Goal: Task Accomplishment & Management: Use online tool/utility

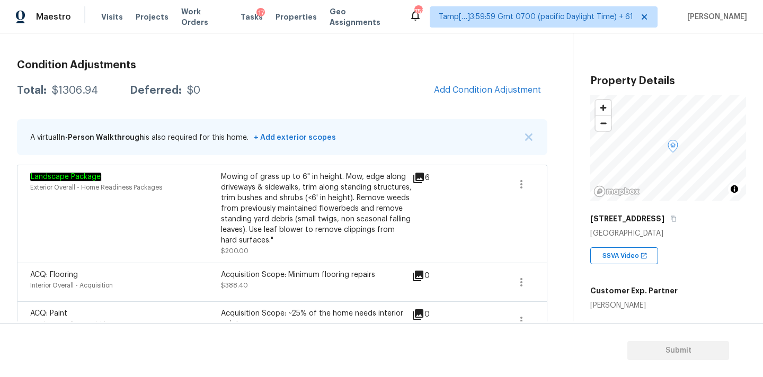
scroll to position [164, 0]
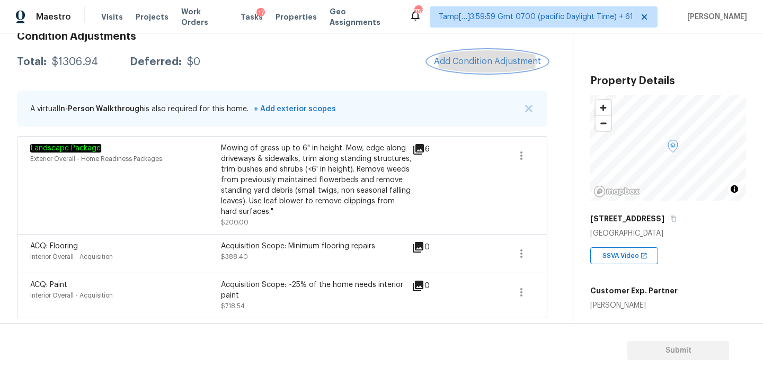
click at [456, 63] on span "Add Condition Adjustment" at bounding box center [487, 62] width 107 height 10
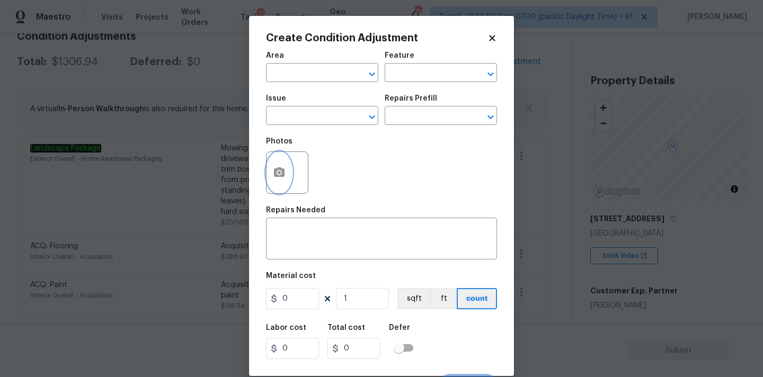
click at [282, 177] on icon "button" at bounding box center [279, 173] width 11 height 10
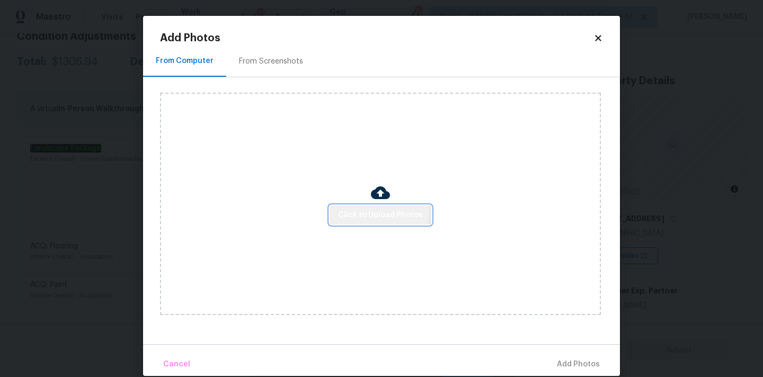
click at [360, 209] on span "Click to Upload Photos" at bounding box center [380, 215] width 85 height 13
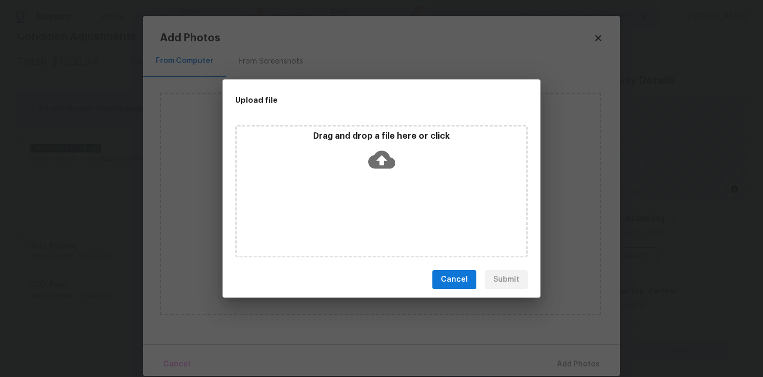
click at [380, 164] on icon at bounding box center [381, 159] width 27 height 27
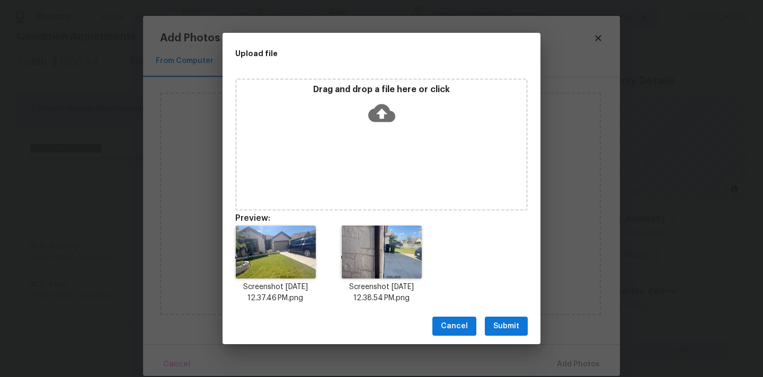
click at [511, 331] on span "Submit" at bounding box center [507, 326] width 26 height 13
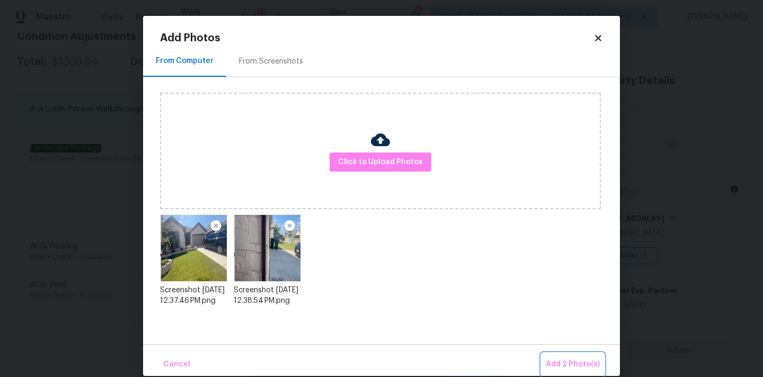
click at [554, 354] on button "Add 2 Photo(s)" at bounding box center [573, 365] width 63 height 23
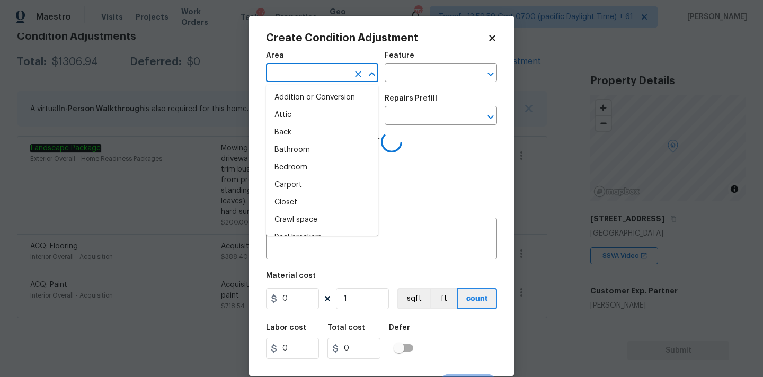
click at [297, 80] on input "text" at bounding box center [307, 74] width 83 height 16
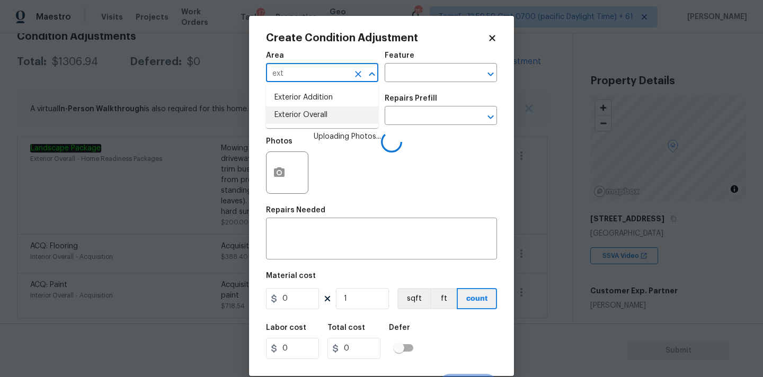
click at [307, 111] on li "Exterior Overall" at bounding box center [322, 115] width 112 height 17
type input "Exterior Overall"
click at [309, 116] on input "text" at bounding box center [307, 117] width 83 height 16
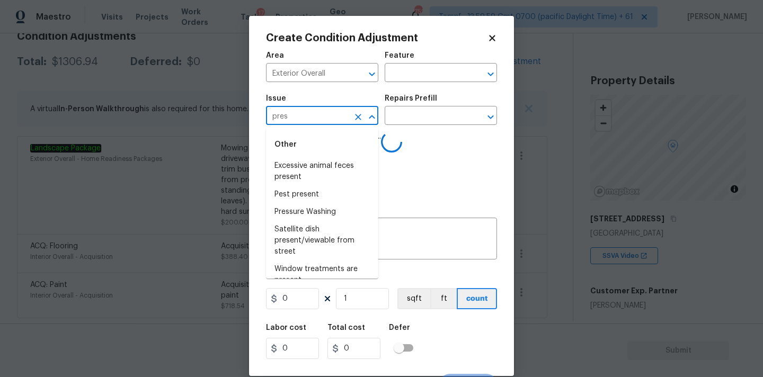
type input "press"
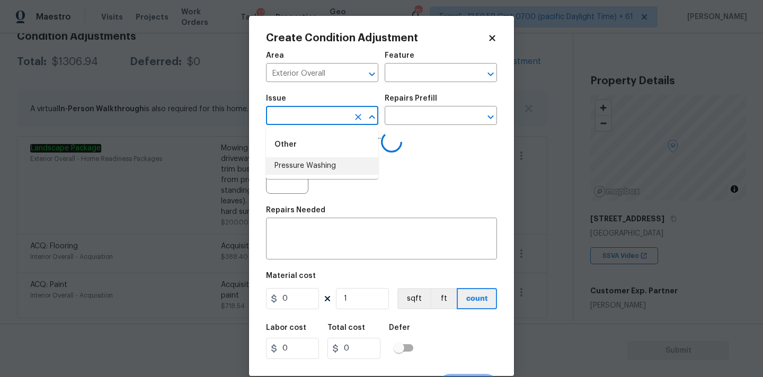
click at [305, 167] on li "Pressure Washing" at bounding box center [322, 165] width 112 height 17
type input "ACQ: Flooring"
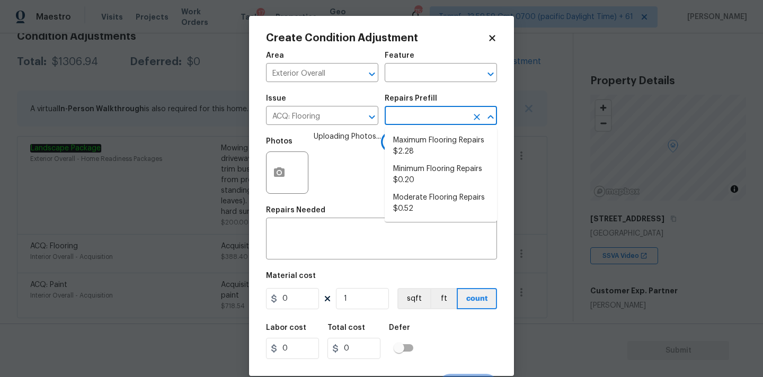
click at [417, 117] on input "text" at bounding box center [426, 117] width 83 height 16
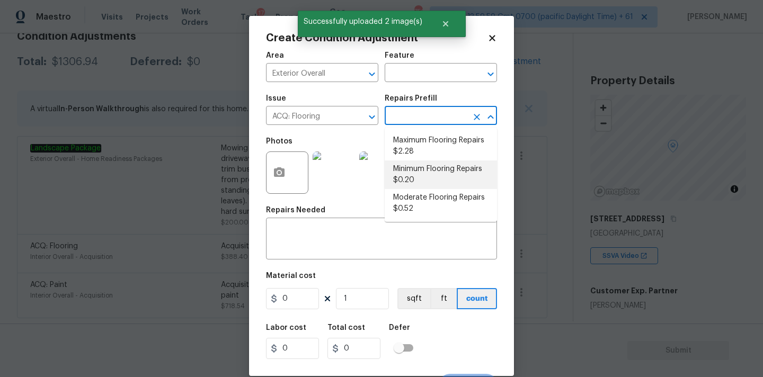
click at [416, 182] on li "Minimum Flooring Repairs $0.20" at bounding box center [441, 175] width 112 height 29
type input "Acquisition"
type textarea "Acquisition Scope: Minimum flooring repairs"
type input "0.2"
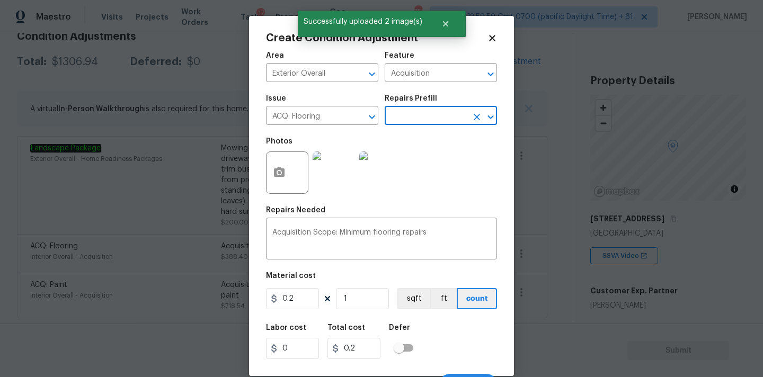
click at [412, 122] on input "text" at bounding box center [426, 117] width 83 height 16
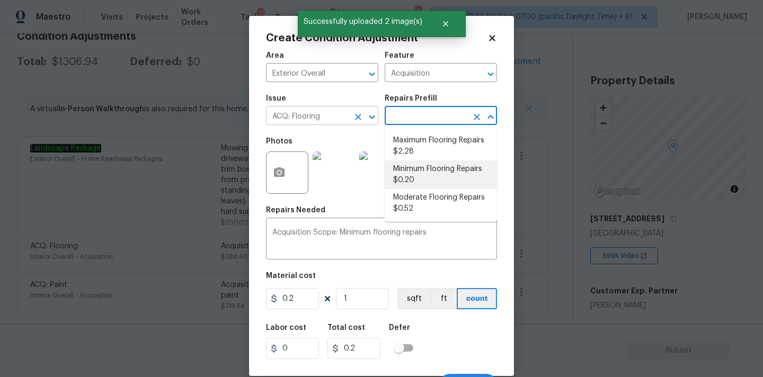
click at [311, 120] on input "ACQ: Flooring" at bounding box center [307, 117] width 83 height 16
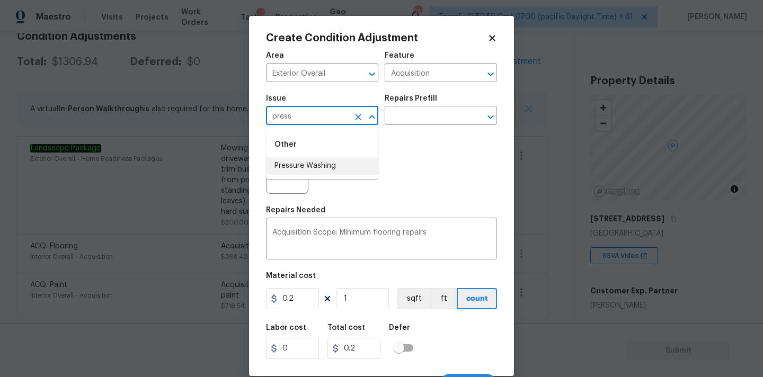
click at [318, 162] on li "Pressure Washing" at bounding box center [322, 165] width 112 height 17
type input "Pressure Washing"
click at [430, 123] on input "text" at bounding box center [426, 117] width 83 height 16
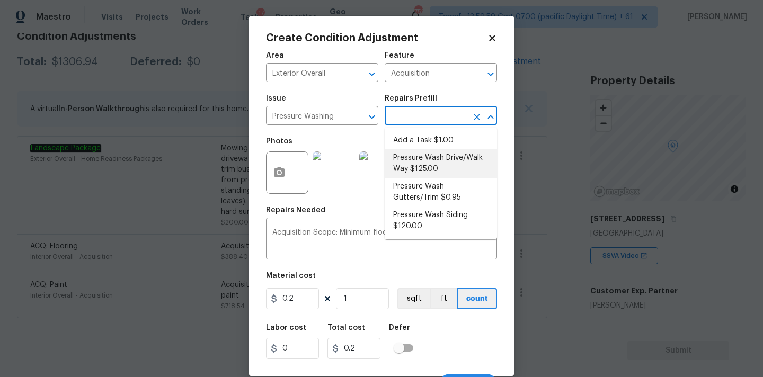
click at [427, 155] on li "Pressure Wash Drive/Walk Way $125.00" at bounding box center [441, 163] width 112 height 29
type input "Siding"
type textarea "Pressure wash the driveways/walkways as directed by the PM. Ensure that all deb…"
type input "125"
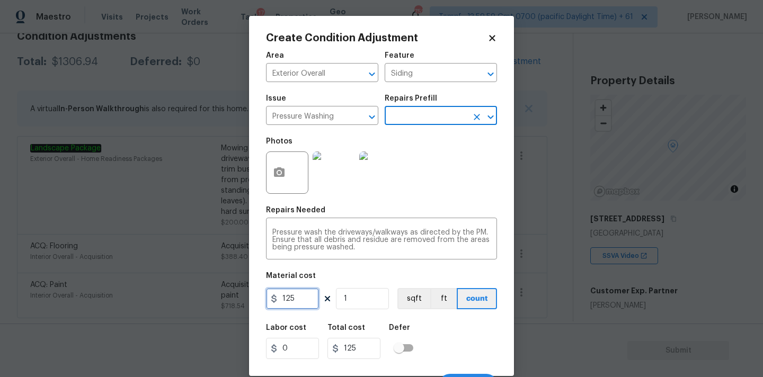
click at [306, 301] on input "125" at bounding box center [292, 298] width 53 height 21
type input "200"
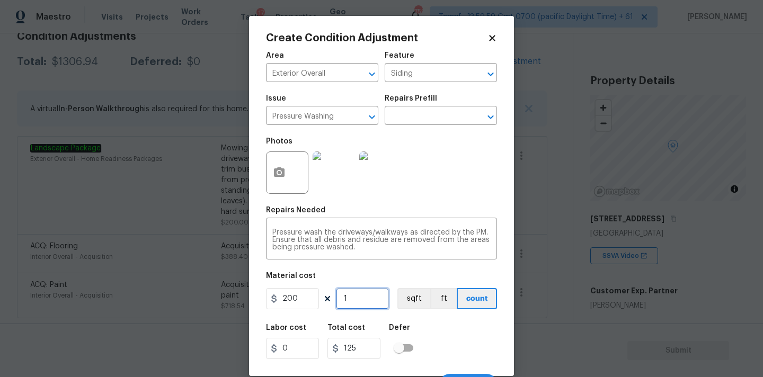
type input "200"
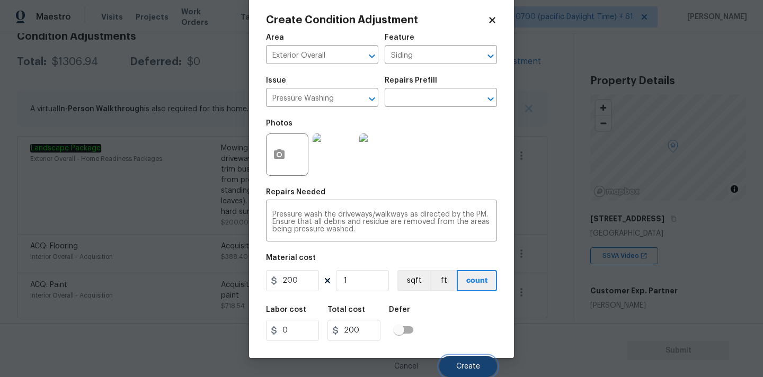
click at [455, 359] on button "Create" at bounding box center [468, 366] width 58 height 21
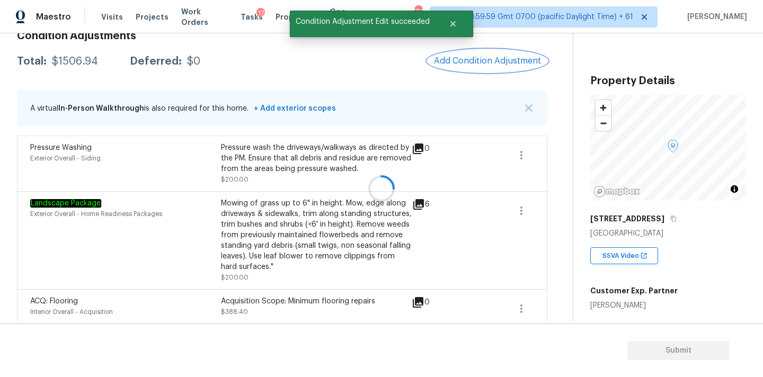
scroll to position [0, 0]
click at [486, 64] on span "Add Condition Adjustment" at bounding box center [487, 61] width 107 height 10
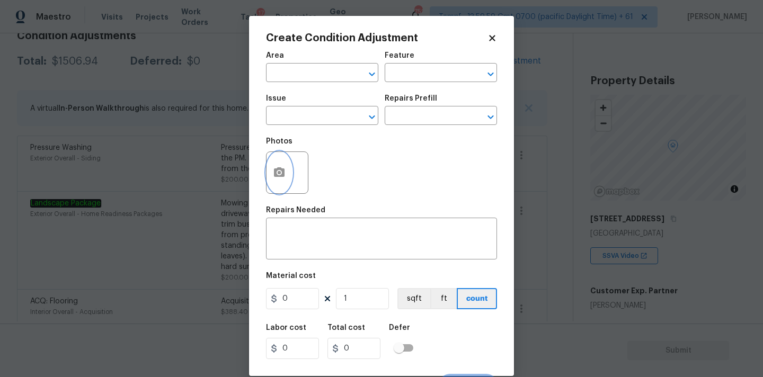
click at [284, 172] on icon "button" at bounding box center [279, 173] width 11 height 10
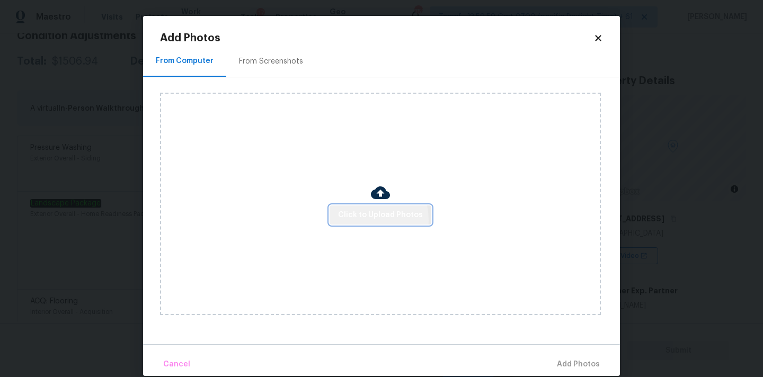
click at [365, 220] on span "Click to Upload Photos" at bounding box center [380, 215] width 85 height 13
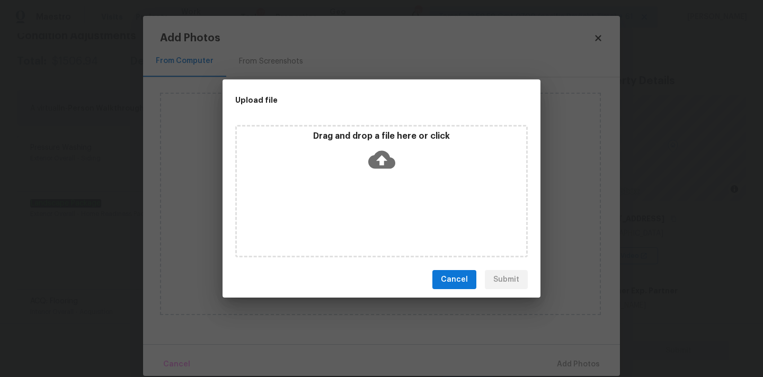
click at [375, 156] on icon at bounding box center [381, 160] width 27 height 18
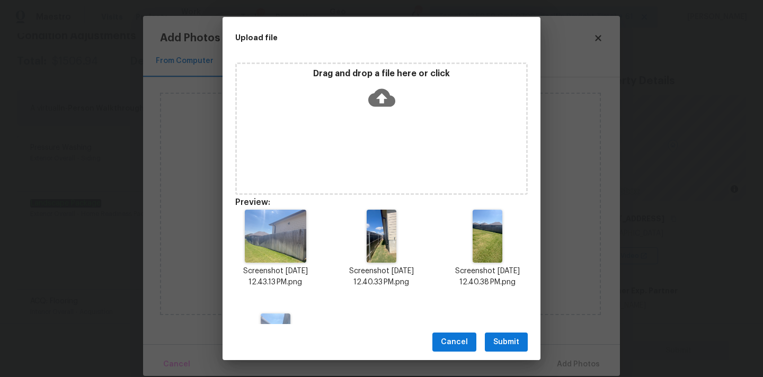
click at [511, 338] on span "Submit" at bounding box center [507, 342] width 26 height 13
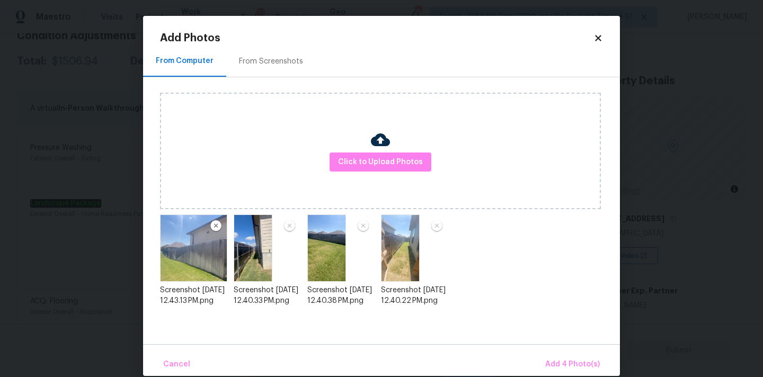
click at [542, 355] on div "Cancel Add 4 Photo(s)" at bounding box center [381, 361] width 477 height 32
click at [561, 362] on span "Add 4 Photo(s)" at bounding box center [573, 364] width 55 height 13
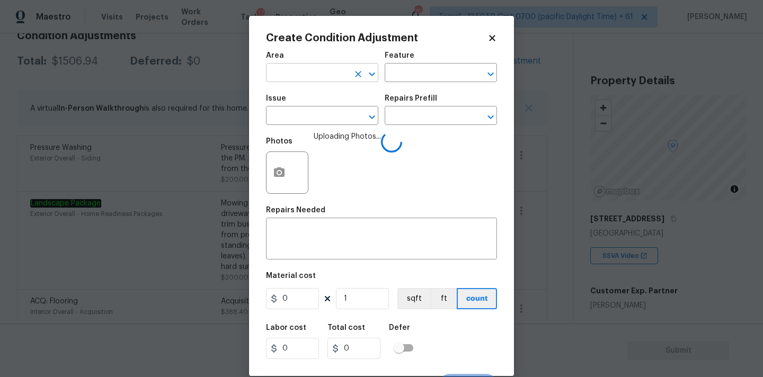
click at [287, 74] on input "text" at bounding box center [307, 74] width 83 height 16
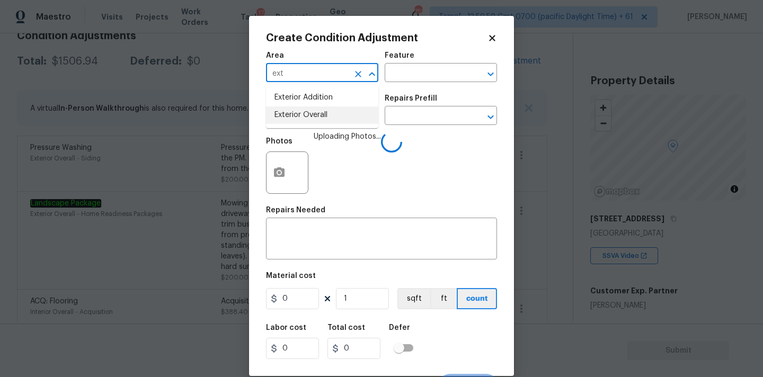
click at [296, 112] on li "Exterior Overall" at bounding box center [322, 115] width 112 height 17
type input "Exterior Overall"
click at [300, 120] on input "text" at bounding box center [307, 117] width 83 height 16
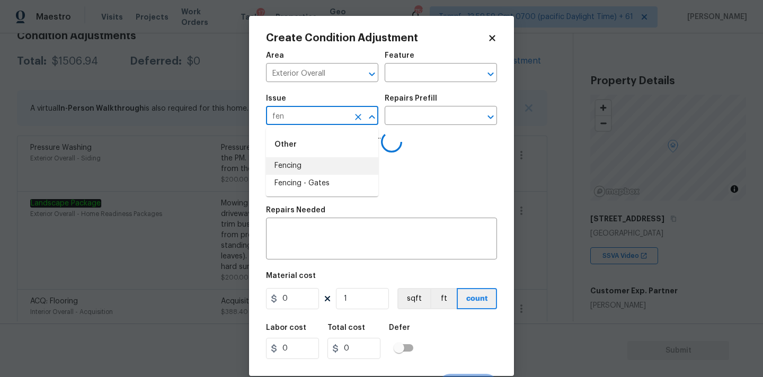
click at [300, 164] on li "Fencing" at bounding box center [322, 165] width 112 height 17
type input "Fencing"
click at [314, 235] on textarea at bounding box center [381, 240] width 218 height 22
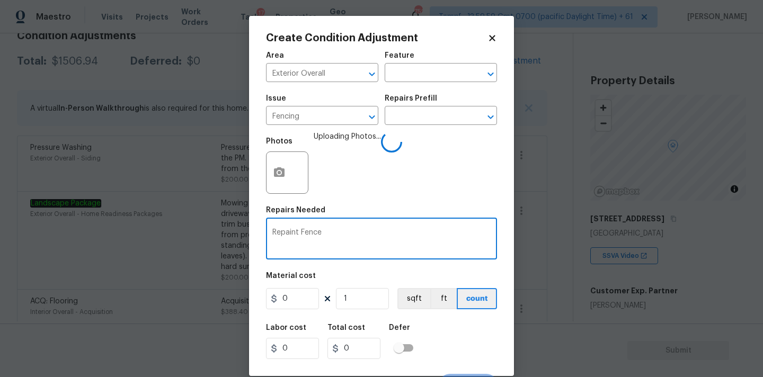
type textarea "Repaint Fence"
click at [301, 294] on input "0" at bounding box center [292, 298] width 53 height 21
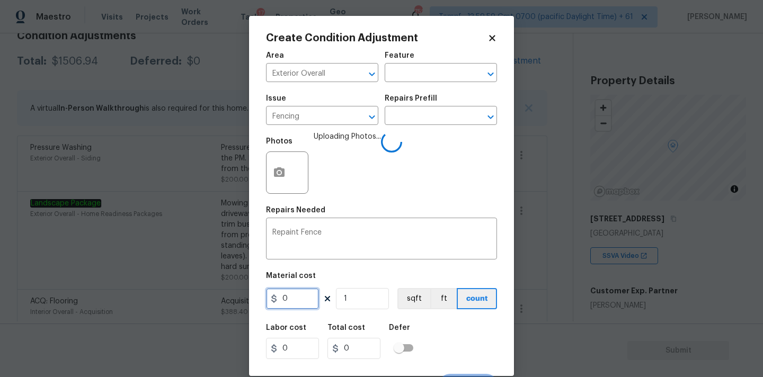
click at [301, 294] on input "0" at bounding box center [292, 298] width 53 height 21
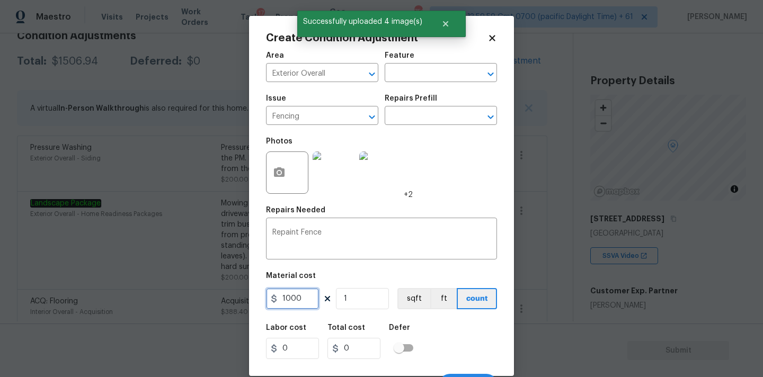
type input "1000"
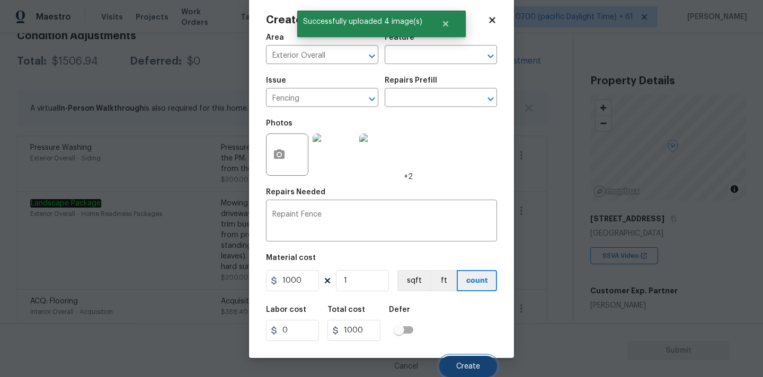
click at [464, 373] on button "Create" at bounding box center [468, 366] width 58 height 21
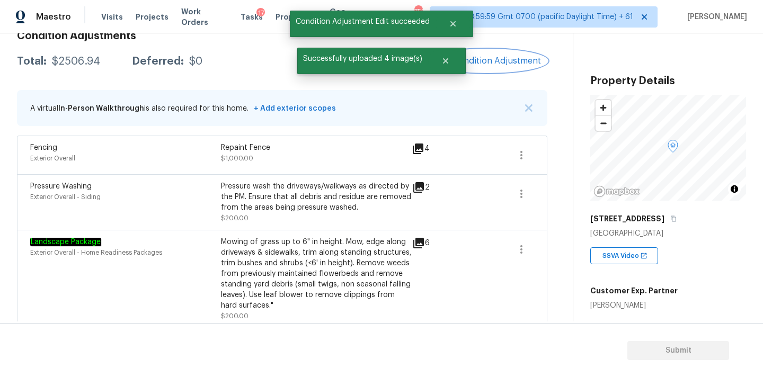
scroll to position [258, 0]
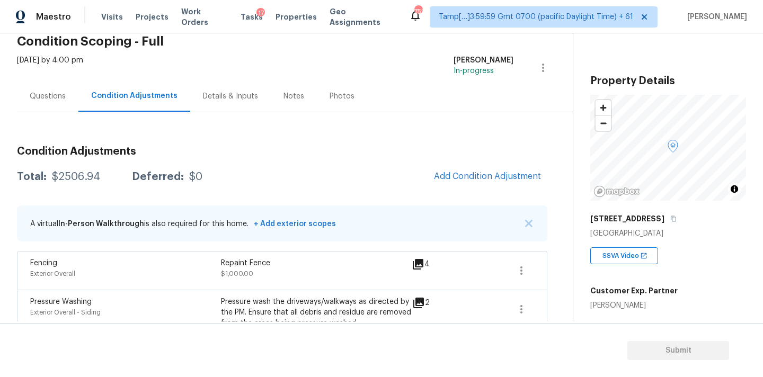
scroll to position [11, 0]
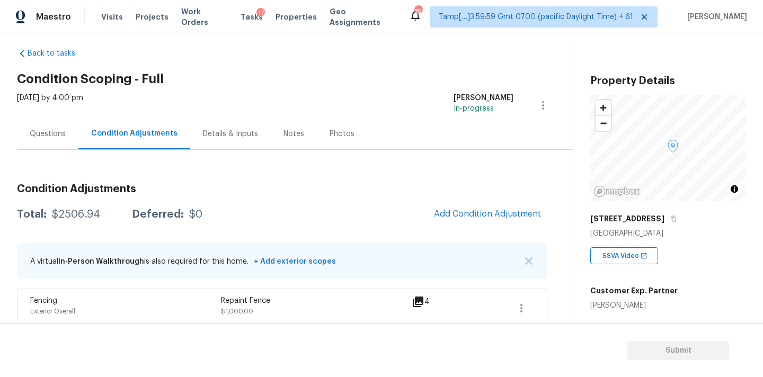
click at [73, 215] on div "$2506.94" at bounding box center [76, 214] width 48 height 11
copy div "$2506.94"
click at [70, 134] on div "Questions" at bounding box center [47, 133] width 61 height 31
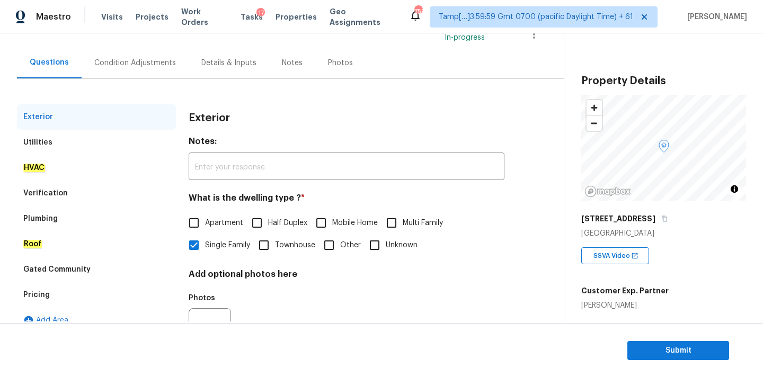
scroll to position [133, 0]
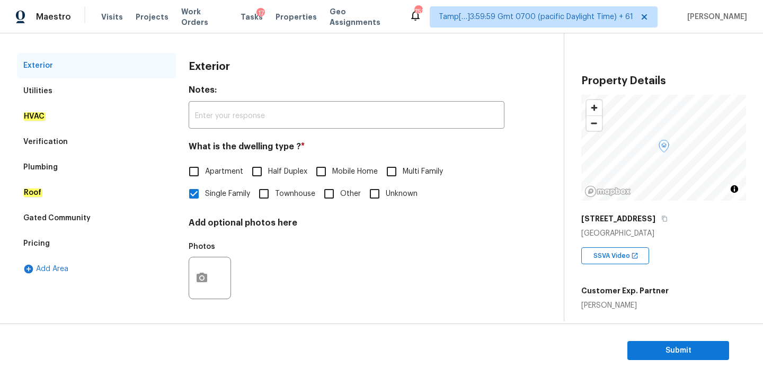
click at [92, 145] on div "Verification" at bounding box center [96, 141] width 159 height 25
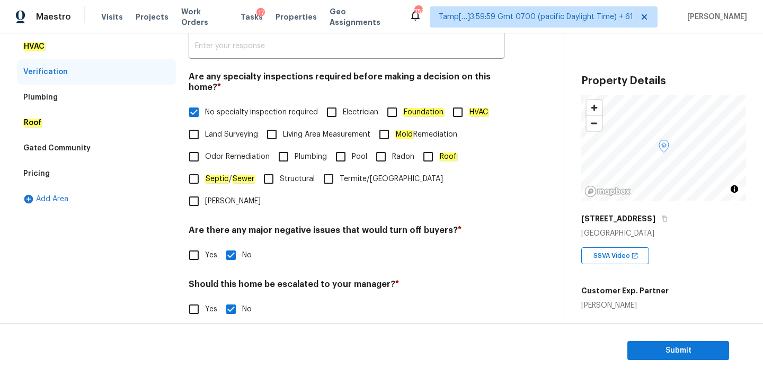
scroll to position [260, 0]
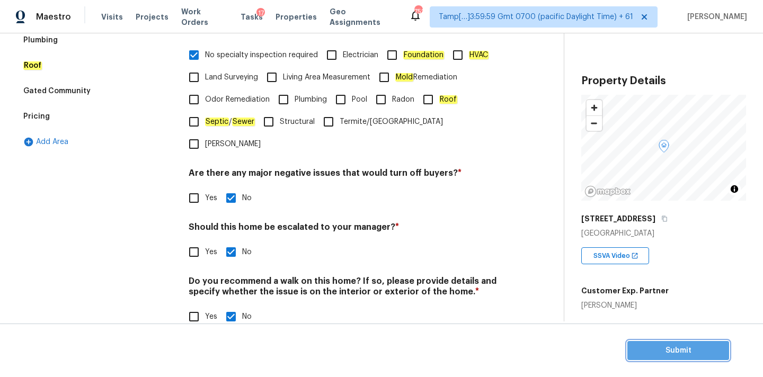
click at [657, 356] on span "Submit" at bounding box center [678, 351] width 85 height 13
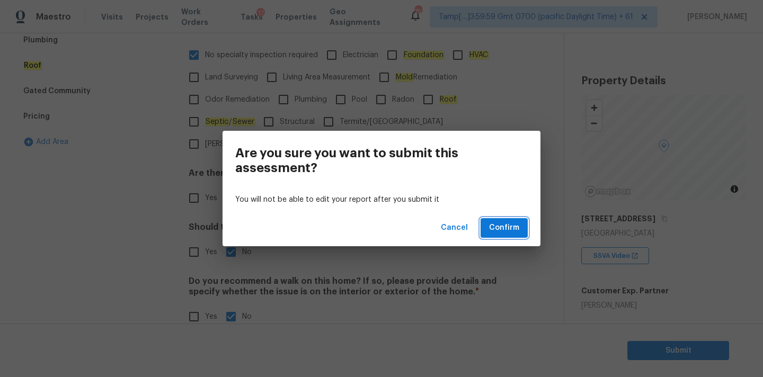
click at [491, 225] on span "Confirm" at bounding box center [504, 228] width 30 height 13
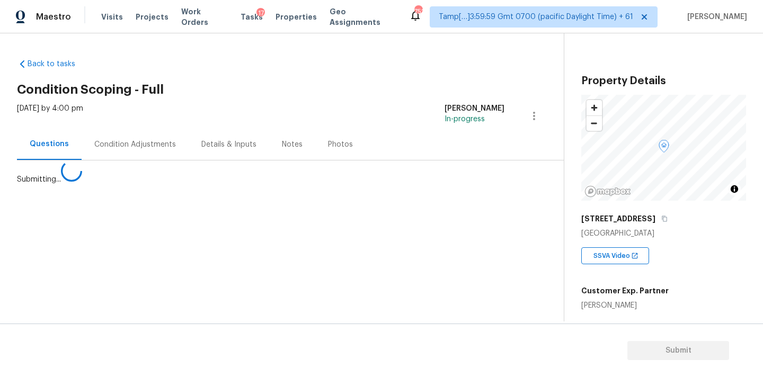
scroll to position [0, 0]
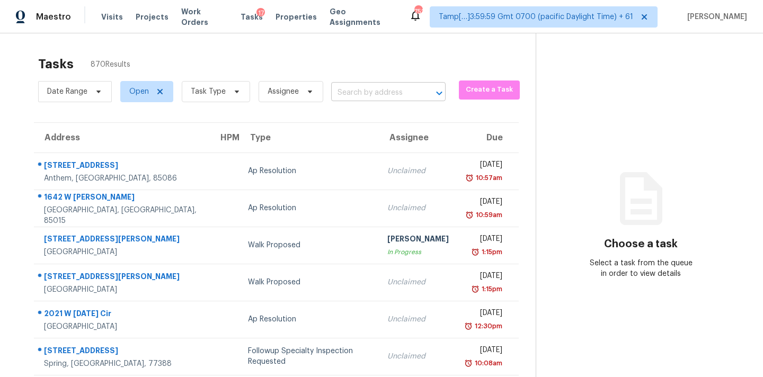
click at [361, 91] on input "text" at bounding box center [373, 93] width 85 height 16
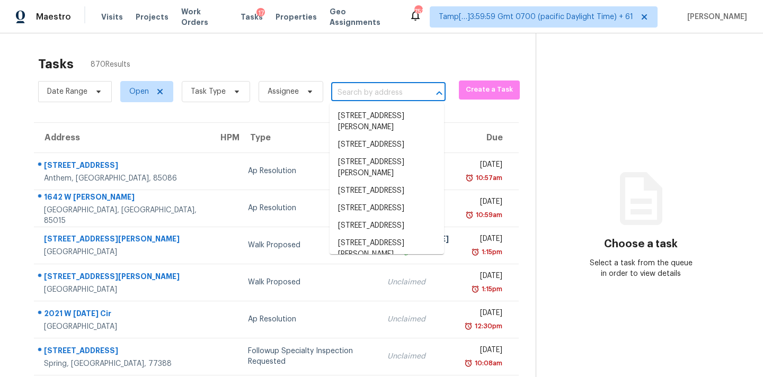
paste input "451 Eagle Wind Way Ferris, TX, 75125"
type input "451 Eagle Wind Way Ferris, TX, 75125"
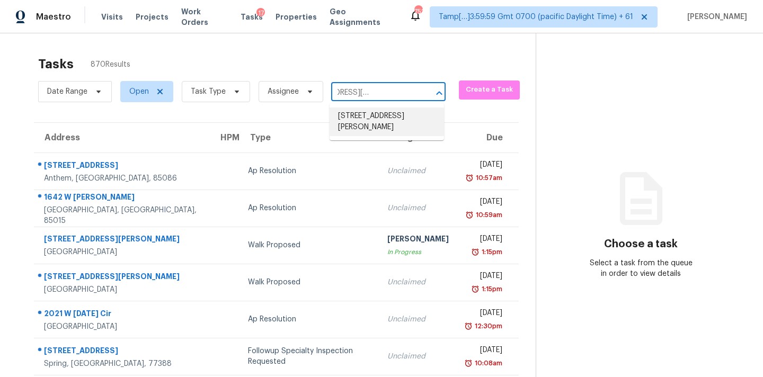
click at [363, 121] on li "451 Eagle Wind Way, Ferris, TX 75125" at bounding box center [387, 122] width 115 height 29
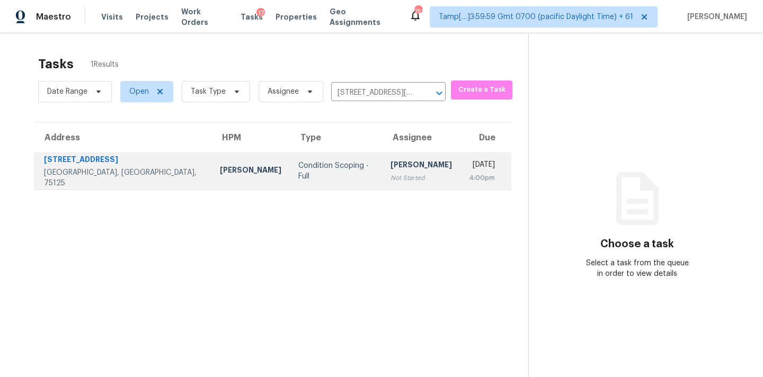
click at [391, 164] on div "[PERSON_NAME]" at bounding box center [421, 166] width 61 height 13
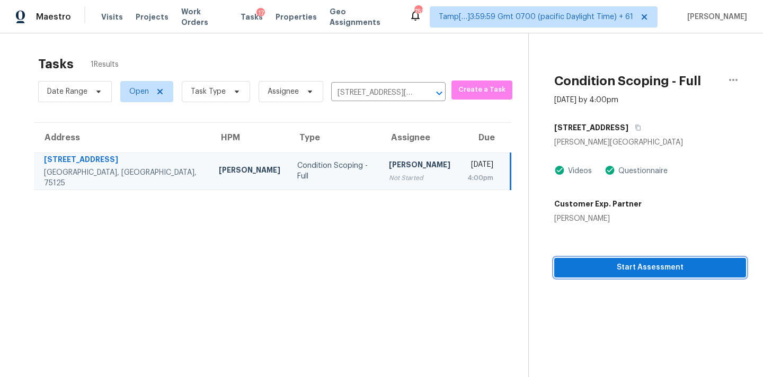
click at [608, 272] on span "Start Assessment" at bounding box center [650, 267] width 175 height 13
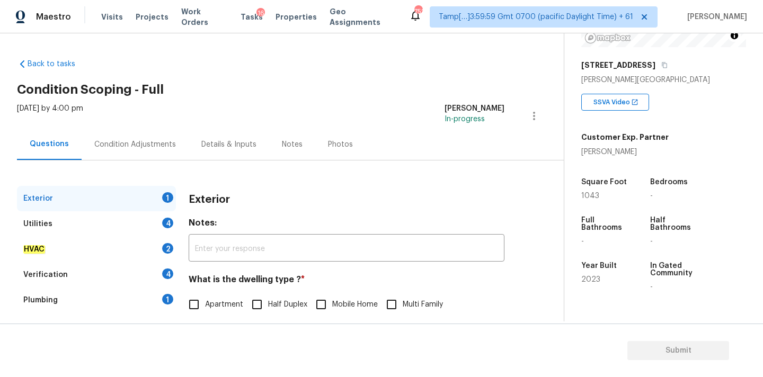
scroll to position [148, 0]
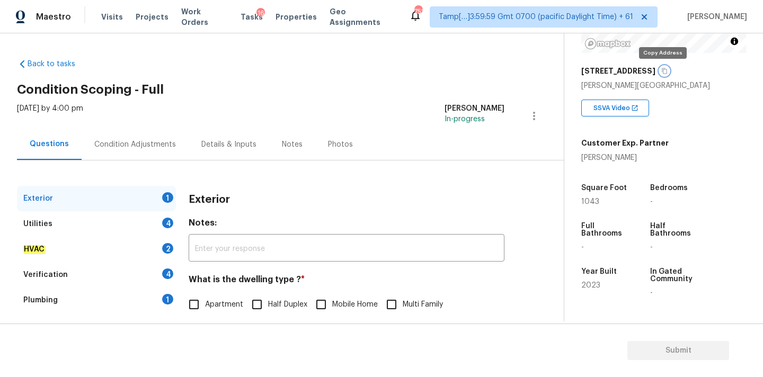
click at [663, 74] on icon "button" at bounding box center [664, 71] width 5 height 6
click at [662, 73] on icon "button" at bounding box center [665, 71] width 6 height 6
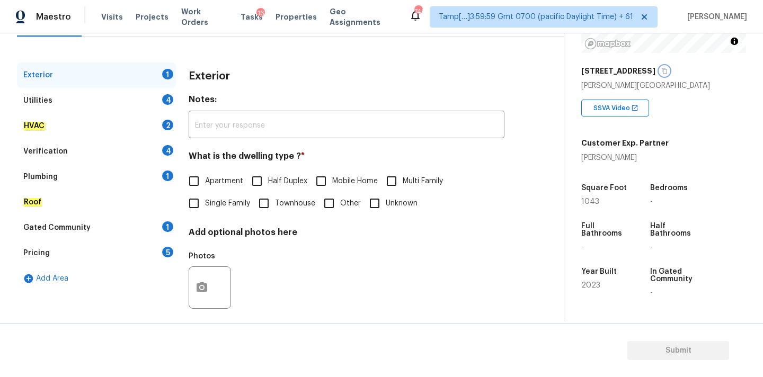
scroll to position [133, 0]
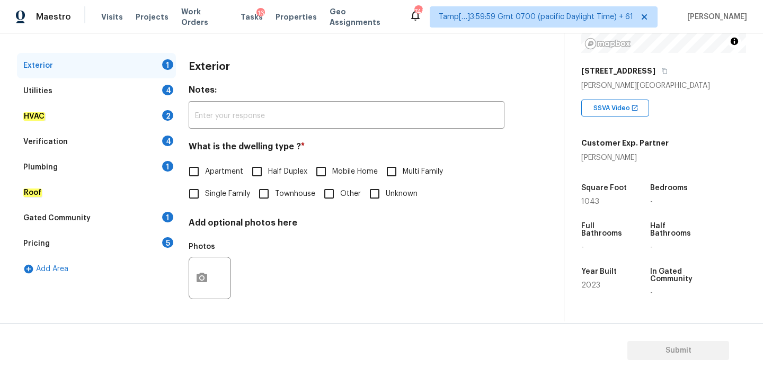
click at [201, 198] on input "Single Family" at bounding box center [194, 194] width 22 height 22
checkbox input "true"
click at [128, 89] on div "Utilities 4" at bounding box center [96, 90] width 159 height 25
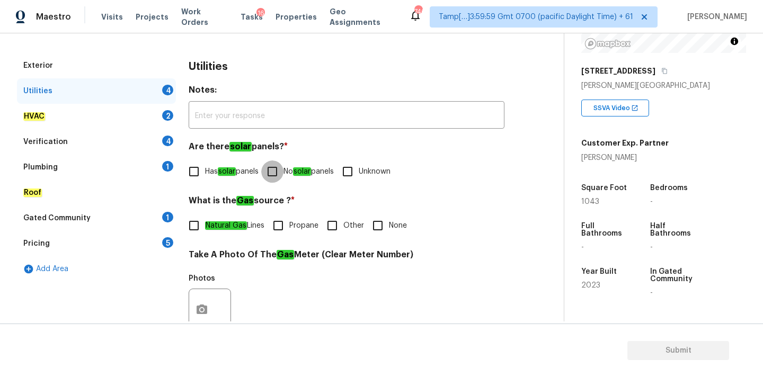
click at [270, 179] on input "No solar panels" at bounding box center [272, 172] width 22 height 22
checkbox input "true"
click at [228, 222] on em "Natural Gas" at bounding box center [226, 226] width 42 height 8
click at [205, 222] on input "Natural Gas Lines" at bounding box center [194, 226] width 22 height 22
checkbox input "true"
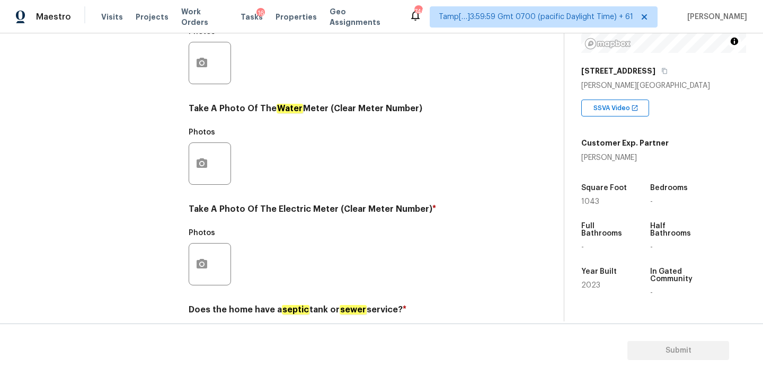
scroll to position [420, 0]
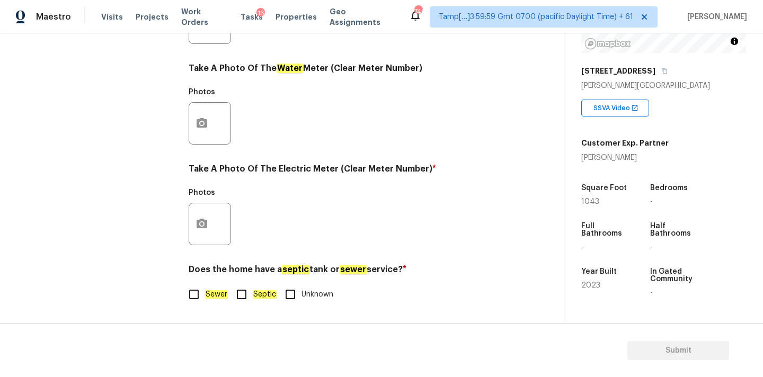
click at [205, 285] on label "Sewer" at bounding box center [205, 295] width 45 height 22
click at [205, 285] on input "Sewer" at bounding box center [194, 295] width 22 height 22
checkbox input "true"
click at [208, 213] on button "button" at bounding box center [201, 224] width 25 height 41
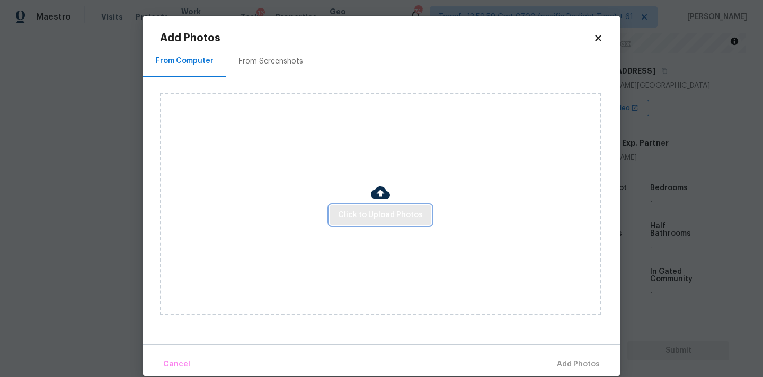
click at [366, 221] on span "Click to Upload Photos" at bounding box center [380, 215] width 85 height 13
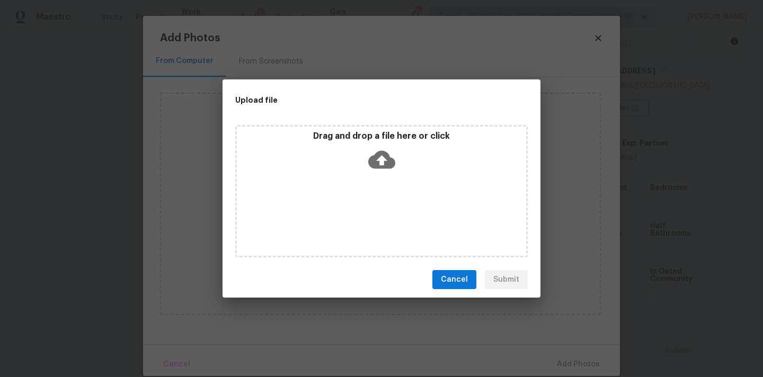
click at [377, 156] on icon at bounding box center [381, 160] width 27 height 18
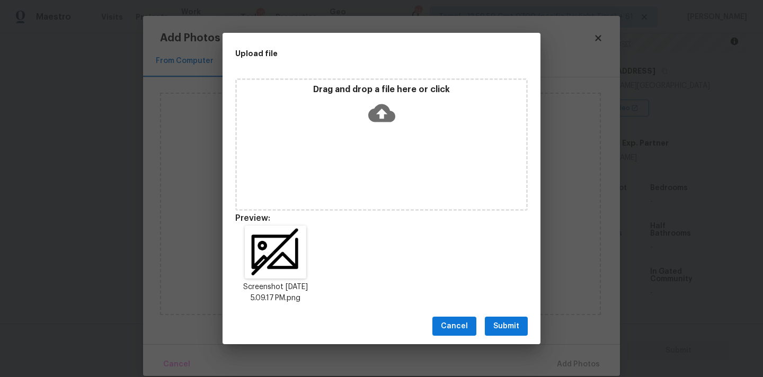
click at [527, 322] on button "Submit" at bounding box center [506, 327] width 43 height 20
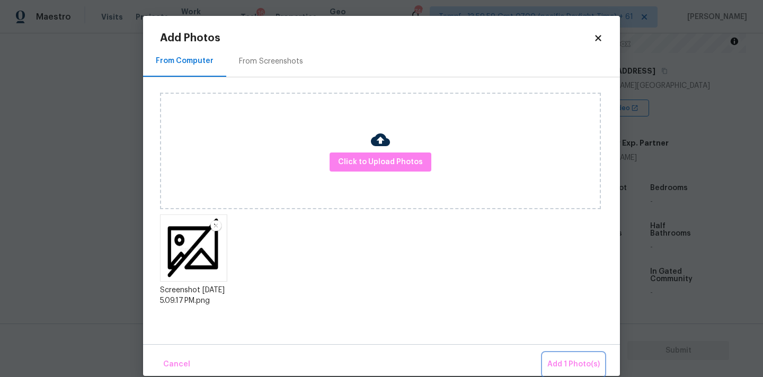
click at [557, 365] on span "Add 1 Photo(s)" at bounding box center [574, 364] width 52 height 13
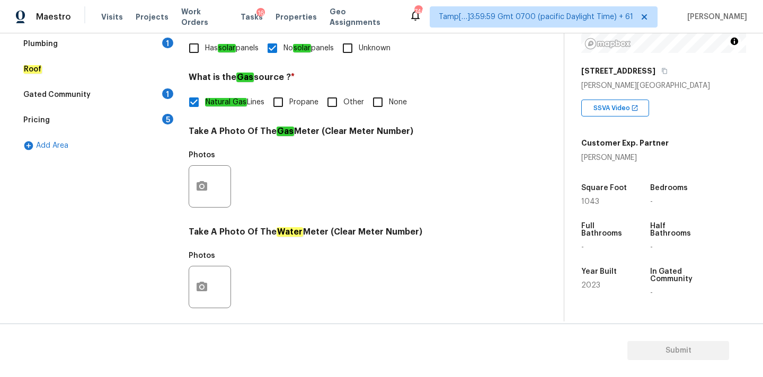
scroll to position [191, 0]
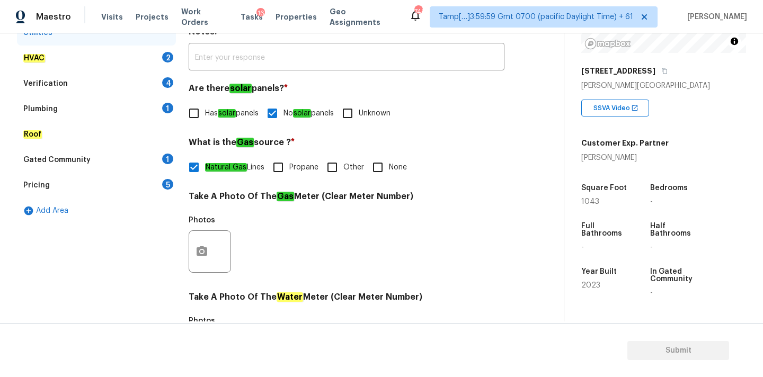
click at [130, 58] on div "HVAC 2" at bounding box center [96, 58] width 159 height 25
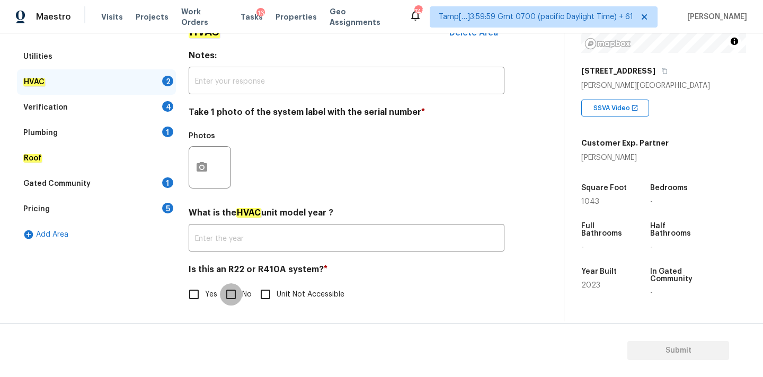
click at [233, 290] on input "No" at bounding box center [231, 295] width 22 height 22
checkbox input "true"
click at [212, 170] on button "button" at bounding box center [201, 167] width 25 height 41
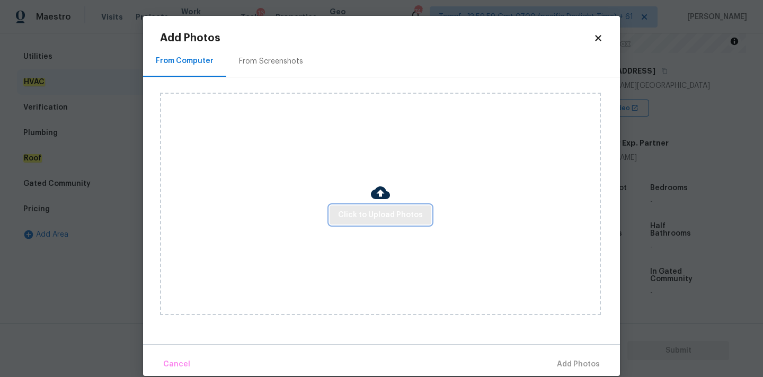
click at [362, 223] on button "Click to Upload Photos" at bounding box center [381, 216] width 102 height 20
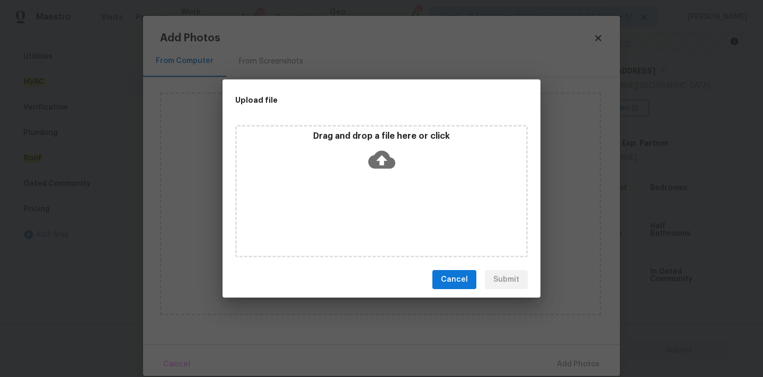
click at [376, 139] on p "Drag and drop a file here or click" at bounding box center [381, 136] width 289 height 11
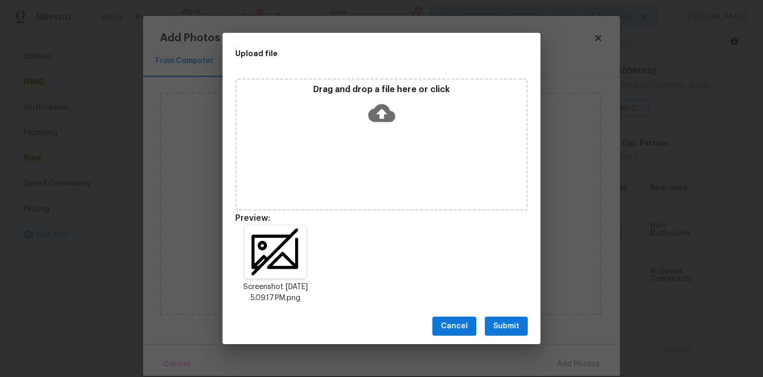
click at [518, 322] on span "Submit" at bounding box center [507, 326] width 26 height 13
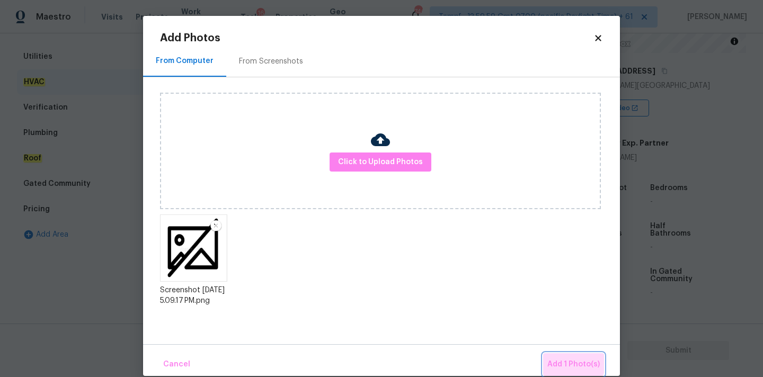
click at [568, 359] on span "Add 1 Photo(s)" at bounding box center [574, 364] width 52 height 13
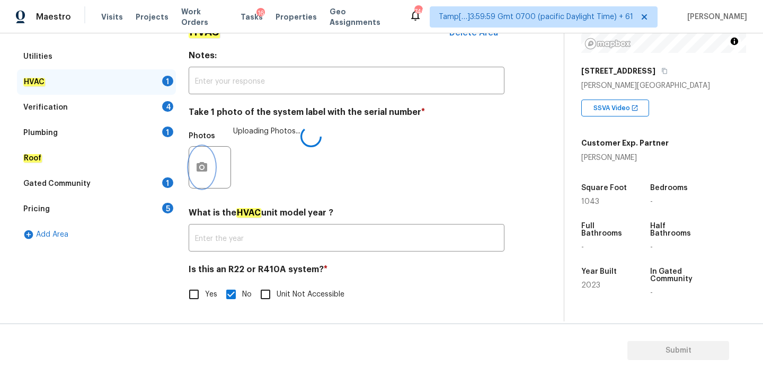
scroll to position [160, 0]
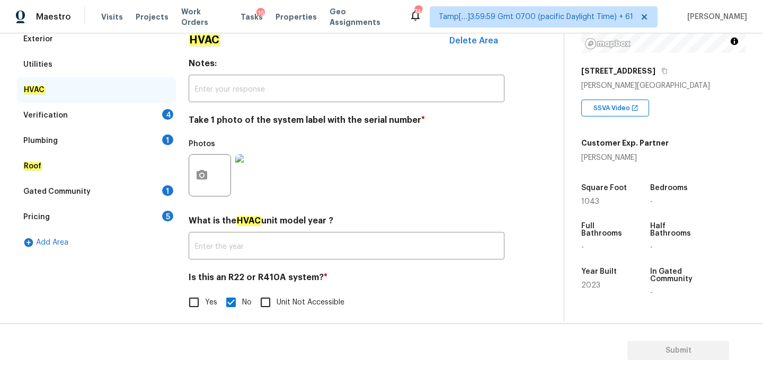
click at [130, 116] on div "Verification 4" at bounding box center [96, 115] width 159 height 25
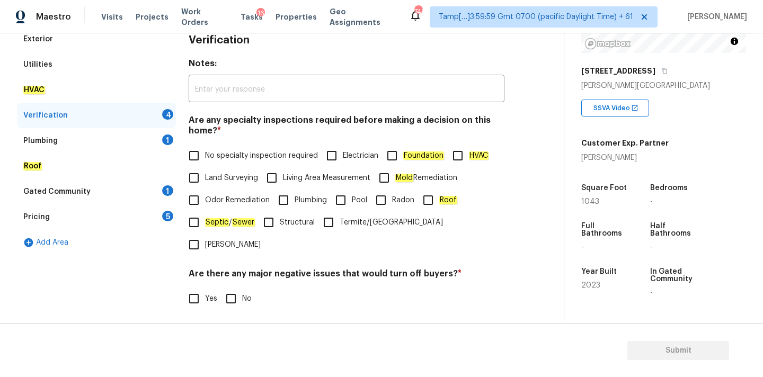
click at [207, 158] on span "No specialty inspection required" at bounding box center [261, 156] width 113 height 11
click at [205, 158] on input "No specialty inspection required" at bounding box center [194, 156] width 22 height 22
checkbox input "true"
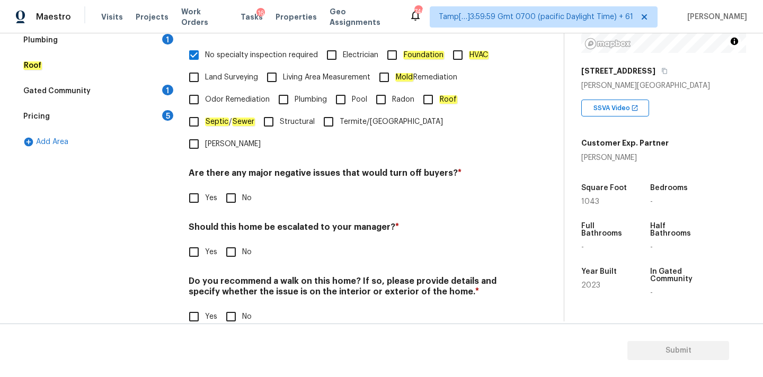
click at [230, 187] on input "No" at bounding box center [231, 198] width 22 height 22
checkbox input "true"
click at [233, 241] on input "No" at bounding box center [231, 252] width 22 height 22
checkbox input "true"
click at [233, 306] on input "No" at bounding box center [231, 317] width 22 height 22
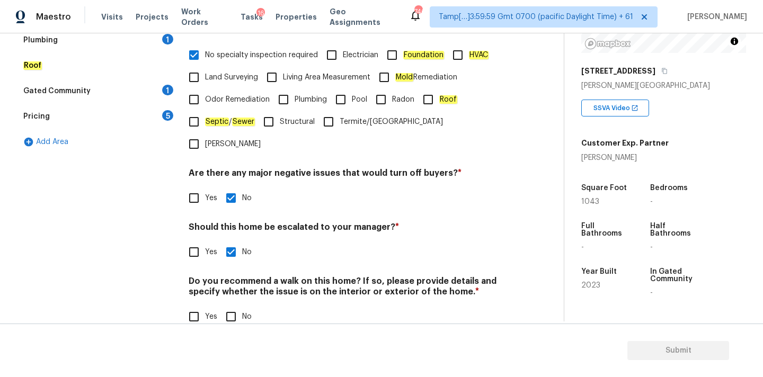
checkbox input "true"
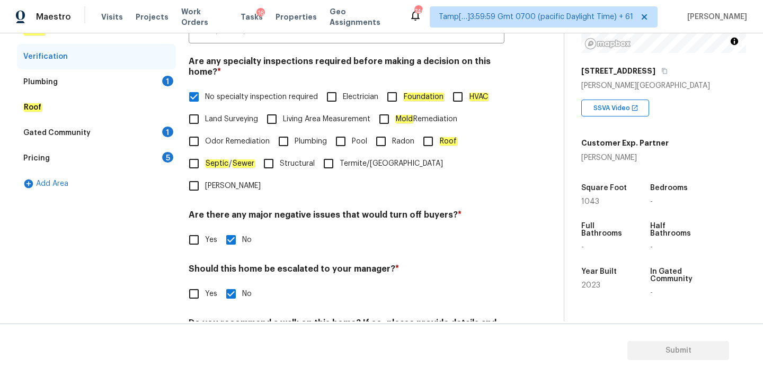
click at [138, 98] on div "Roof" at bounding box center [96, 107] width 159 height 25
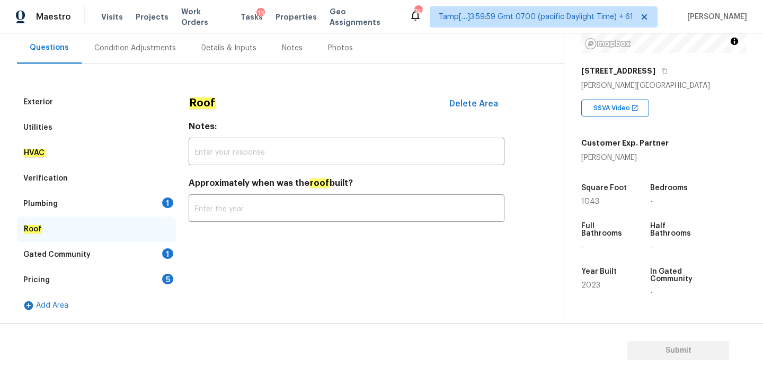
click at [156, 192] on div "Plumbing 1" at bounding box center [96, 203] width 159 height 25
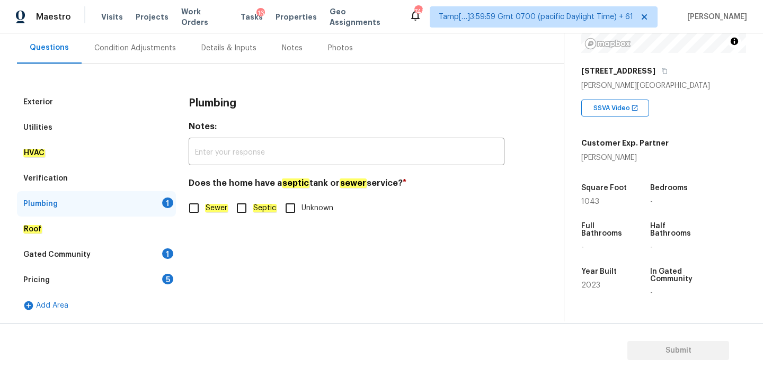
click at [217, 213] on span "Sewer" at bounding box center [216, 208] width 23 height 11
click at [205, 213] on input "Sewer" at bounding box center [194, 208] width 22 height 22
checkbox input "true"
click at [145, 253] on div "Gated Community 1" at bounding box center [96, 254] width 159 height 25
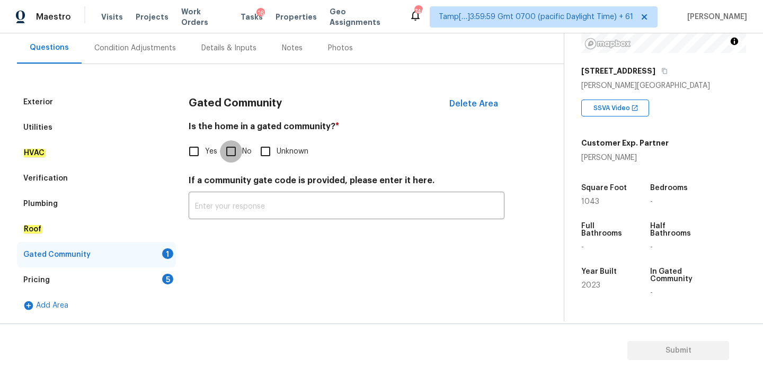
click at [227, 162] on input "No" at bounding box center [231, 151] width 22 height 22
checkbox input "true"
click at [146, 280] on div "Pricing 5" at bounding box center [96, 280] width 159 height 25
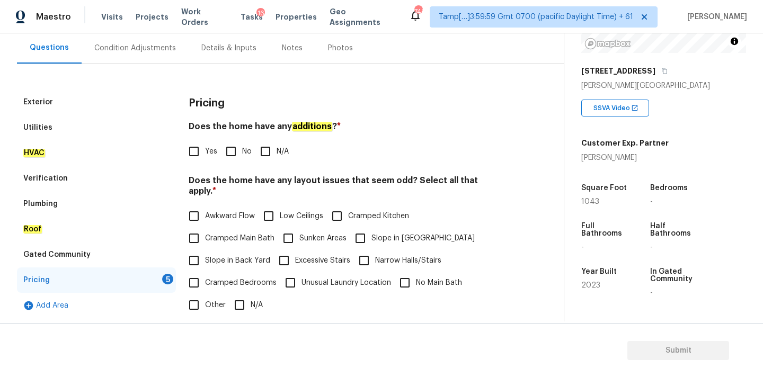
click at [225, 161] on input "No" at bounding box center [231, 151] width 22 height 22
checkbox input "true"
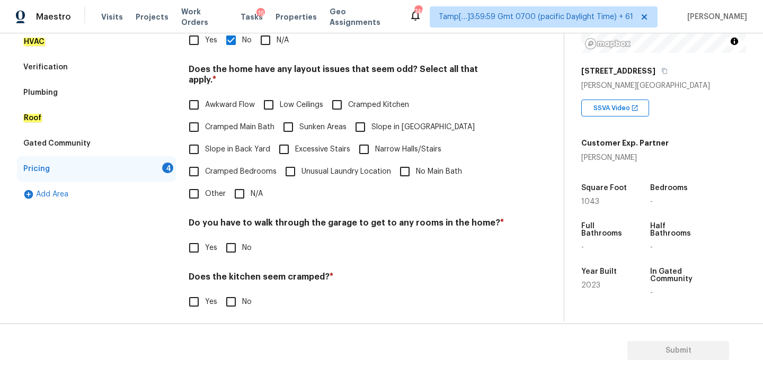
scroll to position [259, 0]
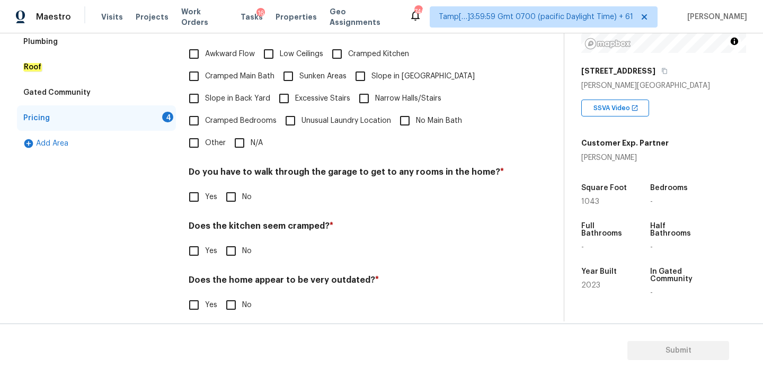
click at [244, 137] on input "N/A" at bounding box center [239, 143] width 22 height 22
checkbox input "true"
click at [234, 190] on input "No" at bounding box center [231, 197] width 22 height 22
checkbox input "true"
click at [229, 242] on input "No" at bounding box center [231, 251] width 22 height 22
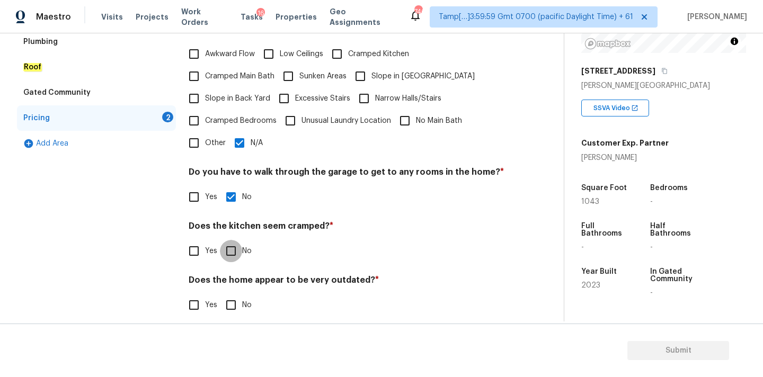
checkbox input "true"
click at [229, 295] on input "No" at bounding box center [231, 306] width 22 height 22
checkbox input "true"
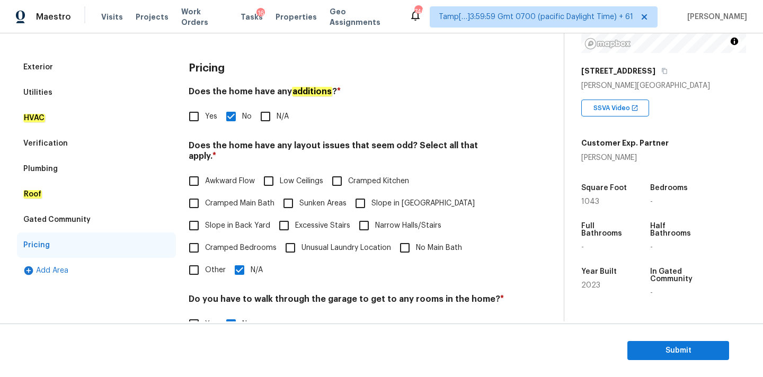
scroll to position [29, 0]
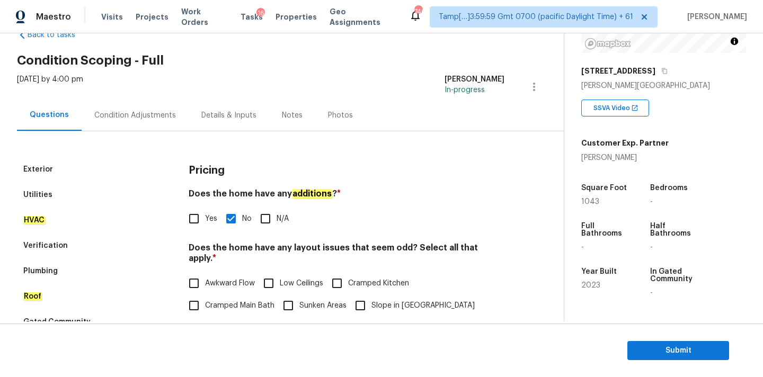
click at [130, 107] on div "Condition Adjustments" at bounding box center [135, 115] width 107 height 31
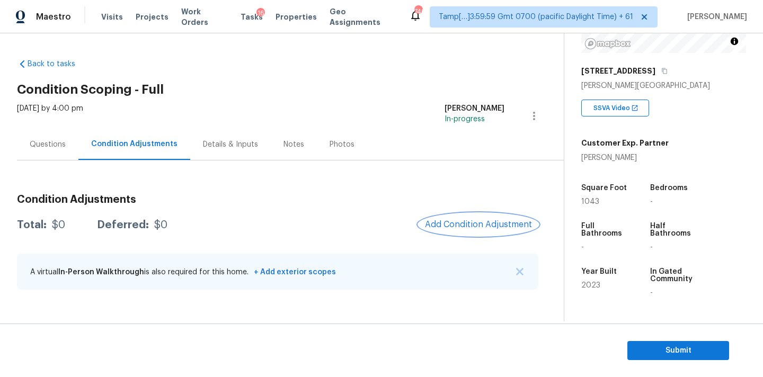
click at [455, 224] on span "Add Condition Adjustment" at bounding box center [478, 225] width 107 height 10
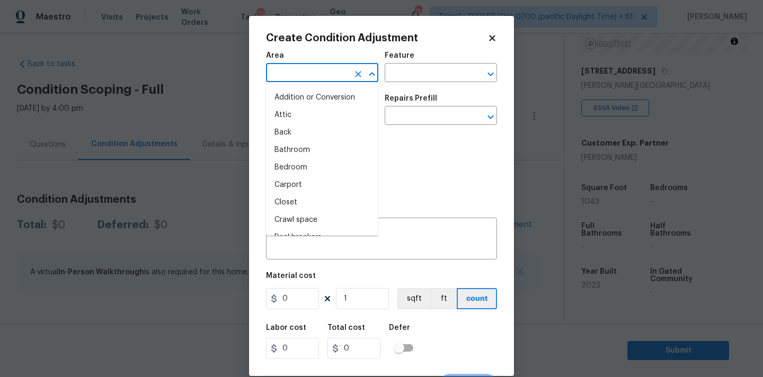
click at [319, 76] on input "text" at bounding box center [307, 74] width 83 height 16
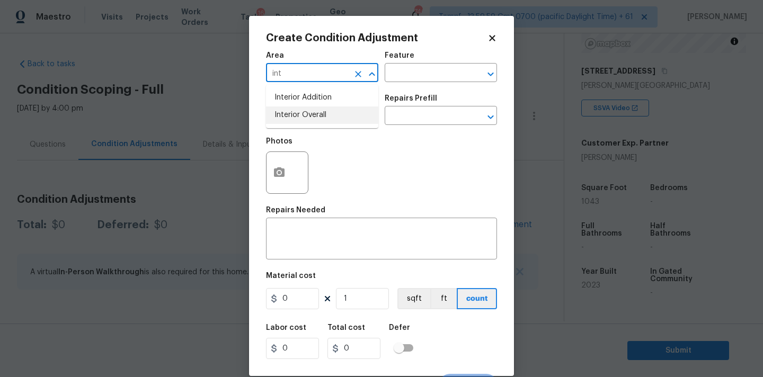
click at [315, 117] on li "Interior Overall" at bounding box center [322, 115] width 112 height 17
type input "Interior Overall"
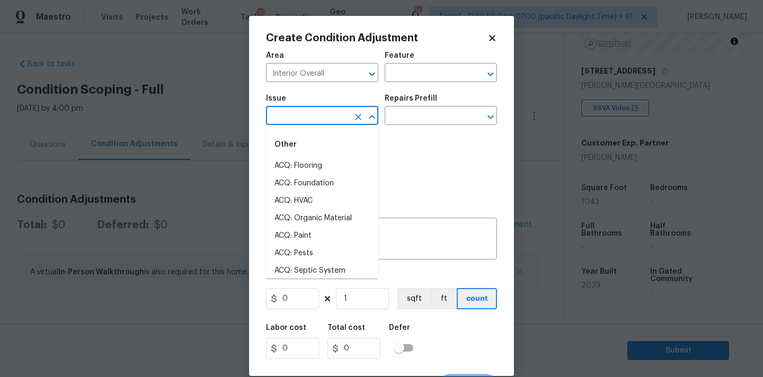
click at [315, 121] on input "text" at bounding box center [307, 117] width 83 height 16
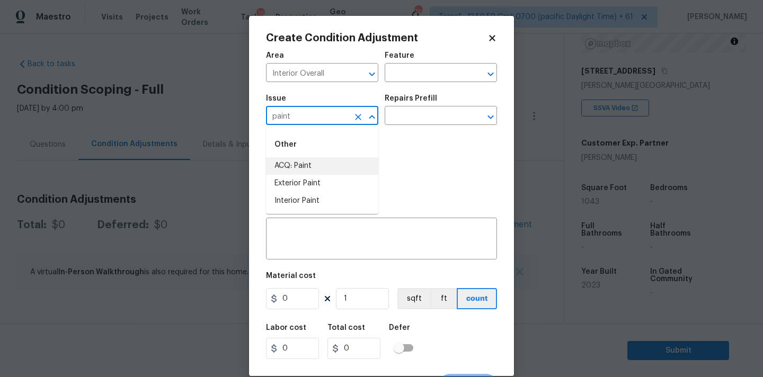
click at [314, 163] on li "ACQ: Paint" at bounding box center [322, 165] width 112 height 17
type input "ACQ: Paint"
click at [412, 124] on input "text" at bounding box center [426, 117] width 83 height 16
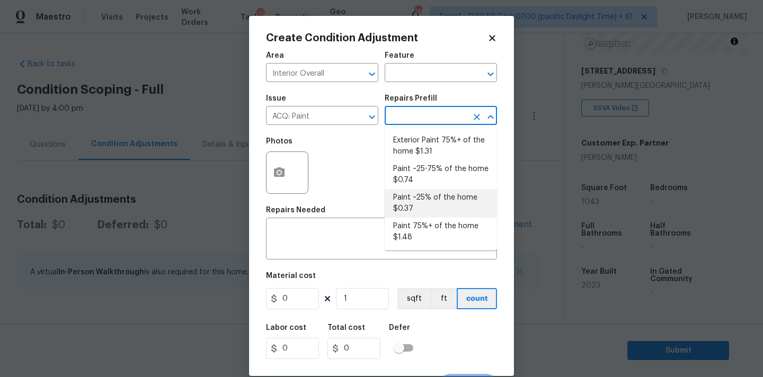
click at [416, 206] on li "Paint ~25% of the home $0.37" at bounding box center [441, 203] width 112 height 29
type input "Acquisition"
type textarea "Acquisition Scope: ~25% of the home needs interior paint"
type input "0.37"
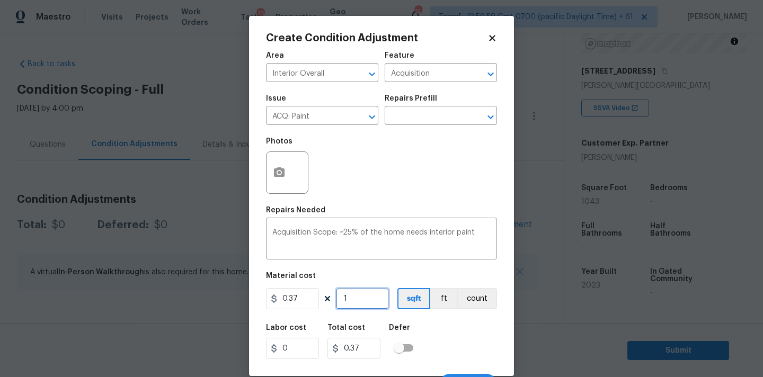
click at [367, 300] on input "1" at bounding box center [362, 298] width 53 height 21
type input "10"
type input "3.7"
type input "104"
type input "38.48"
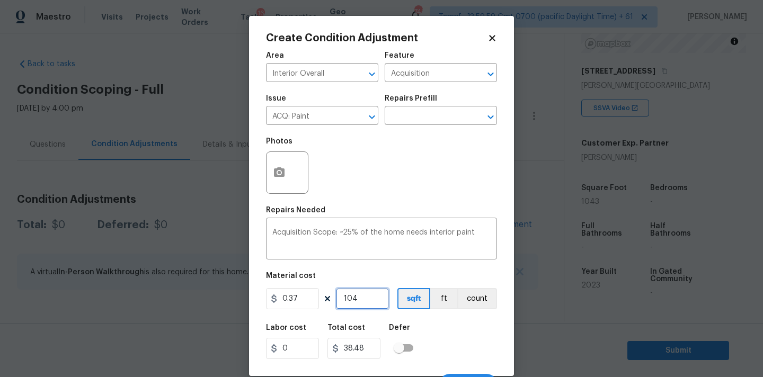
type input "1043"
type input "385.91"
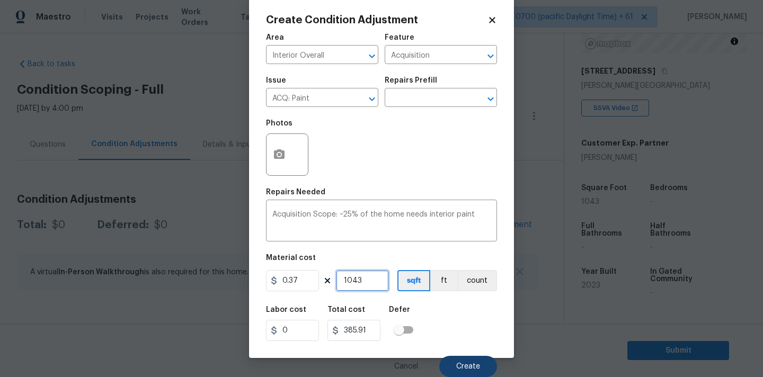
type input "1043"
click at [465, 363] on span "Create" at bounding box center [468, 367] width 24 height 8
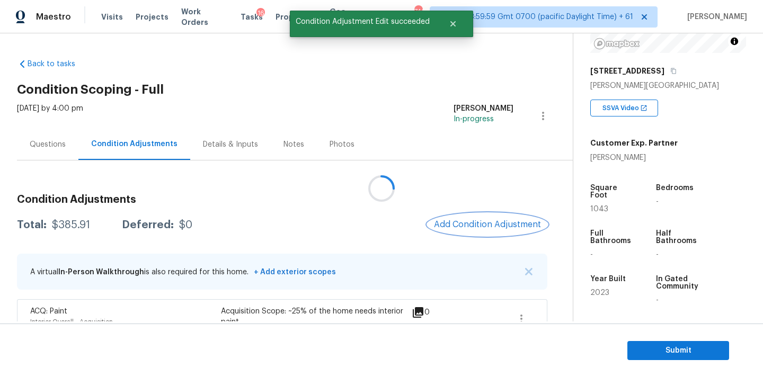
scroll to position [0, 0]
click at [454, 220] on span "Add Condition Adjustment" at bounding box center [487, 225] width 107 height 10
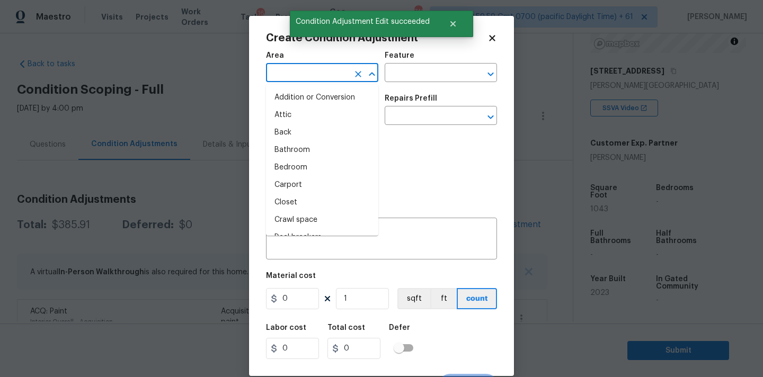
click at [323, 74] on input "text" at bounding box center [307, 74] width 83 height 16
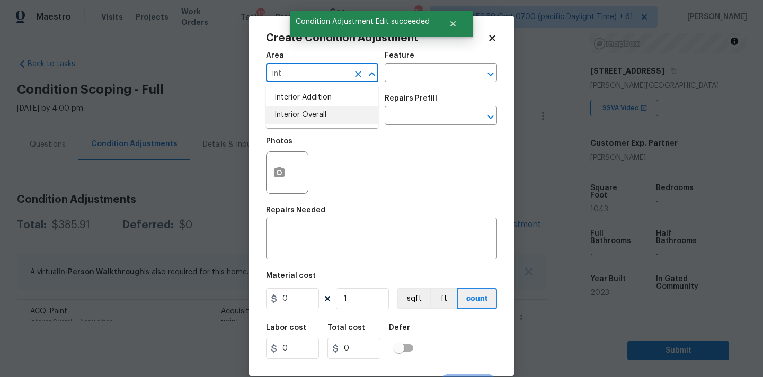
click at [322, 116] on li "Interior Overall" at bounding box center [322, 115] width 112 height 17
type input "Interior Overall"
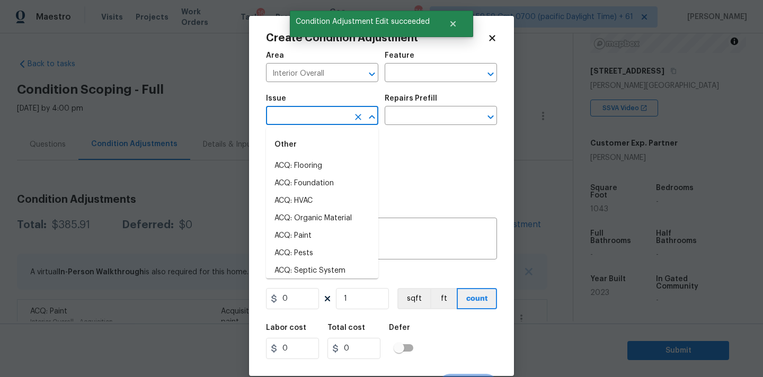
click at [322, 117] on input "text" at bounding box center [307, 117] width 83 height 16
click at [313, 159] on li "ACQ: Flooring" at bounding box center [322, 165] width 112 height 17
type input "ACQ: Flooring"
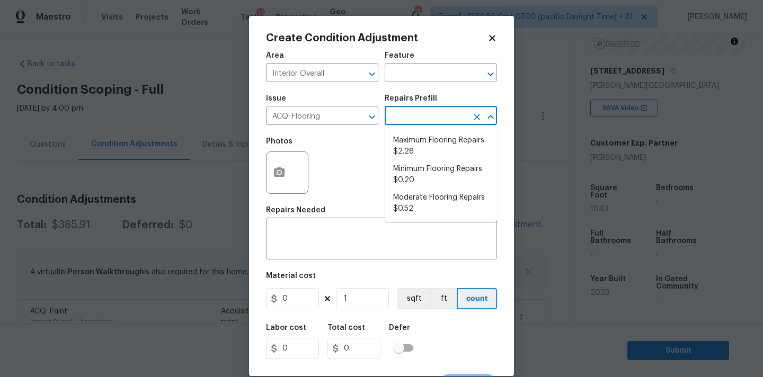
click at [404, 125] on input "text" at bounding box center [426, 117] width 83 height 16
click at [412, 184] on li "Minimum Flooring Repairs $0.20" at bounding box center [441, 175] width 112 height 29
type input "Acquisition"
type textarea "Acquisition Scope: Minimum flooring repairs"
type input "0.2"
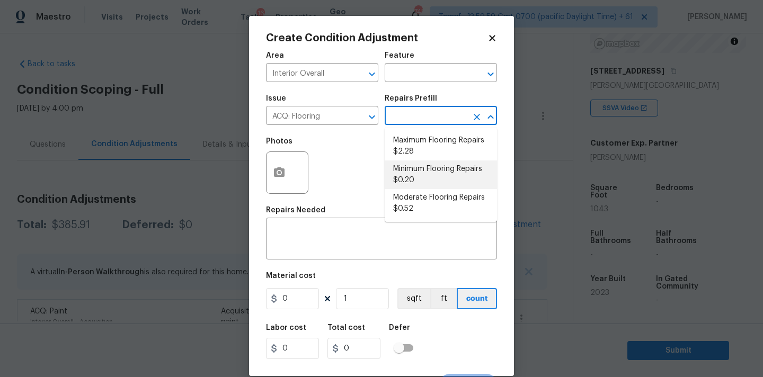
type input "0.2"
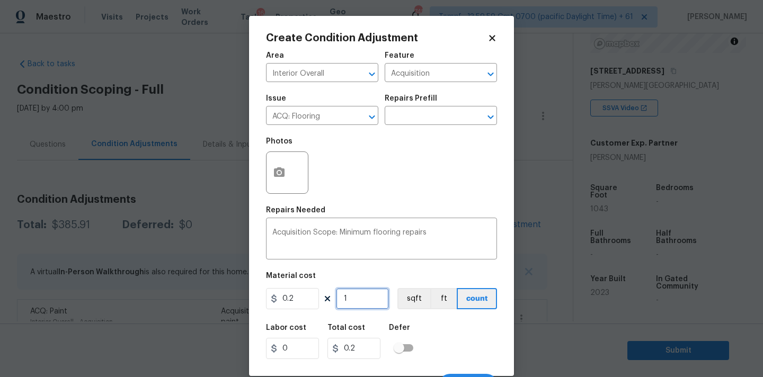
click at [362, 303] on input "1" at bounding box center [362, 298] width 53 height 21
type input "10"
type input "2"
type input "104"
type input "20.8"
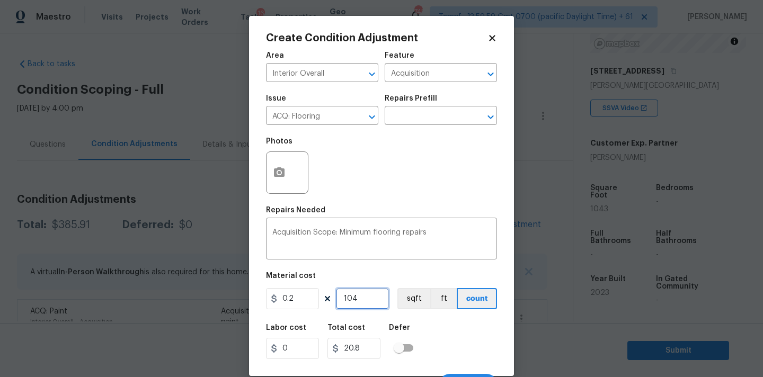
type input "1043"
type input "208.6"
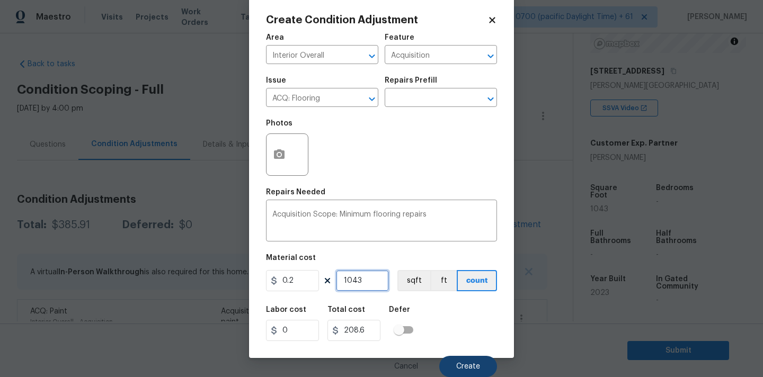
type input "1043"
click at [469, 365] on span "Create" at bounding box center [468, 367] width 24 height 8
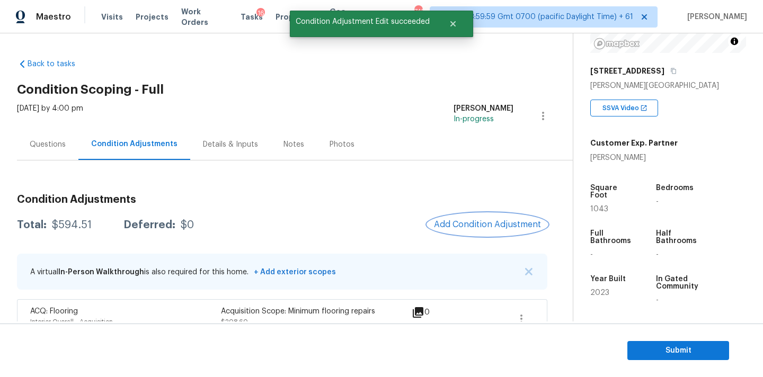
scroll to position [65, 0]
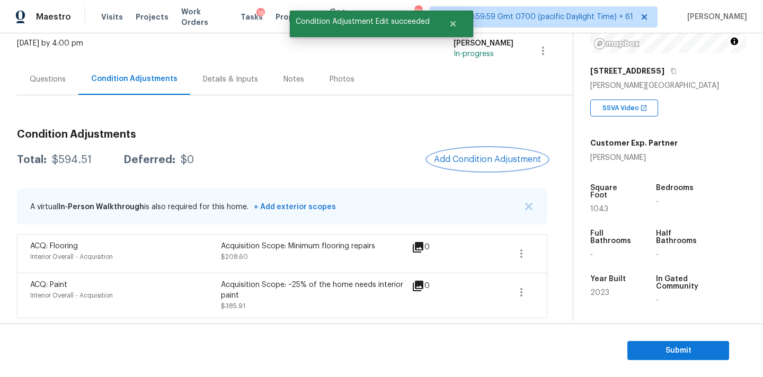
click at [473, 160] on span "Add Condition Adjustment" at bounding box center [487, 160] width 107 height 10
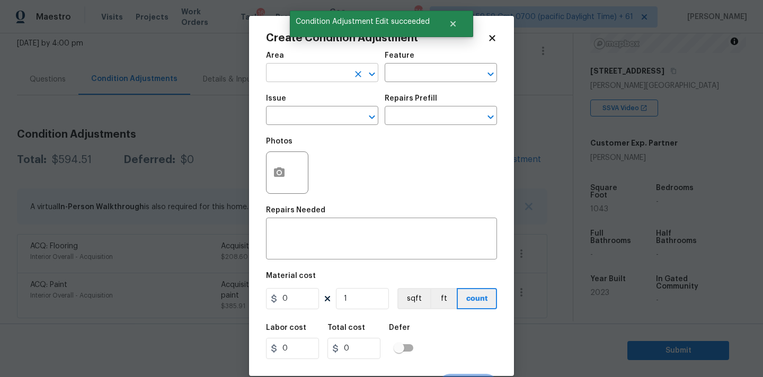
click at [305, 78] on input "text" at bounding box center [307, 74] width 83 height 16
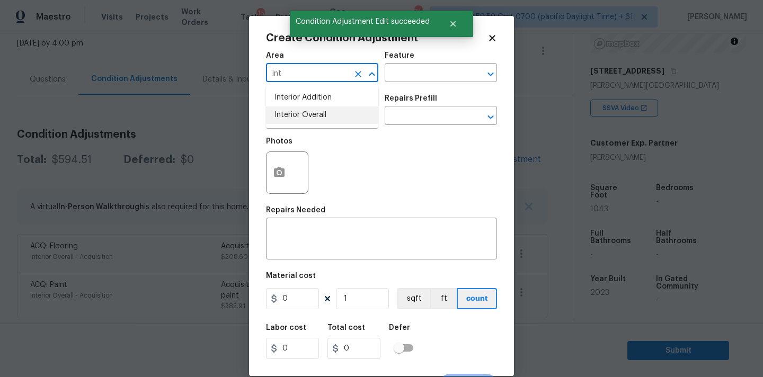
click at [301, 119] on li "Interior Overall" at bounding box center [322, 115] width 112 height 17
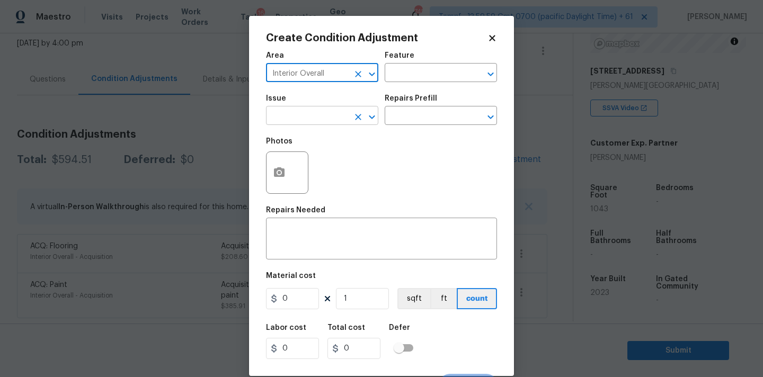
type input "Interior Overall"
click at [316, 119] on input "text" at bounding box center [307, 117] width 83 height 16
click at [491, 36] on icon at bounding box center [492, 38] width 6 height 6
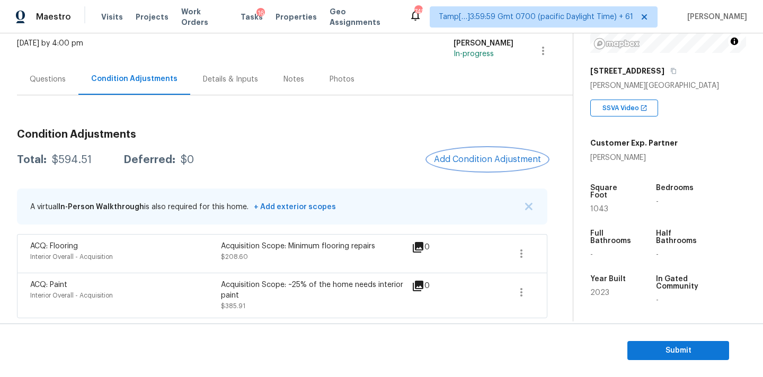
click at [459, 155] on span "Add Condition Adjustment" at bounding box center [487, 160] width 107 height 10
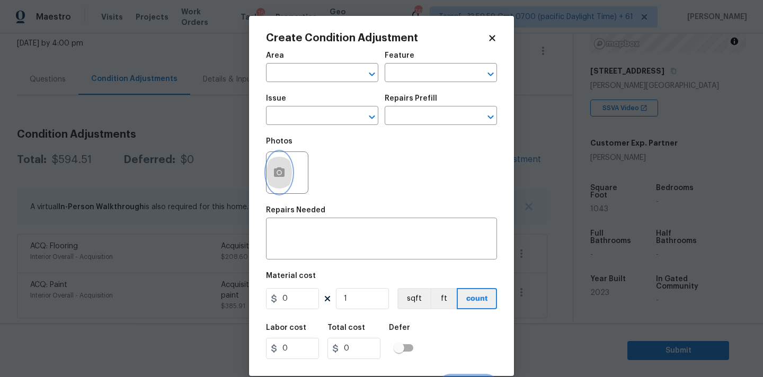
click at [280, 166] on icon "button" at bounding box center [279, 172] width 13 height 13
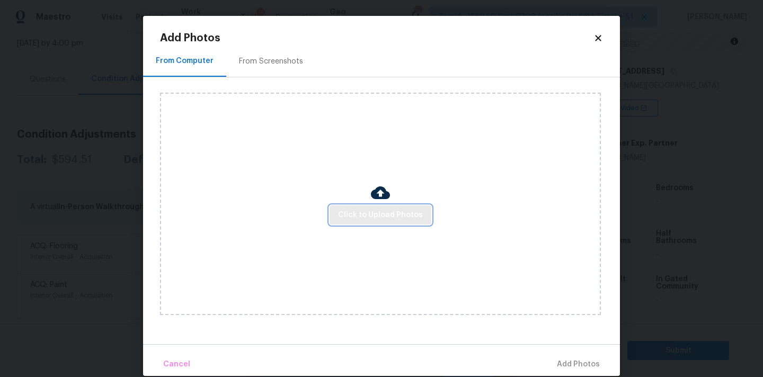
click at [380, 216] on span "Click to Upload Photos" at bounding box center [380, 215] width 85 height 13
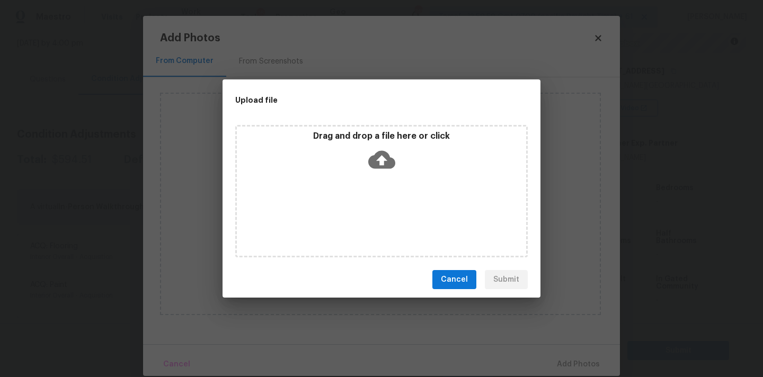
click at [380, 165] on icon at bounding box center [381, 160] width 27 height 18
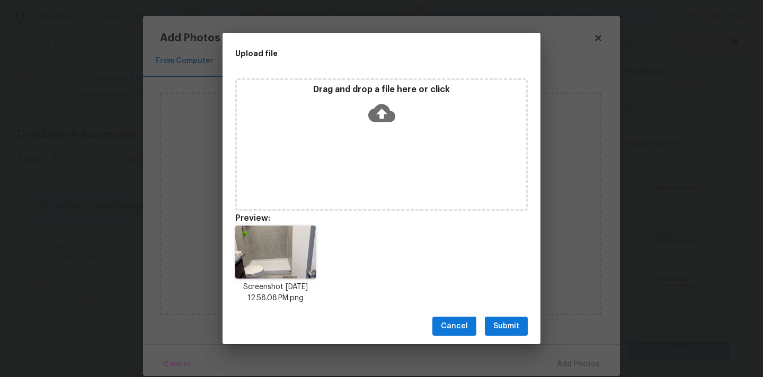
click at [512, 322] on span "Submit" at bounding box center [507, 326] width 26 height 13
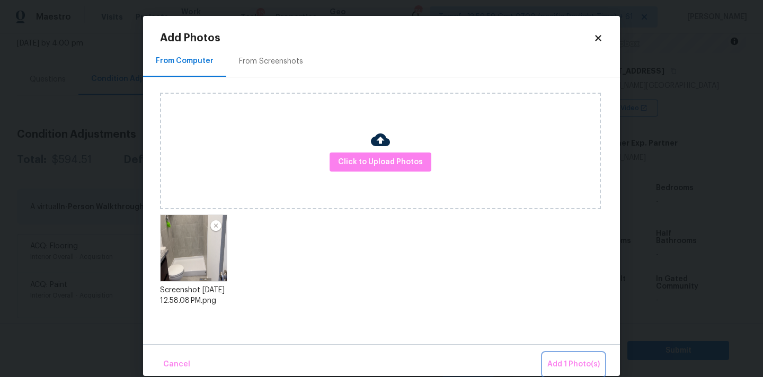
click at [567, 362] on span "Add 1 Photo(s)" at bounding box center [574, 364] width 52 height 13
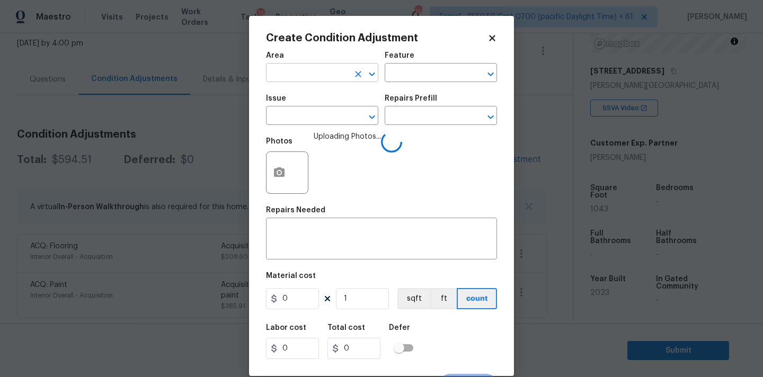
click at [322, 68] on input "text" at bounding box center [307, 74] width 83 height 16
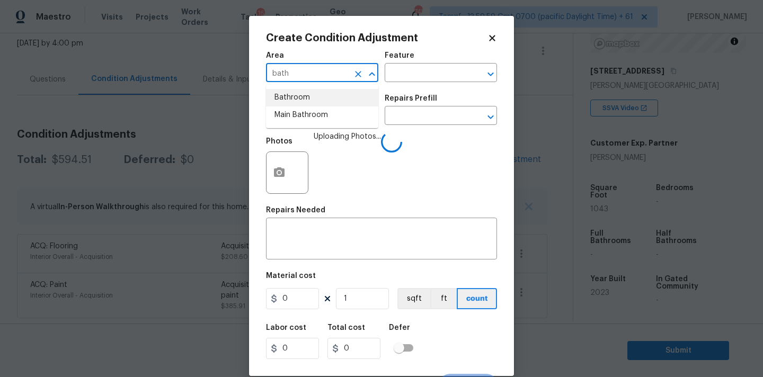
click at [317, 94] on li "Bathroom" at bounding box center [322, 97] width 112 height 17
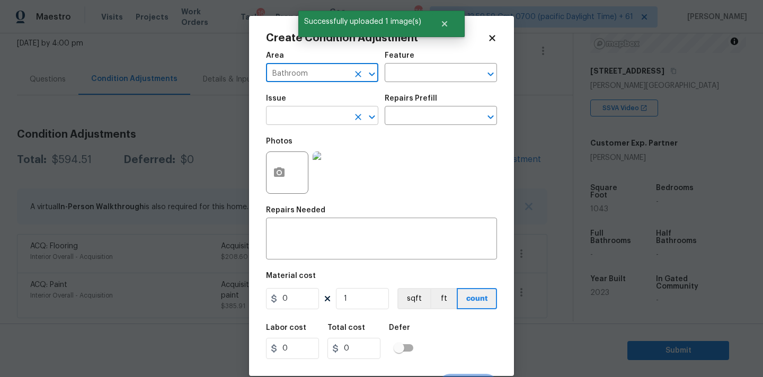
type input "Bathroom"
click at [320, 119] on input "text" at bounding box center [307, 117] width 83 height 16
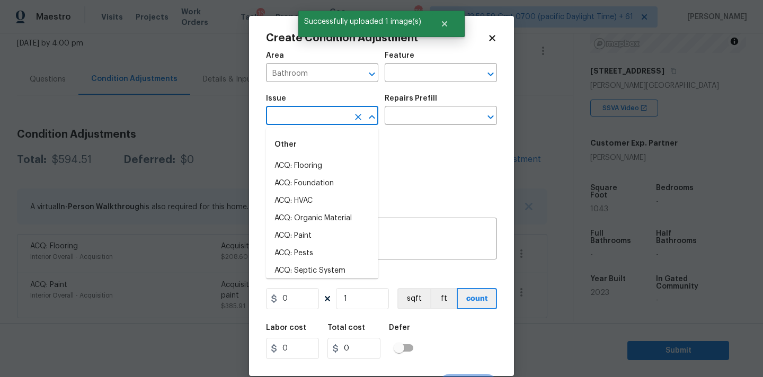
type input "b"
type input "a"
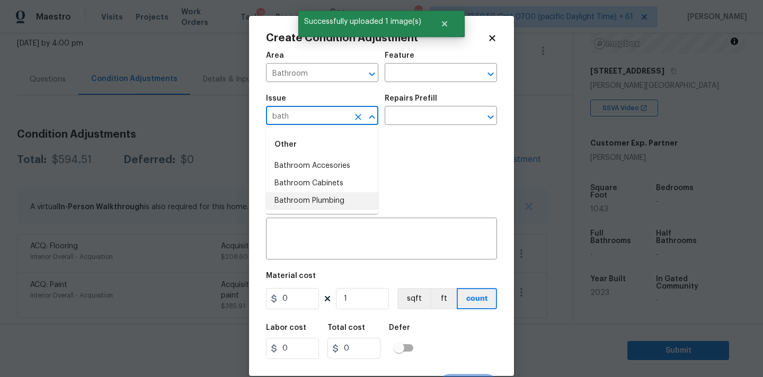
click at [327, 201] on li "Bathroom Plumbing" at bounding box center [322, 200] width 112 height 17
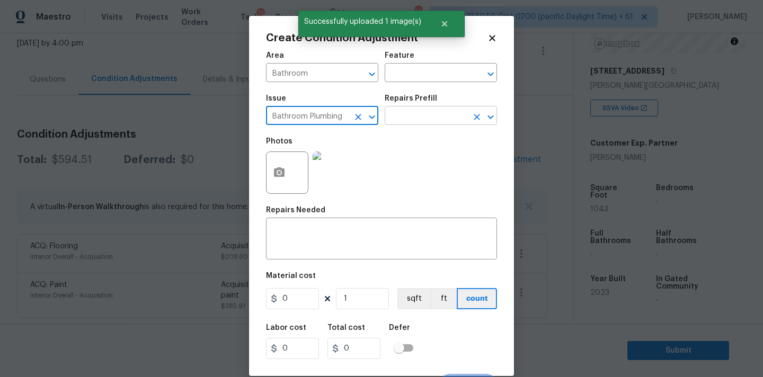
type input "Bathroom Plumbing"
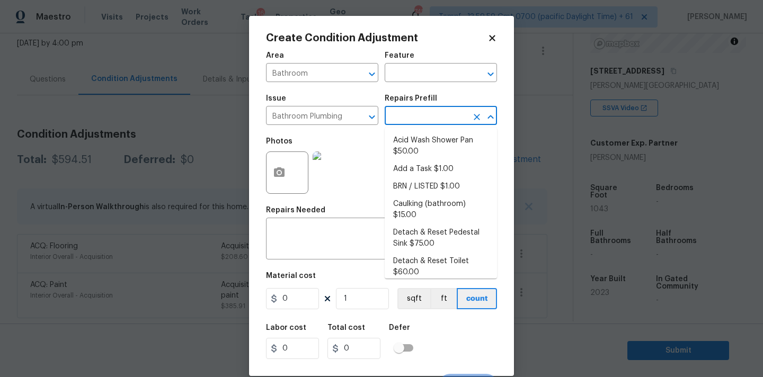
click at [404, 122] on input "text" at bounding box center [426, 117] width 83 height 16
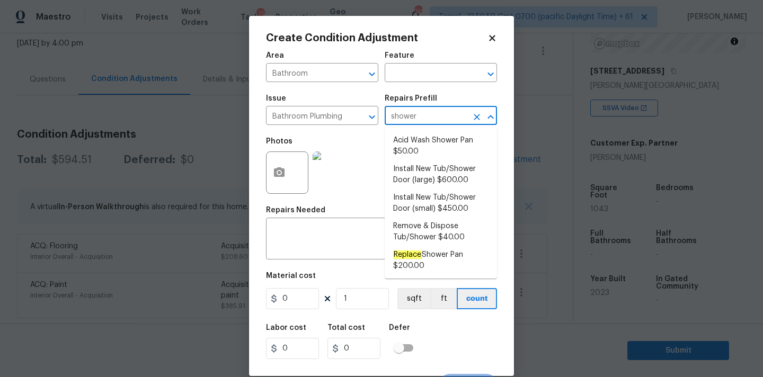
type input "shower"
click at [404, 206] on li "Install New Tub/Shower Door (small) $450.00" at bounding box center [441, 203] width 112 height 29
type input "Plumbing"
type textarea "Prep the tub/shower surround and install a new 32''-36'' tempered shower door. …"
type input "450"
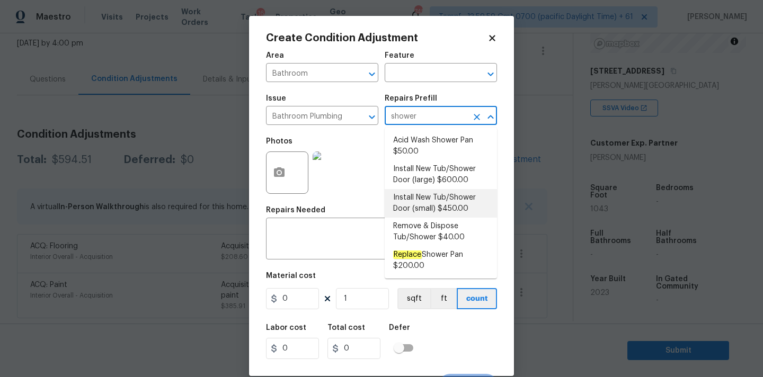
type input "450"
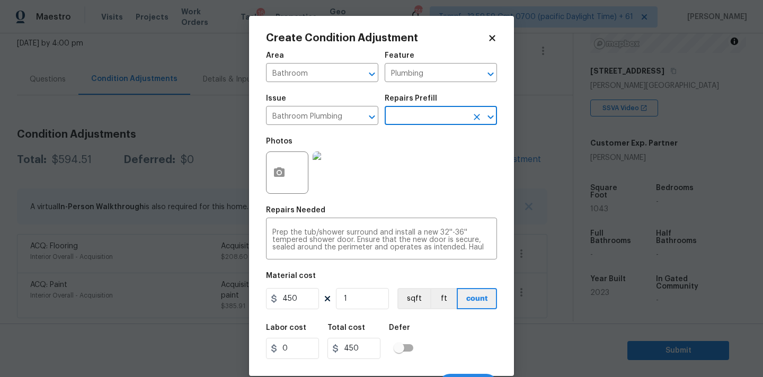
scroll to position [19, 0]
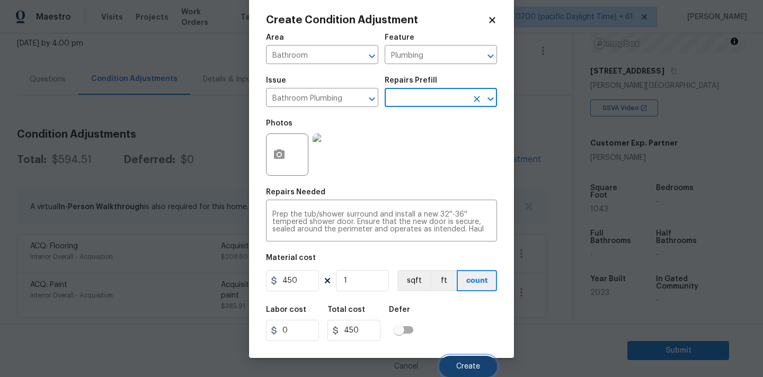
click at [460, 360] on button "Create" at bounding box center [468, 366] width 58 height 21
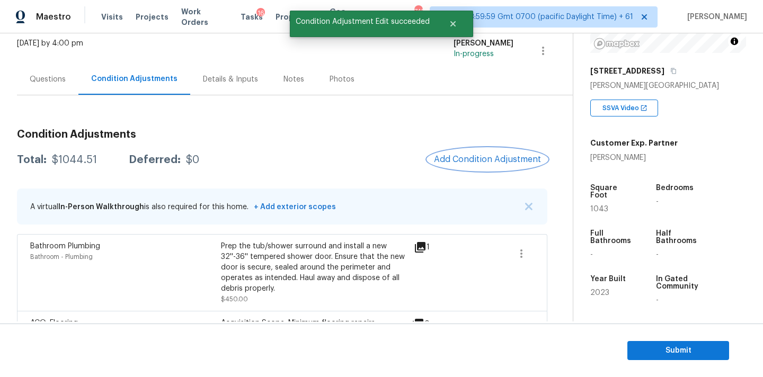
scroll to position [0, 0]
click at [481, 157] on span "Add Condition Adjustment" at bounding box center [487, 160] width 107 height 10
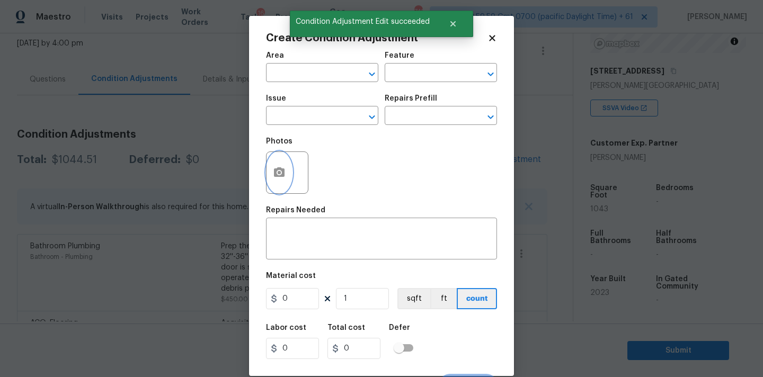
click at [278, 175] on icon "button" at bounding box center [279, 172] width 13 height 13
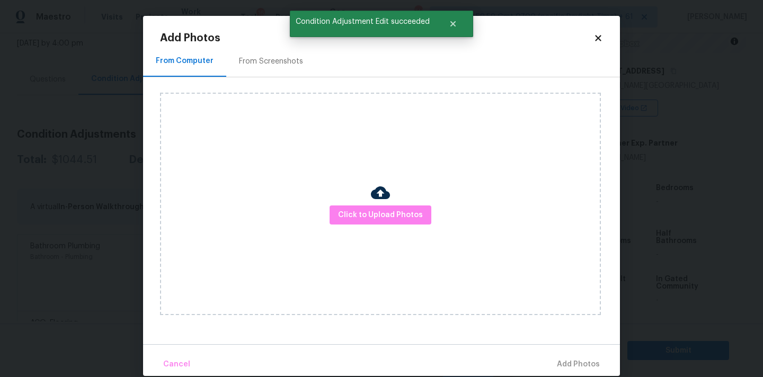
click at [279, 59] on div "From Screenshots" at bounding box center [271, 61] width 64 height 11
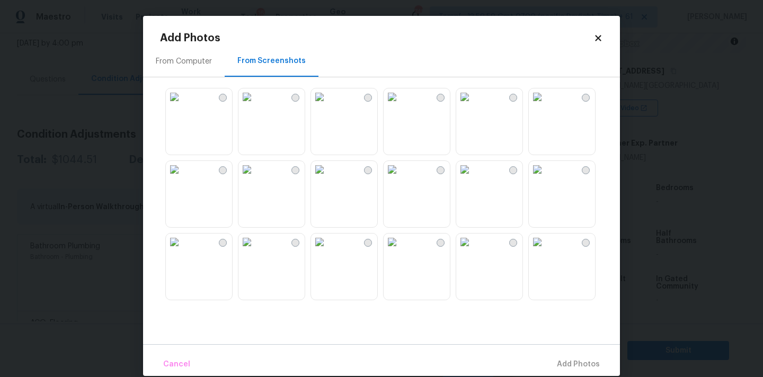
click at [401, 105] on img at bounding box center [392, 97] width 17 height 17
click at [256, 178] on img at bounding box center [247, 169] width 17 height 17
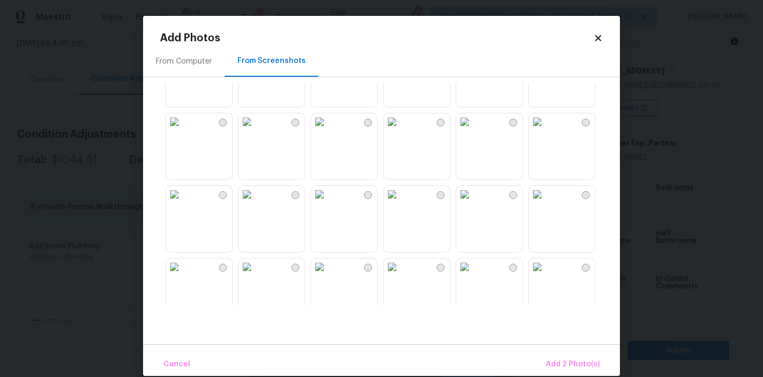
scroll to position [219, 0]
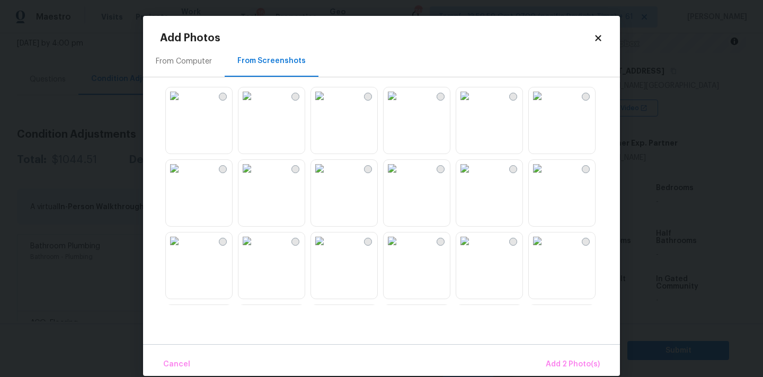
click at [183, 104] on img at bounding box center [174, 95] width 17 height 17
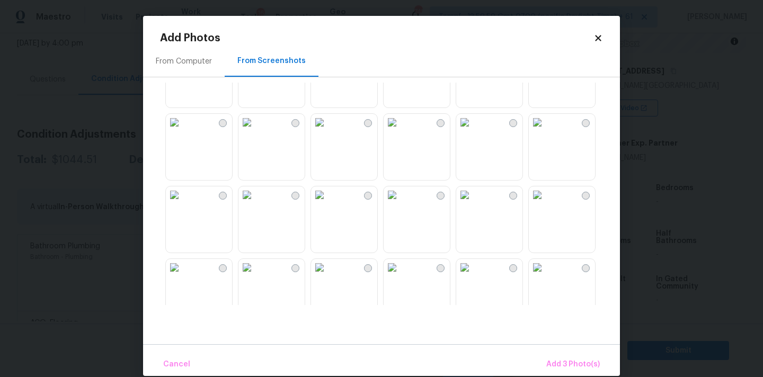
scroll to position [429, 0]
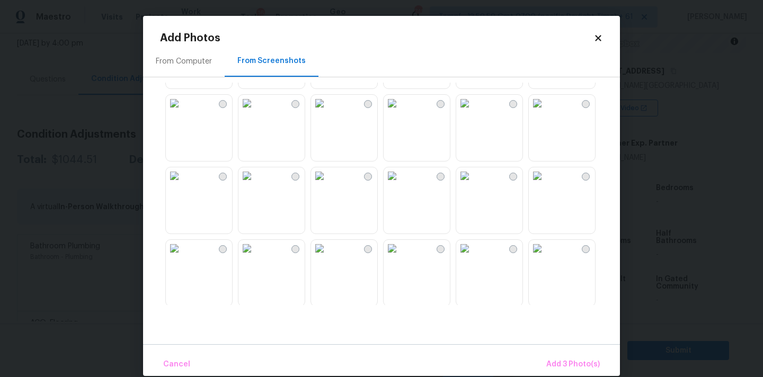
click at [401, 112] on img at bounding box center [392, 103] width 17 height 17
click at [546, 184] on img at bounding box center [537, 176] width 17 height 17
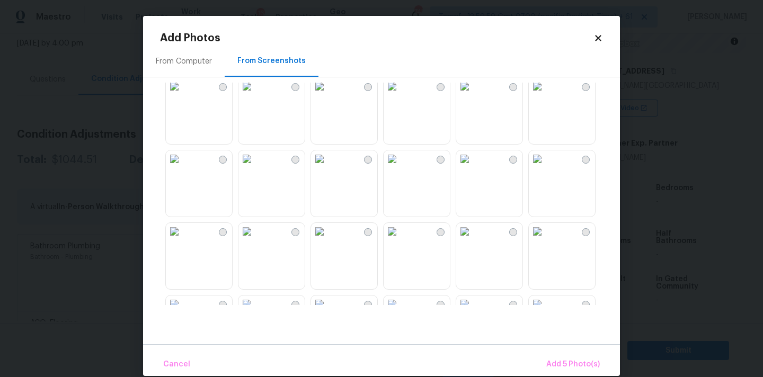
scroll to position [678, 0]
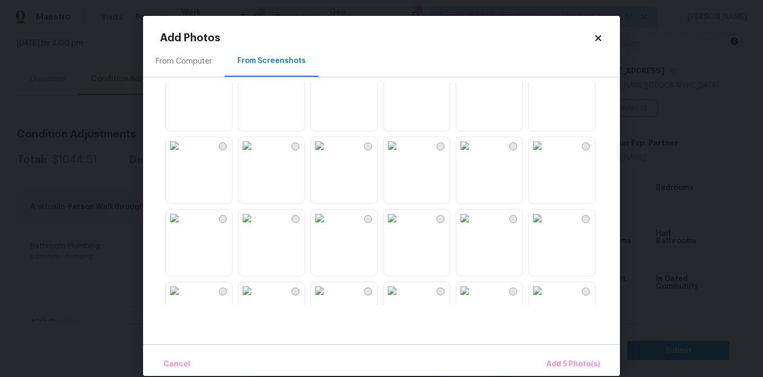
click at [401, 82] on img at bounding box center [392, 73] width 17 height 17
click at [256, 82] on img at bounding box center [247, 73] width 17 height 17
click at [473, 154] on img at bounding box center [464, 145] width 17 height 17
click at [546, 154] on img at bounding box center [537, 145] width 17 height 17
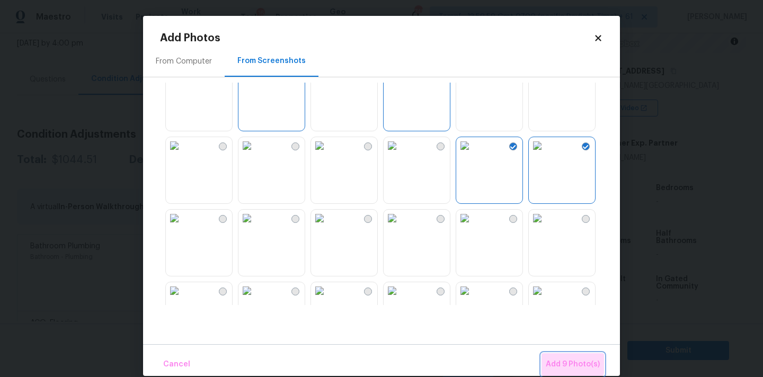
click at [569, 362] on span "Add 9 Photo(s)" at bounding box center [573, 364] width 54 height 13
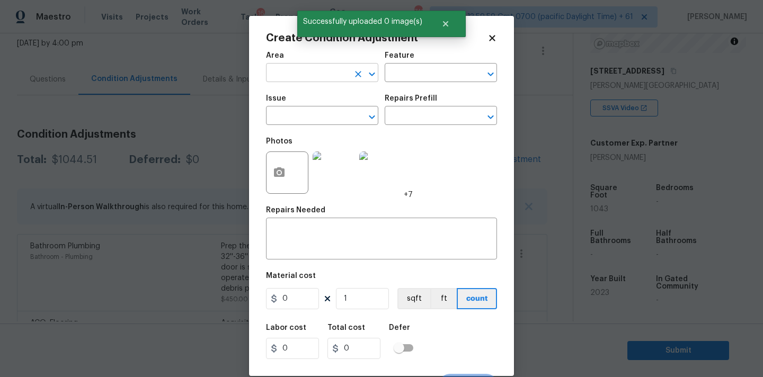
click at [289, 69] on input "text" at bounding box center [307, 74] width 83 height 16
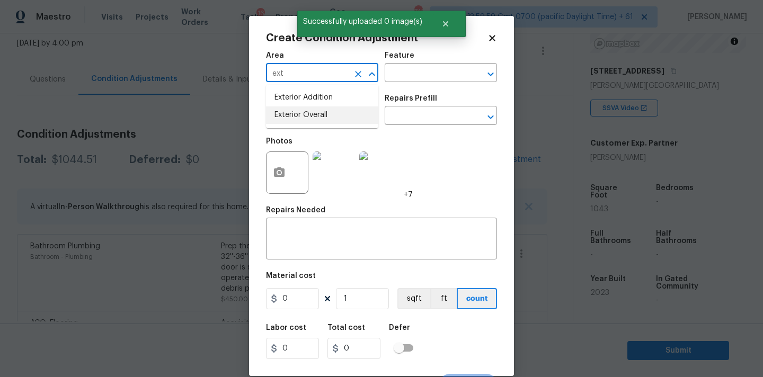
click at [297, 115] on li "Exterior Overall" at bounding box center [322, 115] width 112 height 17
type input "Exterior Overall"
click at [298, 119] on input "text" at bounding box center [307, 117] width 83 height 16
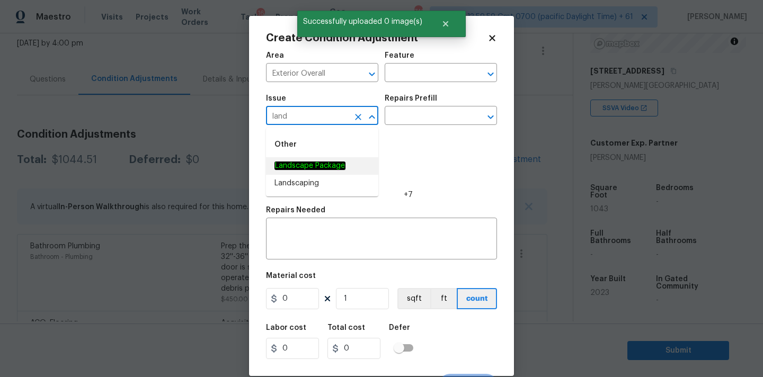
click at [298, 159] on li "Landscape Package" at bounding box center [322, 165] width 112 height 17
type input "Landscape Package"
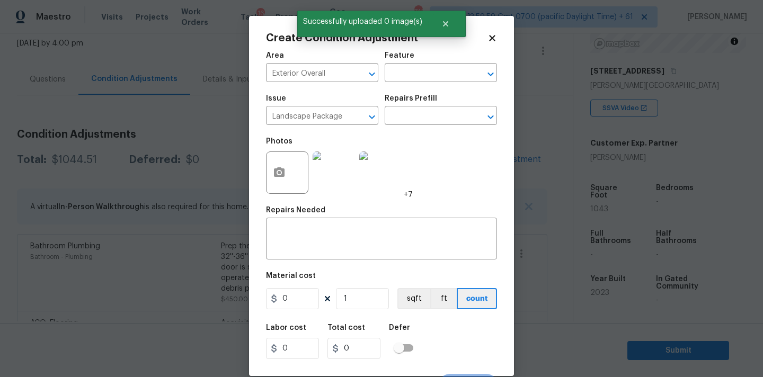
click at [419, 127] on div "Issue Landscape Package ​ Repairs Prefill ​" at bounding box center [381, 110] width 231 height 43
click at [421, 120] on input "text" at bounding box center [426, 117] width 83 height 16
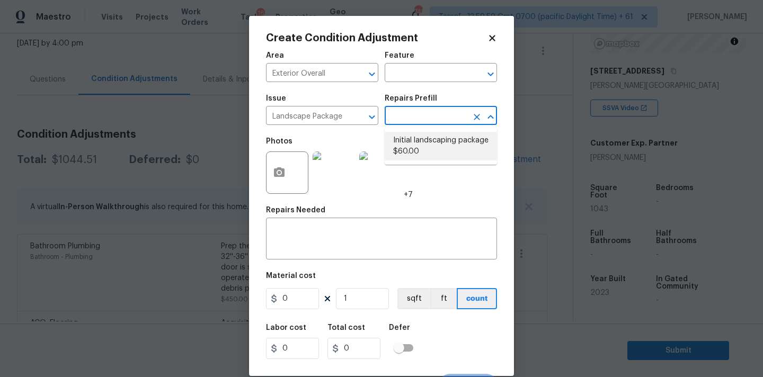
click at [416, 142] on li "Initial landscaping package $60.00" at bounding box center [441, 146] width 112 height 29
type input "Home Readiness Packages"
type textarea "Mowing of grass up to 6" in height. Mow, edge along driveways & sidewalks, trim…"
type input "60"
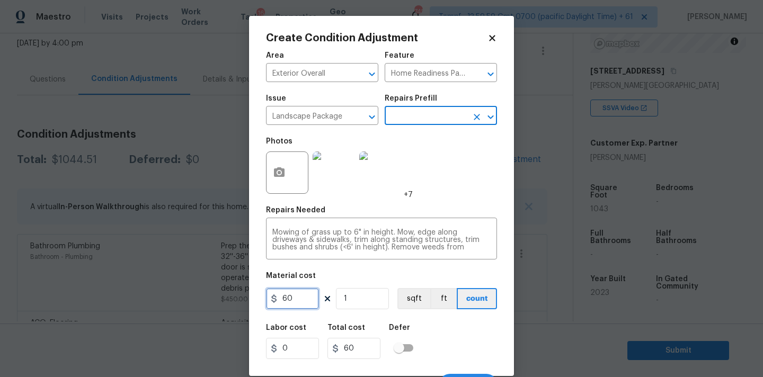
click at [300, 299] on input "60" at bounding box center [292, 298] width 53 height 21
type input "250"
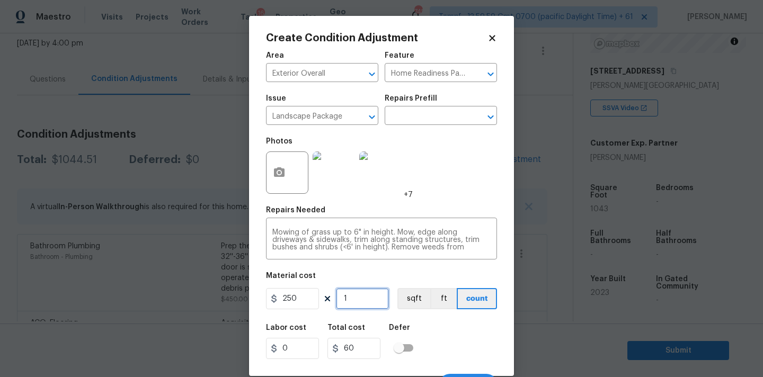
type input "250"
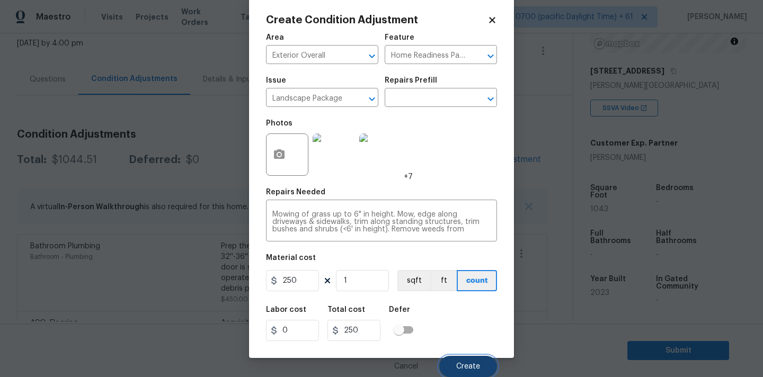
click at [455, 356] on button "Create" at bounding box center [468, 366] width 58 height 21
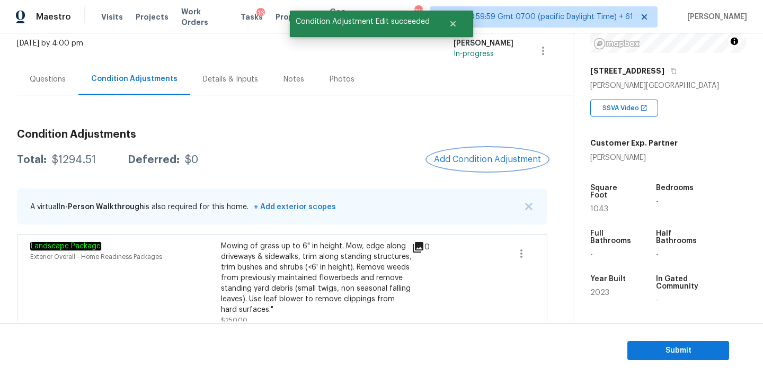
scroll to position [0, 0]
click at [451, 156] on span "Add Condition Adjustment" at bounding box center [487, 160] width 107 height 10
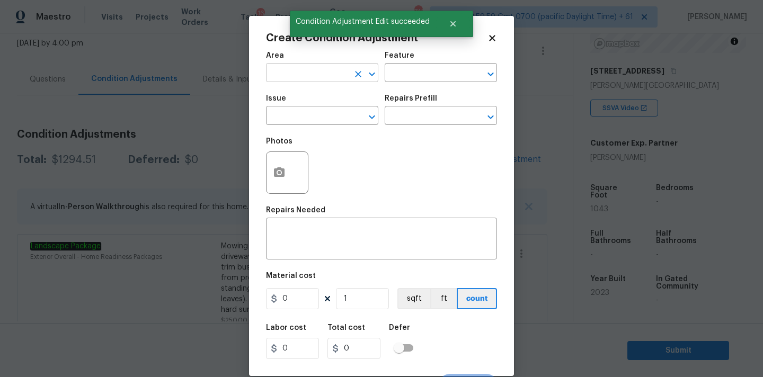
click at [282, 76] on input "text" at bounding box center [307, 74] width 83 height 16
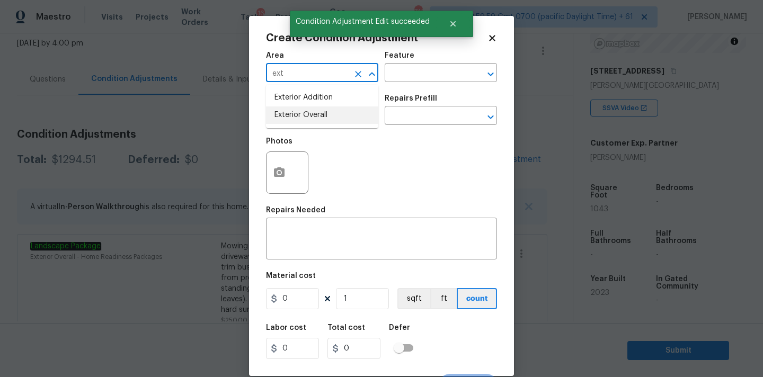
click at [299, 113] on li "Exterior Overall" at bounding box center [322, 115] width 112 height 17
type input "Exterior Overall"
click at [311, 113] on input "text" at bounding box center [307, 117] width 83 height 16
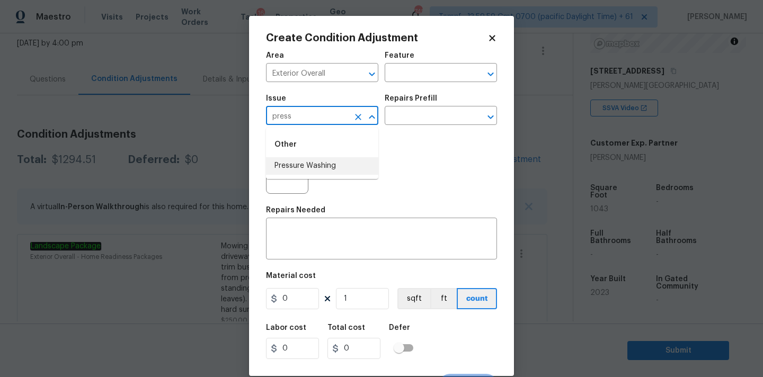
click at [313, 164] on li "Pressure Washing" at bounding box center [322, 165] width 112 height 17
type input "Pressure Washing"
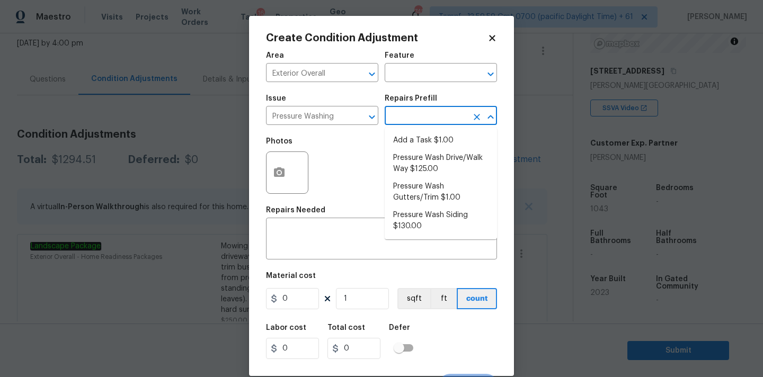
click at [421, 120] on input "text" at bounding box center [426, 117] width 83 height 16
click at [412, 168] on li "Pressure Wash Drive/Walk Way $125.00" at bounding box center [441, 163] width 112 height 29
type input "Siding"
type textarea "Pressure wash the driveways/walkways as directed by the PM. Ensure that all deb…"
type input "125"
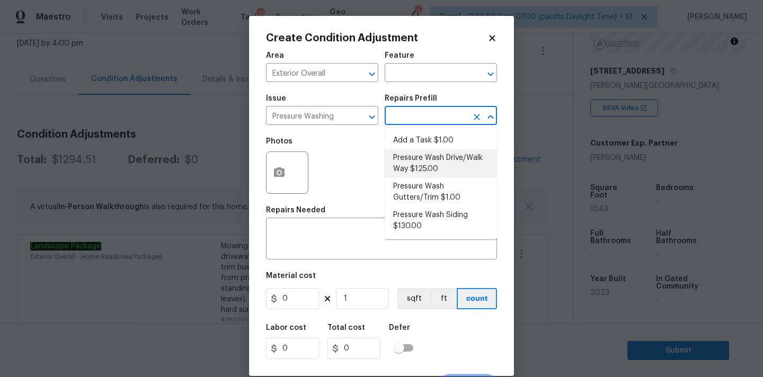
type input "125"
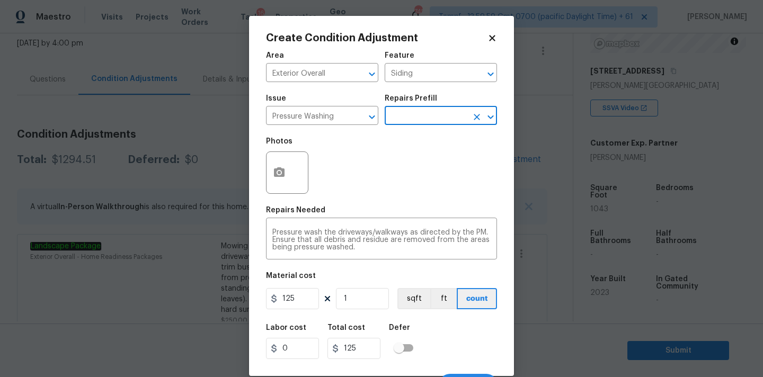
click at [301, 311] on figure "Material cost 125 1 sqft ft count" at bounding box center [381, 291] width 231 height 39
click at [301, 305] on input "125" at bounding box center [292, 298] width 53 height 21
type input "200"
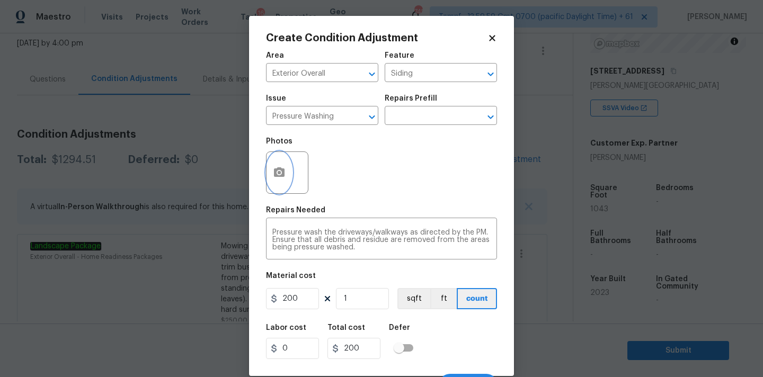
click at [291, 175] on button "button" at bounding box center [279, 172] width 25 height 41
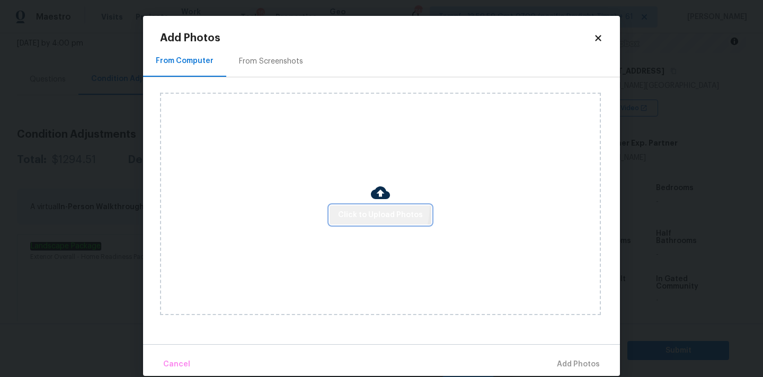
click at [358, 207] on button "Click to Upload Photos" at bounding box center [381, 216] width 102 height 20
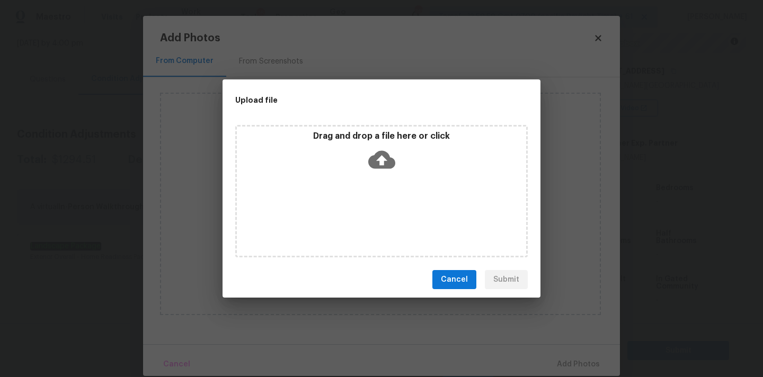
click at [385, 153] on icon at bounding box center [381, 160] width 27 height 18
click at [456, 280] on span "Cancel" at bounding box center [454, 280] width 27 height 13
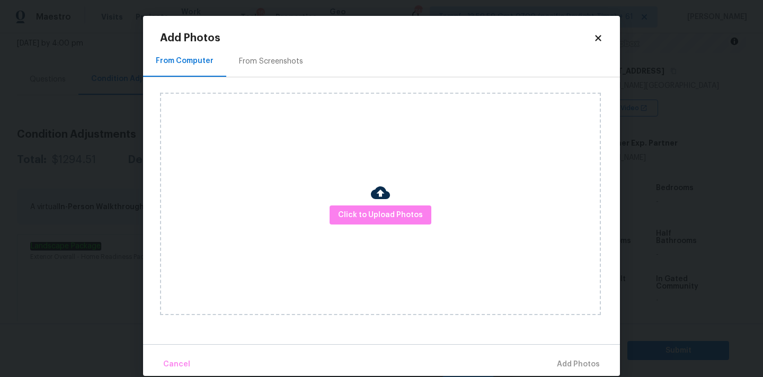
click at [275, 56] on div "From Screenshots" at bounding box center [271, 61] width 64 height 11
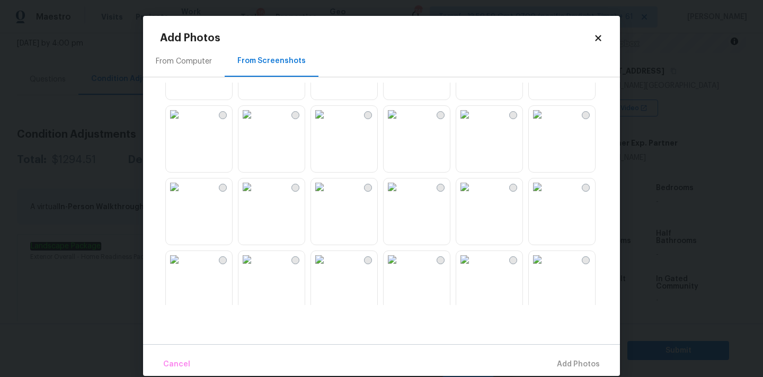
scroll to position [562, 0]
click at [256, 197] on img at bounding box center [247, 188] width 17 height 17
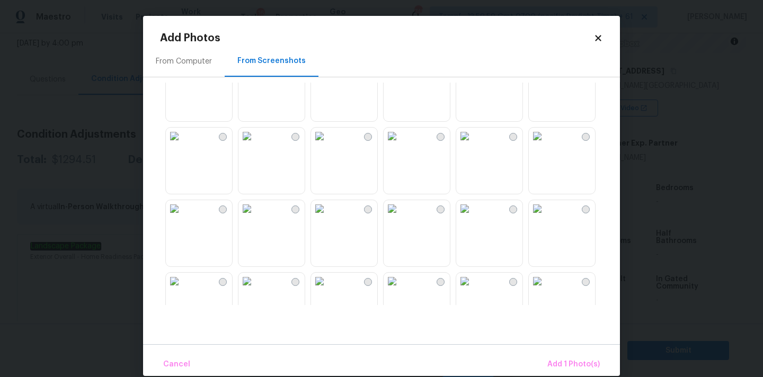
scroll to position [187, 0]
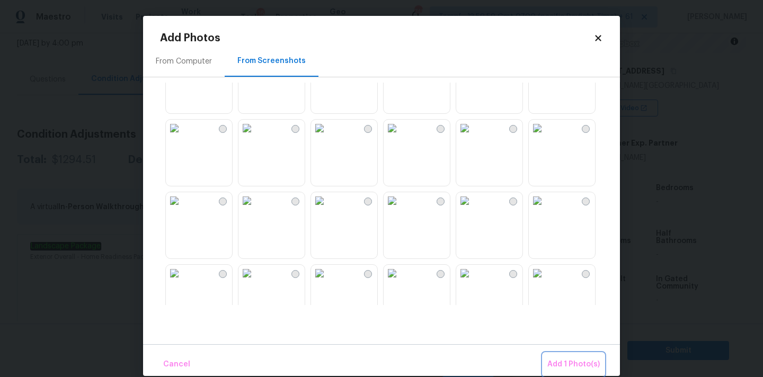
click at [557, 370] on span "Add 1 Photo(s)" at bounding box center [574, 364] width 52 height 13
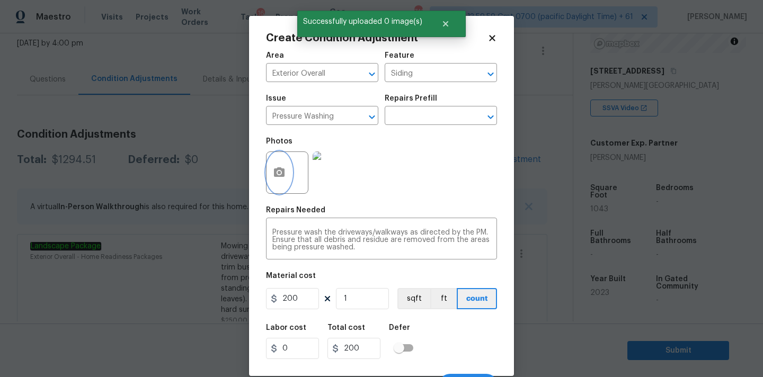
scroll to position [19, 0]
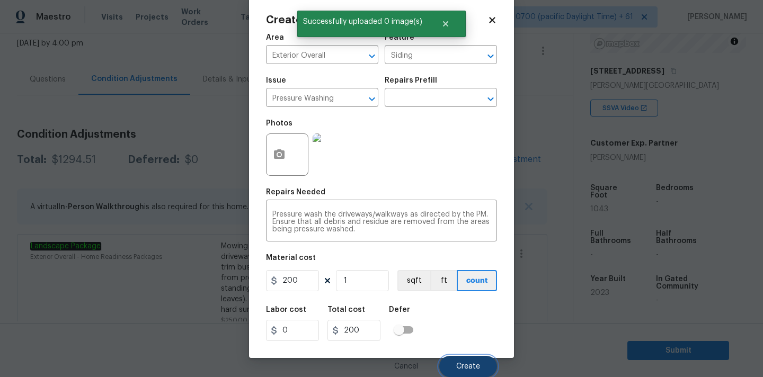
click at [474, 364] on span "Create" at bounding box center [468, 367] width 24 height 8
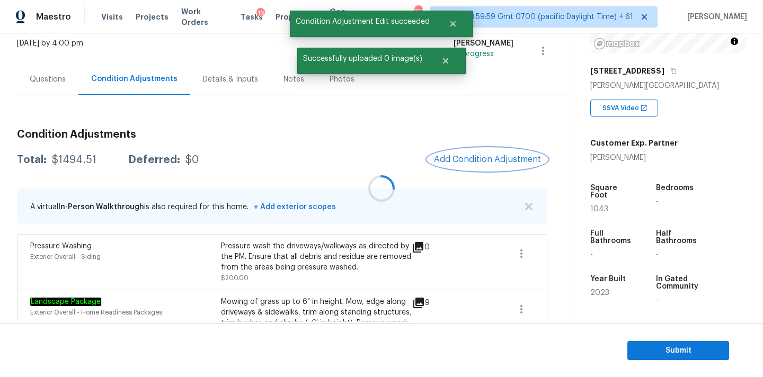
scroll to position [0, 0]
click at [483, 163] on span "Add Condition Adjustment" at bounding box center [487, 160] width 107 height 10
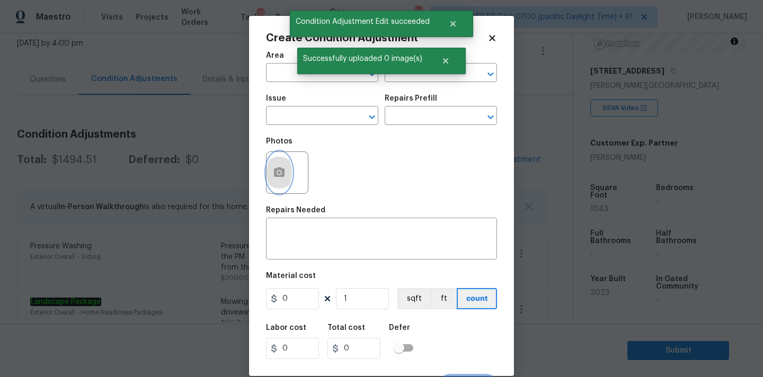
click at [282, 173] on icon "button" at bounding box center [279, 173] width 11 height 10
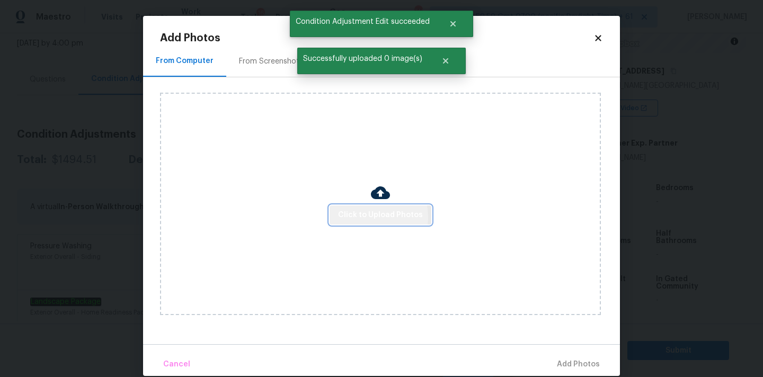
click at [368, 217] on span "Click to Upload Photos" at bounding box center [380, 215] width 85 height 13
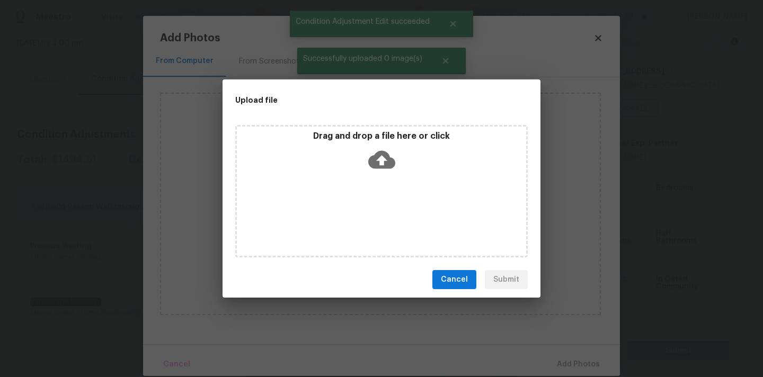
click at [376, 171] on icon at bounding box center [381, 159] width 27 height 27
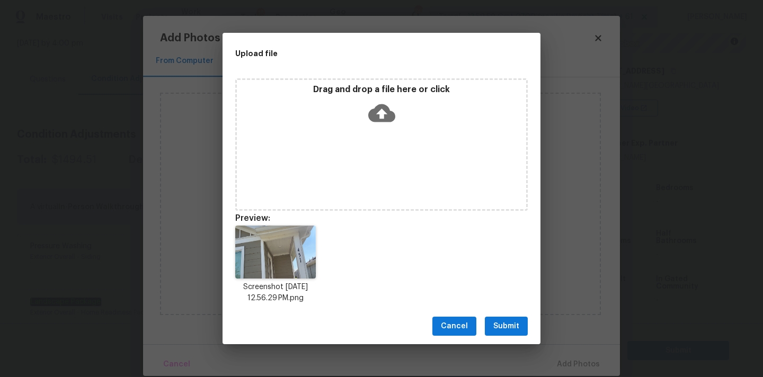
click at [512, 322] on span "Submit" at bounding box center [507, 326] width 26 height 13
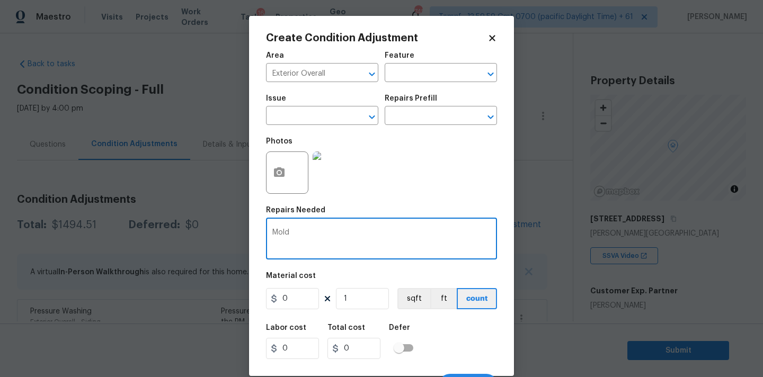
scroll to position [148, 0]
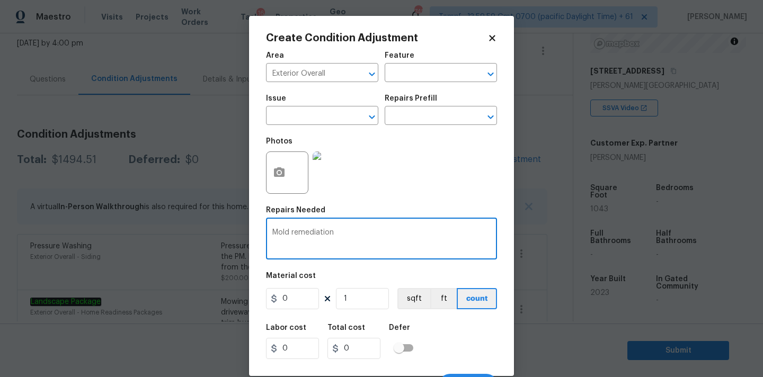
type textarea "Mold remediation"
click at [290, 298] on input "0" at bounding box center [292, 298] width 53 height 21
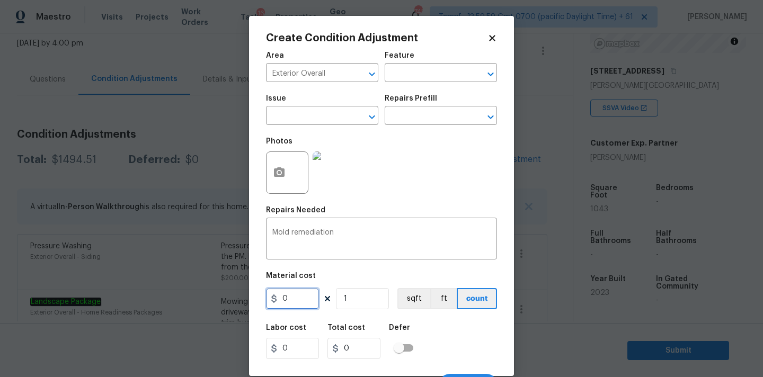
click at [290, 298] on input "0" at bounding box center [292, 298] width 53 height 21
type input "800"
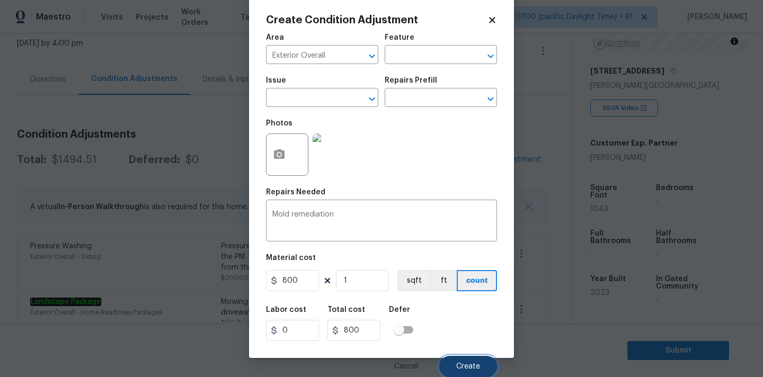
click at [453, 367] on button "Create" at bounding box center [468, 366] width 58 height 21
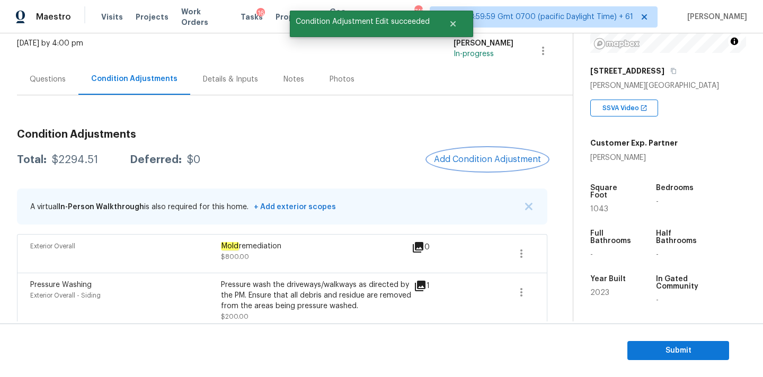
scroll to position [0, 0]
drag, startPoint x: 50, startPoint y: 159, endPoint x: 99, endPoint y: 159, distance: 48.2
click at [99, 159] on div "Total: $2294.51 Deferred: $0" at bounding box center [108, 160] width 183 height 11
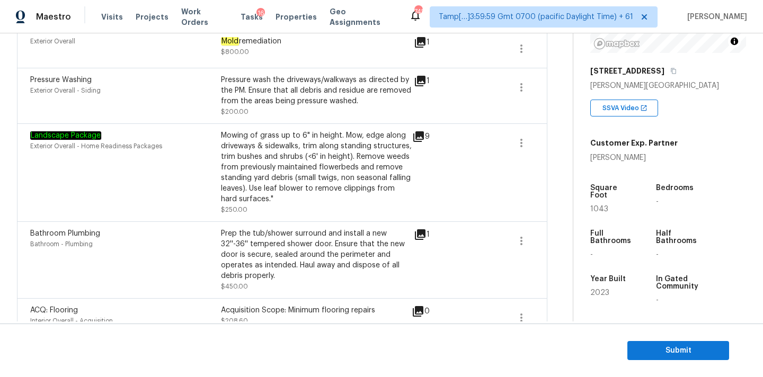
scroll to position [174, 0]
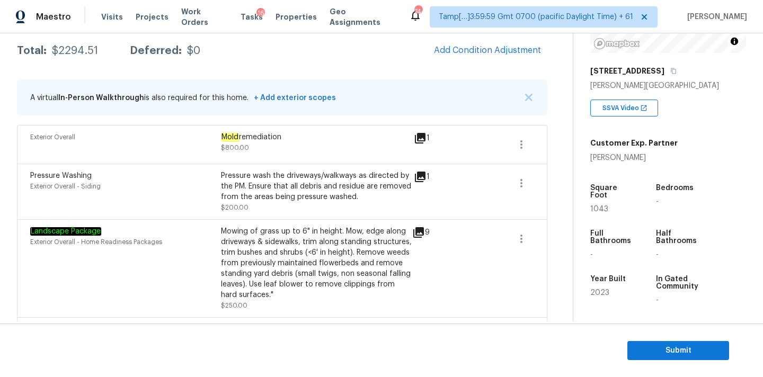
click at [77, 53] on div "$2294.51" at bounding box center [75, 51] width 46 height 11
copy div "$2294.51"
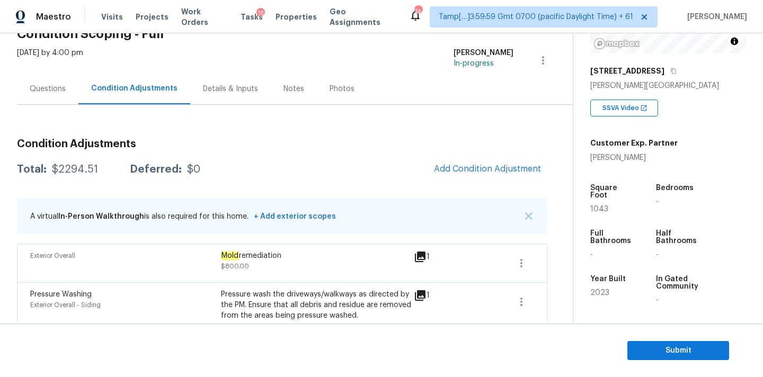
click at [53, 87] on div "Questions" at bounding box center [48, 89] width 36 height 11
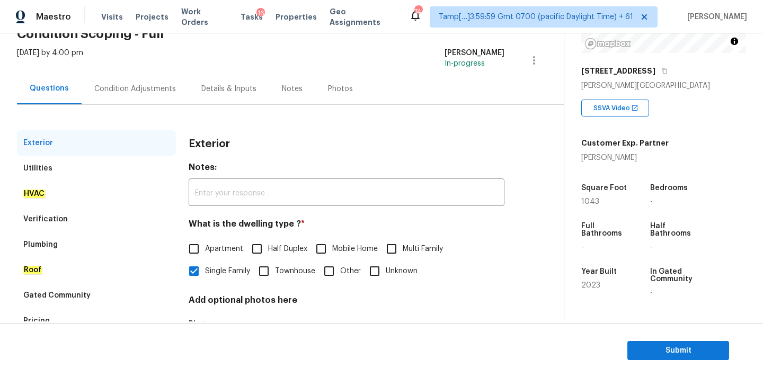
scroll to position [133, 0]
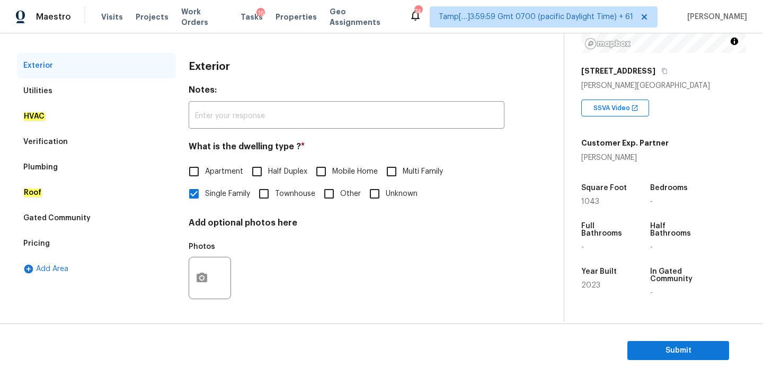
click at [99, 146] on div "Verification" at bounding box center [96, 141] width 159 height 25
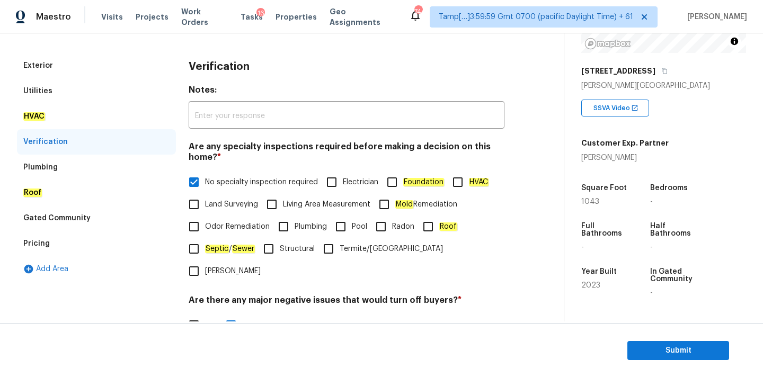
scroll to position [260, 0]
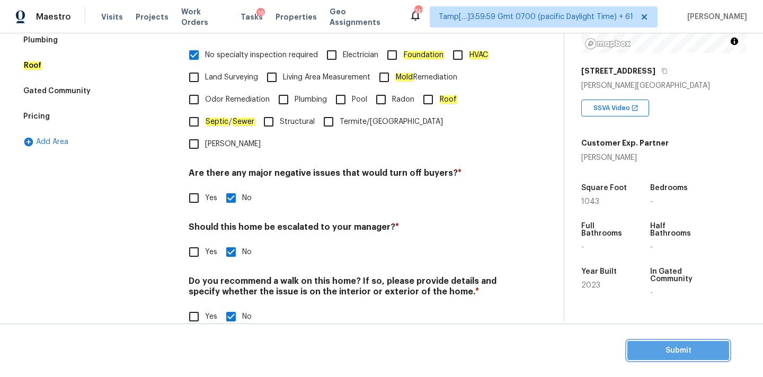
click at [658, 357] on span "Submit" at bounding box center [678, 351] width 85 height 13
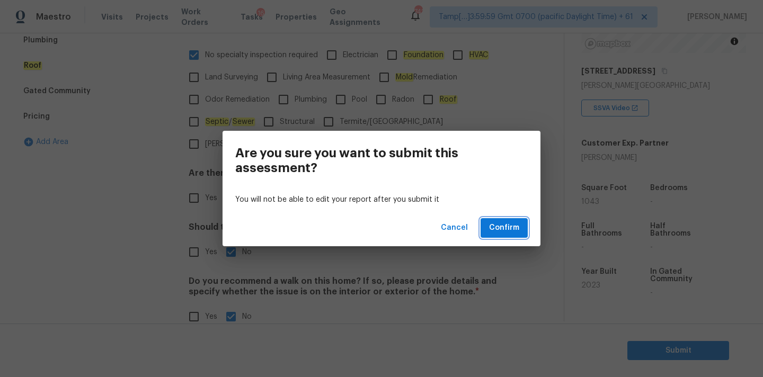
click at [497, 225] on span "Confirm" at bounding box center [504, 228] width 30 height 13
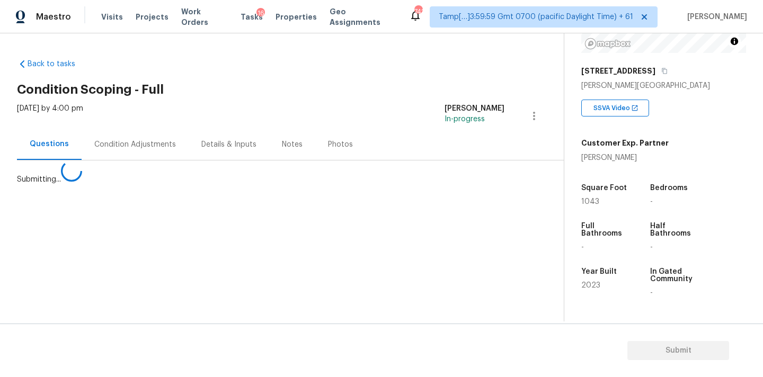
scroll to position [0, 0]
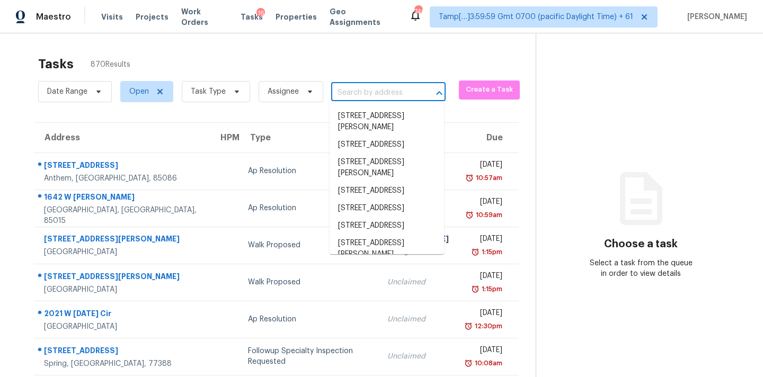
click at [398, 86] on input "text" at bounding box center [373, 93] width 85 height 16
paste input "320 Mountain View Ct Bedford, TX, 76021"
type input "320 Mountain View Ct Bedford, TX, 76021"
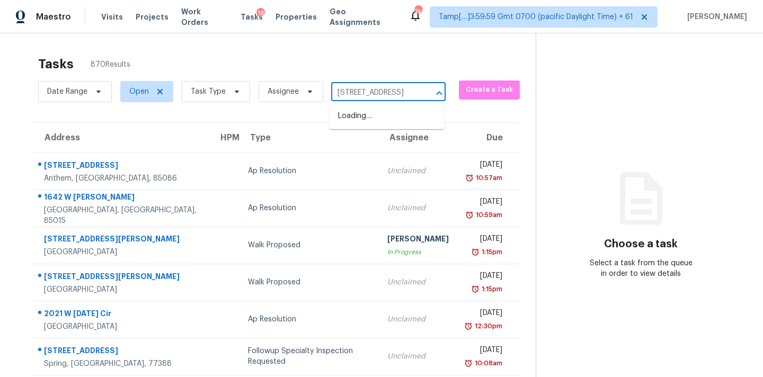
scroll to position [0, 66]
click at [366, 113] on li "320 Mountain View Ct, Bedford, TX 76021" at bounding box center [387, 116] width 115 height 17
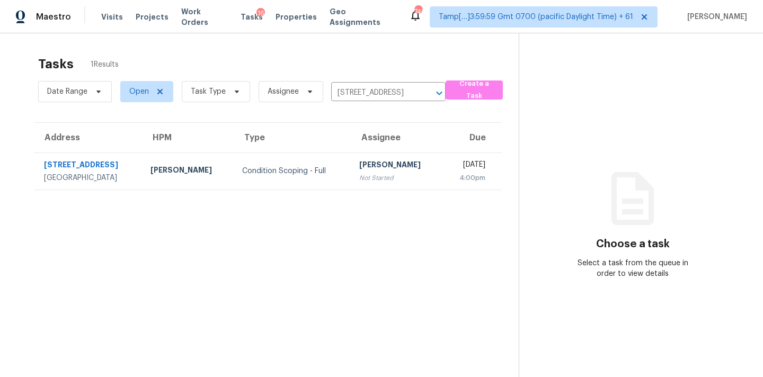
click at [359, 172] on div "[PERSON_NAME]" at bounding box center [396, 166] width 75 height 13
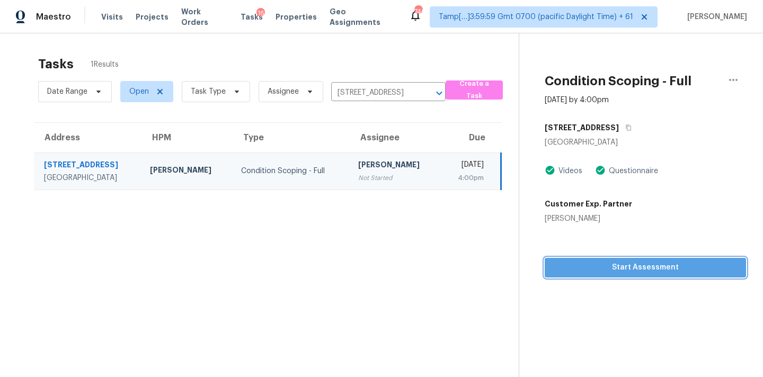
click at [616, 268] on span "Start Assessment" at bounding box center [645, 267] width 184 height 13
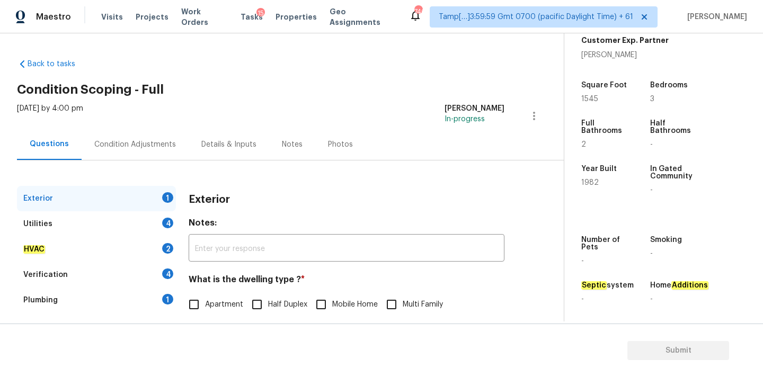
scroll to position [260, 0]
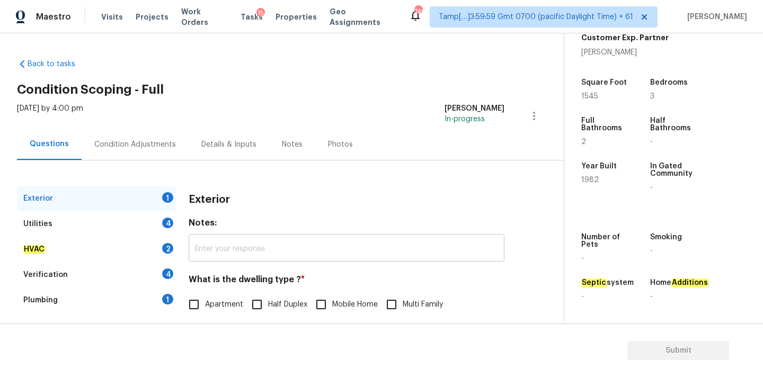
click at [469, 239] on input "text" at bounding box center [347, 249] width 316 height 25
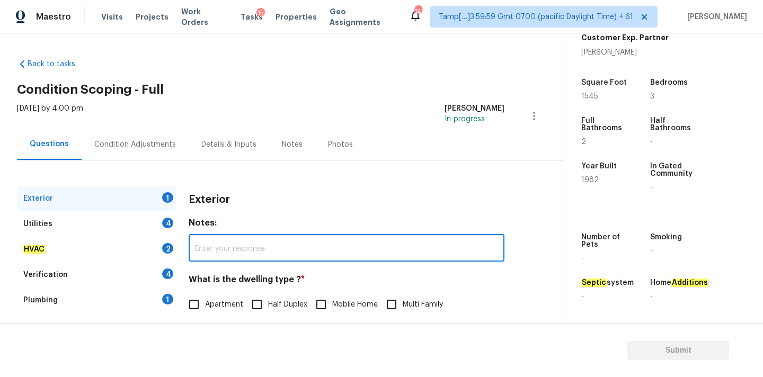
scroll to position [133, 0]
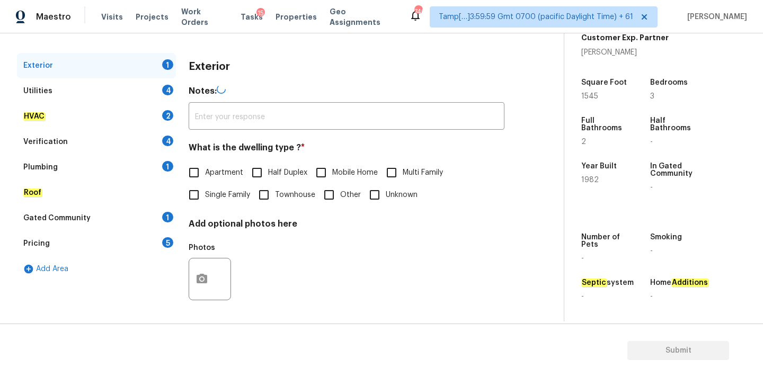
click at [232, 192] on span "Single Family" at bounding box center [227, 195] width 45 height 11
click at [205, 192] on input "Single Family" at bounding box center [194, 195] width 22 height 22
checkbox input "true"
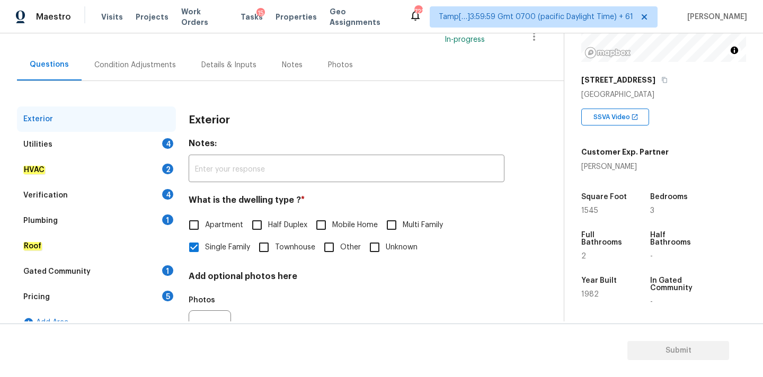
scroll to position [56, 0]
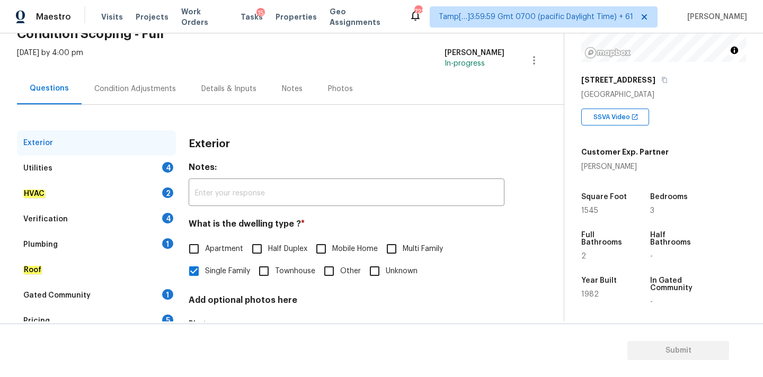
click at [152, 93] on div "Condition Adjustments" at bounding box center [135, 89] width 82 height 11
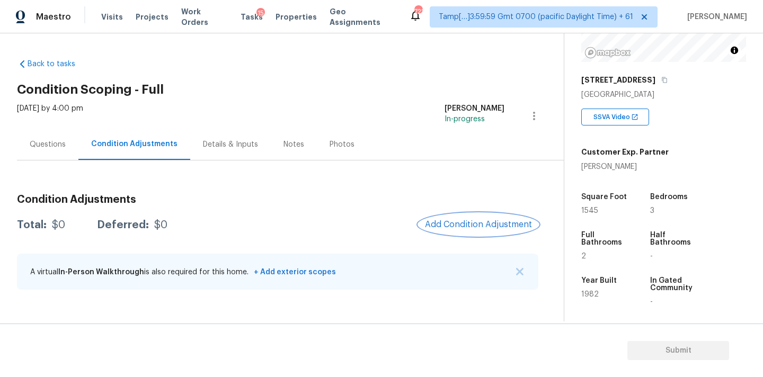
click at [445, 225] on span "Add Condition Adjustment" at bounding box center [478, 225] width 107 height 10
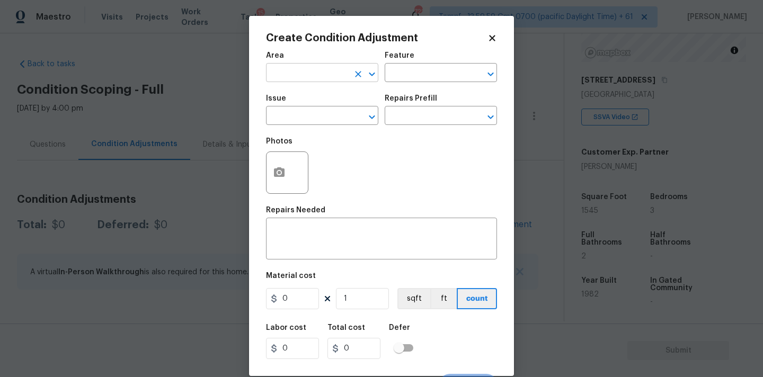
click at [310, 79] on input "text" at bounding box center [307, 74] width 83 height 16
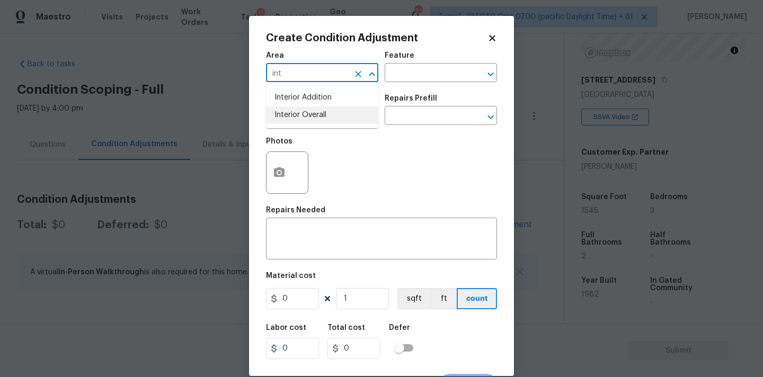
click at [305, 118] on li "Interior Overall" at bounding box center [322, 115] width 112 height 17
type input "Interior Overall"
click at [315, 118] on input "text" at bounding box center [307, 117] width 83 height 16
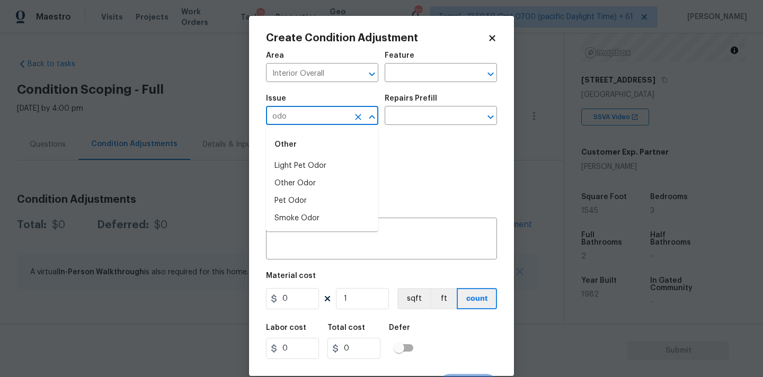
click at [309, 155] on div "Other" at bounding box center [322, 144] width 112 height 25
click at [309, 162] on li "Light Pet Odor" at bounding box center [322, 165] width 112 height 17
type input "Light Pet Odor"
click at [408, 121] on input "text" at bounding box center [426, 117] width 83 height 16
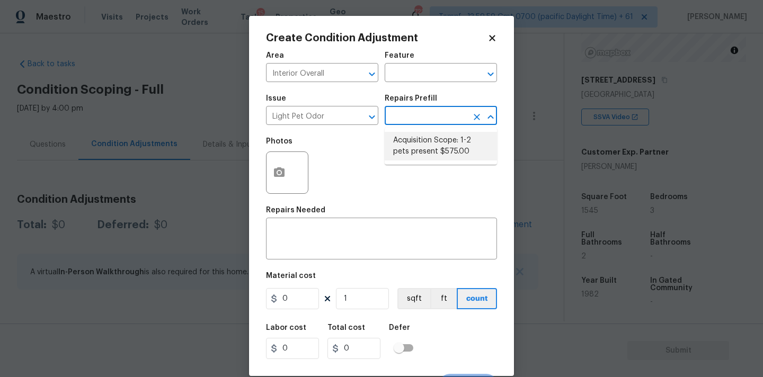
click at [411, 147] on li "Acquisition Scope: 1-2 pets present $575.00" at bounding box center [441, 146] width 112 height 29
type textarea "Acquisition Scope: 1-2 pets present"
type input "575"
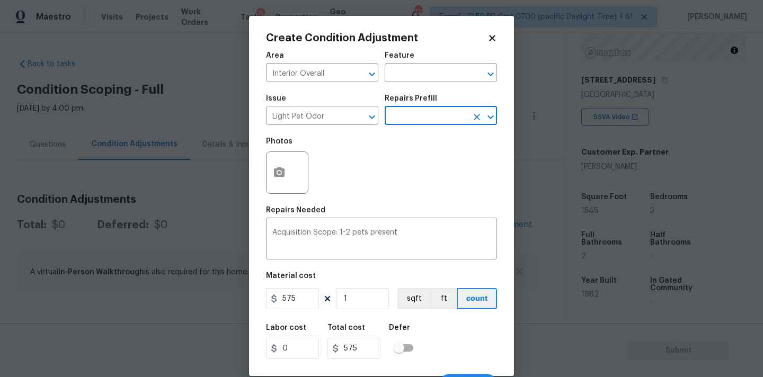
scroll to position [19, 0]
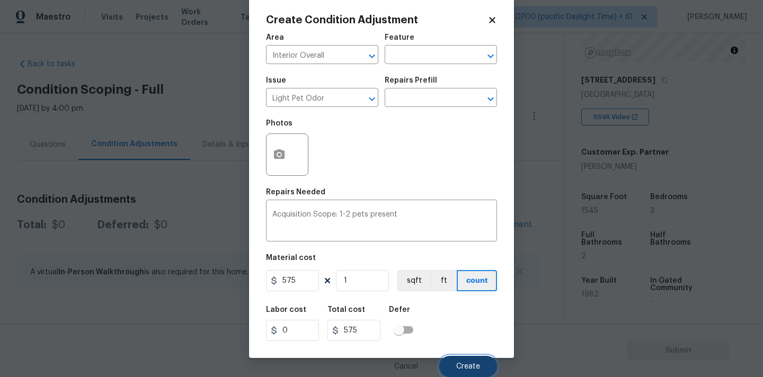
click at [468, 367] on span "Create" at bounding box center [468, 367] width 24 height 8
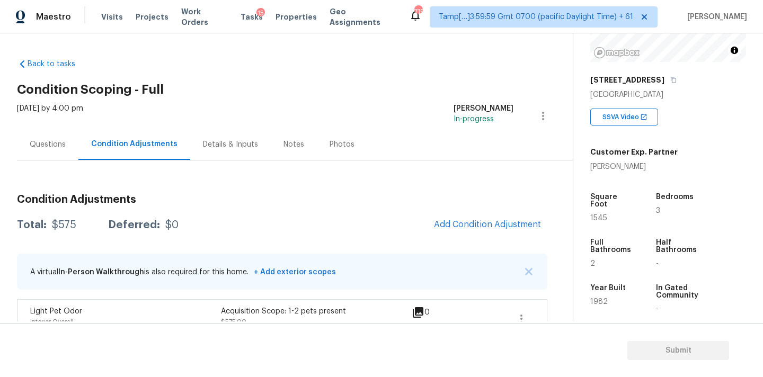
scroll to position [20, 0]
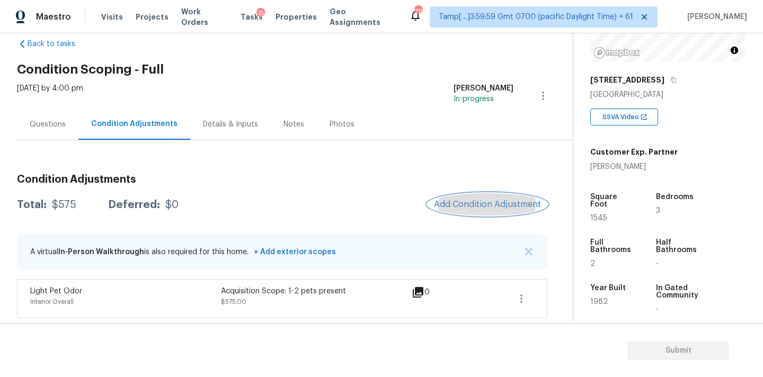
click at [481, 205] on span "Add Condition Adjustment" at bounding box center [487, 205] width 107 height 10
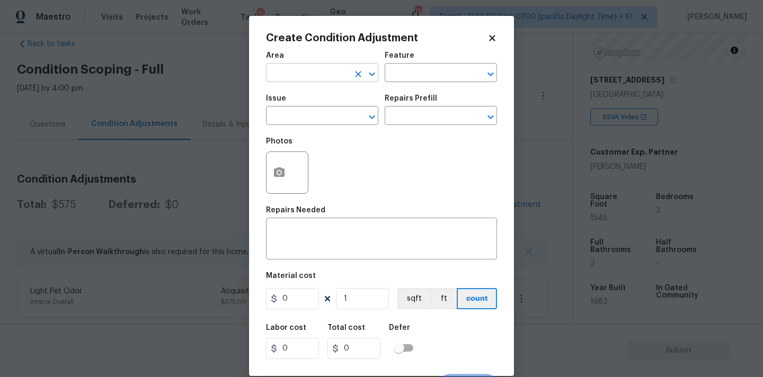
click at [319, 80] on input "text" at bounding box center [307, 74] width 83 height 16
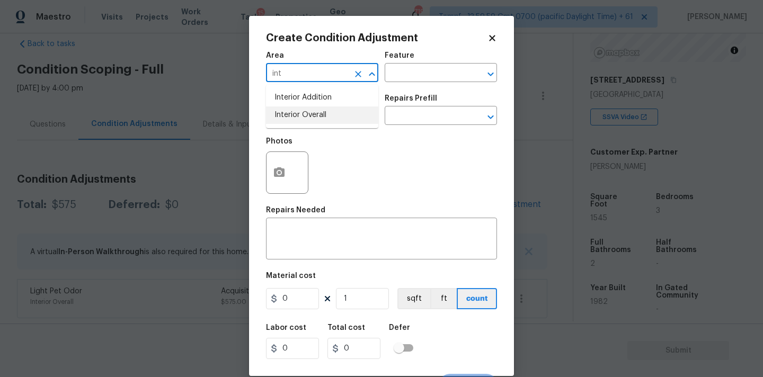
click at [321, 117] on li "Interior Overall" at bounding box center [322, 115] width 112 height 17
type input "Interior Overall"
click at [321, 117] on input "text" at bounding box center [307, 117] width 83 height 16
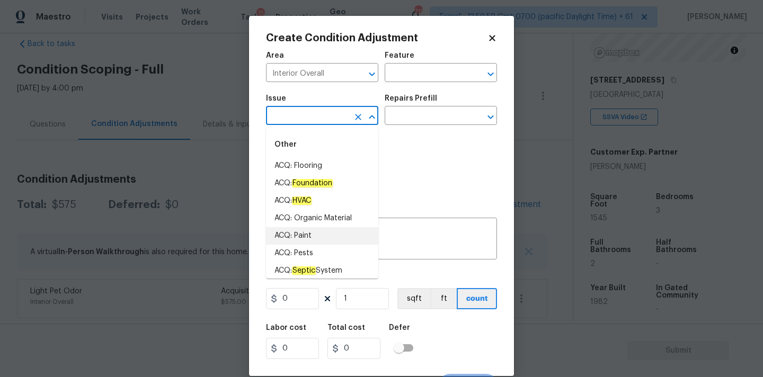
click at [307, 235] on li "ACQ: Paint" at bounding box center [322, 235] width 112 height 17
type input "ACQ: Paint"
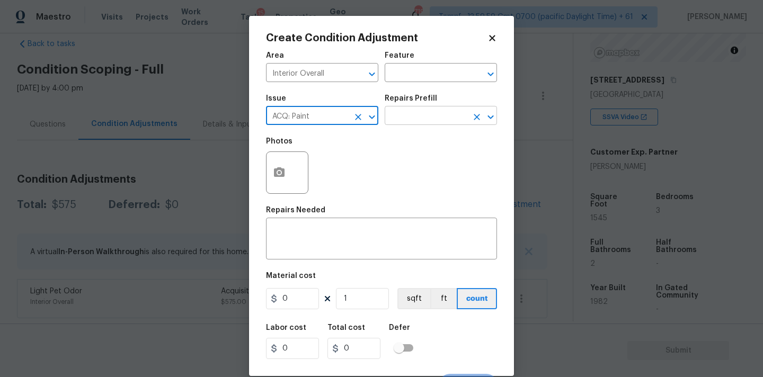
click at [423, 121] on input "text" at bounding box center [426, 117] width 83 height 16
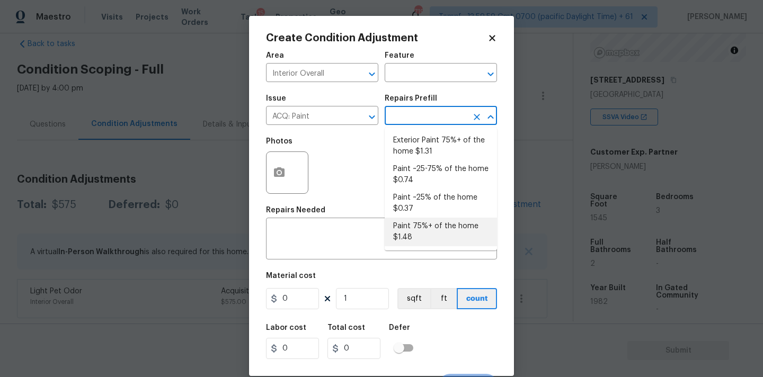
click at [416, 231] on li "Paint 75%+ of the home $1.48" at bounding box center [441, 232] width 112 height 29
type input "Acquisition"
type textarea "Acquisition Scope: 75%+ of the home will likely require interior paint"
type input "1.48"
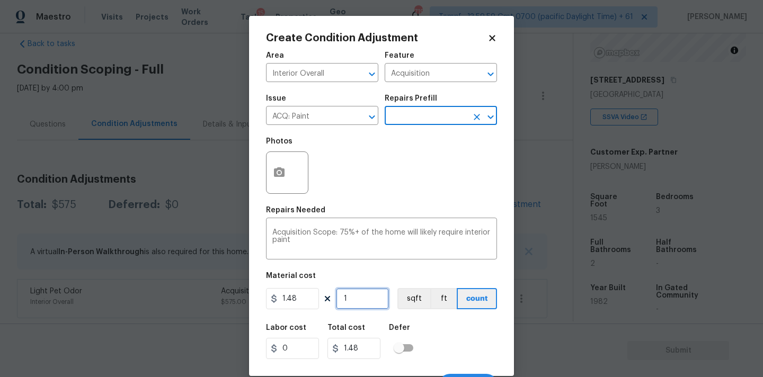
click at [363, 303] on input "1" at bounding box center [362, 298] width 53 height 21
click at [354, 299] on input "1" at bounding box center [362, 298] width 53 height 21
type input "15"
type input "22.2"
type input "154"
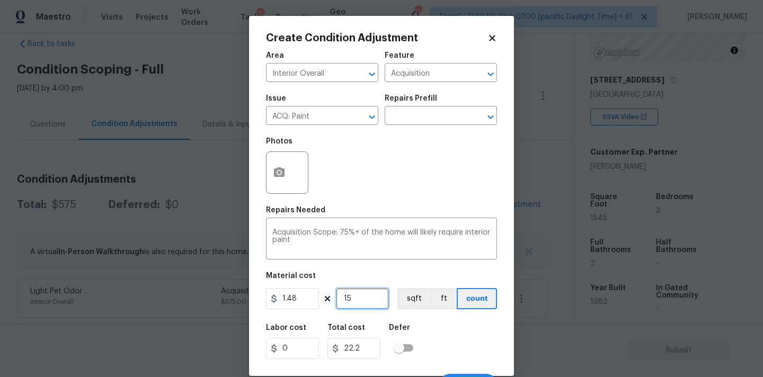
type input "227.92"
type input "1545"
type input "2286.6"
type input "1545"
click at [287, 174] on button "button" at bounding box center [279, 172] width 25 height 41
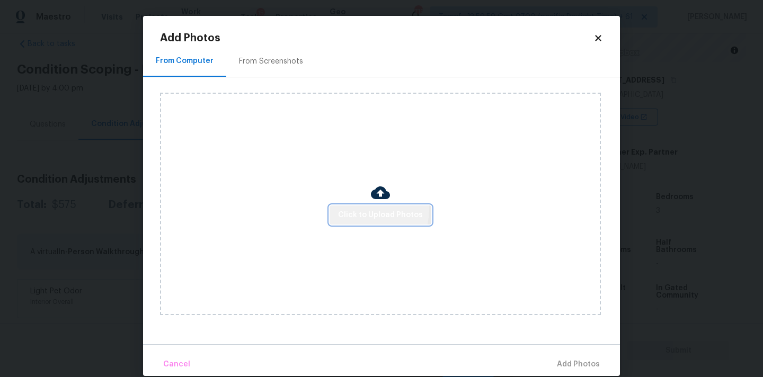
click at [363, 209] on span "Click to Upload Photos" at bounding box center [380, 215] width 85 height 13
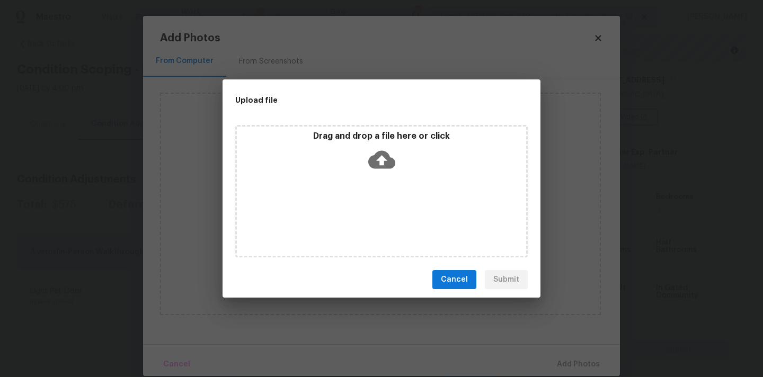
click at [383, 163] on icon at bounding box center [381, 159] width 27 height 27
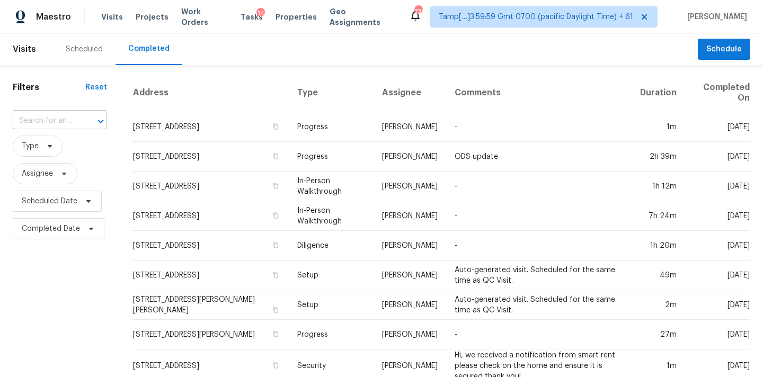
click at [50, 122] on input "text" at bounding box center [45, 121] width 65 height 16
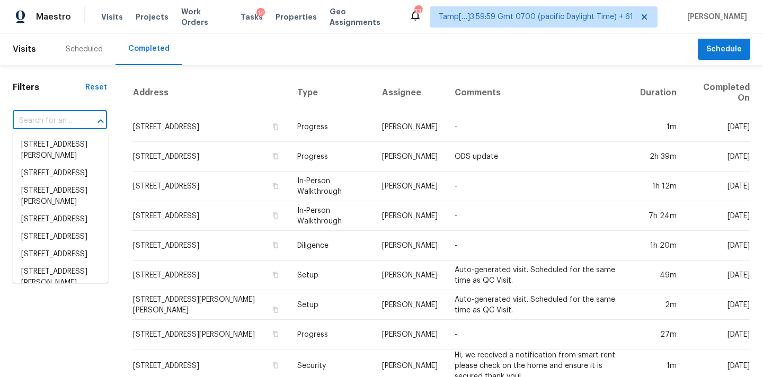
paste input "[STREET_ADDRESS]"
type input "[STREET_ADDRESS]"
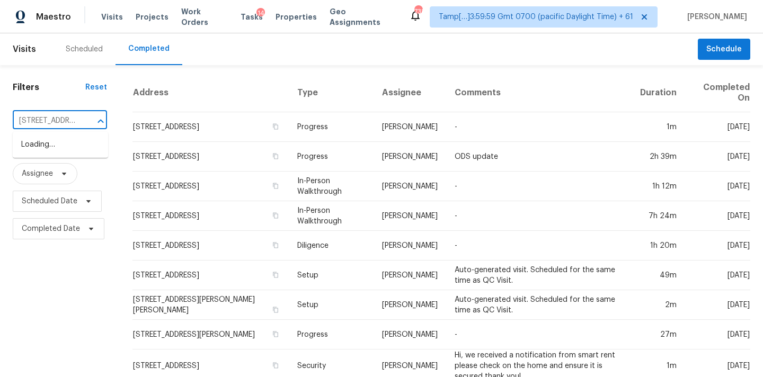
scroll to position [0, 55]
click at [50, 146] on li "[STREET_ADDRESS]" at bounding box center [60, 144] width 95 height 17
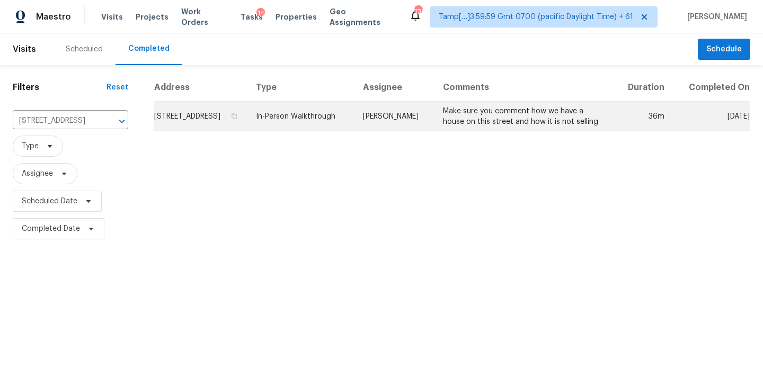
click at [388, 126] on td "[PERSON_NAME]" at bounding box center [395, 117] width 81 height 30
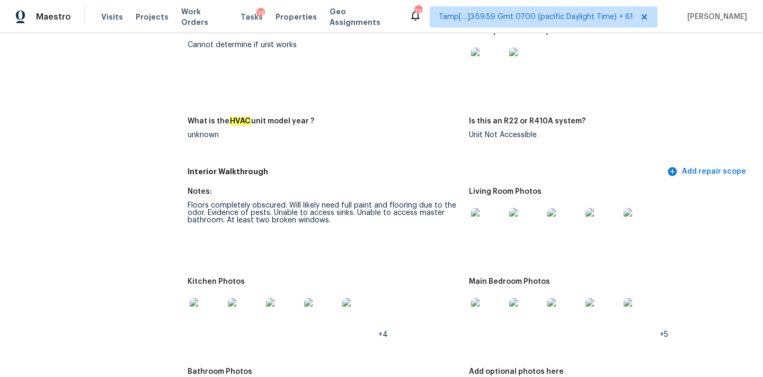
scroll to position [111, 0]
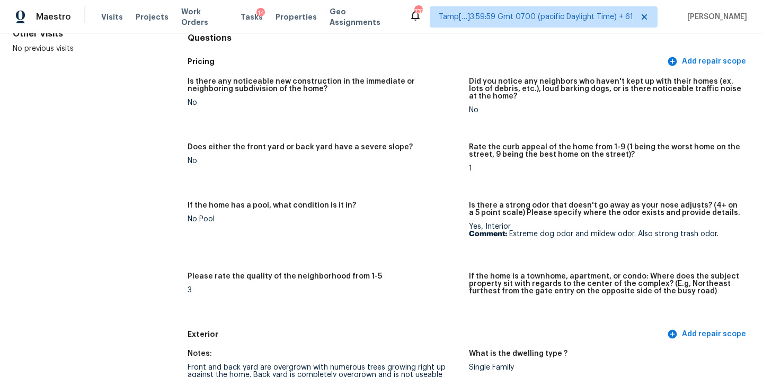
click at [680, 233] on p "Comment: Extreme dog odor and mildew odor. Also strong trash odor." at bounding box center [605, 234] width 273 height 7
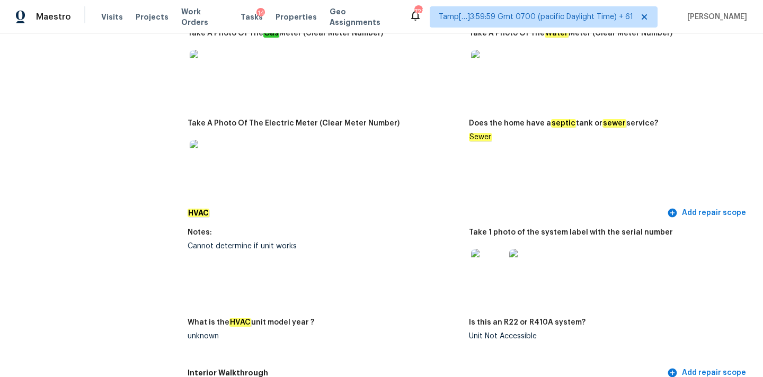
scroll to position [906, 0]
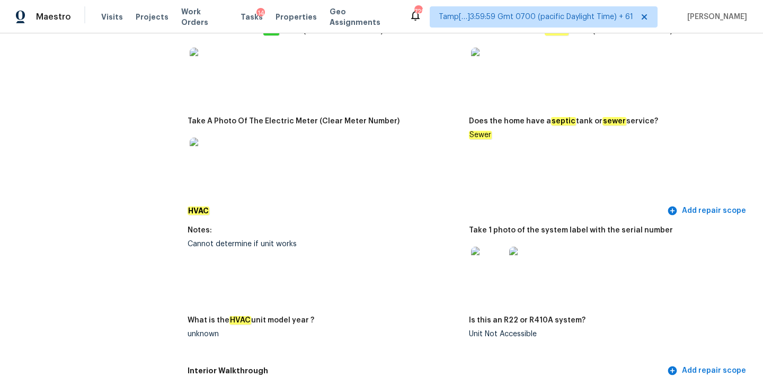
click at [488, 259] on img at bounding box center [488, 264] width 34 height 34
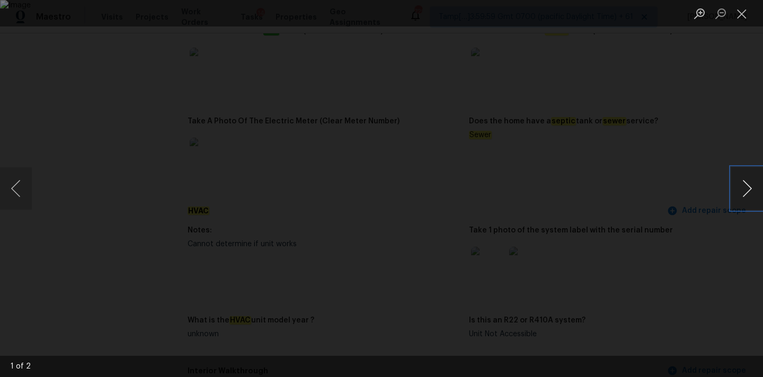
click at [741, 183] on button "Next image" at bounding box center [748, 189] width 32 height 42
click at [742, 5] on button "Close lightbox" at bounding box center [742, 13] width 21 height 19
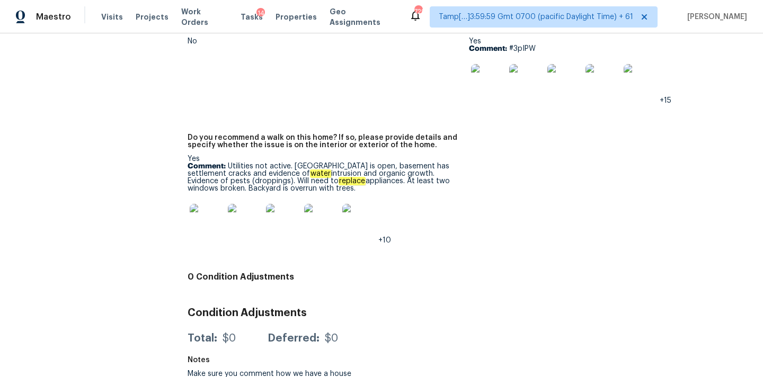
scroll to position [1355, 0]
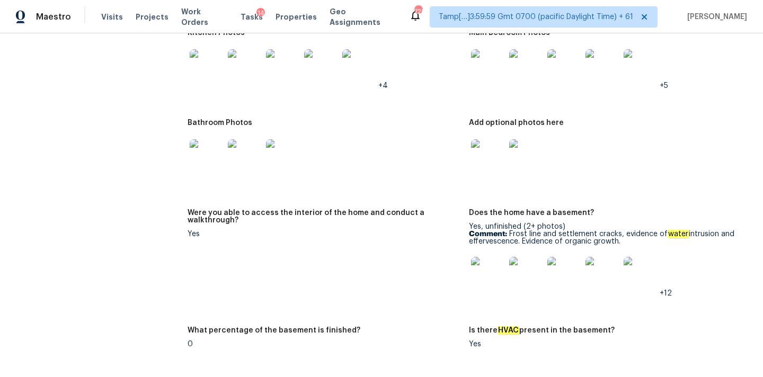
click at [492, 262] on img at bounding box center [488, 274] width 34 height 34
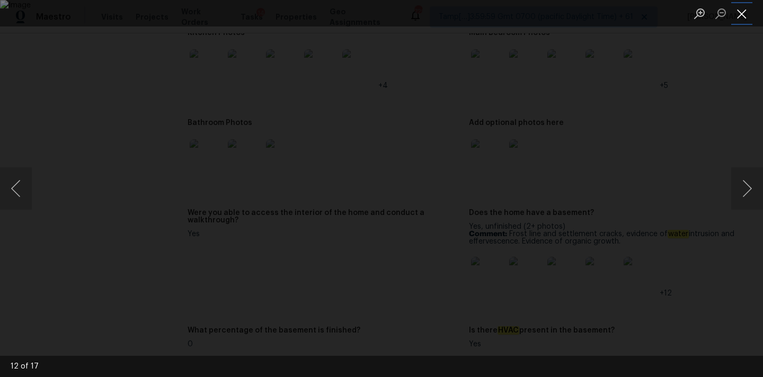
click at [733, 14] on button "Close lightbox" at bounding box center [742, 13] width 21 height 19
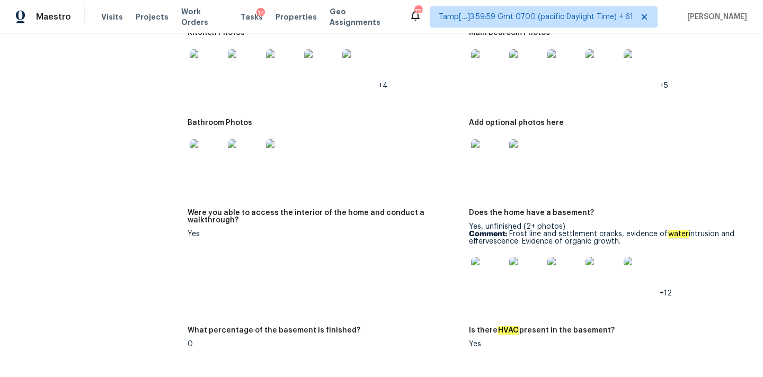
click at [487, 276] on img at bounding box center [488, 274] width 34 height 34
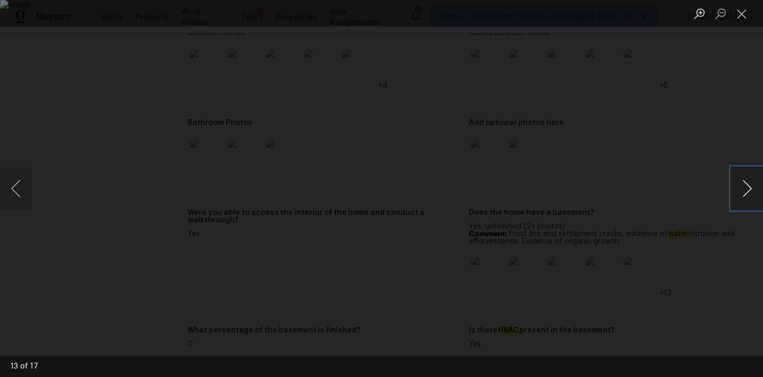
click at [739, 181] on button "Next image" at bounding box center [748, 189] width 32 height 42
click at [744, 186] on button "Next image" at bounding box center [748, 189] width 32 height 42
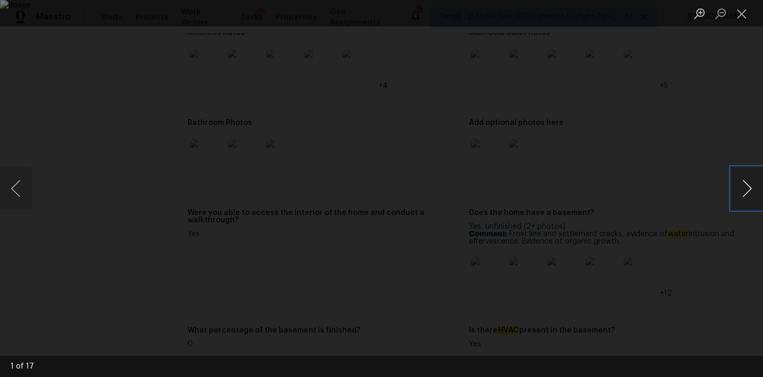
click at [745, 195] on button "Next image" at bounding box center [748, 189] width 32 height 42
click at [749, 190] on button "Next image" at bounding box center [748, 189] width 32 height 42
click at [743, 190] on button "Next image" at bounding box center [748, 189] width 32 height 42
click at [750, 192] on button "Next image" at bounding box center [748, 189] width 32 height 42
click at [746, 11] on button "Close lightbox" at bounding box center [742, 13] width 21 height 19
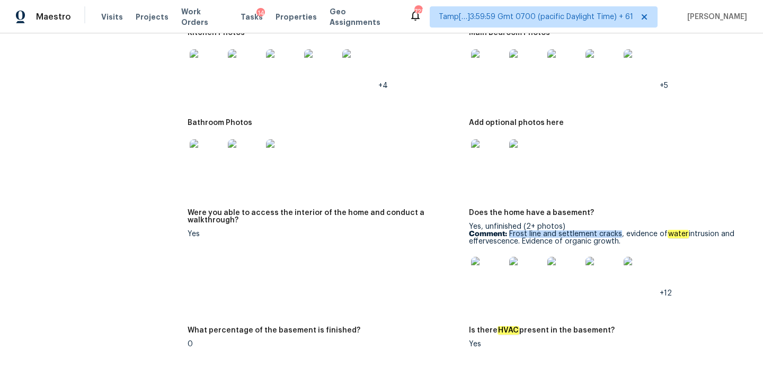
drag, startPoint x: 509, startPoint y: 226, endPoint x: 620, endPoint y: 227, distance: 110.8
click at [620, 231] on p "Comment: Frost line and settlement cracks, evidence of water intrusion and effe…" at bounding box center [605, 238] width 273 height 15
click at [552, 237] on p "Comment: Frost line and settlement cracks, evidence of water intrusion and effe…" at bounding box center [605, 238] width 273 height 15
copy p "Frost line and settlement cracks, evidence of water intrusion and effervescence…"
drag, startPoint x: 509, startPoint y: 225, endPoint x: 626, endPoint y: 233, distance: 116.4
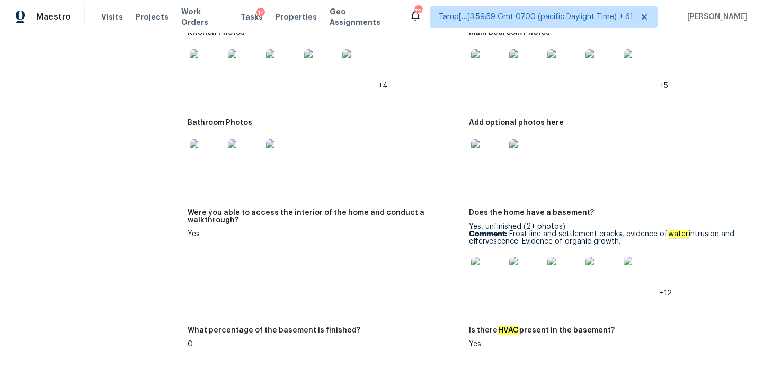
click at [626, 233] on p "Comment: Frost line and settlement cracks, evidence of water intrusion and effe…" at bounding box center [605, 238] width 273 height 15
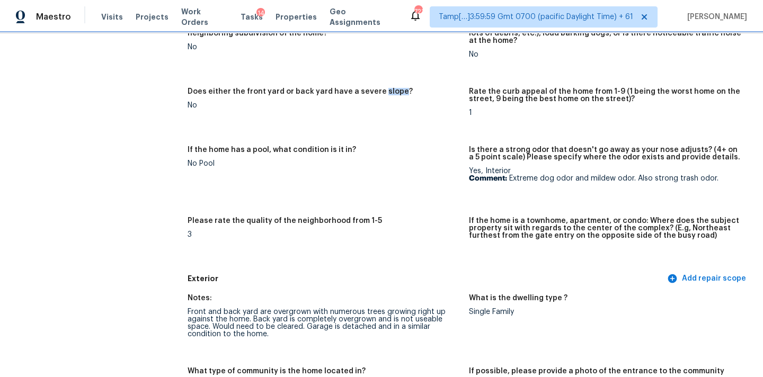
scroll to position [172, 0]
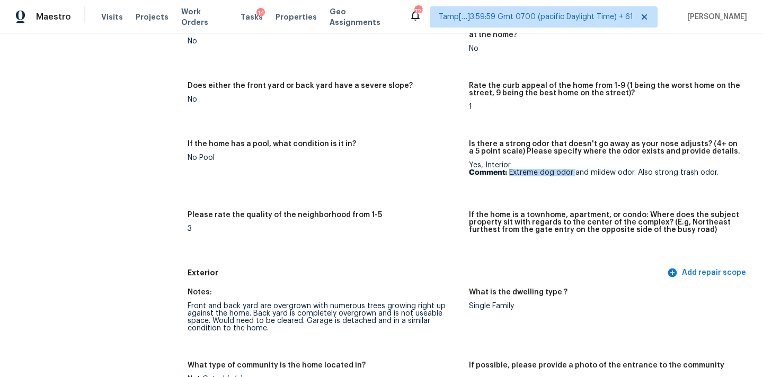
drag, startPoint x: 510, startPoint y: 173, endPoint x: 574, endPoint y: 173, distance: 63.6
click at [574, 173] on p "Comment: Extreme dog odor and mildew odor. Also strong trash odor." at bounding box center [605, 172] width 273 height 7
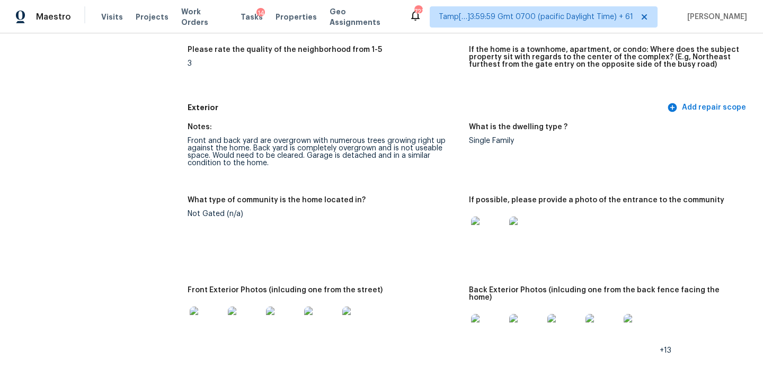
scroll to position [338, 0]
drag, startPoint x: 188, startPoint y: 140, endPoint x: 223, endPoint y: 141, distance: 34.5
click at [223, 141] on div "Front and back yard are overgrown with numerous trees growing right up against …" at bounding box center [324, 152] width 273 height 30
click at [243, 140] on div "Front and back yard are overgrown with numerous trees growing right up against …" at bounding box center [324, 152] width 273 height 30
drag, startPoint x: 189, startPoint y: 140, endPoint x: 241, endPoint y: 142, distance: 52.5
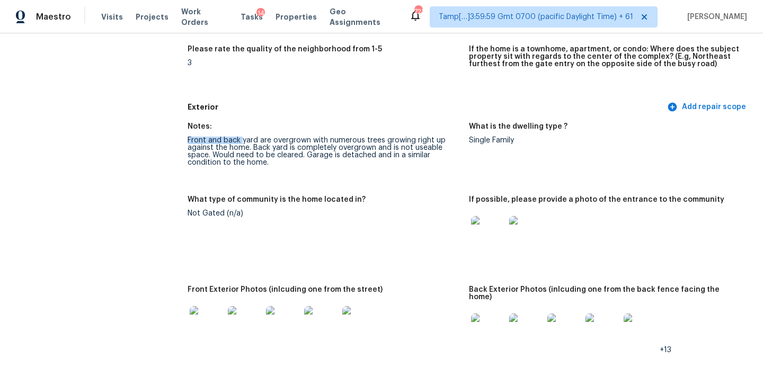
click at [241, 142] on div "Front and back yard are overgrown with numerous trees growing right up against …" at bounding box center [324, 152] width 273 height 30
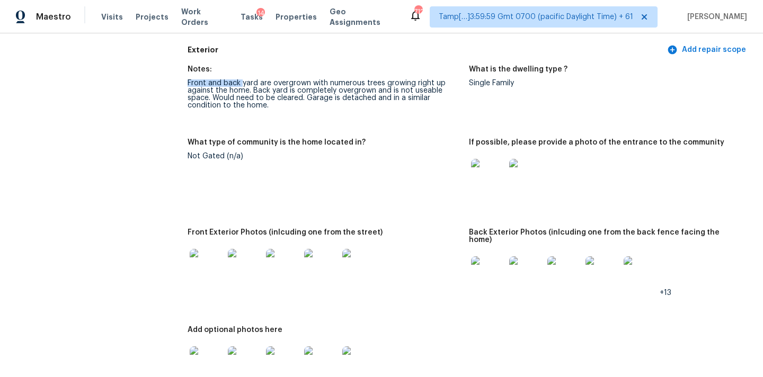
scroll to position [422, 0]
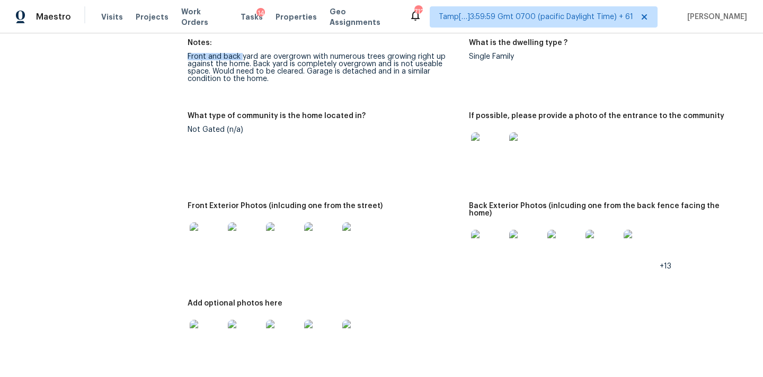
click at [489, 154] on img at bounding box center [488, 150] width 34 height 34
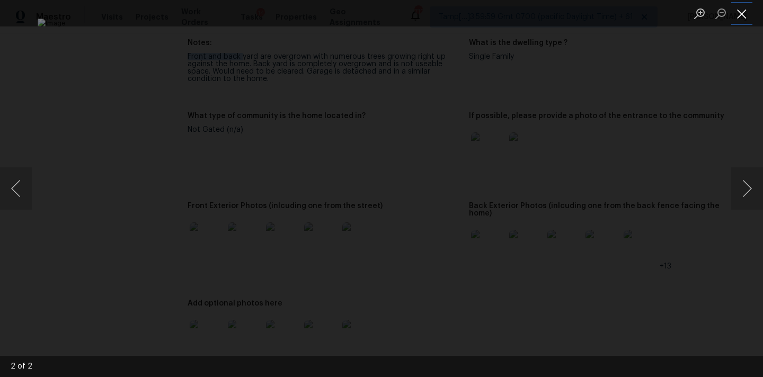
click at [747, 13] on button "Close lightbox" at bounding box center [742, 13] width 21 height 19
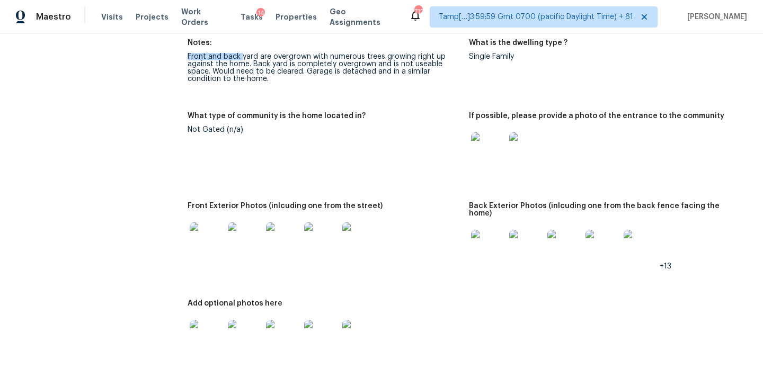
click at [481, 230] on img at bounding box center [488, 247] width 34 height 34
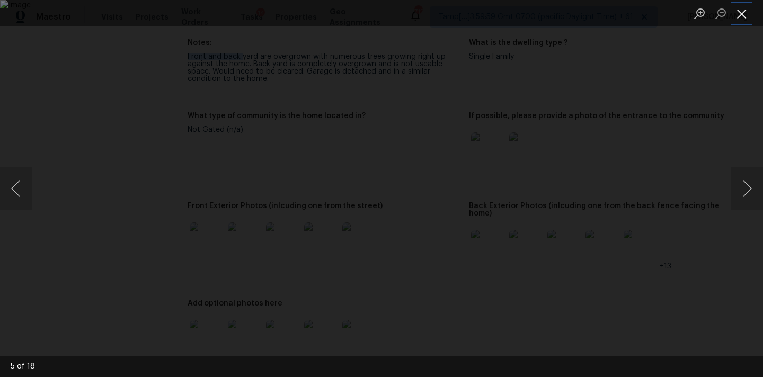
click at [738, 16] on button "Close lightbox" at bounding box center [742, 13] width 21 height 19
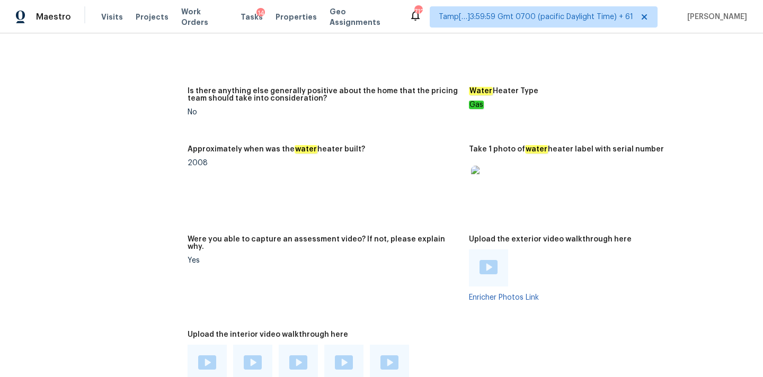
scroll to position [2105, 0]
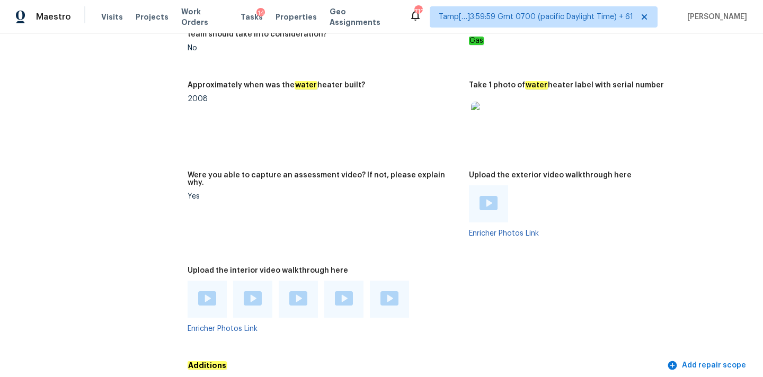
click at [482, 196] on img at bounding box center [489, 203] width 18 height 14
click at [210, 292] on img at bounding box center [207, 299] width 18 height 14
click at [250, 292] on img at bounding box center [253, 299] width 18 height 14
click at [293, 292] on img at bounding box center [298, 299] width 18 height 14
click at [338, 292] on img at bounding box center [344, 299] width 18 height 14
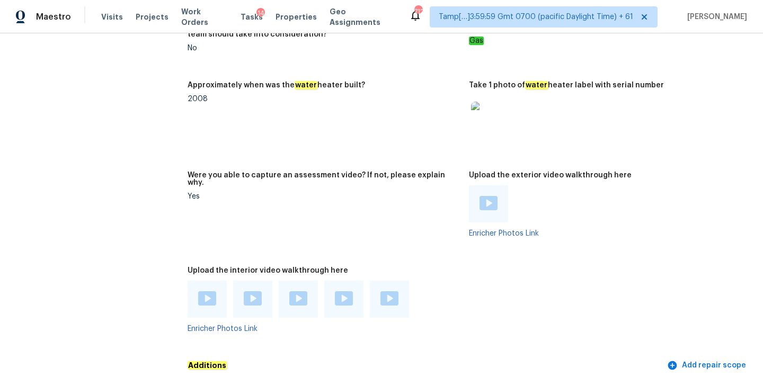
click at [395, 292] on img at bounding box center [390, 299] width 18 height 14
click at [370, 117] on figure "Approximately when was the water heater built? 2008" at bounding box center [329, 120] width 282 height 77
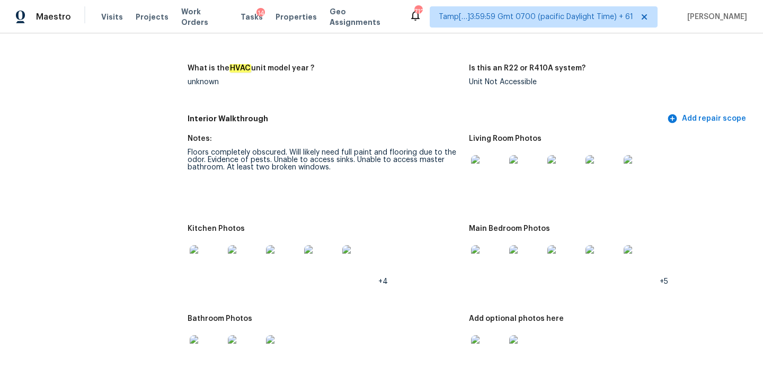
scroll to position [1139, 0]
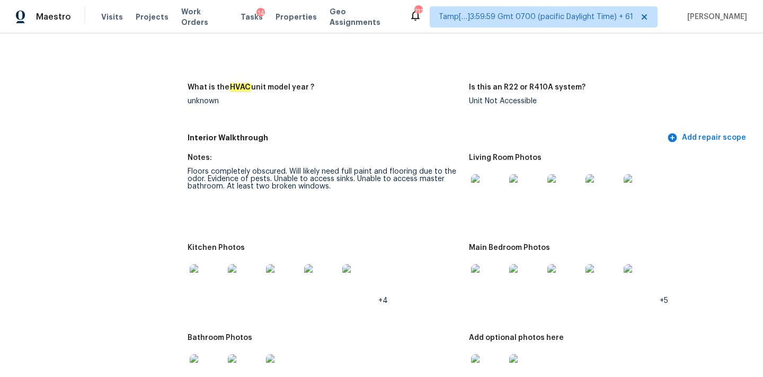
click at [490, 187] on img at bounding box center [488, 191] width 34 height 34
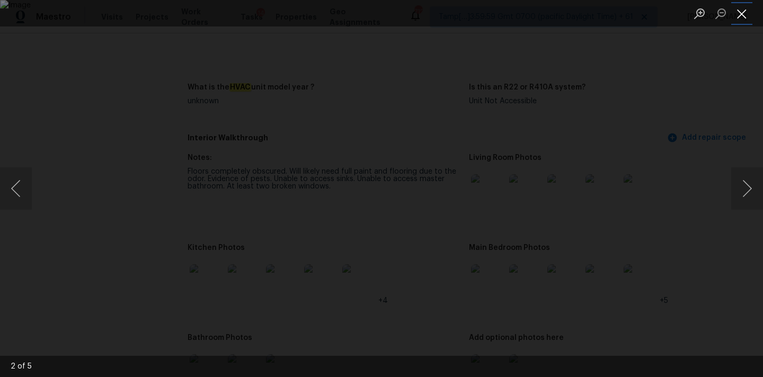
click at [740, 14] on button "Close lightbox" at bounding box center [742, 13] width 21 height 19
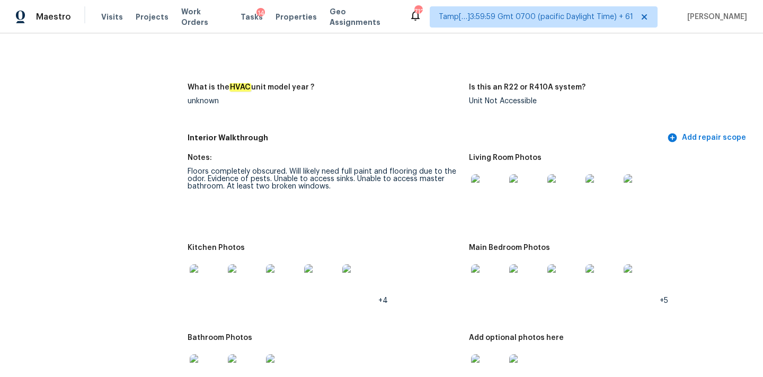
click at [487, 266] on img at bounding box center [488, 282] width 34 height 34
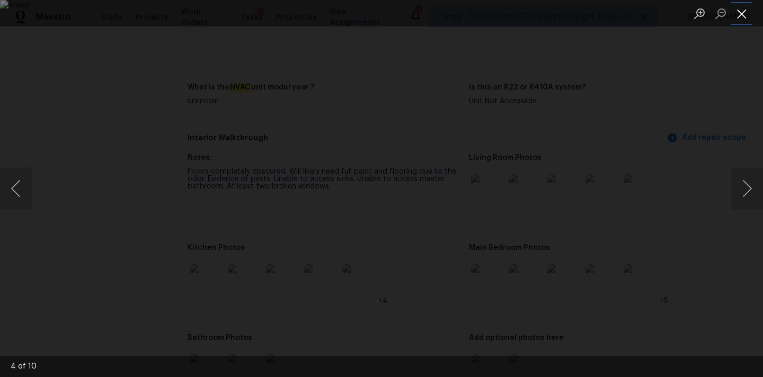
click at [737, 6] on button "Close lightbox" at bounding box center [742, 13] width 21 height 19
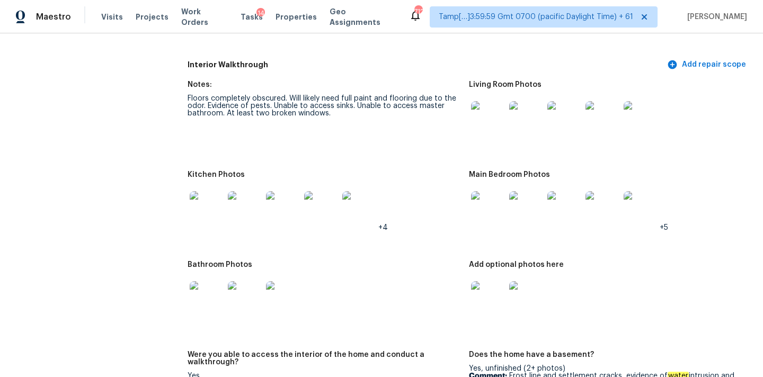
scroll to position [1244, 0]
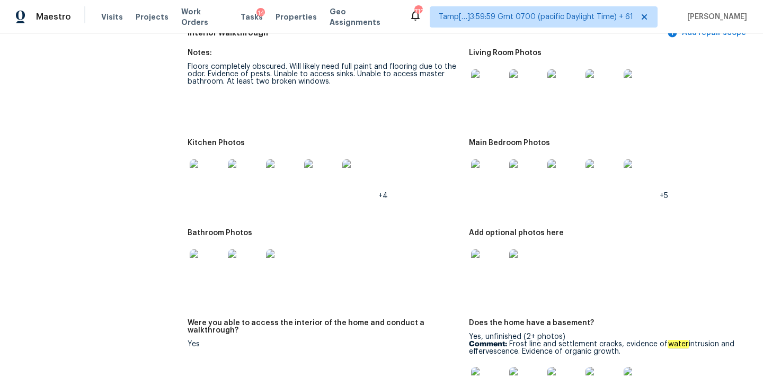
click at [203, 169] on img at bounding box center [207, 177] width 34 height 34
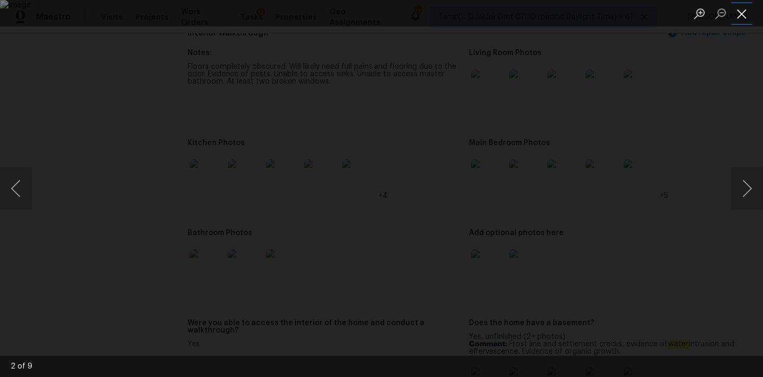
click at [744, 17] on button "Close lightbox" at bounding box center [742, 13] width 21 height 19
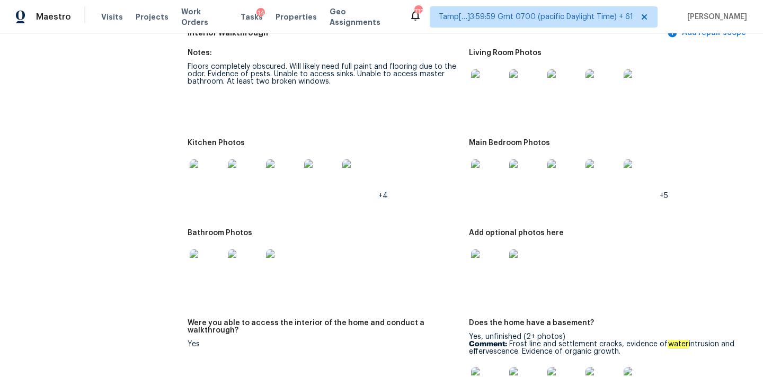
click at [211, 257] on img at bounding box center [207, 267] width 34 height 34
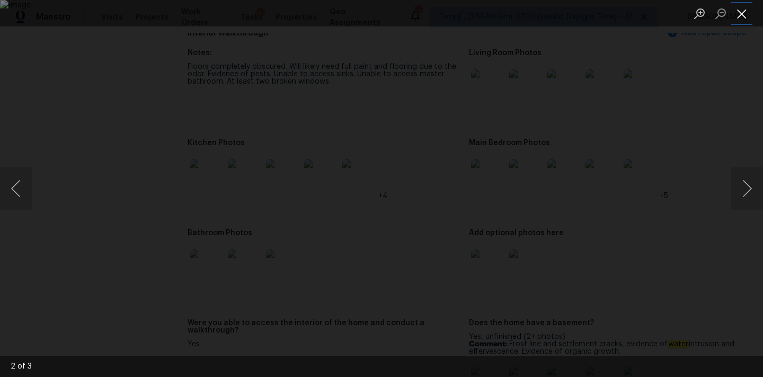
click at [744, 12] on button "Close lightbox" at bounding box center [742, 13] width 21 height 19
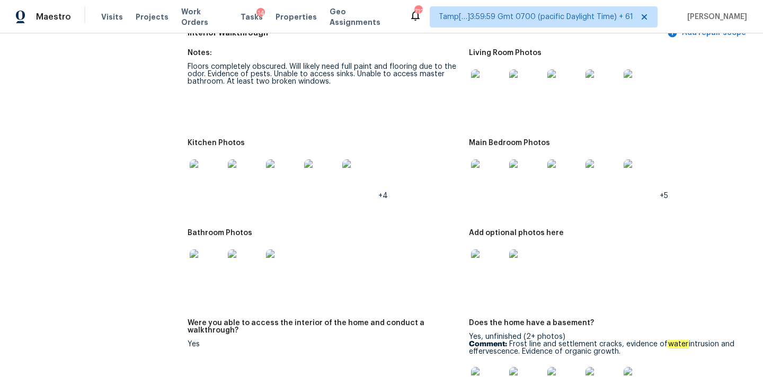
click at [487, 260] on img at bounding box center [488, 267] width 34 height 34
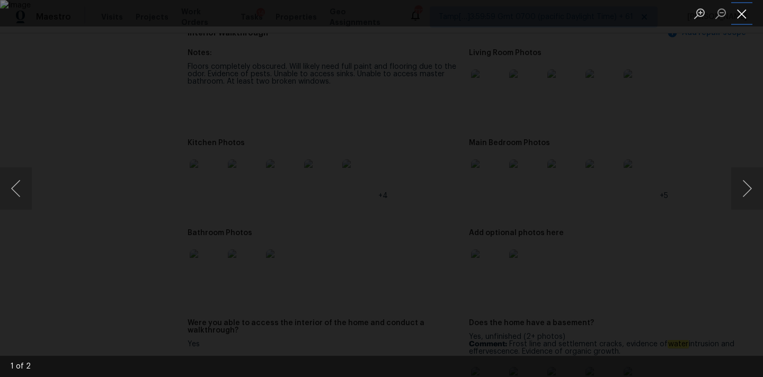
click at [743, 15] on button "Close lightbox" at bounding box center [742, 13] width 21 height 19
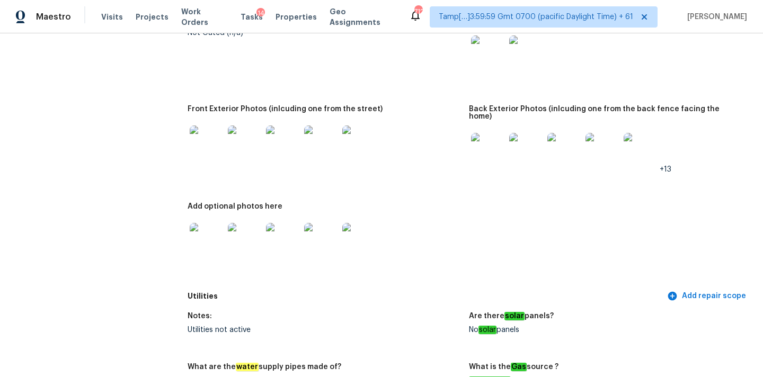
scroll to position [489, 0]
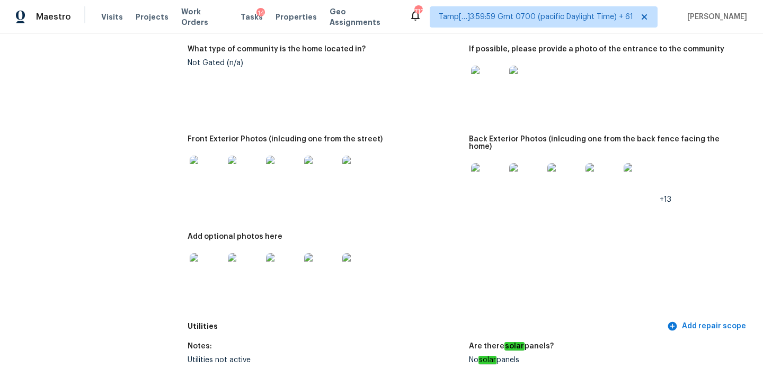
click at [486, 166] on img at bounding box center [488, 180] width 34 height 34
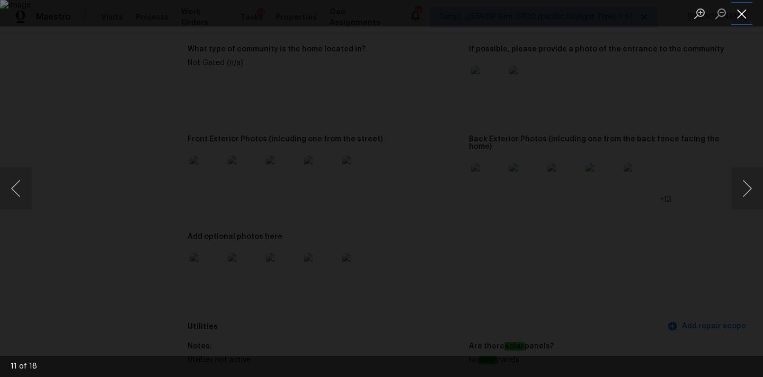
click at [745, 19] on button "Close lightbox" at bounding box center [742, 13] width 21 height 19
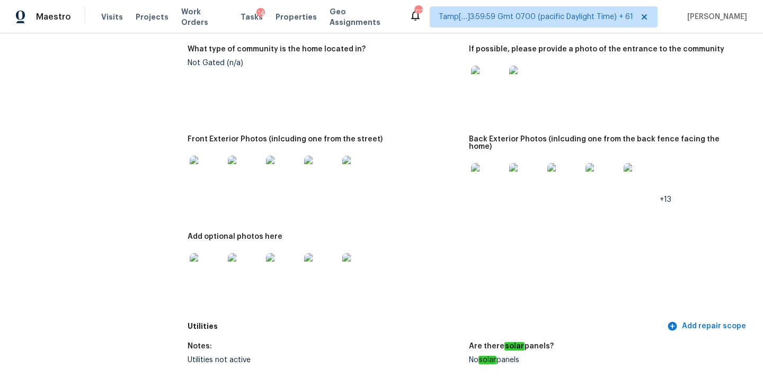
click at [223, 173] on img at bounding box center [207, 173] width 34 height 34
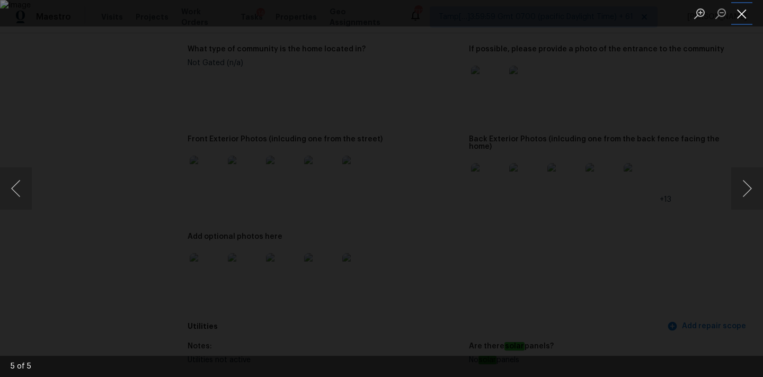
click at [737, 10] on button "Close lightbox" at bounding box center [742, 13] width 21 height 19
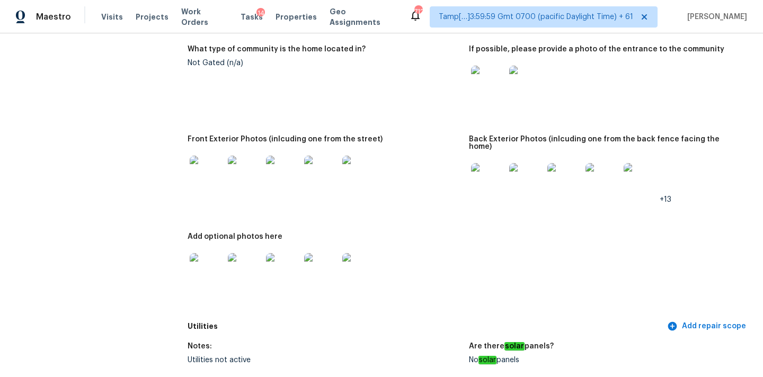
click at [489, 181] on img at bounding box center [488, 180] width 34 height 34
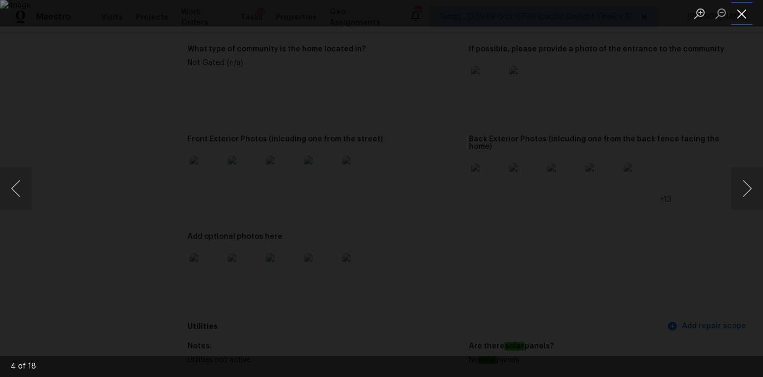
click at [740, 17] on button "Close lightbox" at bounding box center [742, 13] width 21 height 19
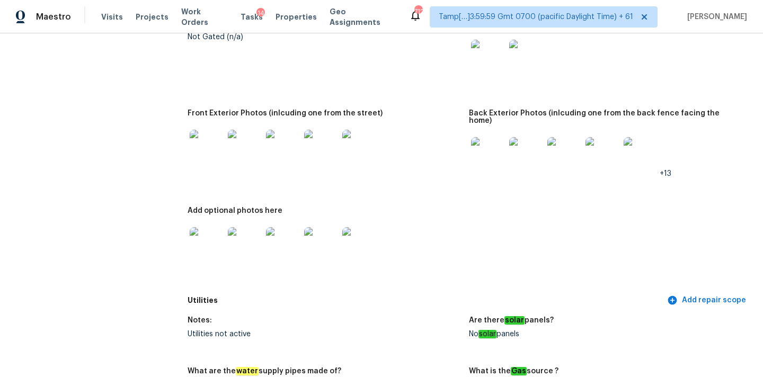
scroll to position [551, 0]
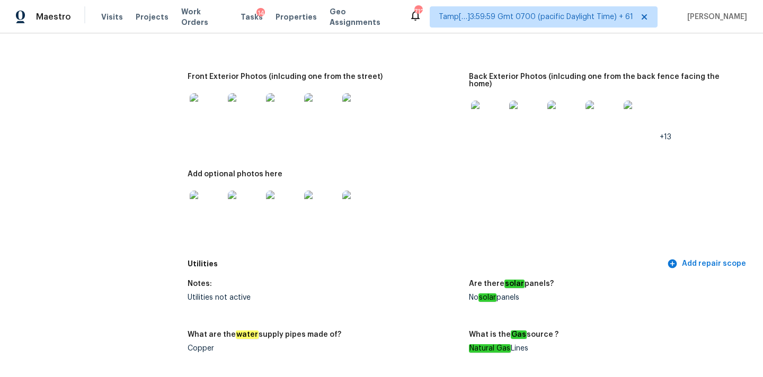
click at [240, 196] on img at bounding box center [245, 208] width 34 height 34
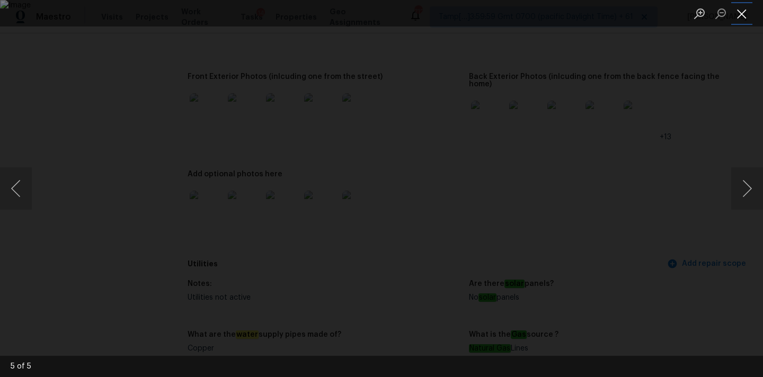
click at [740, 13] on button "Close lightbox" at bounding box center [742, 13] width 21 height 19
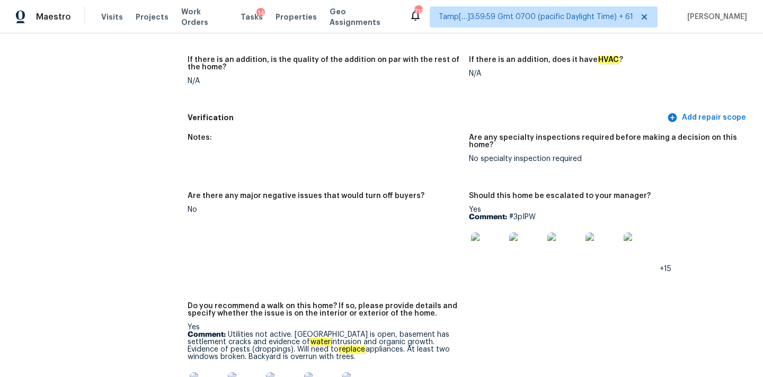
scroll to position [2468, 0]
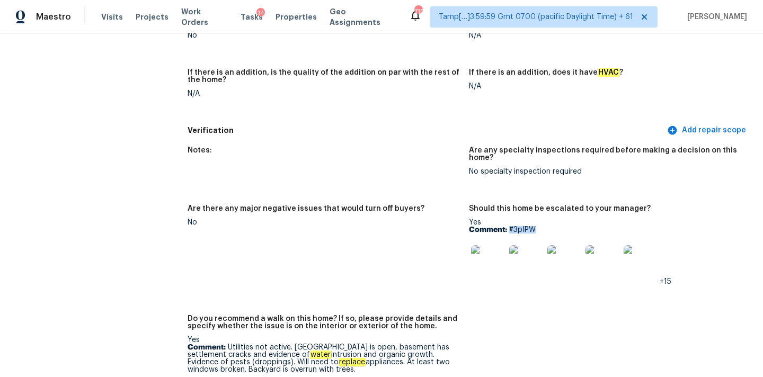
drag, startPoint x: 509, startPoint y: 216, endPoint x: 574, endPoint y: 216, distance: 64.7
click at [574, 226] on p "Comment: #3pIPW" at bounding box center [605, 229] width 273 height 7
copy p "#3pIPW"
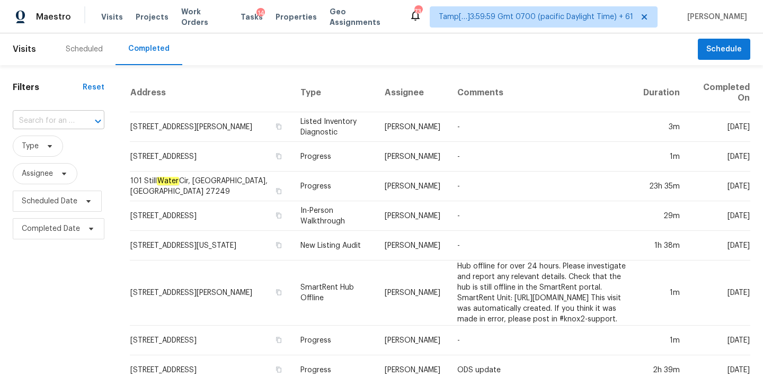
click at [40, 122] on input "text" at bounding box center [44, 121] width 62 height 16
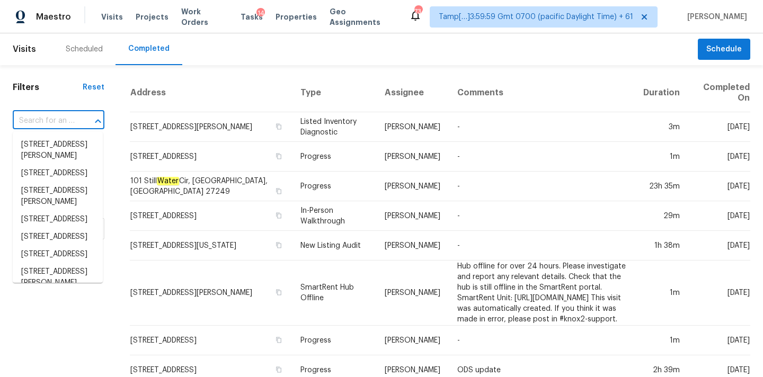
paste input "[STREET_ADDRESS]"
type input "[STREET_ADDRESS]"
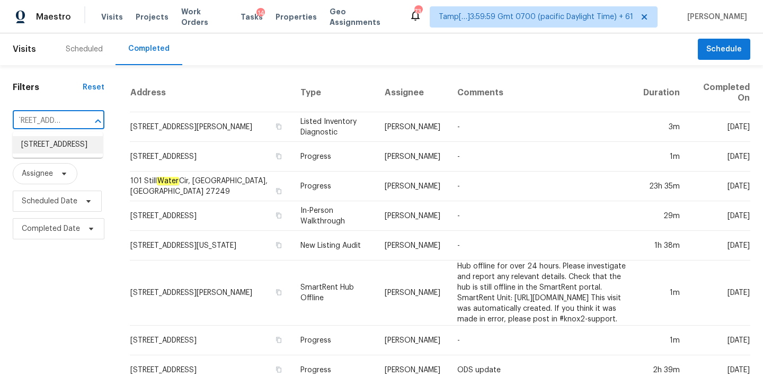
click at [48, 146] on li "306 Red Kite Dr, Groveland, FL 34736" at bounding box center [58, 144] width 90 height 17
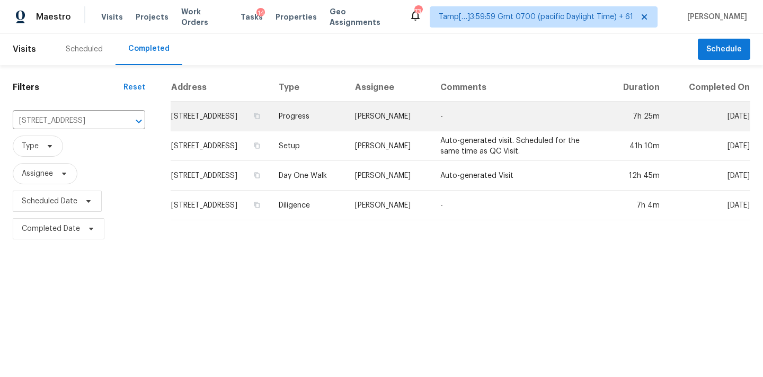
click at [347, 117] on td "Progress" at bounding box center [308, 117] width 76 height 30
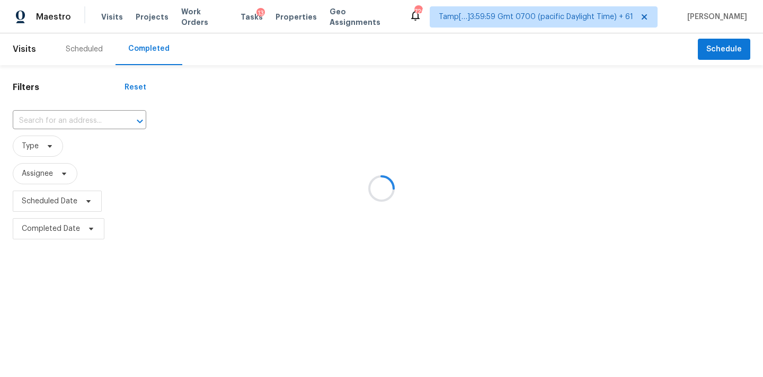
click at [52, 124] on div at bounding box center [381, 188] width 763 height 377
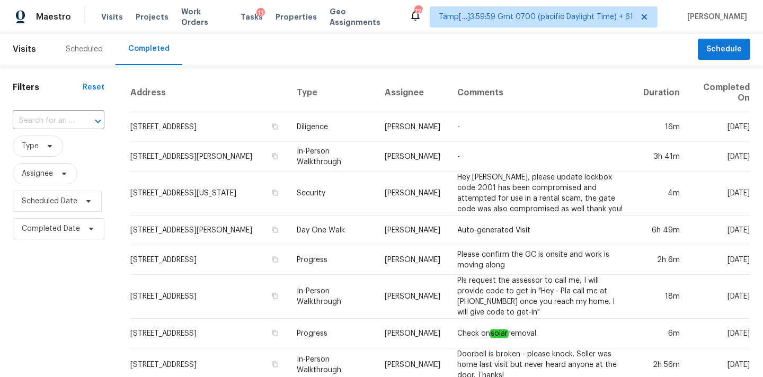
click at [52, 124] on input "text" at bounding box center [44, 121] width 62 height 16
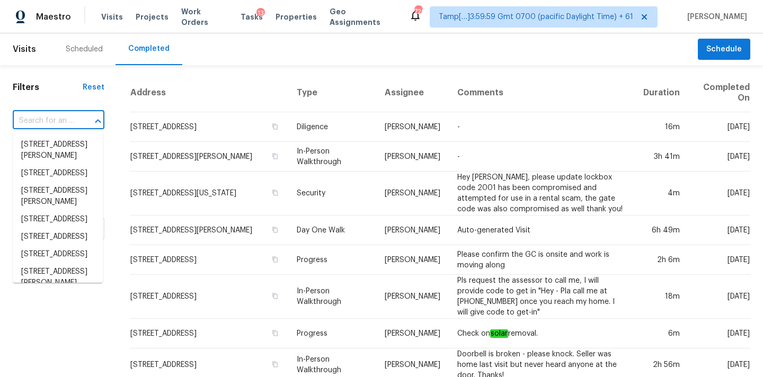
paste input "[STREET_ADDRESS]"
type input "[STREET_ADDRESS]"
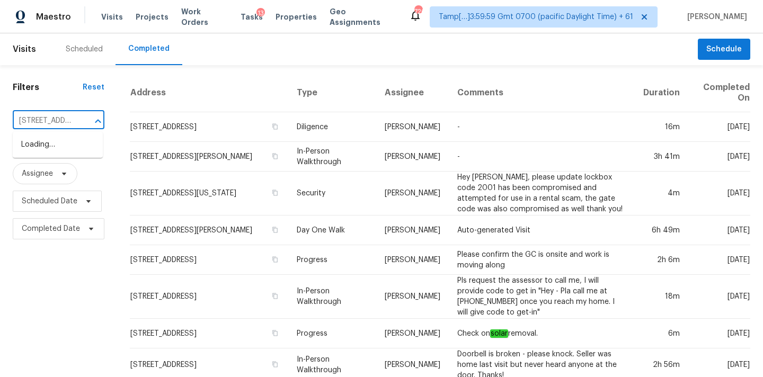
scroll to position [0, 77]
click at [51, 148] on li "[STREET_ADDRESS]" at bounding box center [58, 144] width 90 height 17
click at [66, 121] on input "text" at bounding box center [44, 121] width 62 height 16
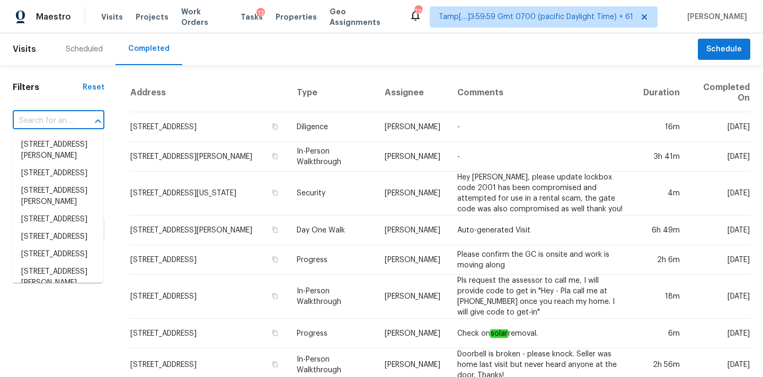
paste input "[STREET_ADDRESS]"
type input "[STREET_ADDRESS]"
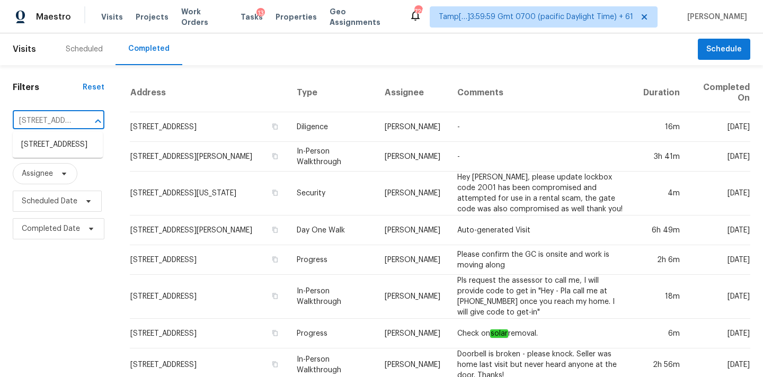
scroll to position [0, 77]
click at [59, 149] on li "[STREET_ADDRESS]" at bounding box center [58, 144] width 90 height 17
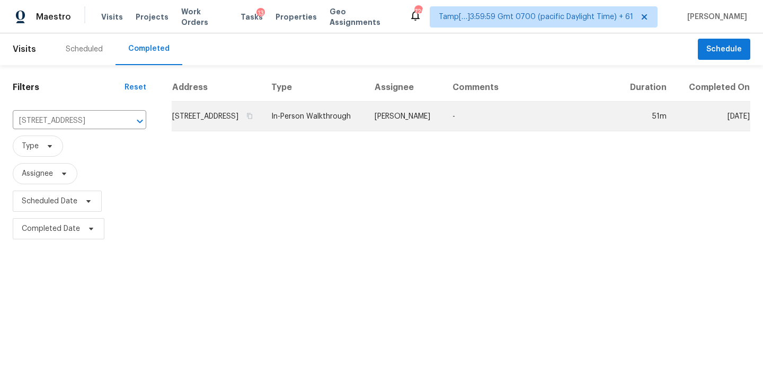
click at [334, 123] on td "In-Person Walkthrough" at bounding box center [314, 117] width 103 height 30
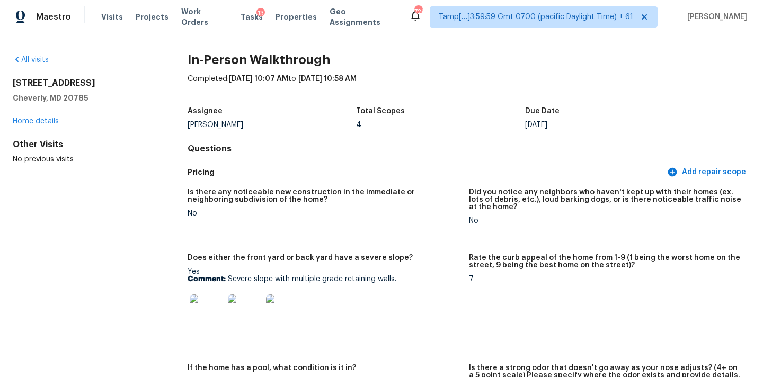
click at [409, 151] on h4 "Questions" at bounding box center [469, 149] width 563 height 11
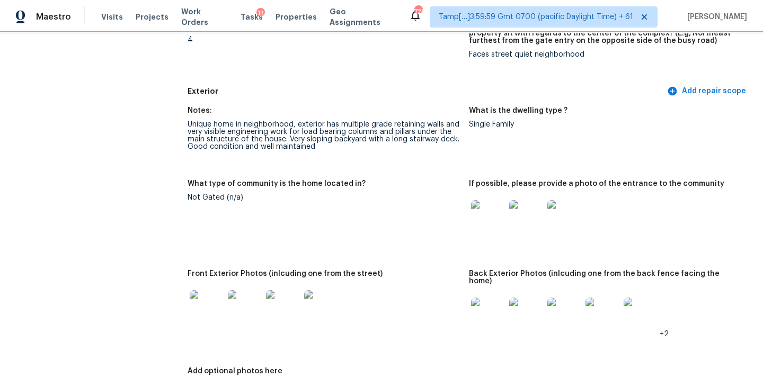
scroll to position [410, 0]
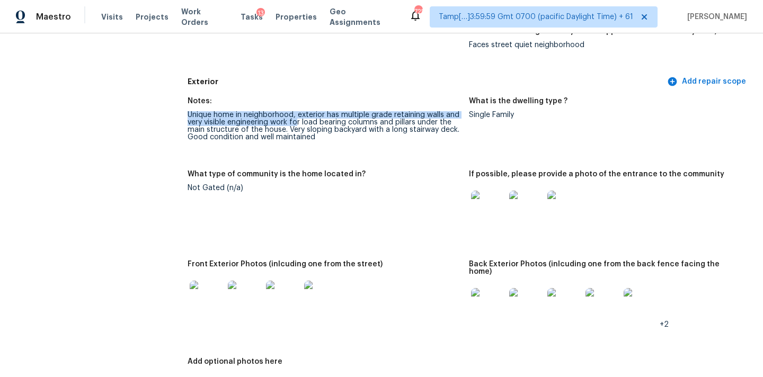
drag, startPoint x: 187, startPoint y: 115, endPoint x: 295, endPoint y: 118, distance: 108.2
click at [295, 118] on div "Unique home in neighborhood, exterior has multiple grade retaining walls and ve…" at bounding box center [324, 126] width 273 height 30
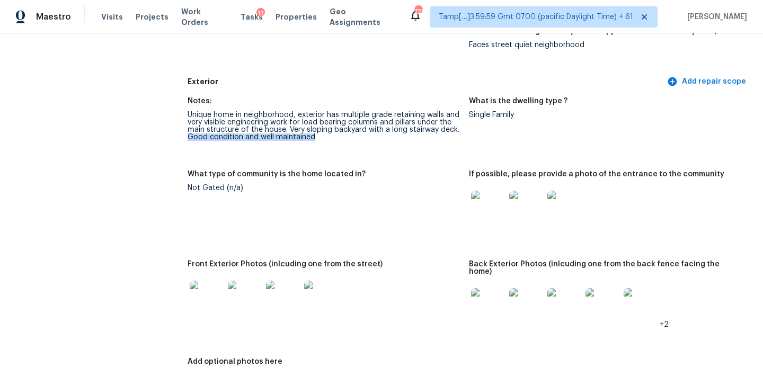
drag, startPoint x: 188, startPoint y: 136, endPoint x: 340, endPoint y: 140, distance: 152.2
click at [340, 140] on div "Unique home in neighborhood, exterior has multiple grade retaining walls and ve…" at bounding box center [324, 126] width 273 height 30
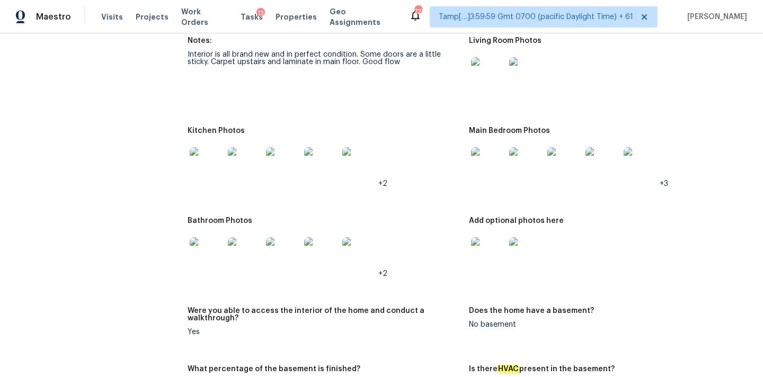
scroll to position [1251, 0]
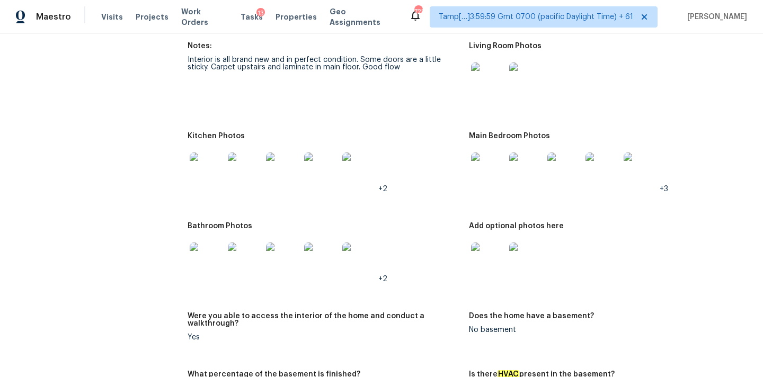
click at [481, 74] on img at bounding box center [488, 80] width 34 height 34
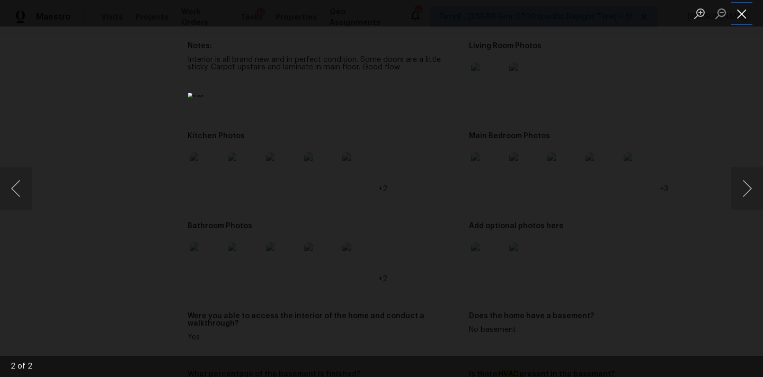
click at [744, 9] on button "Close lightbox" at bounding box center [742, 13] width 21 height 19
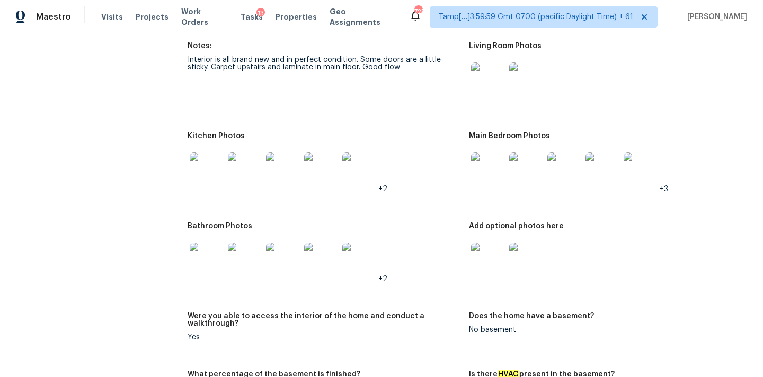
click at [481, 162] on img at bounding box center [488, 170] width 34 height 34
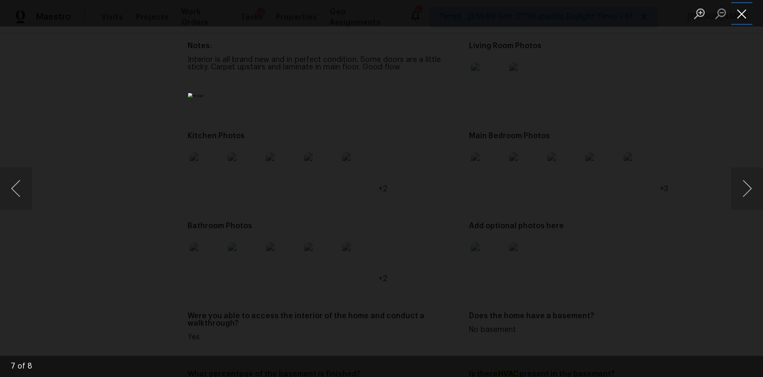
click at [744, 14] on button "Close lightbox" at bounding box center [742, 13] width 21 height 19
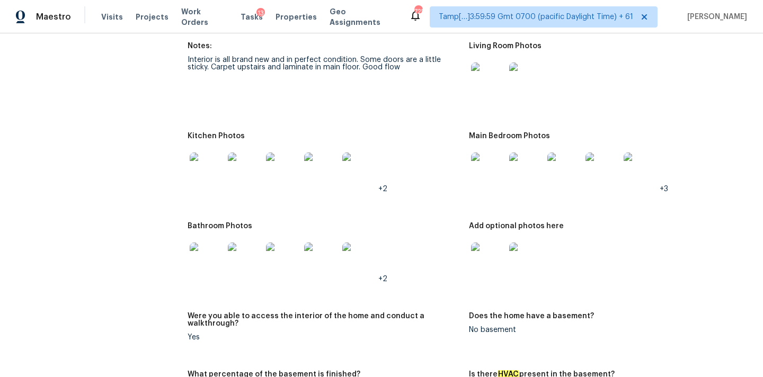
click at [200, 161] on img at bounding box center [207, 170] width 34 height 34
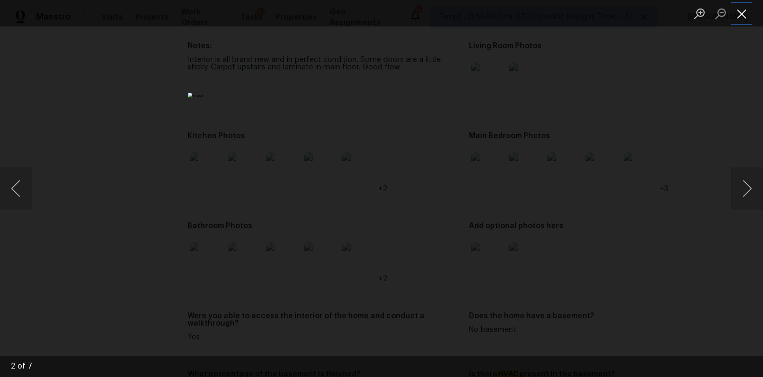
click at [734, 11] on button "Close lightbox" at bounding box center [742, 13] width 21 height 19
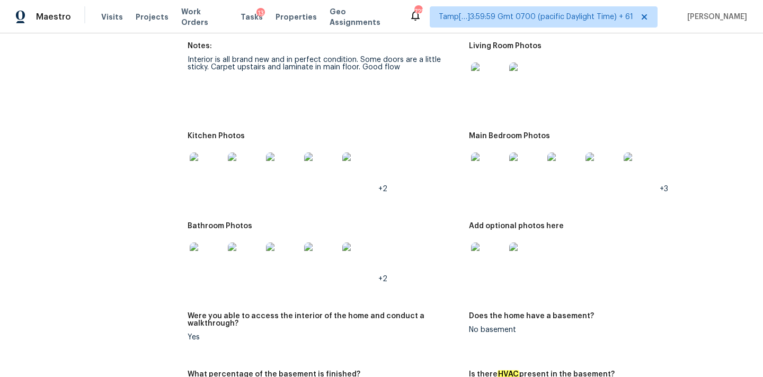
click at [197, 248] on img at bounding box center [207, 260] width 34 height 34
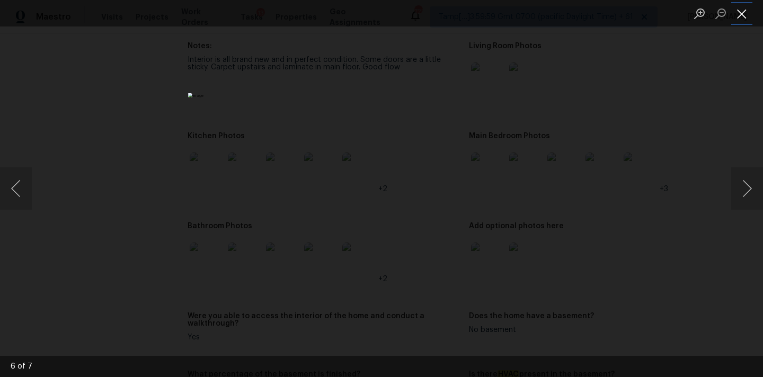
click at [740, 10] on button "Close lightbox" at bounding box center [742, 13] width 21 height 19
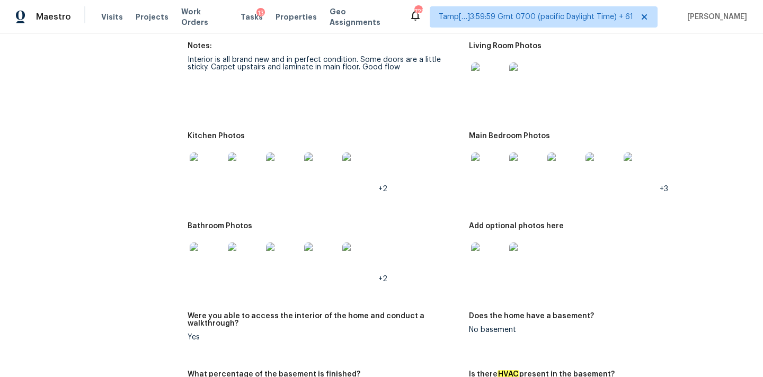
click at [490, 254] on img at bounding box center [488, 260] width 34 height 34
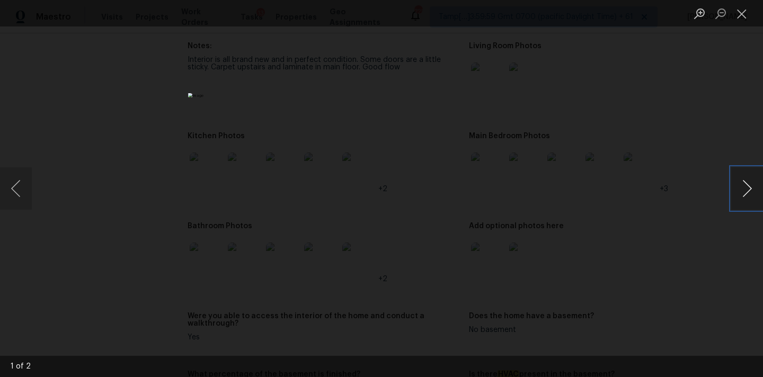
click at [749, 183] on button "Next image" at bounding box center [748, 189] width 32 height 42
click at [741, 12] on button "Close lightbox" at bounding box center [742, 13] width 21 height 19
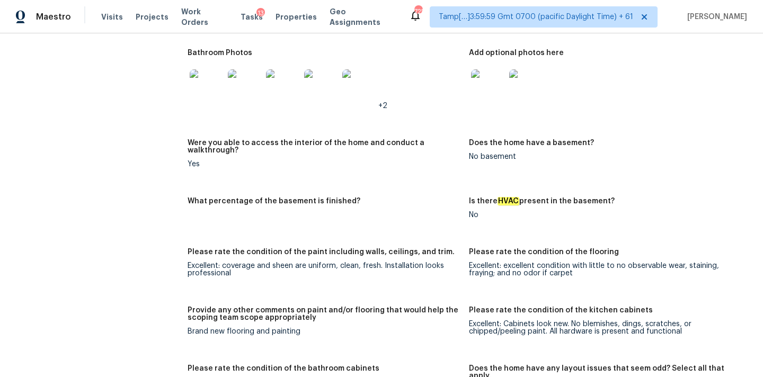
scroll to position [1521, 0]
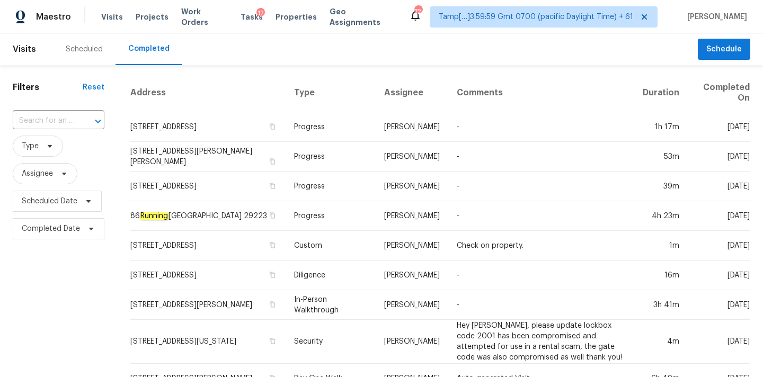
click at [59, 124] on input "text" at bounding box center [44, 121] width 62 height 16
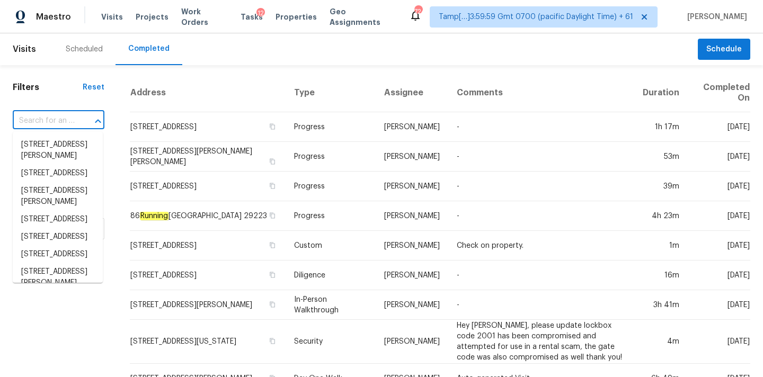
paste input "780 Flinn Dr, Chattanooga, TN 37412"
type input "780 Flinn Dr, Chattanooga, TN 37412"
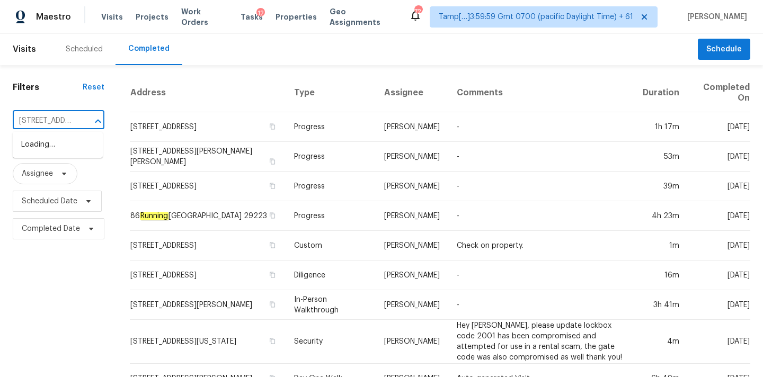
scroll to position [0, 71]
click at [59, 152] on li "780 Flinn Dr, Chattanooga, TN 37412" at bounding box center [58, 150] width 90 height 29
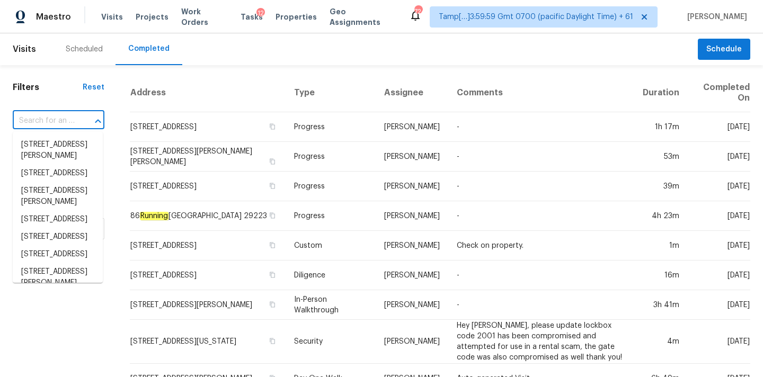
click at [42, 125] on input "text" at bounding box center [44, 121] width 62 height 16
paste input "780 Flinn Dr, Chattanooga, TN 37412"
type input "780 Flinn Dr, Chattanooga, TN 37412"
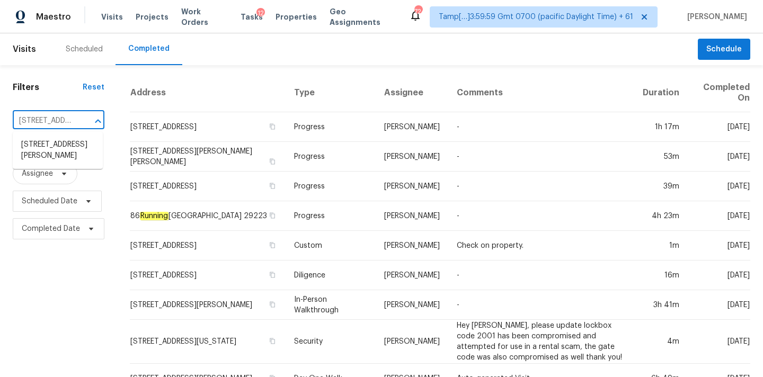
scroll to position [0, 71]
click at [48, 155] on li "780 Flinn Dr, Chattanooga, TN 37412" at bounding box center [58, 150] width 90 height 29
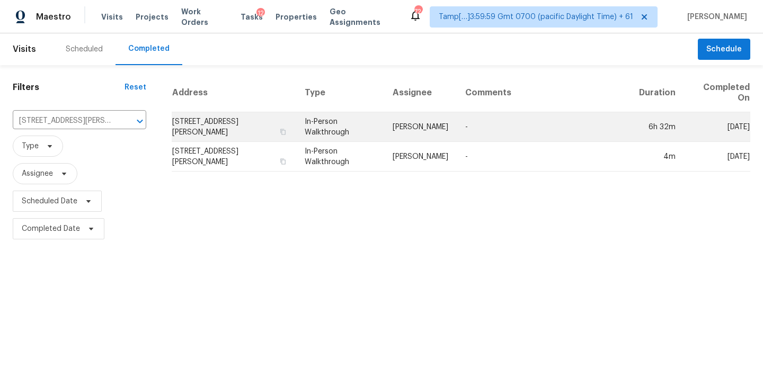
click at [348, 130] on td "In-Person Walkthrough" at bounding box center [340, 127] width 88 height 30
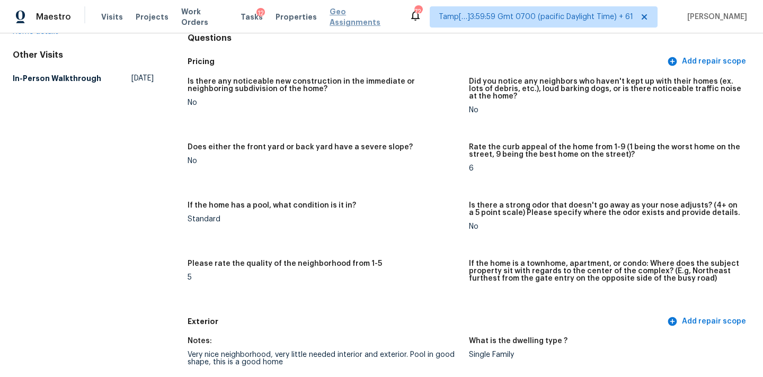
scroll to position [955, 0]
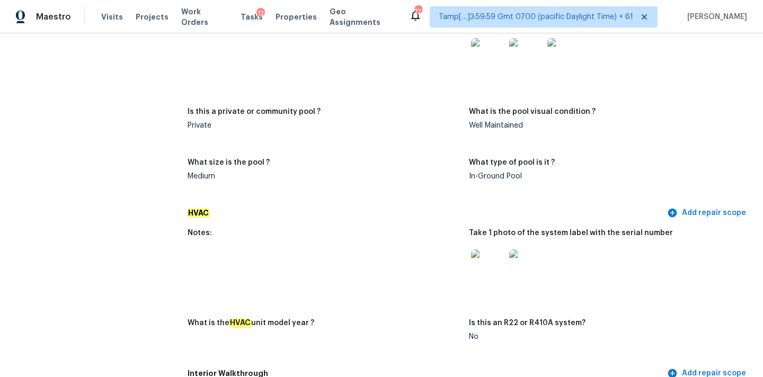
click at [498, 262] on img at bounding box center [488, 267] width 34 height 34
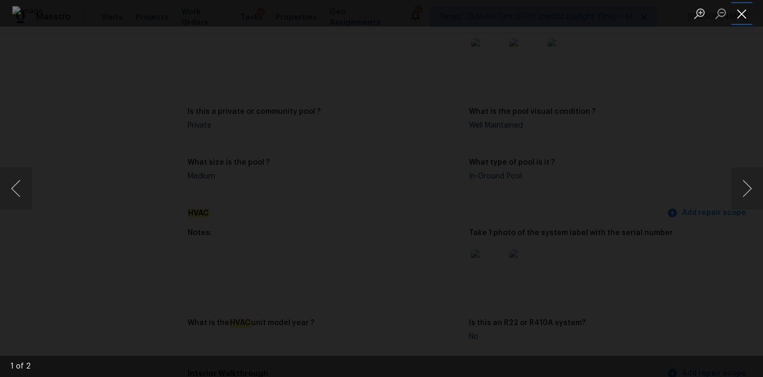
click at [740, 15] on button "Close lightbox" at bounding box center [742, 13] width 21 height 19
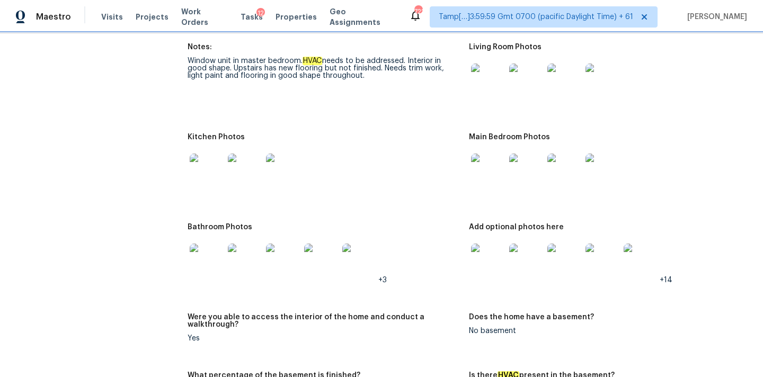
scroll to position [1269, 0]
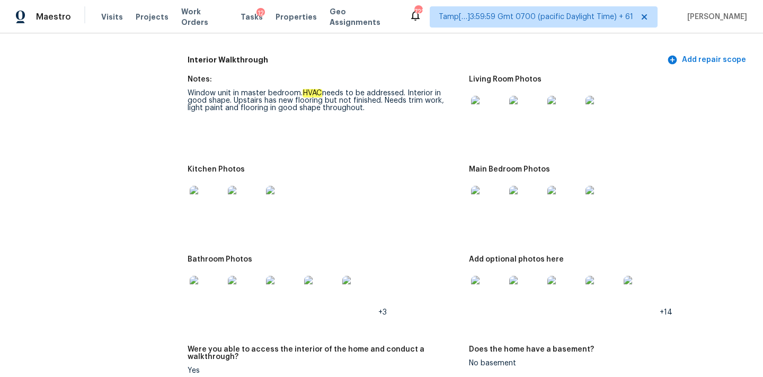
click at [481, 107] on img at bounding box center [488, 113] width 34 height 34
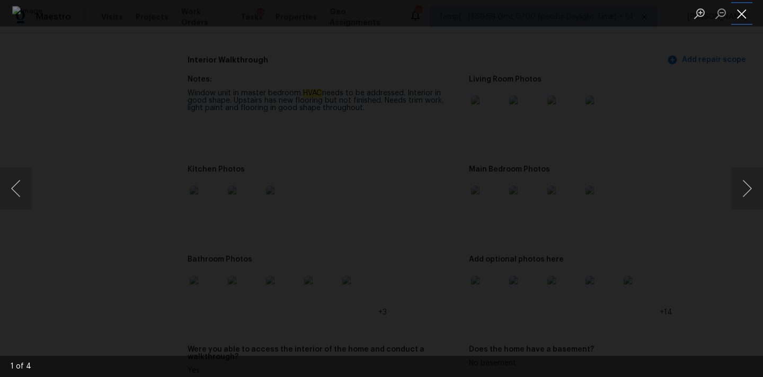
click at [743, 10] on button "Close lightbox" at bounding box center [742, 13] width 21 height 19
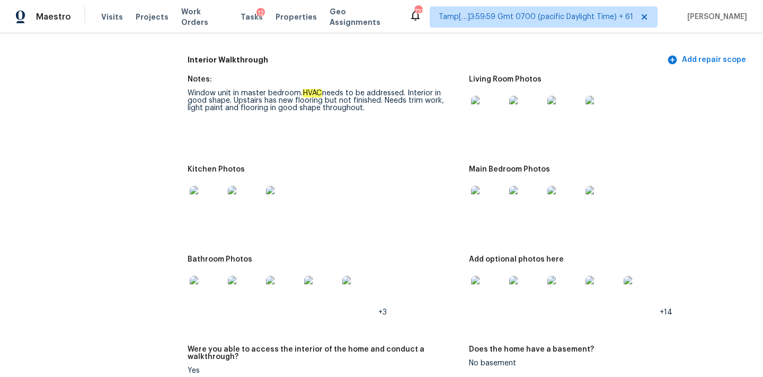
click at [488, 190] on img at bounding box center [488, 203] width 34 height 34
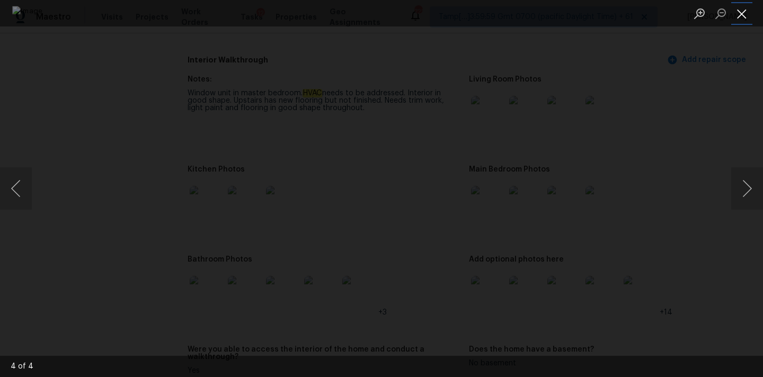
click at [743, 17] on button "Close lightbox" at bounding box center [742, 13] width 21 height 19
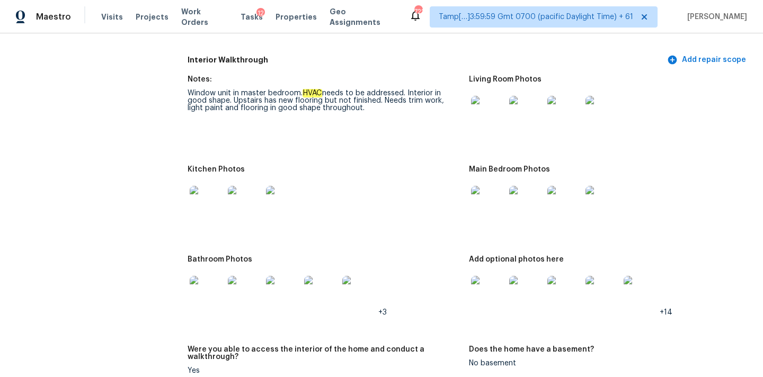
click at [481, 278] on img at bounding box center [488, 293] width 34 height 34
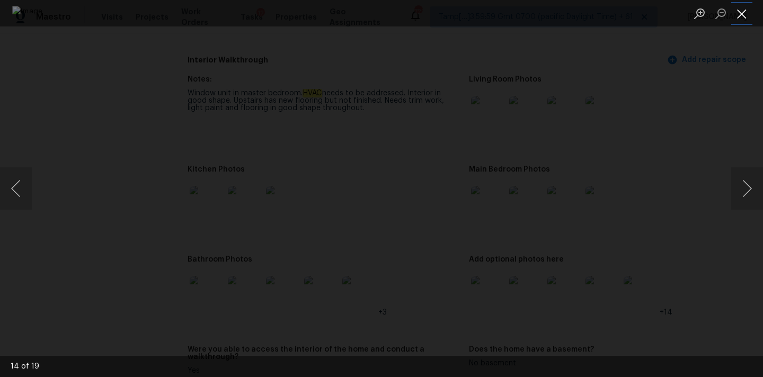
click at [742, 19] on button "Close lightbox" at bounding box center [742, 13] width 21 height 19
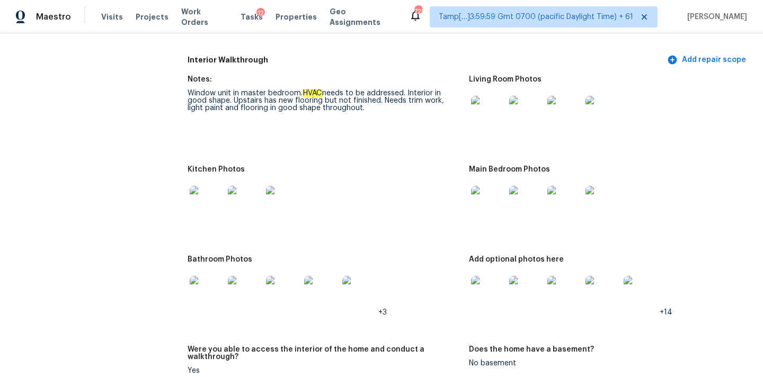
click at [488, 290] on img at bounding box center [488, 293] width 34 height 34
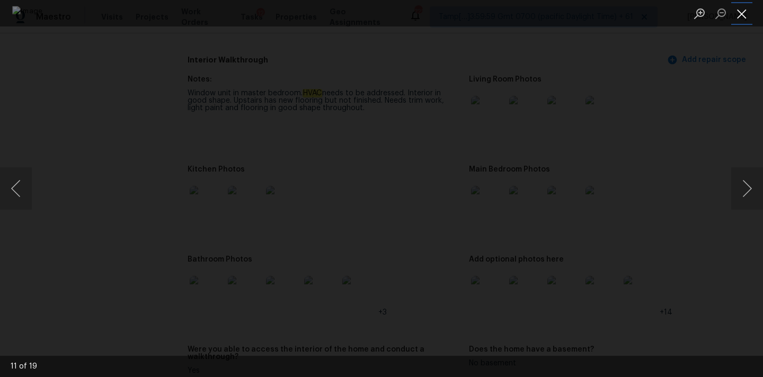
click at [744, 16] on button "Close lightbox" at bounding box center [742, 13] width 21 height 19
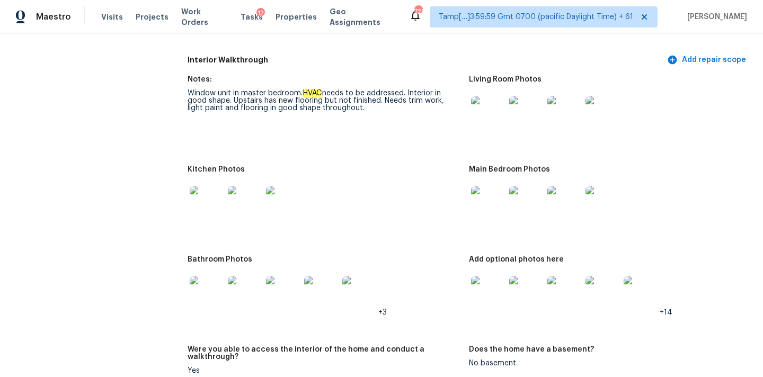
click at [207, 290] on img at bounding box center [207, 293] width 34 height 34
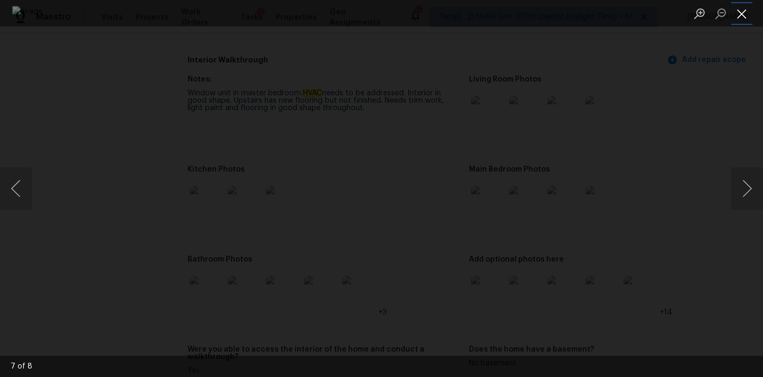
click at [744, 10] on button "Close lightbox" at bounding box center [742, 13] width 21 height 19
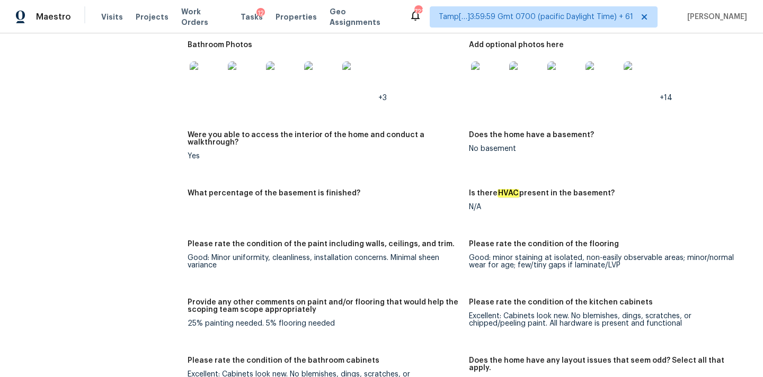
scroll to position [1676, 0]
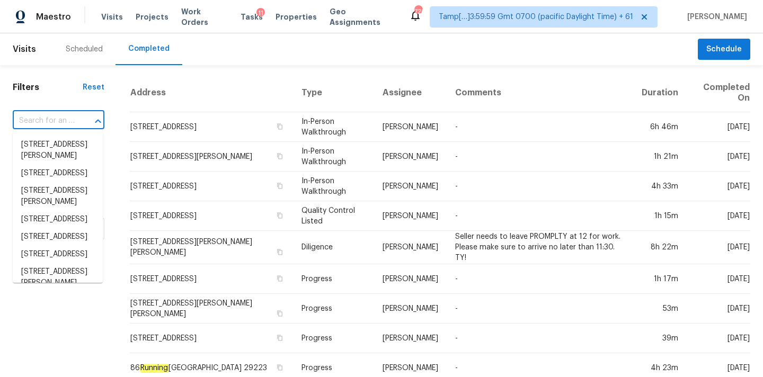
click at [20, 121] on input "text" at bounding box center [44, 121] width 62 height 16
paste input "[STREET_ADDRESS][PERSON_NAME]"
type input "[STREET_ADDRESS][PERSON_NAME]"
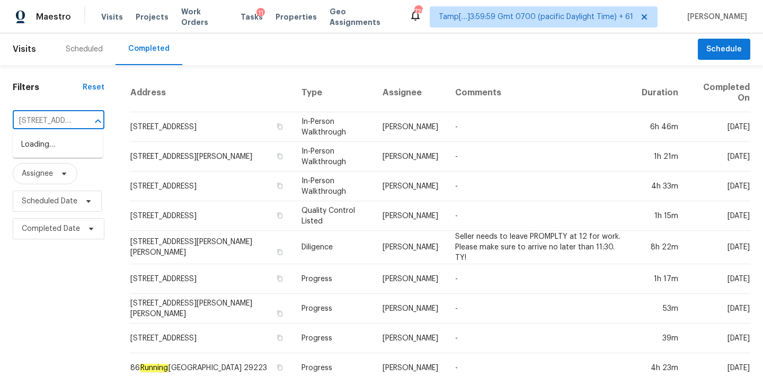
scroll to position [0, 64]
click at [51, 148] on li "[STREET_ADDRESS][PERSON_NAME]" at bounding box center [58, 150] width 90 height 29
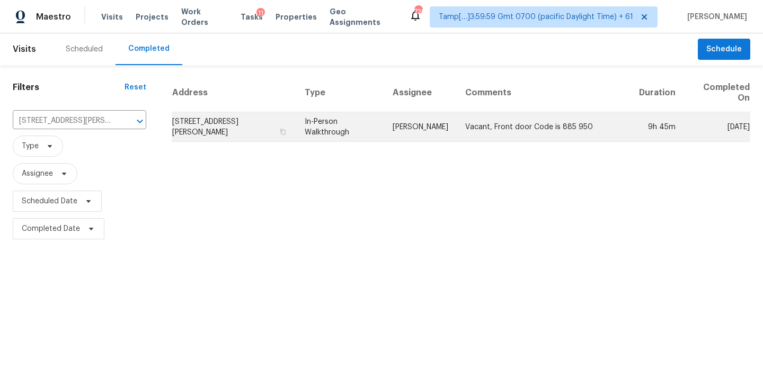
click at [442, 130] on td "Cynthia Upshaw" at bounding box center [420, 127] width 73 height 30
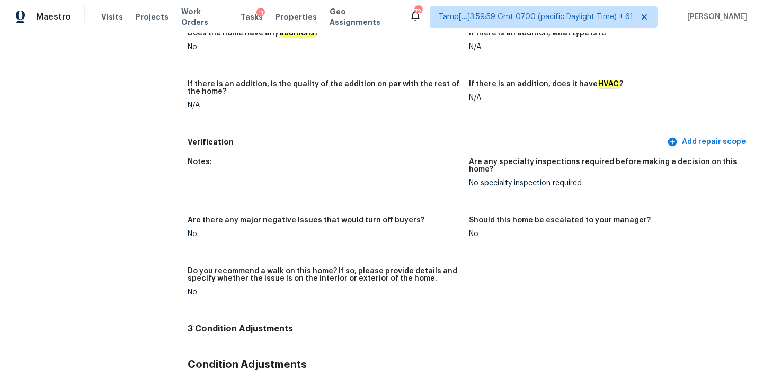
scroll to position [52, 0]
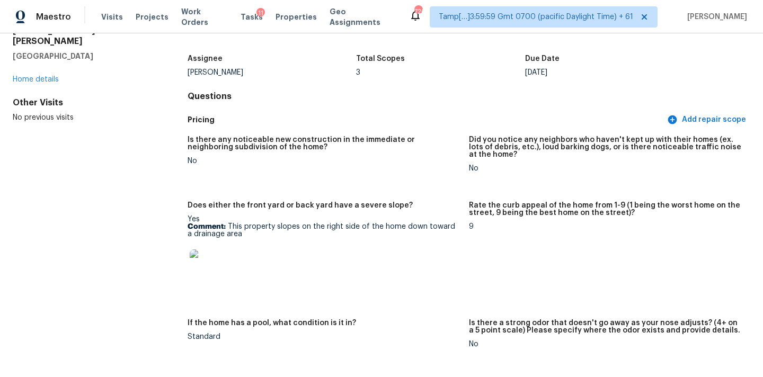
click at [207, 268] on img at bounding box center [207, 267] width 34 height 34
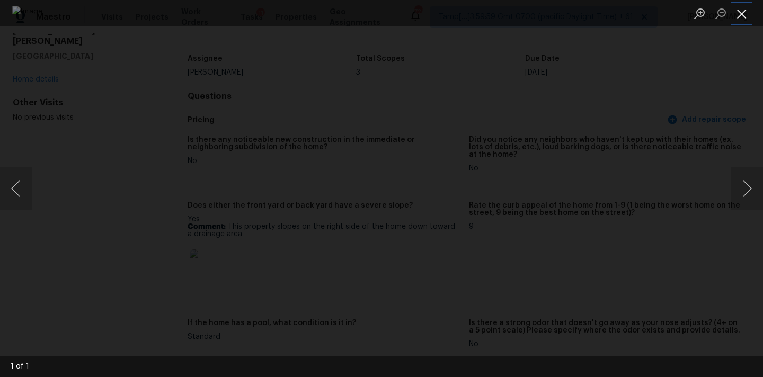
click at [742, 13] on button "Close lightbox" at bounding box center [742, 13] width 21 height 19
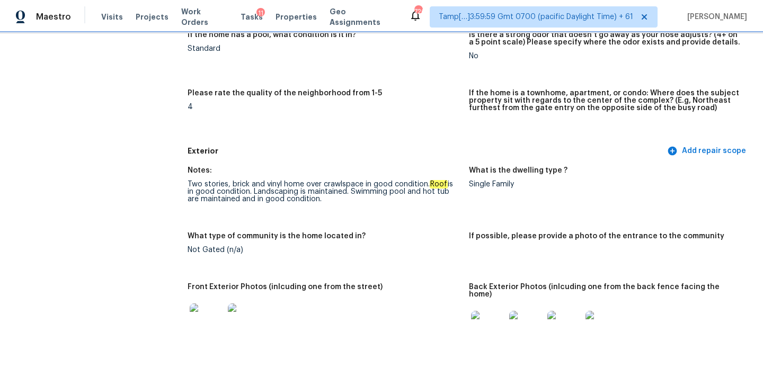
scroll to position [388, 0]
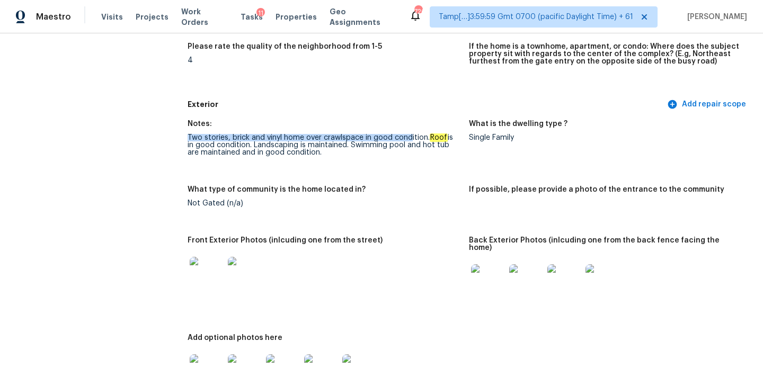
drag, startPoint x: 188, startPoint y: 138, endPoint x: 410, endPoint y: 138, distance: 222.7
click at [410, 138] on div "Two stories, brick and vinyl home over crawlspace in good condition. Roof is in…" at bounding box center [324, 145] width 273 height 22
drag, startPoint x: 250, startPoint y: 144, endPoint x: 324, endPoint y: 155, distance: 74.6
click at [324, 155] on div "Two stories, brick and vinyl home over crawlspace in good condition. Roof is in…" at bounding box center [324, 145] width 273 height 22
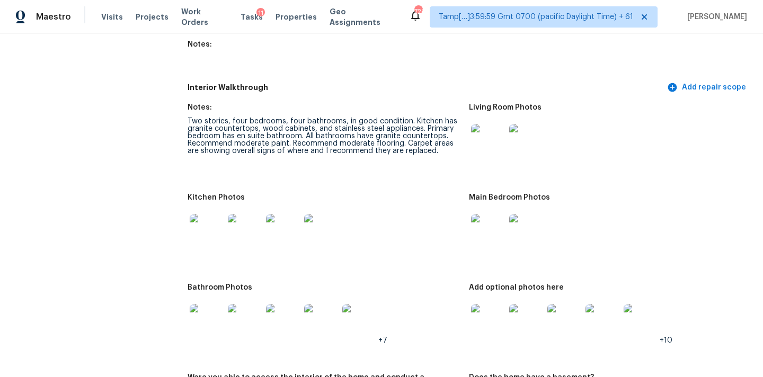
scroll to position [1548, 0]
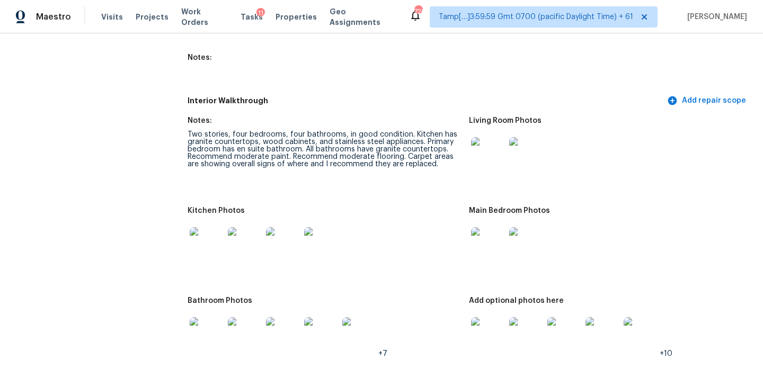
click at [483, 149] on img at bounding box center [488, 154] width 34 height 34
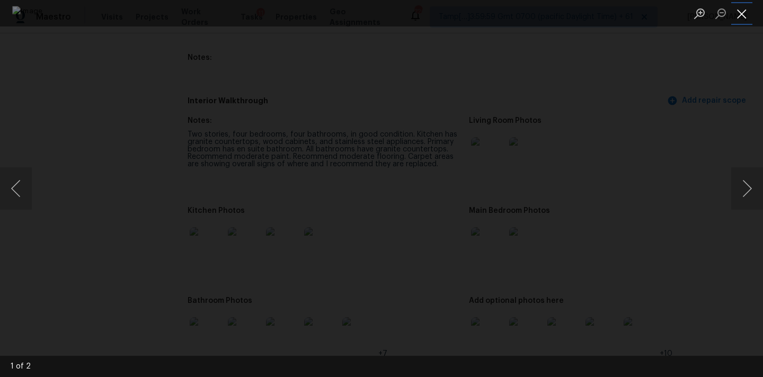
click at [738, 14] on button "Close lightbox" at bounding box center [742, 13] width 21 height 19
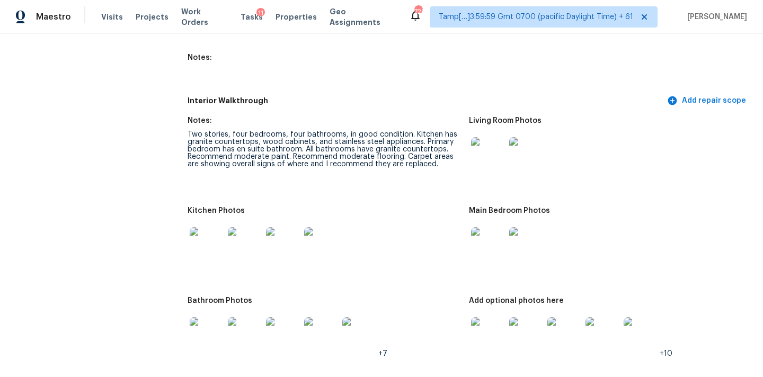
click at [491, 156] on img at bounding box center [488, 154] width 34 height 34
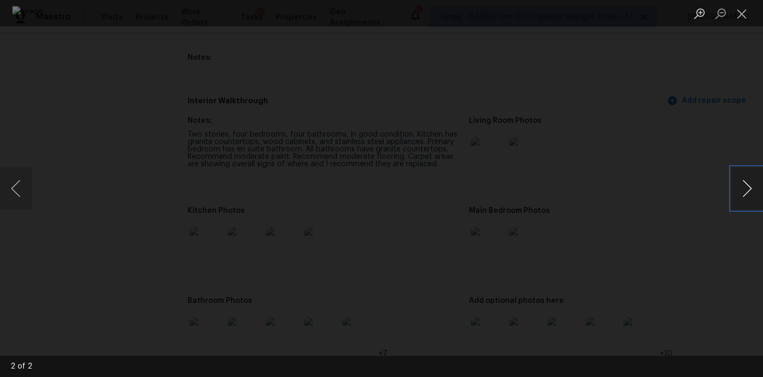
click at [743, 194] on button "Next image" at bounding box center [748, 189] width 32 height 42
click at [743, 16] on button "Close lightbox" at bounding box center [742, 13] width 21 height 19
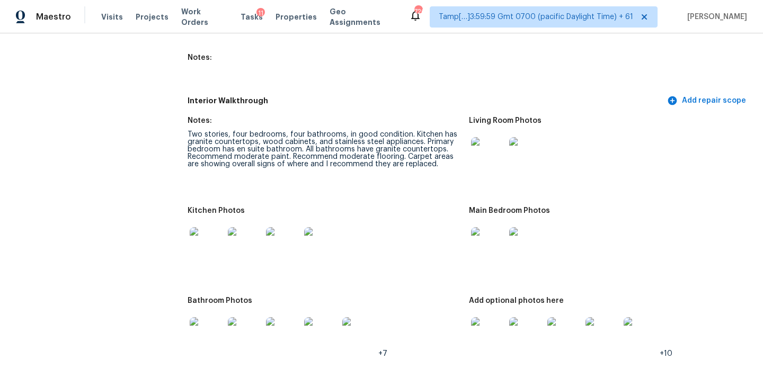
click at [478, 228] on img at bounding box center [488, 244] width 34 height 34
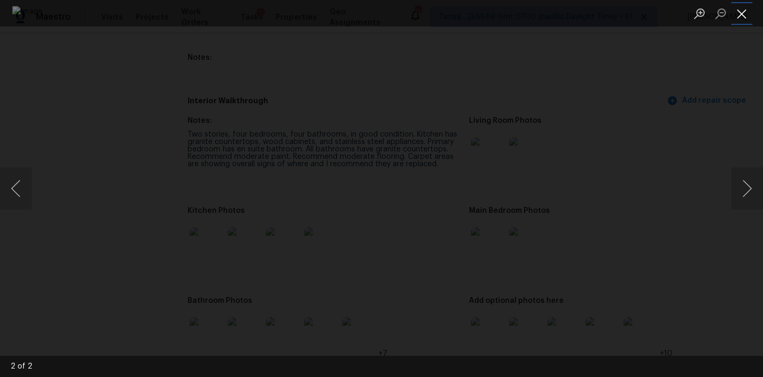
click at [741, 17] on button "Close lightbox" at bounding box center [742, 13] width 21 height 19
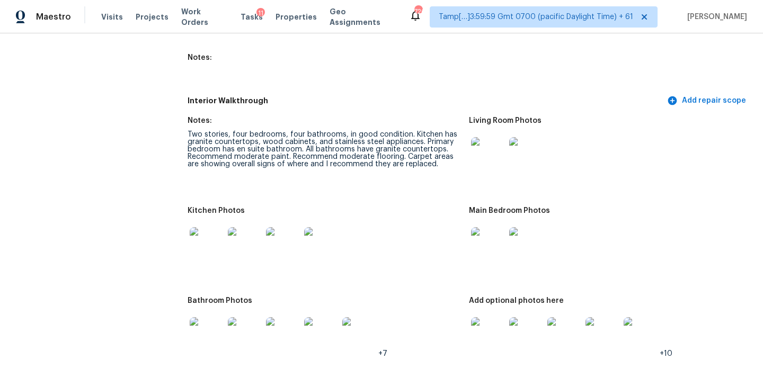
click at [214, 239] on img at bounding box center [207, 244] width 34 height 34
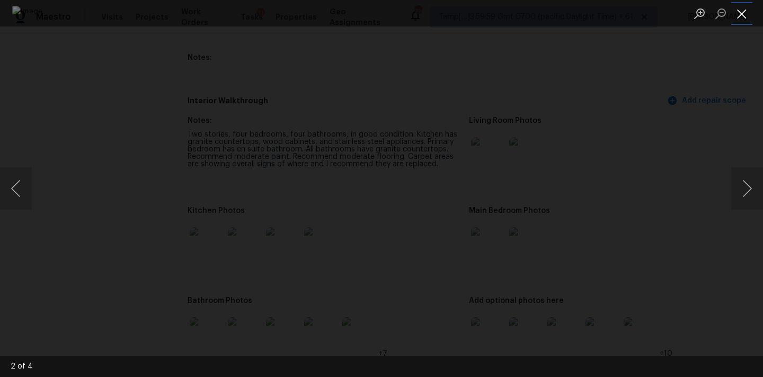
click at [741, 12] on button "Close lightbox" at bounding box center [742, 13] width 21 height 19
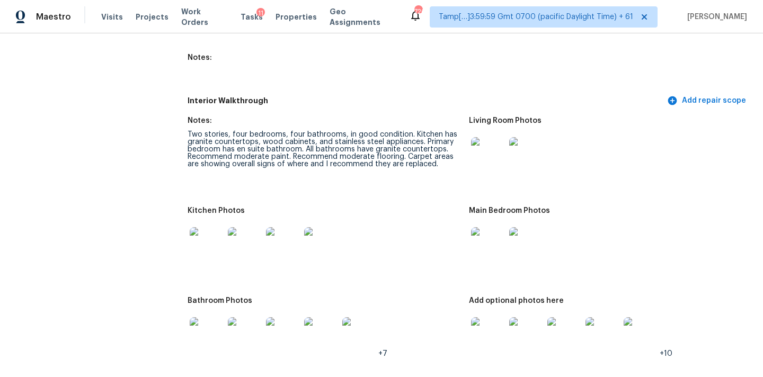
click at [217, 323] on img at bounding box center [207, 335] width 34 height 34
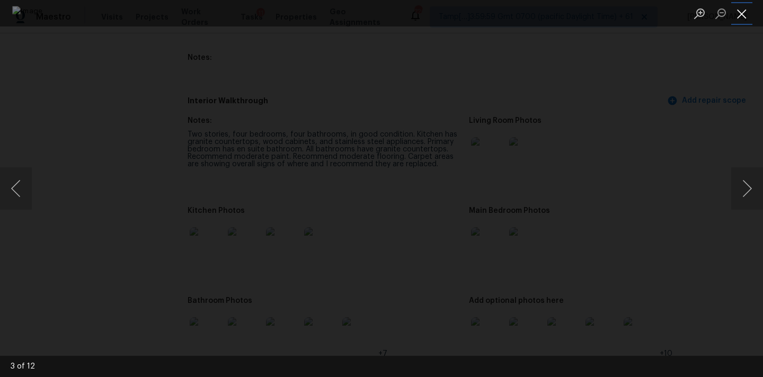
click at [743, 12] on button "Close lightbox" at bounding box center [742, 13] width 21 height 19
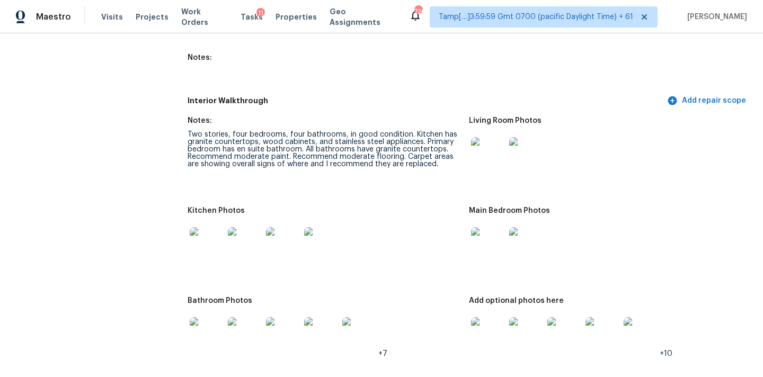
click at [485, 318] on img at bounding box center [488, 335] width 34 height 34
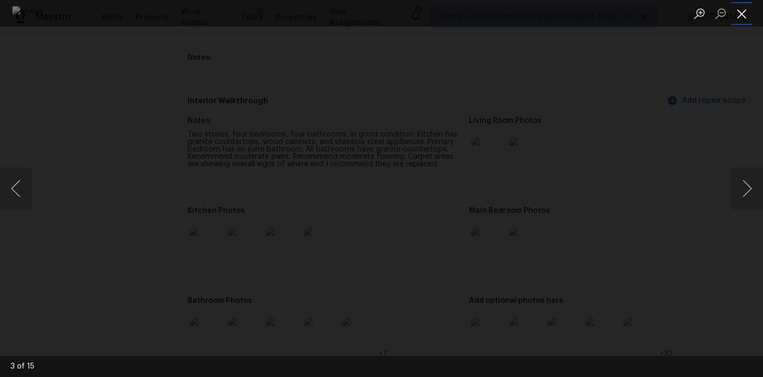
click at [744, 10] on button "Close lightbox" at bounding box center [742, 13] width 21 height 19
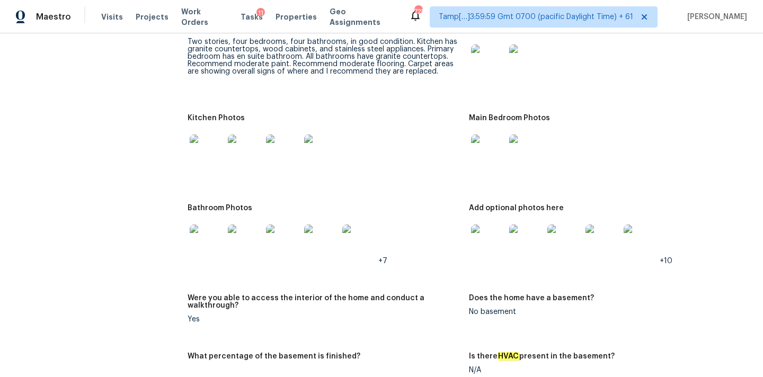
scroll to position [1654, 0]
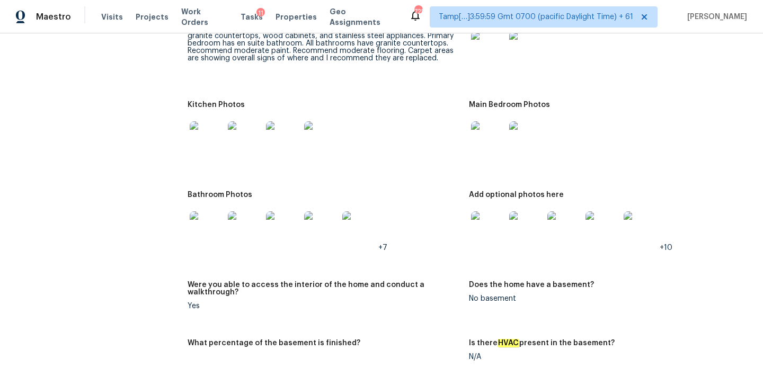
click at [206, 224] on img at bounding box center [207, 229] width 34 height 34
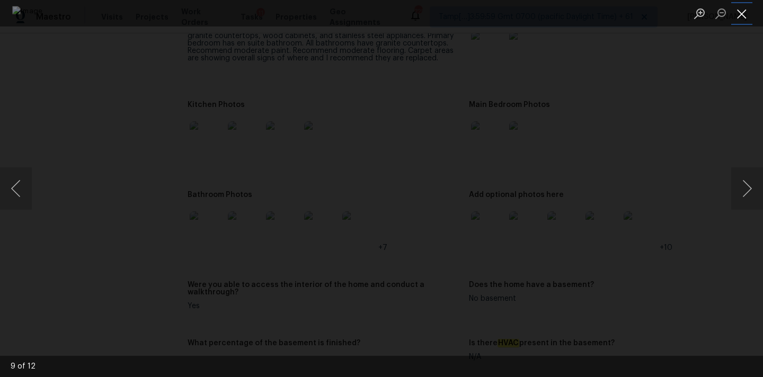
click at [742, 18] on button "Close lightbox" at bounding box center [742, 13] width 21 height 19
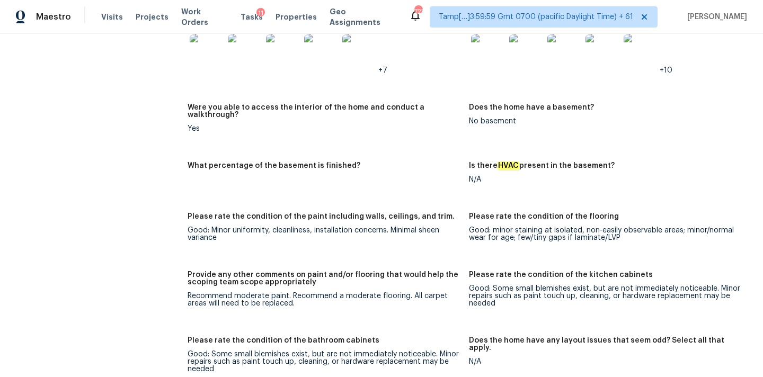
scroll to position [1816, 0]
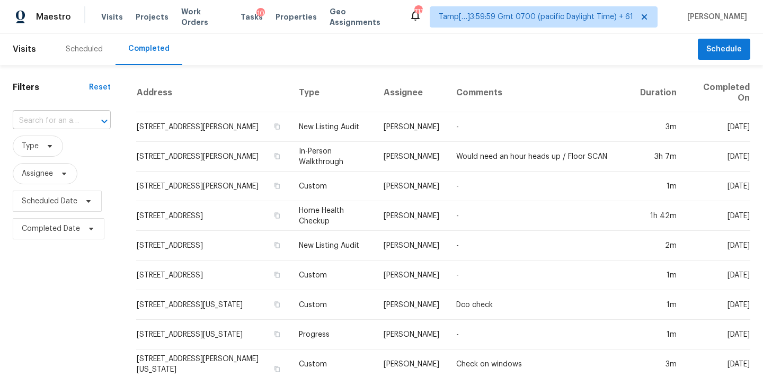
click at [41, 122] on input "text" at bounding box center [47, 121] width 68 height 16
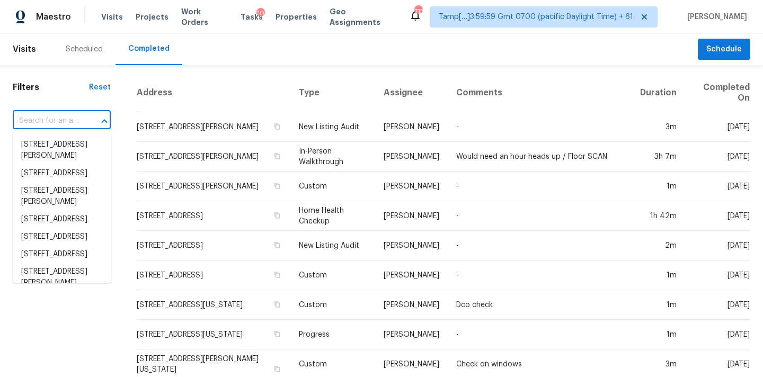
paste input "[STREET_ADDRESS]"
type input "[STREET_ADDRESS]"
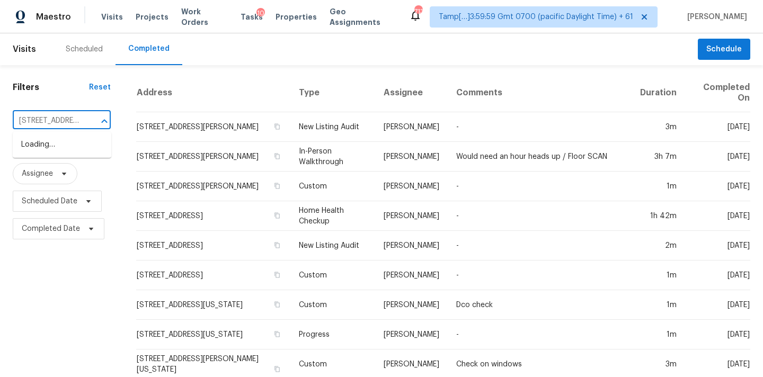
scroll to position [0, 97]
click at [46, 142] on li "8036 Hurricane Cove Ct, Las Vegas, NV 89129" at bounding box center [62, 144] width 99 height 17
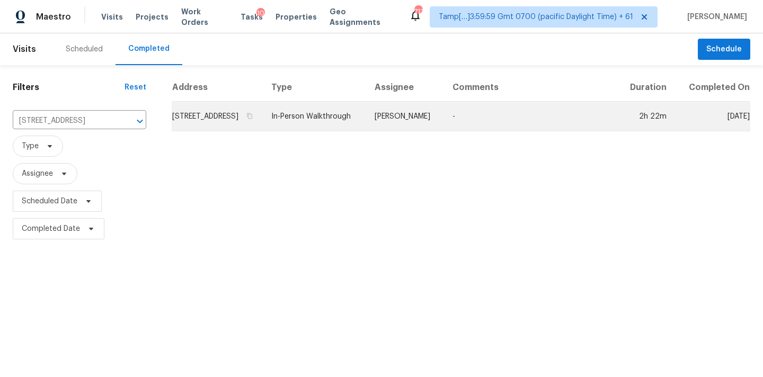
click at [263, 125] on td "8036 Hurricane Cove Ct, Las Vegas, NV 89129" at bounding box center [217, 117] width 91 height 30
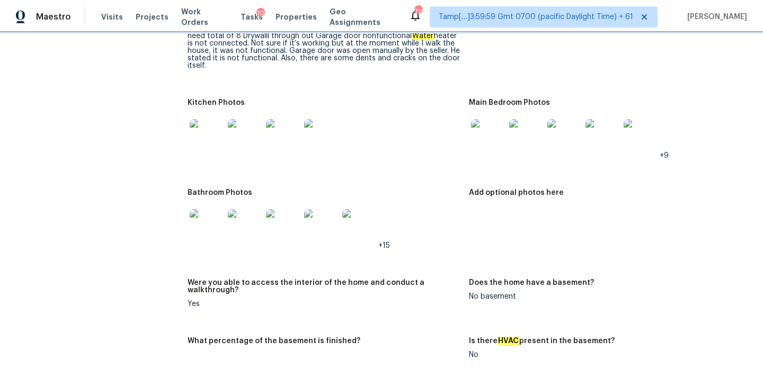
scroll to position [1239, 0]
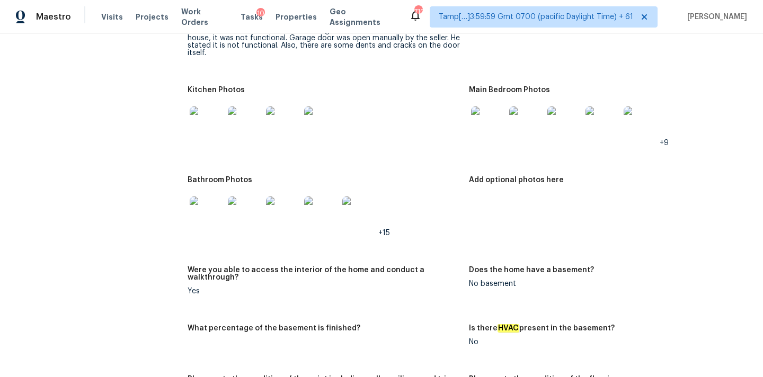
click at [203, 199] on img at bounding box center [207, 214] width 34 height 34
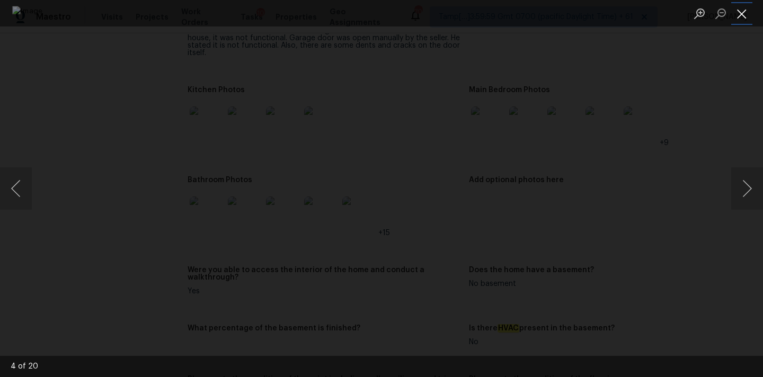
click at [737, 15] on button "Close lightbox" at bounding box center [742, 13] width 21 height 19
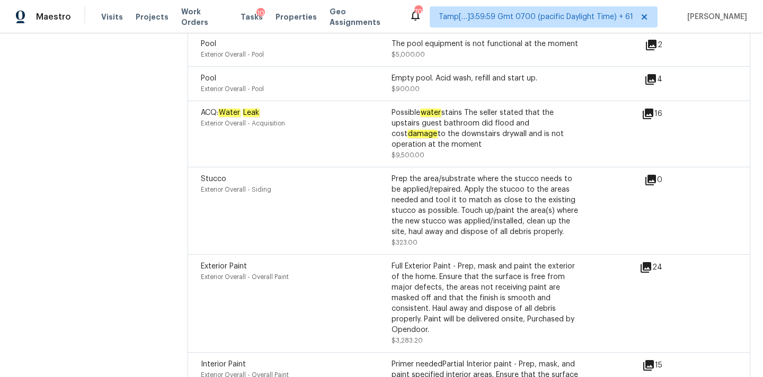
scroll to position [3029, 0]
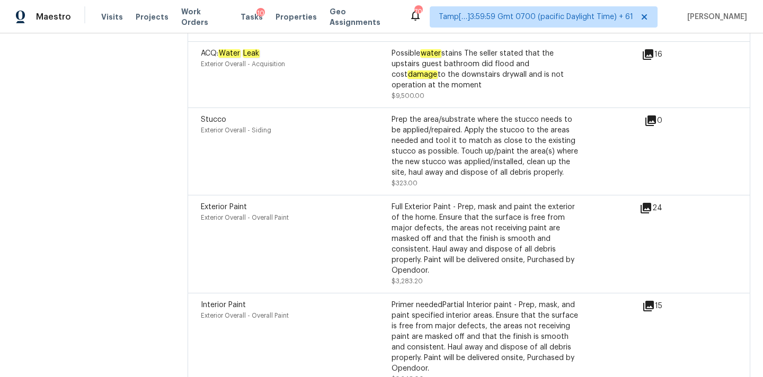
click at [646, 301] on icon at bounding box center [649, 306] width 11 height 11
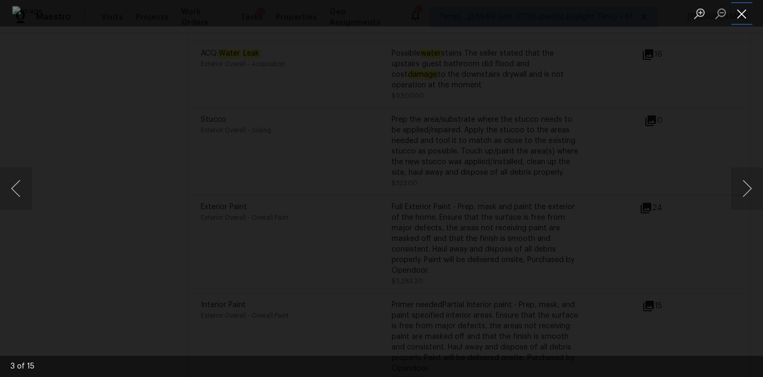
click at [745, 22] on button "Close lightbox" at bounding box center [742, 13] width 21 height 19
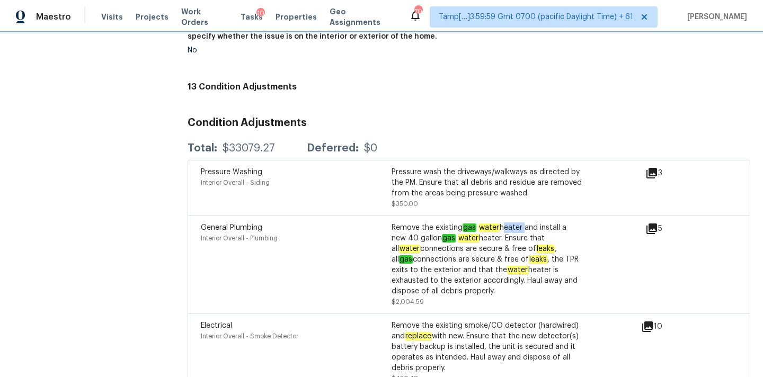
scroll to position [2400, 0]
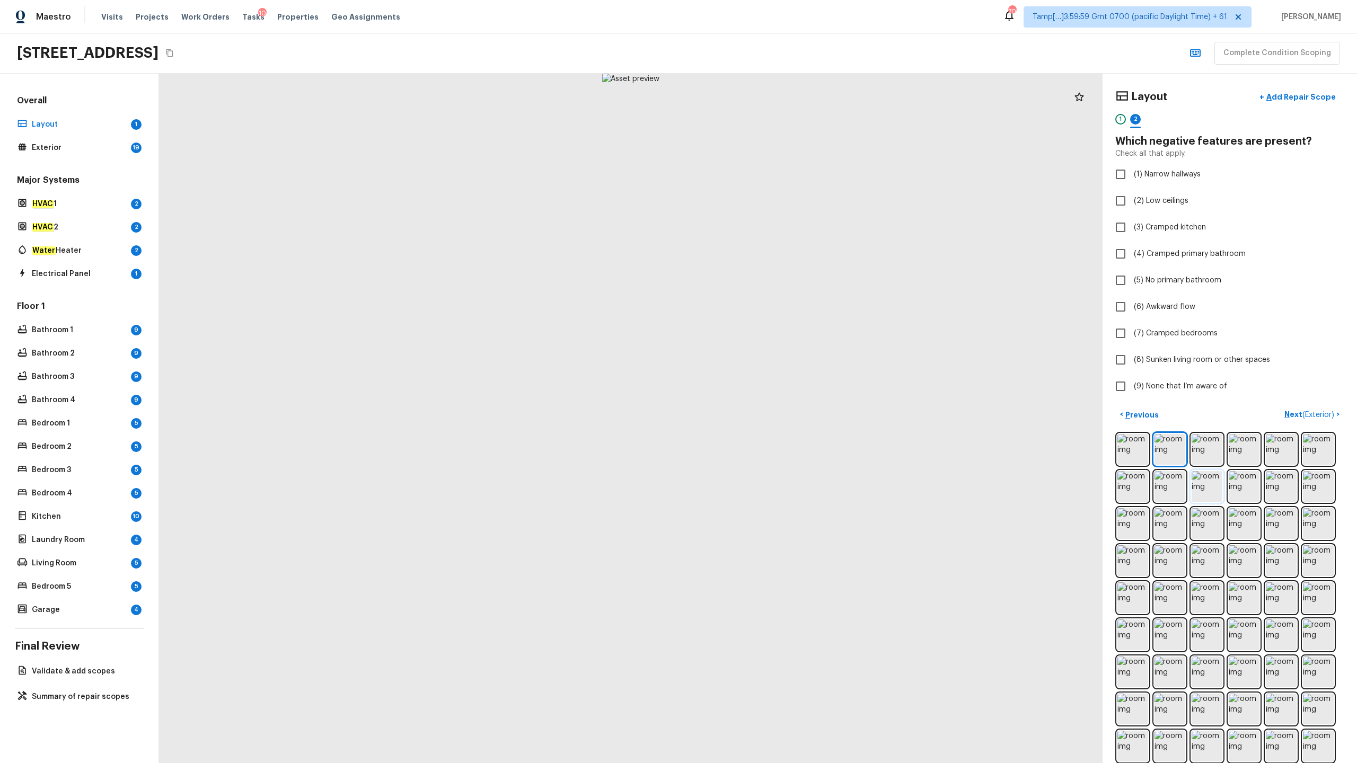
scroll to position [87, 0]
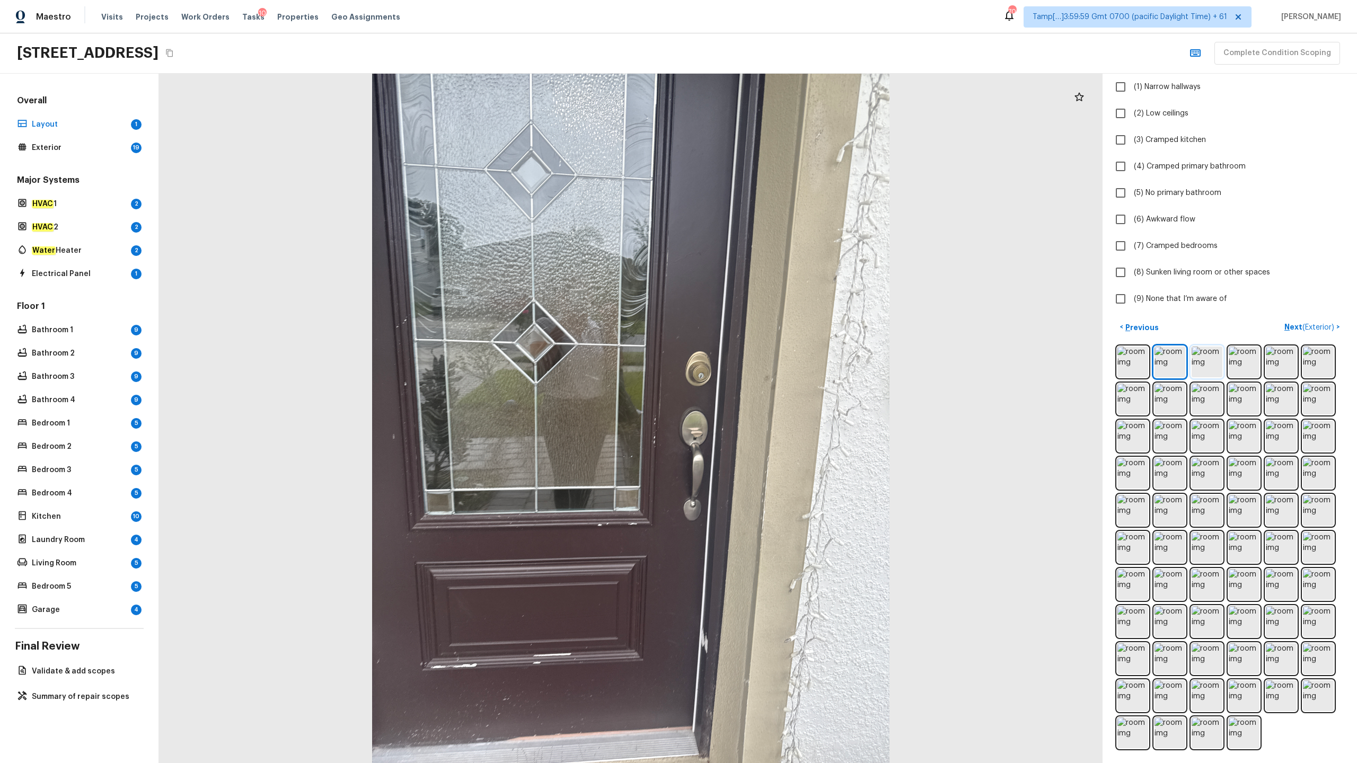
click at [763, 357] on img at bounding box center [1207, 362] width 31 height 31
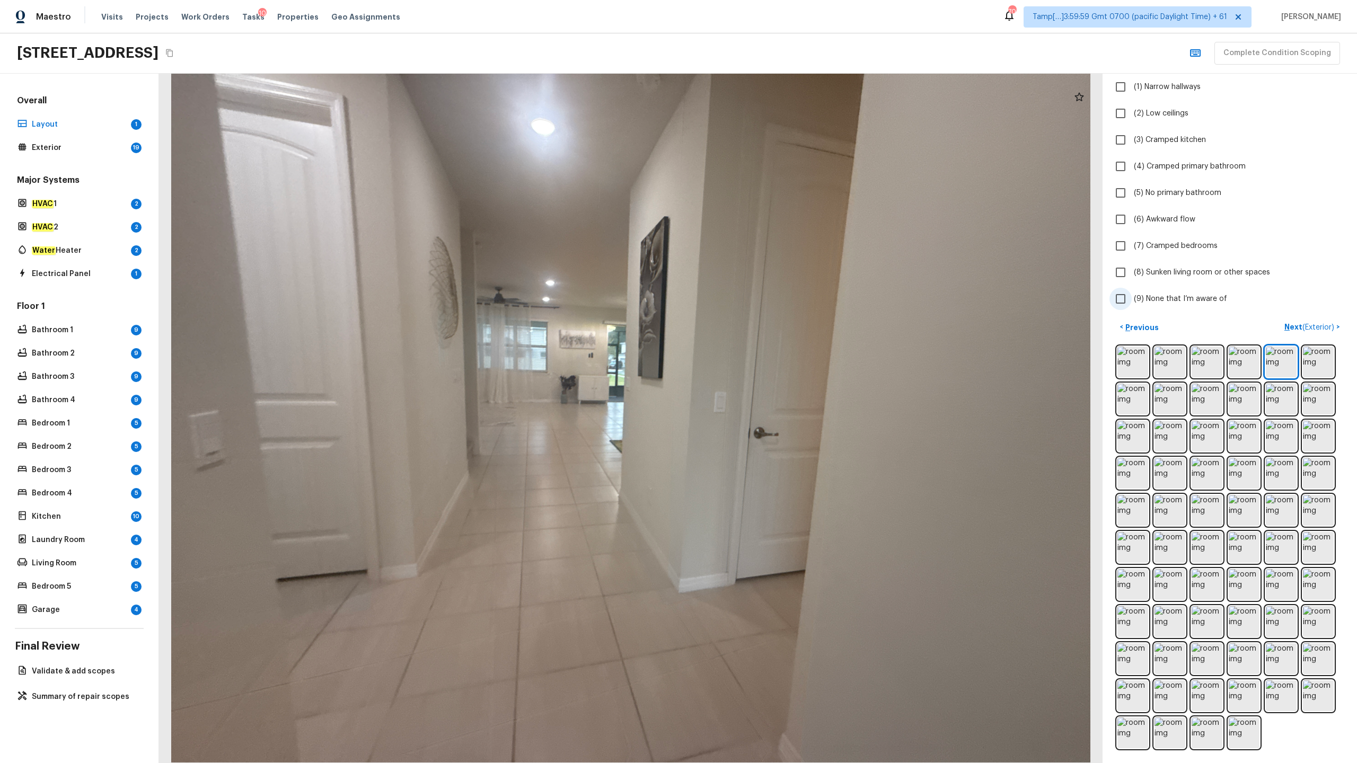
click at [763, 303] on span "(9) None that I’m aware of" at bounding box center [1180, 299] width 93 height 11
click at [763, 303] on input "(9) None that I’m aware of" at bounding box center [1121, 299] width 22 height 22
checkbox input "true"
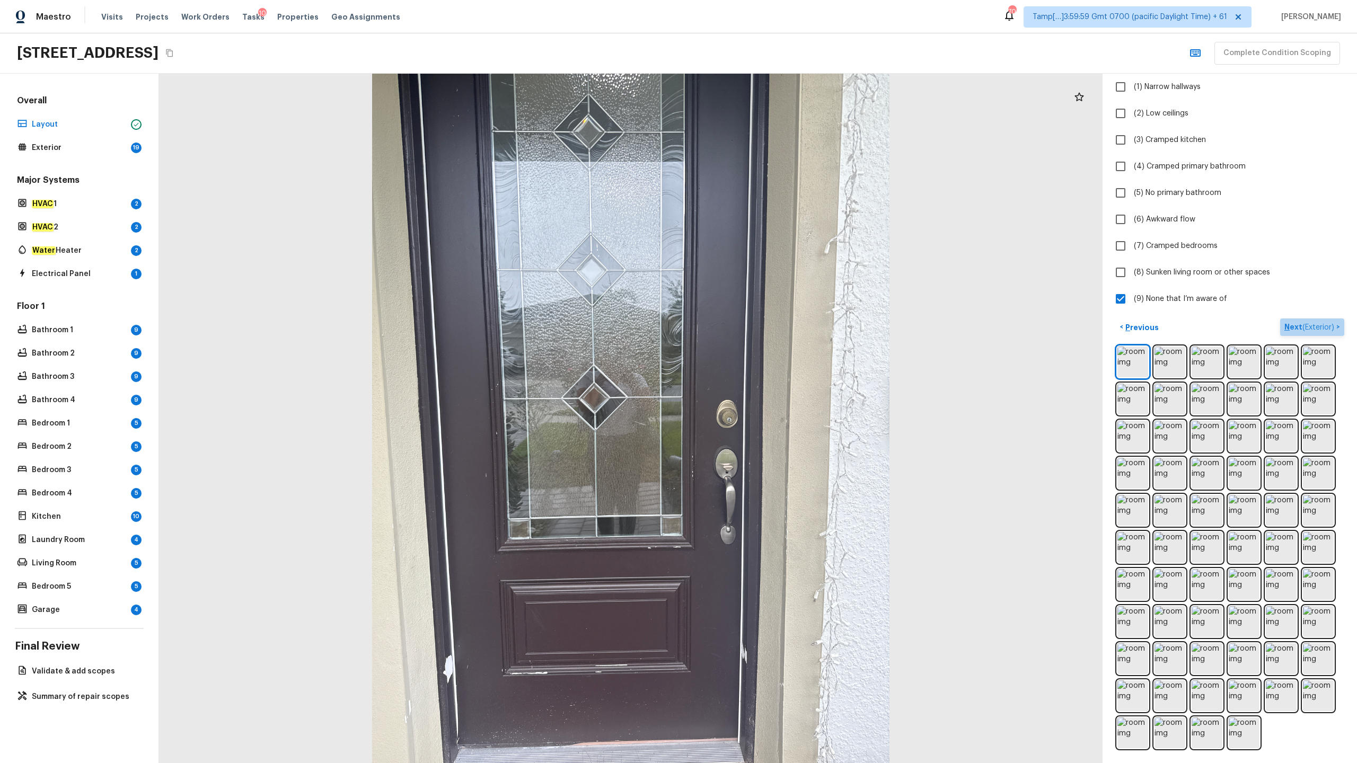
click at [763, 327] on p "Next ( Exterior )" at bounding box center [1311, 327] width 52 height 11
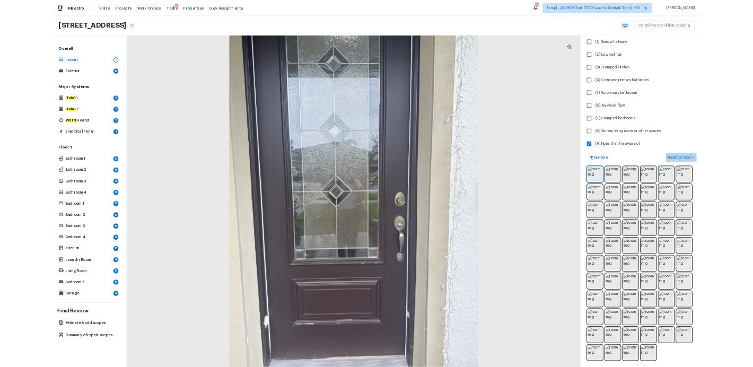
scroll to position [0, 0]
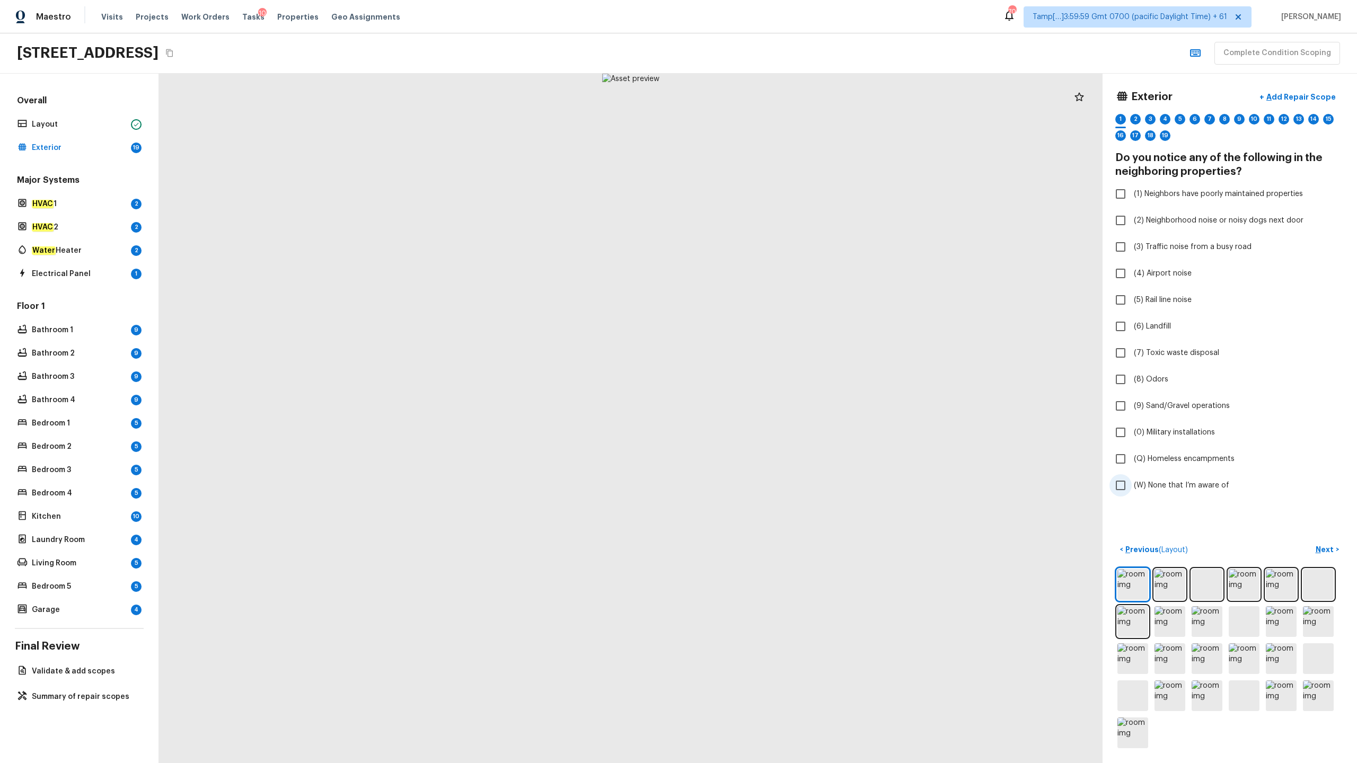
click at [763, 377] on span "(W) None that I’m aware of" at bounding box center [1181, 485] width 95 height 11
click at [763, 377] on input "(W) None that I’m aware of" at bounding box center [1121, 485] width 22 height 22
checkbox input "true"
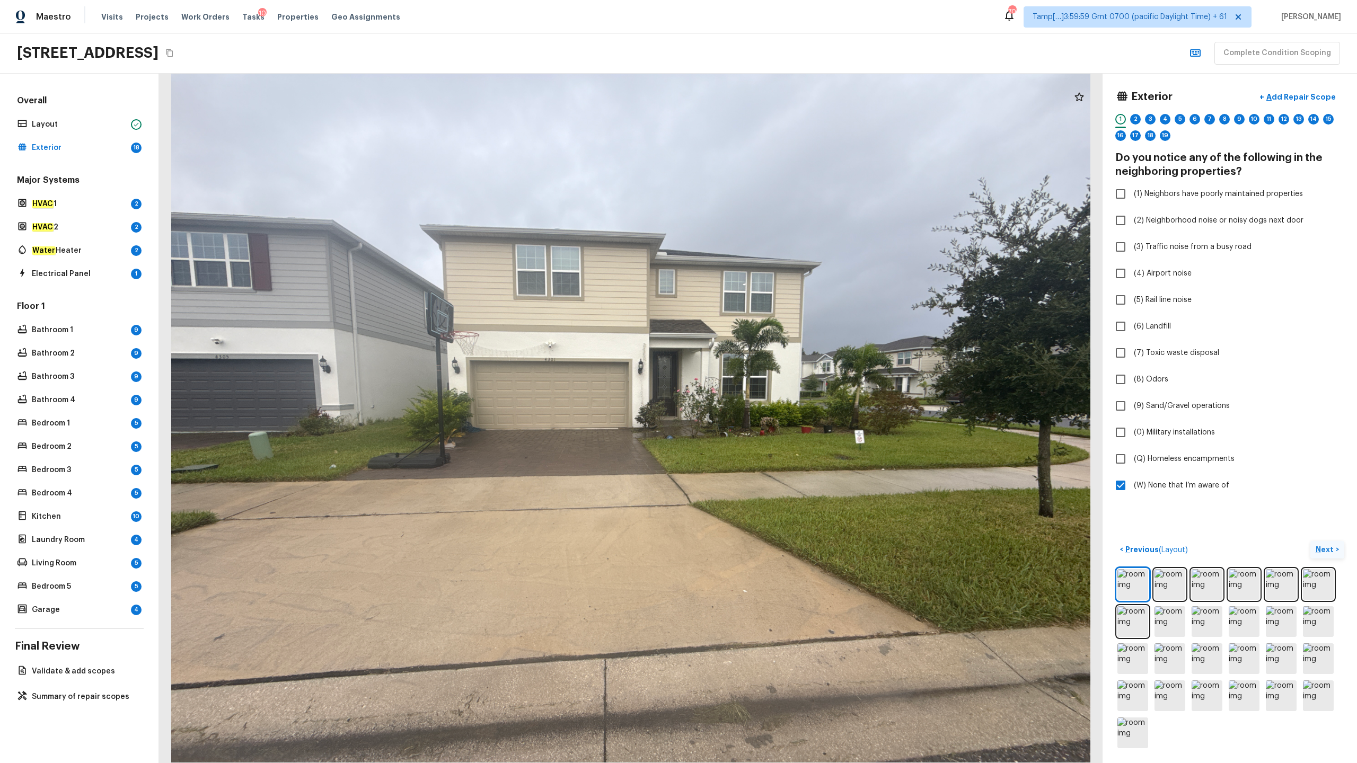
click at [763, 377] on p "Next" at bounding box center [1326, 549] width 20 height 11
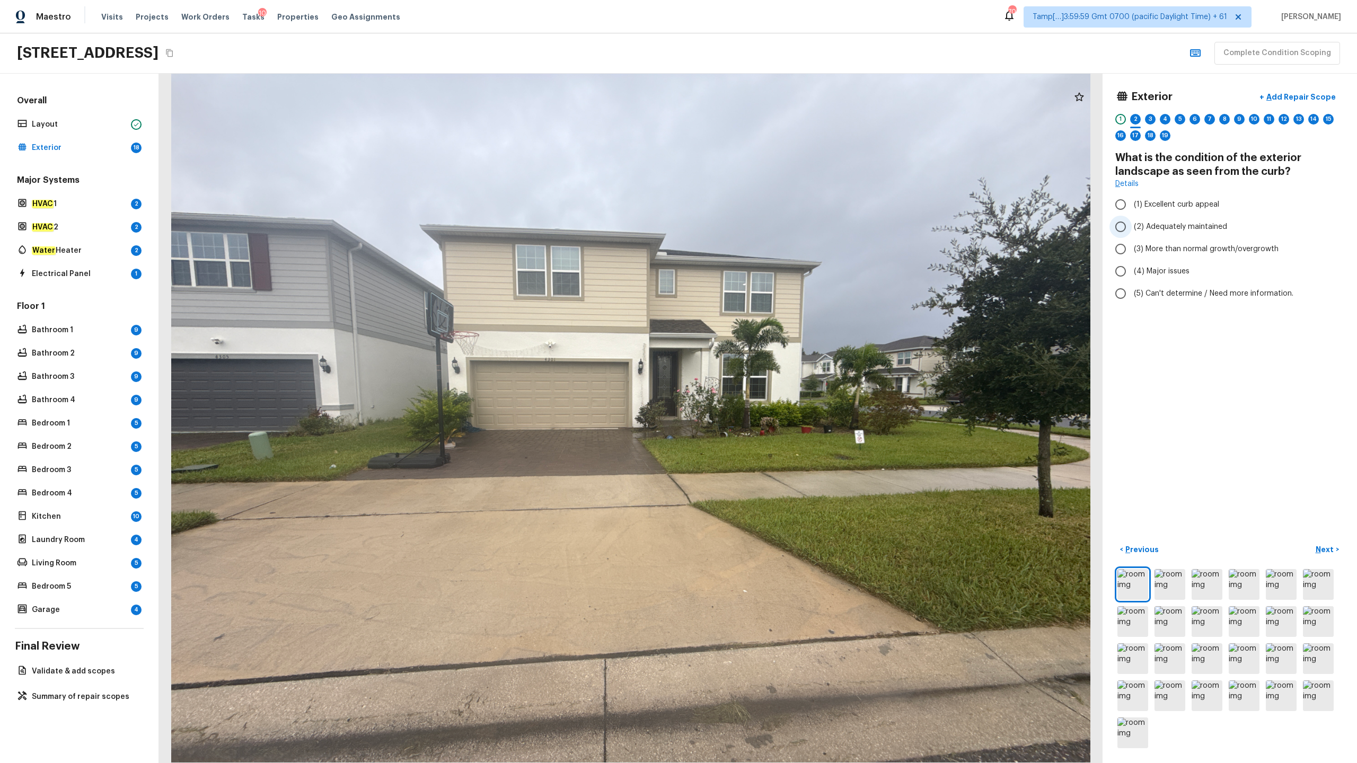
click at [763, 228] on span "(2) Adequately maintained" at bounding box center [1180, 227] width 93 height 11
click at [763, 228] on input "(2) Adequately maintained" at bounding box center [1121, 227] width 22 height 22
radio input "true"
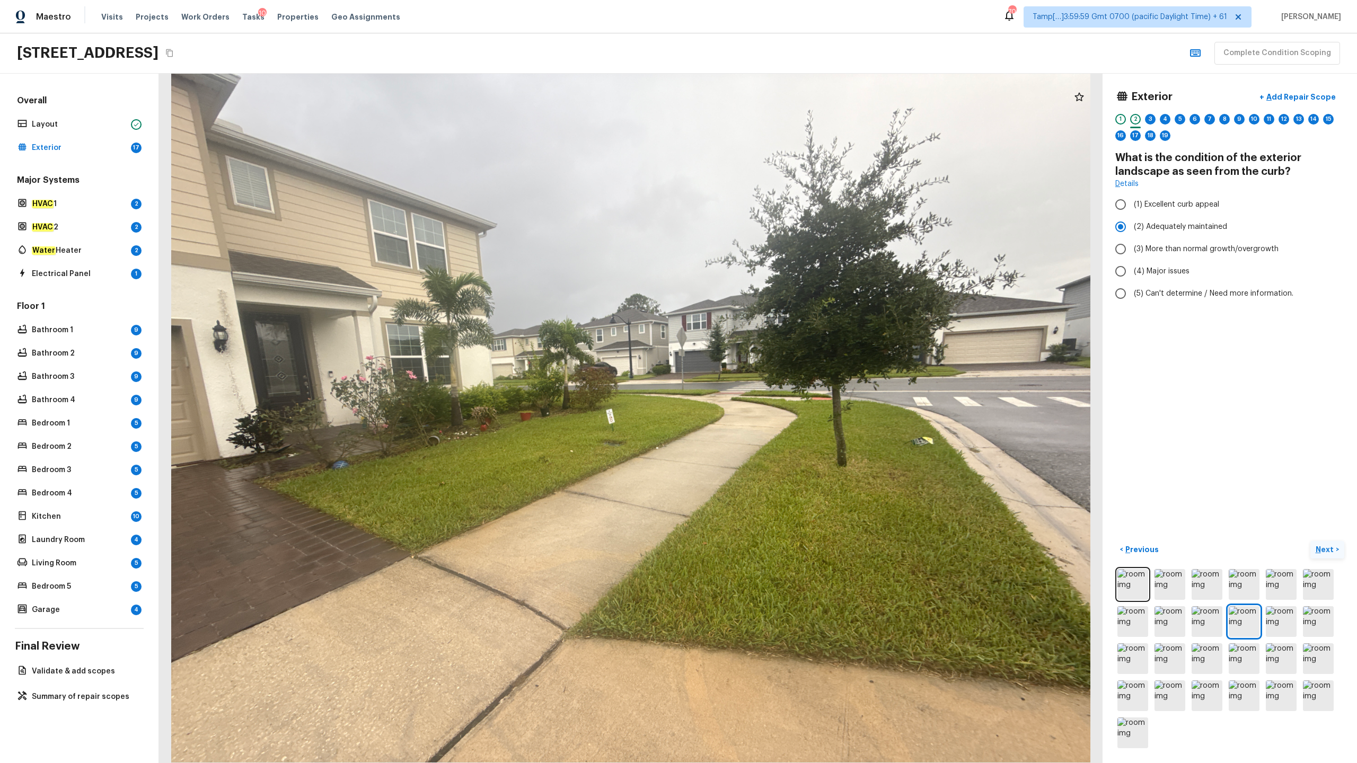
click at [763, 377] on p "Next" at bounding box center [1326, 549] width 20 height 11
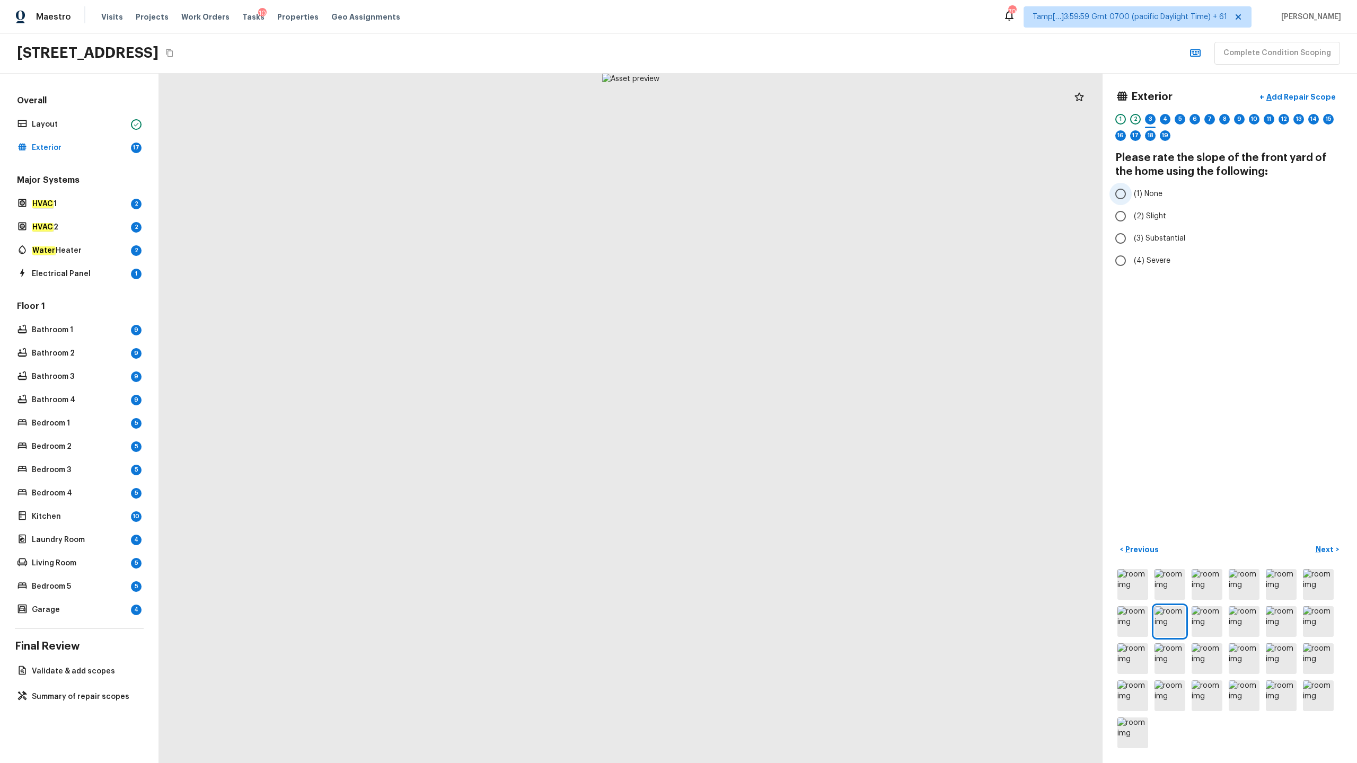
click at [763, 189] on span "(1) None" at bounding box center [1148, 194] width 29 height 11
click at [763, 189] on input "(1) None" at bounding box center [1121, 194] width 22 height 22
radio input "true"
click at [763, 377] on p "Next" at bounding box center [1326, 549] width 20 height 11
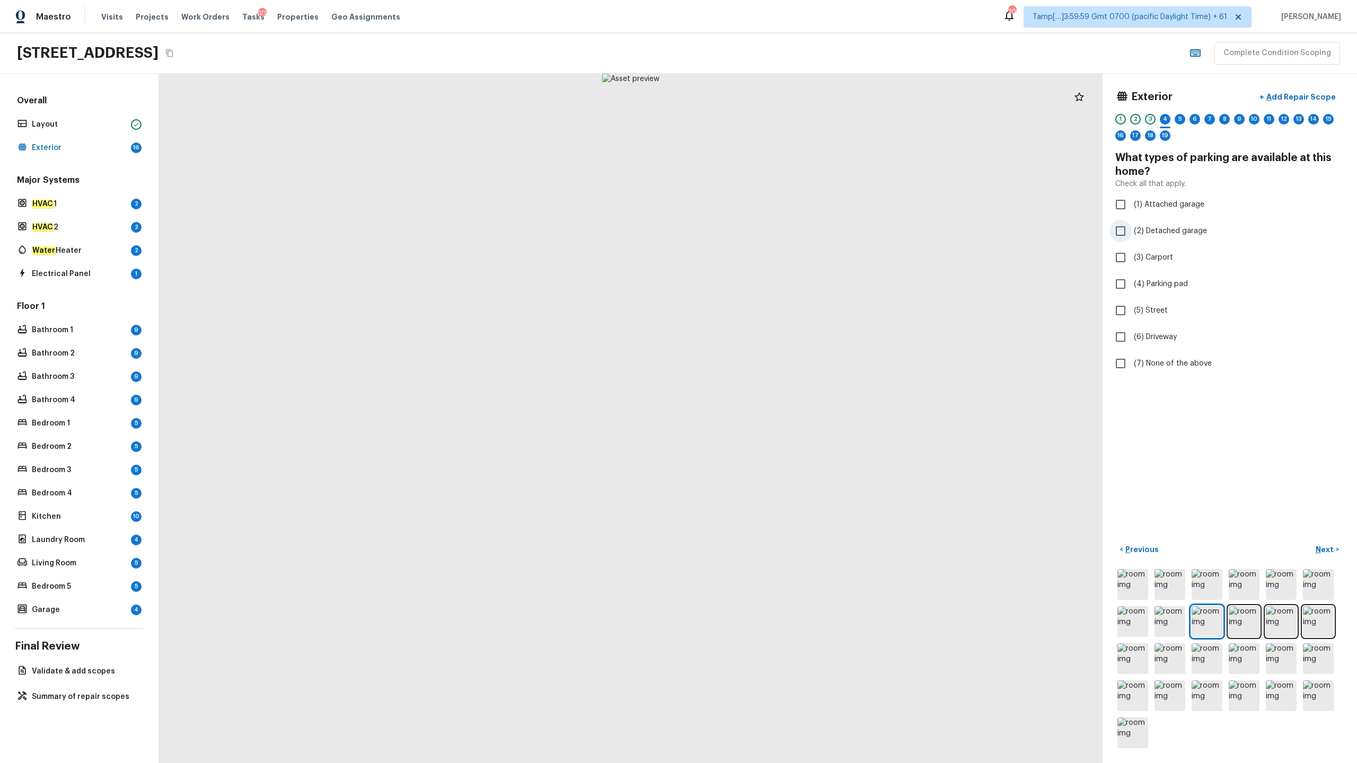
click at [763, 233] on span "(2) Detached garage" at bounding box center [1170, 231] width 73 height 11
click at [763, 233] on input "(2) Detached garage" at bounding box center [1121, 231] width 22 height 22
checkbox input "true"
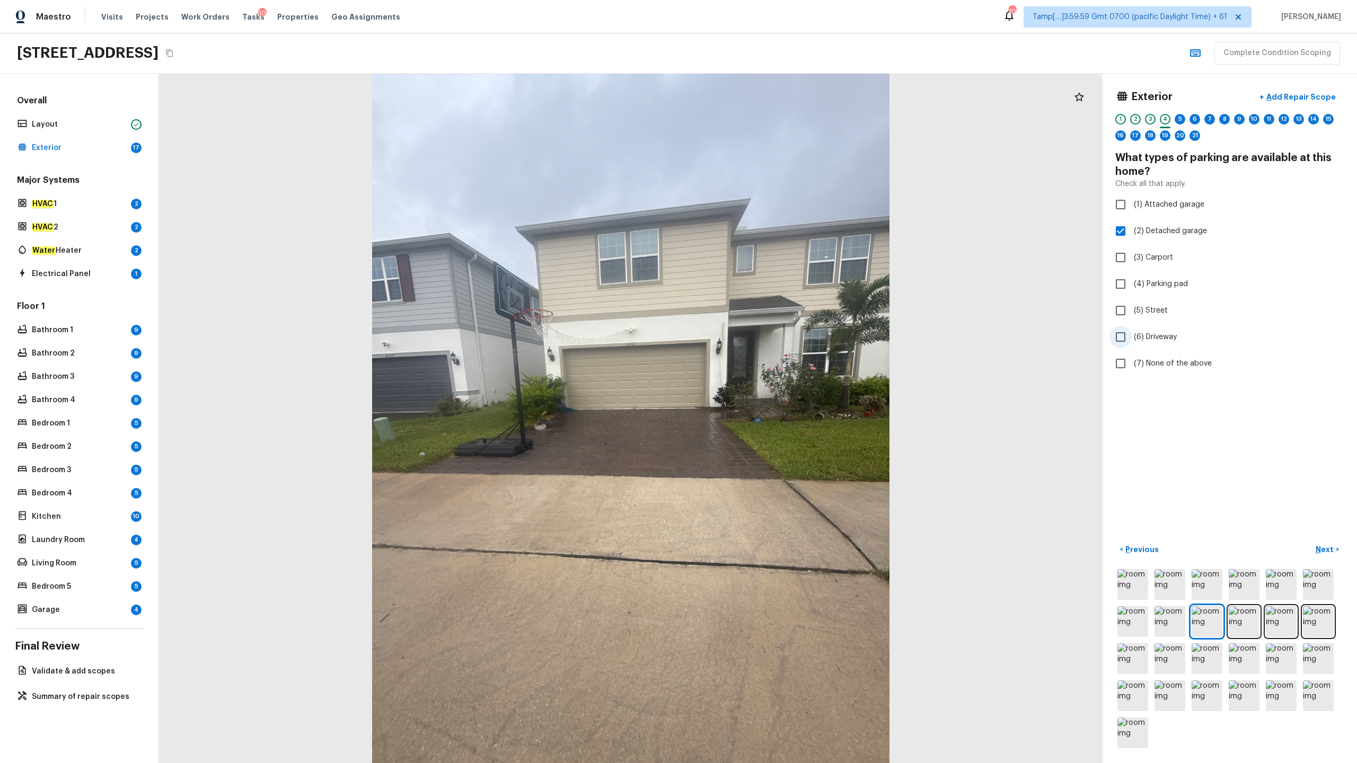
click at [763, 337] on span "(6) Driveway" at bounding box center [1155, 337] width 43 height 11
click at [763, 337] on input "(6) Driveway" at bounding box center [1121, 337] width 22 height 22
checkbox input "true"
click at [763, 377] on p "Next" at bounding box center [1326, 549] width 20 height 11
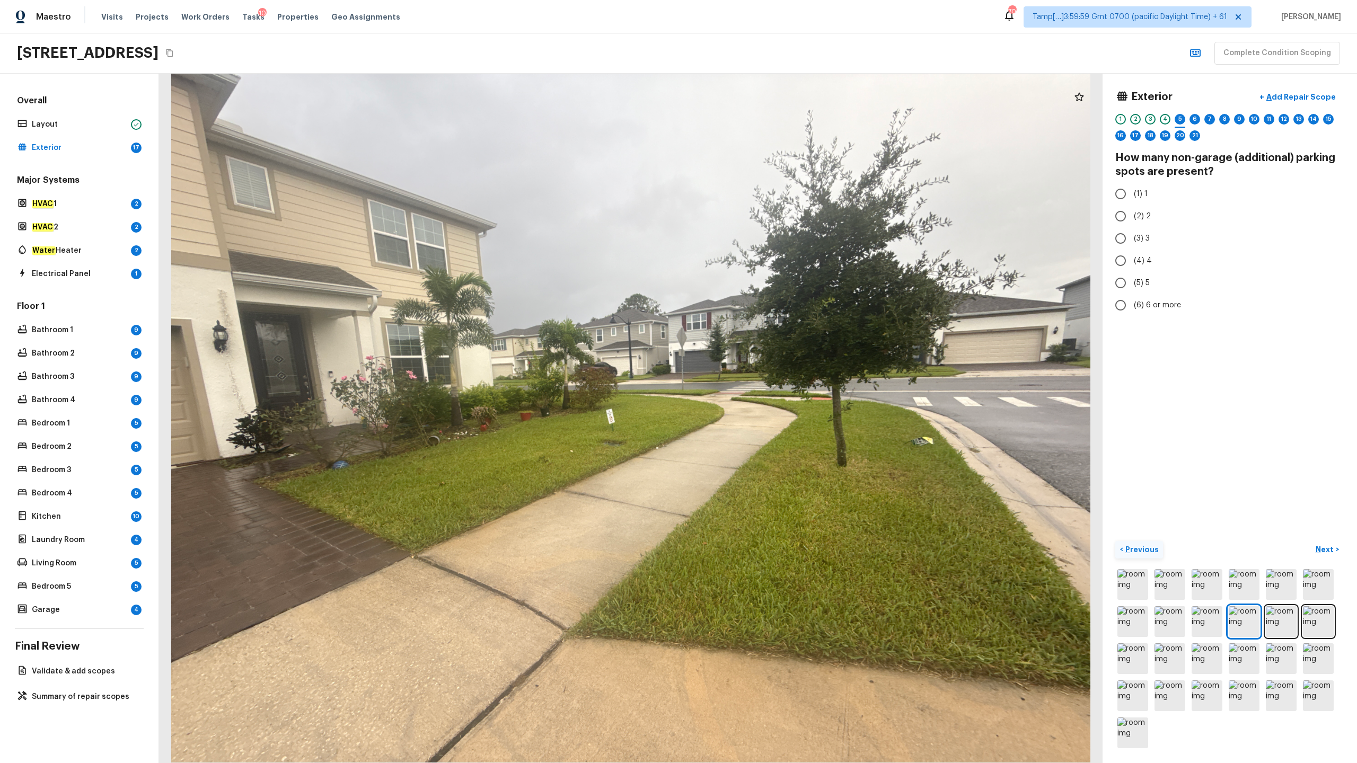
click at [763, 377] on p "Previous" at bounding box center [1141, 549] width 36 height 11
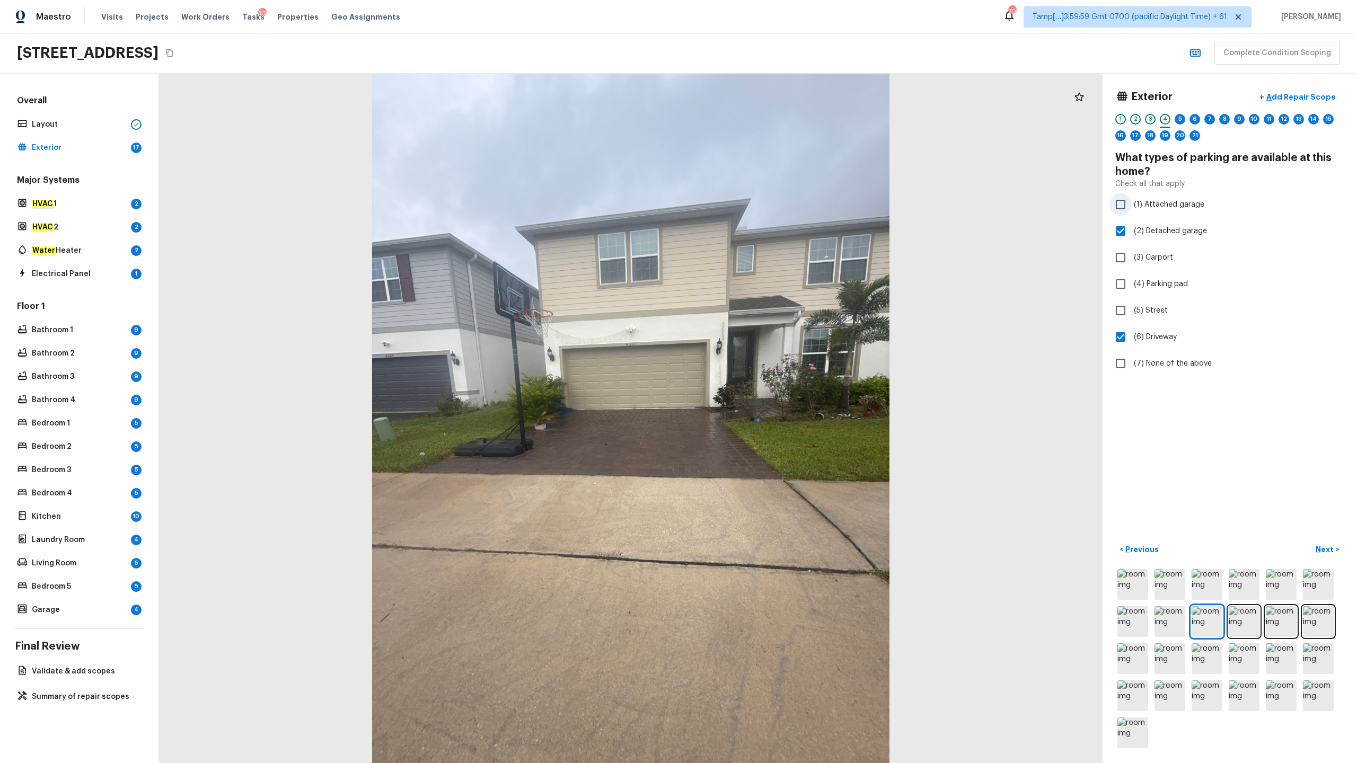
click at [763, 209] on input "(1) Attached garage" at bounding box center [1121, 205] width 22 height 22
checkbox input "true"
click at [763, 234] on input "(2) Detached garage" at bounding box center [1121, 231] width 22 height 22
checkbox input "false"
click at [763, 377] on p "Next" at bounding box center [1326, 549] width 20 height 11
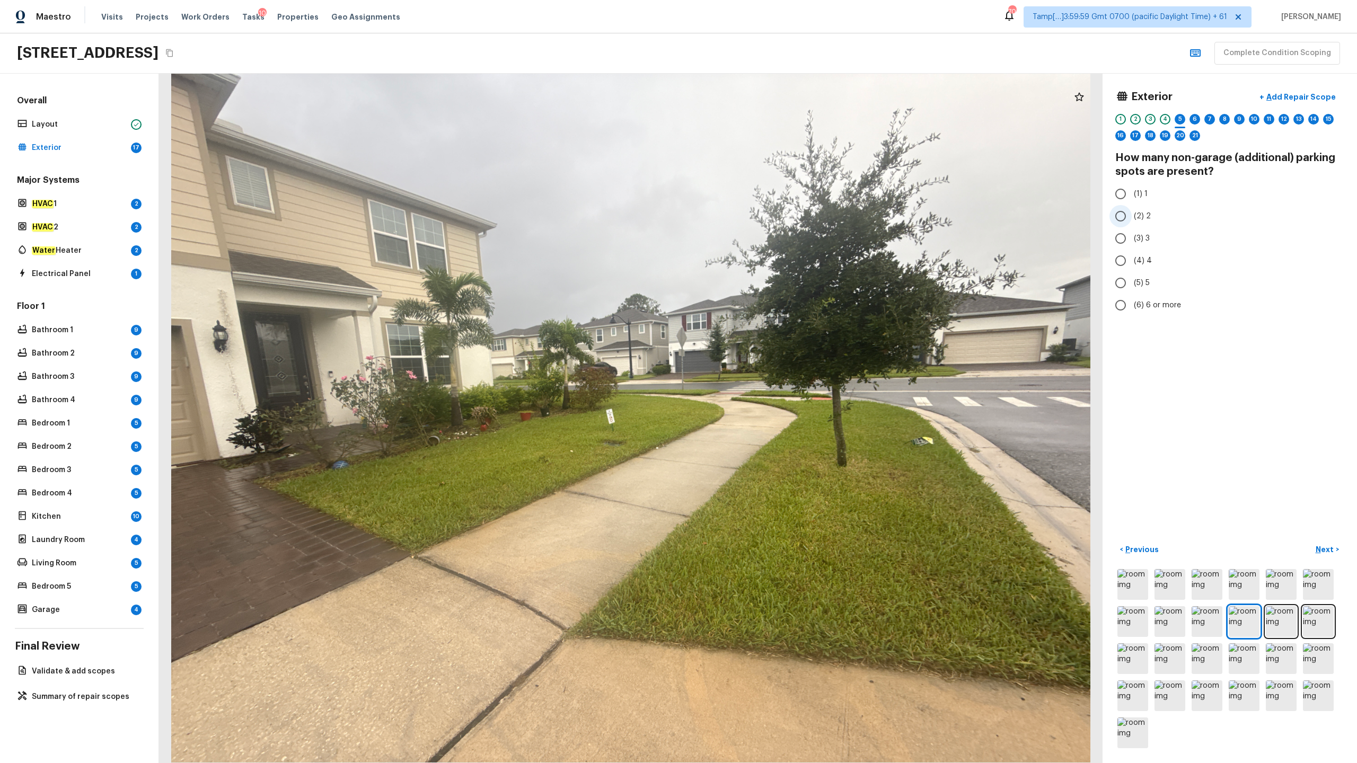
click at [763, 226] on input "(2) 2" at bounding box center [1121, 216] width 22 height 22
radio input "true"
click at [763, 377] on p "Next" at bounding box center [1326, 549] width 20 height 11
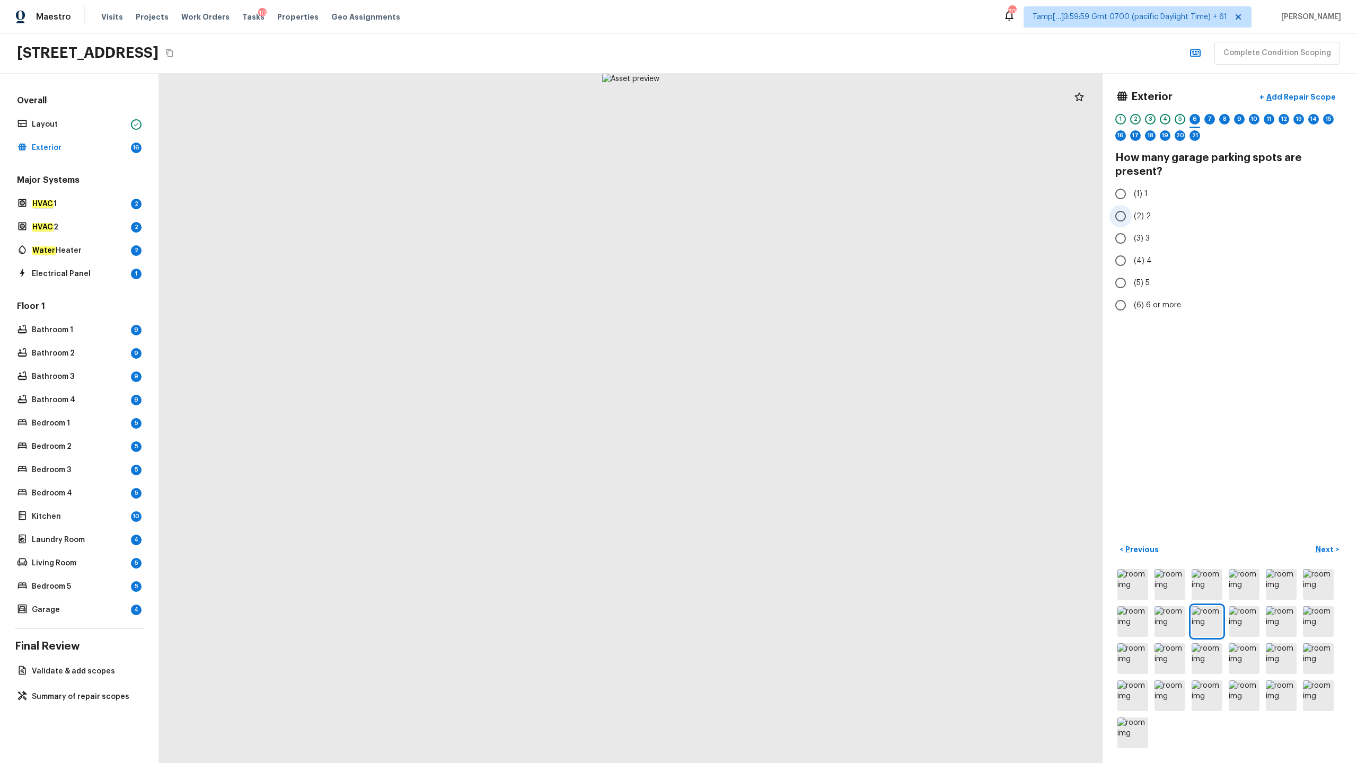
click at [763, 223] on input "(2) 2" at bounding box center [1121, 216] width 22 height 22
radio input "true"
click at [763, 377] on p "Next" at bounding box center [1326, 549] width 20 height 11
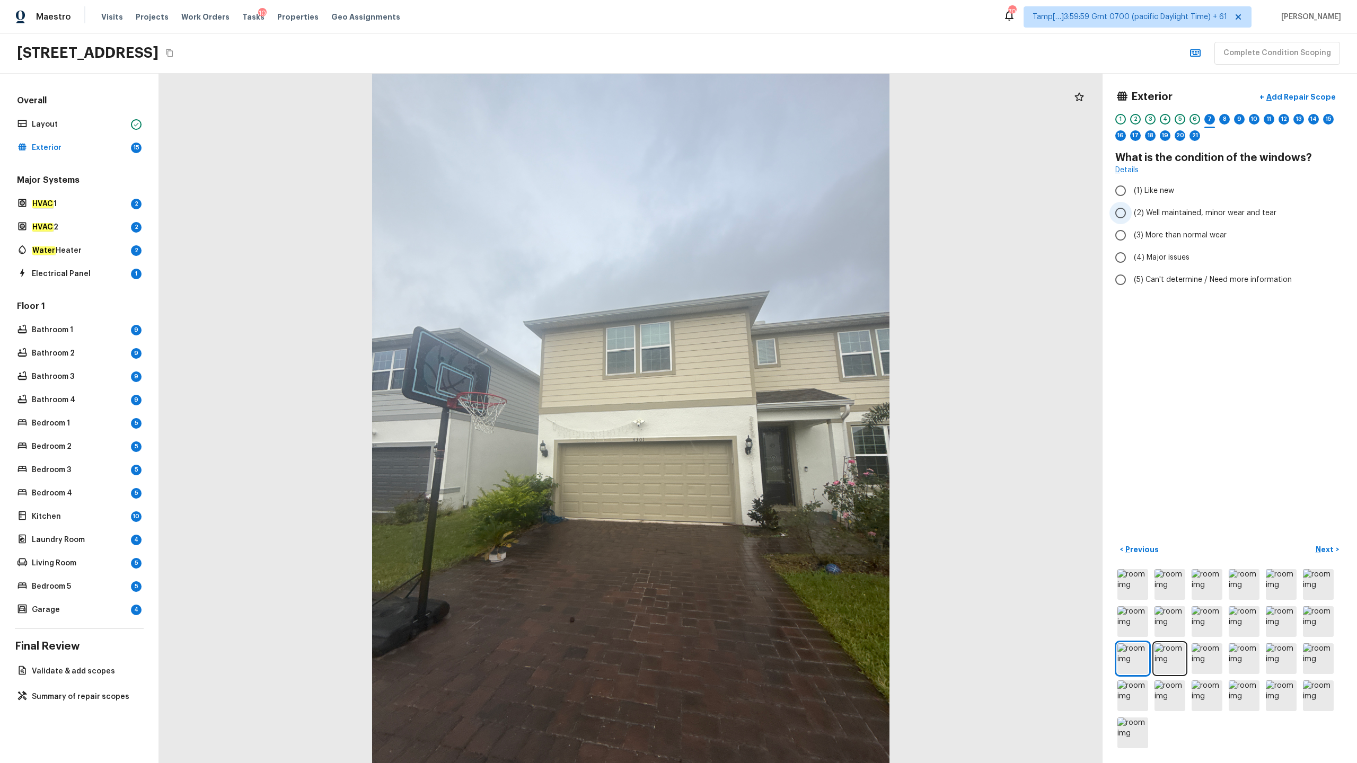
click at [763, 213] on span "(2) Well maintained, minor wear and tear" at bounding box center [1205, 213] width 143 height 11
click at [763, 213] on input "(2) Well maintained, minor wear and tear" at bounding box center [1121, 213] width 22 height 22
radio input "true"
click at [763, 377] on p "Next" at bounding box center [1326, 549] width 20 height 11
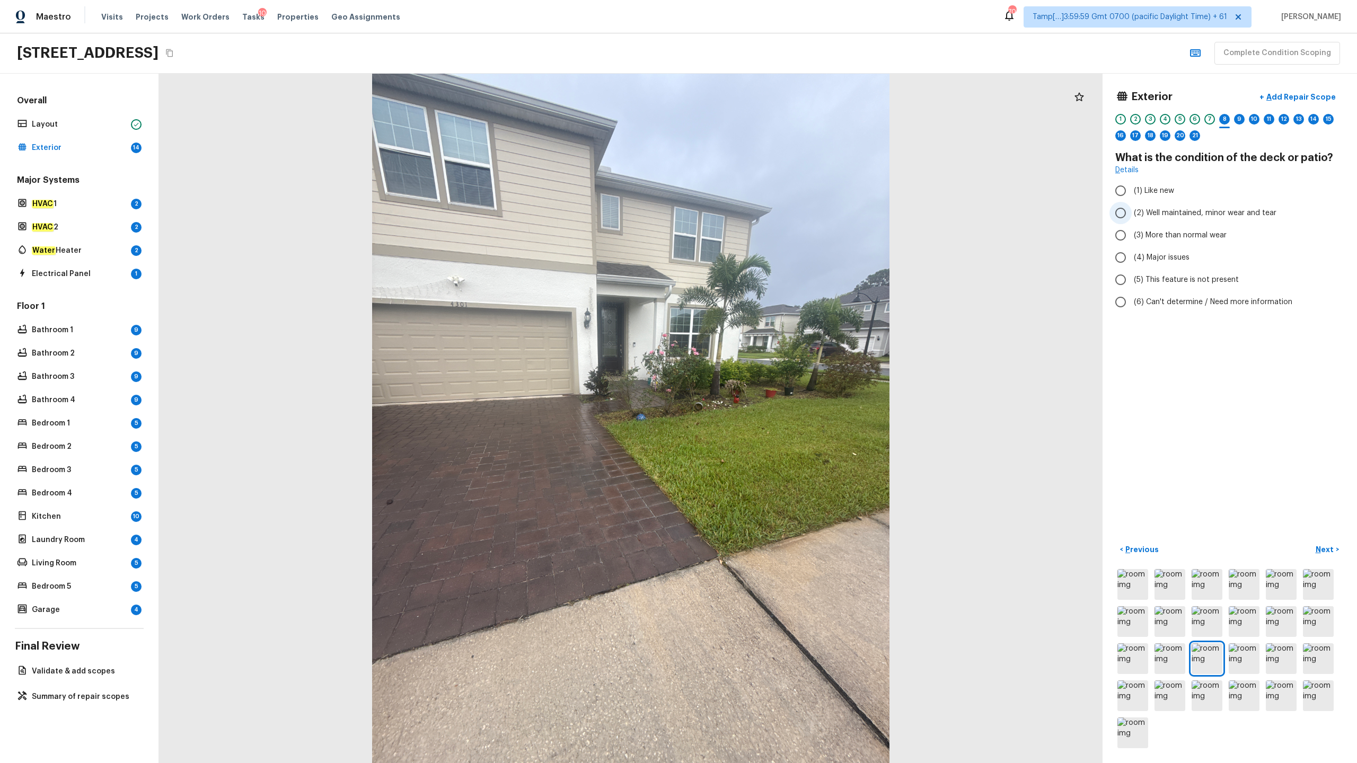
click at [763, 211] on span "(2) Well maintained, minor wear and tear" at bounding box center [1205, 213] width 143 height 11
click at [763, 211] on input "(2) Well maintained, minor wear and tear" at bounding box center [1121, 213] width 22 height 22
radio input "true"
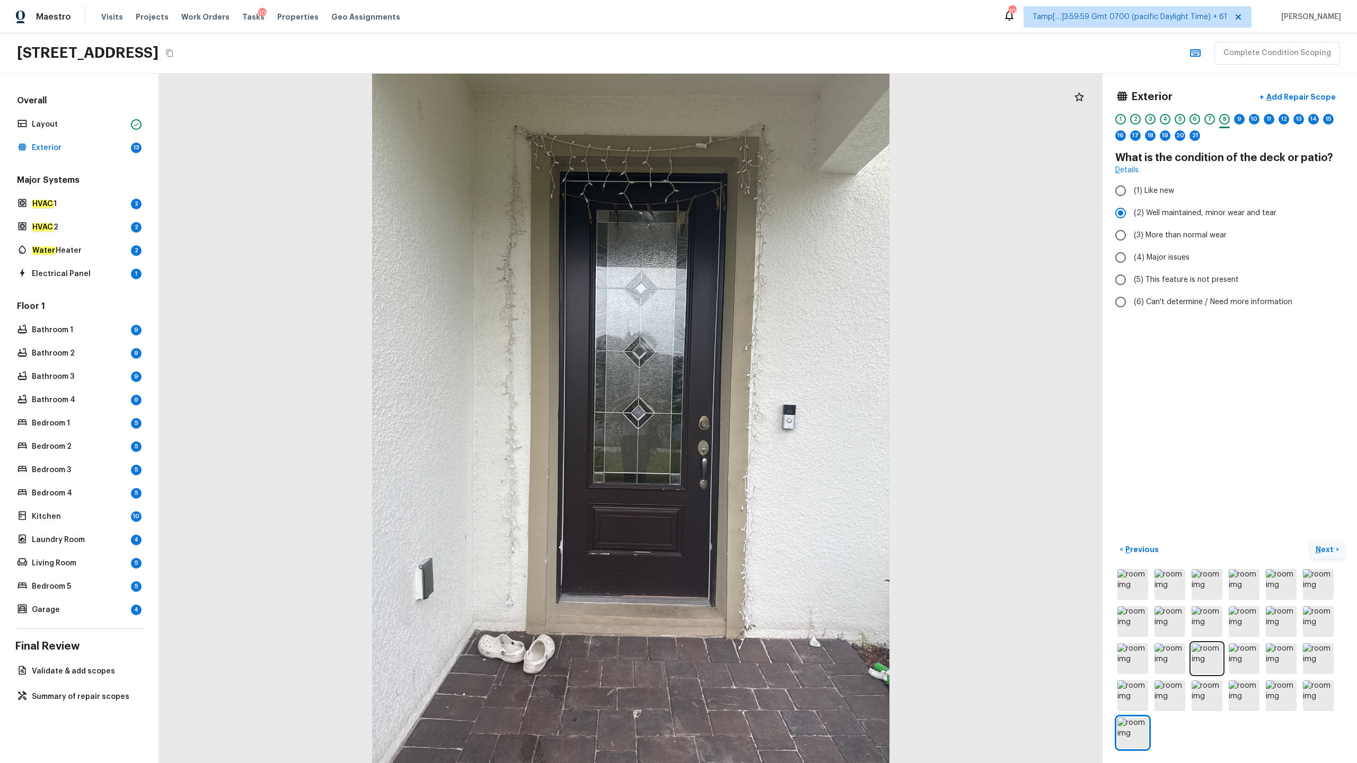
click at [763, 377] on button "Next >" at bounding box center [1327, 549] width 34 height 17
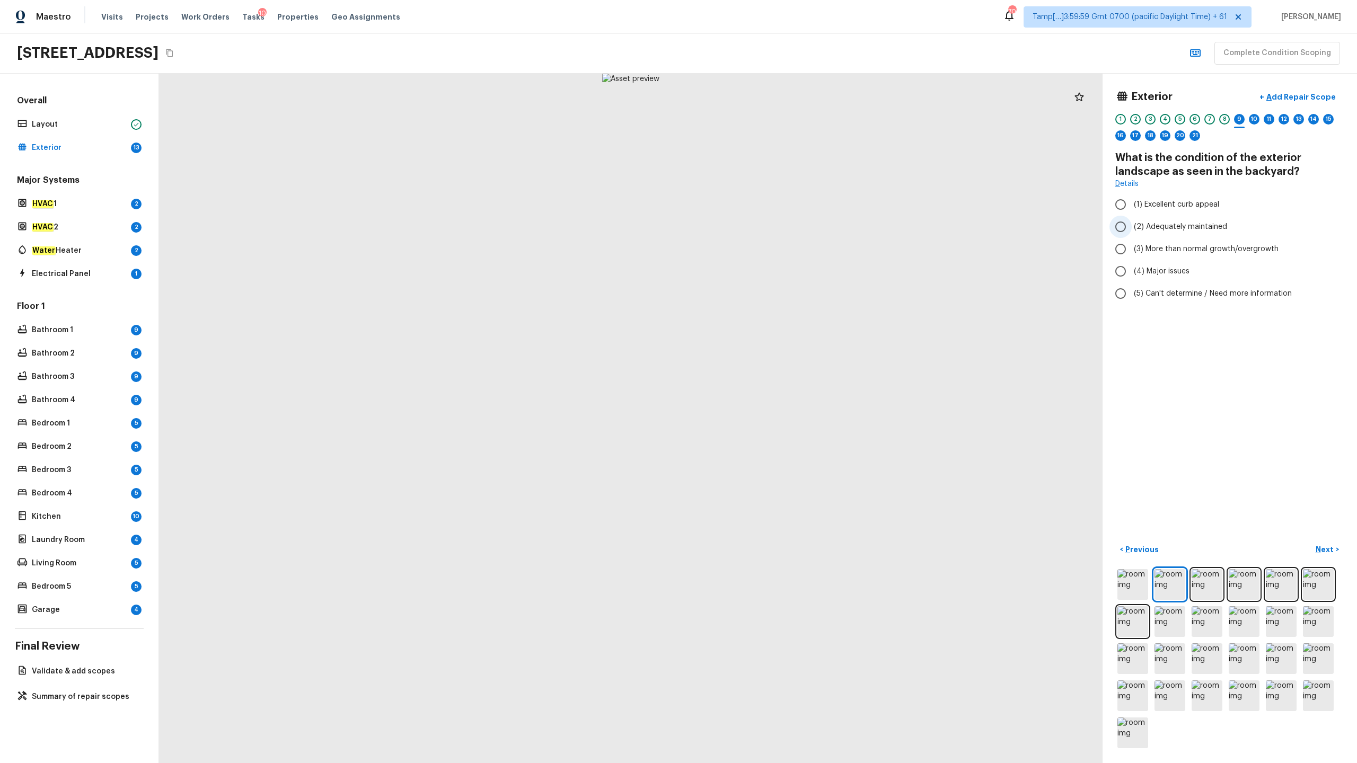
click at [763, 231] on span "(2) Adequately maintained" at bounding box center [1180, 227] width 93 height 11
click at [763, 231] on input "(2) Adequately maintained" at bounding box center [1121, 227] width 22 height 22
radio input "true"
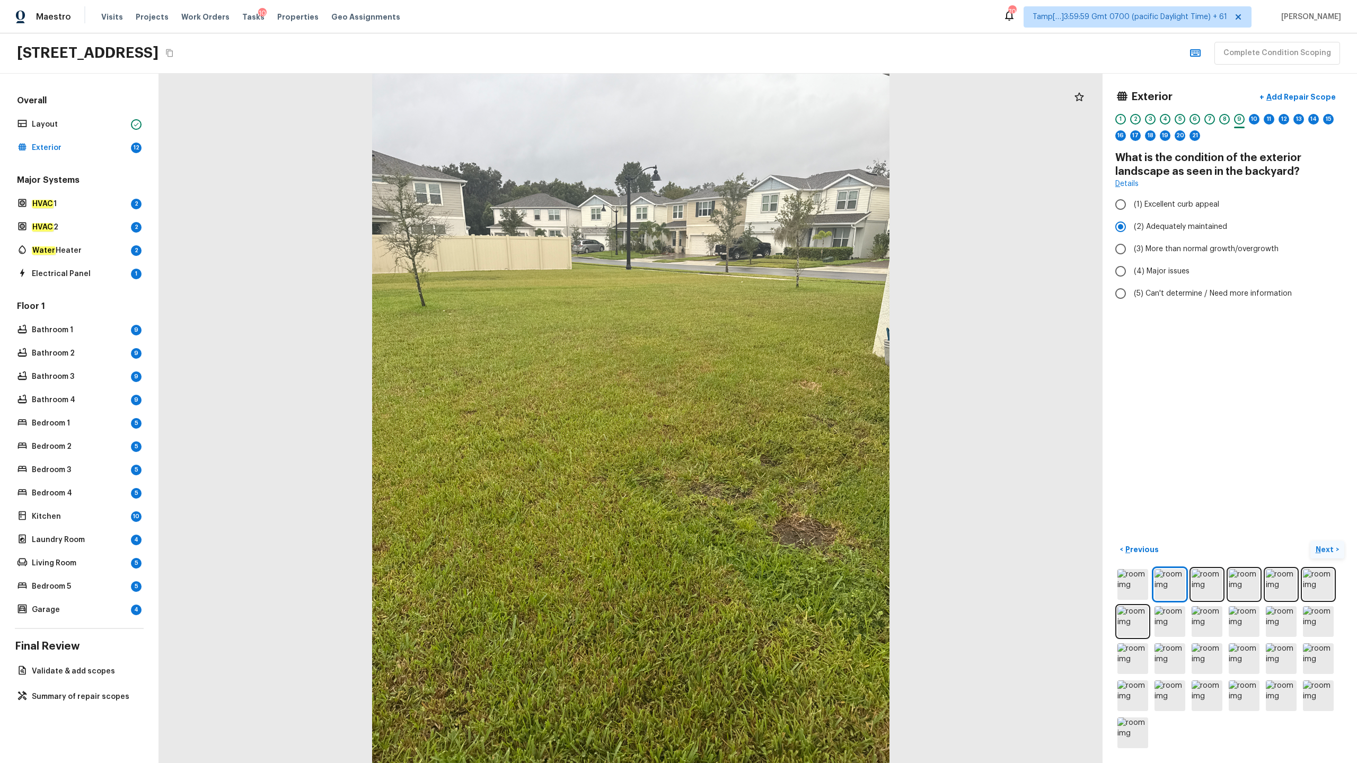
click at [763, 377] on p "Next" at bounding box center [1326, 549] width 20 height 11
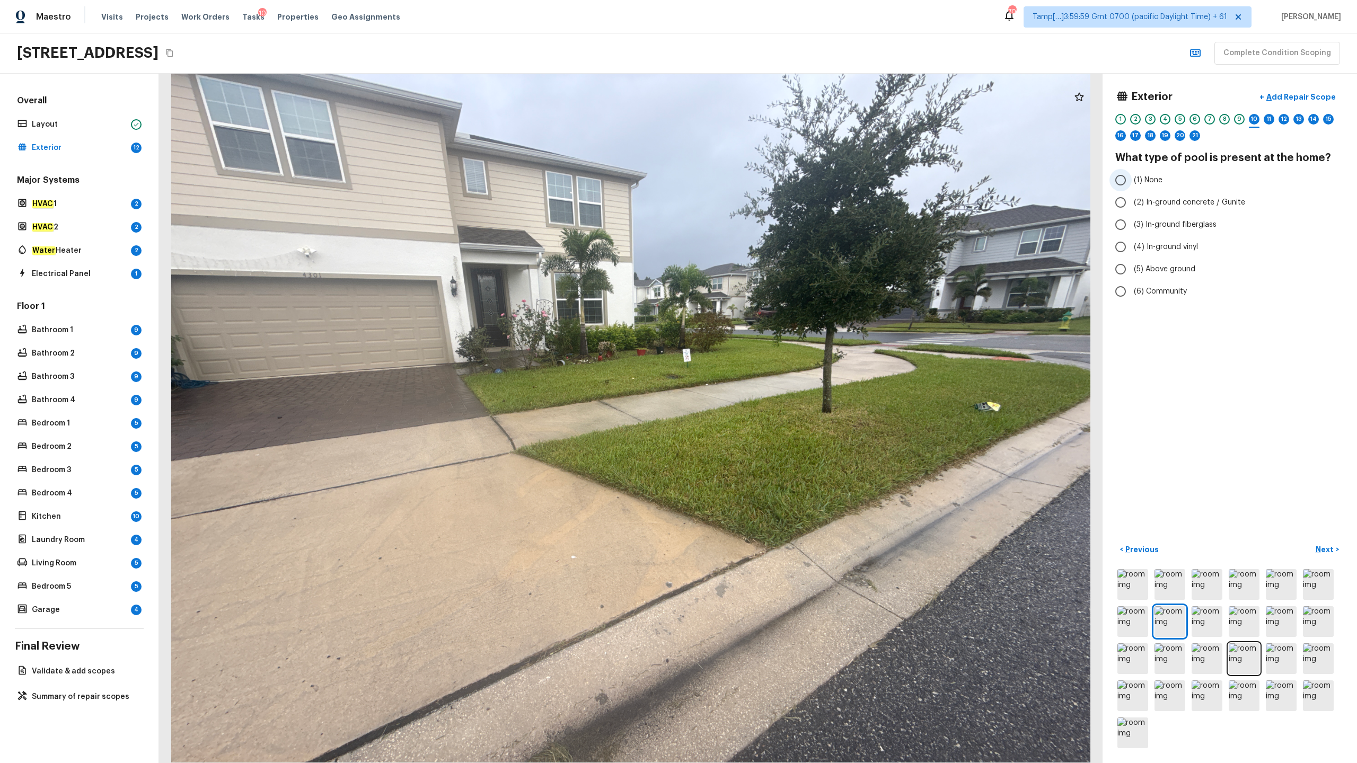
click at [763, 178] on span "(1) None" at bounding box center [1148, 180] width 29 height 11
click at [763, 178] on input "(1) None" at bounding box center [1121, 180] width 22 height 22
radio input "true"
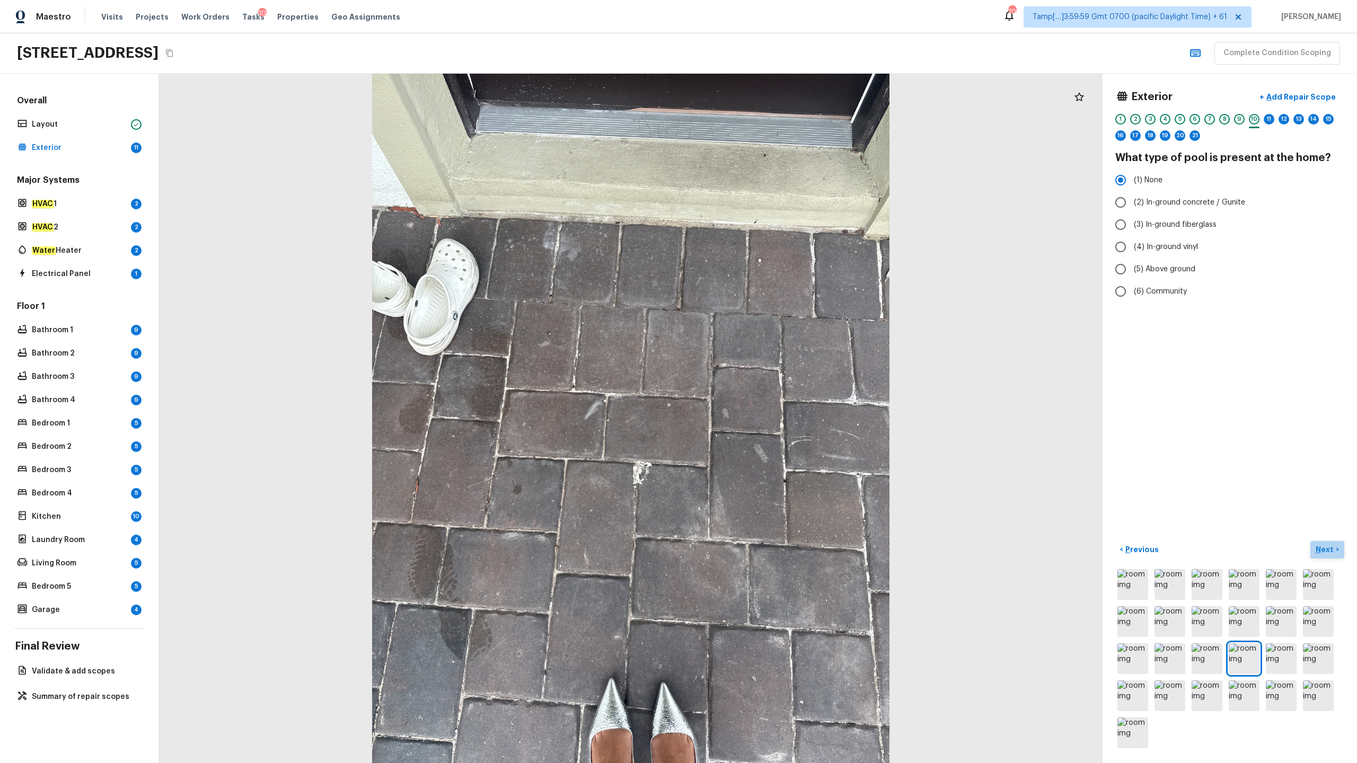
click at [763, 377] on p "Next" at bounding box center [1326, 549] width 20 height 11
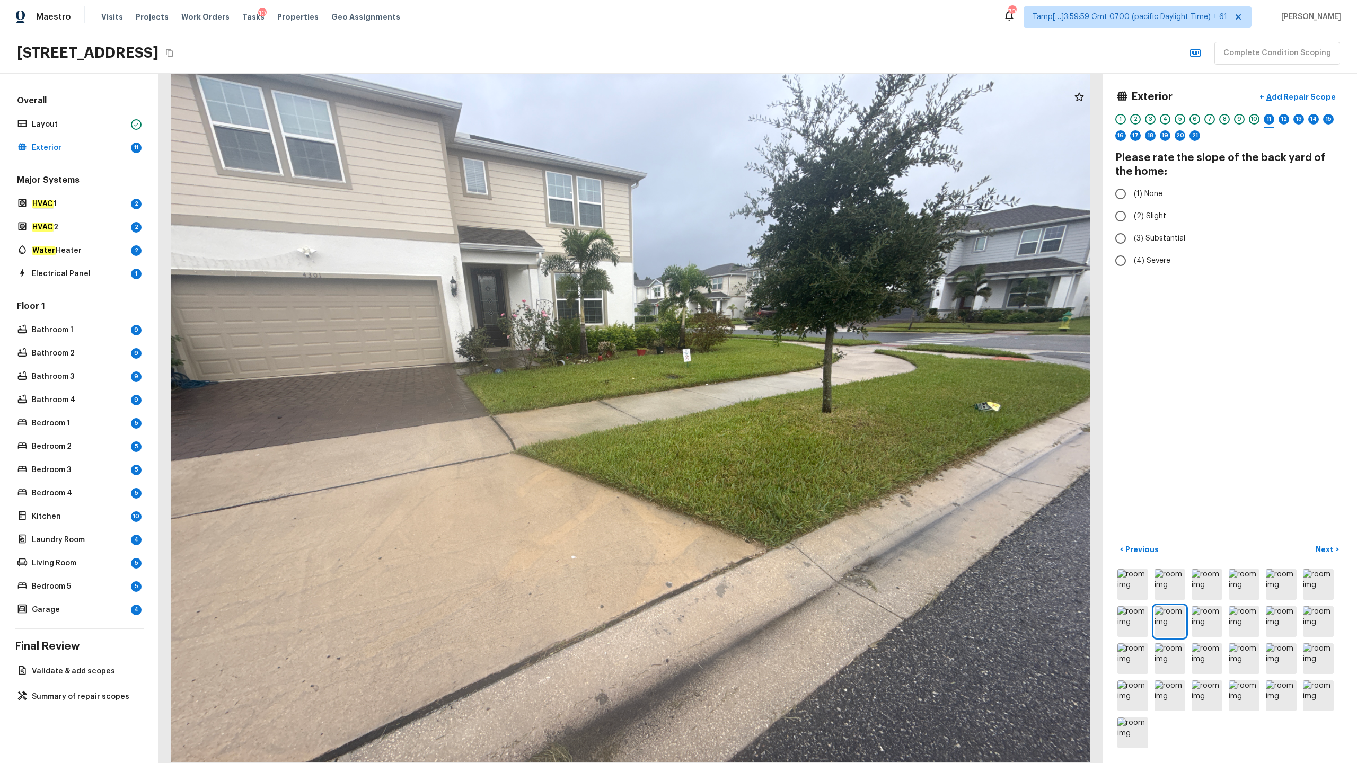
radio input "true"
click at [763, 377] on p "Next" at bounding box center [1326, 549] width 20 height 11
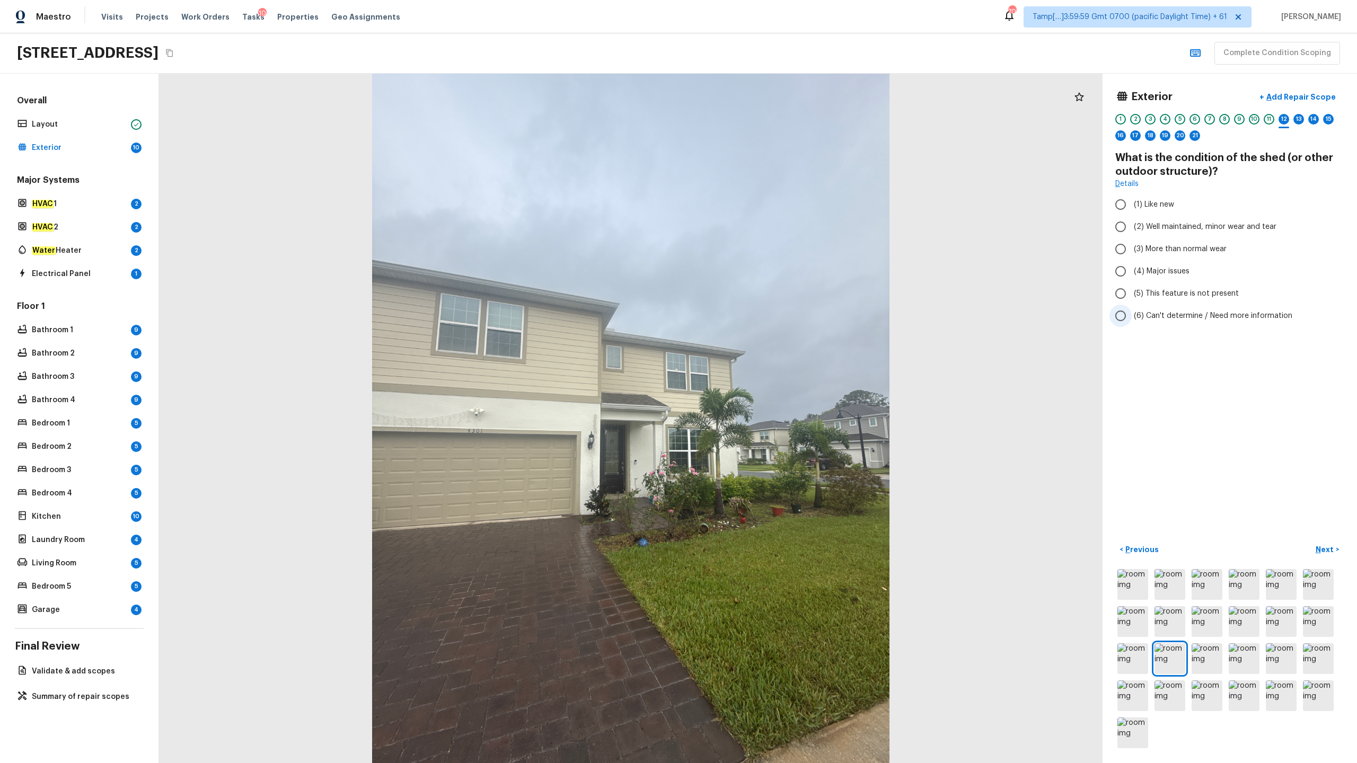
radio input "true"
click at [763, 377] on button "Next >" at bounding box center [1327, 549] width 34 height 17
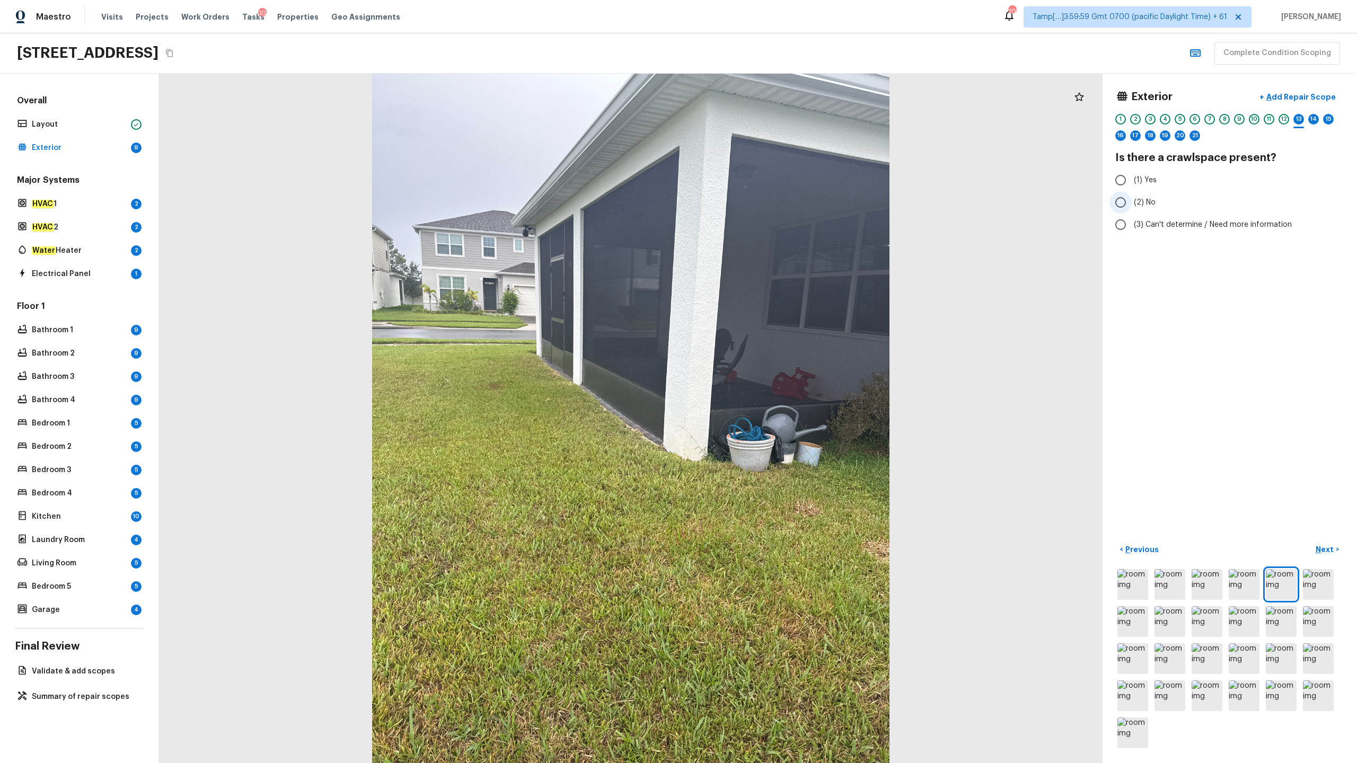
radio input "true"
click at [763, 377] on p "Next" at bounding box center [1326, 549] width 20 height 11
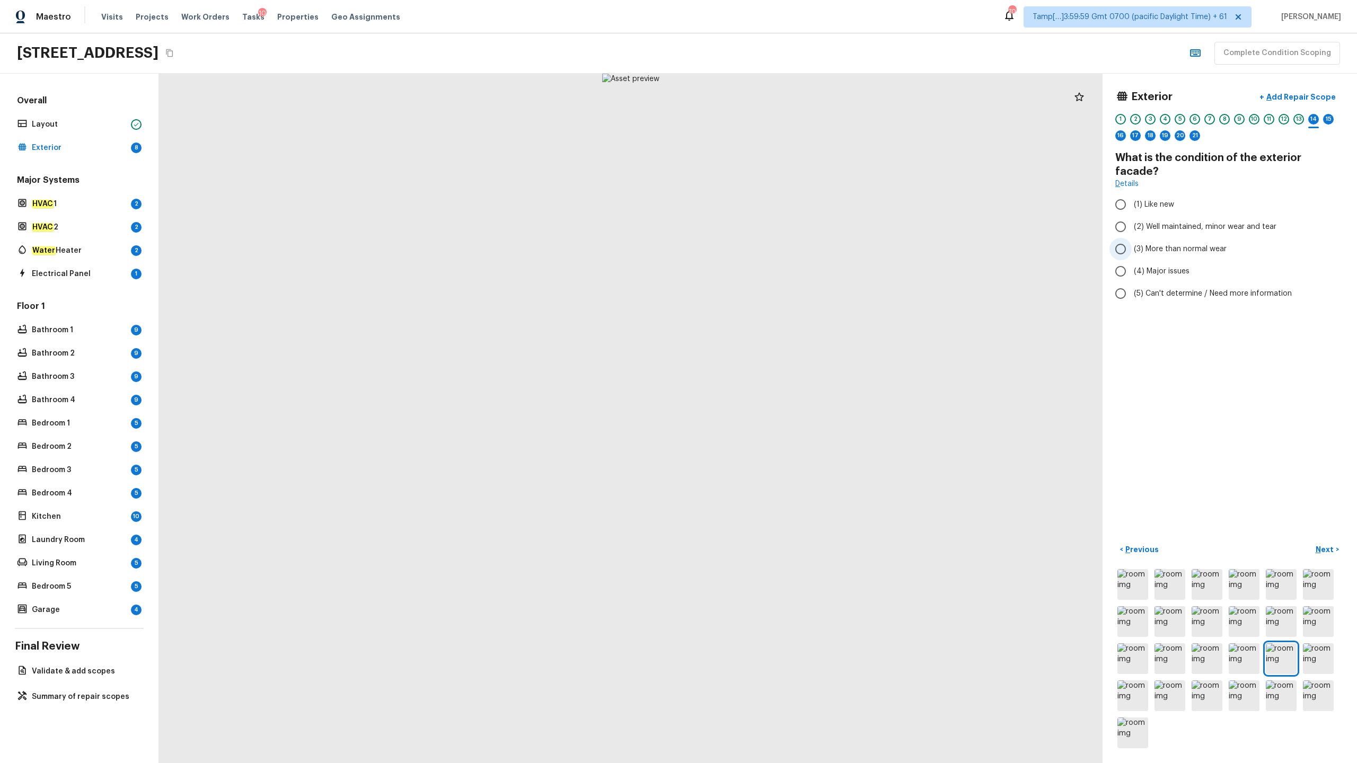
radio input "true"
click at [763, 377] on button "Next >" at bounding box center [1327, 549] width 34 height 17
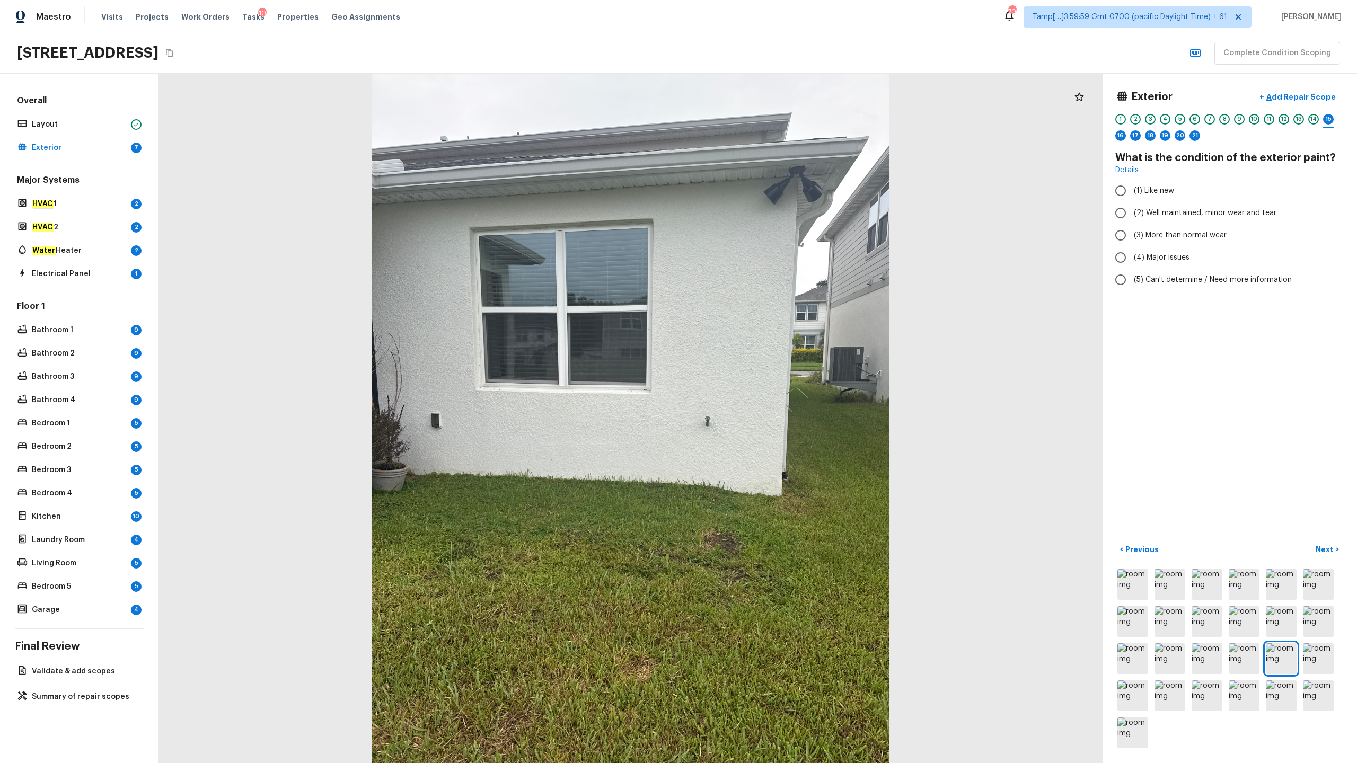
radio input "true"
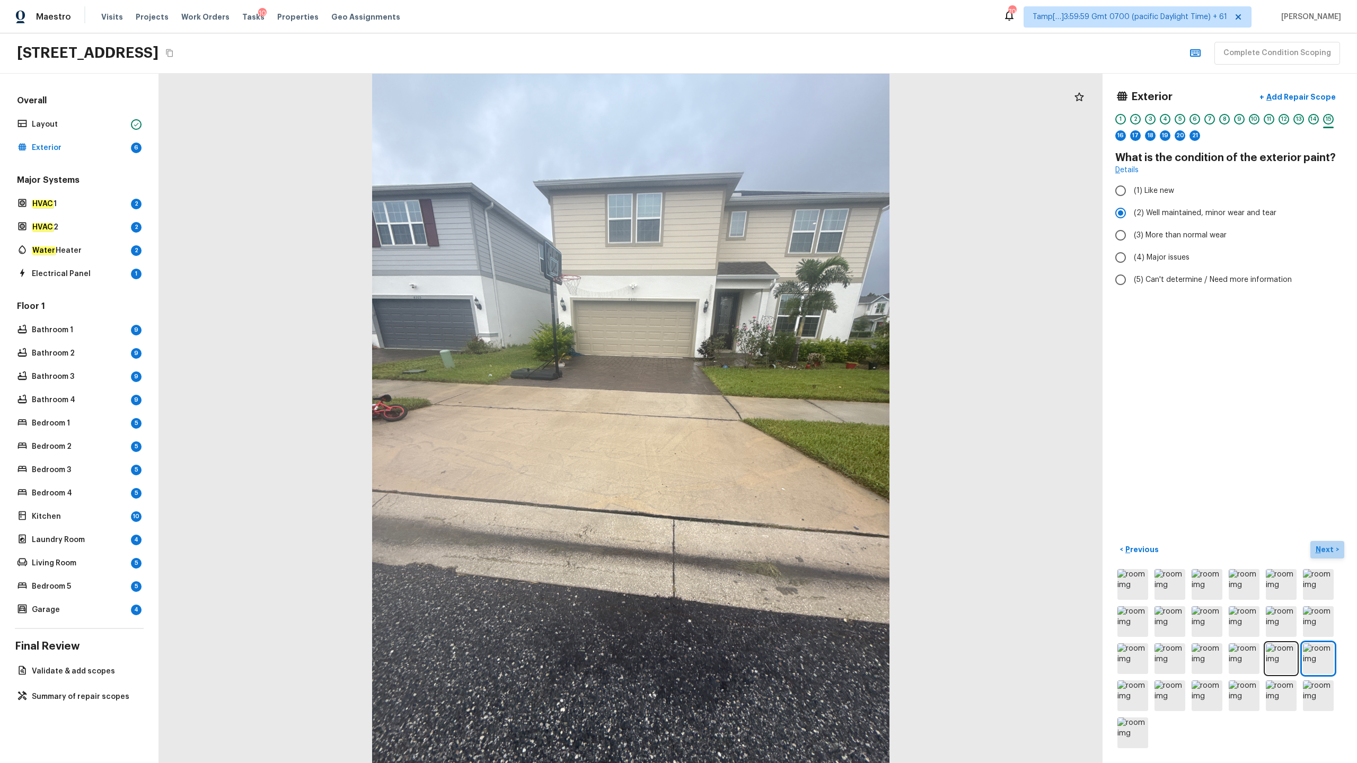
click at [763, 377] on p "Next" at bounding box center [1326, 549] width 20 height 11
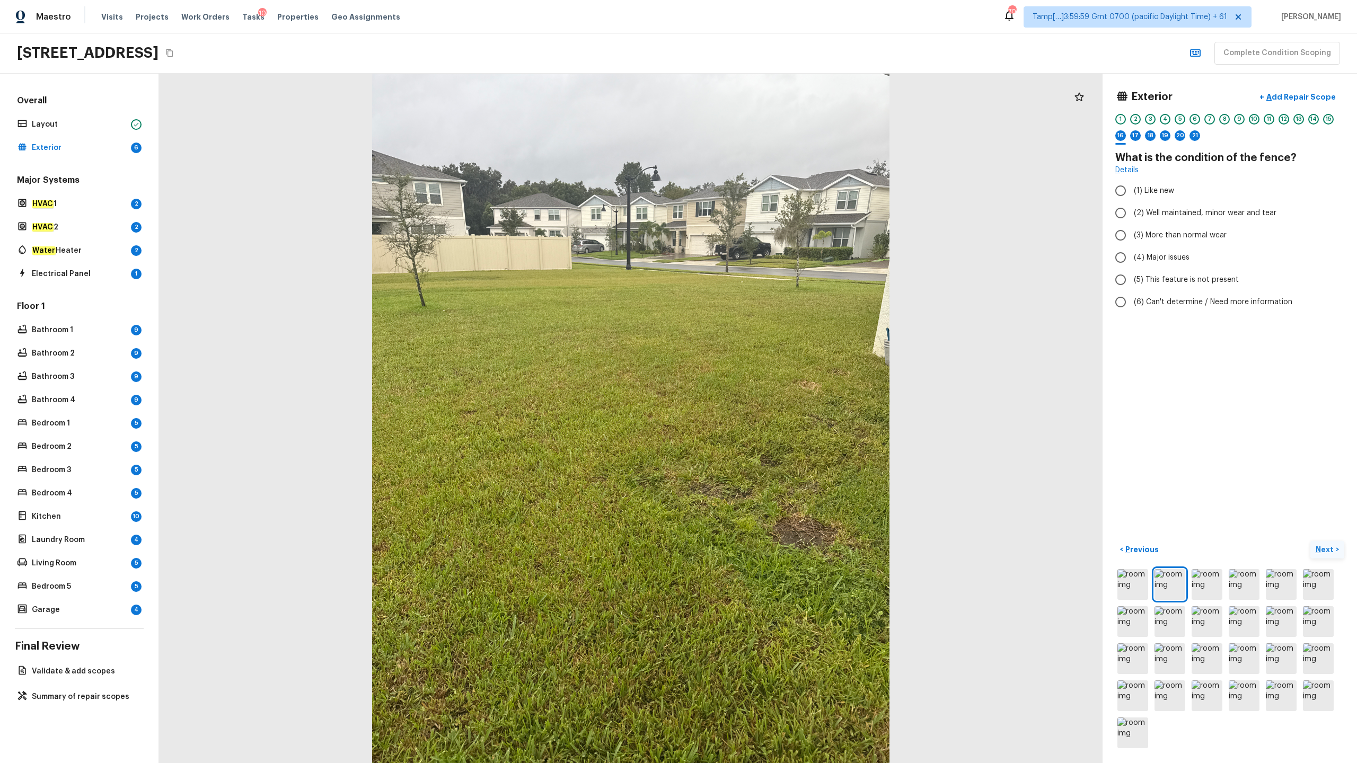
radio input "true"
click at [763, 377] on p "Next" at bounding box center [1326, 549] width 20 height 11
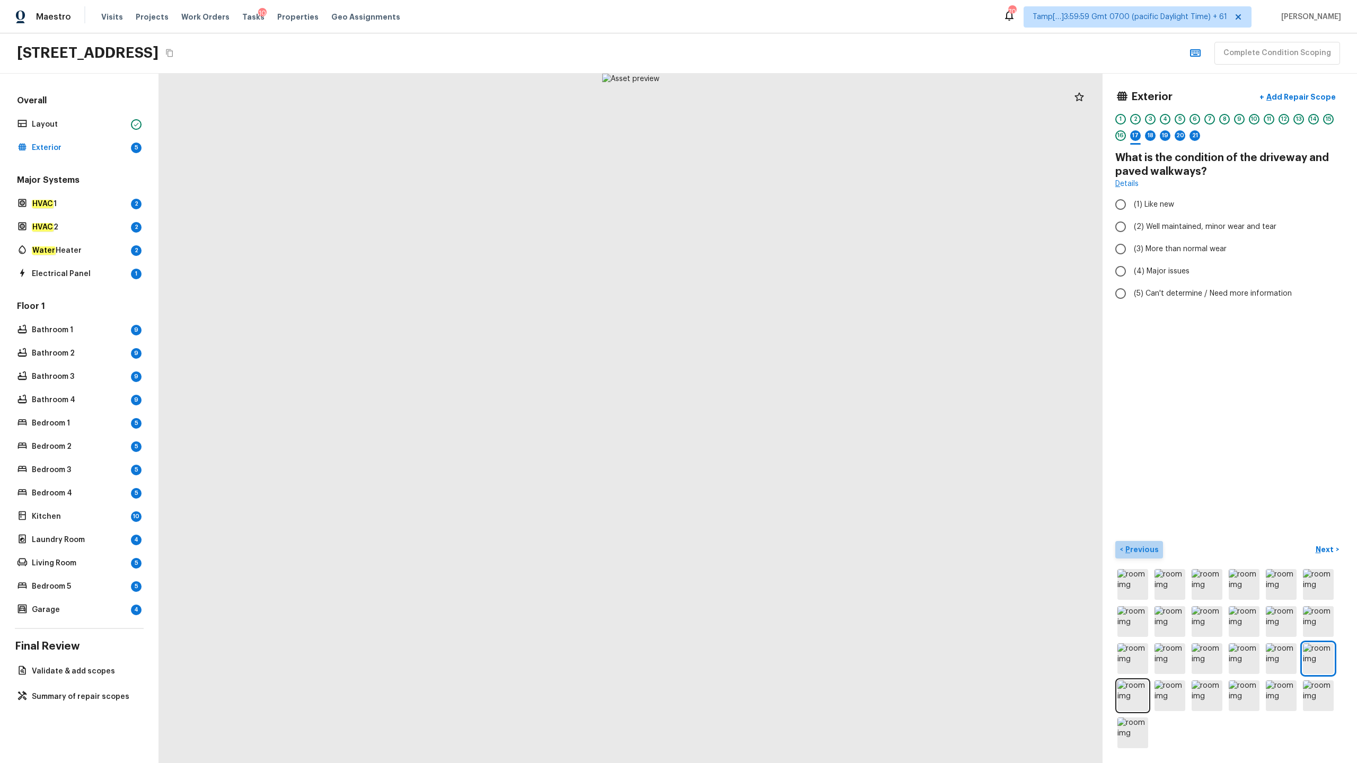
click at [763, 377] on p "Previous" at bounding box center [1141, 549] width 36 height 11
click at [763, 280] on span "(5) This feature is not present" at bounding box center [1186, 280] width 105 height 11
click at [763, 280] on input "(5) This feature is not present" at bounding box center [1121, 280] width 22 height 22
radio input "true"
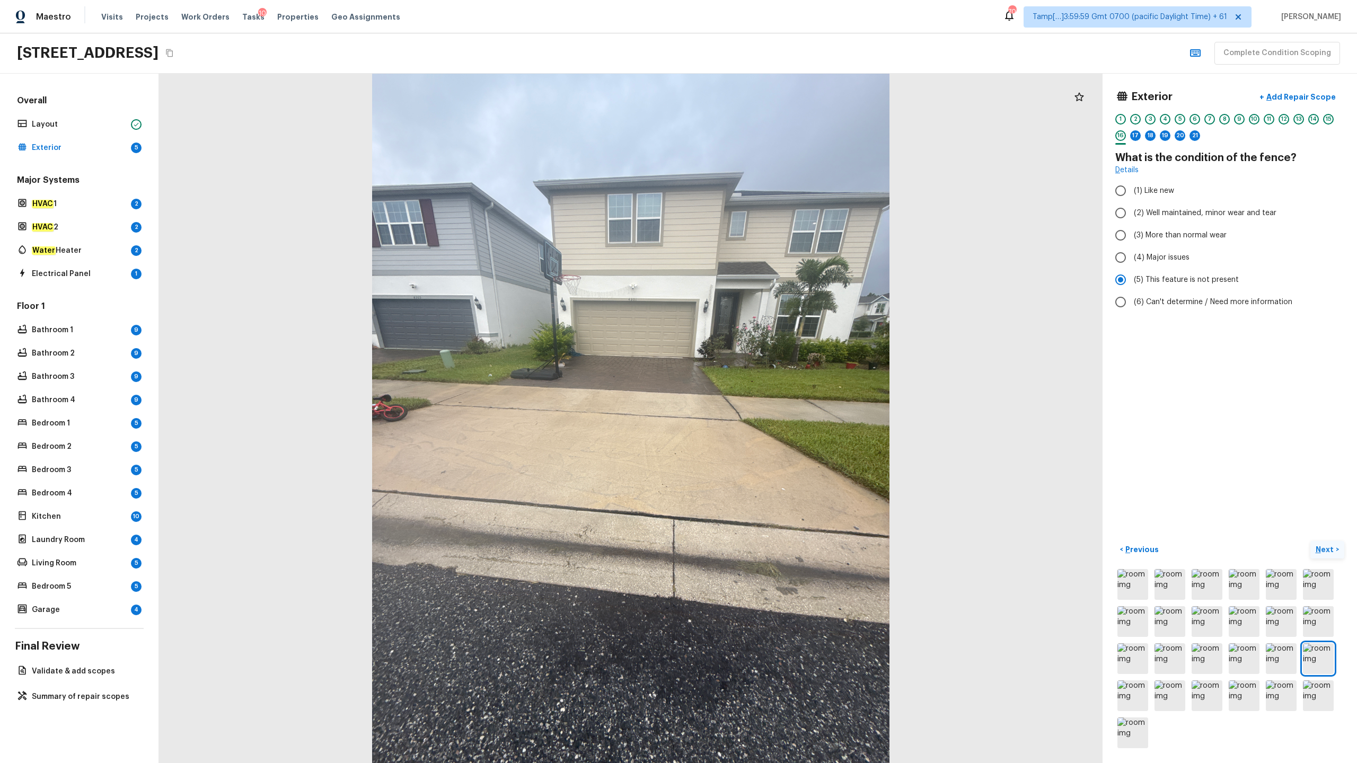
click at [763, 377] on p "Next" at bounding box center [1326, 549] width 20 height 11
click at [763, 229] on span "(2) Well maintained, minor wear and tear" at bounding box center [1205, 227] width 143 height 11
click at [763, 229] on input "(2) Well maintained, minor wear and tear" at bounding box center [1121, 227] width 22 height 22
radio input "true"
click at [763, 377] on p "Next" at bounding box center [1326, 549] width 20 height 11
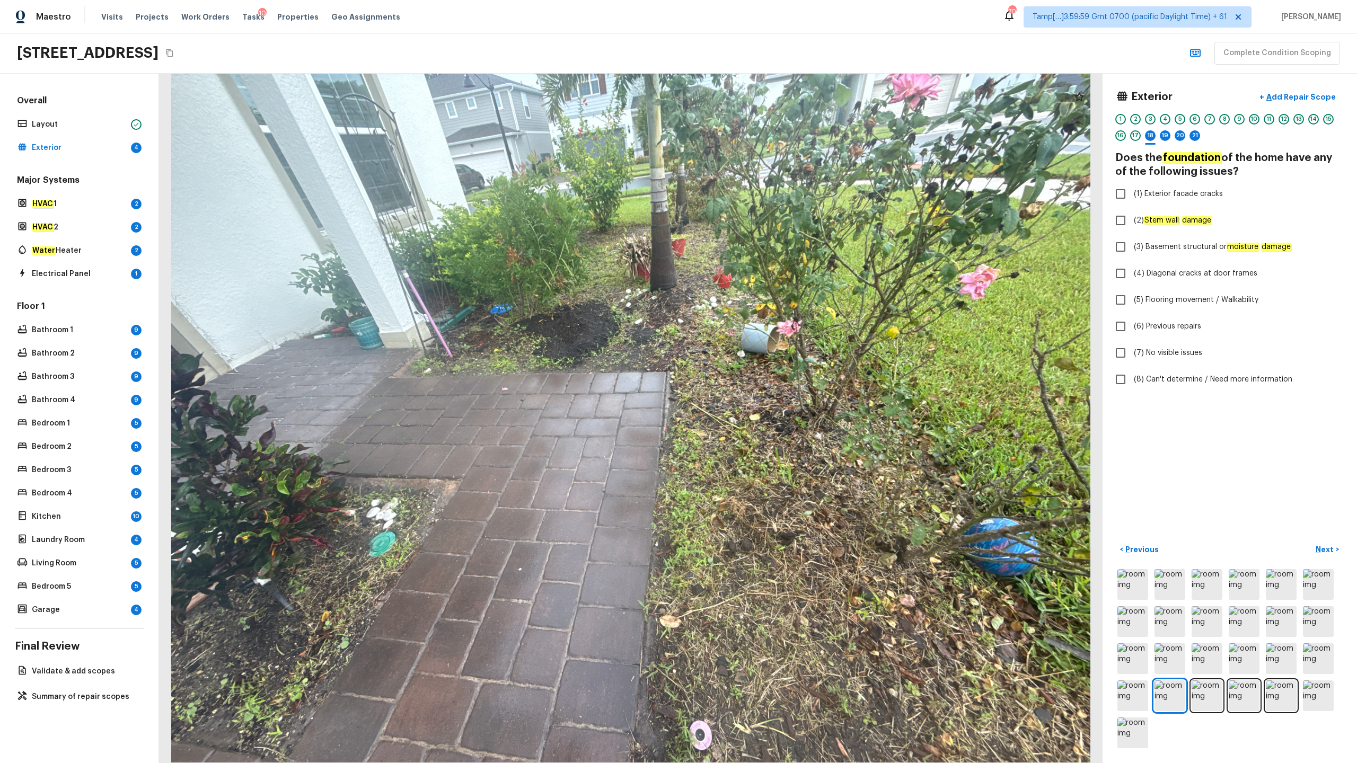
checkbox input "true"
click at [763, 377] on p "Next" at bounding box center [1326, 549] width 20 height 11
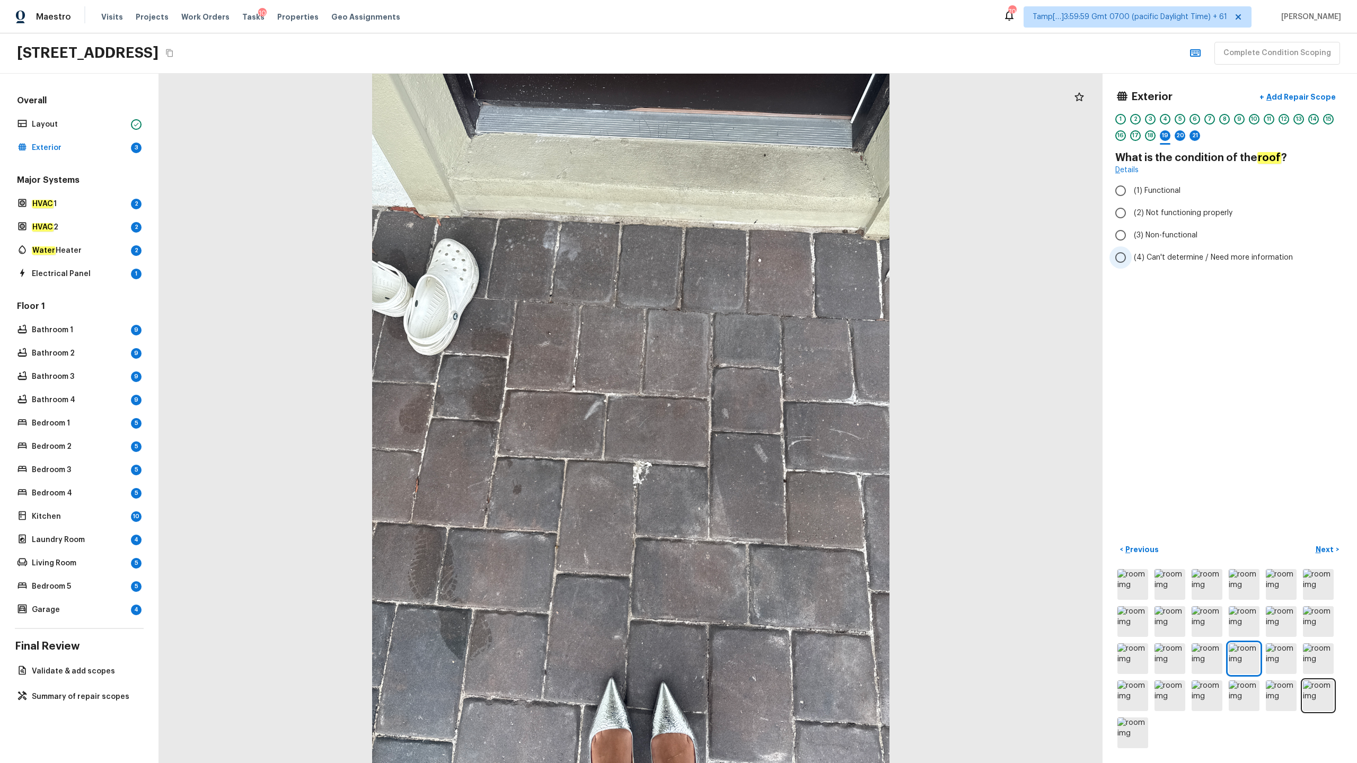
radio input "true"
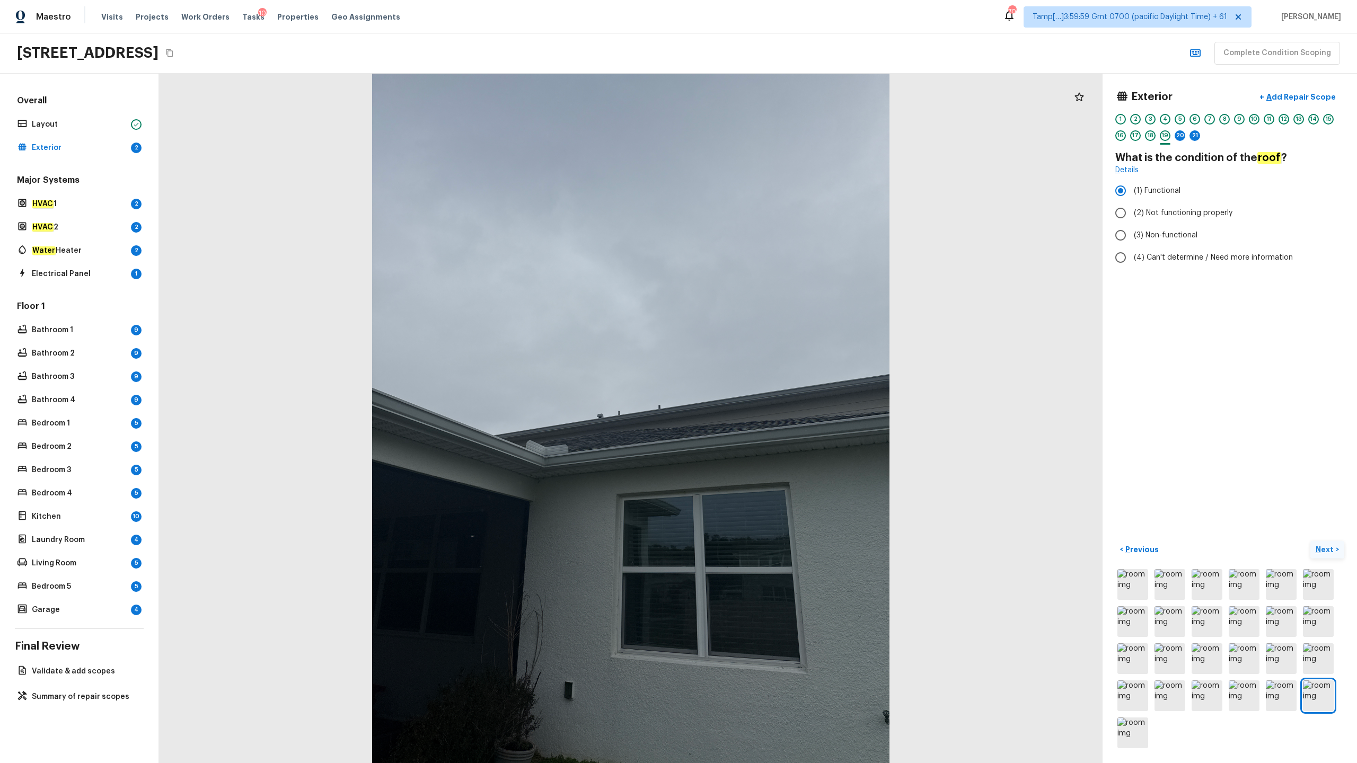
click at [763, 377] on p "Next" at bounding box center [1326, 549] width 20 height 11
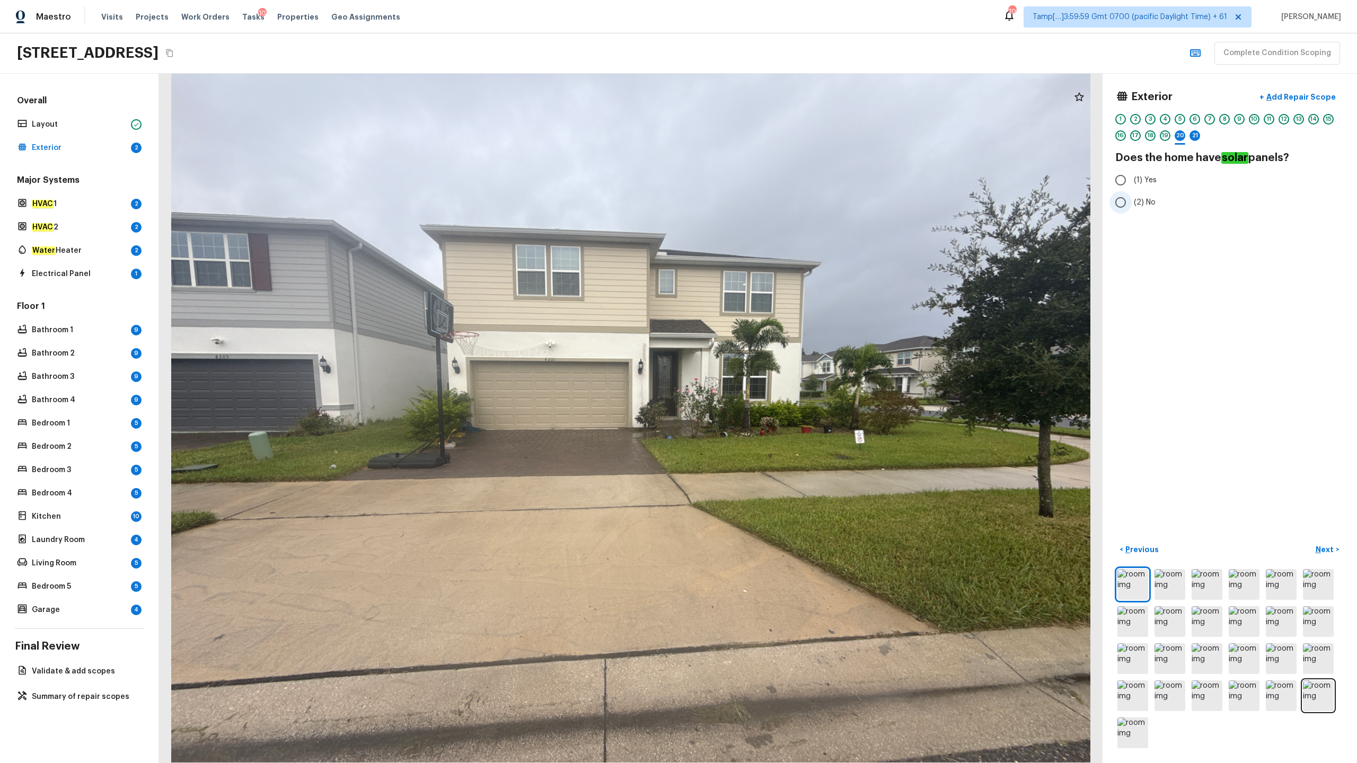
radio input "true"
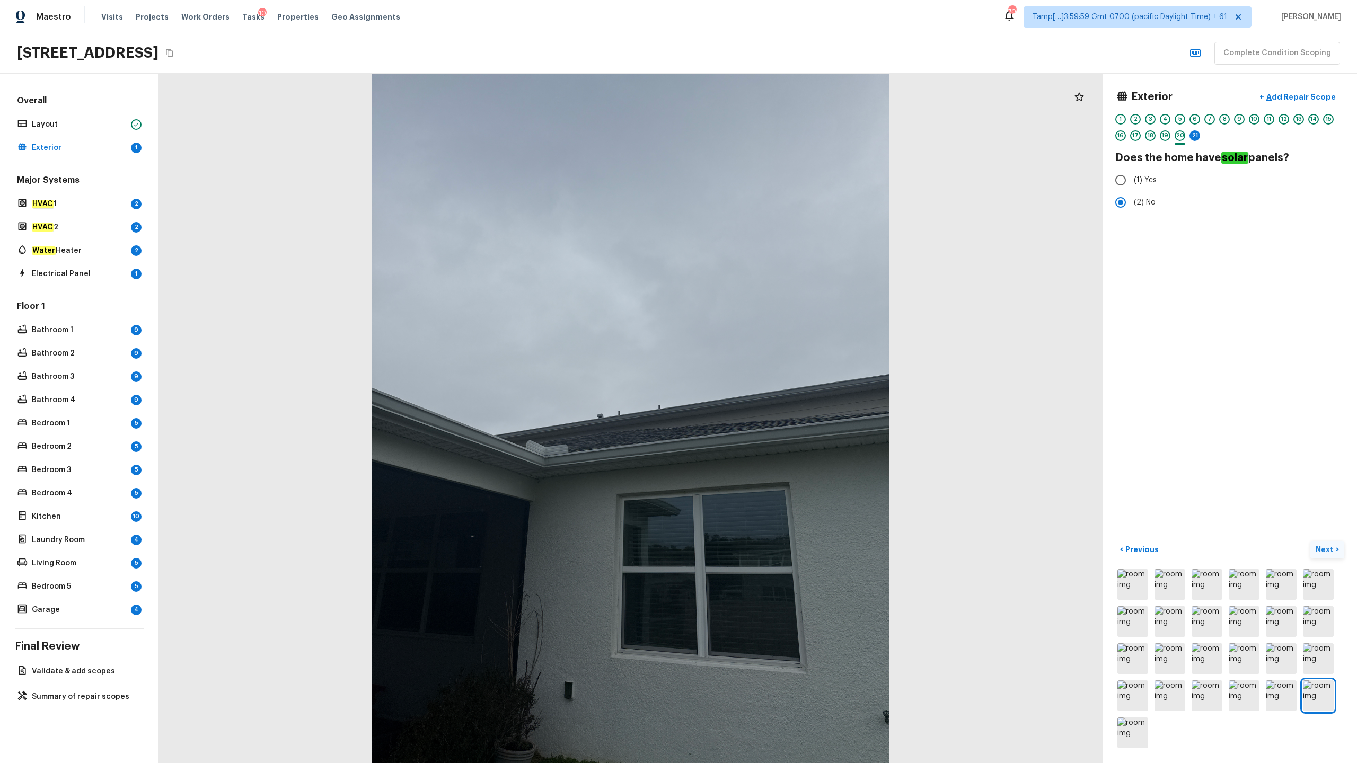
click at [763, 377] on button "Next >" at bounding box center [1327, 549] width 34 height 17
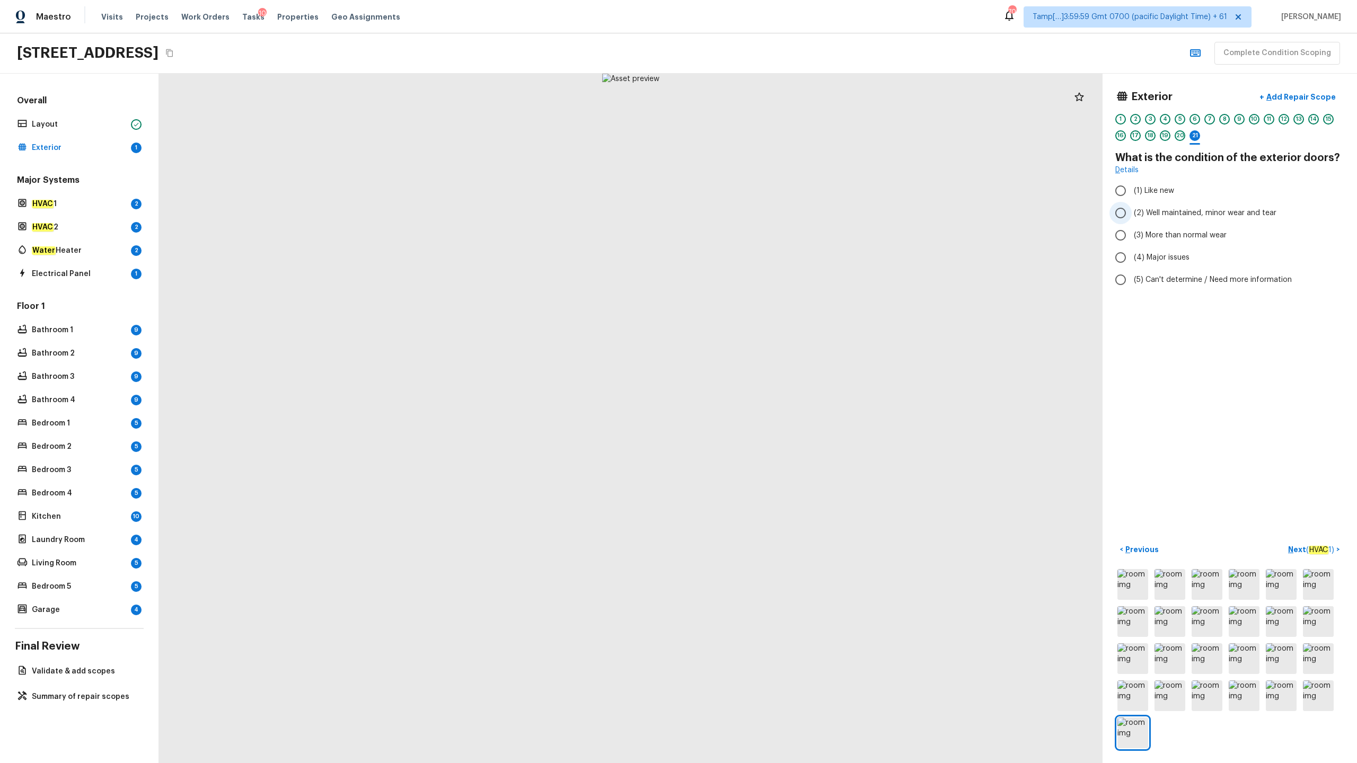
radio input "true"
click at [763, 377] on p "Next ( HVAC 1 )" at bounding box center [1312, 549] width 48 height 11
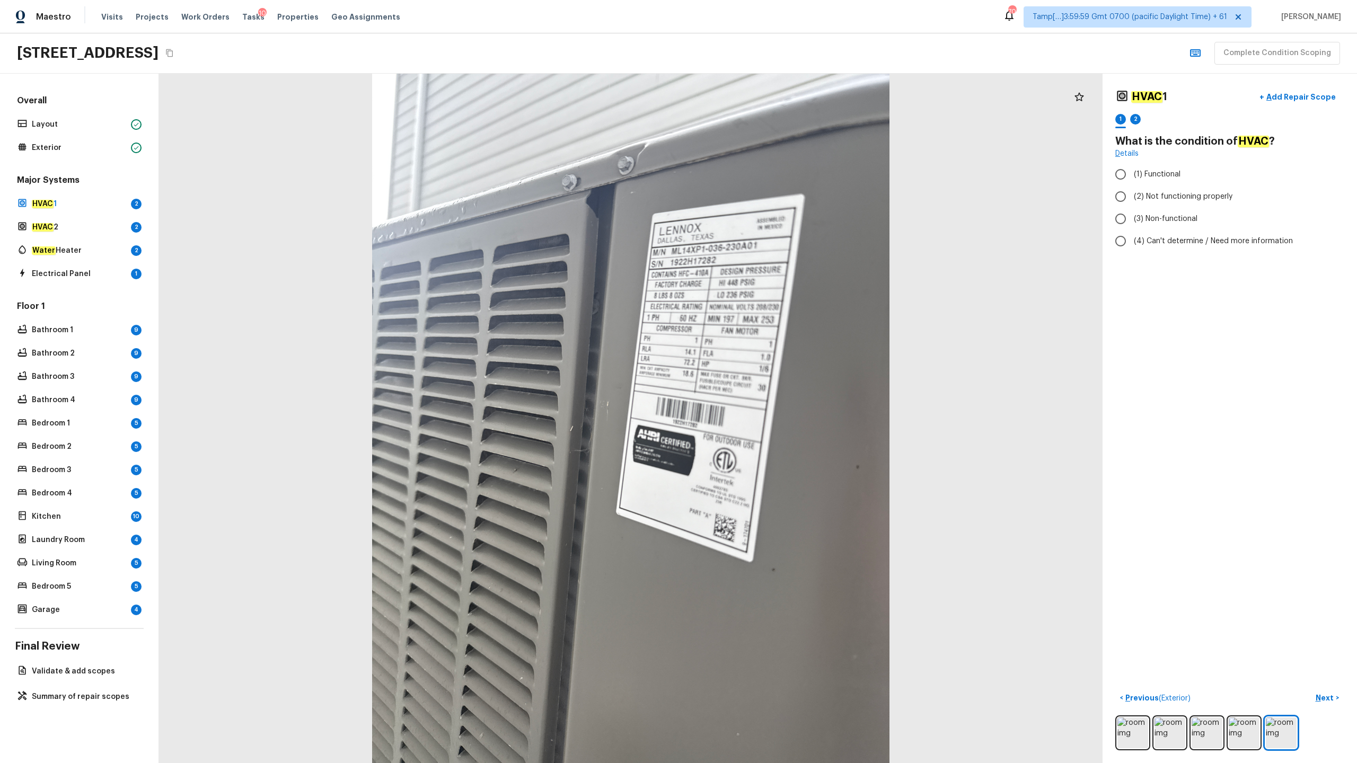
radio input "true"
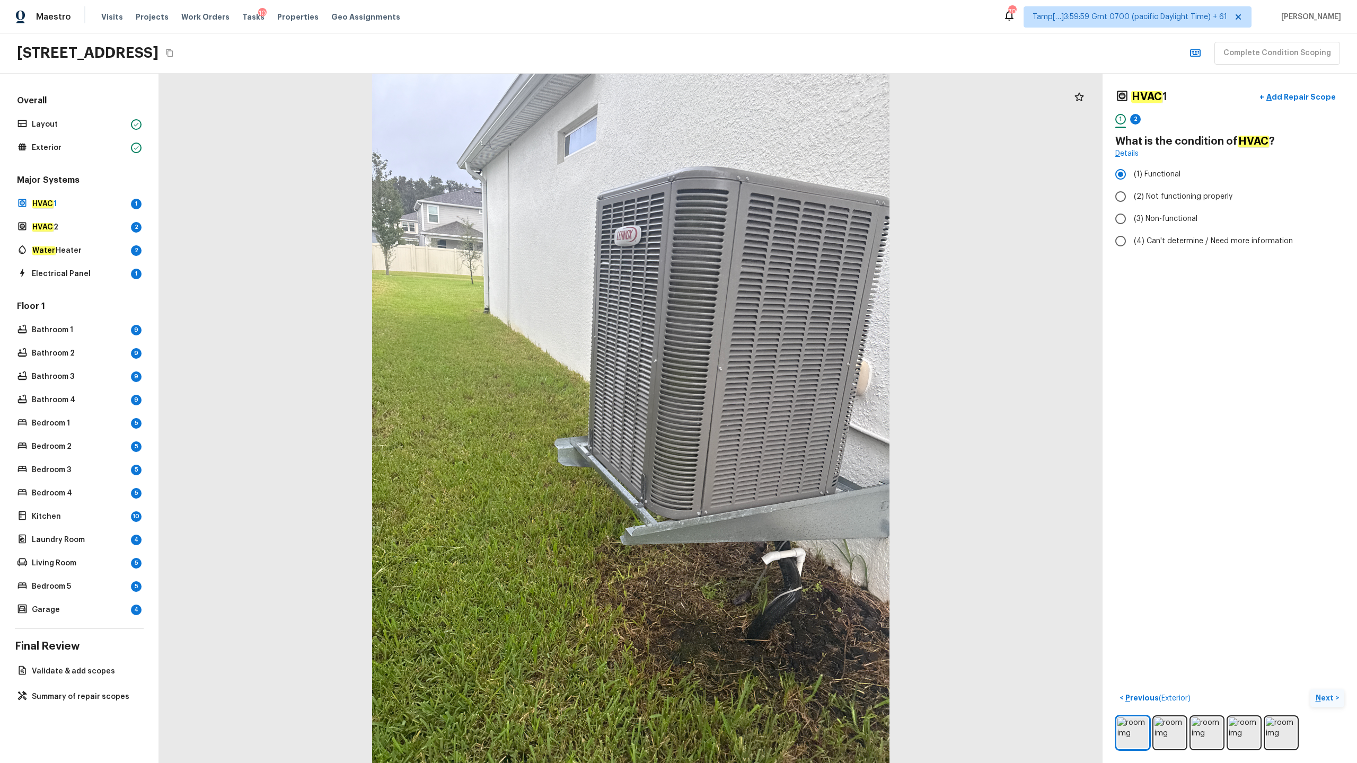
click at [763, 377] on p "Next" at bounding box center [1326, 698] width 20 height 11
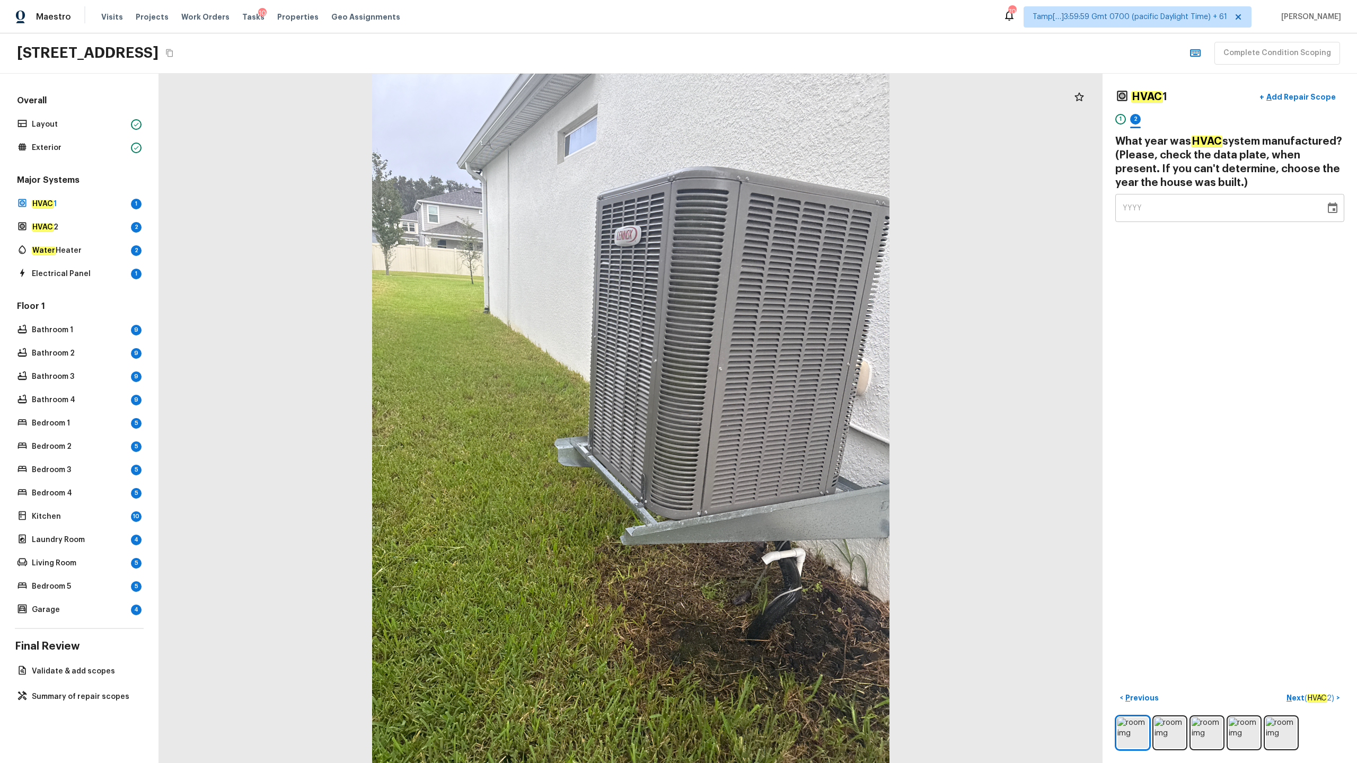
click at [763, 209] on span "YYYY" at bounding box center [1133, 208] width 20 height 7
type input "0200"
type input "2022"
click at [763, 377] on p "Next ( HVAC 2 )" at bounding box center [1312, 698] width 50 height 11
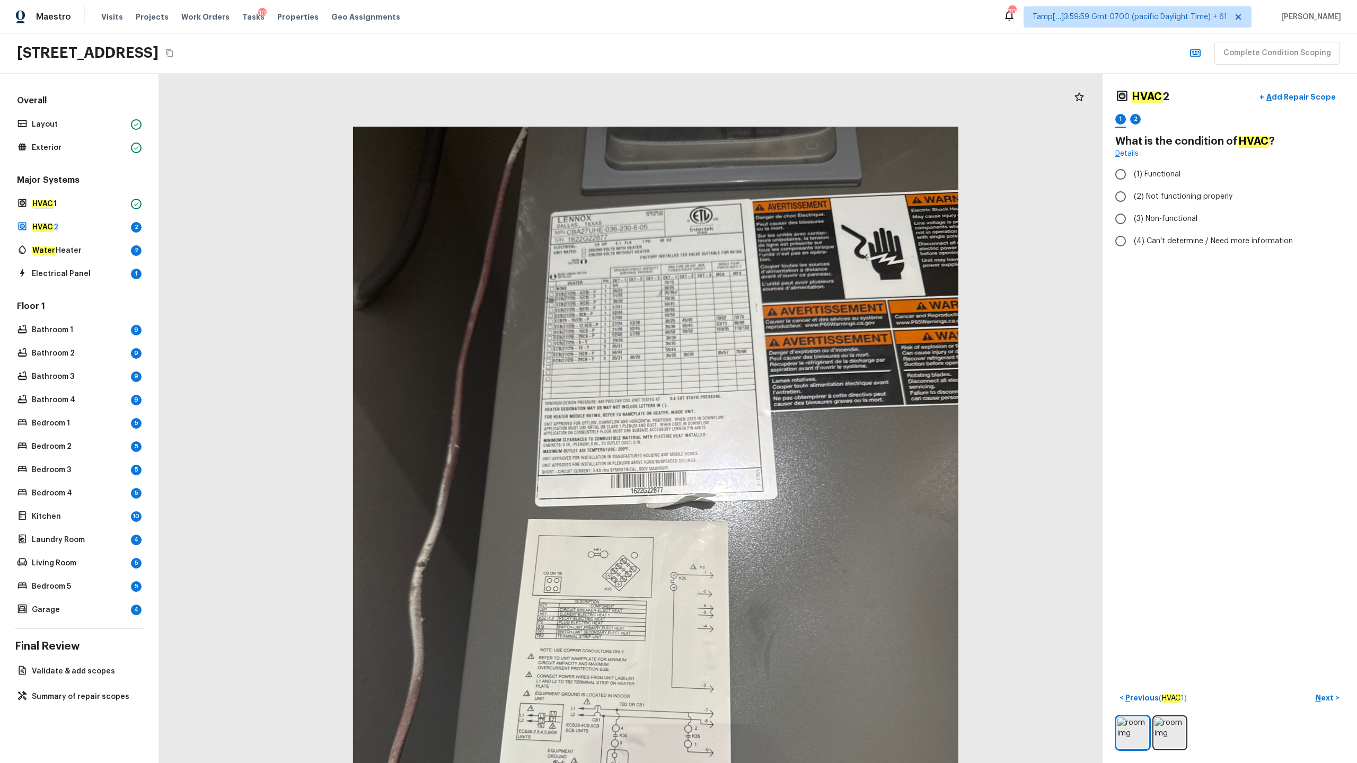
drag, startPoint x: 617, startPoint y: 317, endPoint x: 659, endPoint y: 565, distance: 251.1
click at [659, 377] on div at bounding box center [656, 530] width 1104 height 807
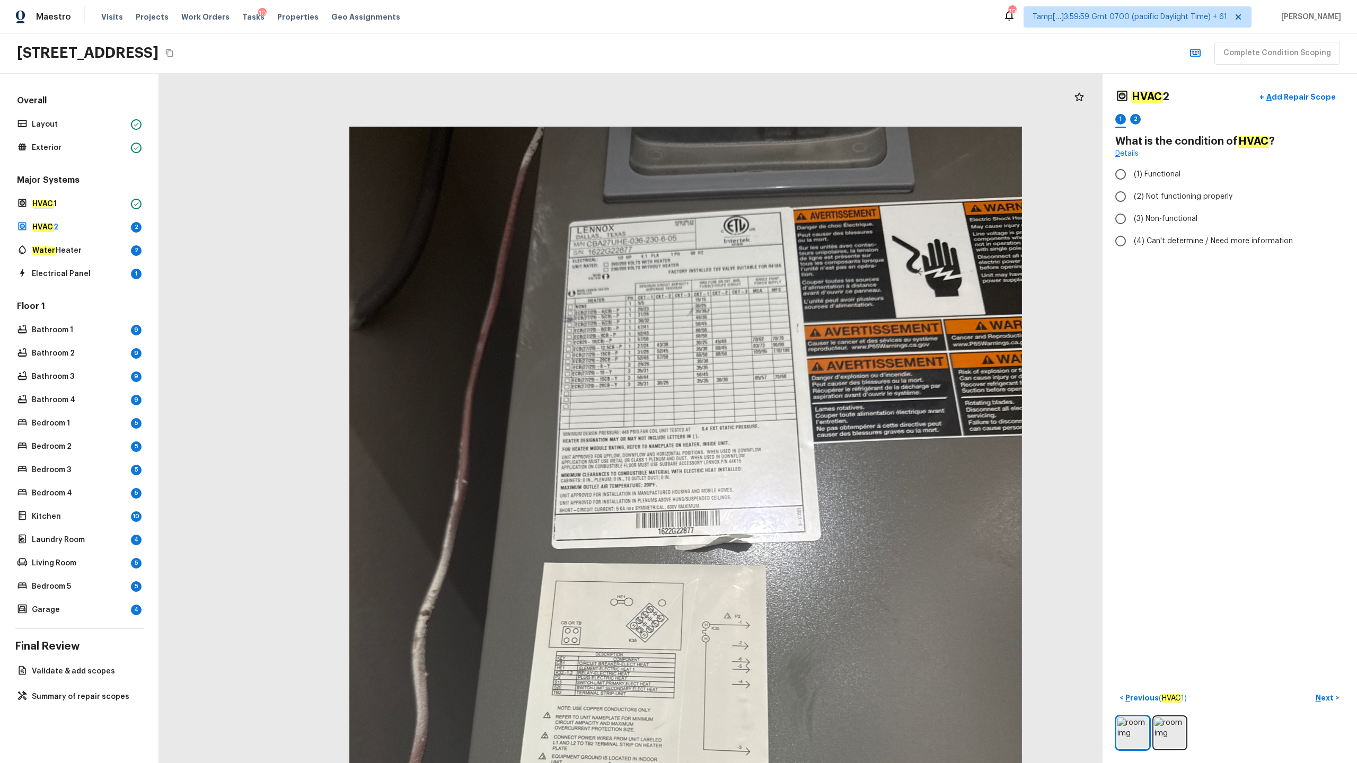
drag, startPoint x: 604, startPoint y: 254, endPoint x: 631, endPoint y: 397, distance: 144.6
click at [631, 377] on div at bounding box center [685, 575] width 1227 height 896
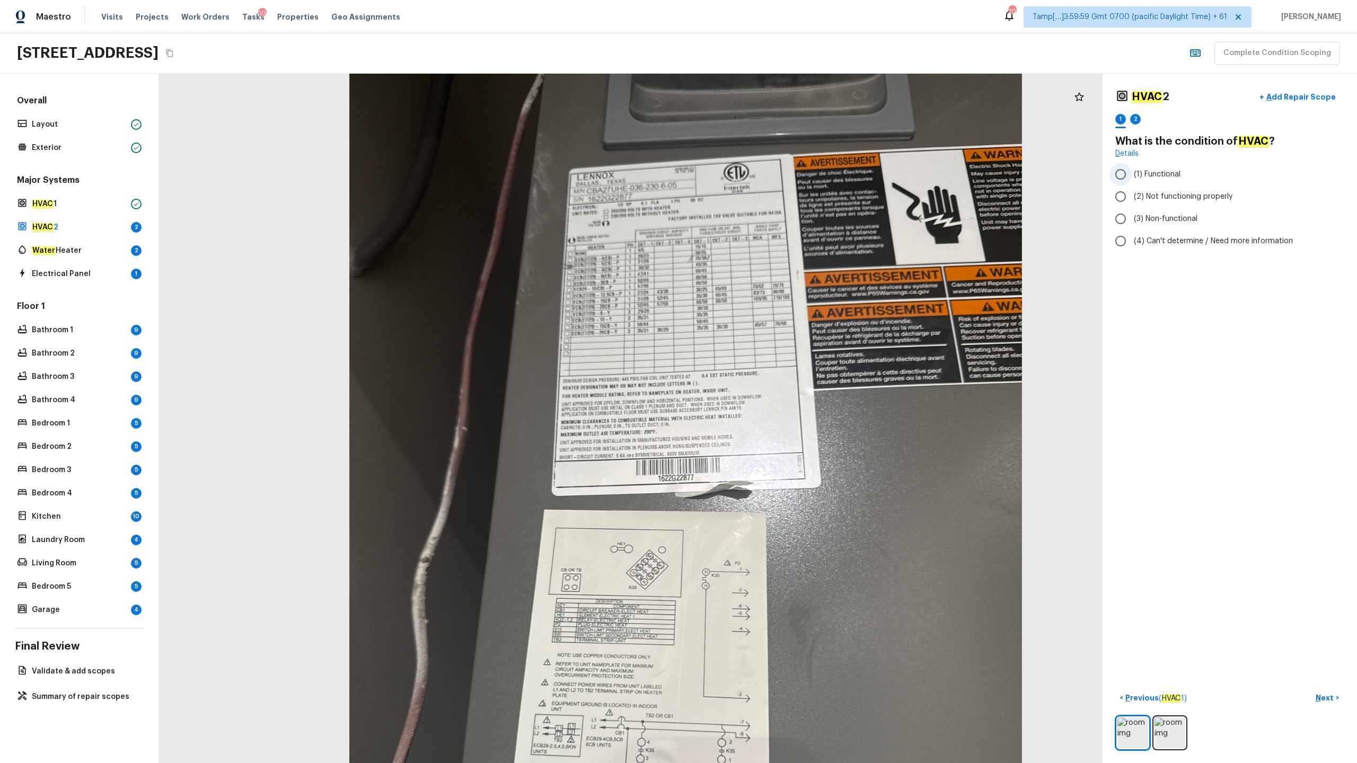
click at [763, 173] on span "(1) Functional" at bounding box center [1157, 174] width 47 height 11
click at [763, 173] on input "(1) Functional" at bounding box center [1121, 174] width 22 height 22
radio input "true"
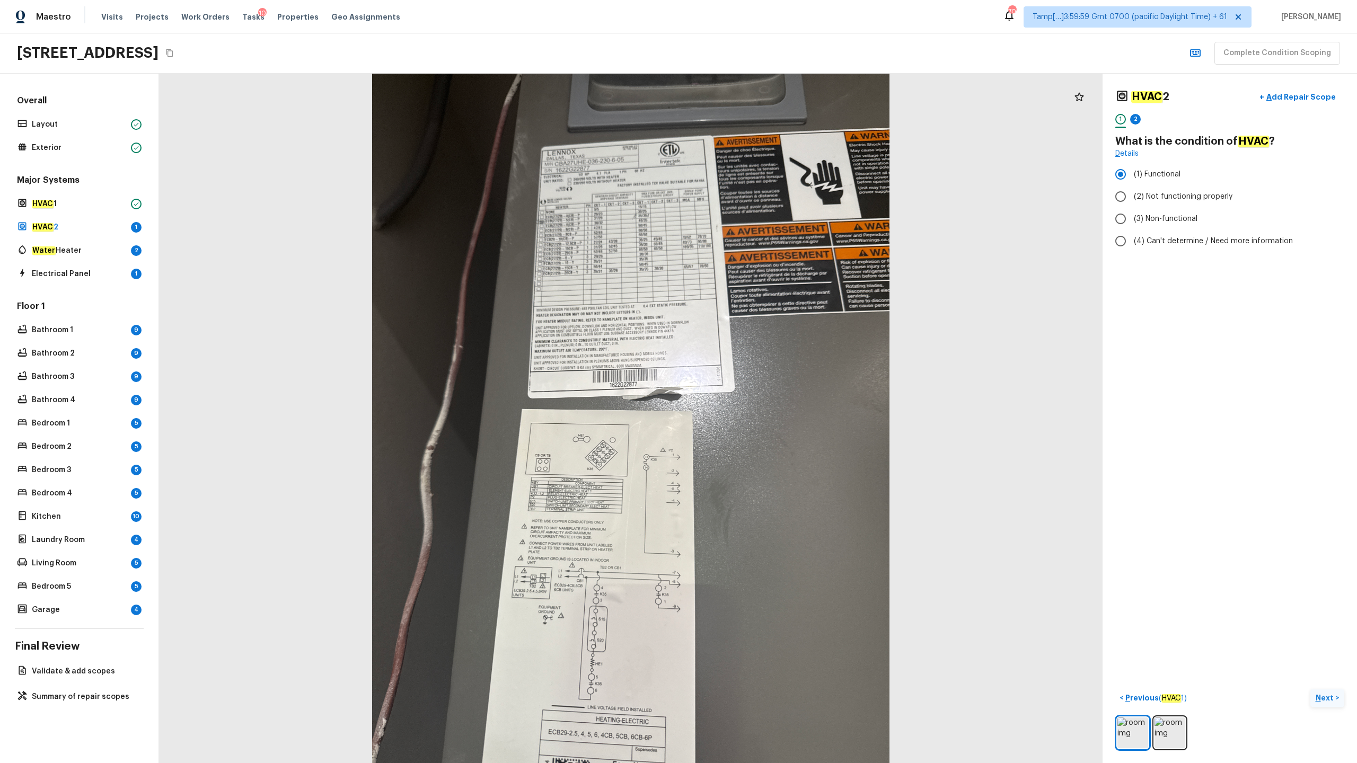
click at [763, 377] on p "Next" at bounding box center [1326, 698] width 20 height 11
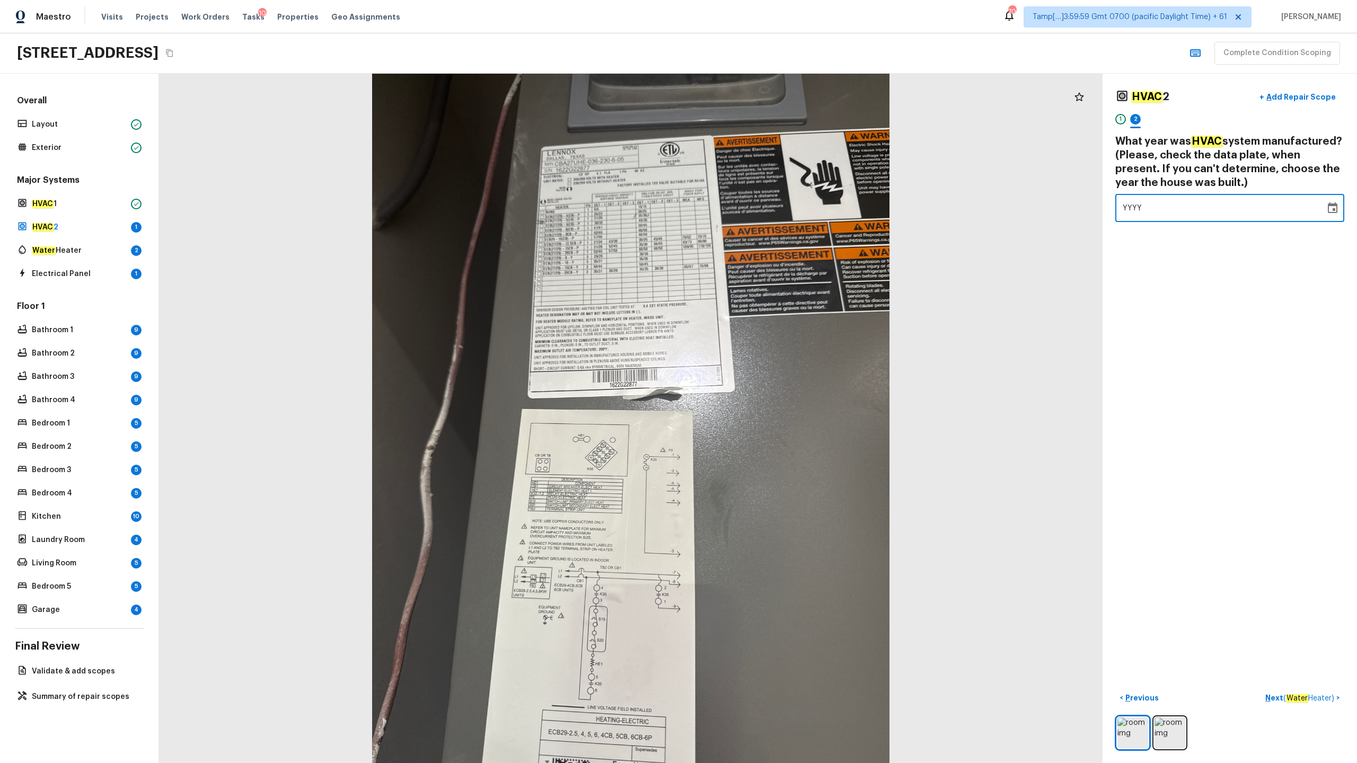
click at [763, 203] on span "YYYY" at bounding box center [1133, 208] width 20 height 11
type input "2022"
click at [763, 377] on p "Next ( Water Heater )" at bounding box center [1300, 698] width 71 height 11
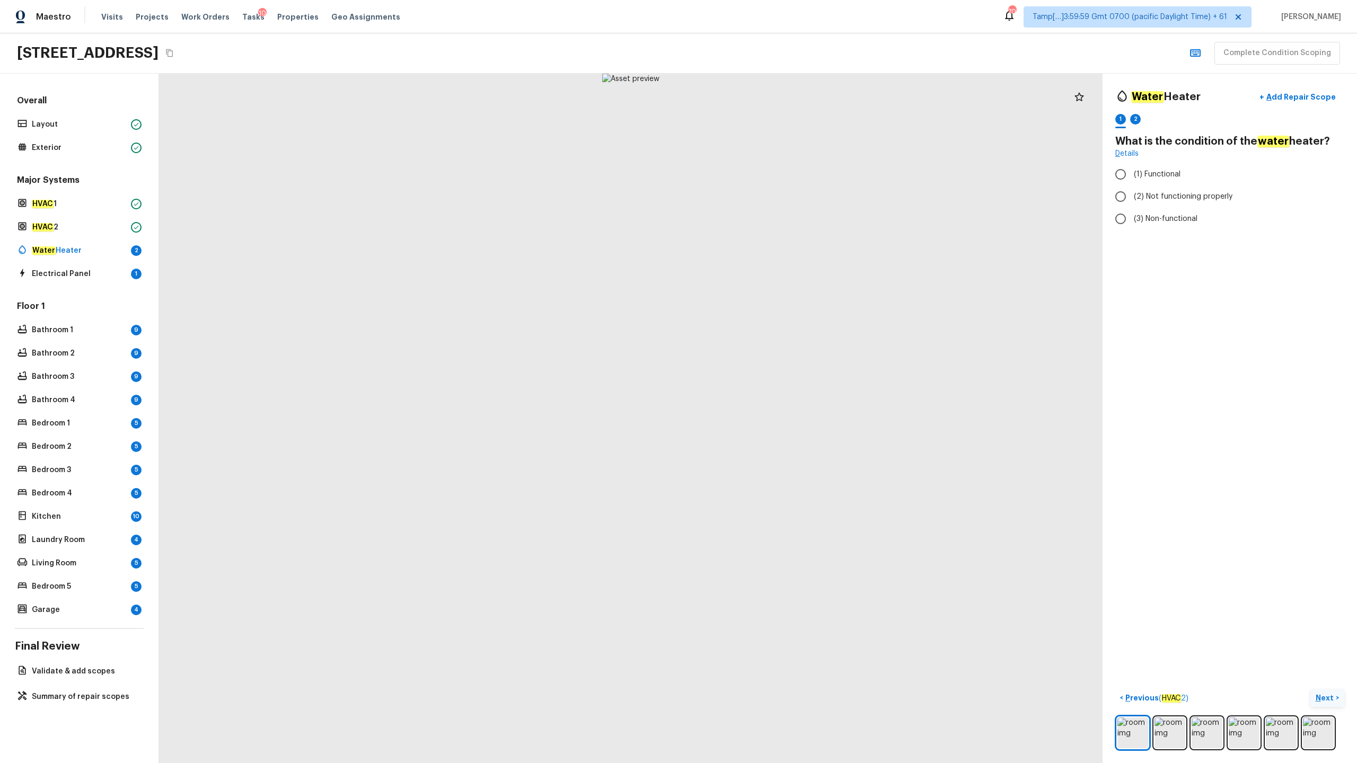
radio input "true"
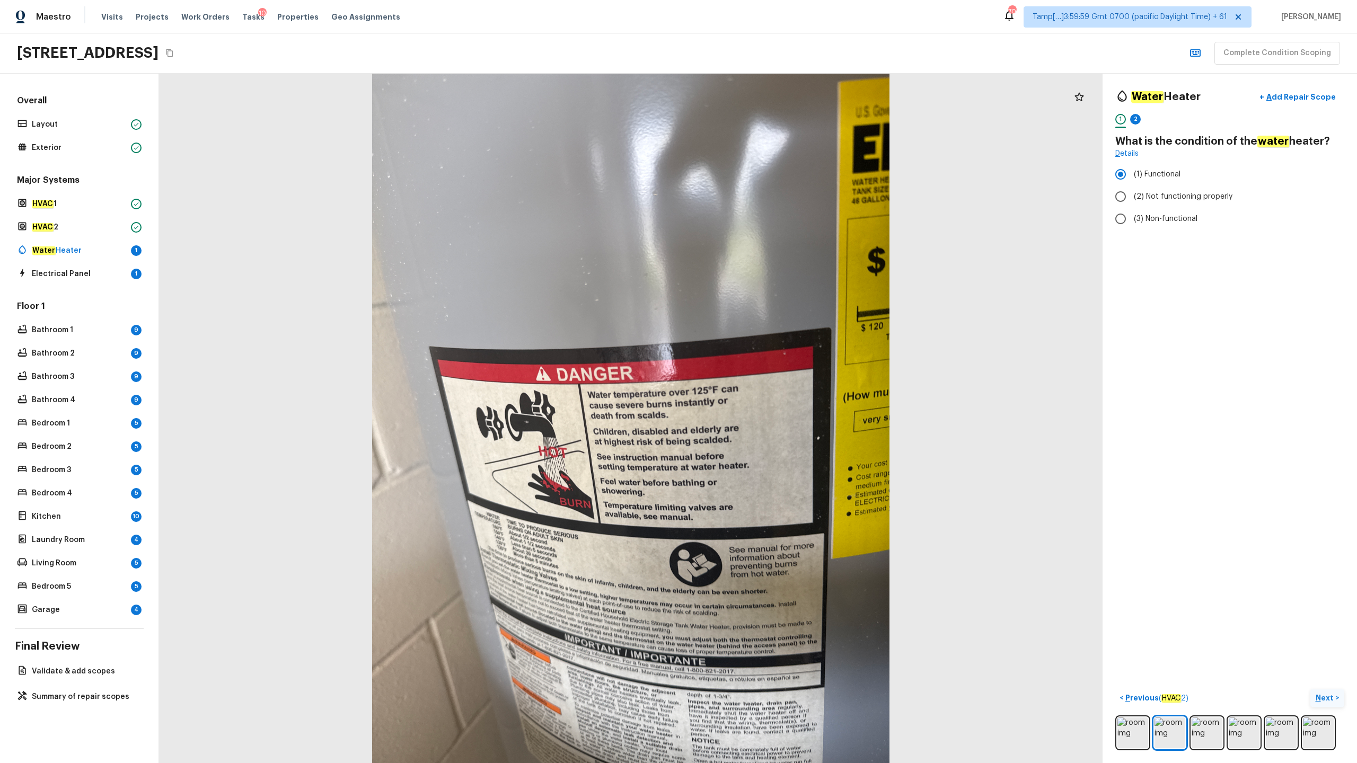
click at [763, 377] on p "Next" at bounding box center [1326, 698] width 20 height 11
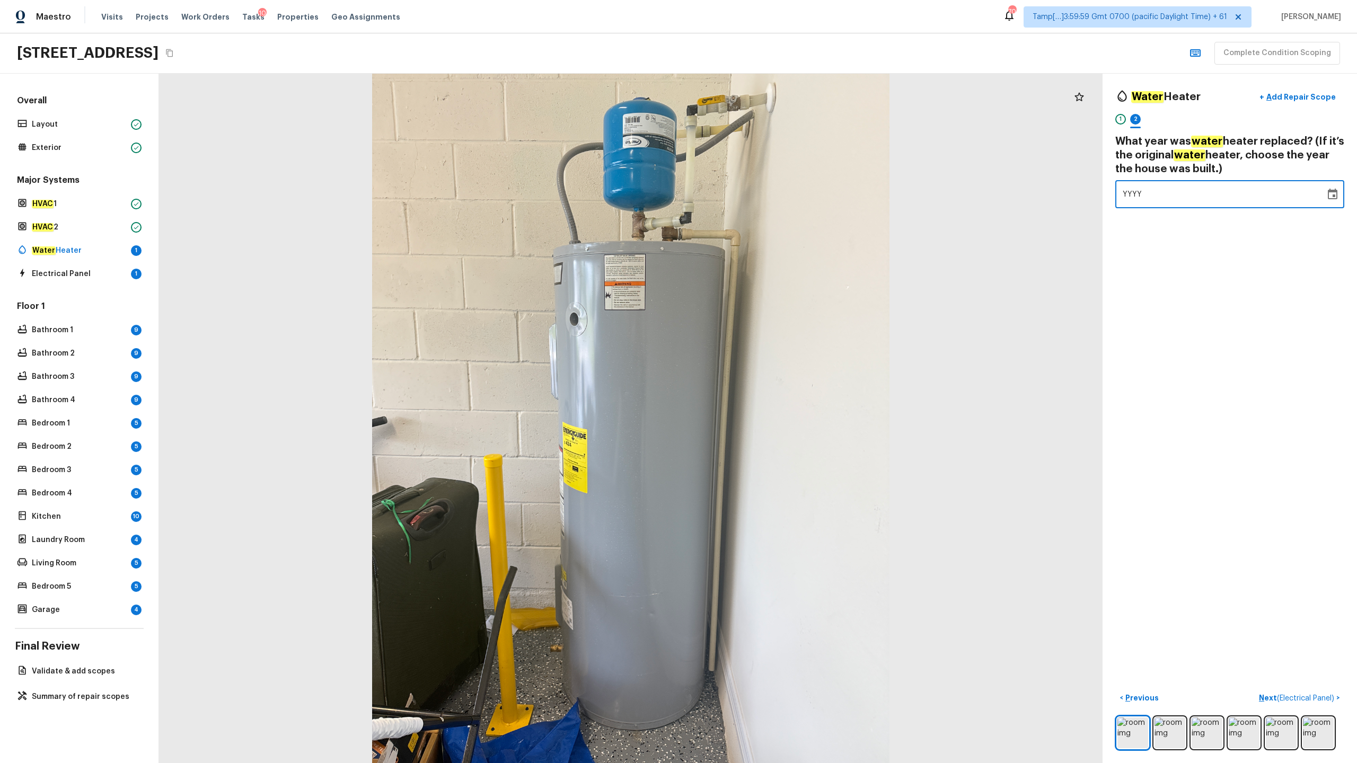
click at [763, 195] on span "YYYY" at bounding box center [1133, 194] width 20 height 7
type input "2022"
click at [763, 377] on p "Next ( Electrical Panel )" at bounding box center [1297, 698] width 77 height 11
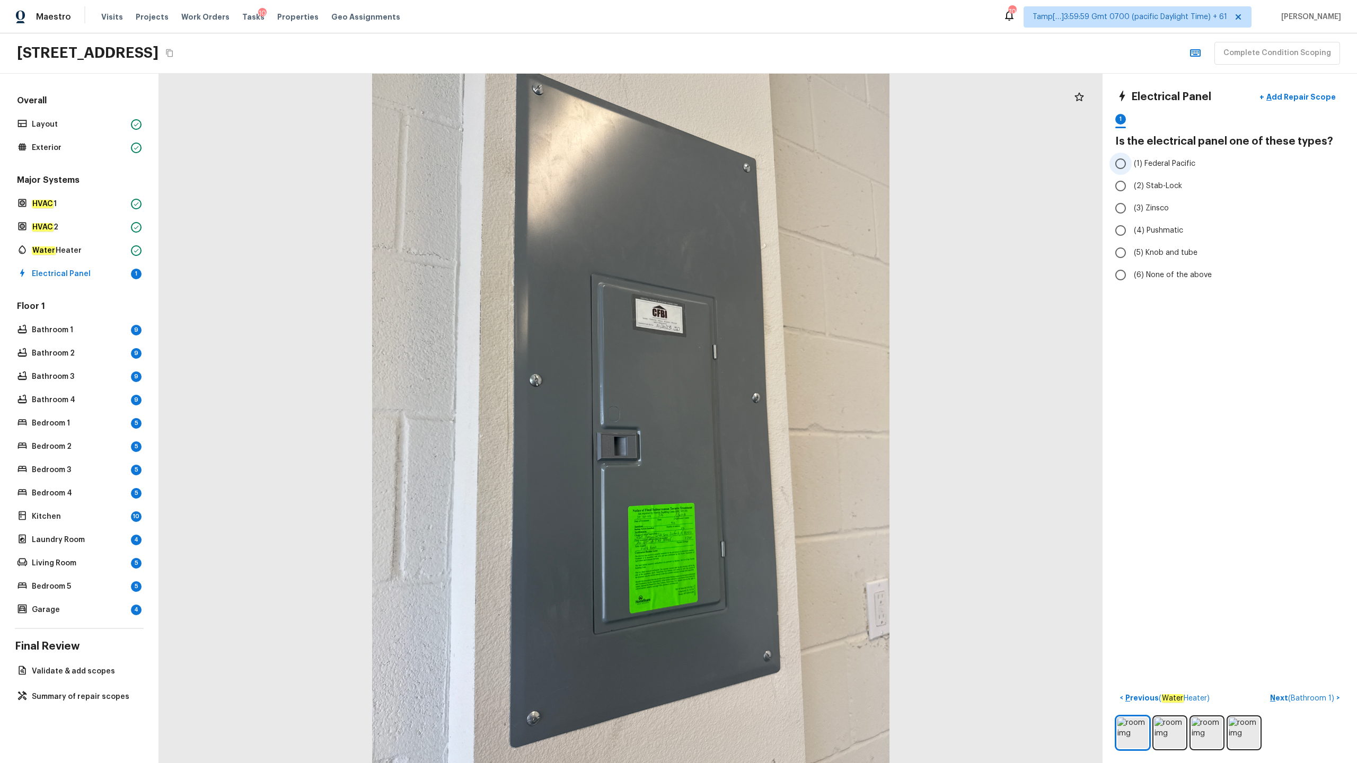
click at [763, 161] on span "(1) Federal Pacific" at bounding box center [1164, 164] width 61 height 11
click at [763, 161] on input "(1) Federal Pacific" at bounding box center [1121, 164] width 22 height 22
radio input "true"
click at [763, 377] on p "Next ( Bathroom 1 )" at bounding box center [1303, 698] width 66 height 11
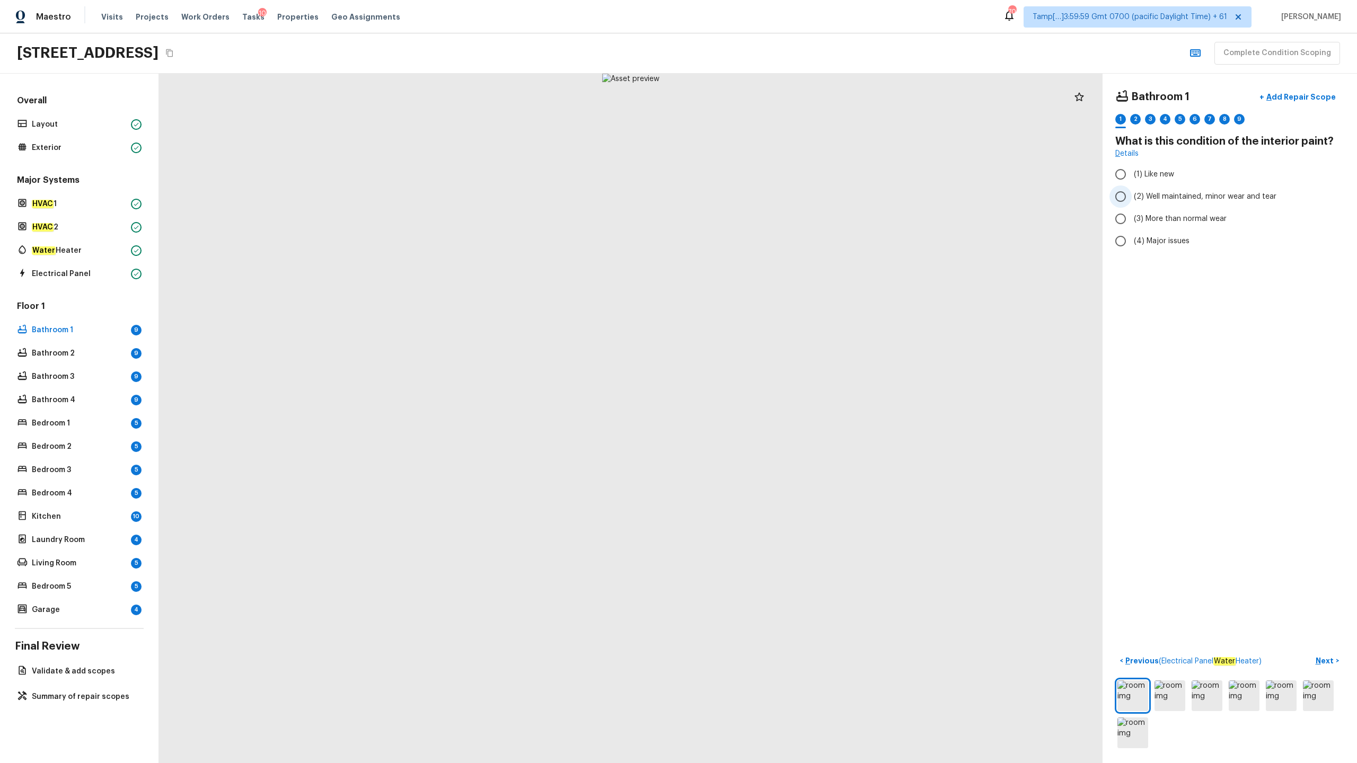
click at [763, 193] on span "(2) Well maintained, minor wear and tear" at bounding box center [1205, 196] width 143 height 11
click at [763, 193] on input "(2) Well maintained, minor wear and tear" at bounding box center [1121, 197] width 22 height 22
radio input "true"
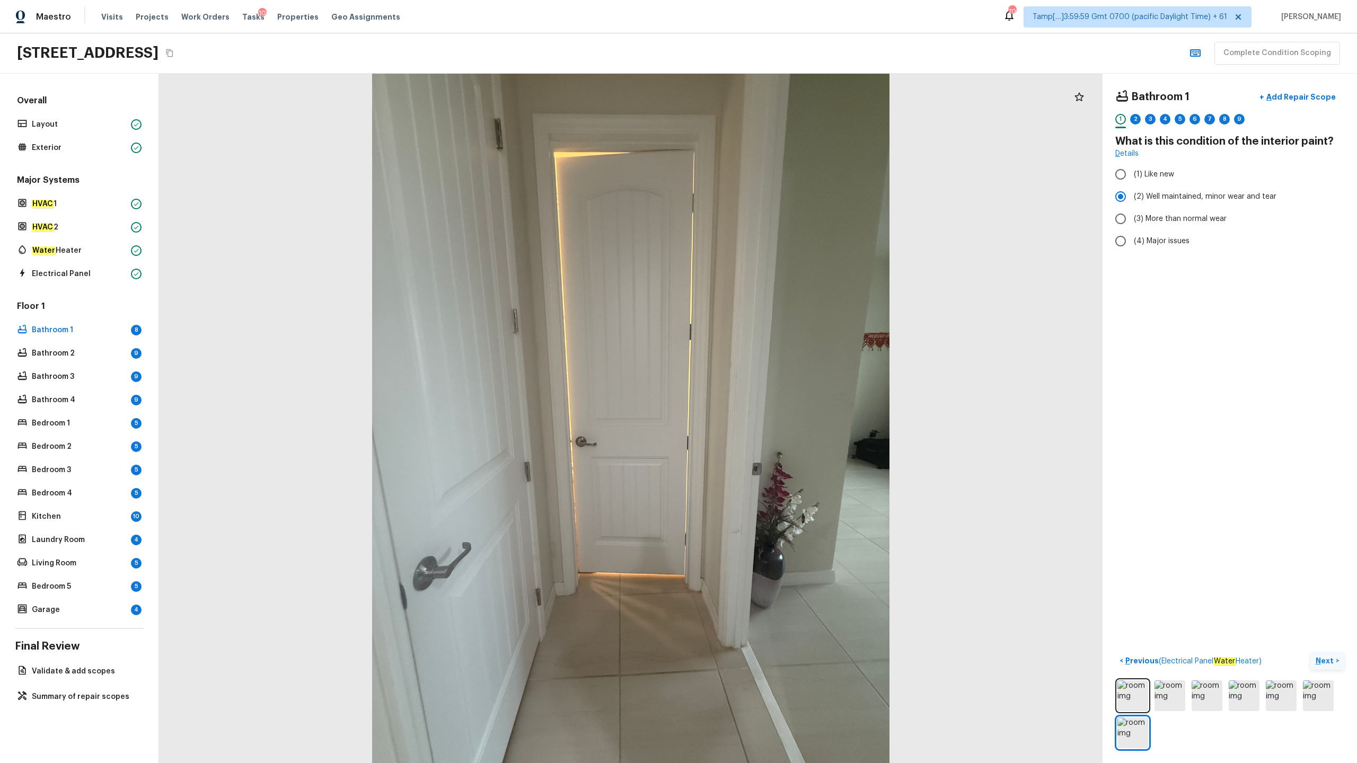
click at [763, 377] on p "Next" at bounding box center [1326, 661] width 20 height 11
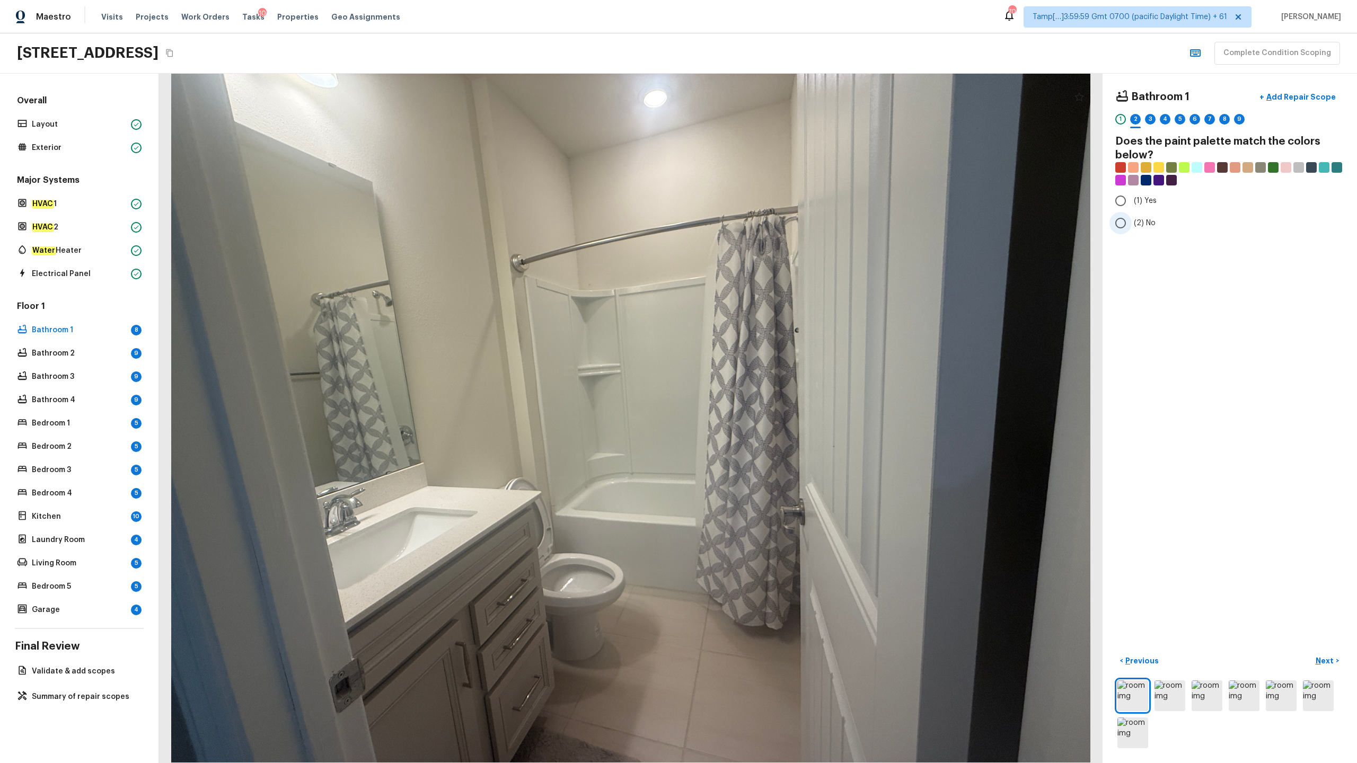
click at [763, 226] on span "(2) No" at bounding box center [1145, 223] width 22 height 11
click at [763, 226] on input "(2) No" at bounding box center [1121, 223] width 22 height 22
radio input "true"
click at [763, 377] on p "Next" at bounding box center [1326, 661] width 20 height 11
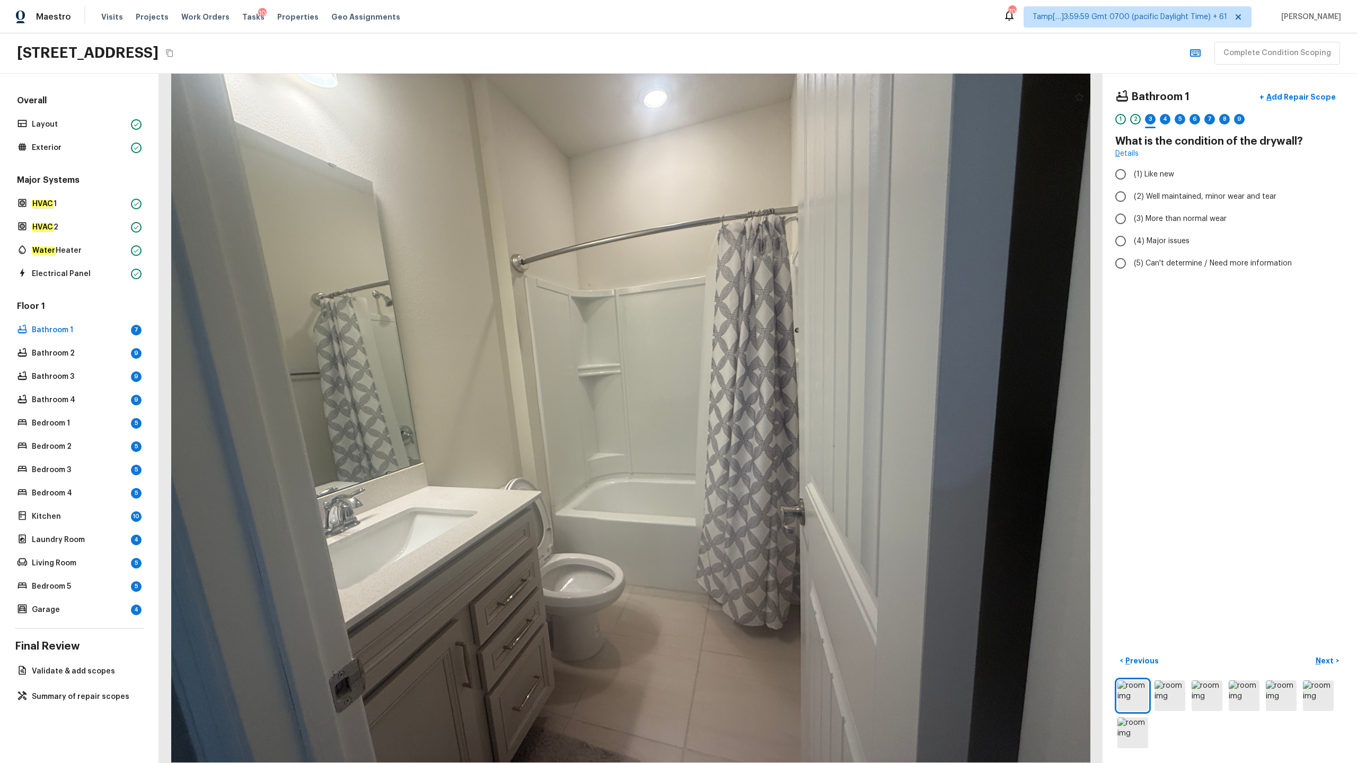
radio input "true"
click at [763, 377] on p "Next" at bounding box center [1326, 661] width 20 height 11
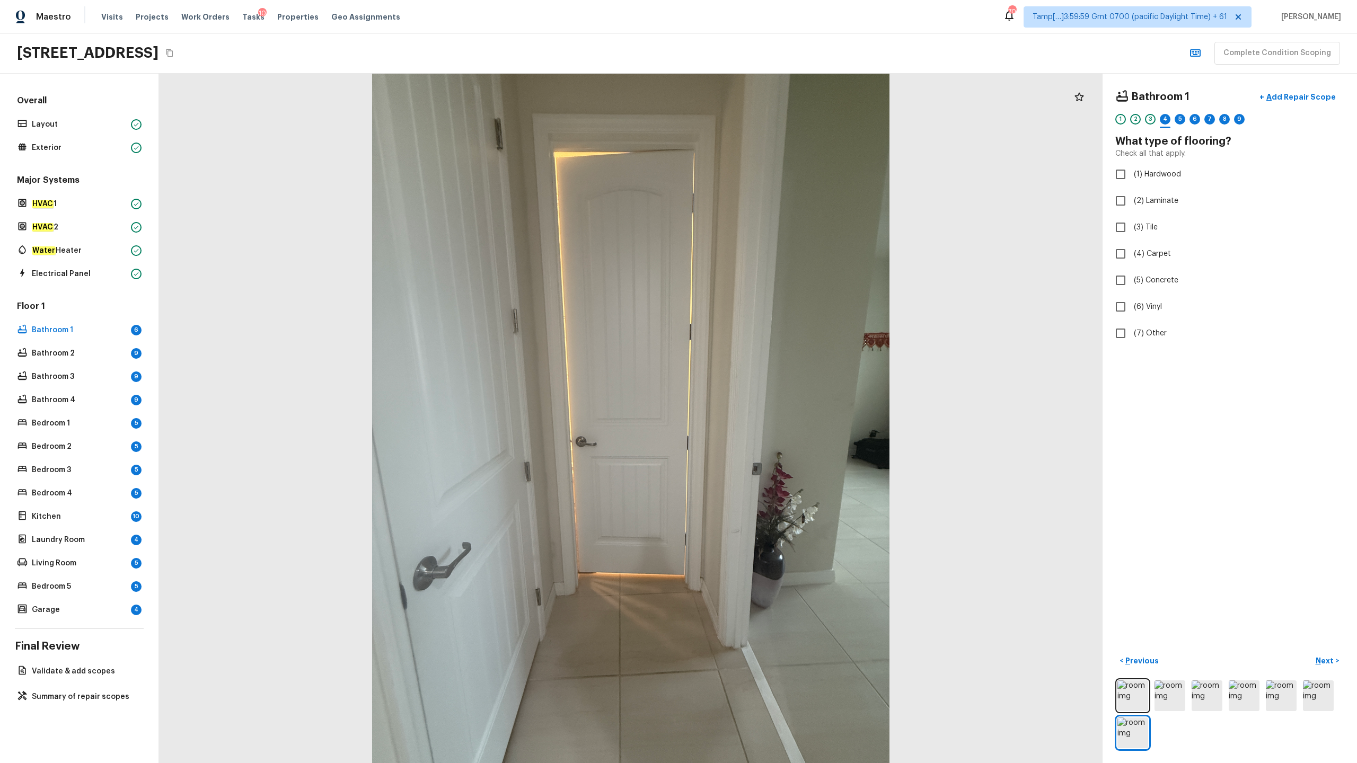
checkbox input "true"
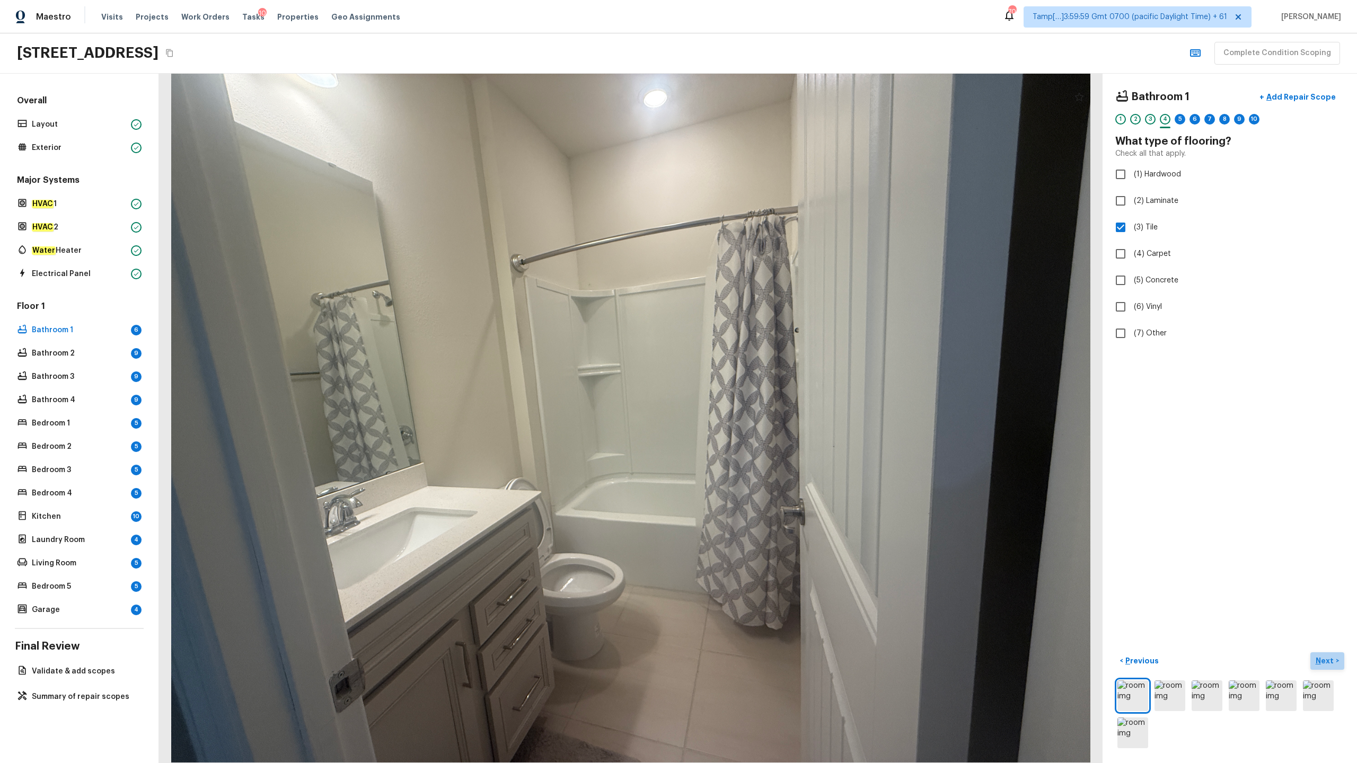
click at [763, 377] on p "Next" at bounding box center [1326, 661] width 20 height 11
radio input "true"
click at [763, 377] on p "Next" at bounding box center [1326, 661] width 20 height 11
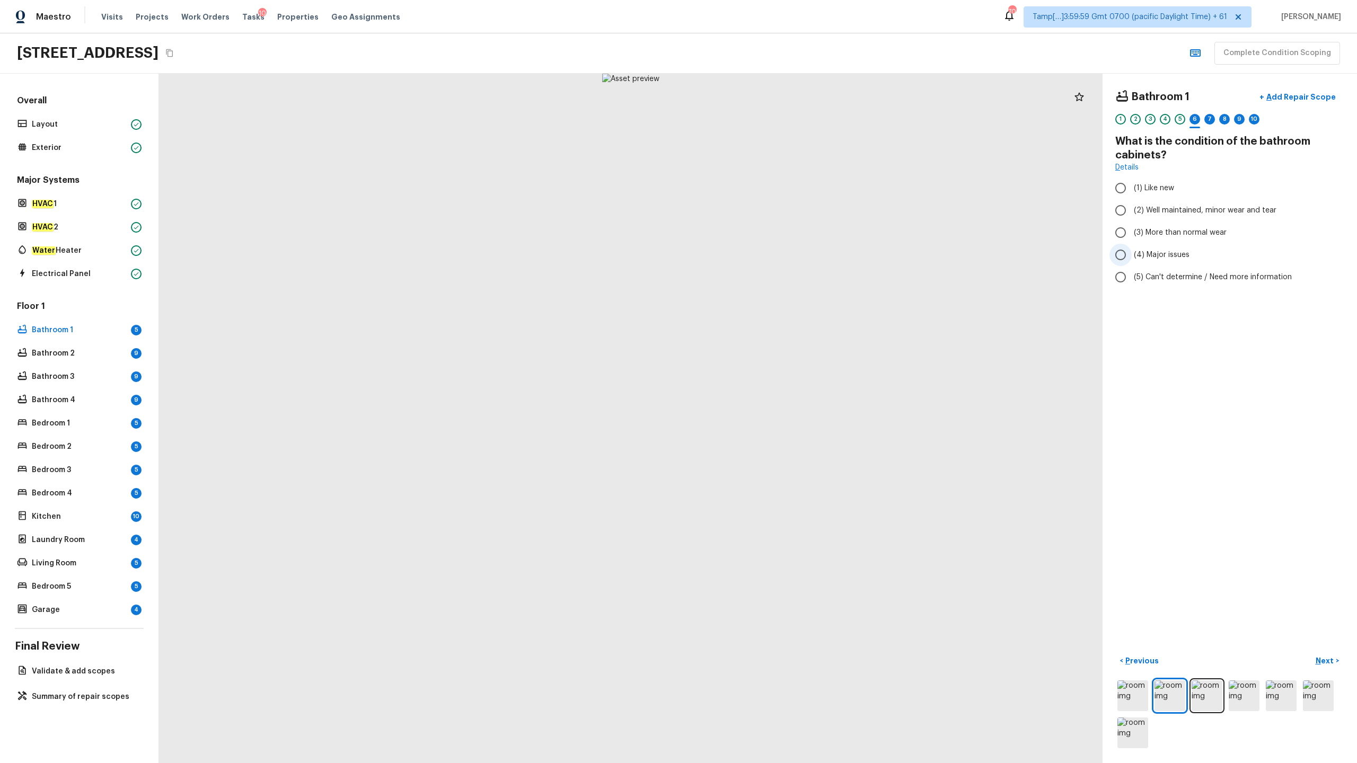
radio input "true"
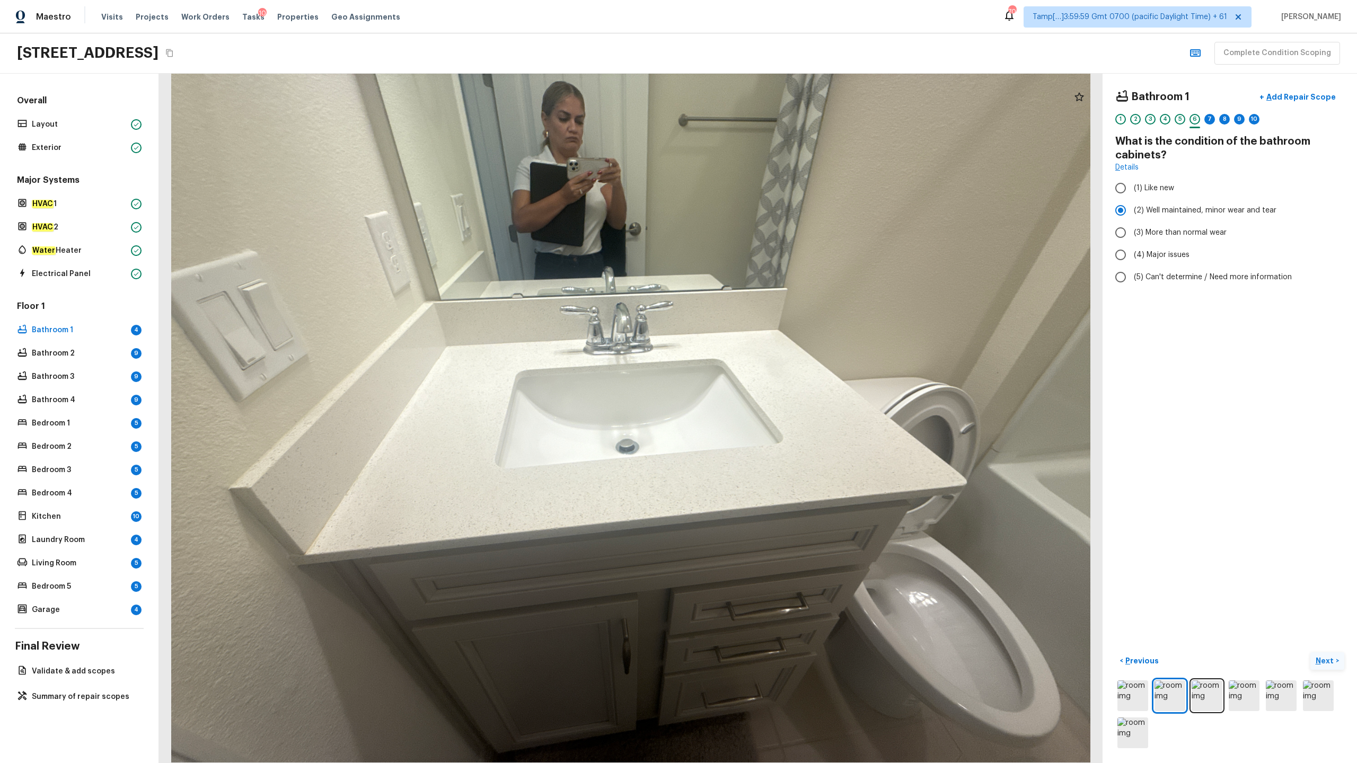
click at [763, 377] on p "Next" at bounding box center [1326, 661] width 20 height 11
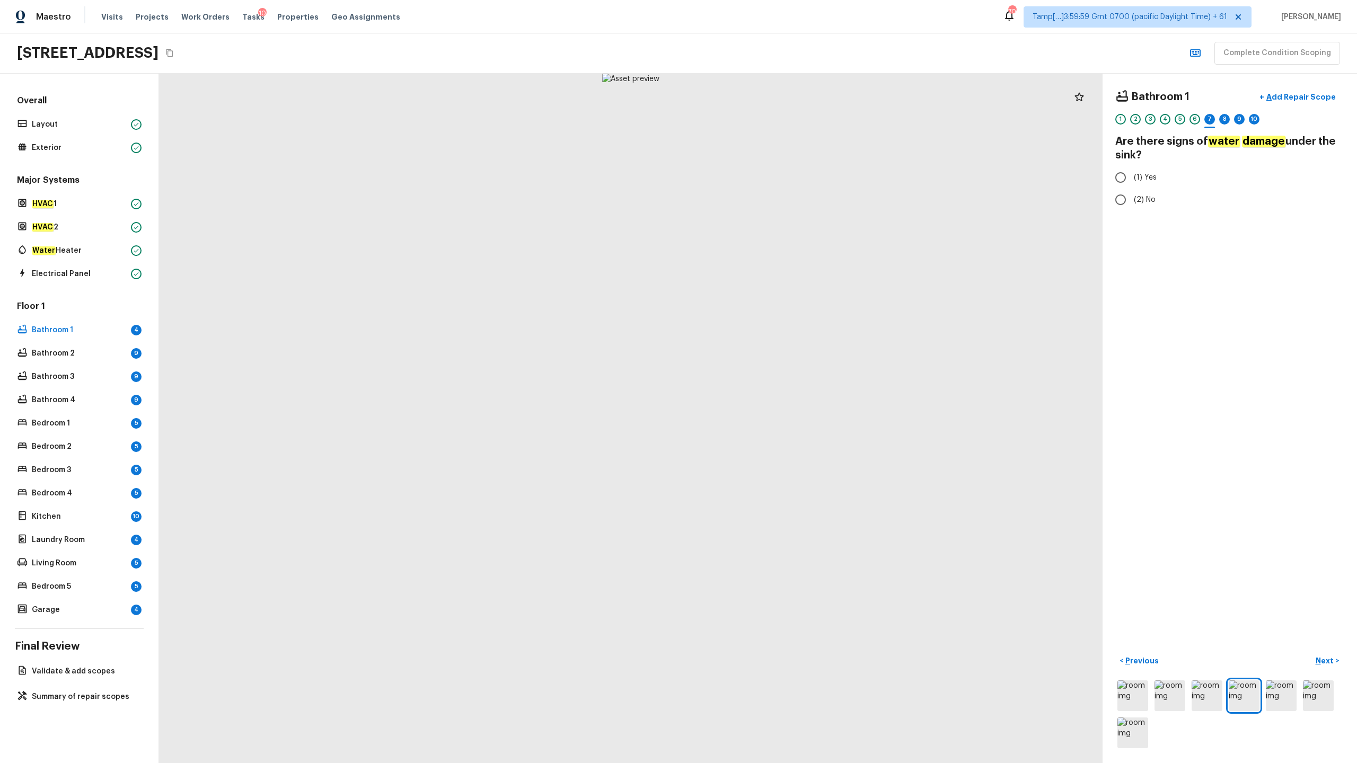
radio input "true"
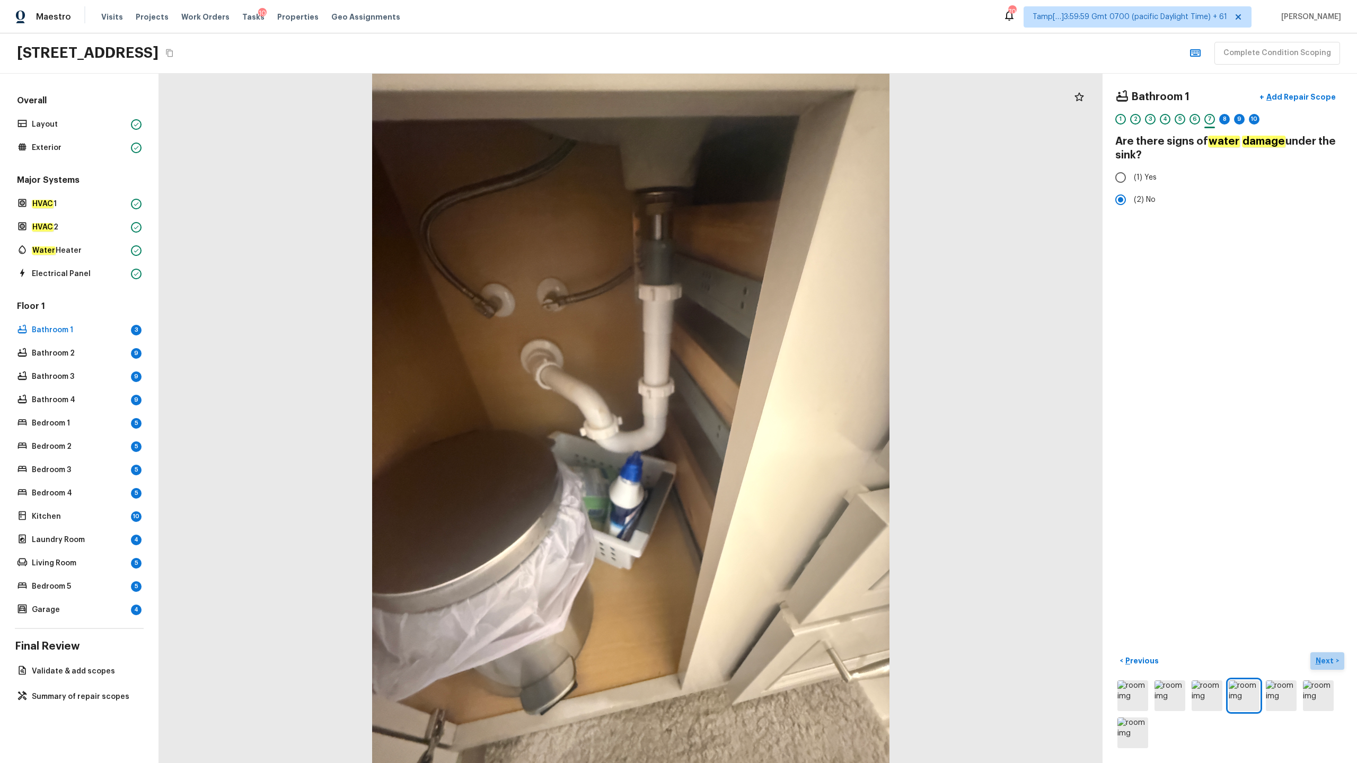
click at [763, 377] on p "Next" at bounding box center [1326, 661] width 20 height 11
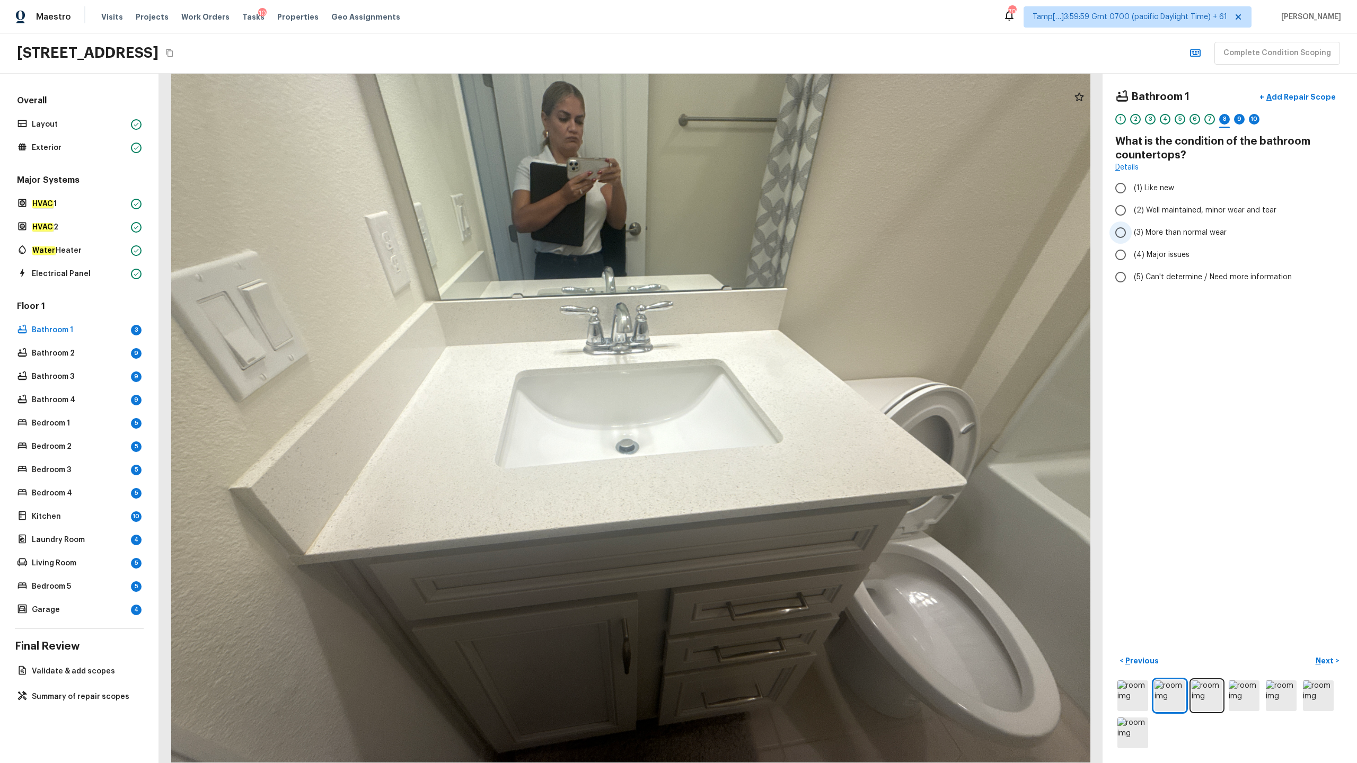
radio input "true"
click at [763, 377] on p "Next" at bounding box center [1326, 661] width 20 height 11
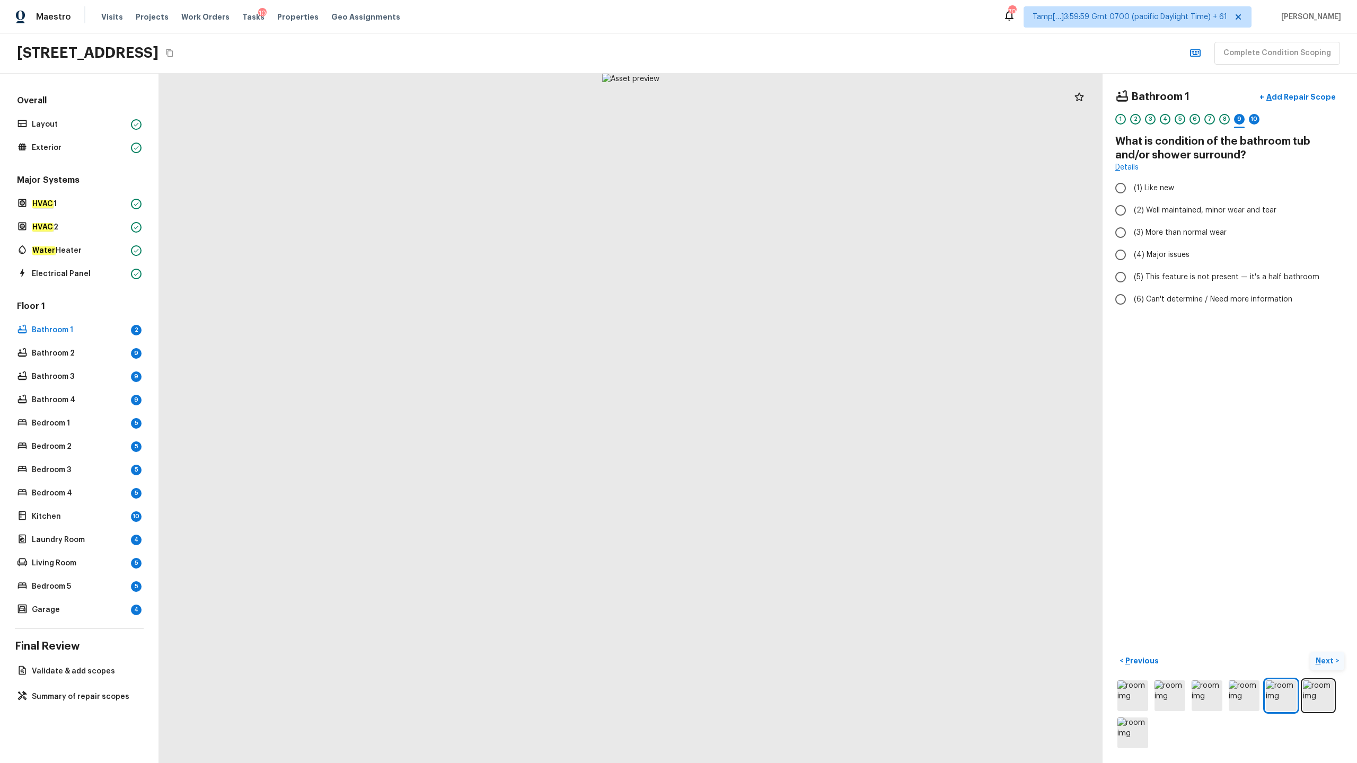
radio input "true"
click at [763, 377] on p "Next" at bounding box center [1326, 661] width 20 height 11
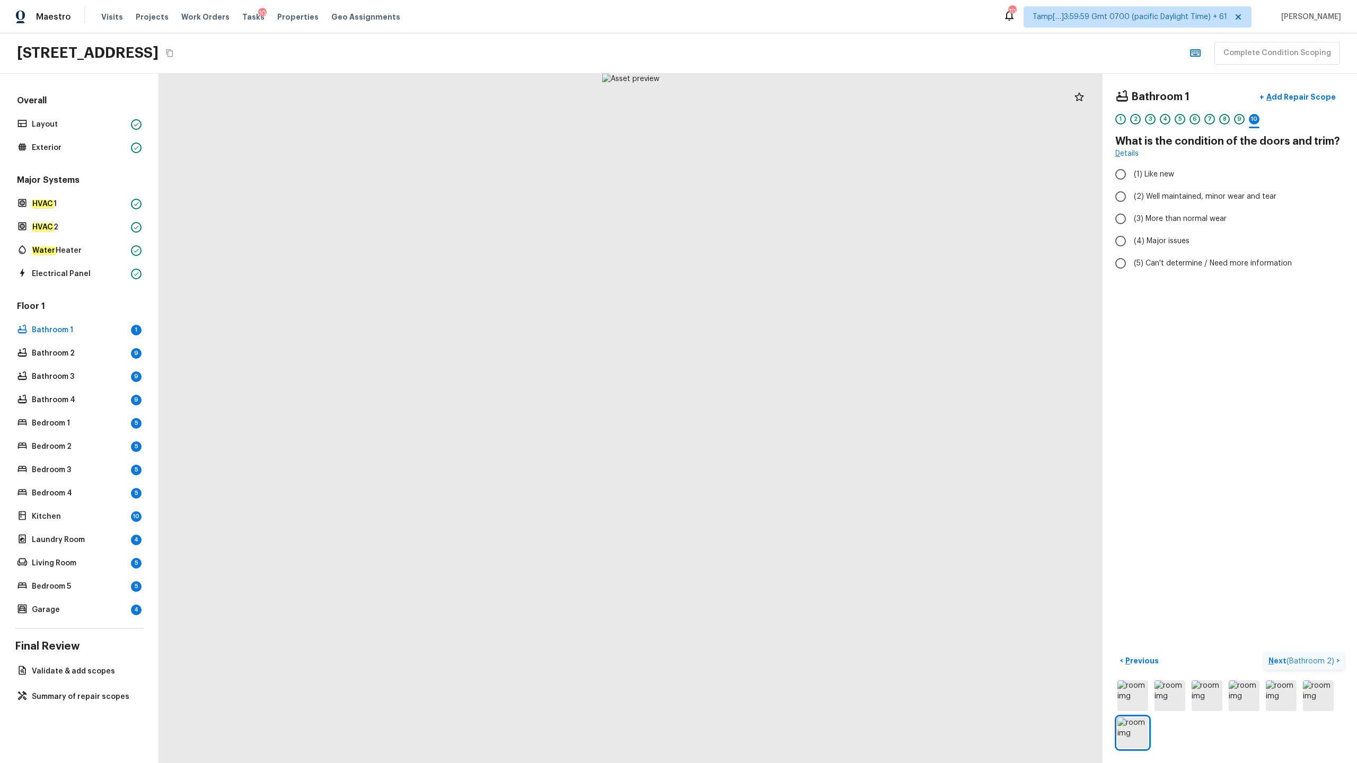
radio input "true"
click at [763, 377] on span "( Bathroom 2 )" at bounding box center [1311, 661] width 48 height 7
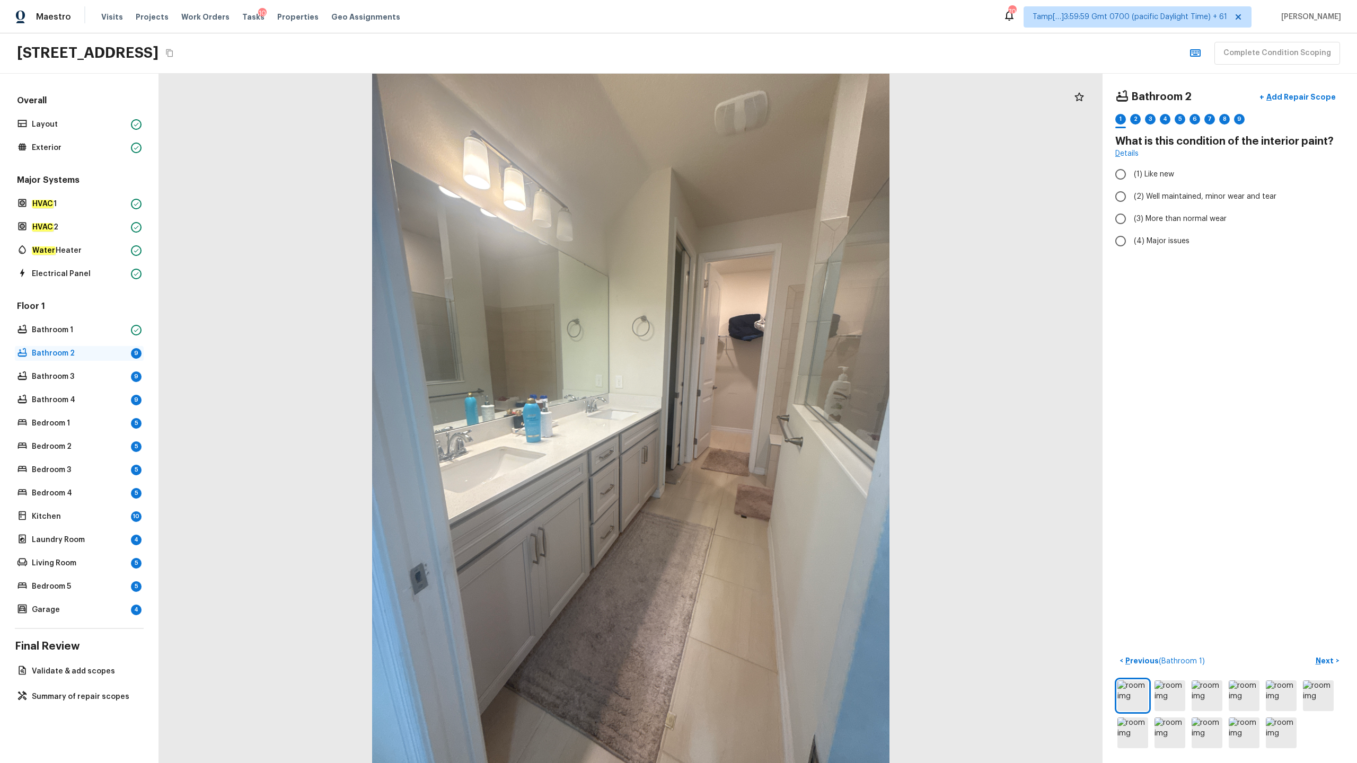
click at [89, 356] on p "Bathroom 2" at bounding box center [79, 353] width 95 height 11
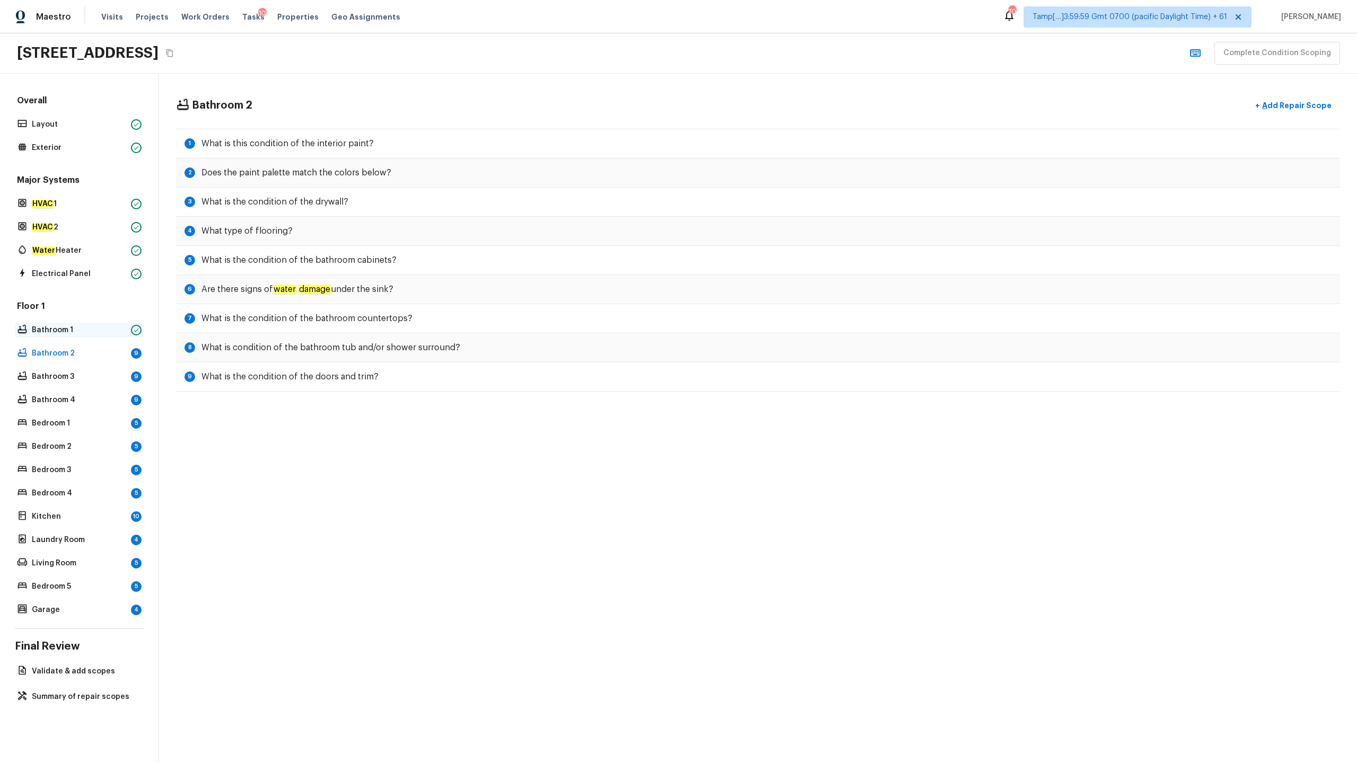
click at [93, 331] on p "Bathroom 1" at bounding box center [79, 330] width 95 height 11
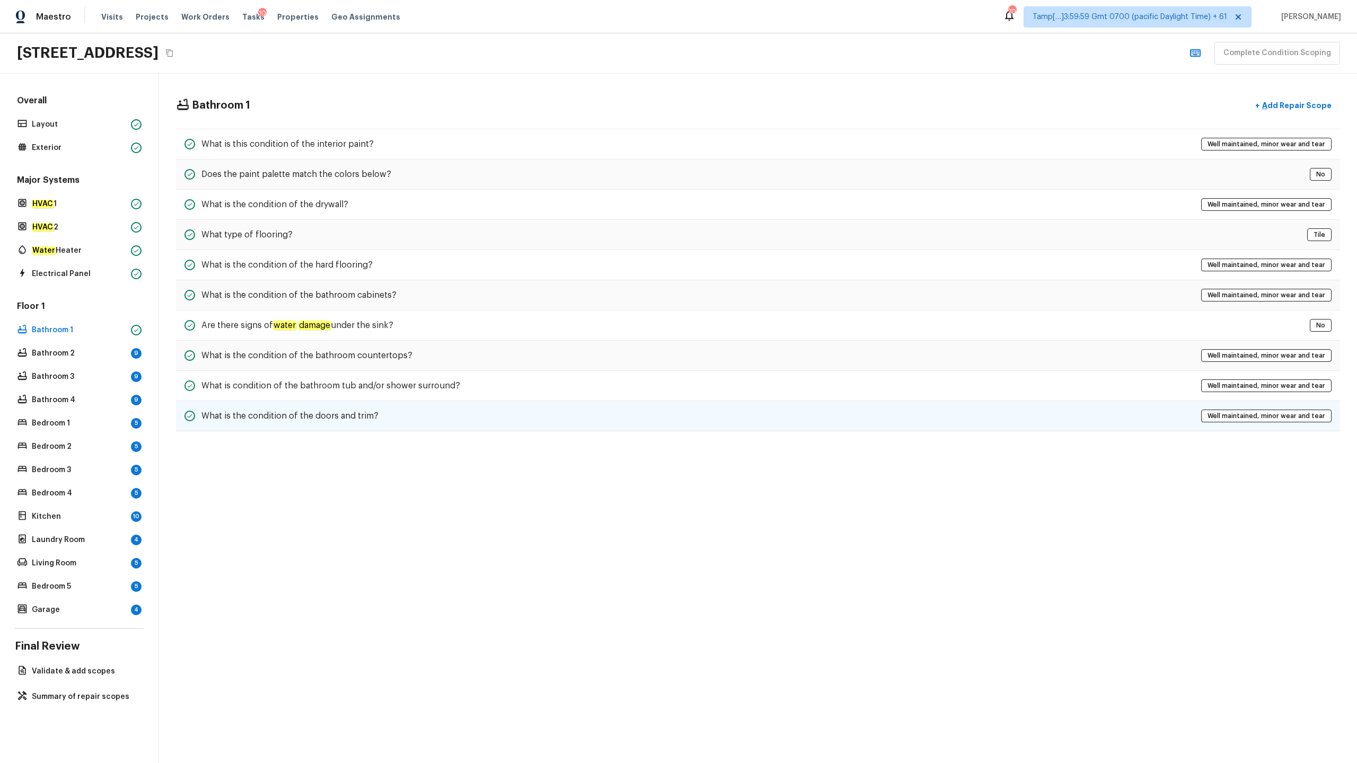
click at [397, 377] on div "What is the condition of the doors and trim? Well maintained, minor wear and te…" at bounding box center [758, 416] width 1164 height 30
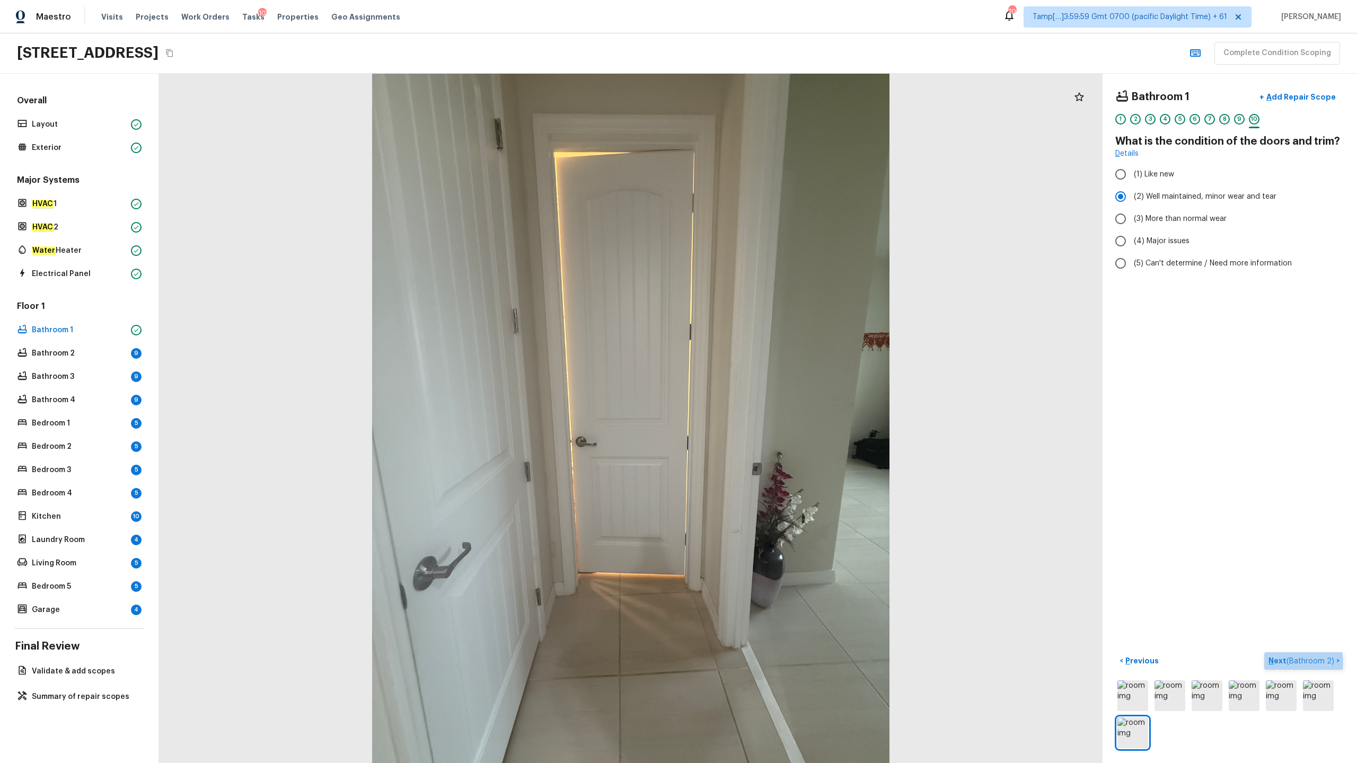
click at [763, 377] on p "Next ( Bathroom 2 )" at bounding box center [1303, 661] width 68 height 11
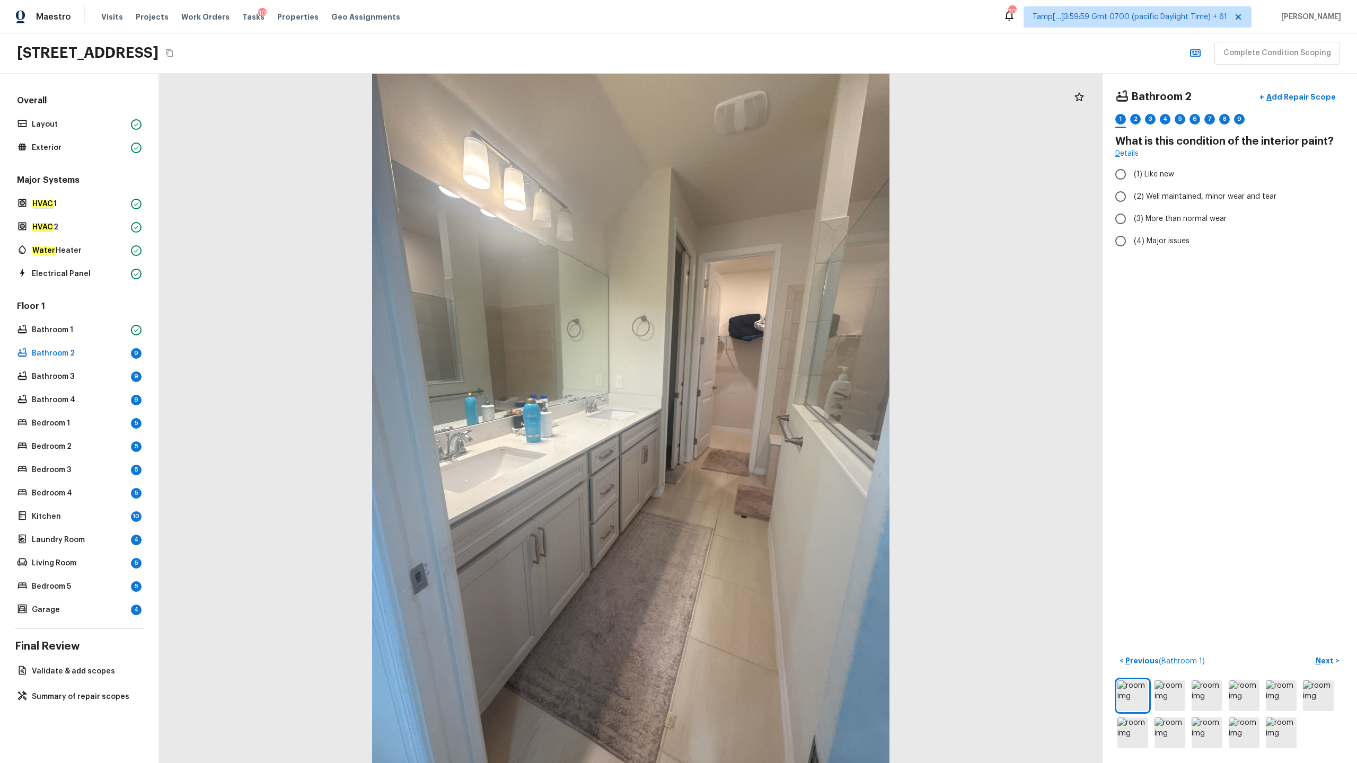
radio input "true"
click at [763, 377] on p "Next" at bounding box center [1326, 661] width 20 height 11
radio input "true"
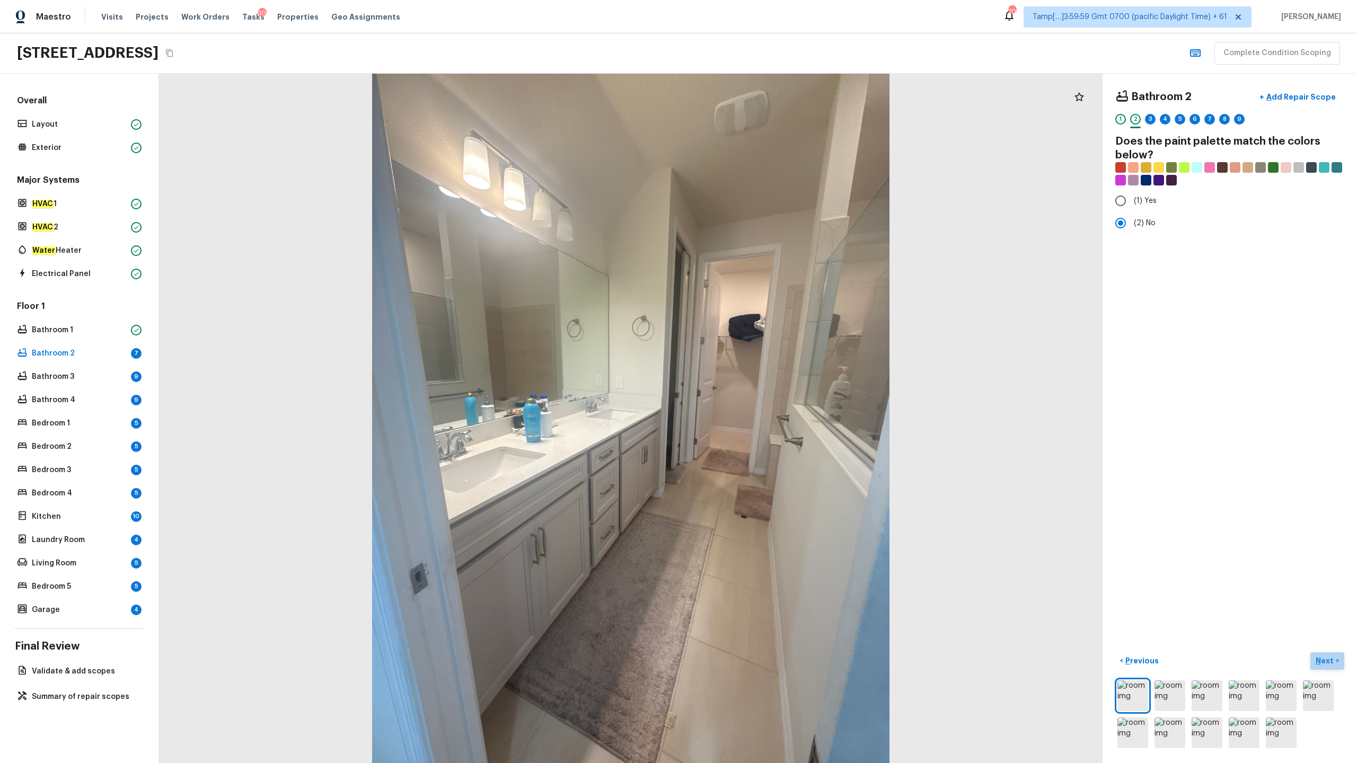
click at [763, 377] on p "Next" at bounding box center [1326, 661] width 20 height 11
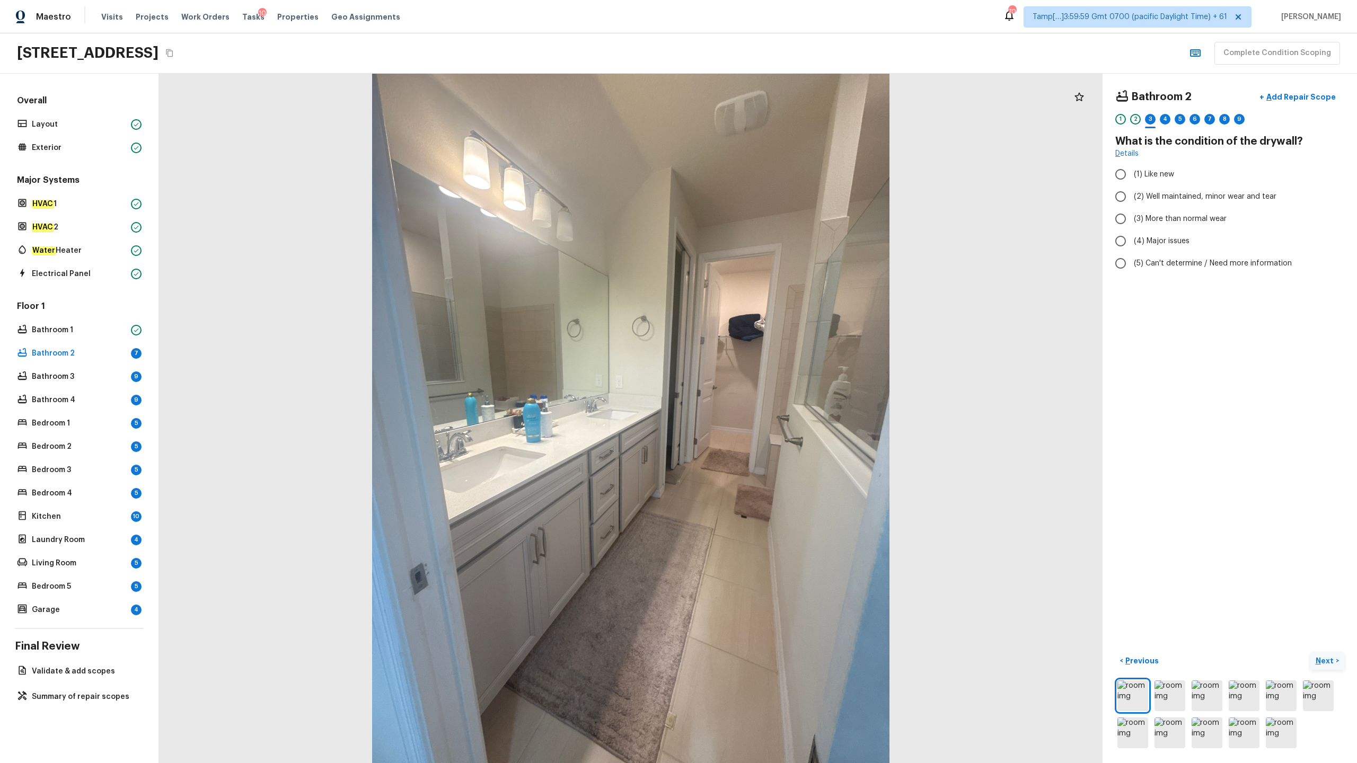
radio input "true"
click at [763, 377] on p "Next" at bounding box center [1326, 661] width 20 height 11
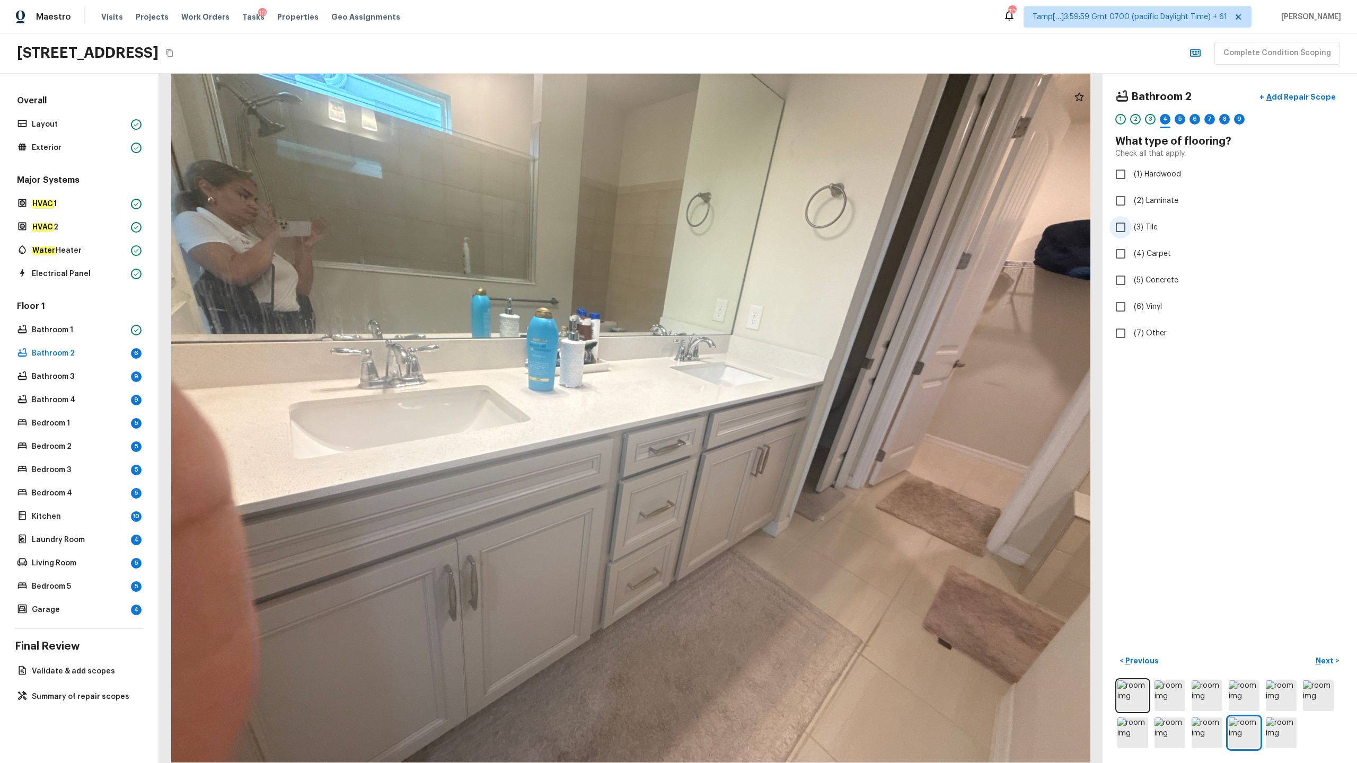
click at [763, 224] on span "(3) Tile" at bounding box center [1146, 227] width 24 height 11
click at [763, 224] on input "(3) Tile" at bounding box center [1121, 227] width 22 height 22
checkbox input "true"
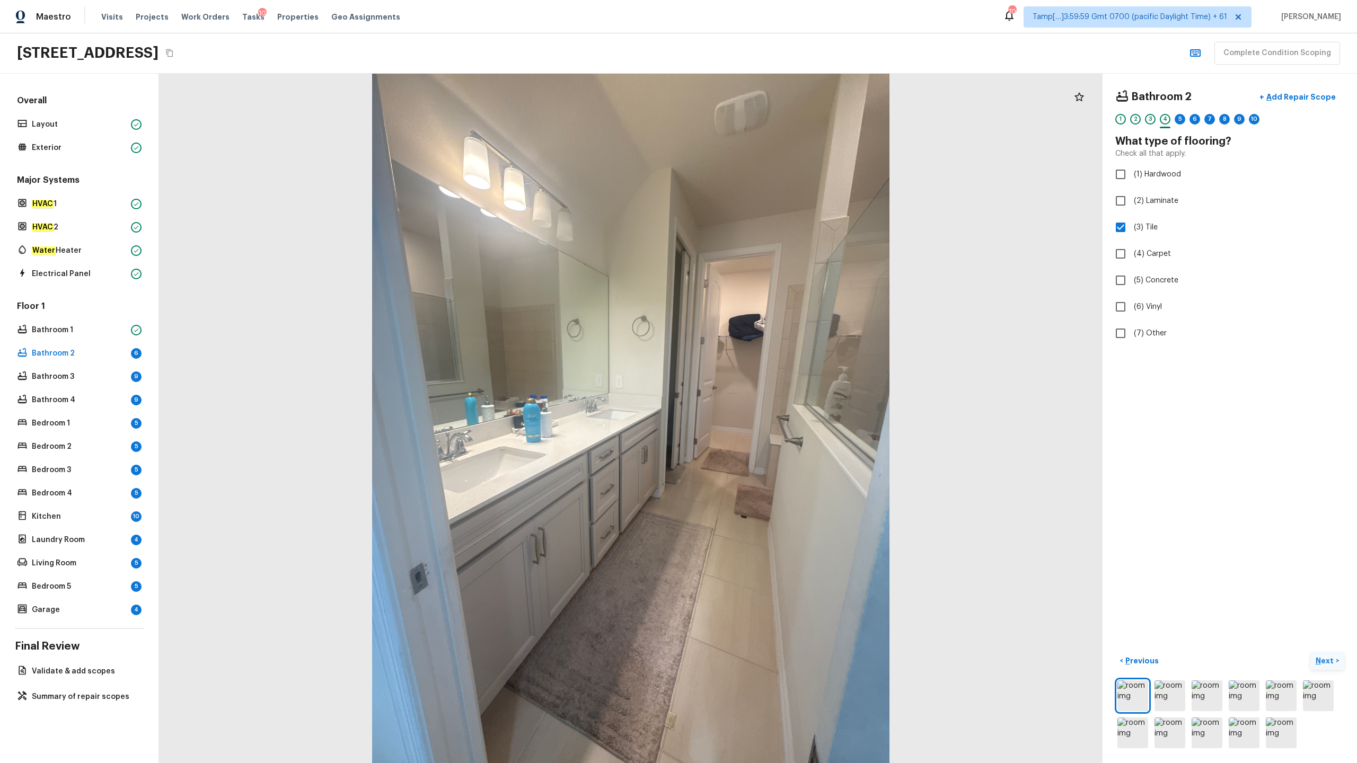
click at [763, 377] on p "Next" at bounding box center [1326, 661] width 20 height 11
radio input "true"
click at [763, 377] on p "Next" at bounding box center [1326, 661] width 20 height 11
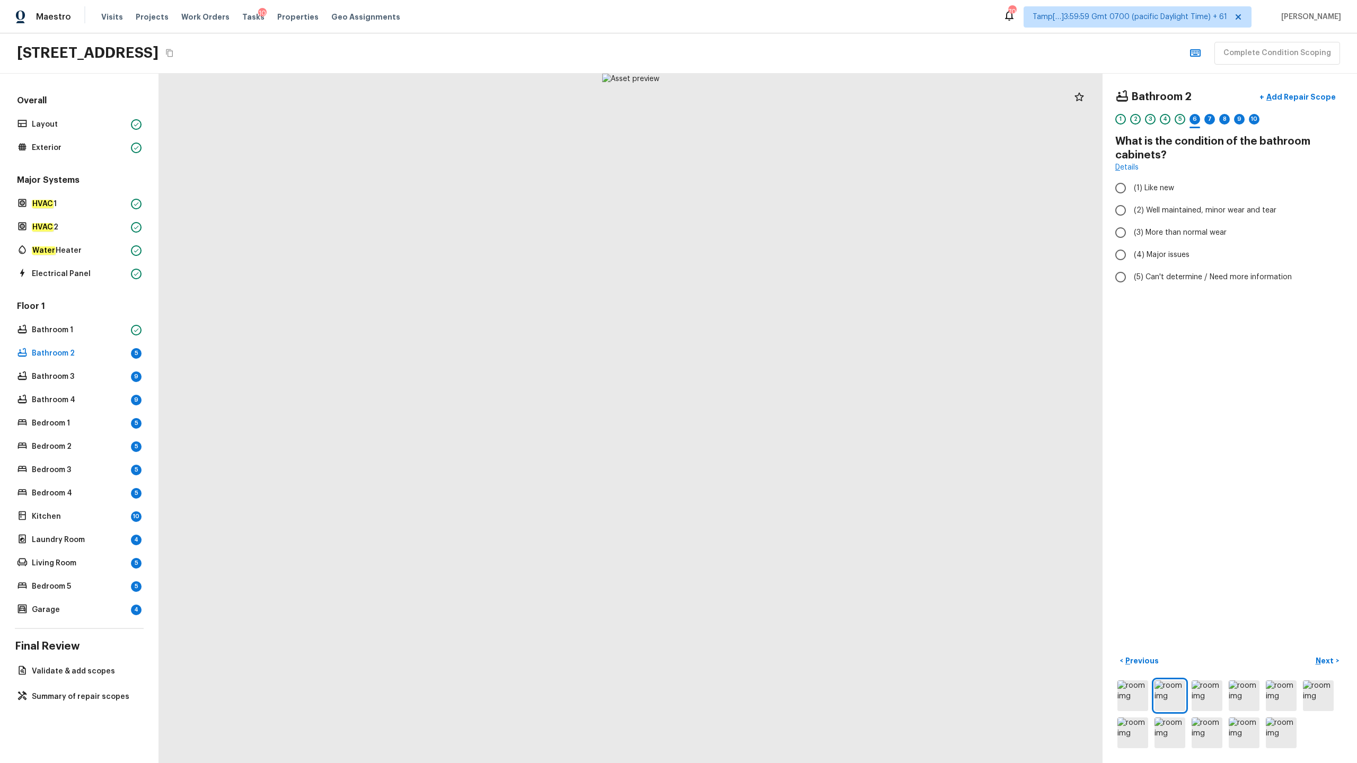
radio input "true"
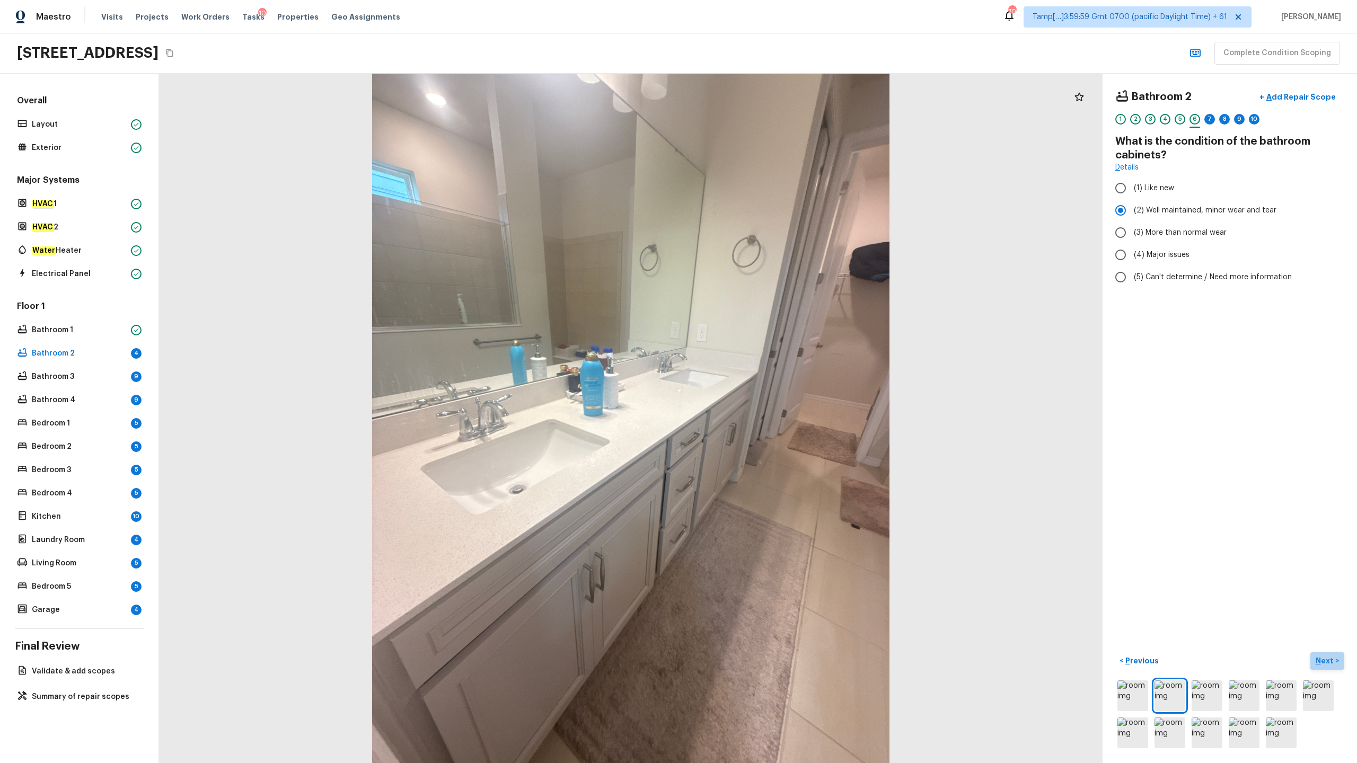
click at [763, 377] on p "Next" at bounding box center [1326, 661] width 20 height 11
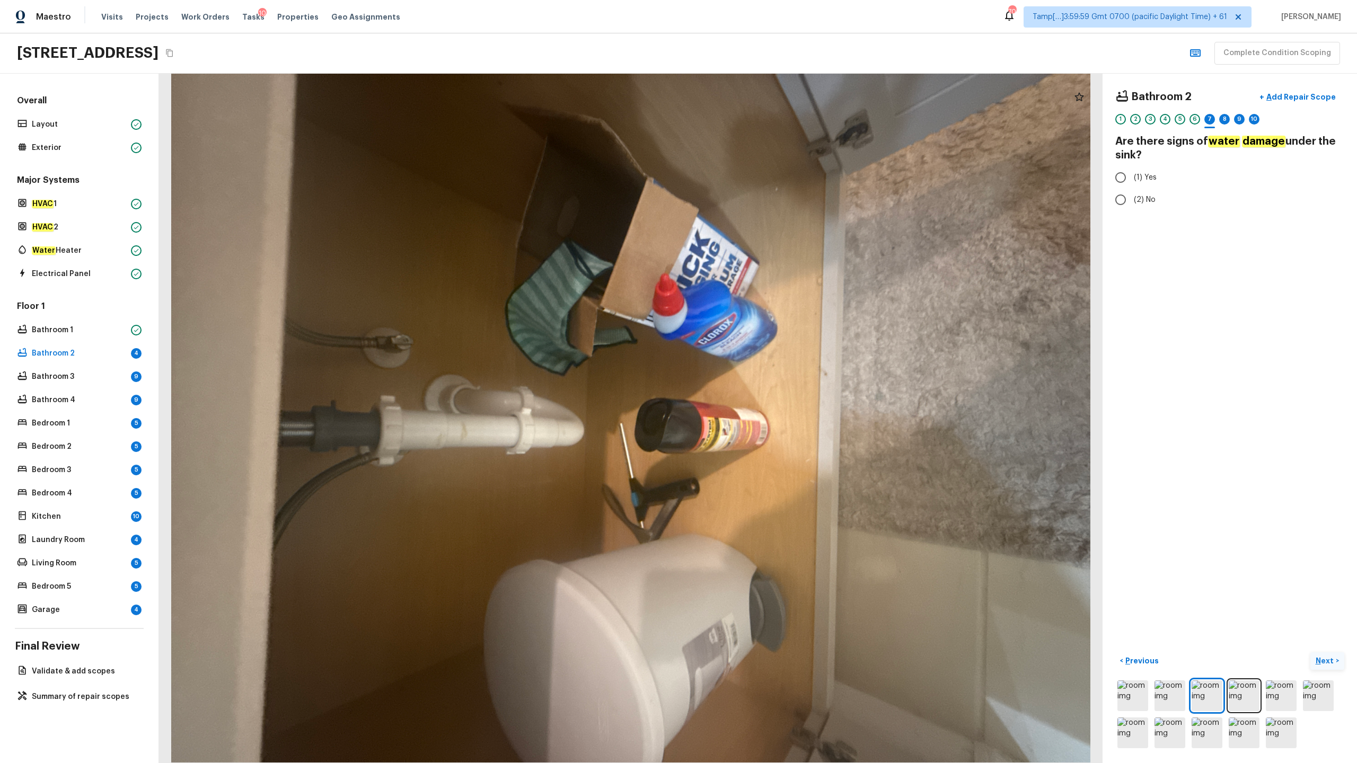
radio input "true"
click at [763, 377] on p "Next" at bounding box center [1326, 661] width 20 height 11
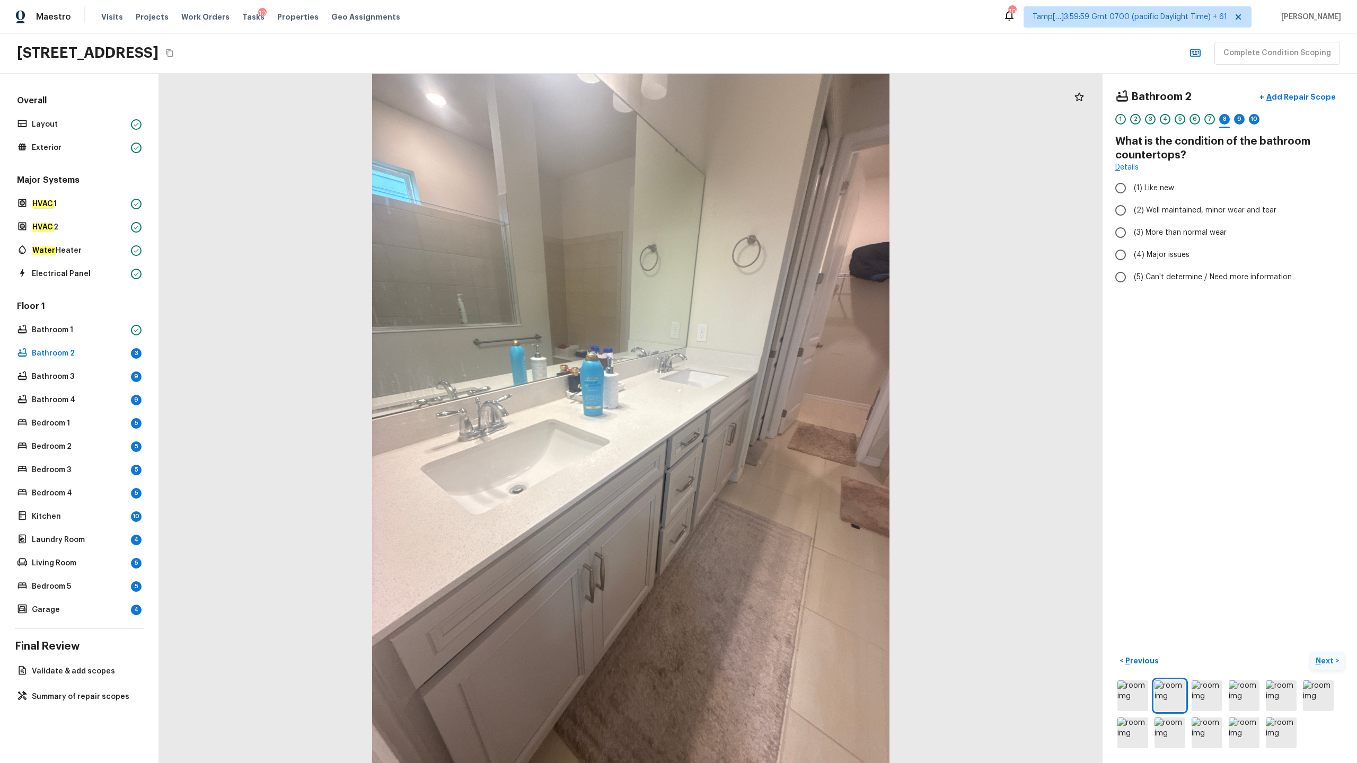
radio input "true"
click at [763, 377] on p "Next" at bounding box center [1326, 661] width 20 height 11
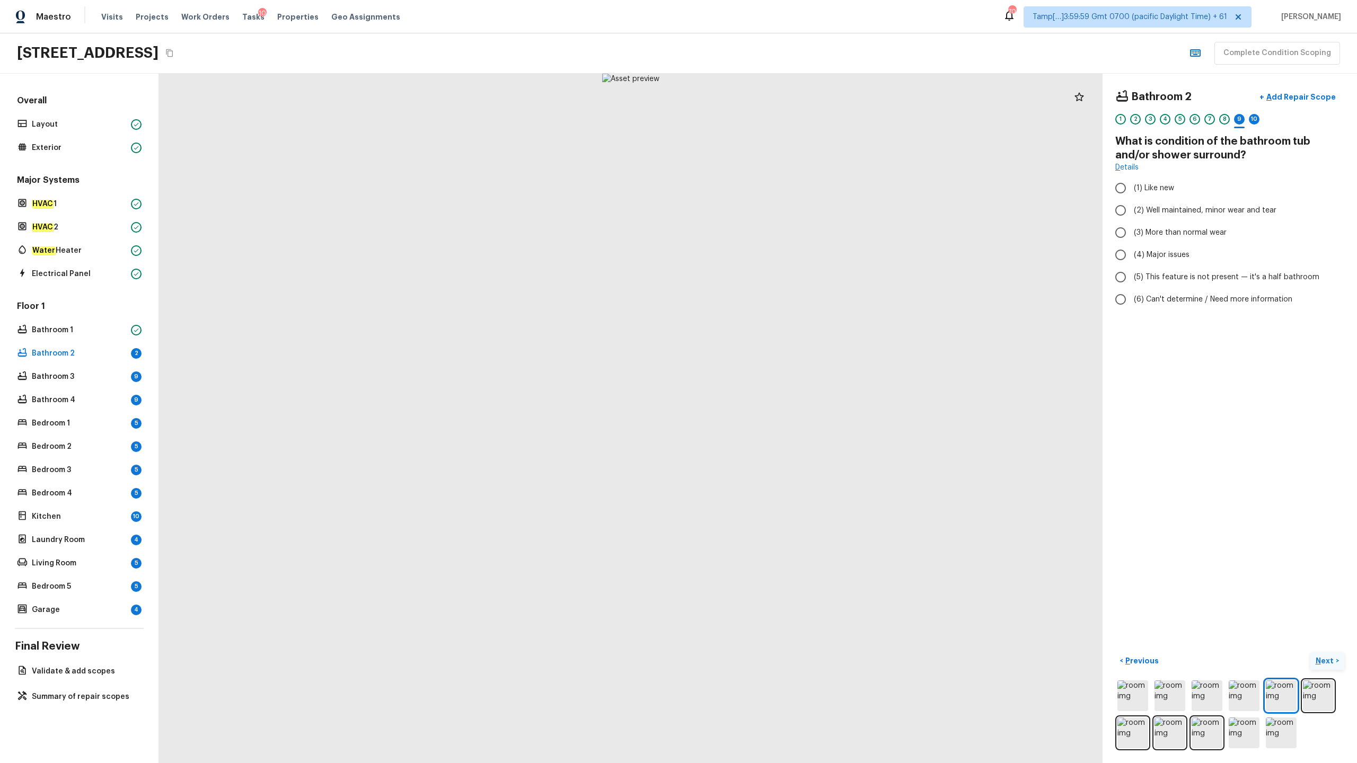
radio input "true"
click at [763, 377] on p "Next" at bounding box center [1326, 661] width 20 height 11
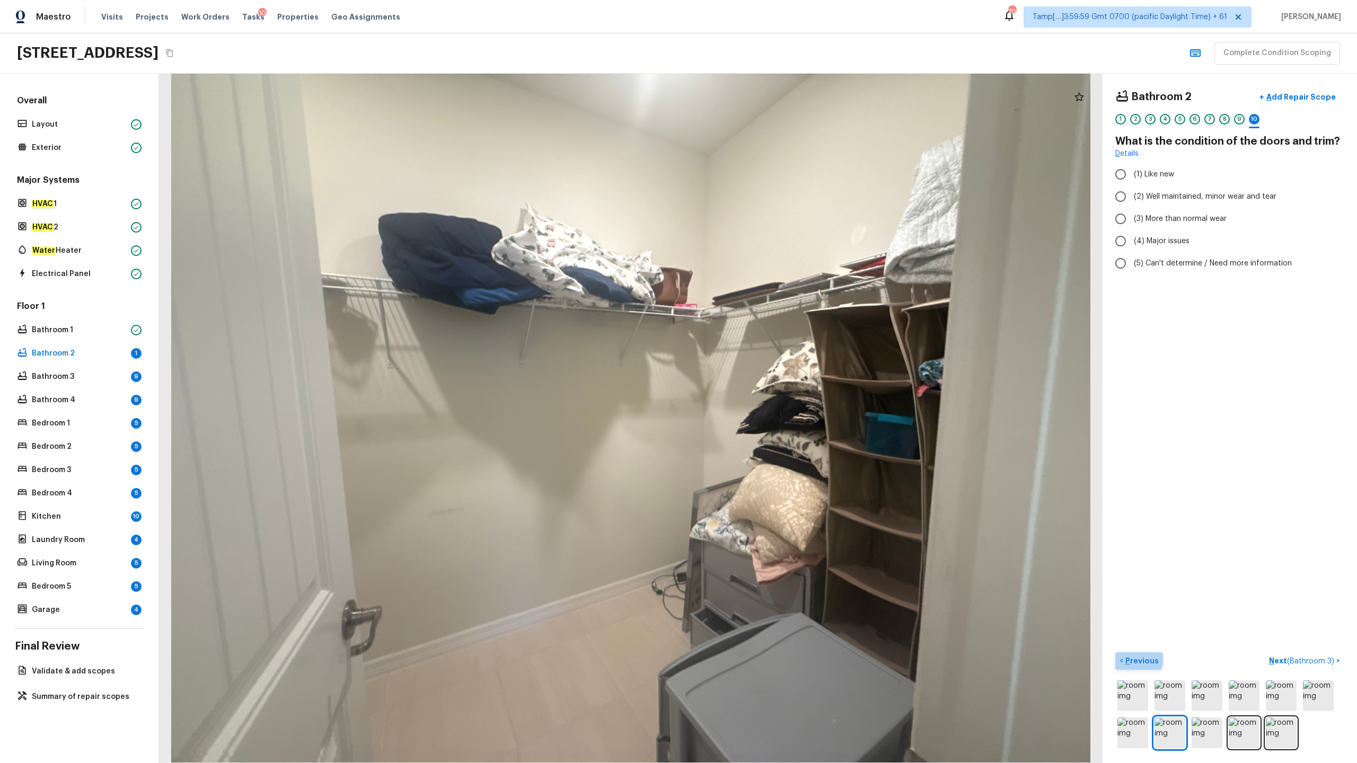
click at [763, 377] on p "Previous" at bounding box center [1141, 661] width 36 height 11
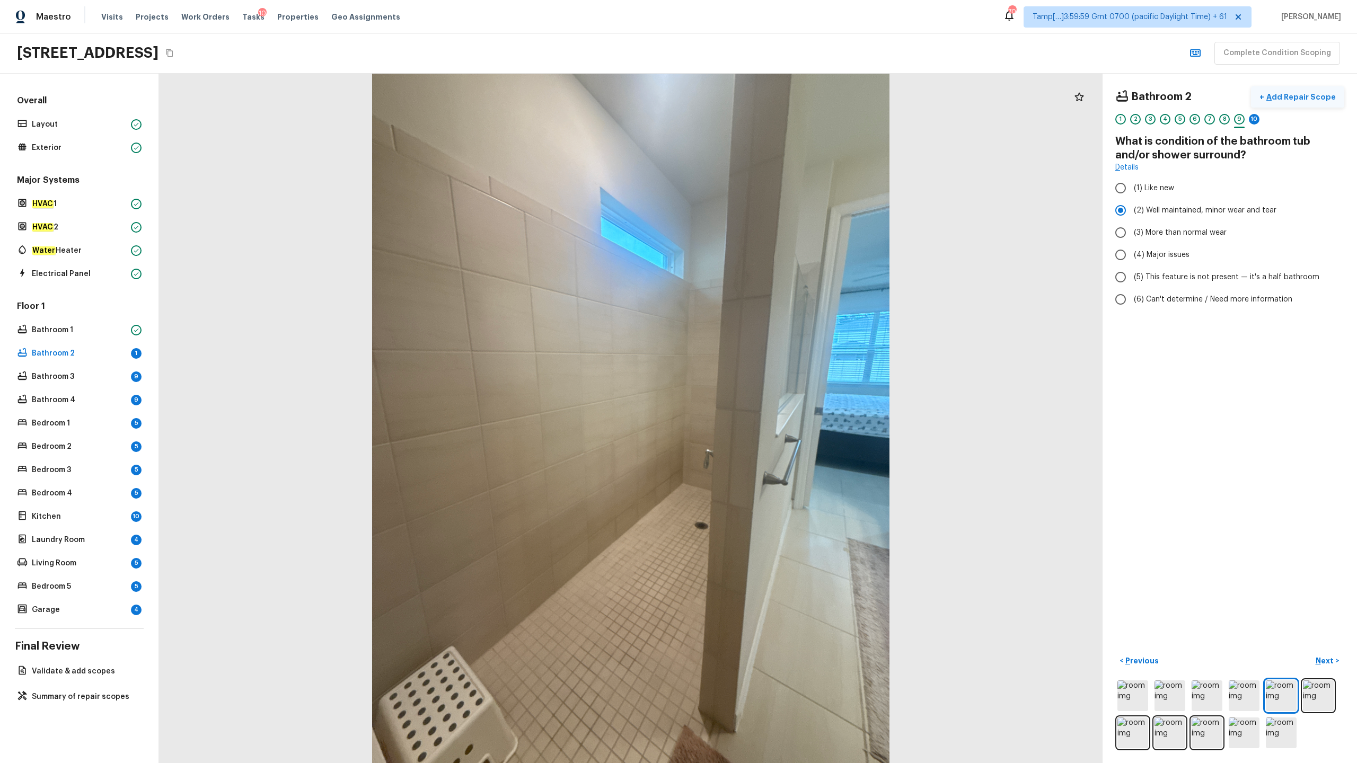
click at [763, 97] on p "Add Repair Scope" at bounding box center [1300, 97] width 72 height 11
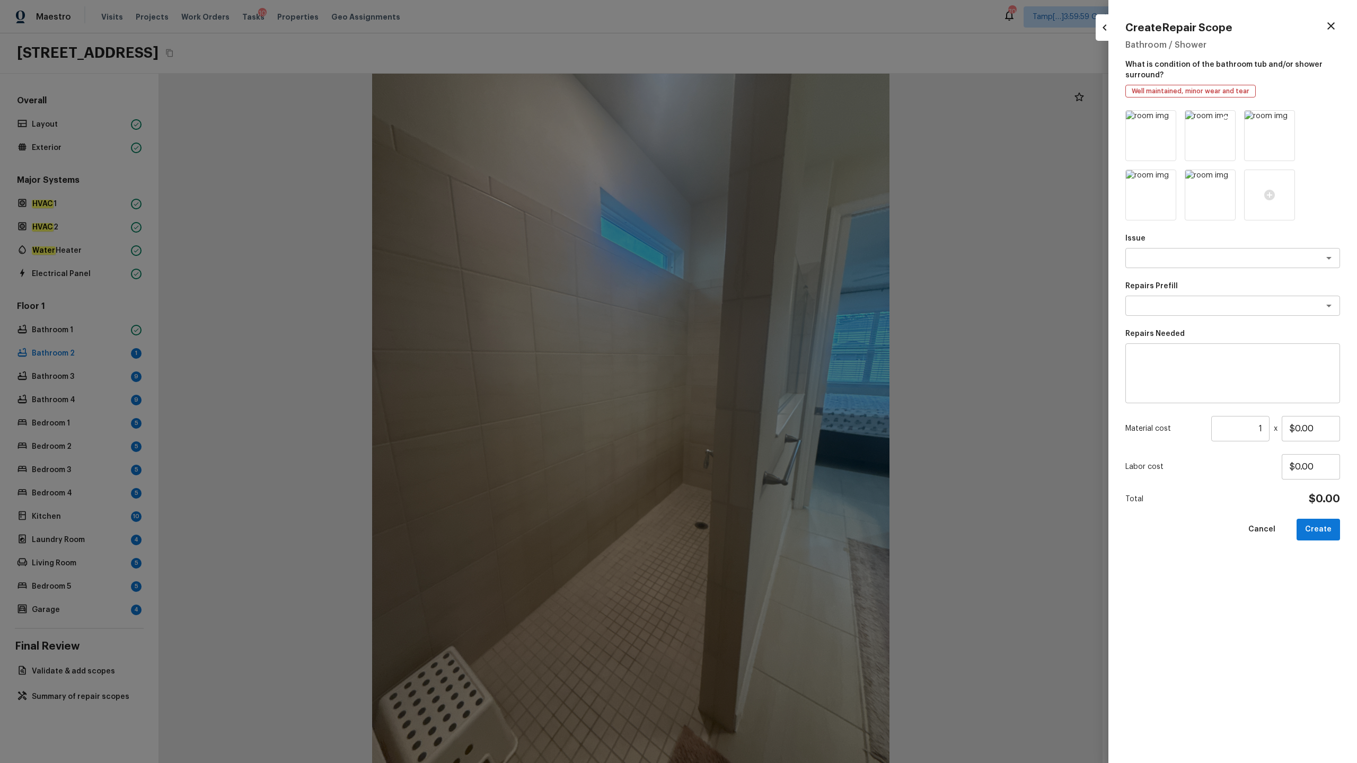
click at [763, 122] on icon at bounding box center [1225, 120] width 9 height 9
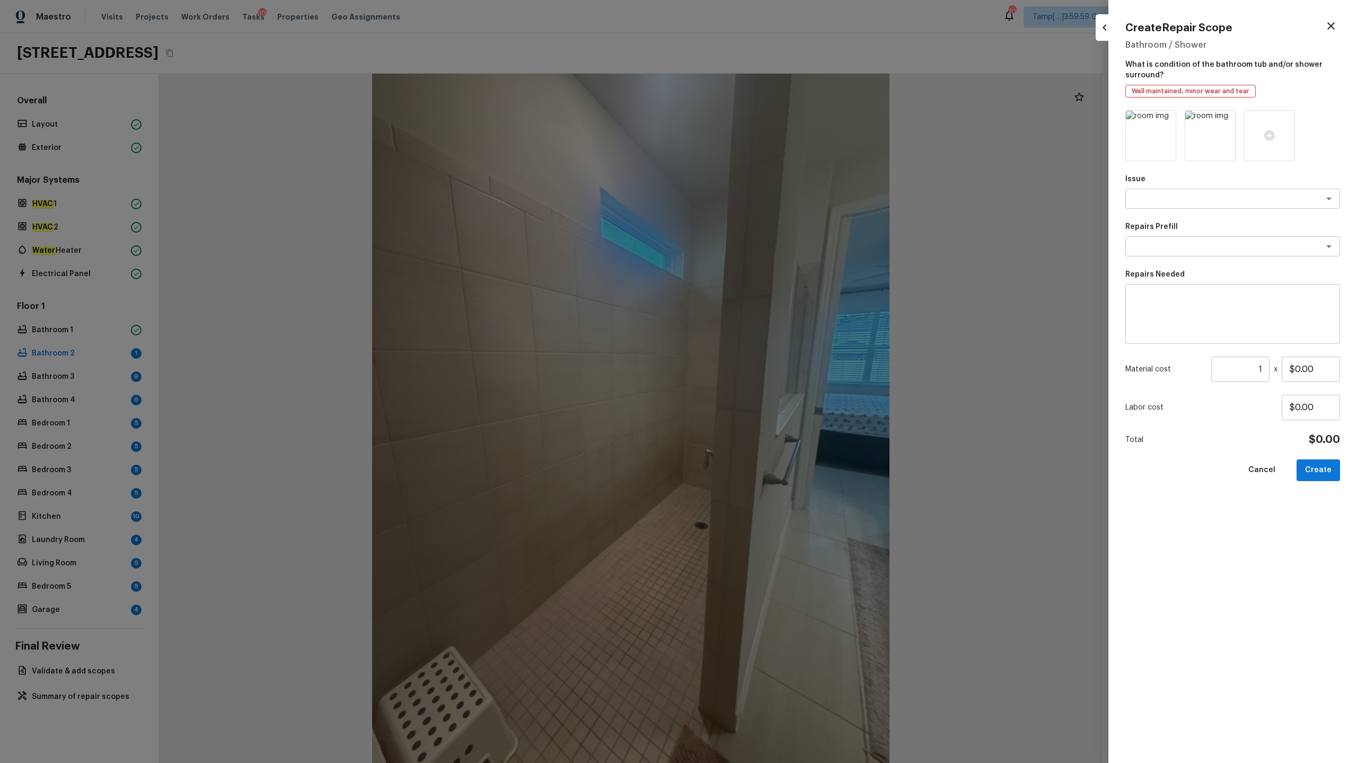
click at [763, 122] on icon at bounding box center [1225, 120] width 9 height 9
click at [763, 202] on textarea at bounding box center [1217, 199] width 175 height 11
click at [763, 220] on li "Bathroom Plumbing" at bounding box center [1232, 221] width 215 height 17
type textarea "Bathroom Plumbing"
click at [763, 246] on textarea at bounding box center [1217, 246] width 175 height 11
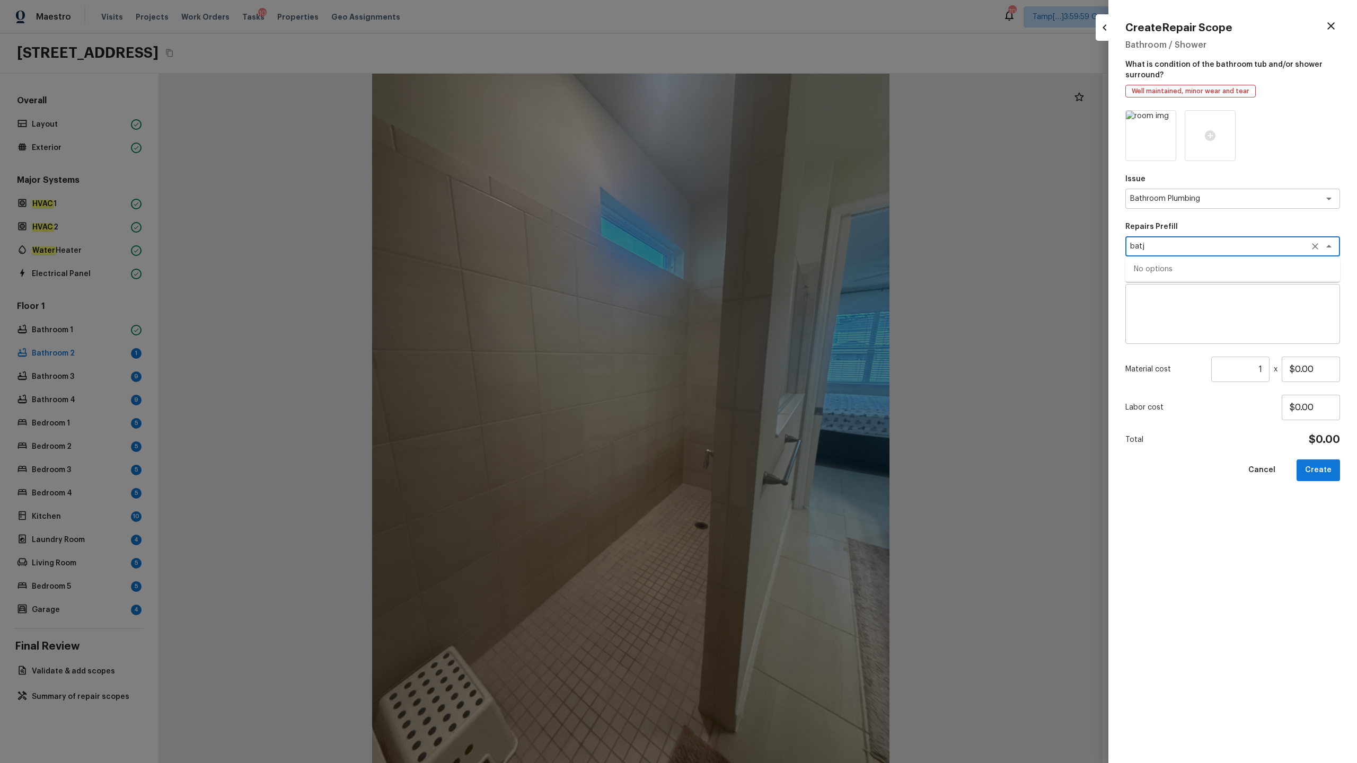
type textarea "batj"
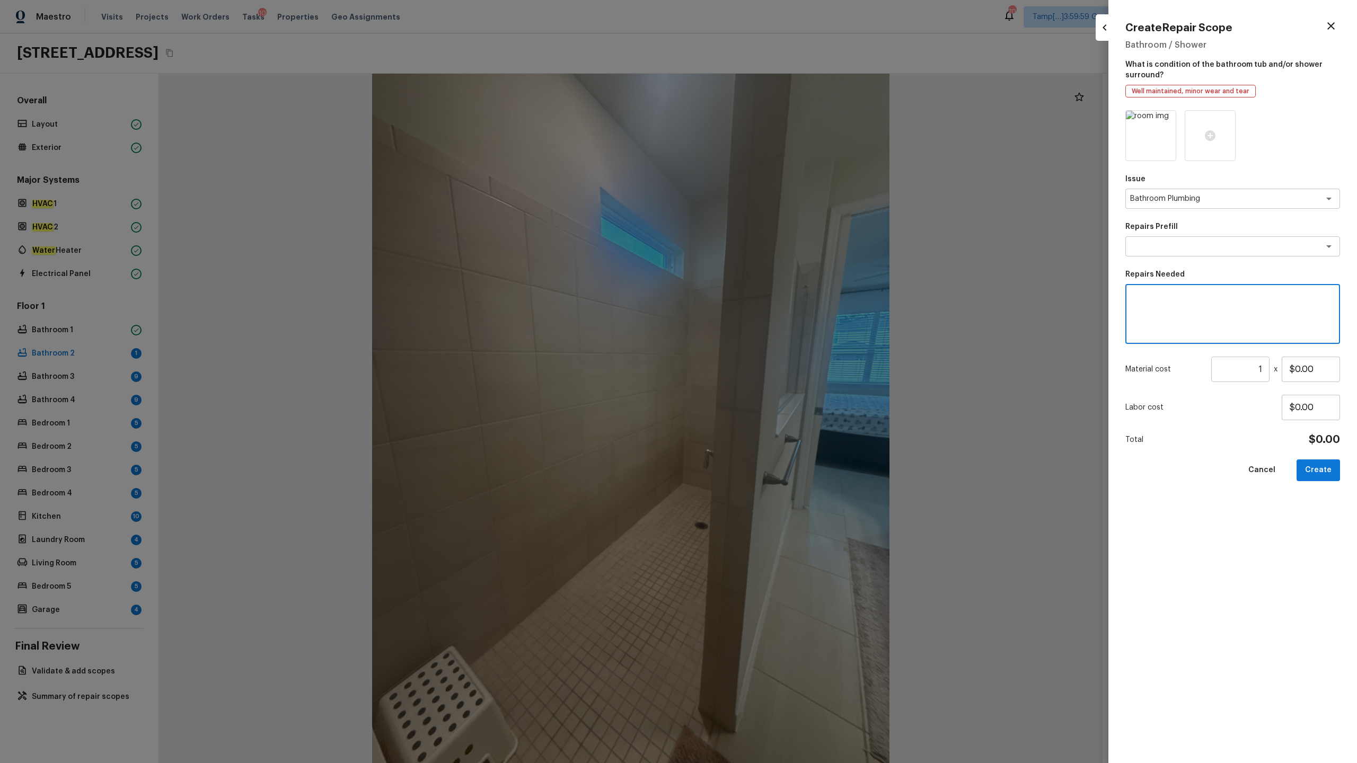
click at [763, 303] on textarea at bounding box center [1233, 314] width 200 height 42
click at [763, 244] on textarea at bounding box center [1217, 246] width 175 height 11
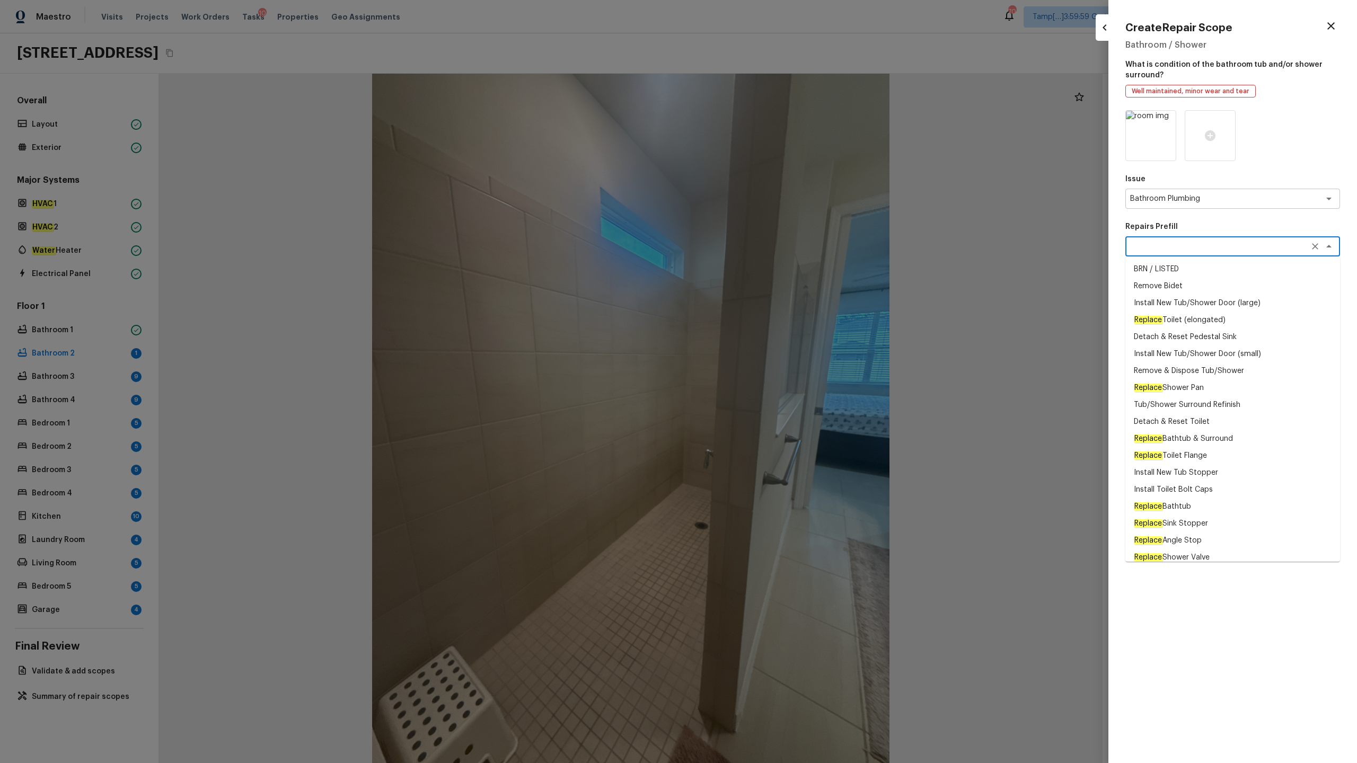
type textarea "h"
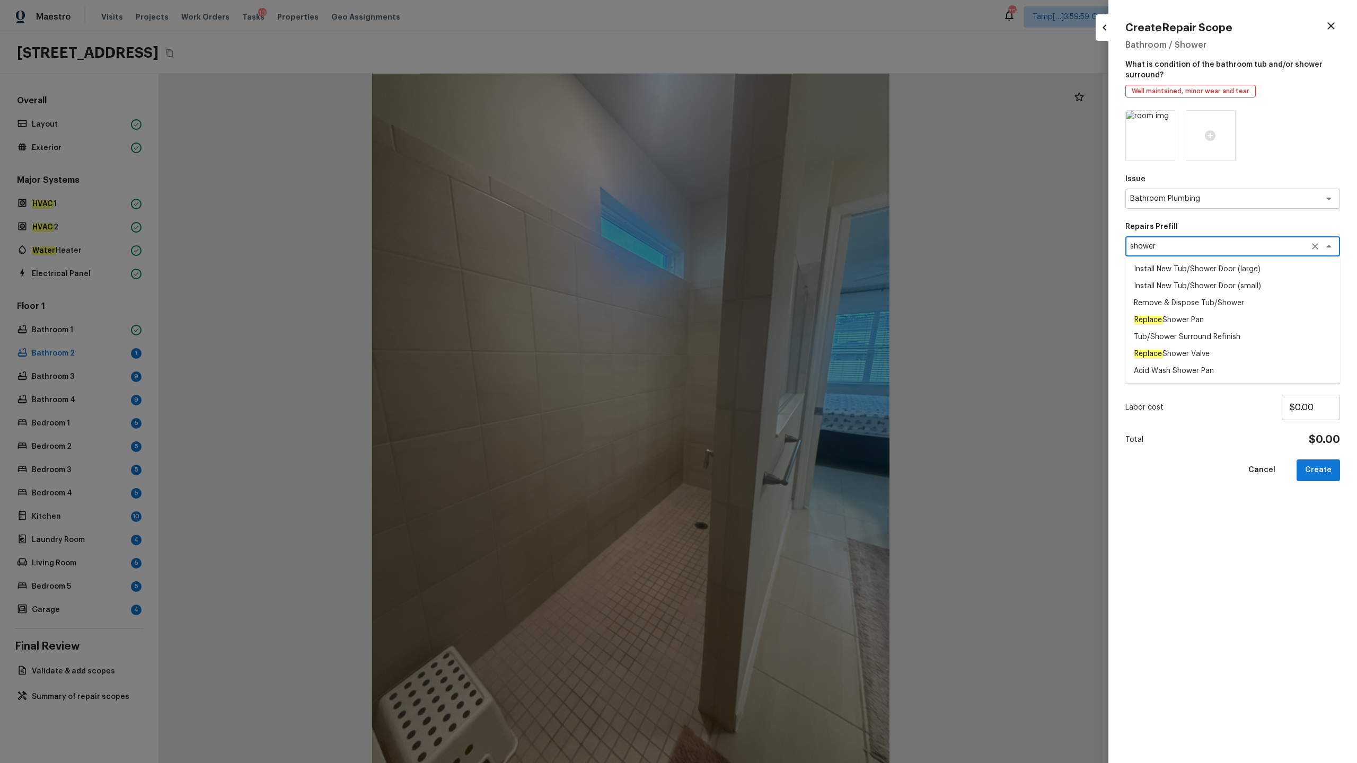
click at [763, 284] on li "Install New Tub/Shower Door (small)" at bounding box center [1232, 286] width 215 height 17
type textarea "Install New Tub/Shower Door (small)"
type textarea "Prep the tub/shower surround and install a new 32''-36'' tempered shower door. …"
type input "$527.02"
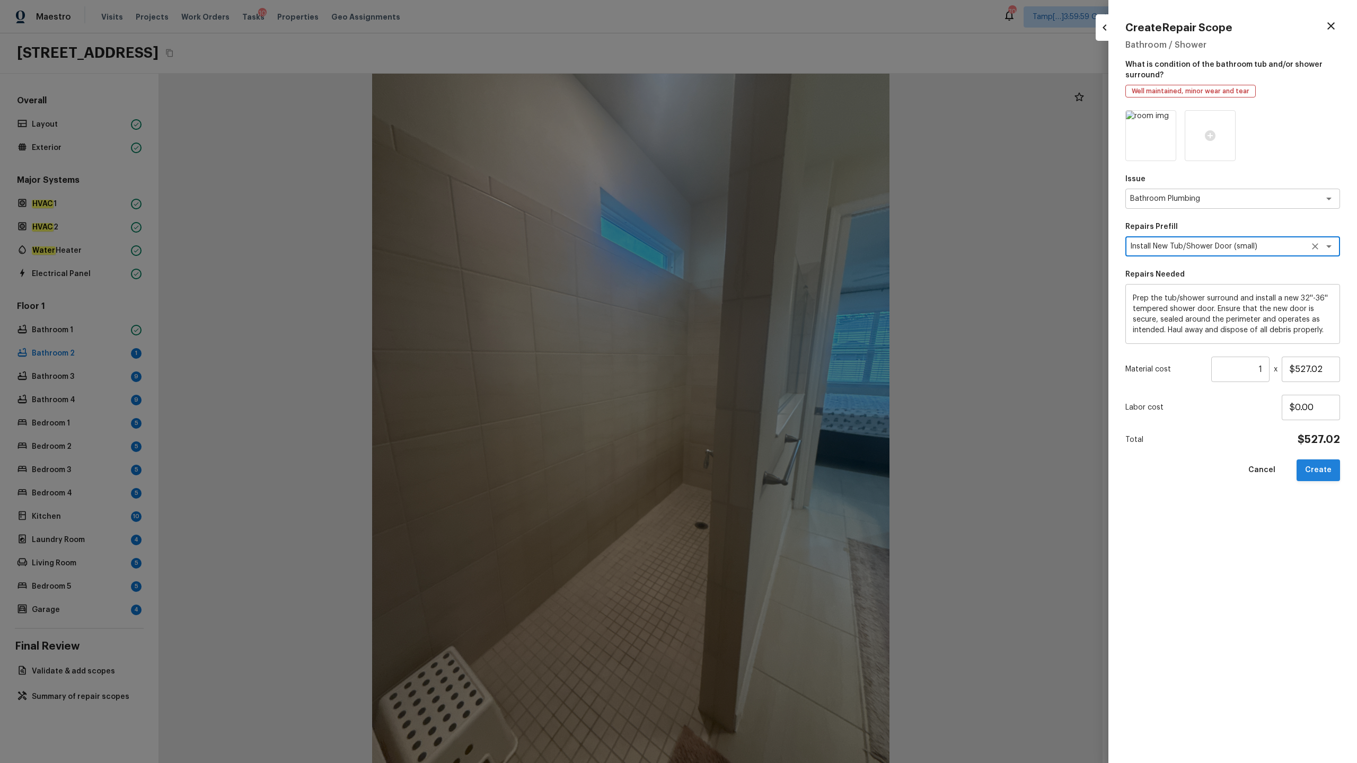
type textarea "Install New Tub/Shower Door (small)"
click at [763, 377] on button "Create" at bounding box center [1318, 471] width 43 height 22
type input "$0.00"
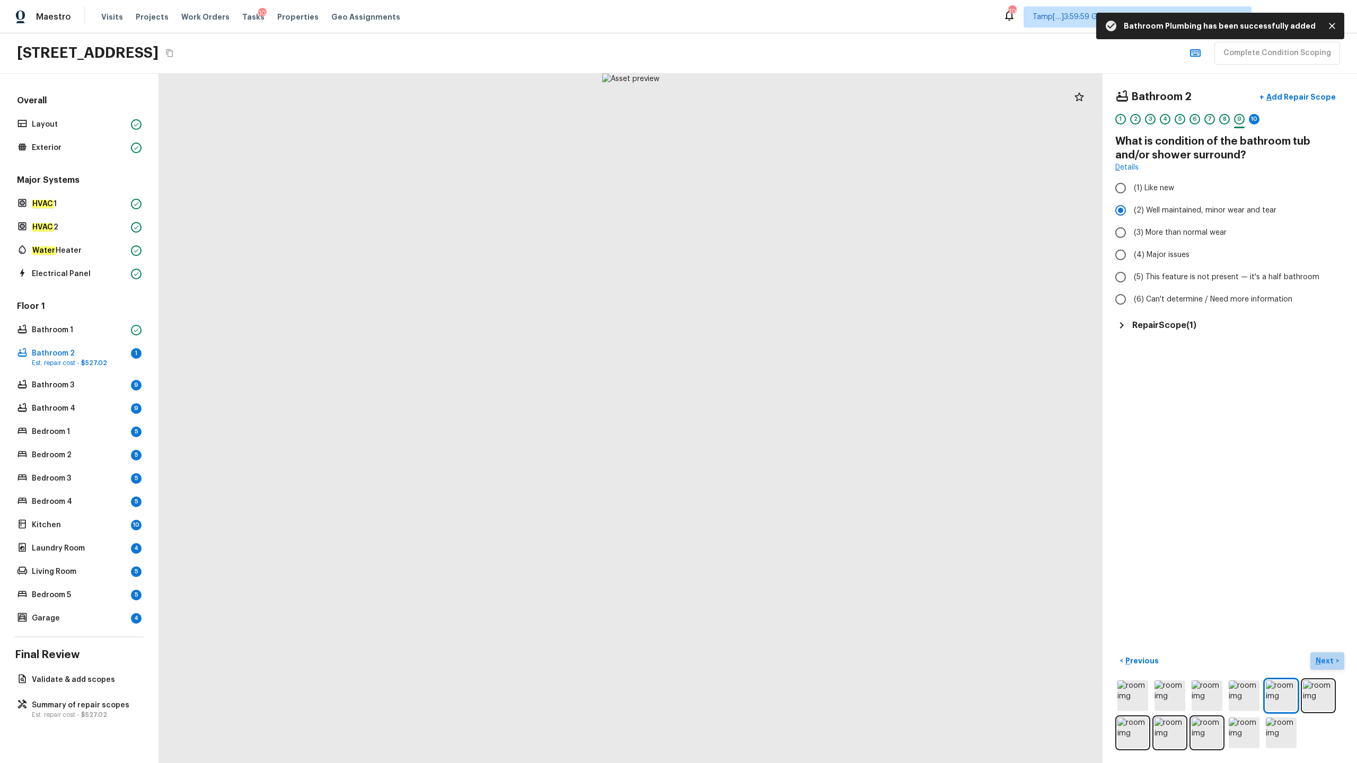
click at [763, 377] on p "Next" at bounding box center [1326, 661] width 20 height 11
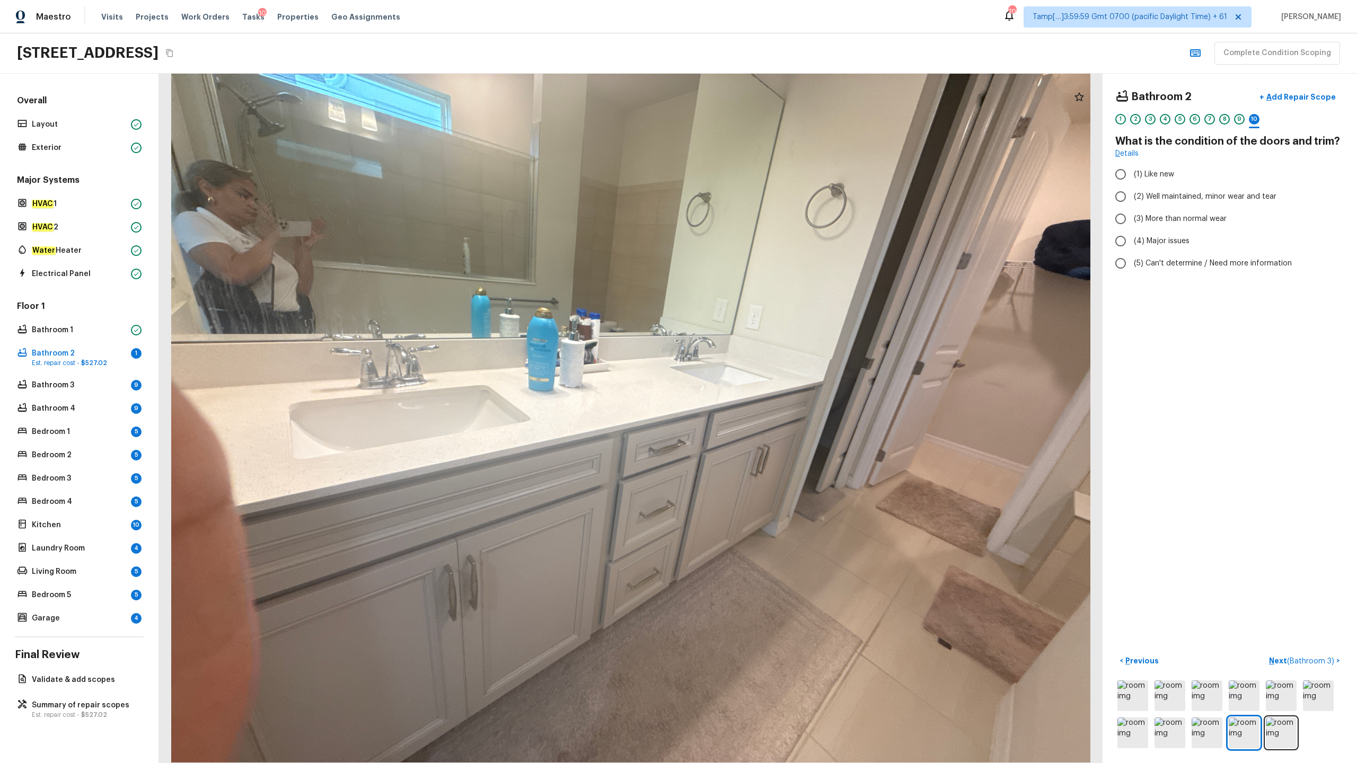
radio input "true"
click at [763, 377] on p "Next ( Bathroom 3 )" at bounding box center [1302, 661] width 67 height 11
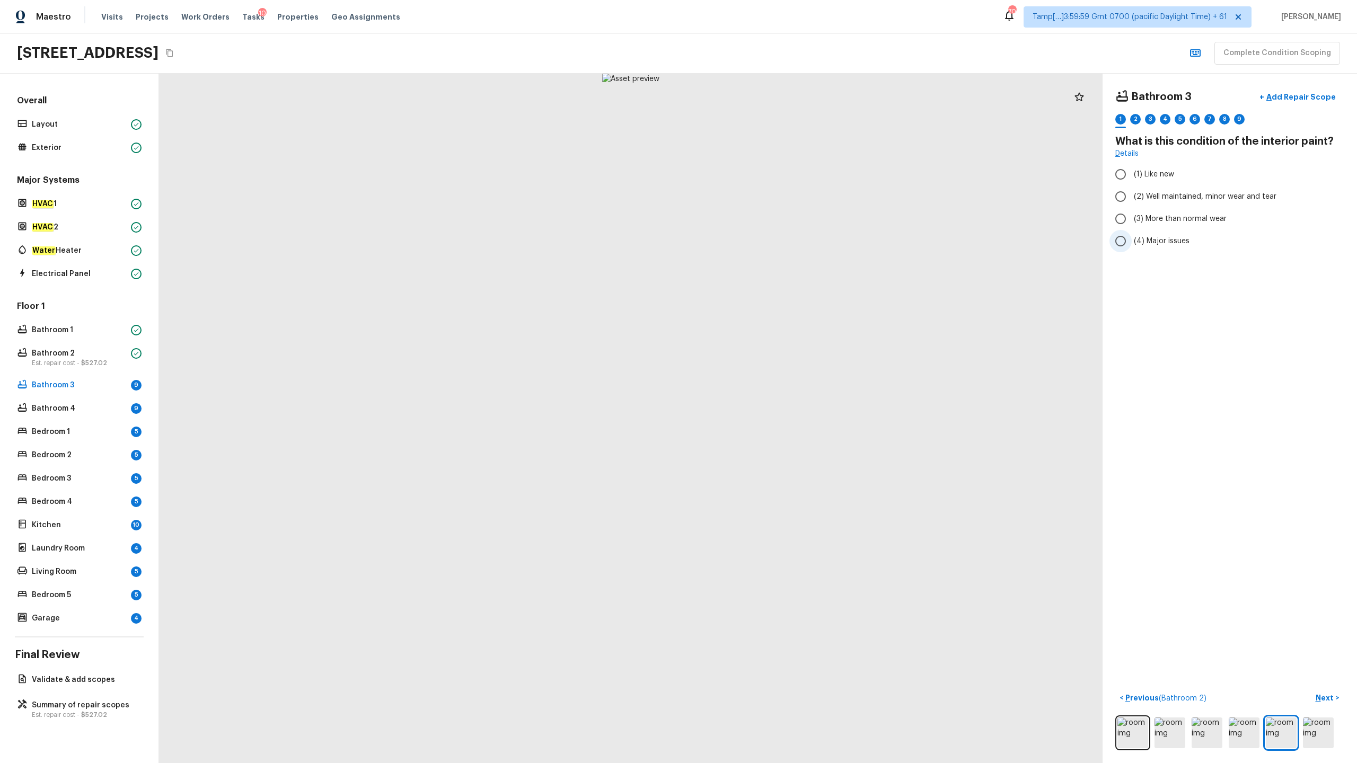
radio input "true"
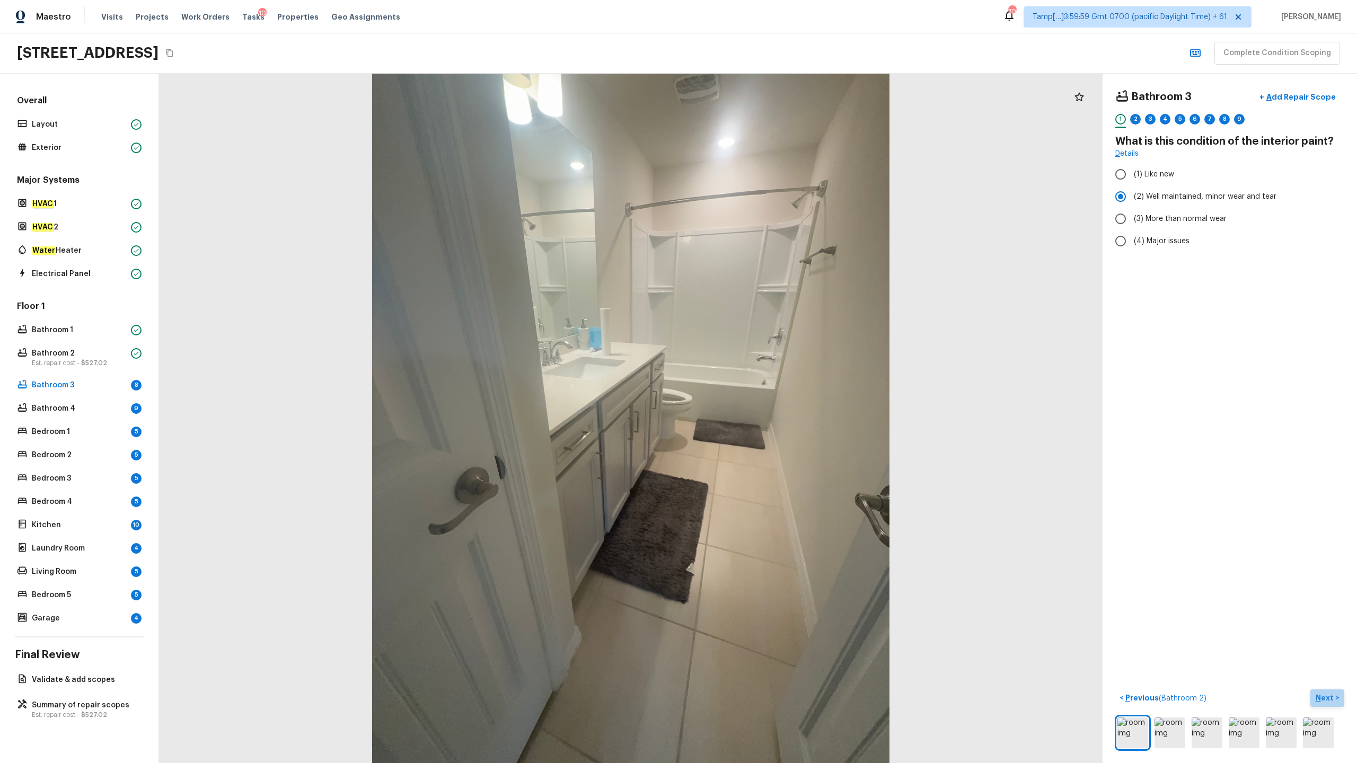
click at [763, 377] on p "Next" at bounding box center [1326, 698] width 20 height 11
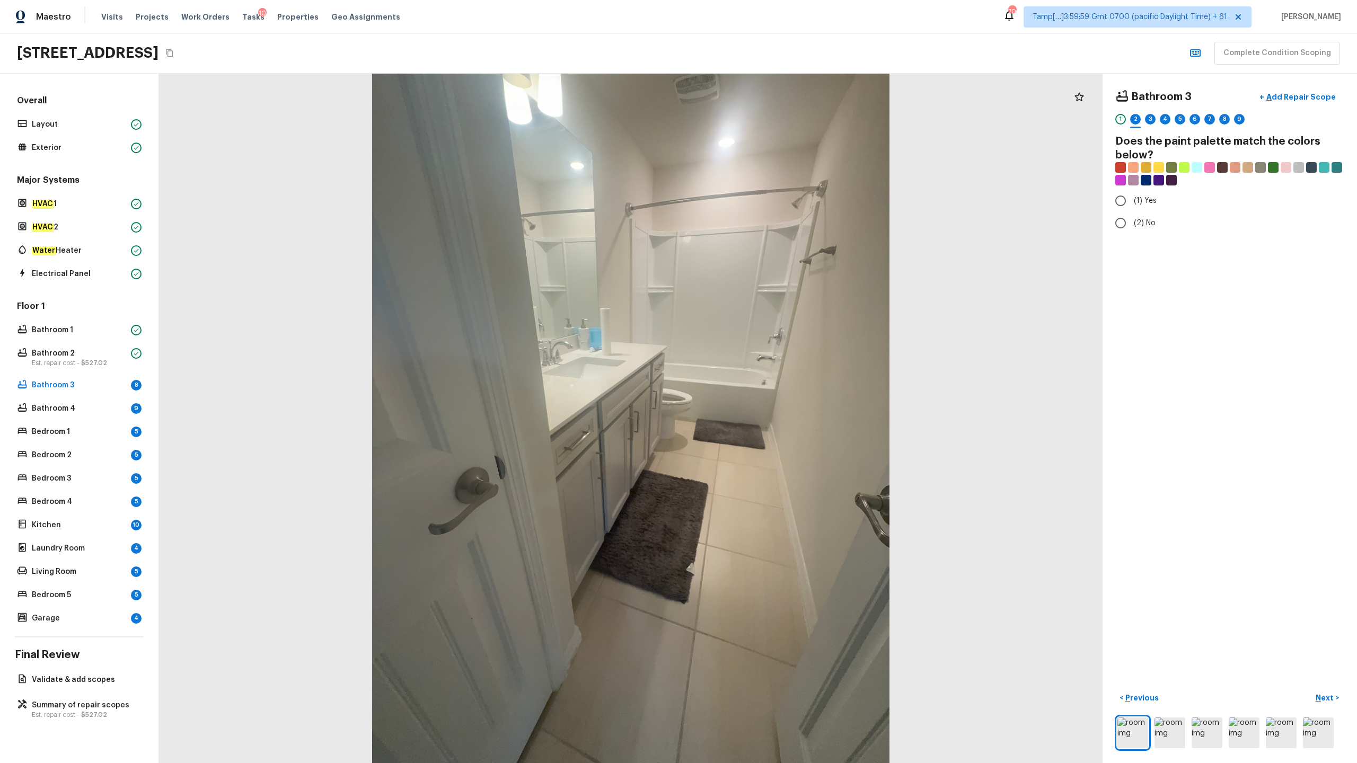
radio input "true"
click at [763, 377] on p "Next" at bounding box center [1326, 698] width 20 height 11
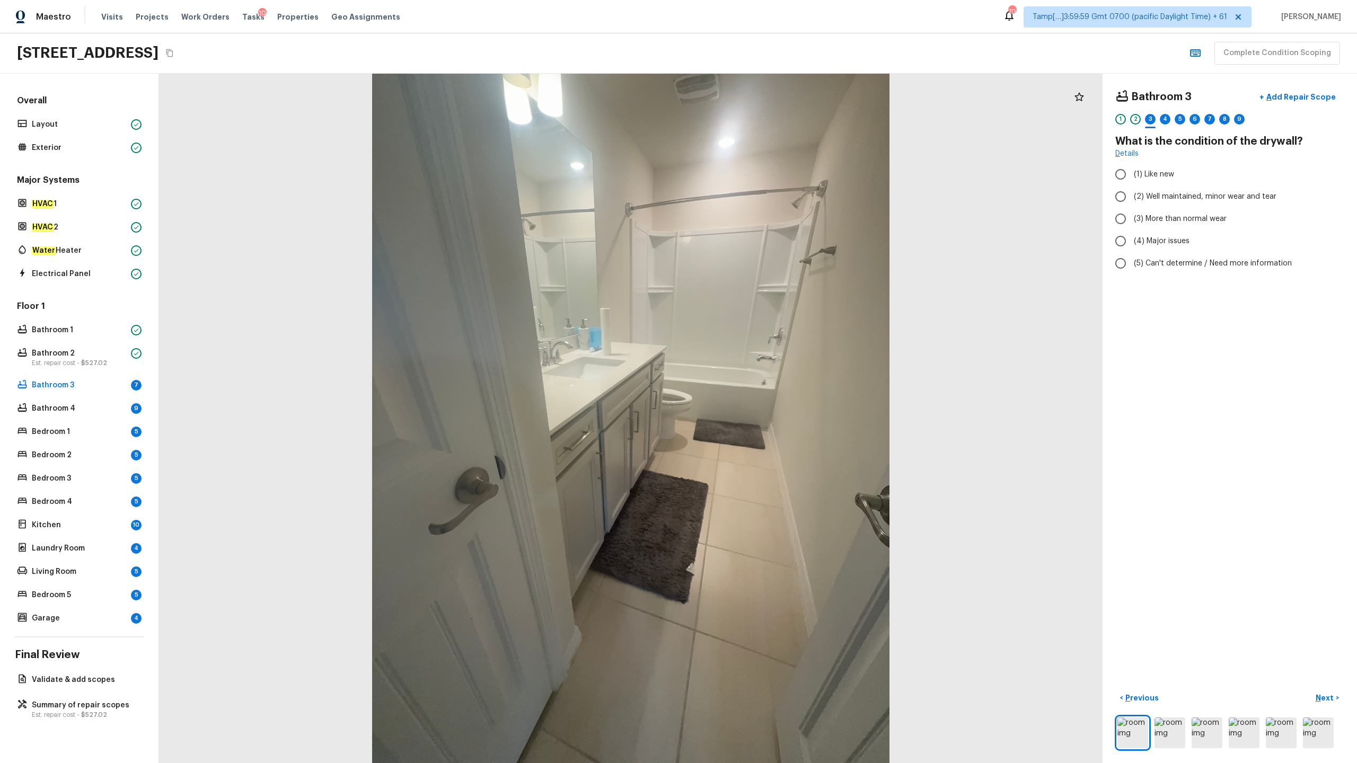
radio input "true"
click at [763, 377] on p "Next" at bounding box center [1326, 698] width 20 height 11
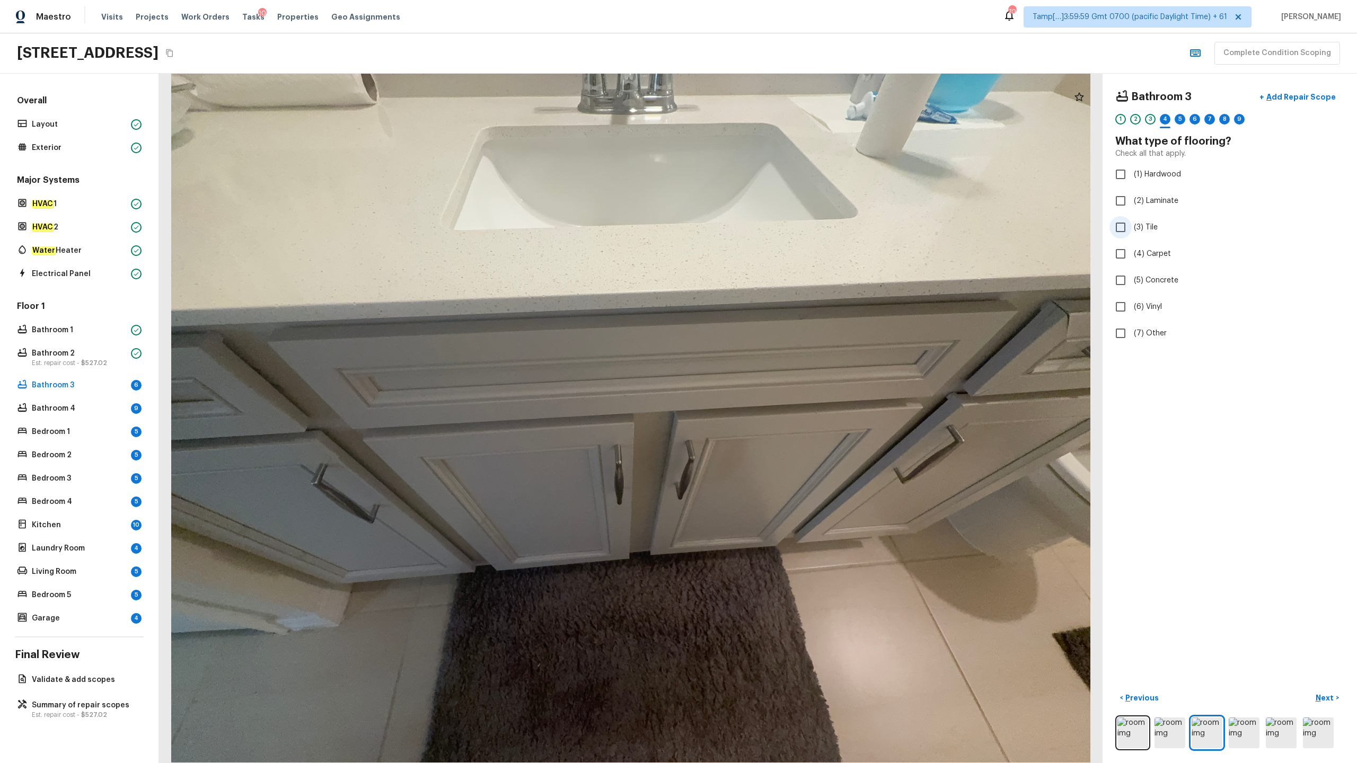
click at [763, 232] on span "(3) Tile" at bounding box center [1146, 227] width 24 height 11
click at [763, 232] on input "(3) Tile" at bounding box center [1121, 227] width 22 height 22
checkbox input "true"
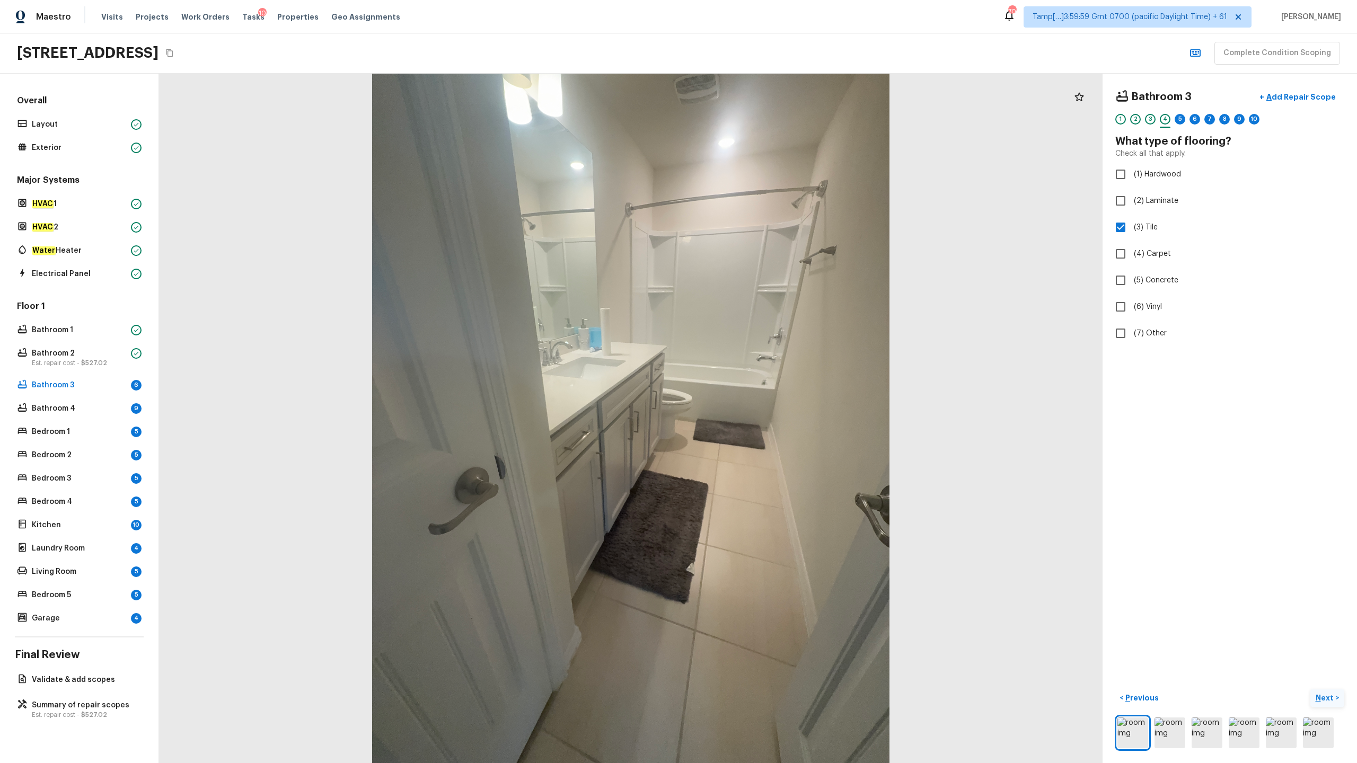
click at [763, 377] on p "Next" at bounding box center [1326, 698] width 20 height 11
radio input "true"
click at [763, 377] on p "Next" at bounding box center [1326, 698] width 20 height 11
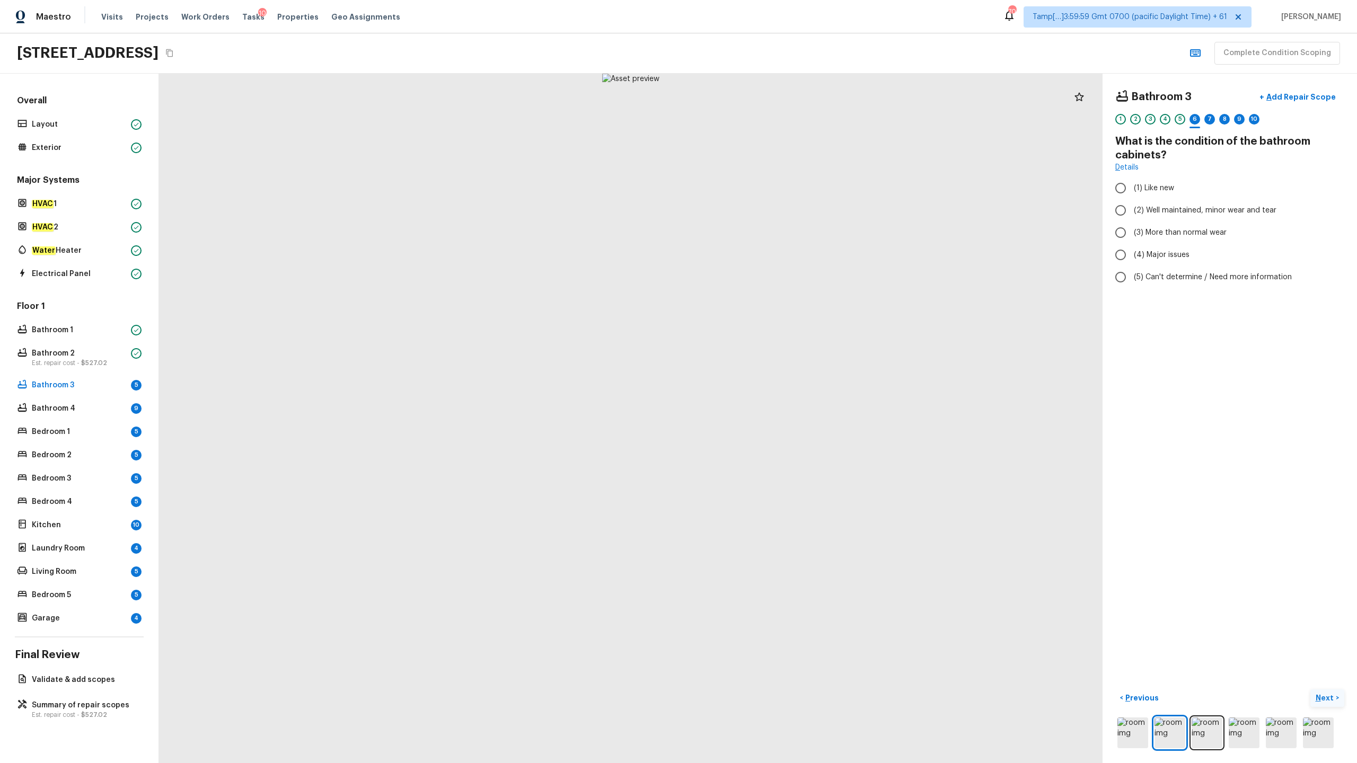
radio input "true"
click at [763, 377] on p "Next" at bounding box center [1326, 698] width 20 height 11
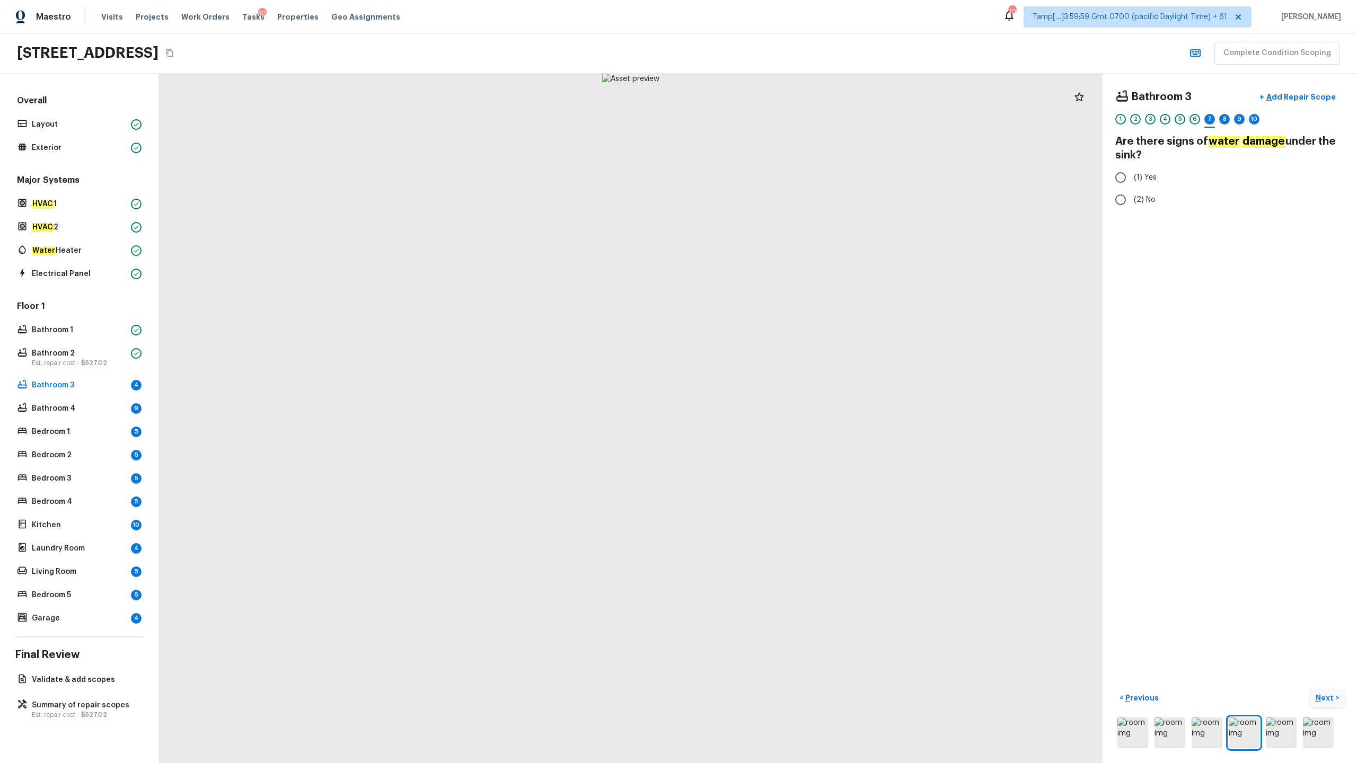
radio input "true"
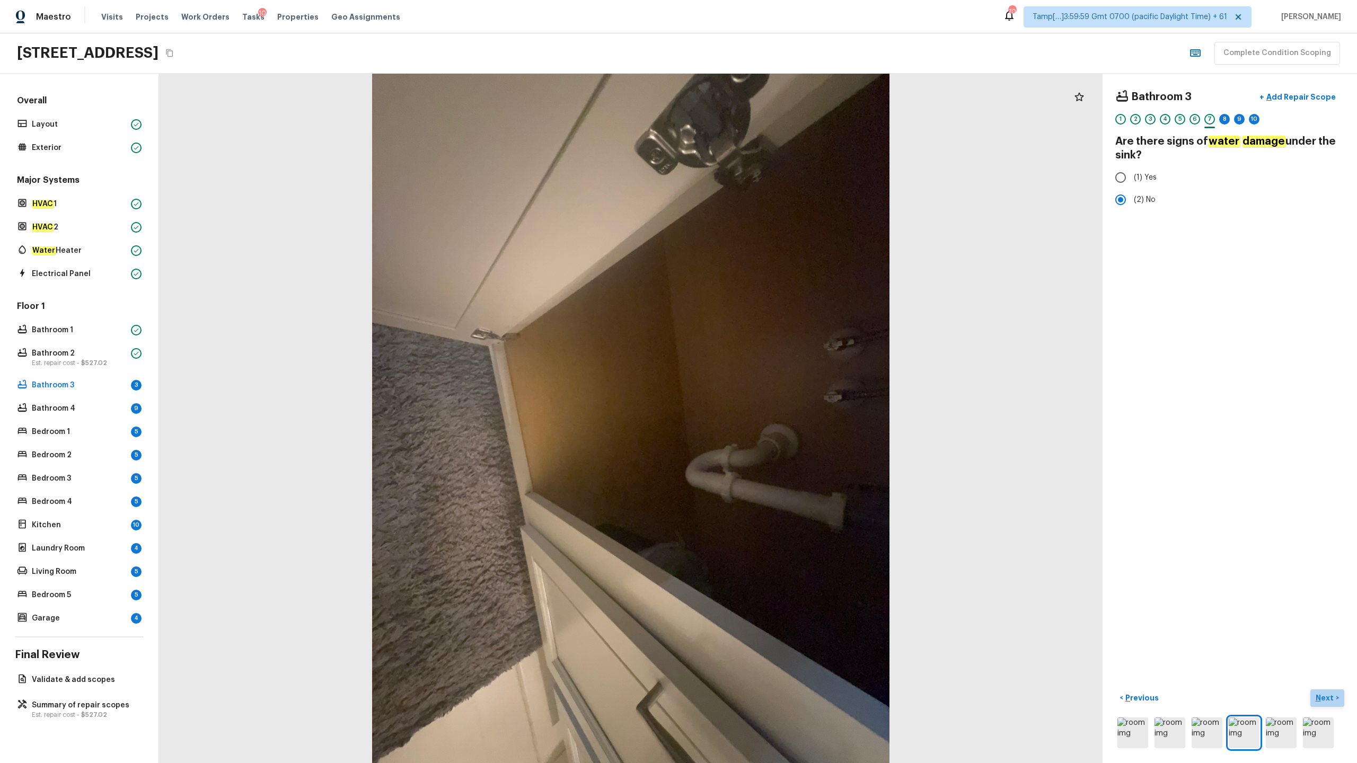
click at [763, 377] on p "Next" at bounding box center [1326, 698] width 20 height 11
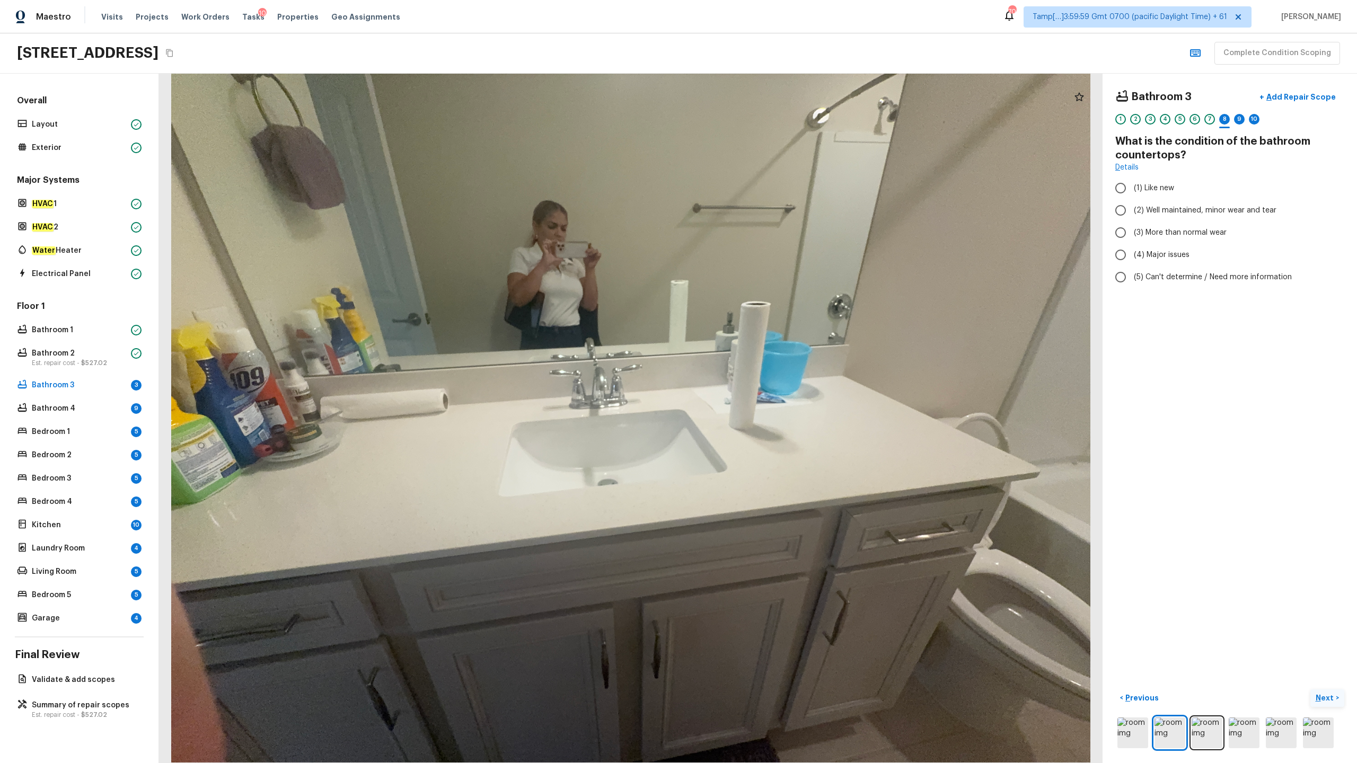
radio input "true"
click at [763, 377] on p "Next" at bounding box center [1326, 698] width 20 height 11
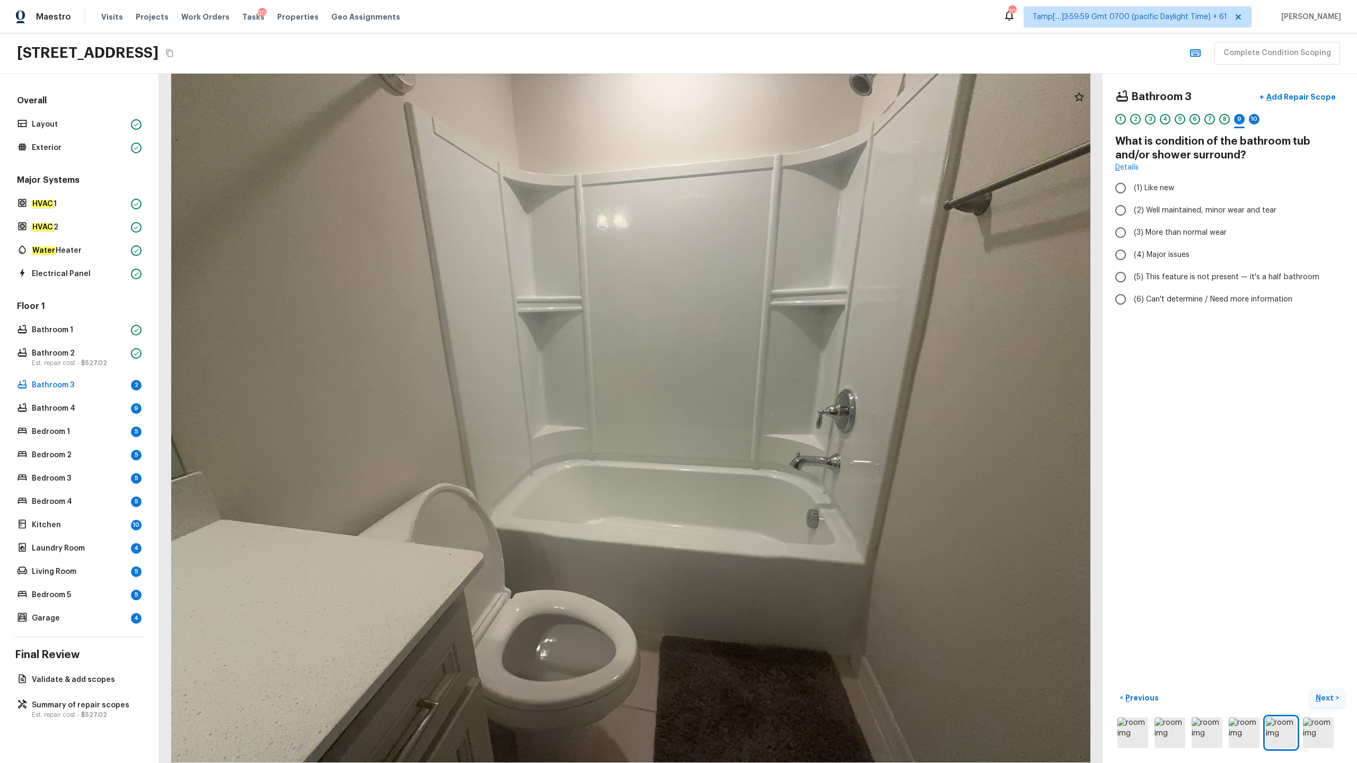
radio input "true"
click at [763, 377] on p "Next" at bounding box center [1326, 698] width 20 height 11
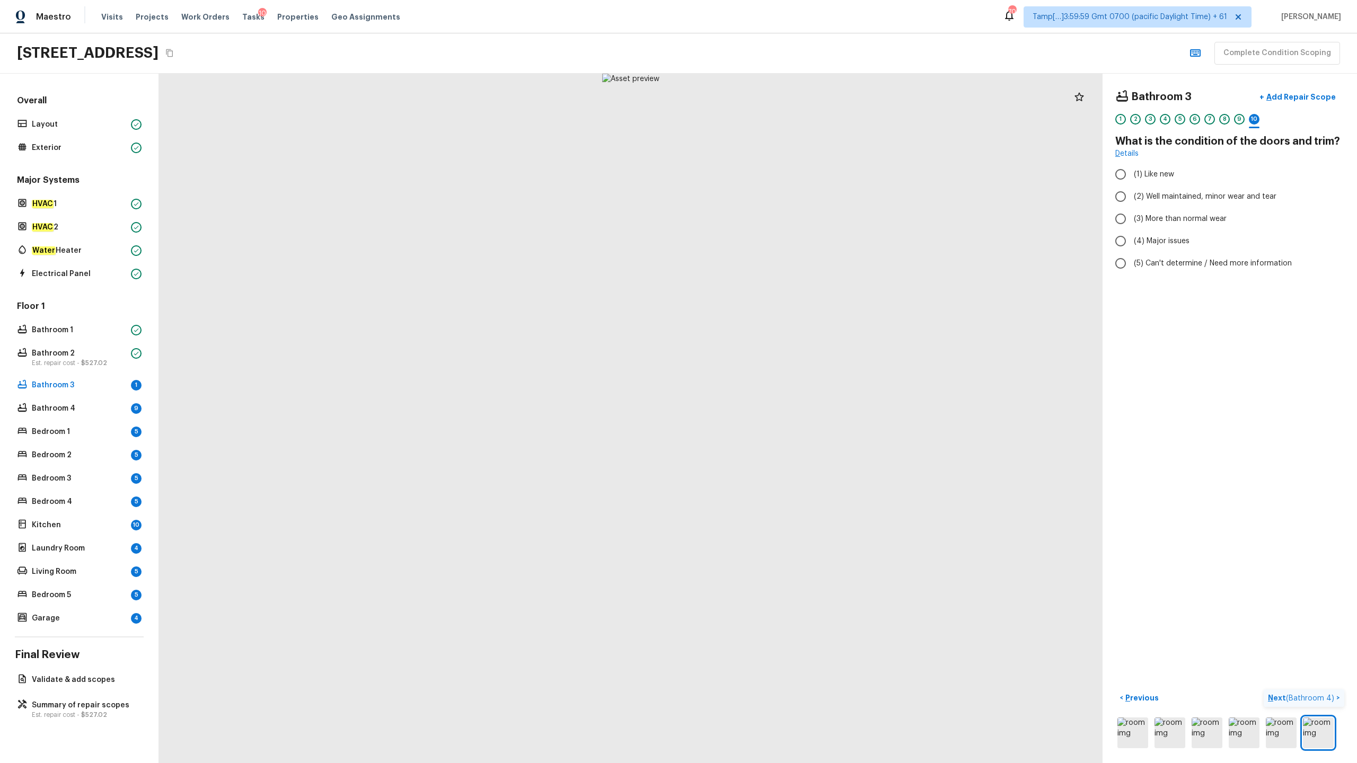
radio input "true"
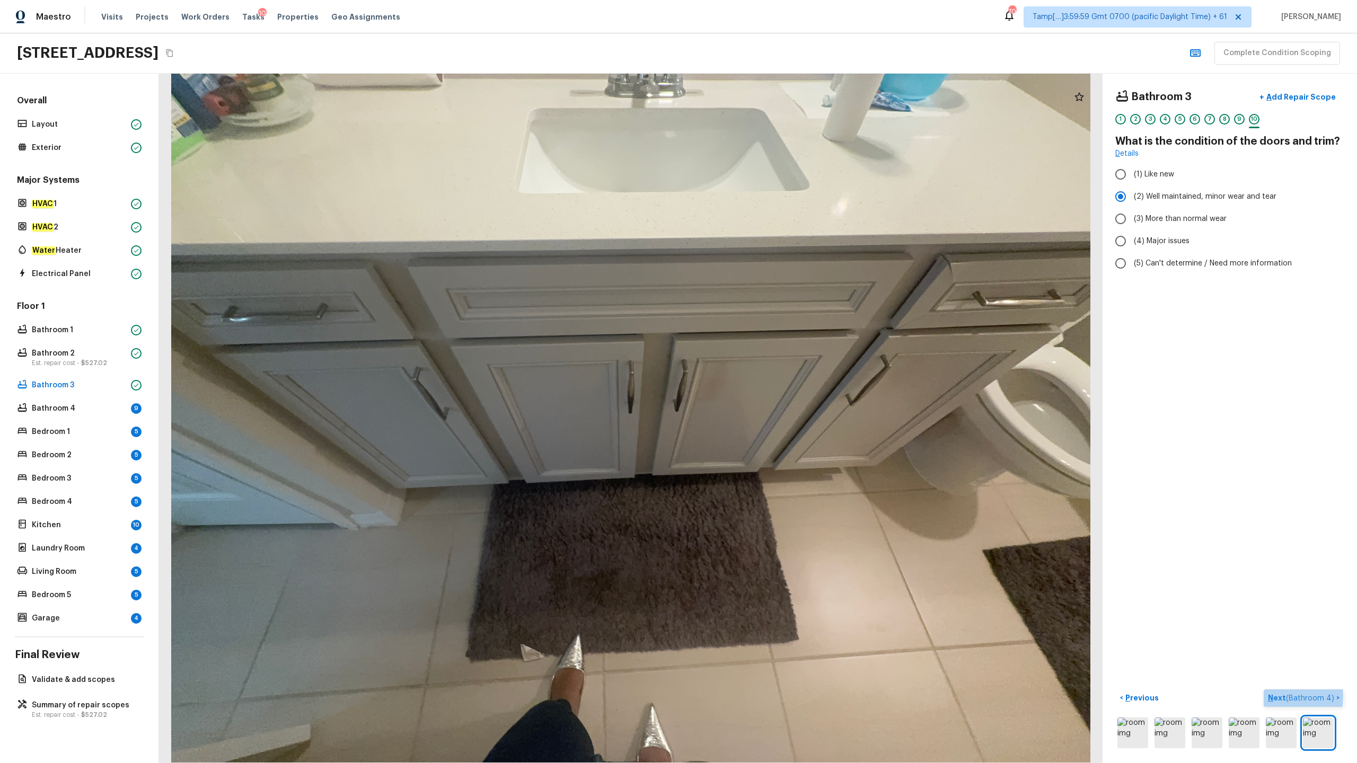
click at [763, 377] on p "Next ( Bathroom 4 )" at bounding box center [1302, 698] width 68 height 11
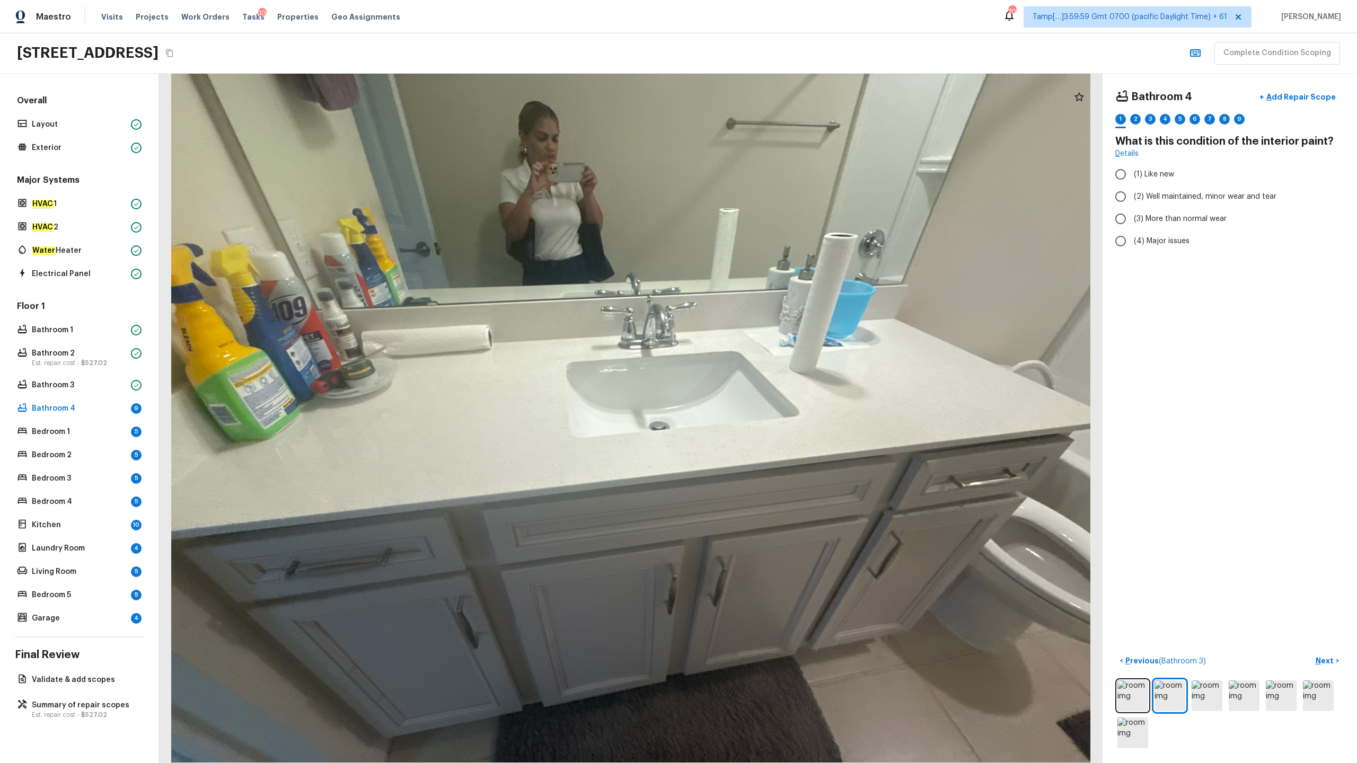
radio input "true"
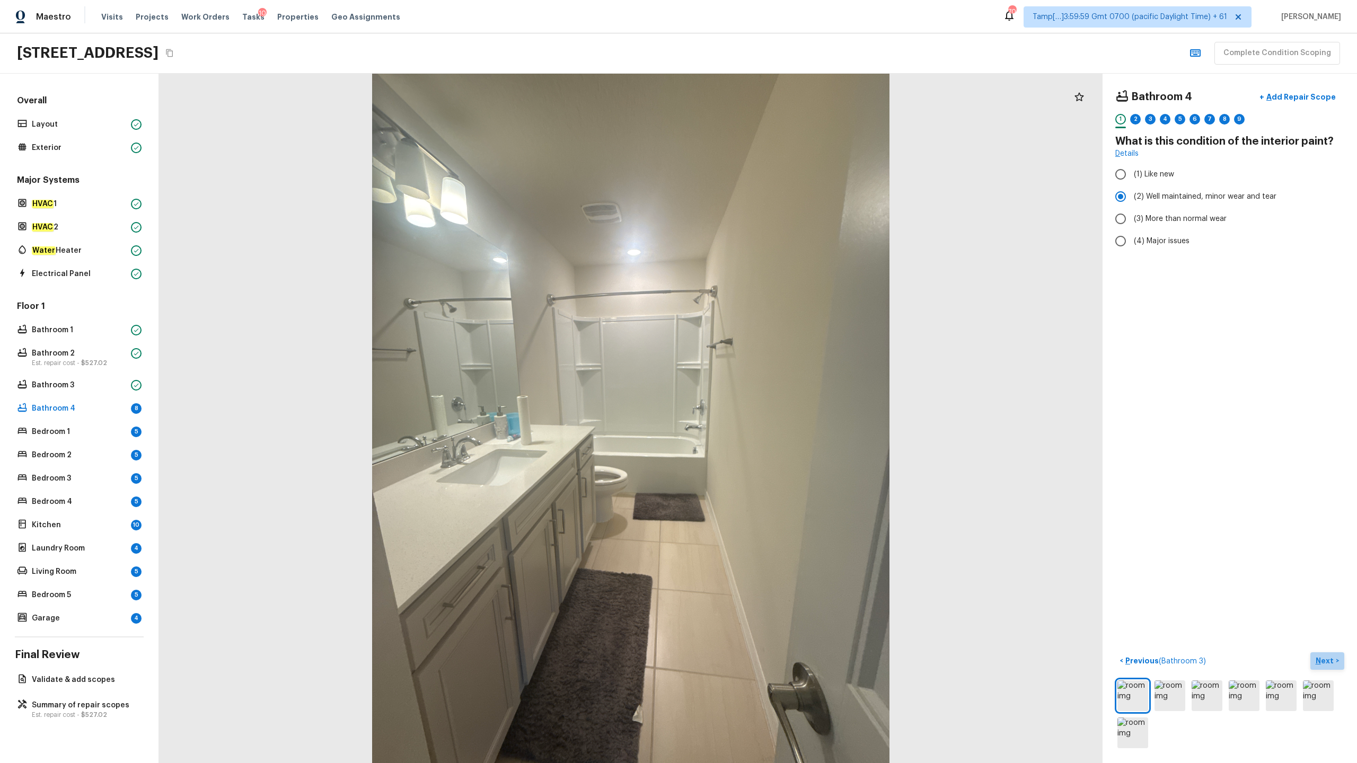
click at [763, 377] on p "Next" at bounding box center [1326, 661] width 20 height 11
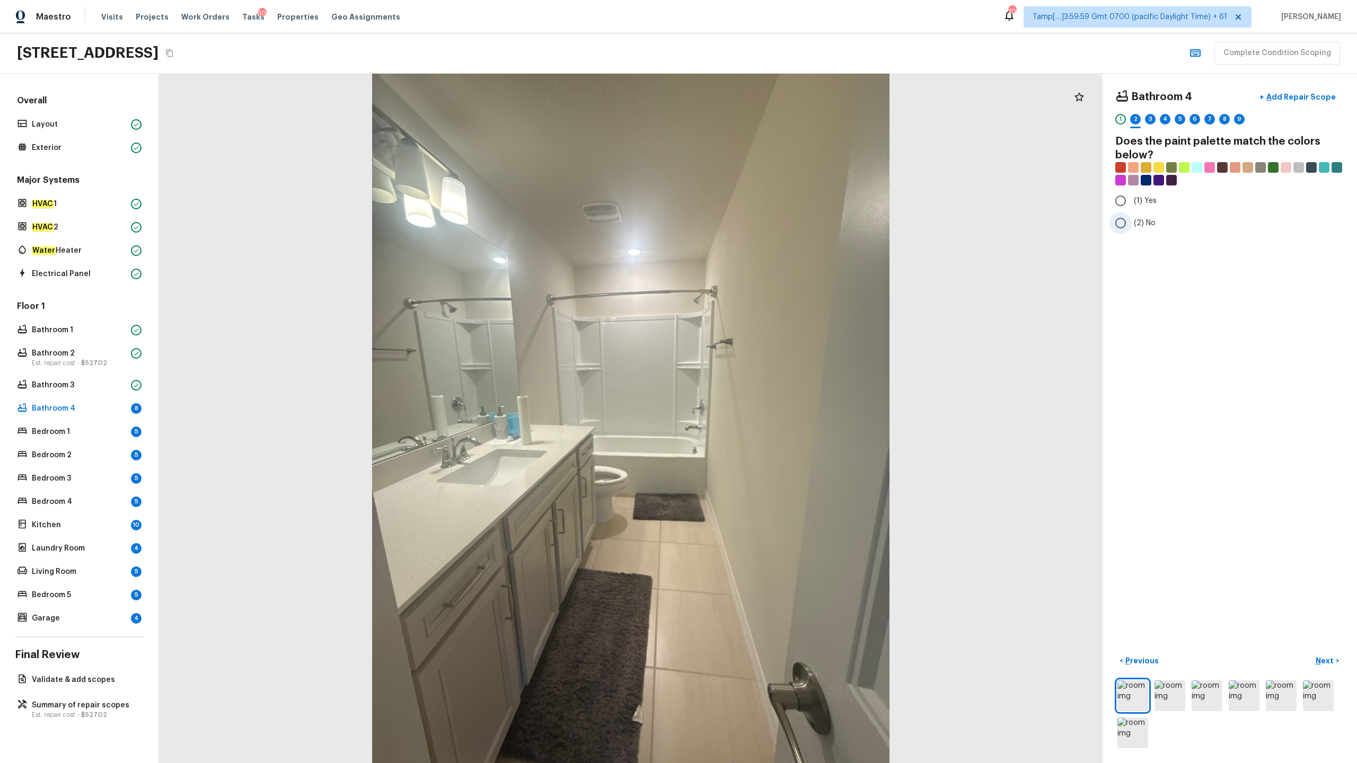
click at [763, 224] on input "(2) No" at bounding box center [1121, 223] width 22 height 22
radio input "true"
click at [763, 377] on p "Next" at bounding box center [1326, 661] width 20 height 11
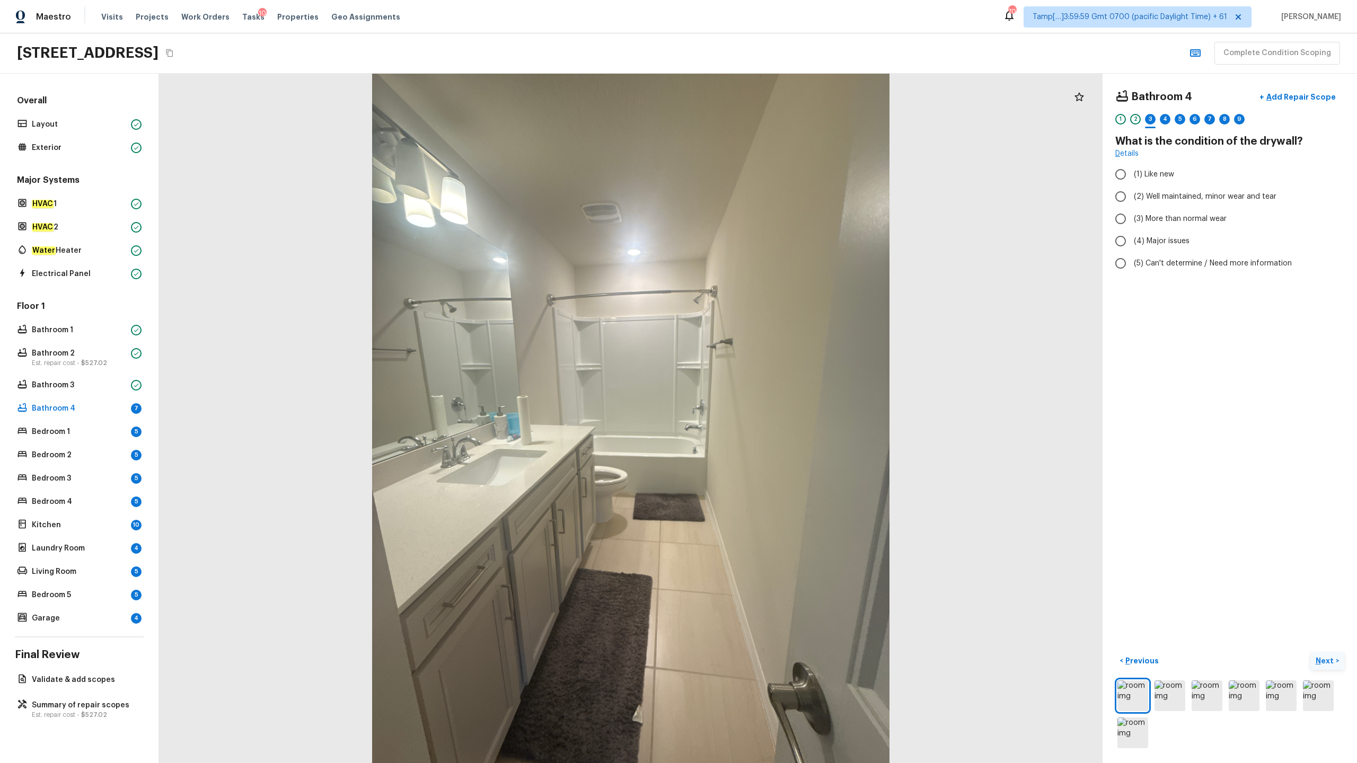
radio input "true"
click at [763, 377] on p "Next" at bounding box center [1326, 661] width 20 height 11
click at [763, 227] on span "(3) Tile" at bounding box center [1146, 227] width 24 height 11
click at [763, 227] on input "(3) Tile" at bounding box center [1121, 227] width 22 height 22
checkbox input "true"
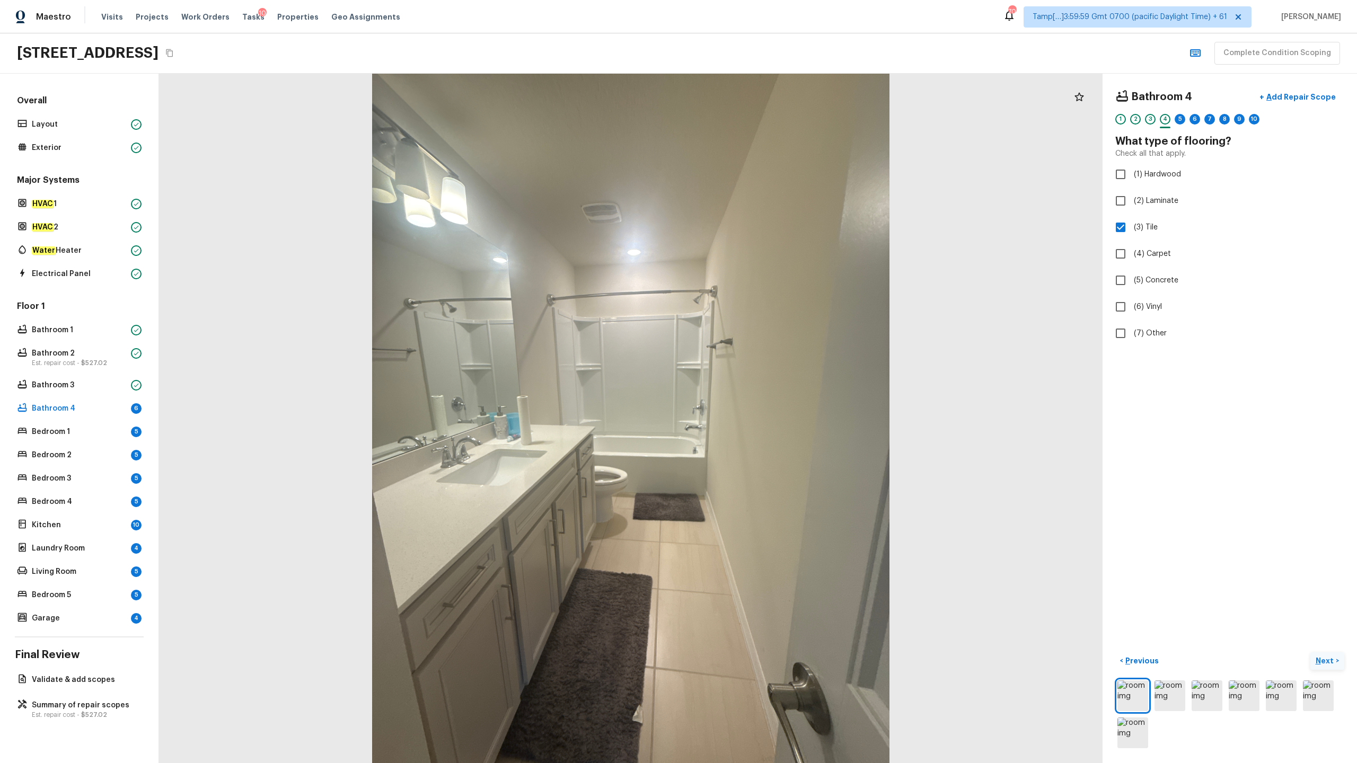
click at [763, 377] on p "Next" at bounding box center [1326, 661] width 20 height 11
radio input "true"
click at [763, 377] on p "Next" at bounding box center [1326, 661] width 20 height 11
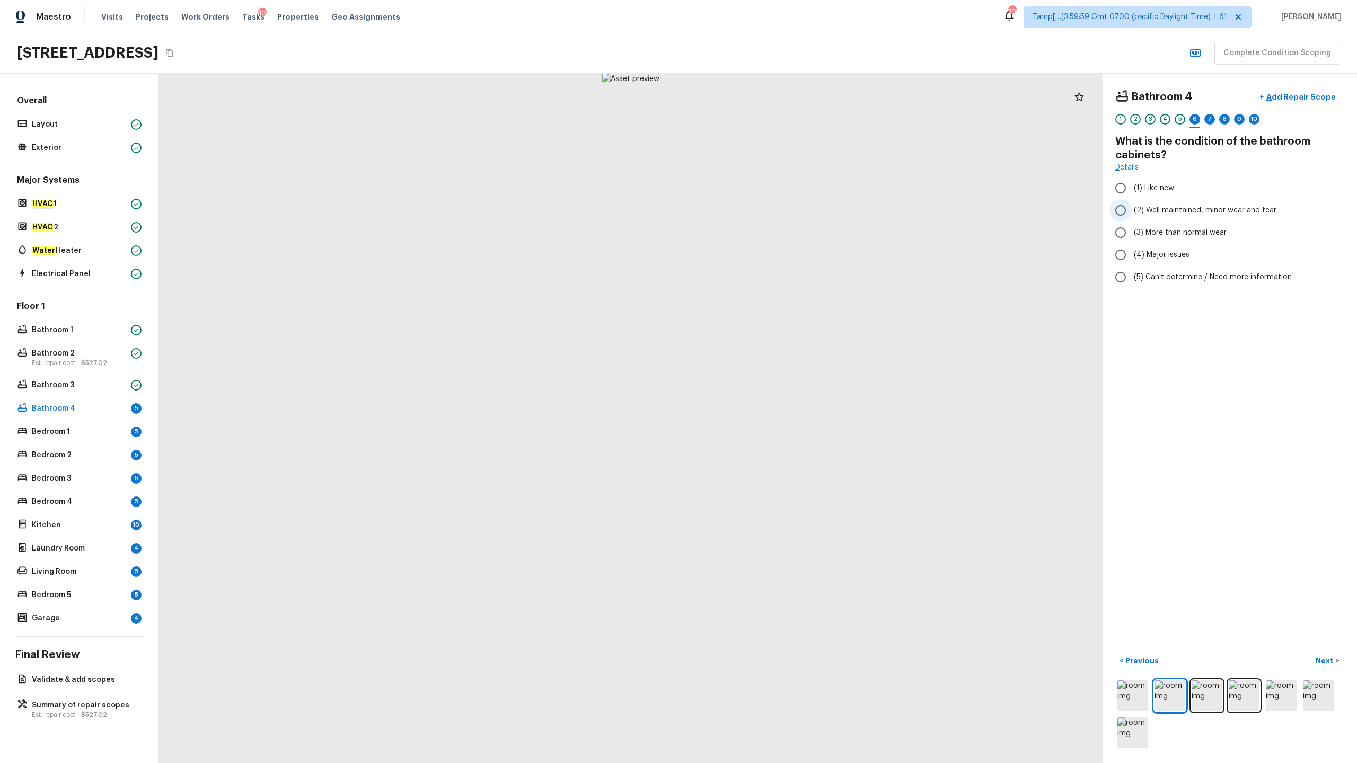
radio input "true"
click at [763, 377] on p "Next" at bounding box center [1326, 661] width 20 height 11
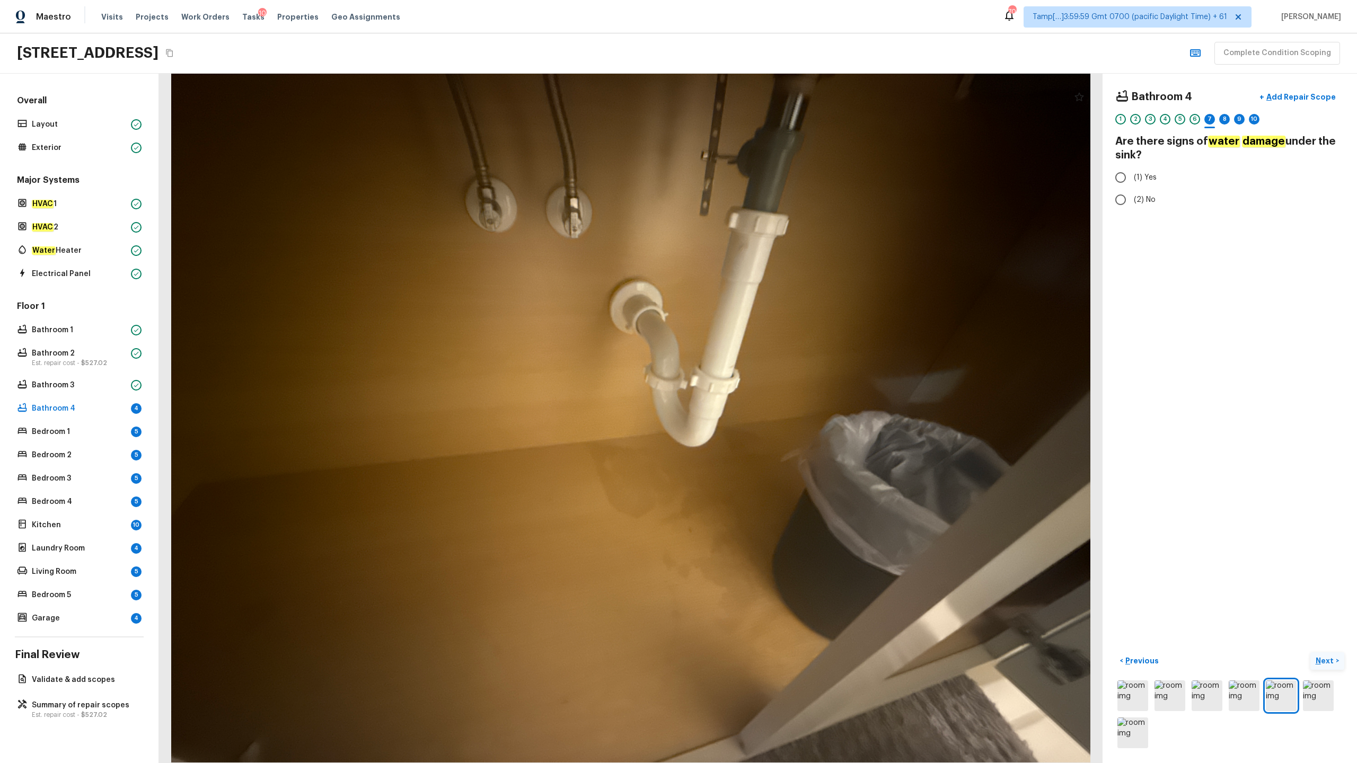
radio input "true"
click at [763, 377] on p "Next" at bounding box center [1326, 661] width 20 height 11
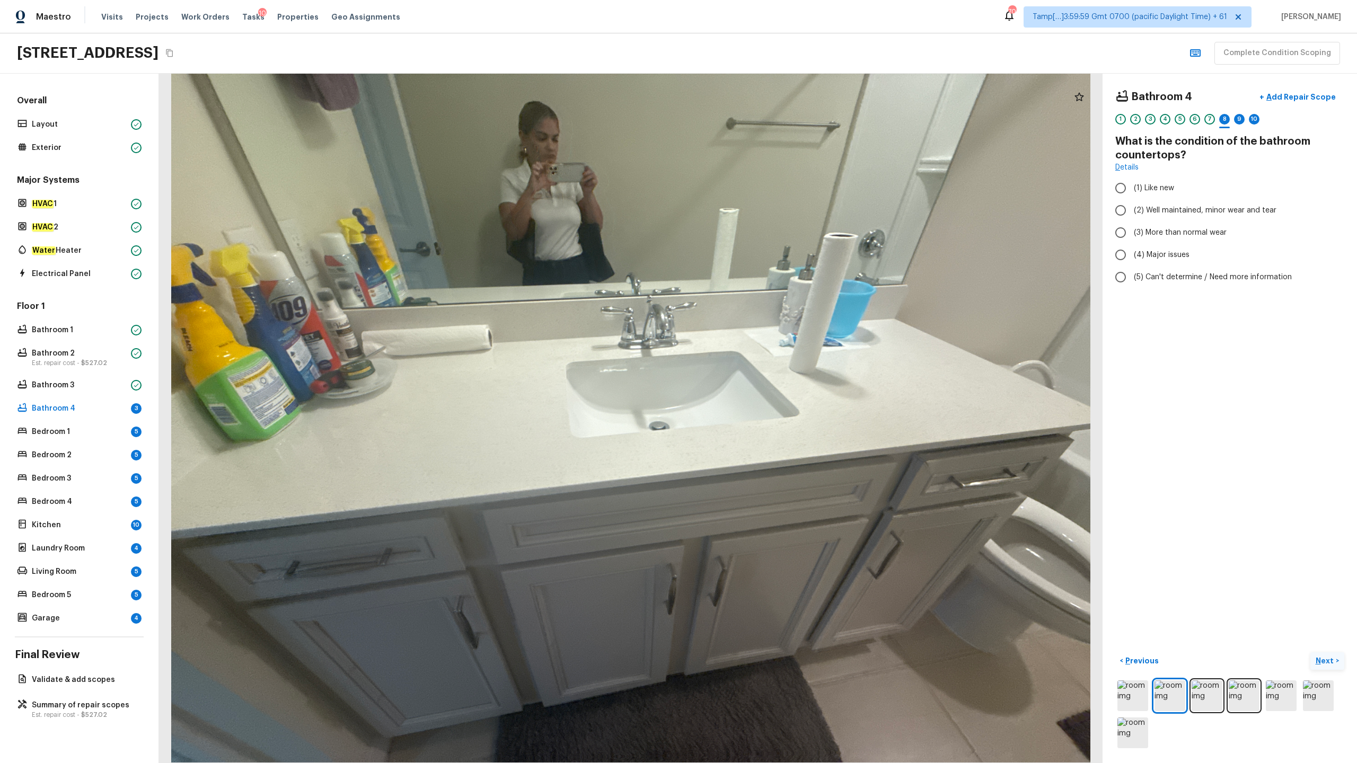
radio input "true"
click at [763, 377] on button "Next >" at bounding box center [1327, 661] width 34 height 17
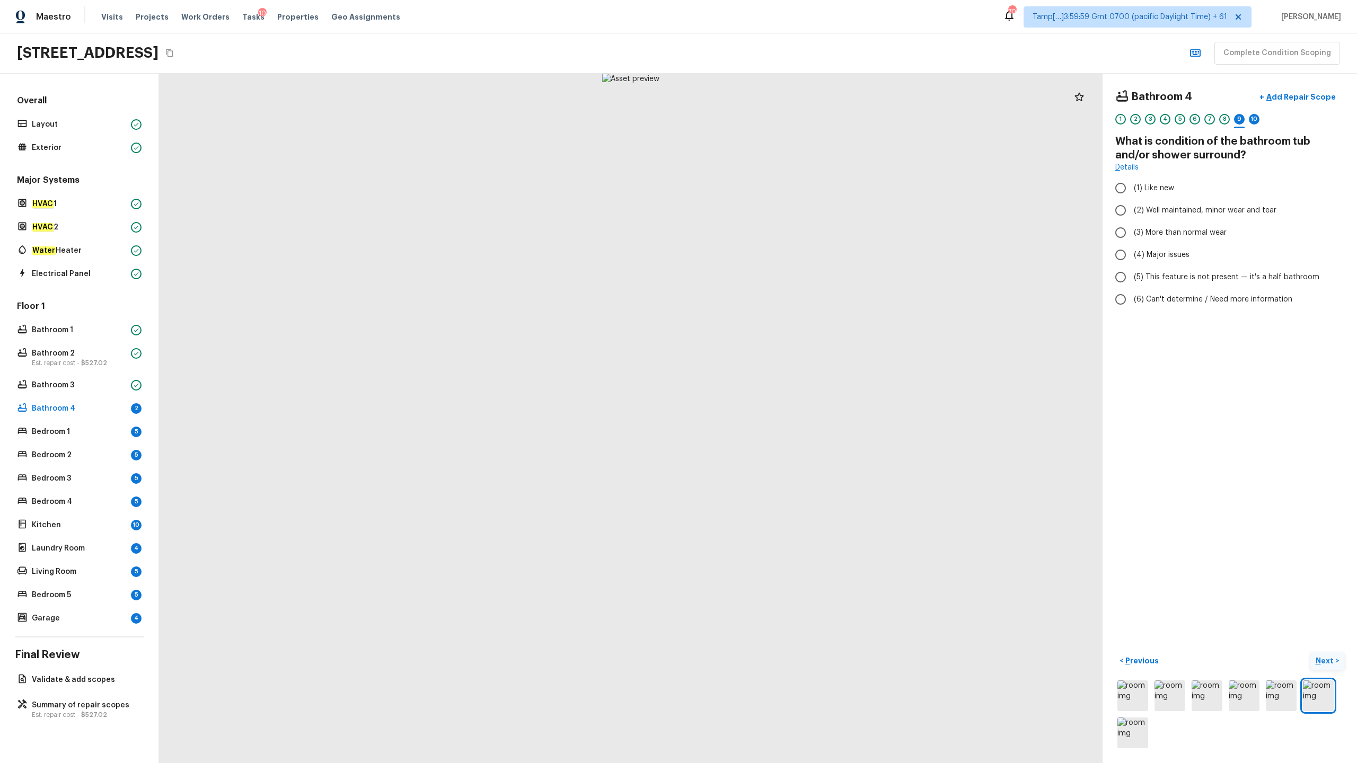
radio input "true"
click at [763, 377] on button "Next >" at bounding box center [1327, 661] width 34 height 17
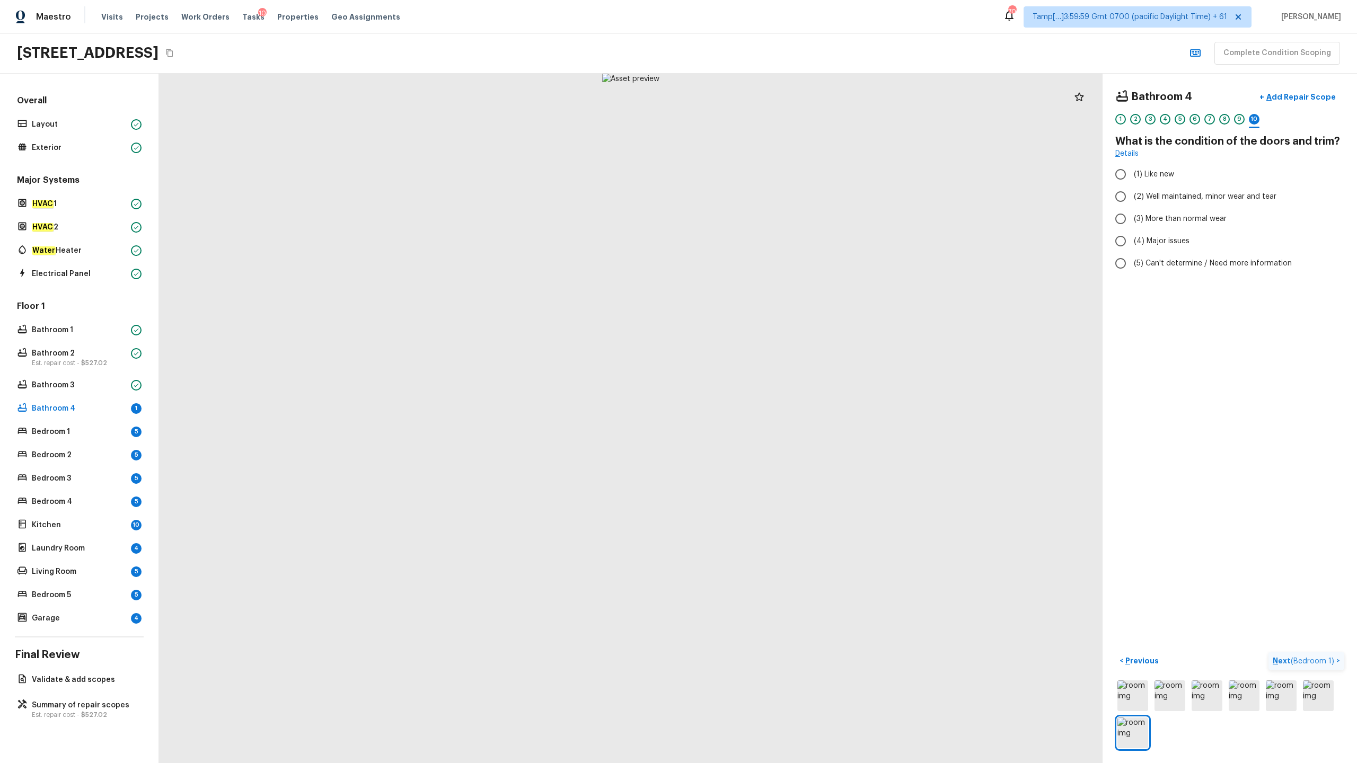
radio input "true"
click at [763, 377] on span "( Bedroom 1 )" at bounding box center [1312, 661] width 43 height 7
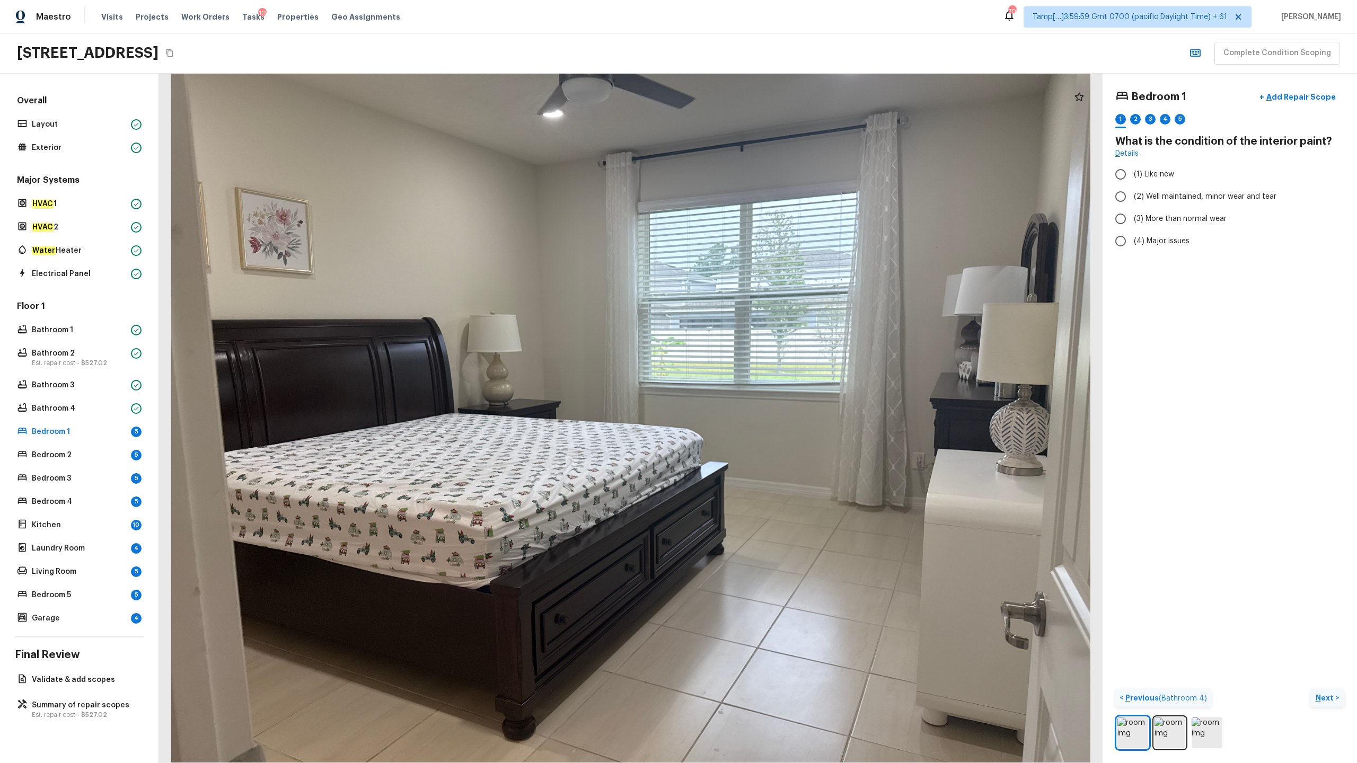
click at [763, 377] on p "Previous ( Bathroom 4 )" at bounding box center [1165, 698] width 84 height 11
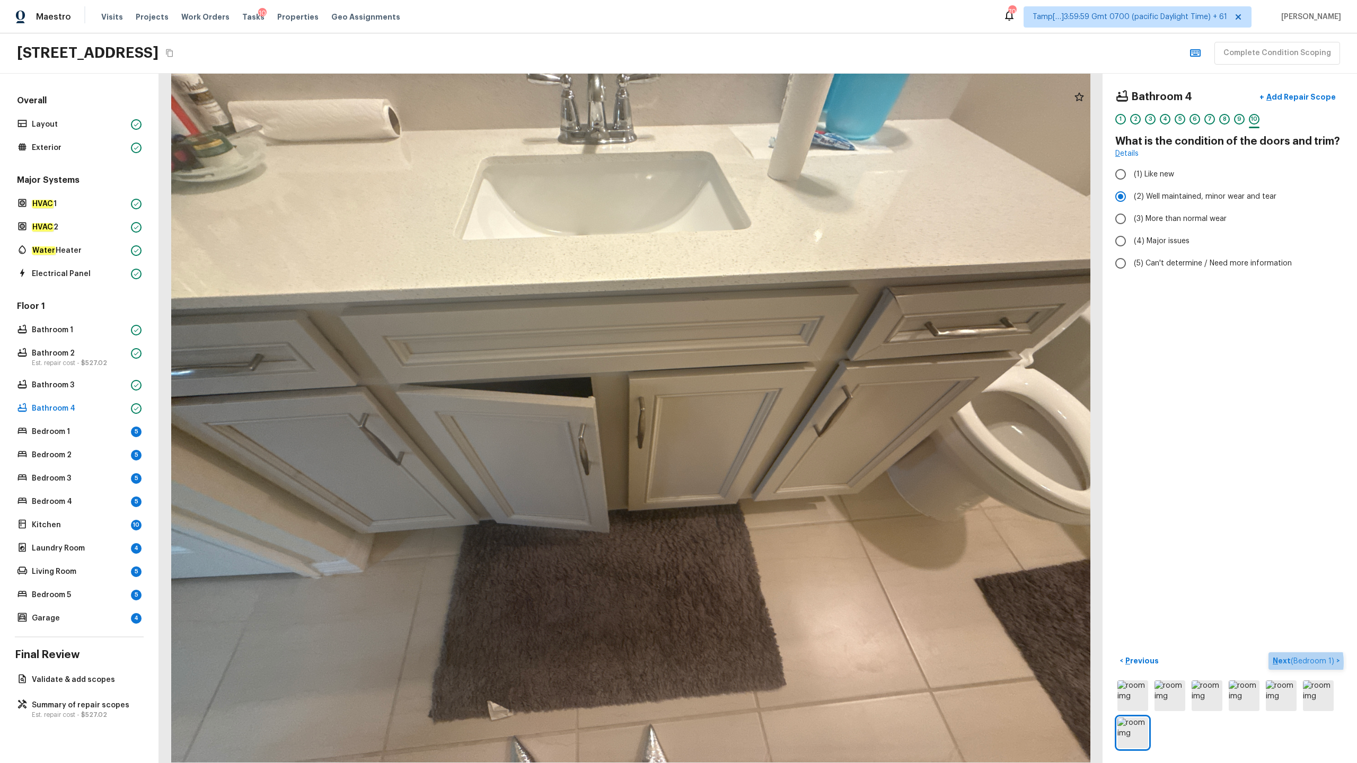
click at [763, 377] on p "Next ( Bedroom 1 )" at bounding box center [1305, 661] width 64 height 11
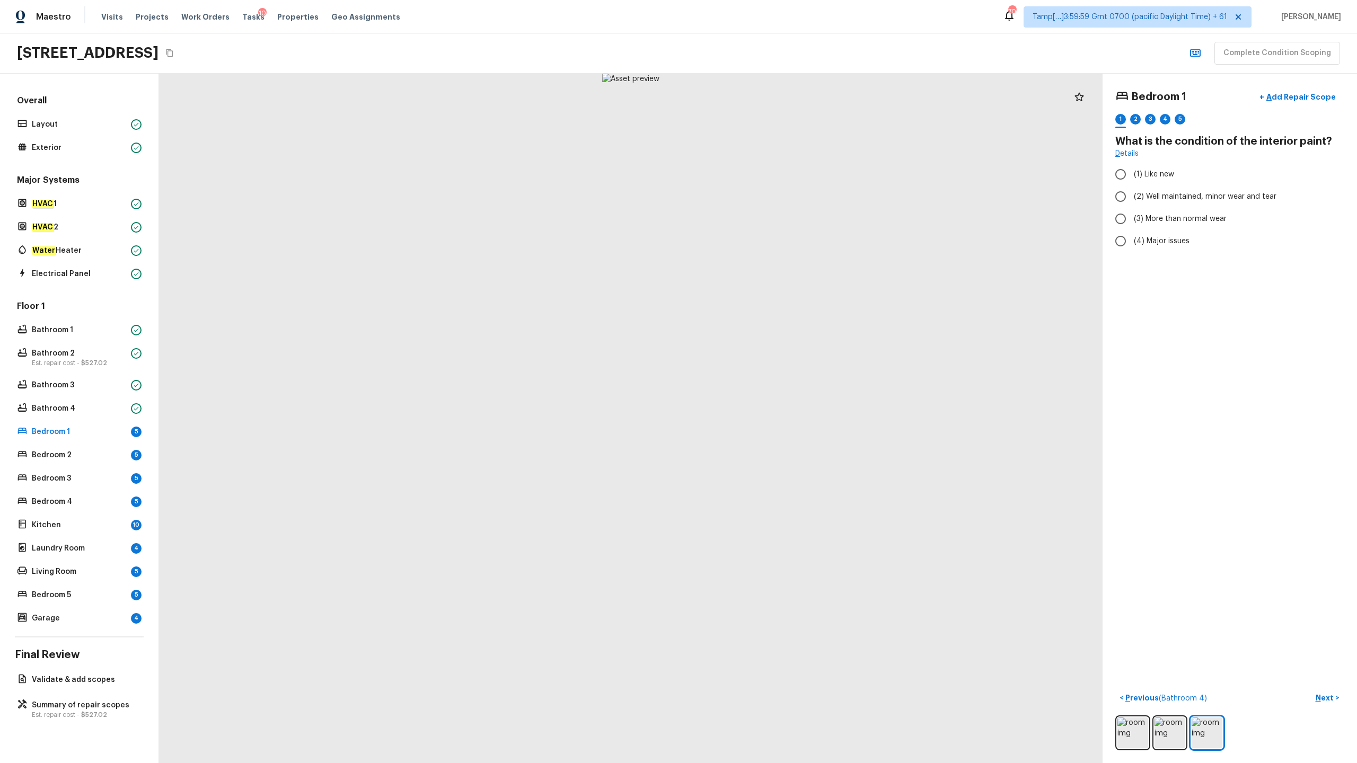
radio input "true"
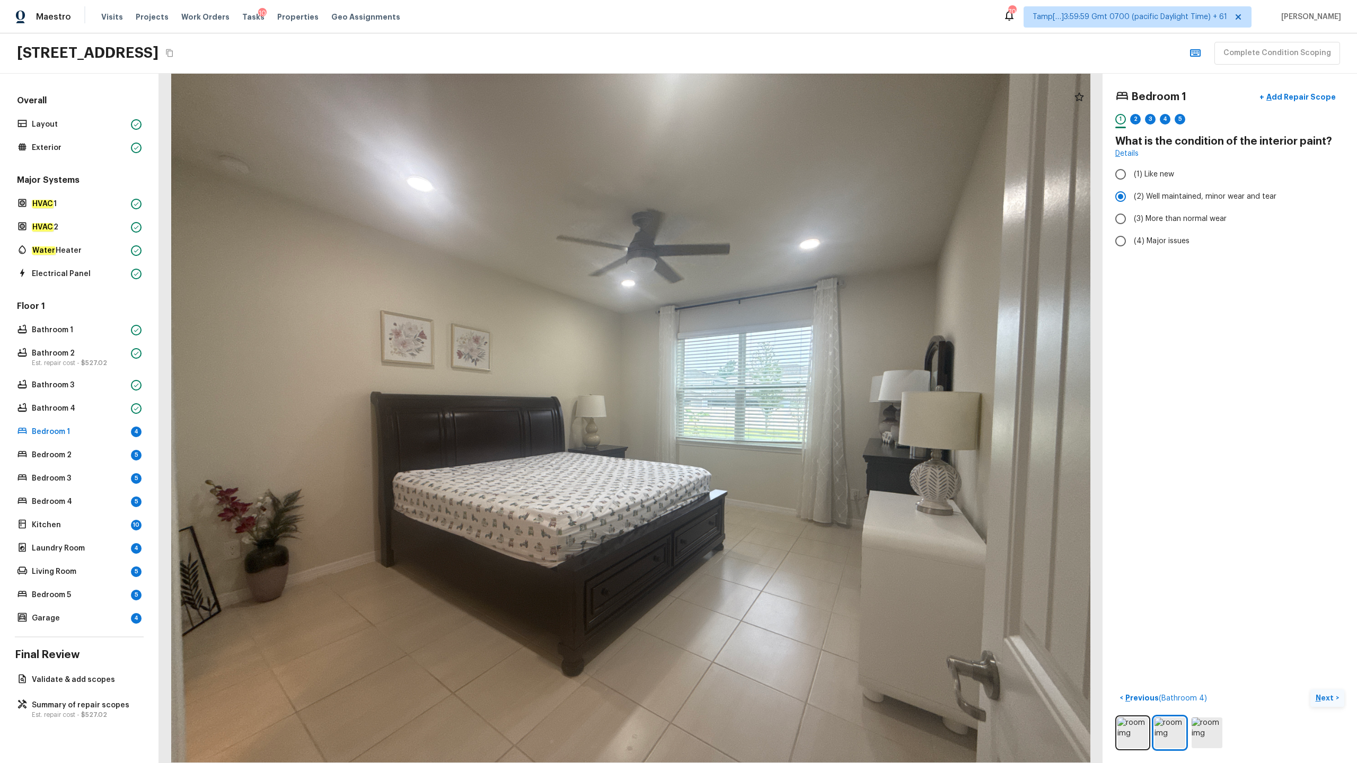
click at [763, 377] on p "Next" at bounding box center [1326, 698] width 20 height 11
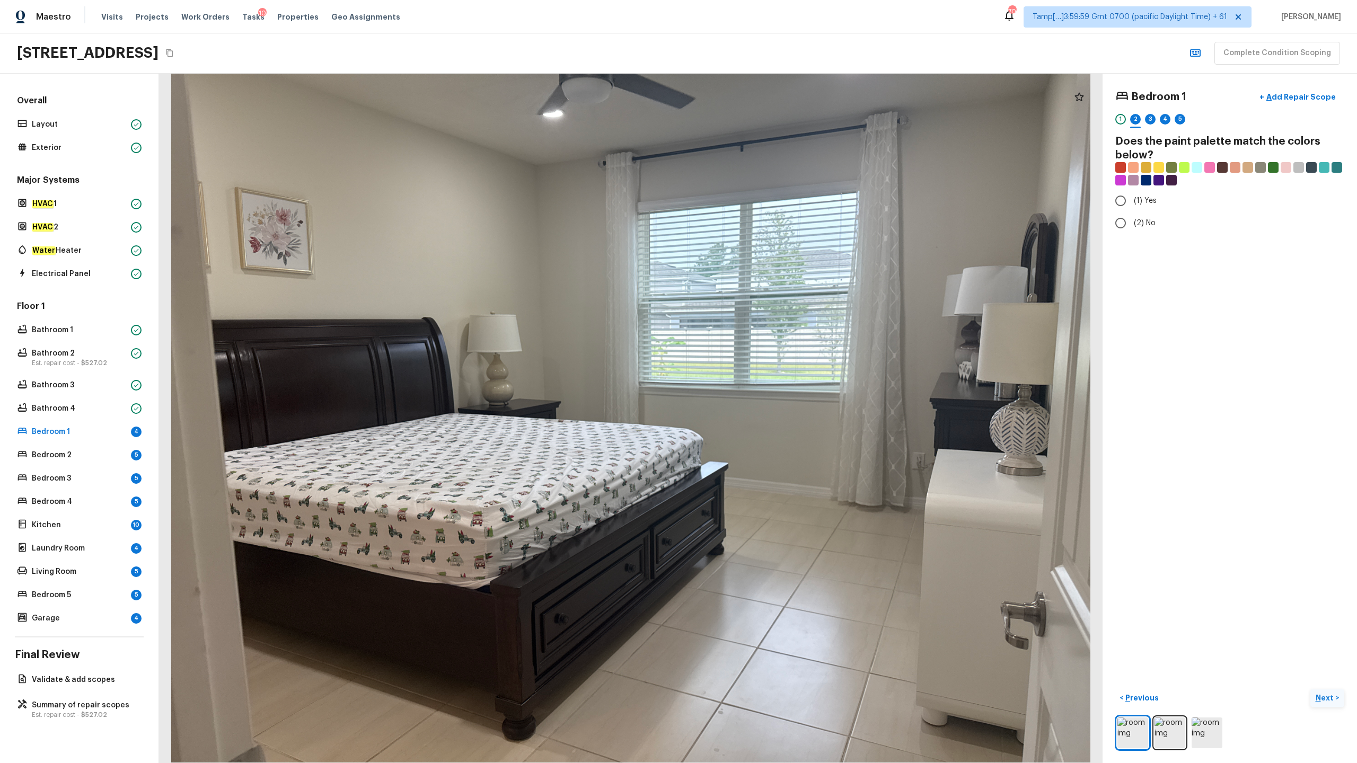
radio input "true"
click at [763, 377] on p "Next" at bounding box center [1326, 698] width 20 height 11
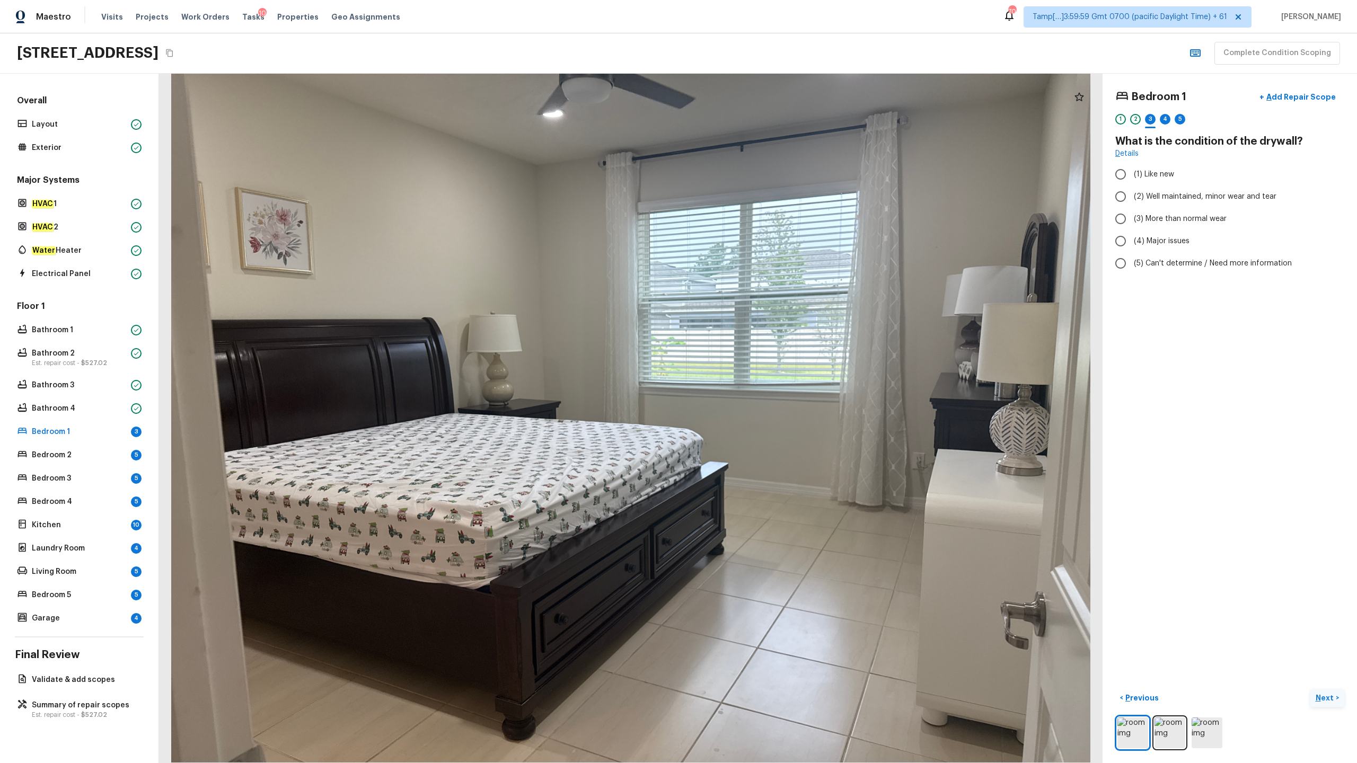
radio input "true"
click at [763, 377] on p "Next" at bounding box center [1326, 698] width 20 height 11
click at [763, 228] on span "(3) Tile" at bounding box center [1146, 227] width 24 height 11
click at [763, 228] on input "(3) Tile" at bounding box center [1121, 227] width 22 height 22
checkbox input "true"
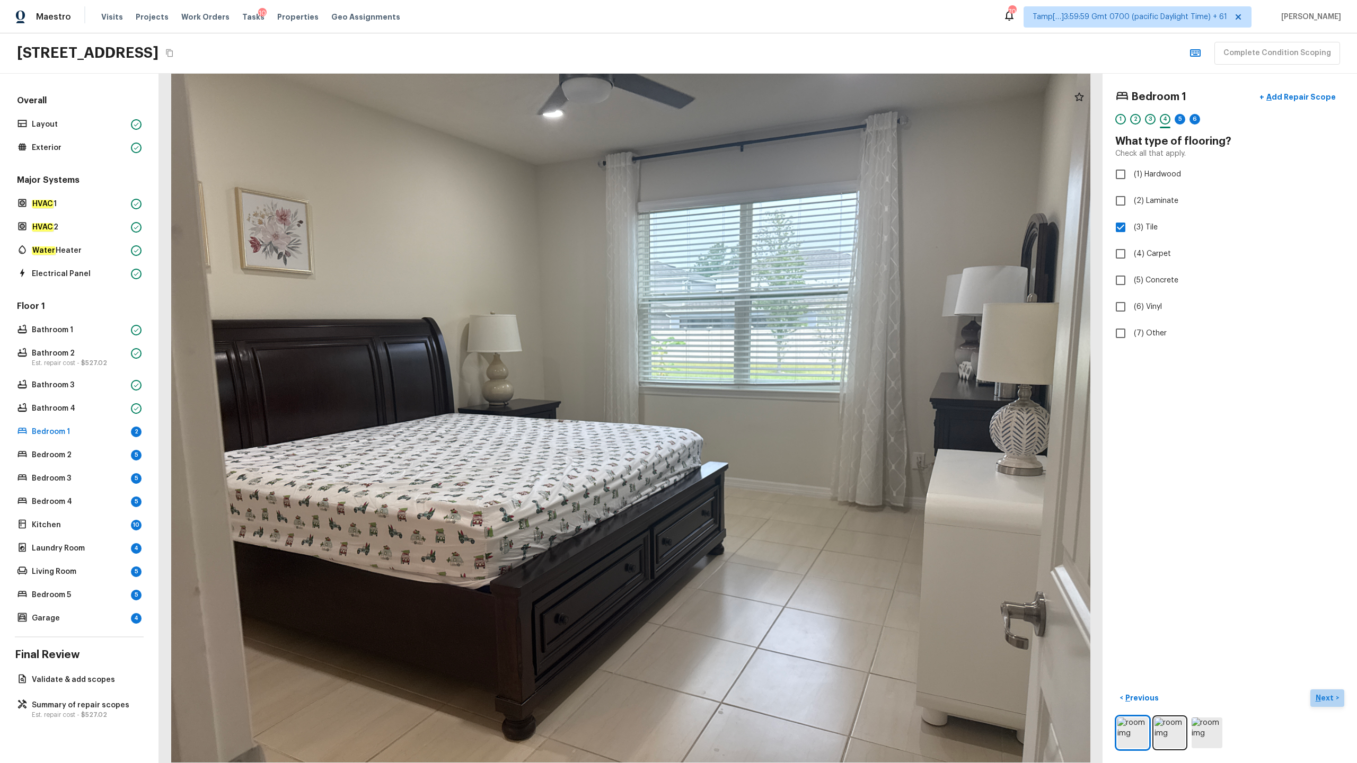
click at [763, 377] on p "Next" at bounding box center [1326, 698] width 20 height 11
radio input "true"
click at [763, 377] on button "Next >" at bounding box center [1327, 698] width 34 height 17
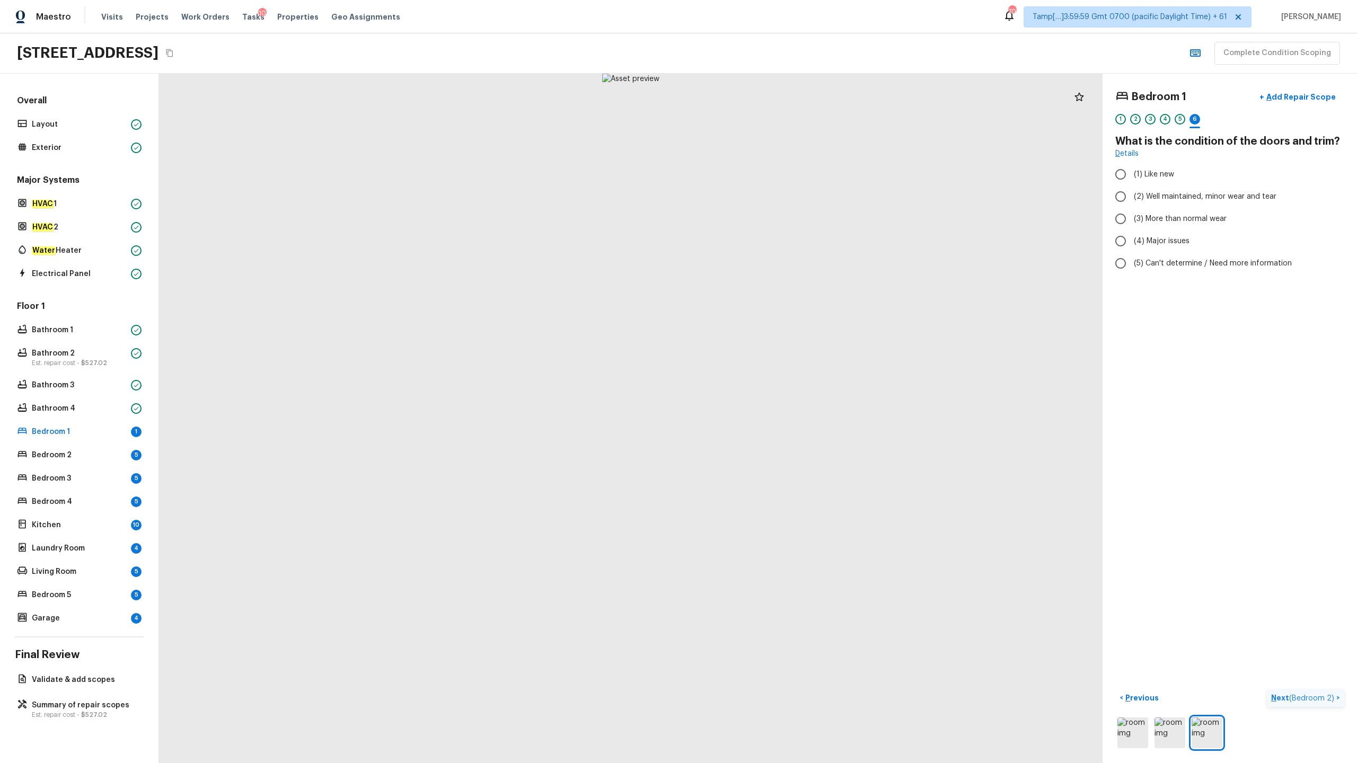
radio input "true"
click at [763, 377] on p "Next ( Bedroom 2 )" at bounding box center [1303, 698] width 65 height 11
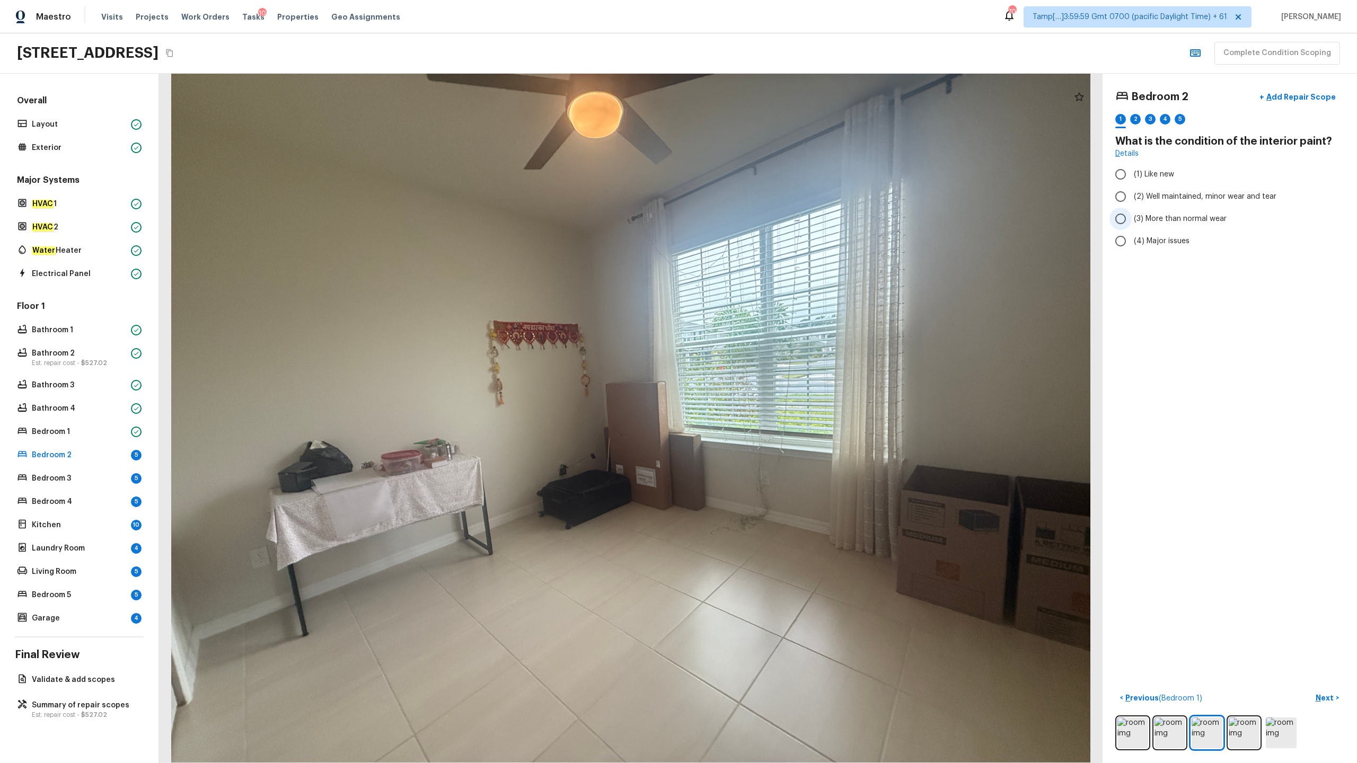
radio input "true"
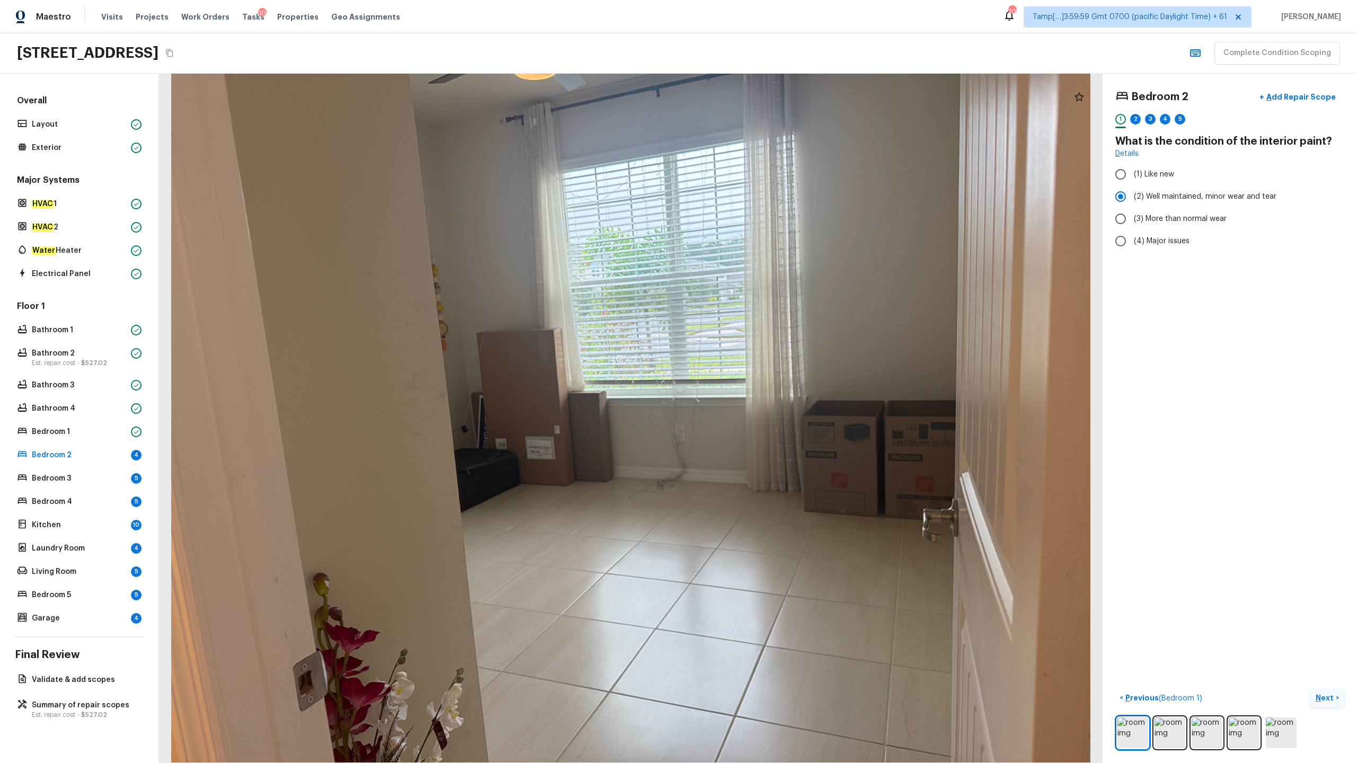
click at [763, 377] on p "Next" at bounding box center [1326, 698] width 20 height 11
radio input "true"
click at [763, 377] on p "Next" at bounding box center [1326, 698] width 20 height 11
radio input "true"
click at [763, 377] on p "Next" at bounding box center [1326, 698] width 20 height 11
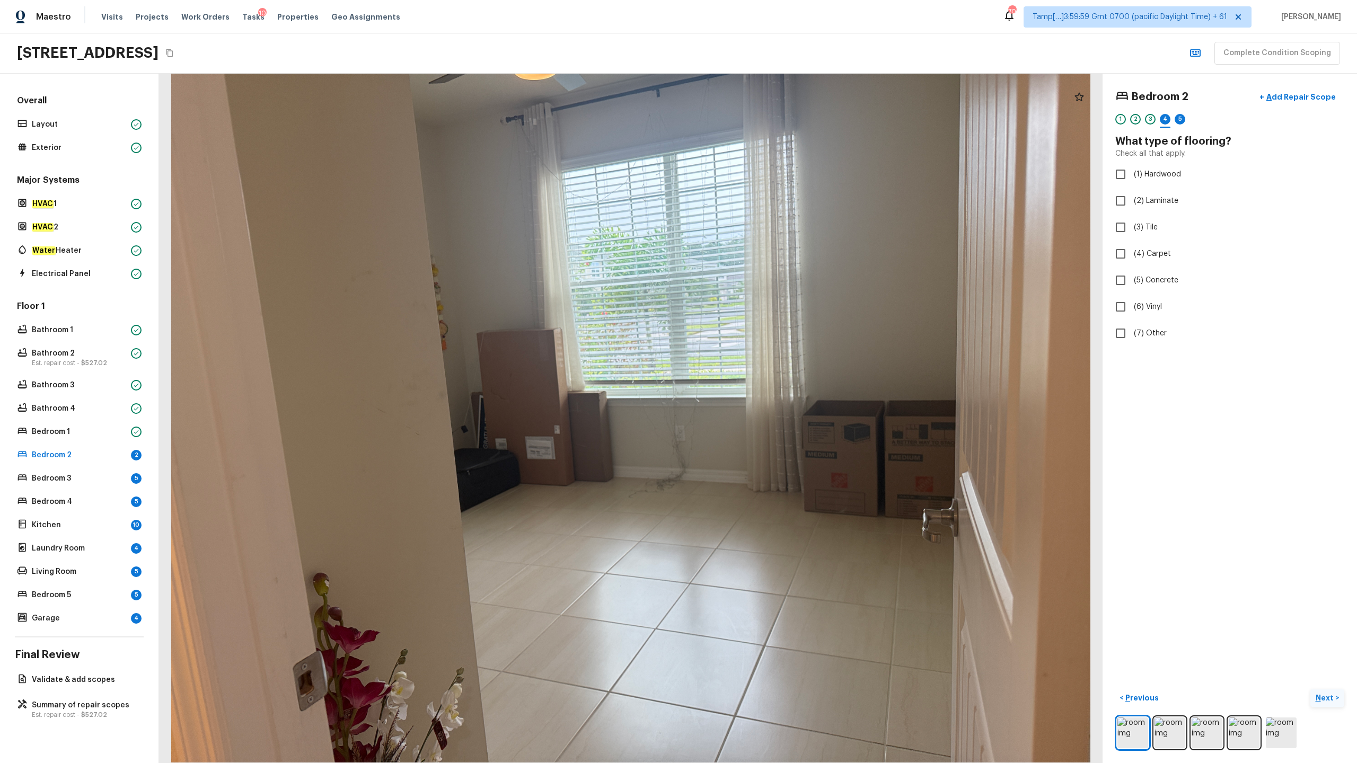
checkbox input "true"
click at [763, 219] on label "(3) Tile" at bounding box center [1223, 227] width 226 height 22
click at [763, 219] on input "(3) Tile" at bounding box center [1121, 227] width 22 height 22
checkbox input "true"
click at [763, 377] on p "Next" at bounding box center [1326, 698] width 20 height 11
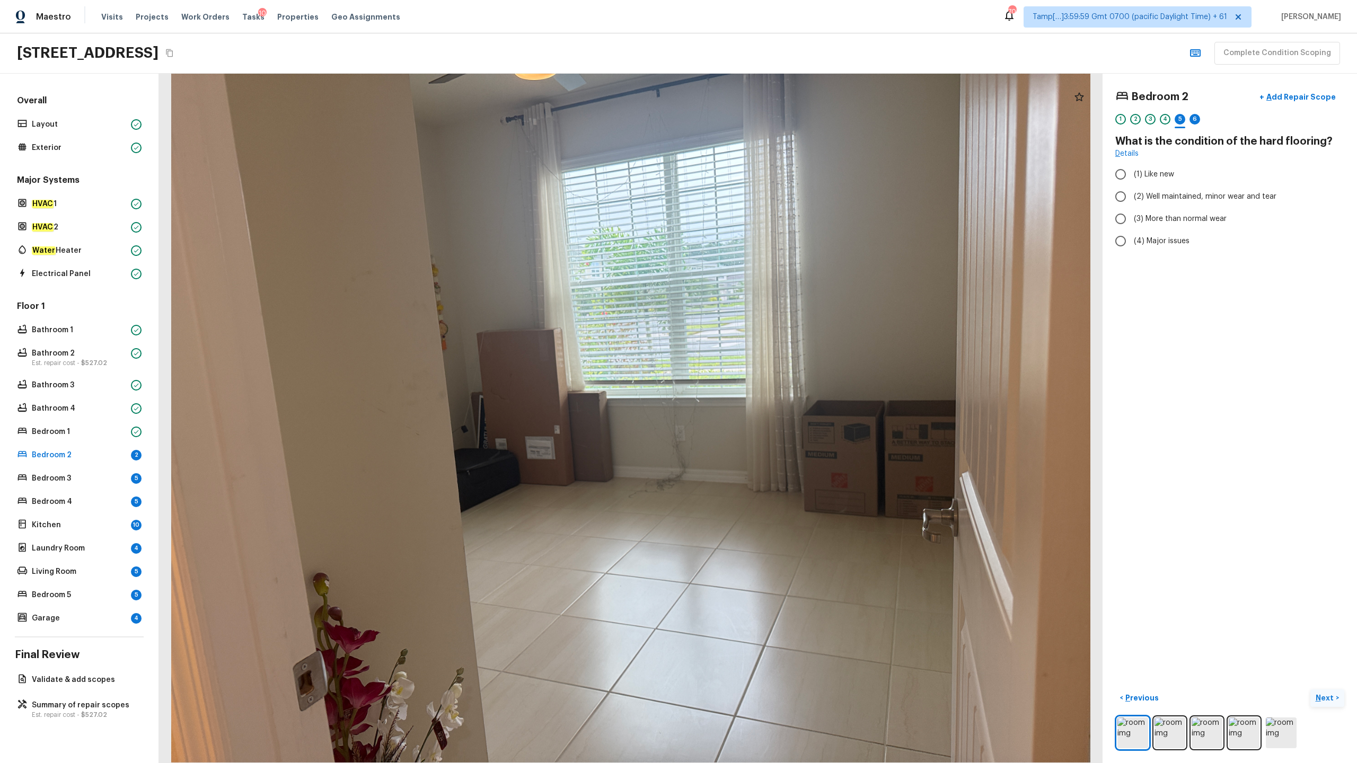
radio input "true"
click at [763, 377] on p "Next" at bounding box center [1326, 698] width 20 height 11
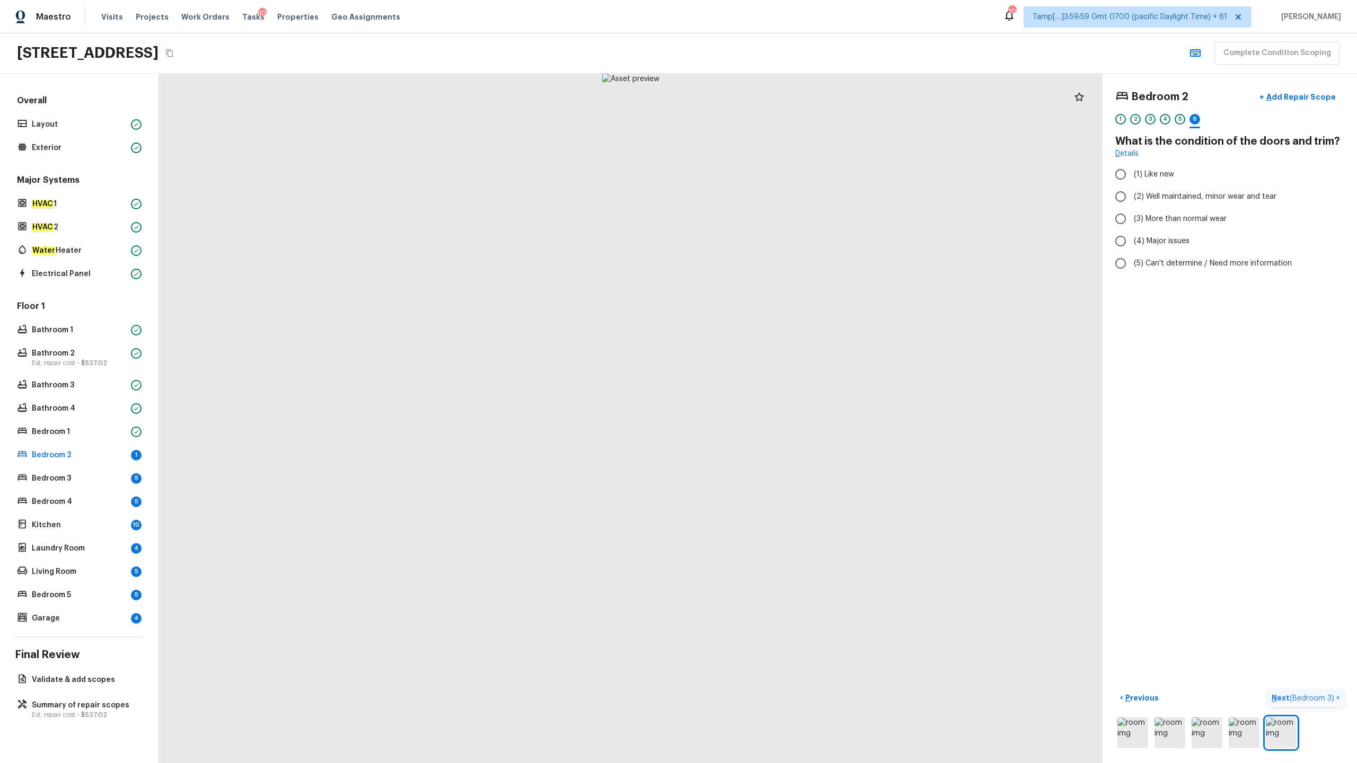
radio input "true"
click at [763, 377] on span "( Bedroom 3 )" at bounding box center [1312, 698] width 45 height 7
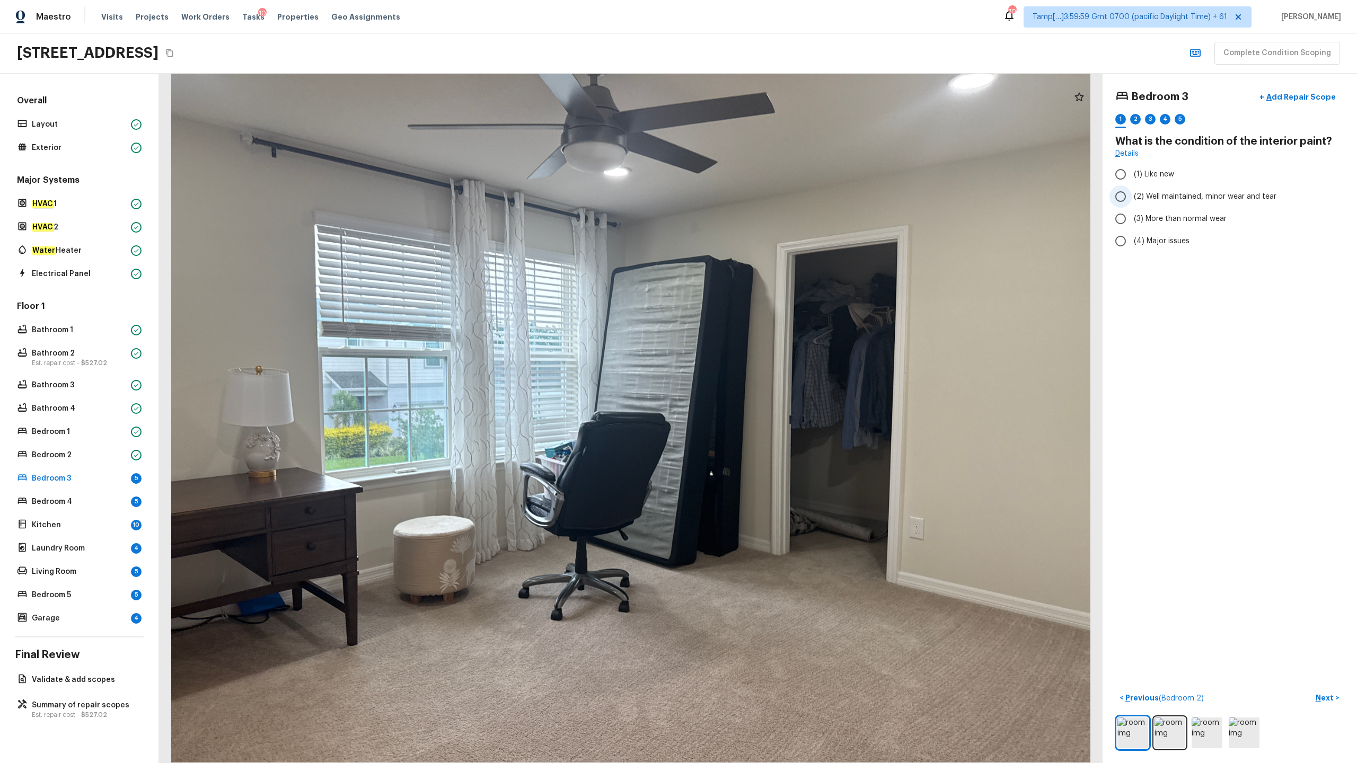
click at [763, 190] on label "(2) Well maintained, minor wear and tear" at bounding box center [1223, 197] width 226 height 22
click at [763, 190] on input "(2) Well maintained, minor wear and tear" at bounding box center [1121, 197] width 22 height 22
radio input "true"
click at [763, 377] on p "Next" at bounding box center [1326, 698] width 20 height 11
radio input "true"
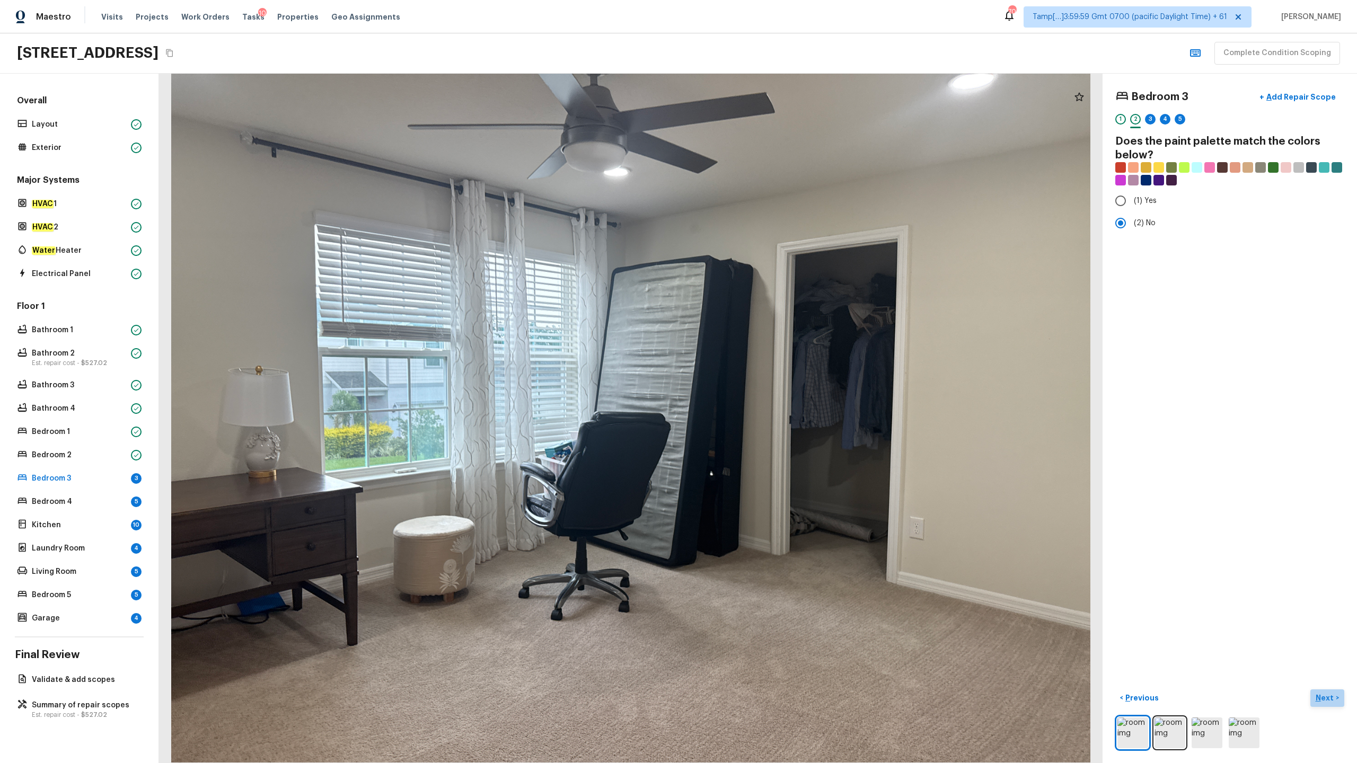
click at [763, 377] on p "Next" at bounding box center [1326, 698] width 20 height 11
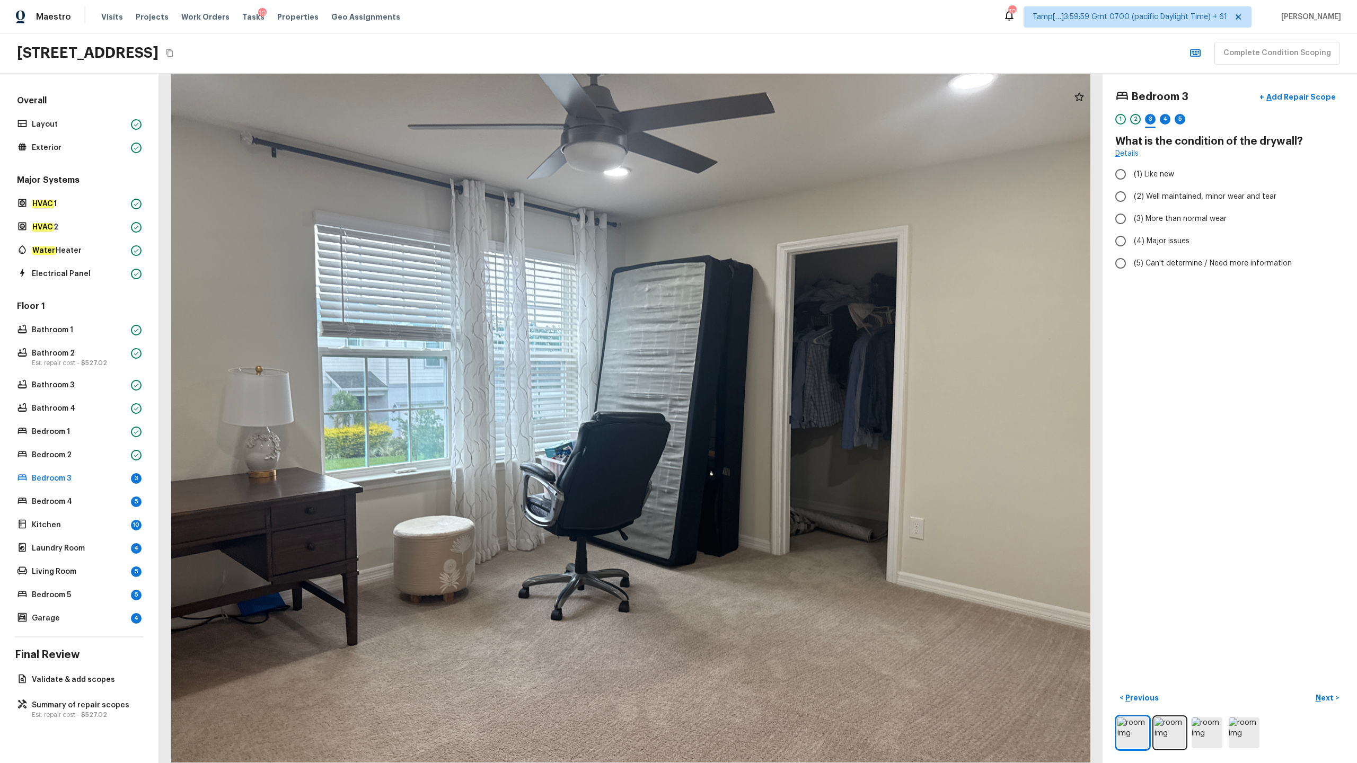
radio input "true"
click at [763, 377] on p "Next" at bounding box center [1326, 698] width 20 height 11
click at [763, 258] on span "(4) Carpet" at bounding box center [1152, 254] width 37 height 11
click at [763, 258] on input "(4) Carpet" at bounding box center [1121, 254] width 22 height 22
checkbox input "true"
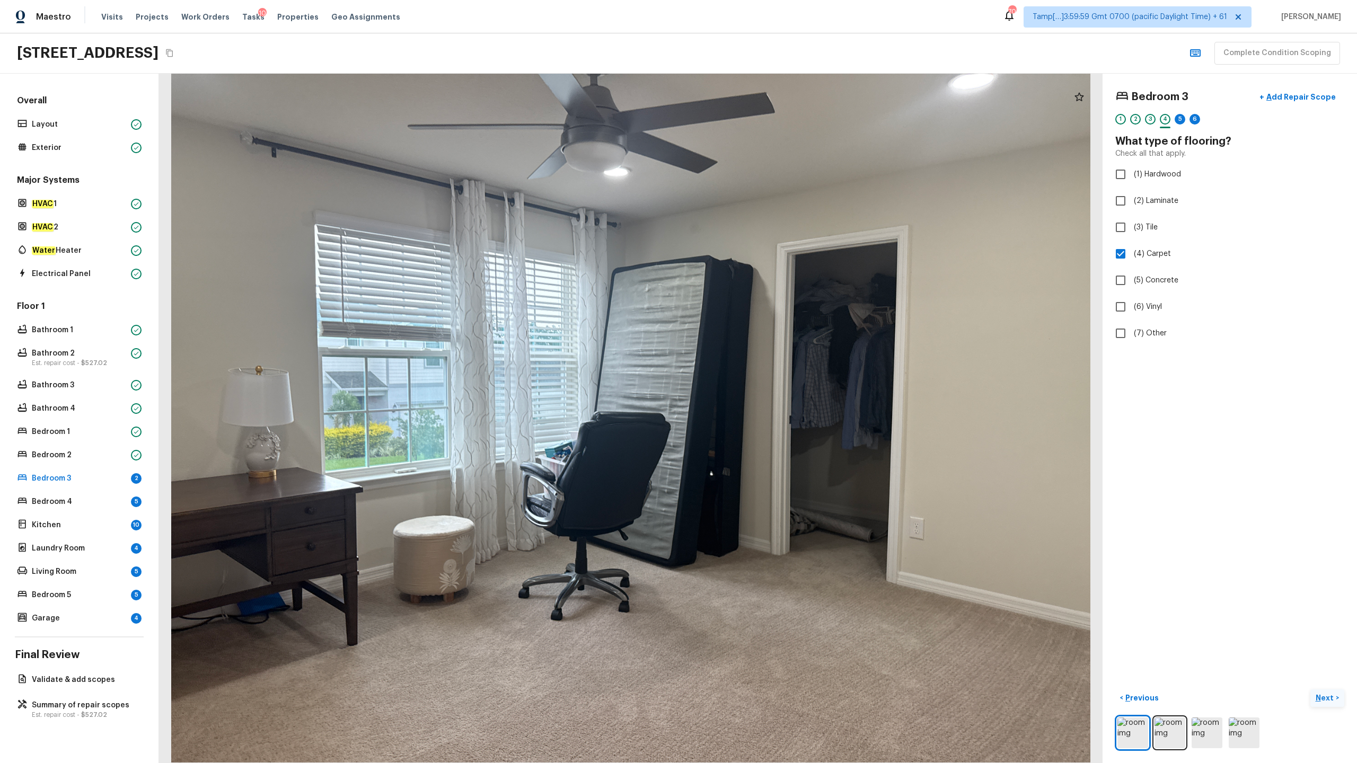
click at [763, 377] on button "Next >" at bounding box center [1327, 698] width 34 height 17
click at [763, 199] on span "(2) Well maintained, minor wear and tear" at bounding box center [1205, 196] width 143 height 11
click at [763, 199] on input "(2) Well maintained, minor wear and tear" at bounding box center [1121, 197] width 22 height 22
radio input "true"
click at [763, 377] on p "Next" at bounding box center [1326, 698] width 20 height 11
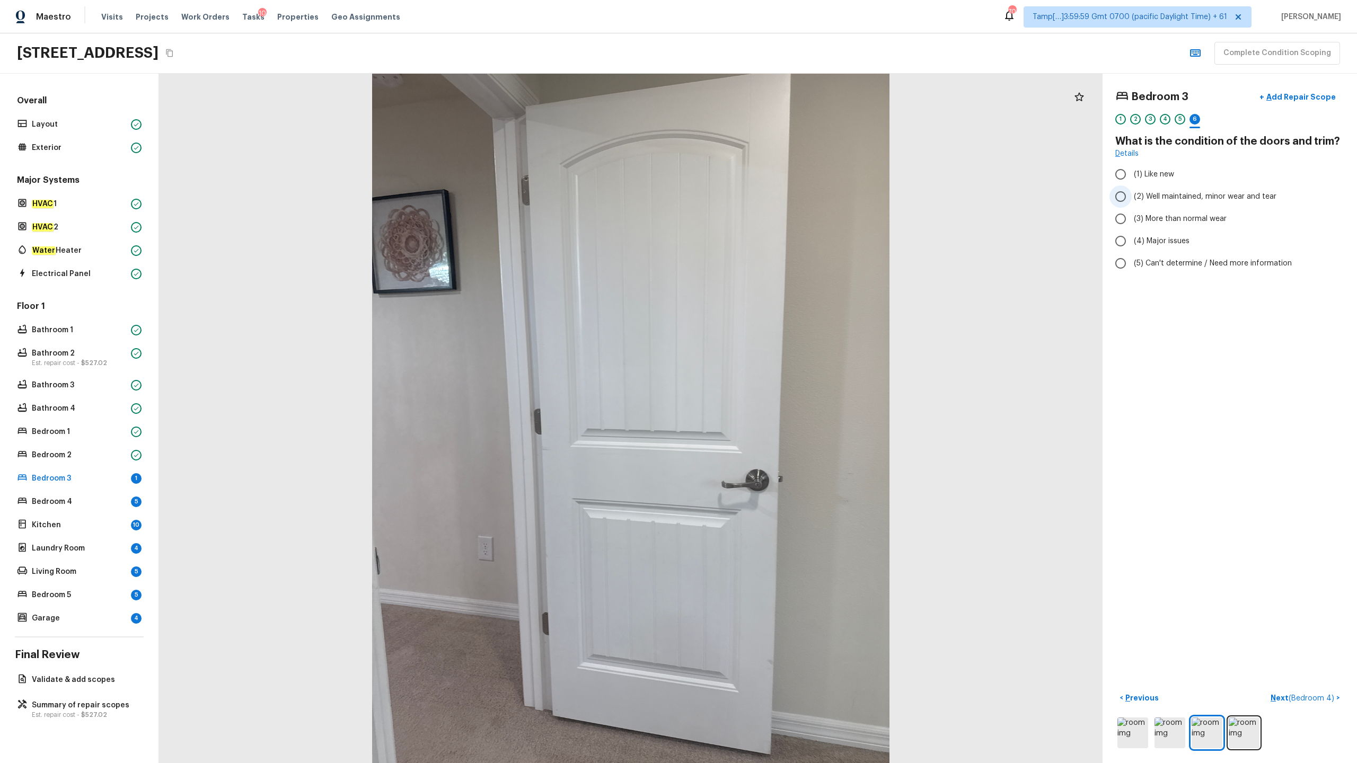
click at [763, 198] on span "(2) Well maintained, minor wear and tear" at bounding box center [1205, 196] width 143 height 11
click at [763, 198] on input "(2) Well maintained, minor wear and tear" at bounding box center [1121, 197] width 22 height 22
radio input "true"
click at [763, 377] on p "Next ( Bedroom 4 )" at bounding box center [1304, 698] width 66 height 11
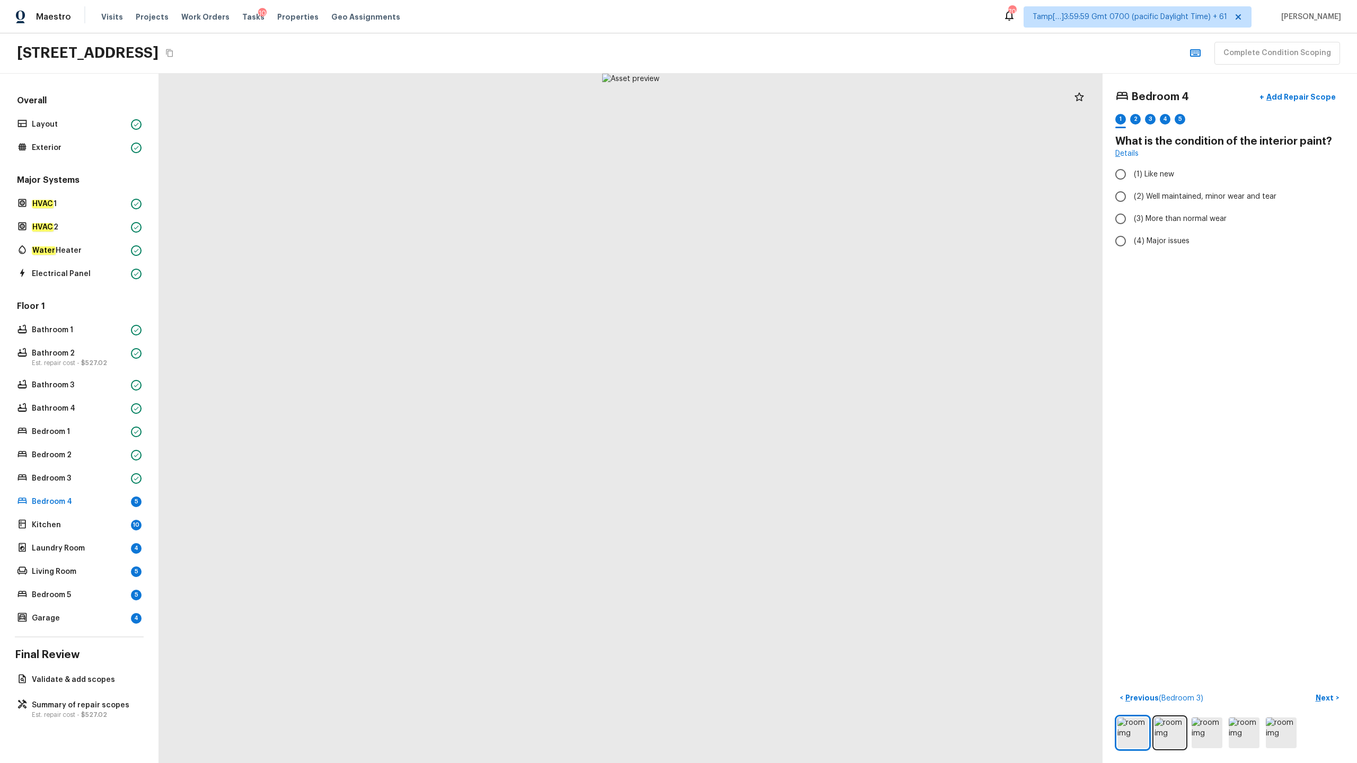
radio input "true"
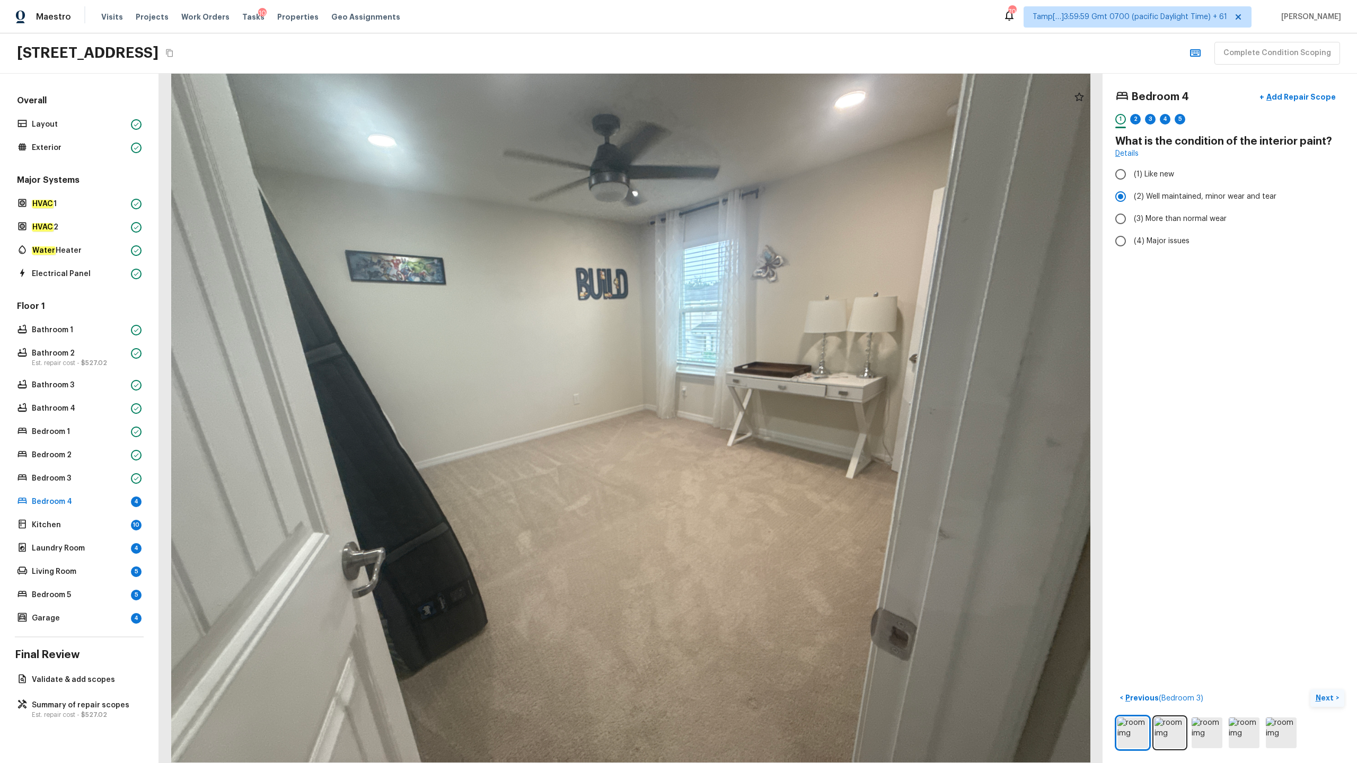
click at [763, 377] on p "Next" at bounding box center [1326, 698] width 20 height 11
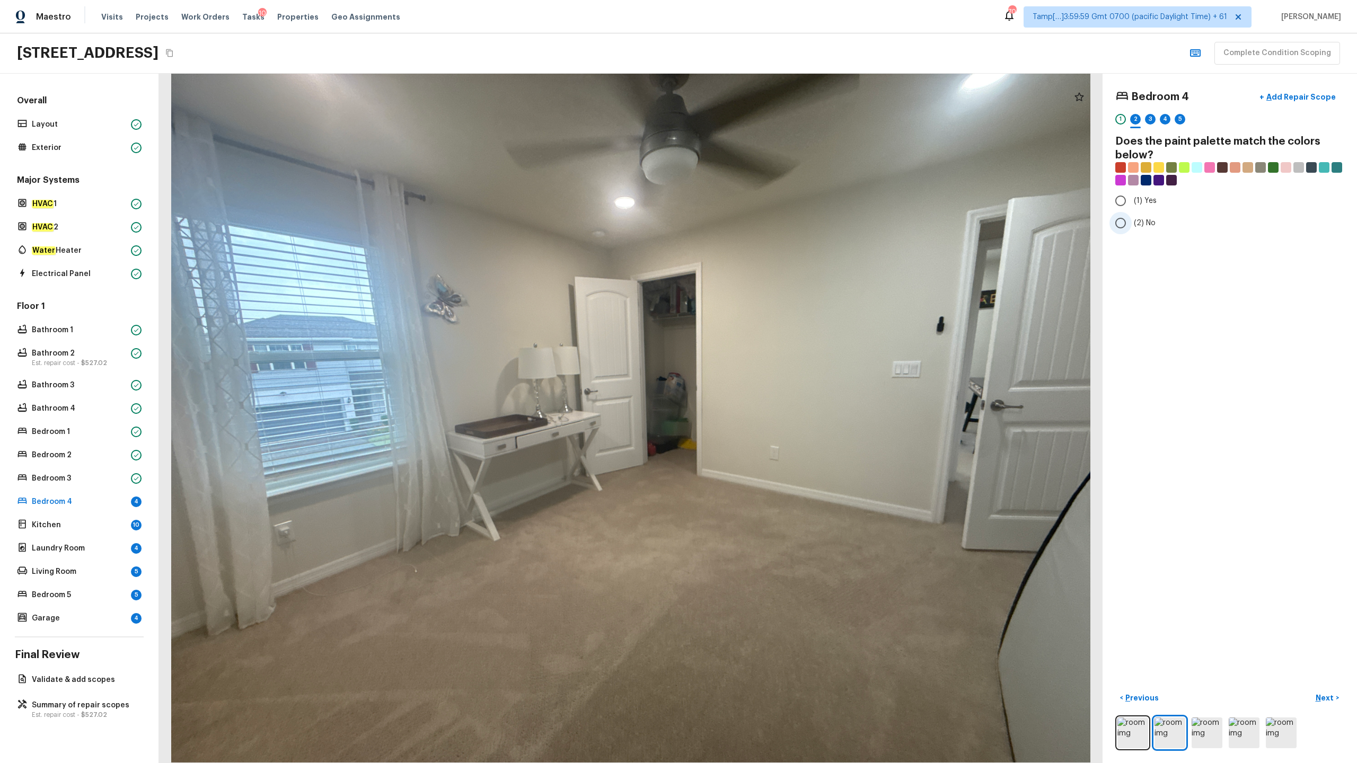
radio input "true"
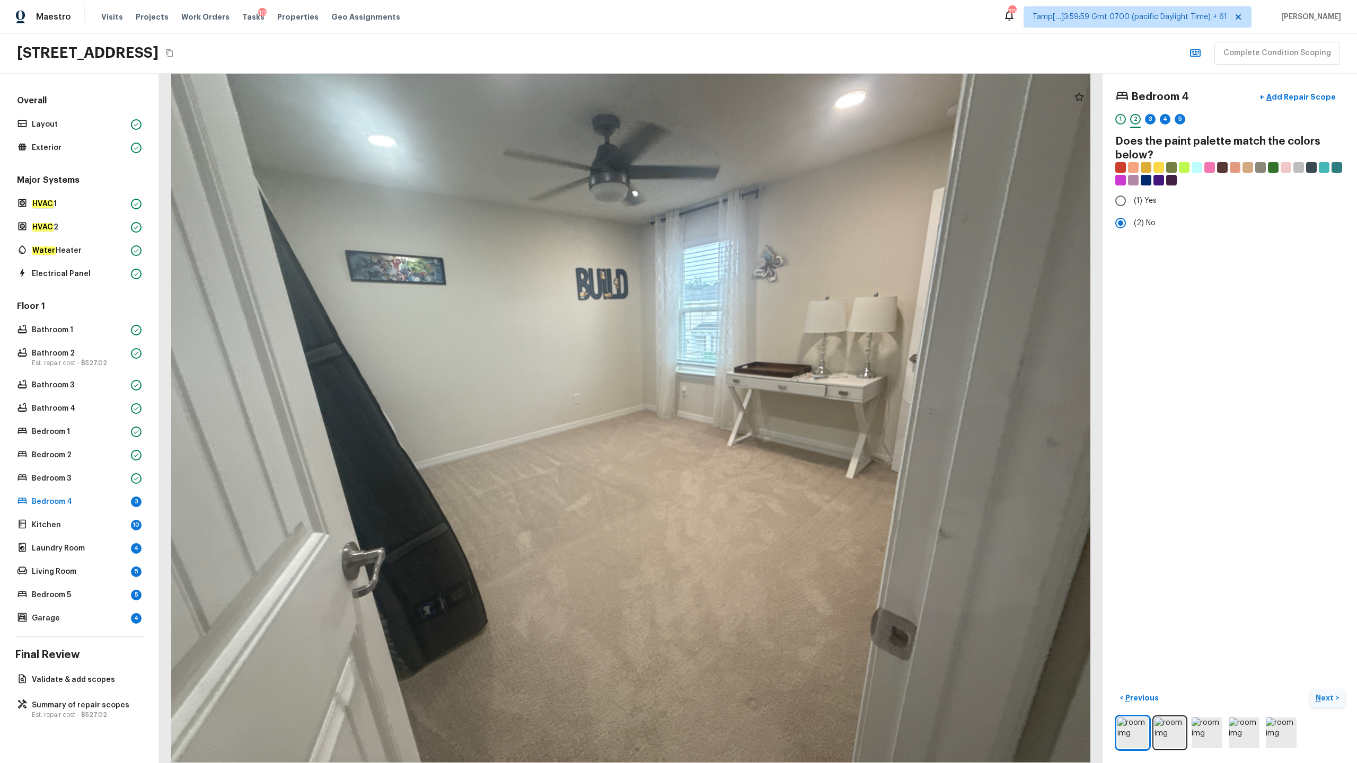
click at [763, 377] on p "Next" at bounding box center [1326, 698] width 20 height 11
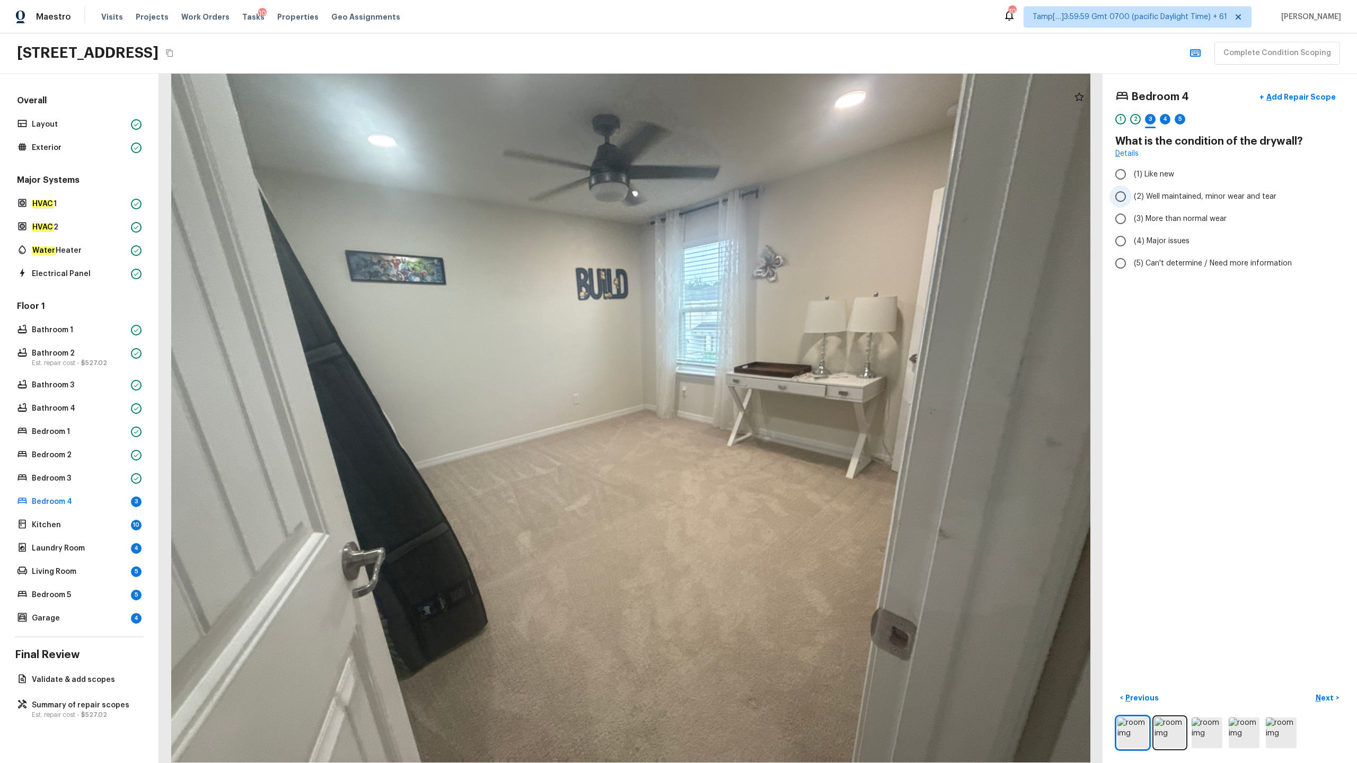
radio input "true"
click at [763, 377] on p "Next" at bounding box center [1326, 698] width 20 height 11
click at [763, 248] on label "(4) Carpet" at bounding box center [1223, 254] width 226 height 22
click at [763, 248] on input "(4) Carpet" at bounding box center [1121, 254] width 22 height 22
checkbox input "true"
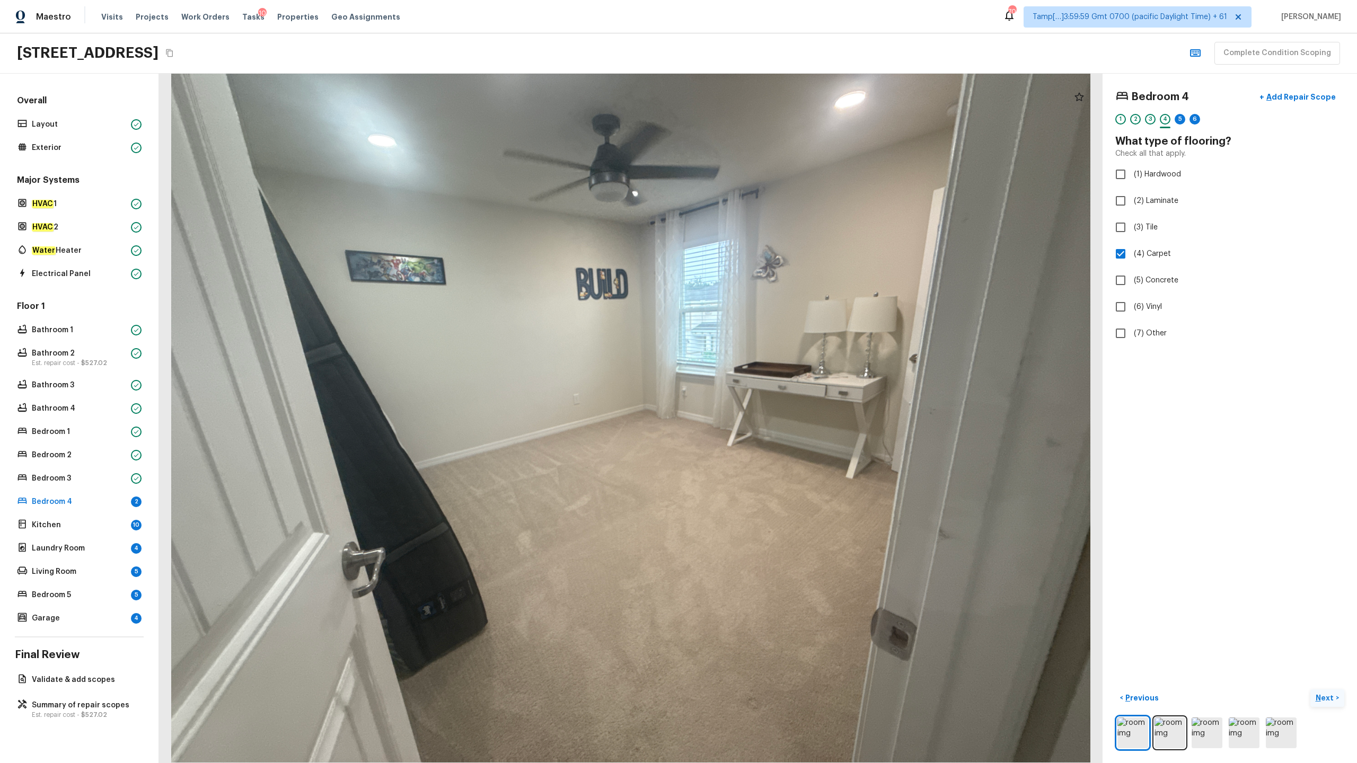
click at [763, 377] on p "Next" at bounding box center [1326, 698] width 20 height 11
radio input "true"
click at [763, 377] on p "Next" at bounding box center [1326, 698] width 20 height 11
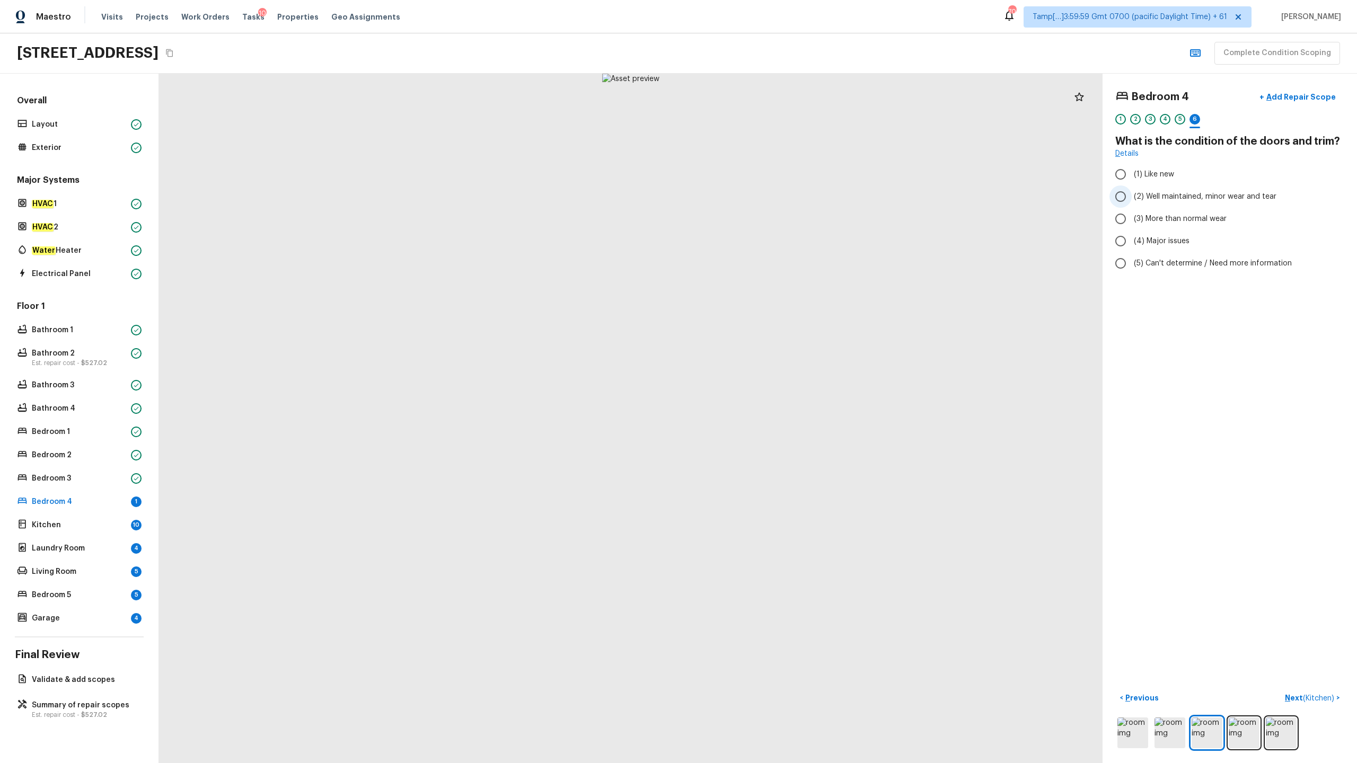
radio input "true"
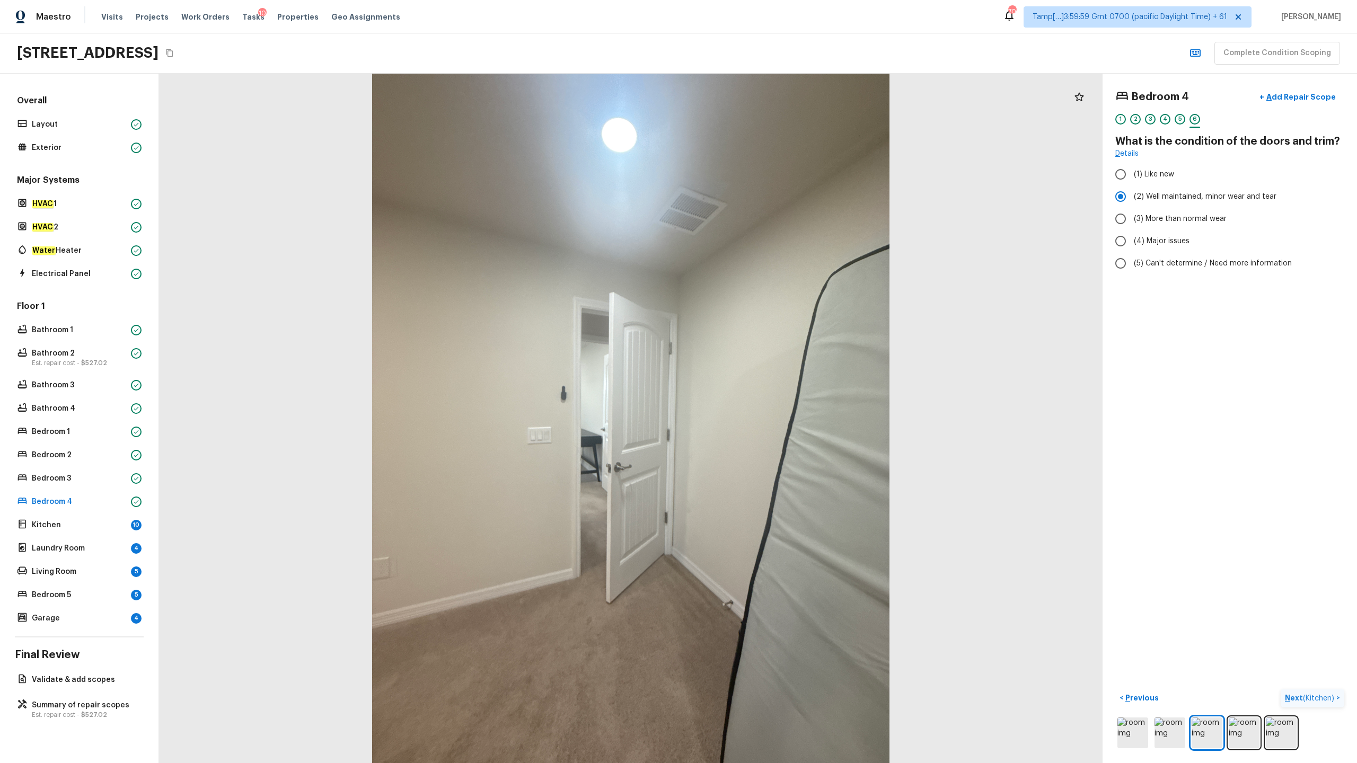
click at [763, 377] on p "Next ( Kitchen )" at bounding box center [1310, 698] width 51 height 11
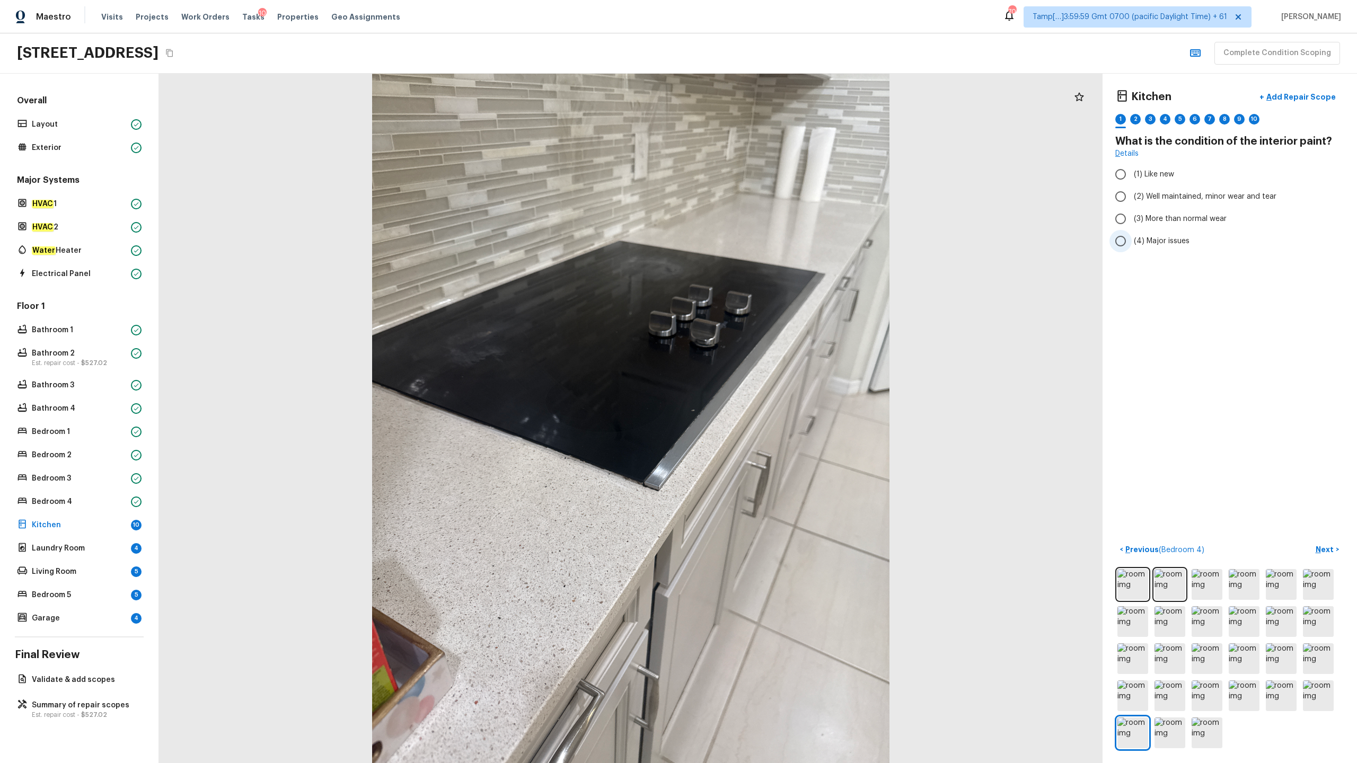
radio input "true"
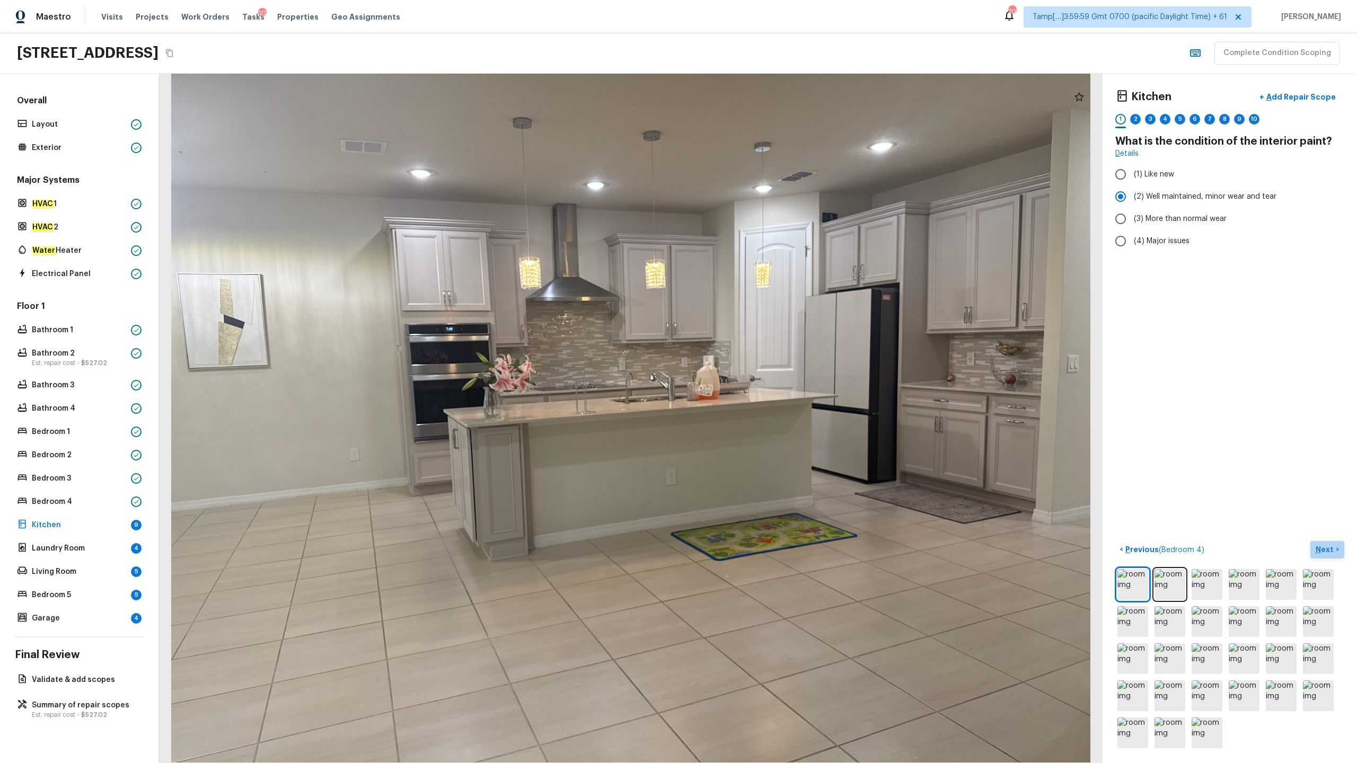
click at [763, 377] on p "Next" at bounding box center [1326, 549] width 20 height 11
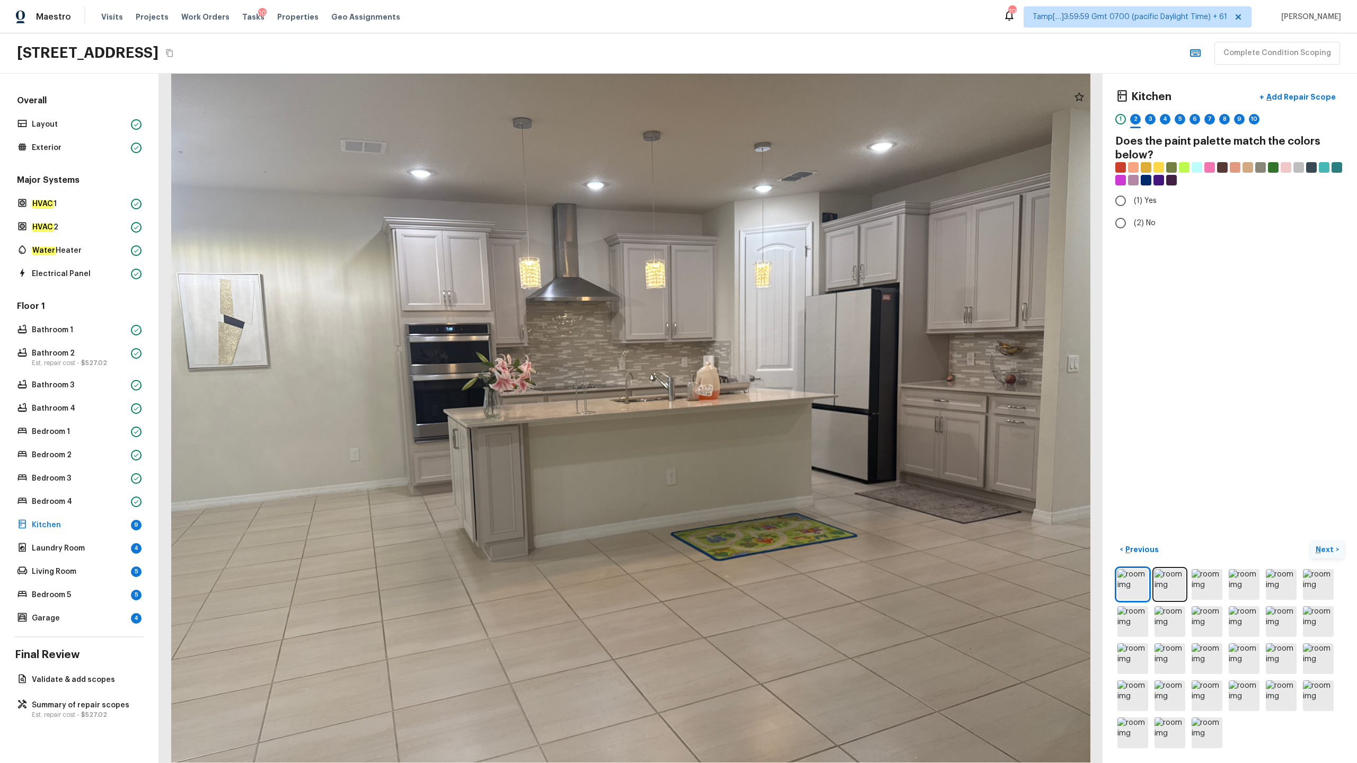
radio input "true"
click at [763, 377] on p "Next" at bounding box center [1326, 549] width 20 height 11
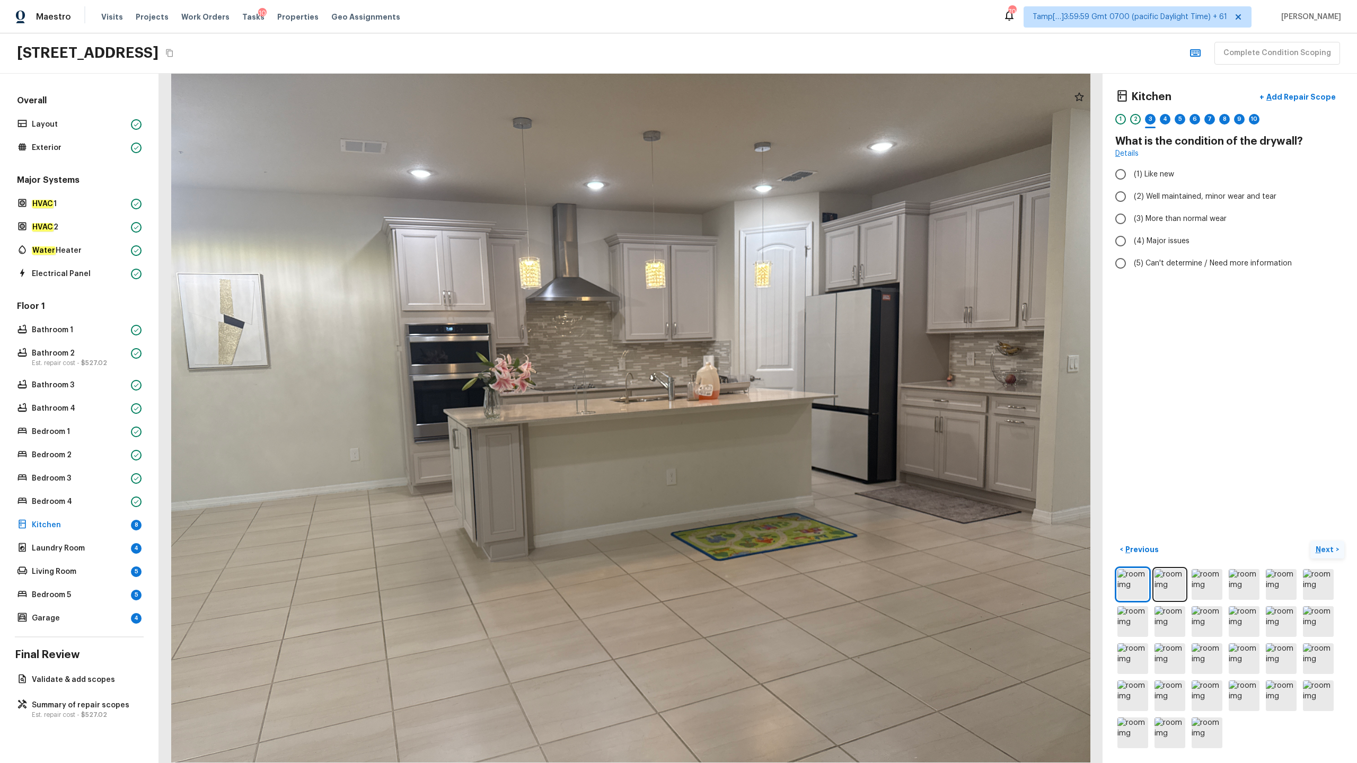
radio input "true"
click at [763, 377] on p "Next" at bounding box center [1326, 549] width 20 height 11
checkbox input "true"
click at [763, 377] on p "Next" at bounding box center [1326, 549] width 20 height 11
radio input "true"
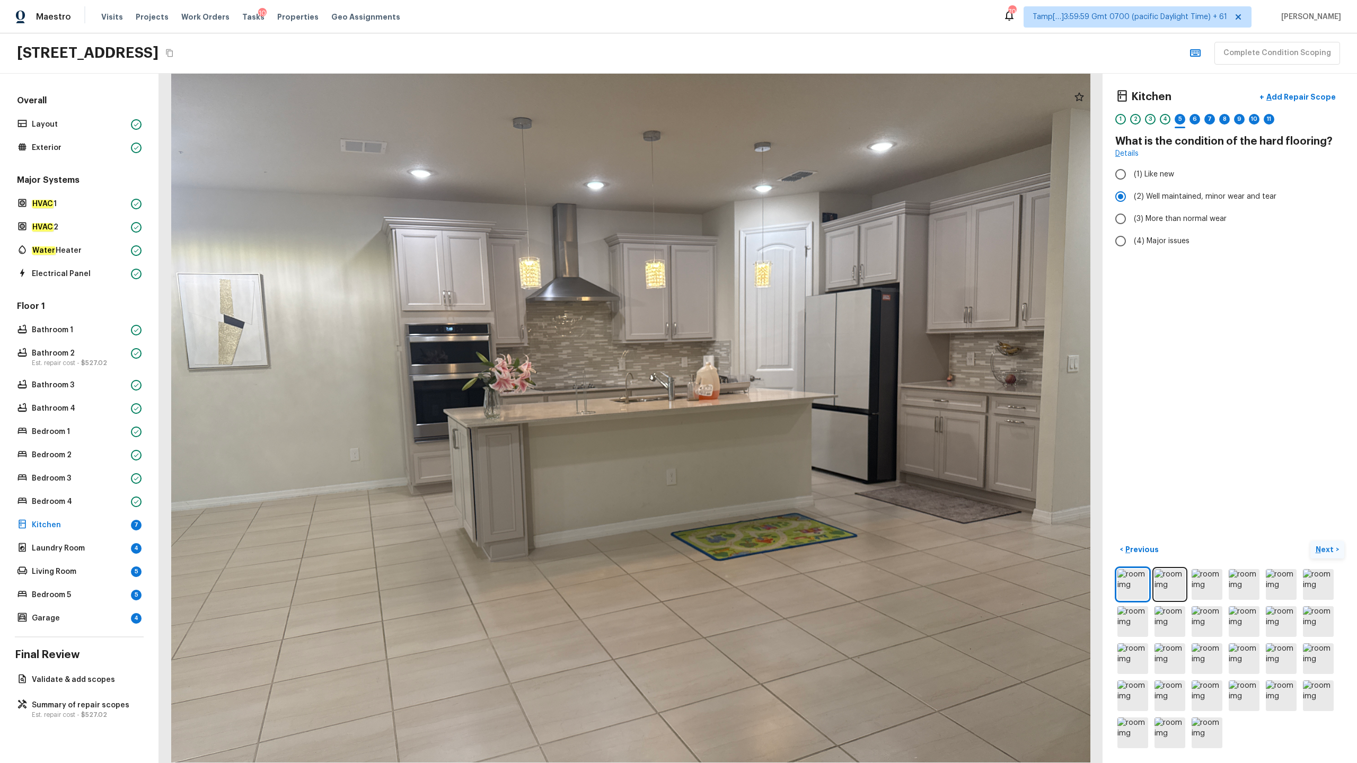
click at [763, 377] on p "Next" at bounding box center [1326, 549] width 20 height 11
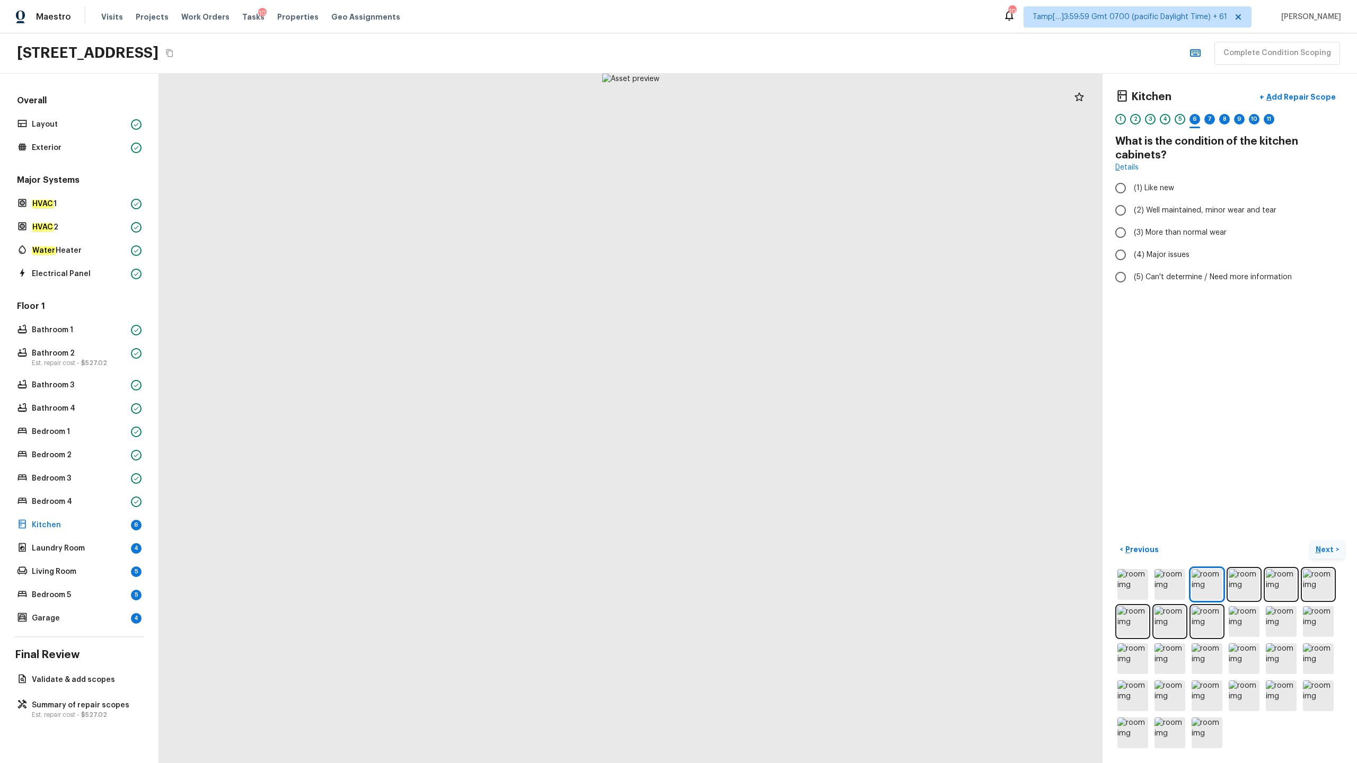
radio input "true"
click at [763, 377] on p "Next" at bounding box center [1326, 549] width 20 height 11
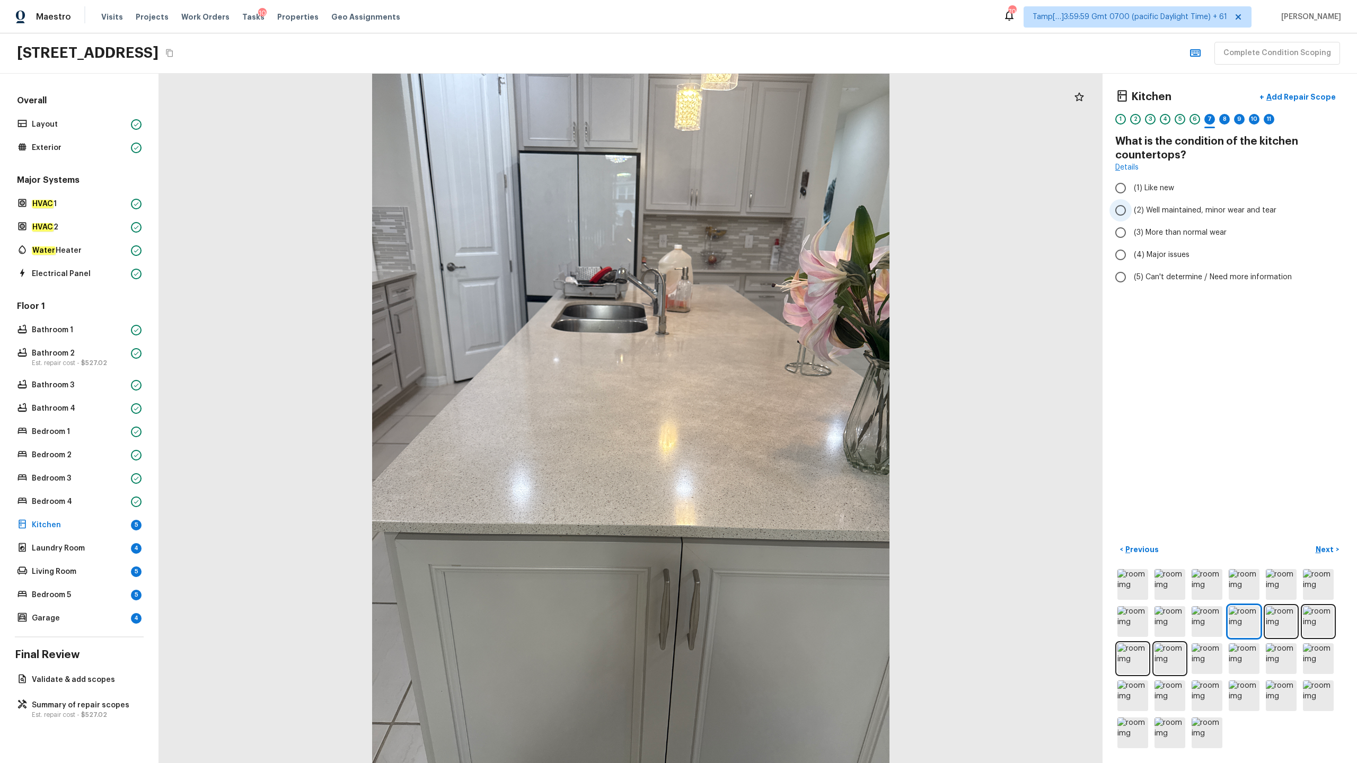
radio input "true"
click at [763, 377] on p "Next" at bounding box center [1326, 549] width 20 height 11
click at [763, 217] on span "(3) Quartz" at bounding box center [1152, 222] width 37 height 11
click at [763, 211] on input "(3) Quartz" at bounding box center [1121, 222] width 22 height 22
radio input "true"
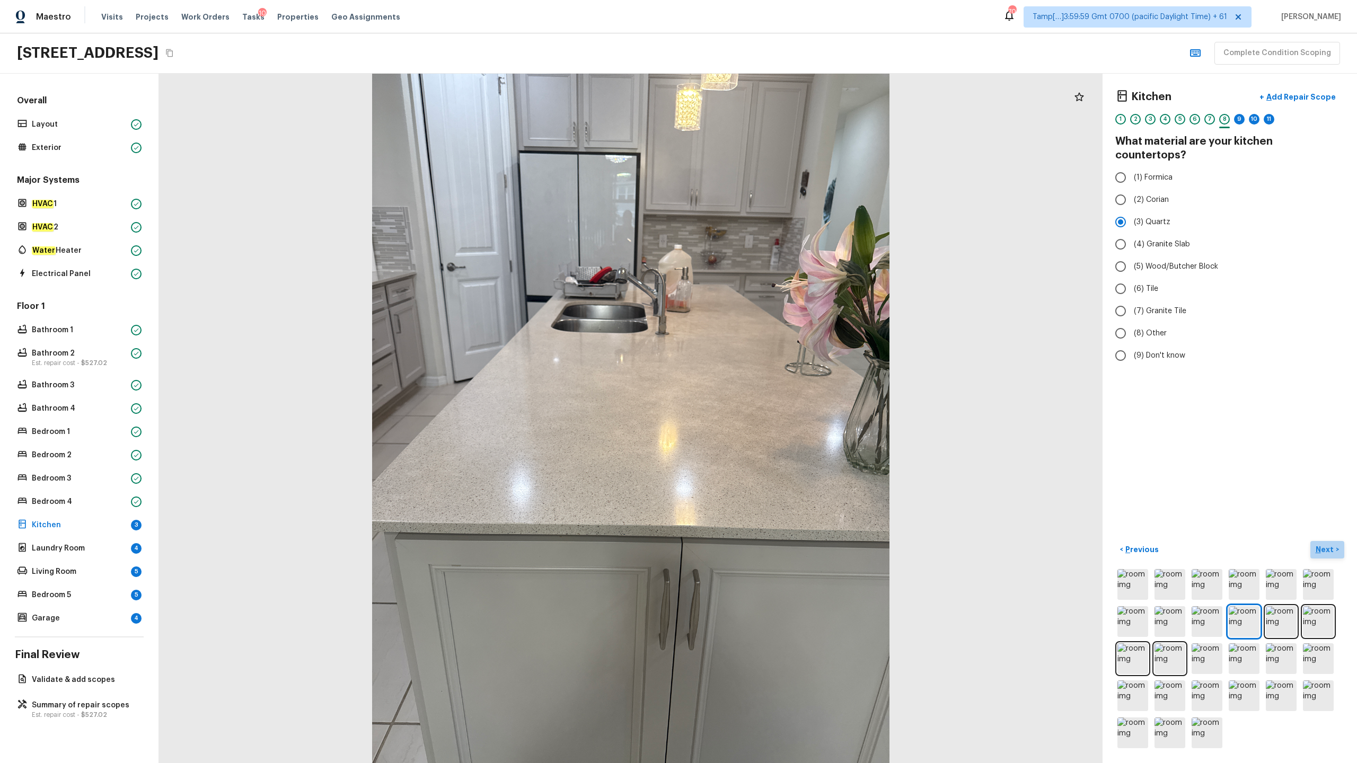
click at [763, 377] on p "Next" at bounding box center [1326, 549] width 20 height 11
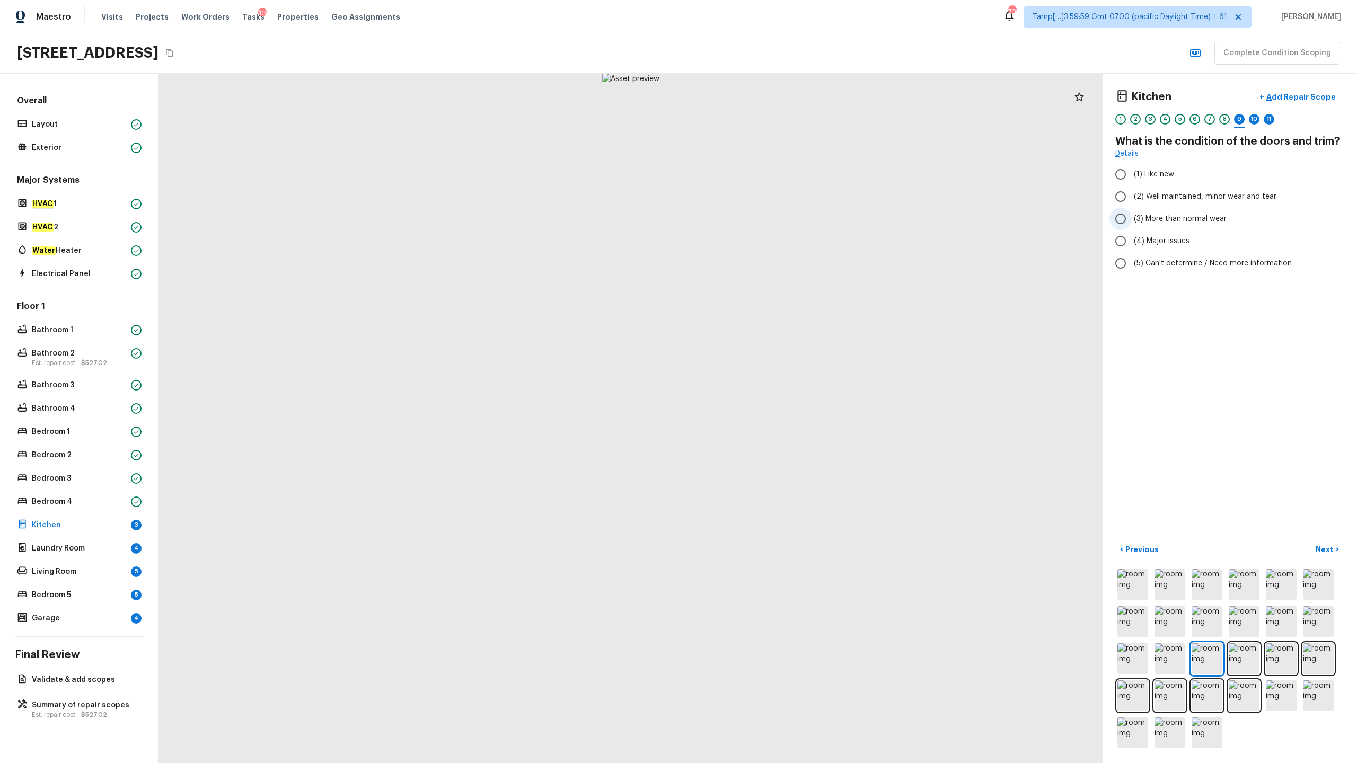
radio input "true"
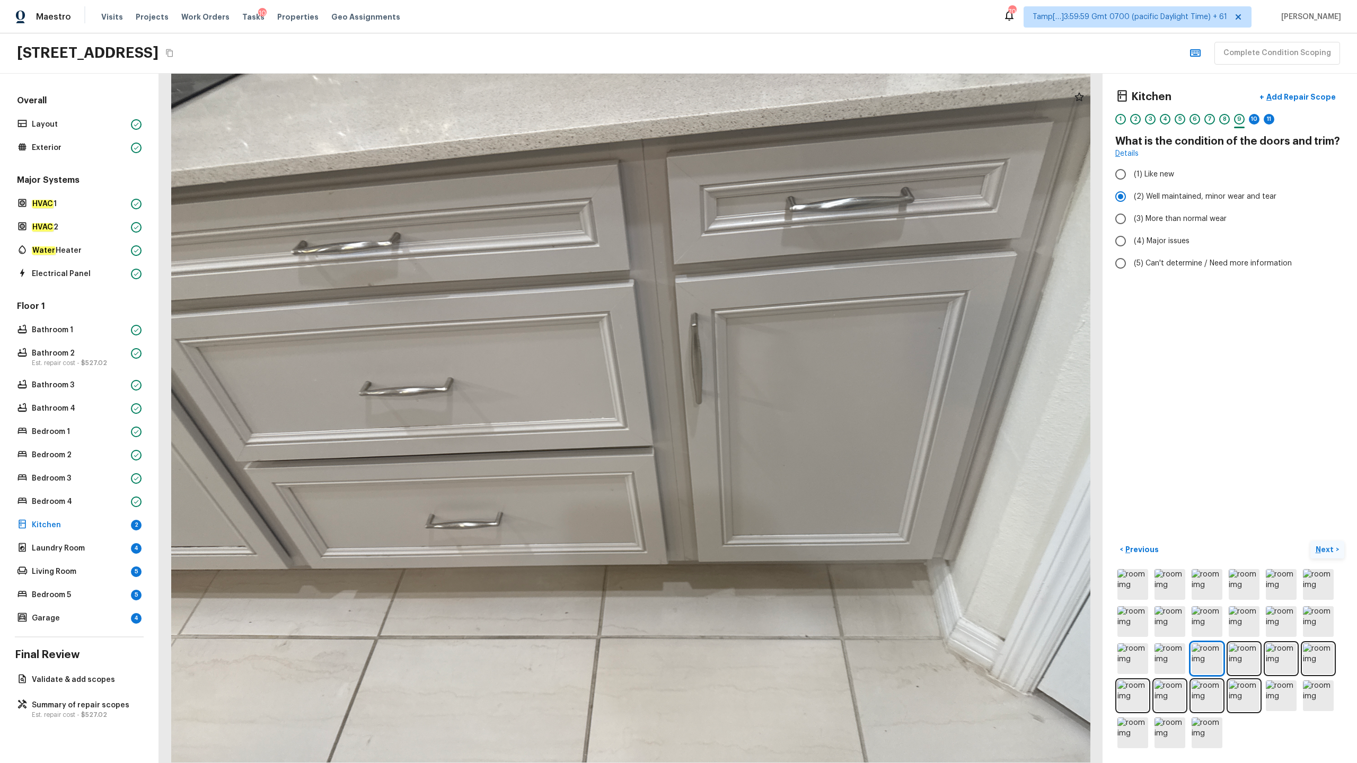
click at [763, 377] on p "Next" at bounding box center [1326, 549] width 20 height 11
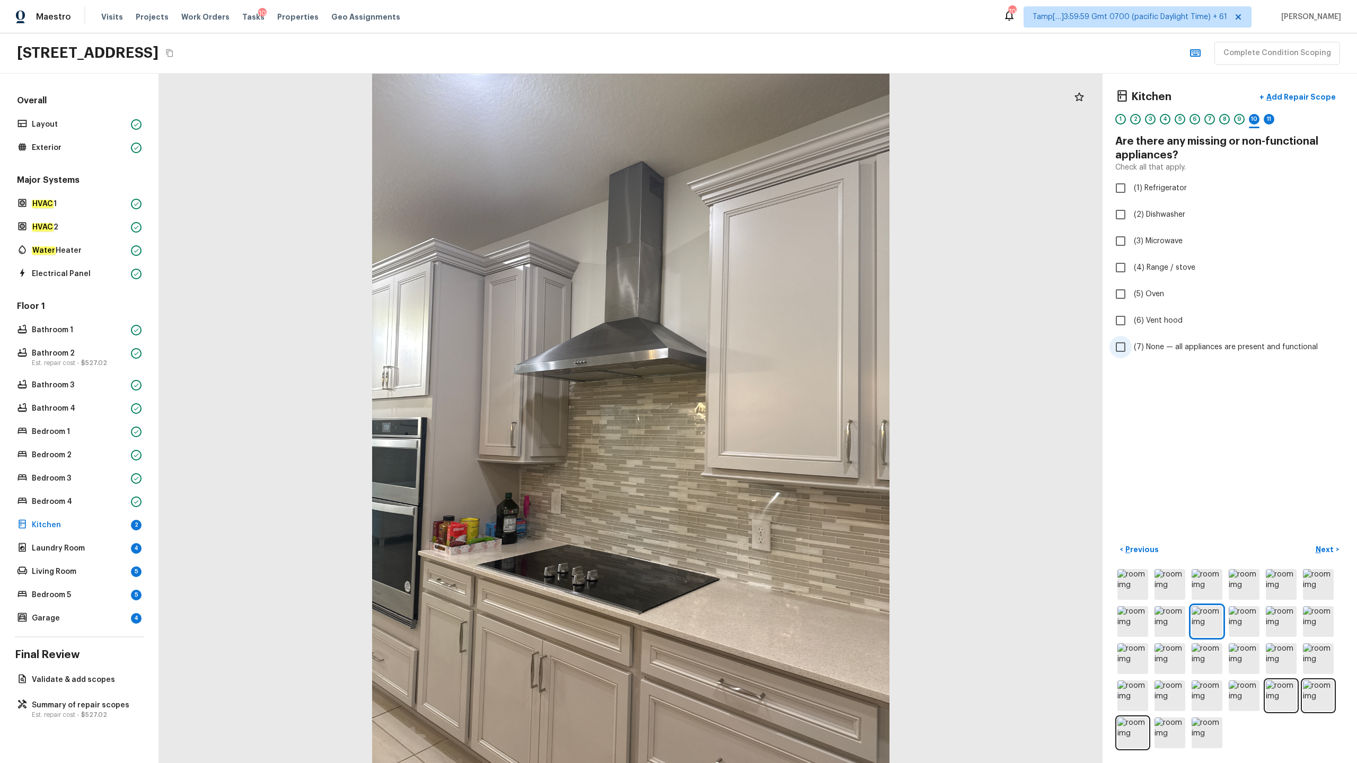
click at [763, 351] on span "(7) None — all appliances are present and functional" at bounding box center [1226, 347] width 184 height 11
click at [763, 351] on input "(7) None — all appliances are present and functional" at bounding box center [1121, 347] width 22 height 22
checkbox input "true"
click at [763, 377] on p "Next" at bounding box center [1326, 549] width 20 height 11
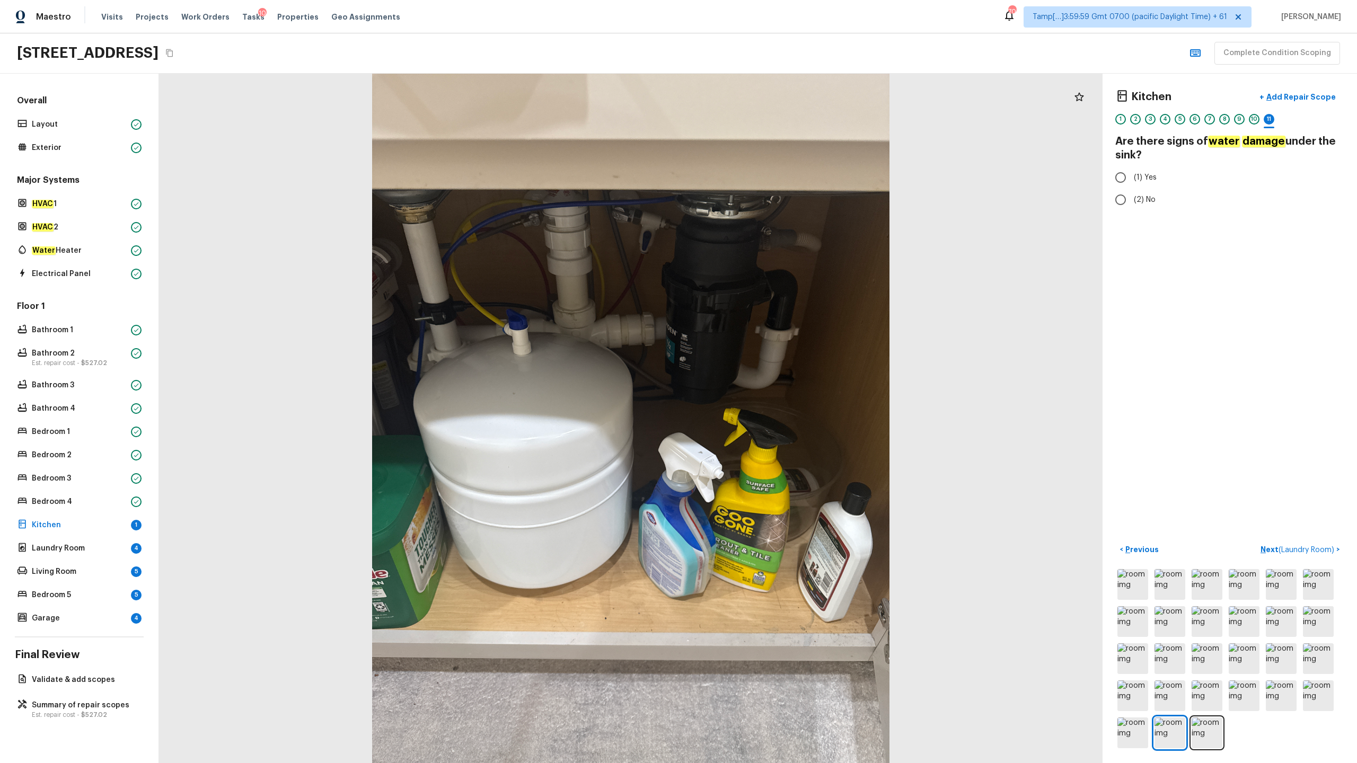
radio input "true"
click at [763, 377] on p "Next ( Laundry Room )" at bounding box center [1299, 549] width 76 height 11
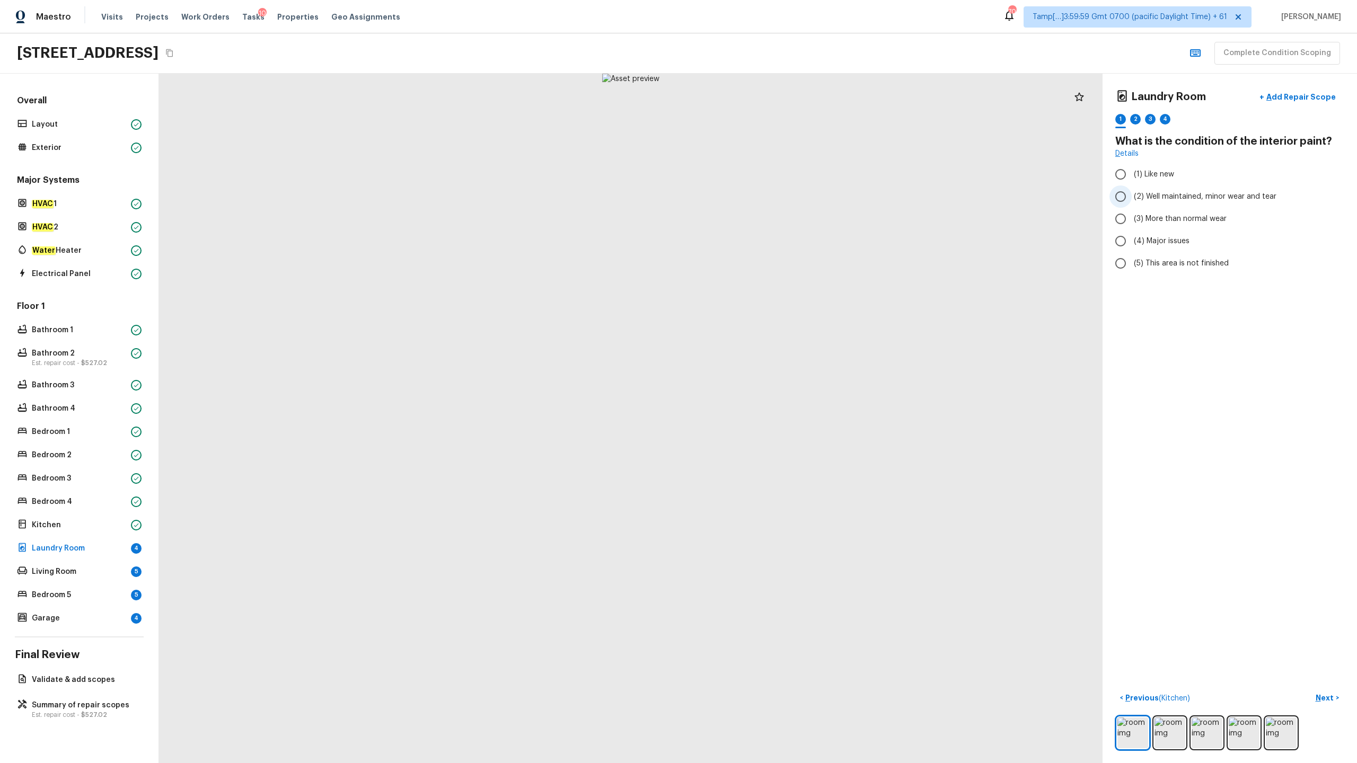
radio input "true"
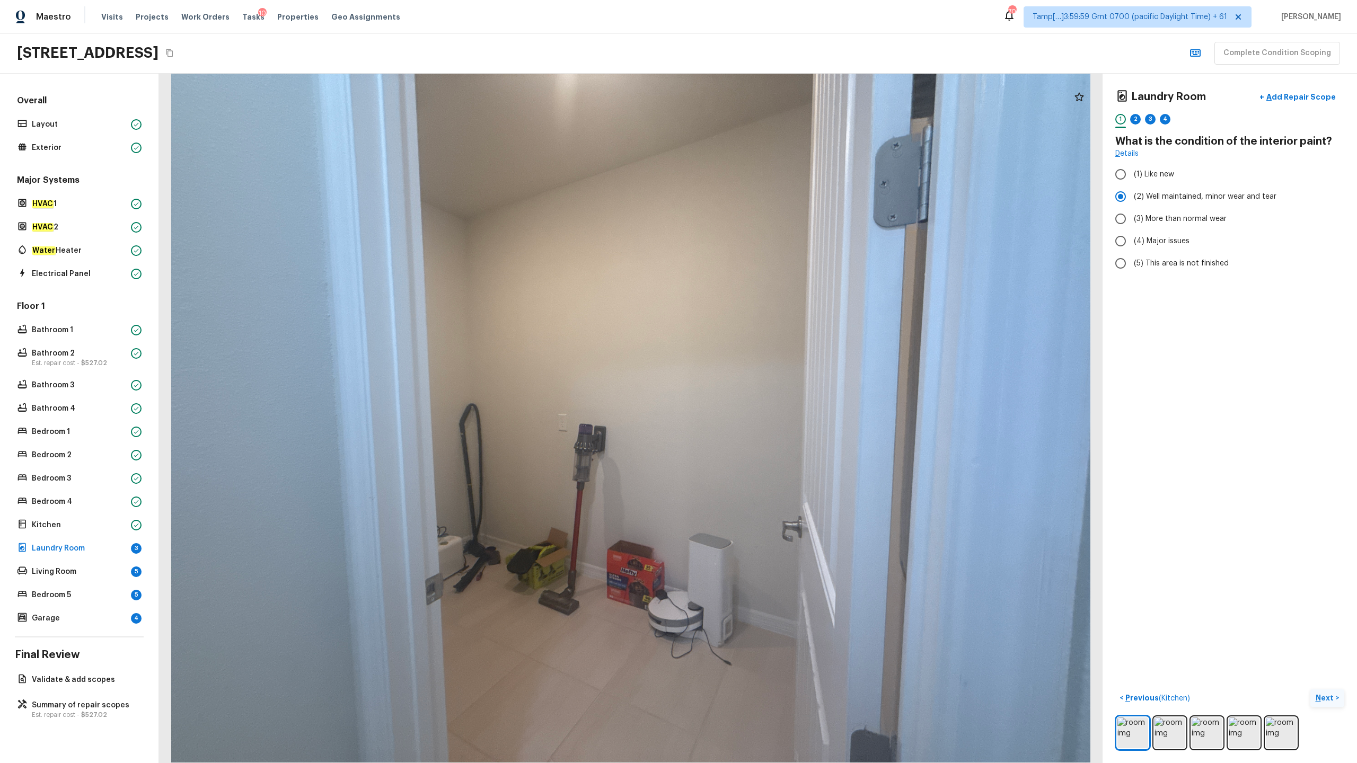
click at [763, 377] on p "Next" at bounding box center [1326, 698] width 20 height 11
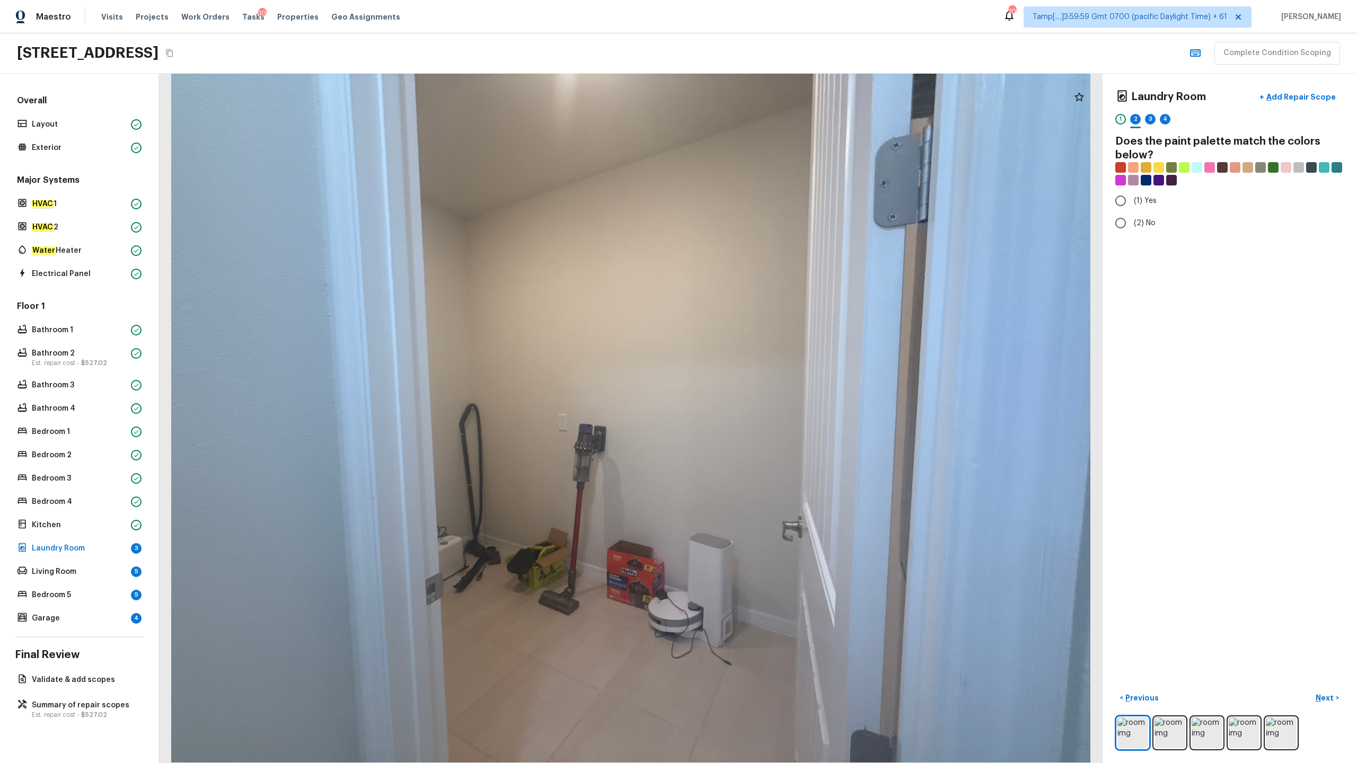
radio input "true"
click at [763, 377] on p "Next" at bounding box center [1326, 698] width 20 height 11
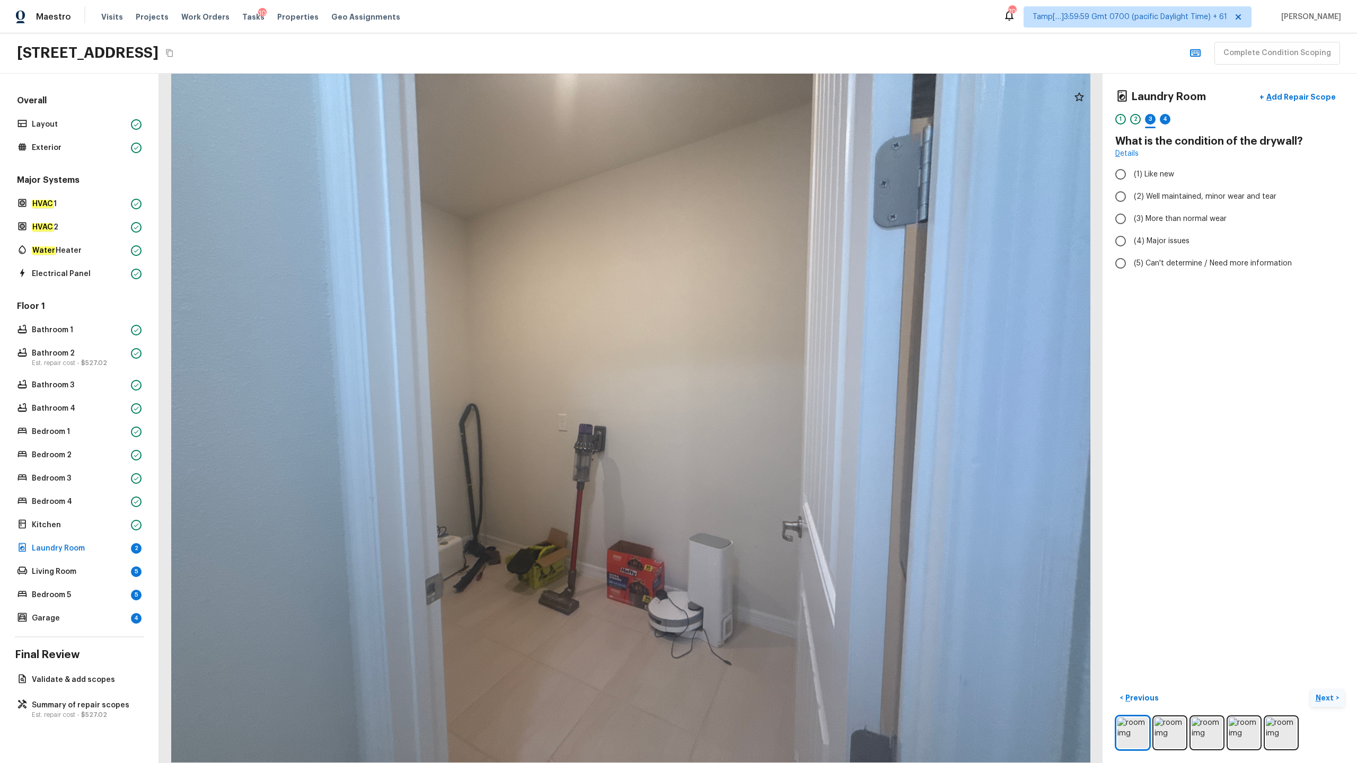
radio input "true"
click at [763, 377] on p "Next" at bounding box center [1326, 698] width 20 height 11
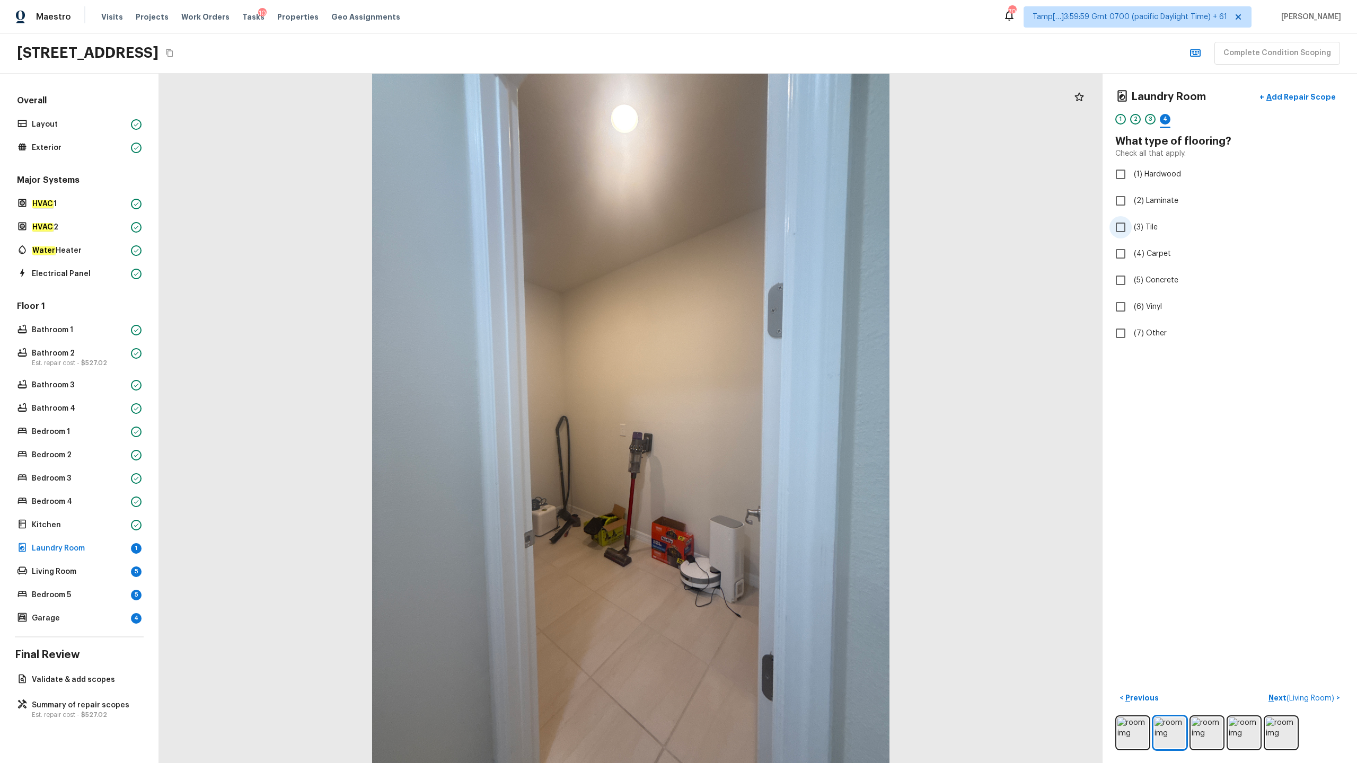
click at [763, 217] on label "(3) Tile" at bounding box center [1223, 227] width 226 height 22
click at [763, 217] on input "(3) Tile" at bounding box center [1121, 227] width 22 height 22
checkbox input "true"
click at [763, 377] on p "Next ( Living Room )" at bounding box center [1303, 698] width 68 height 11
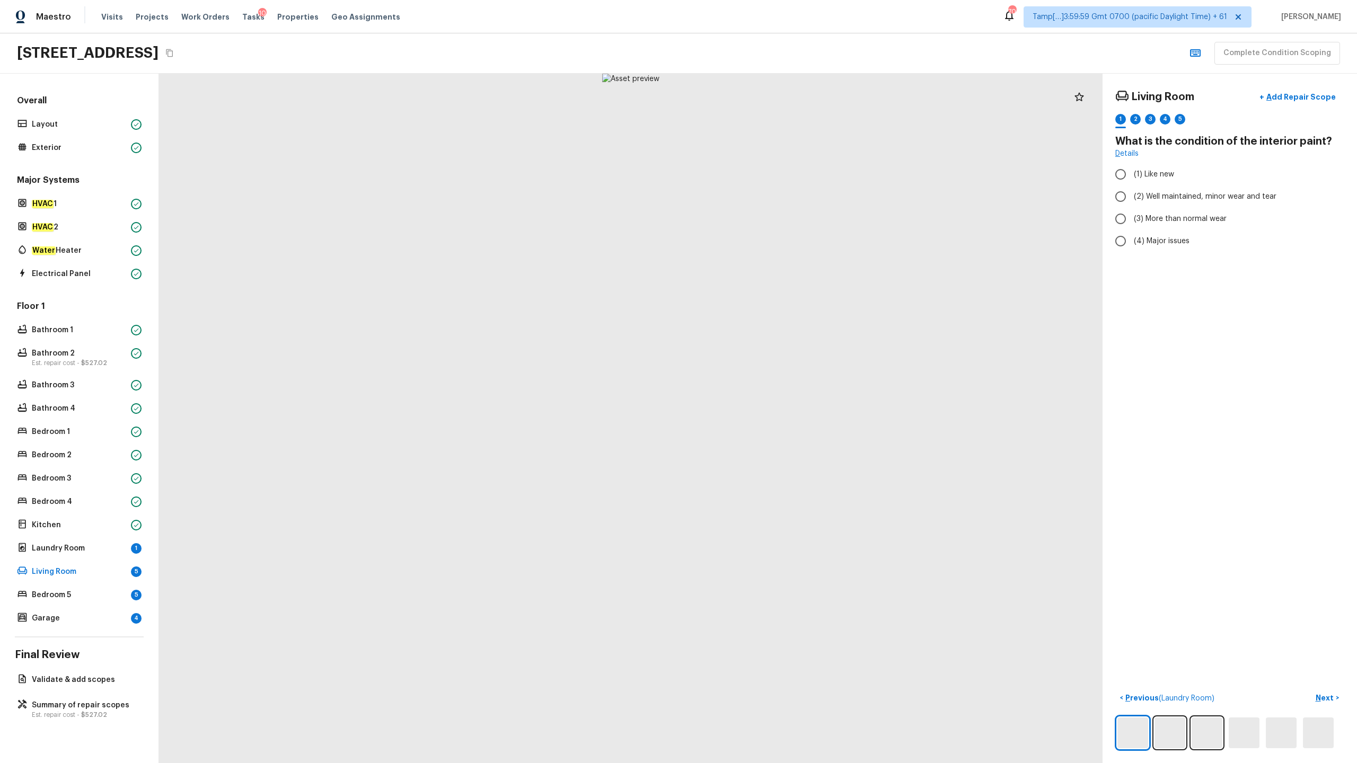
radio input "true"
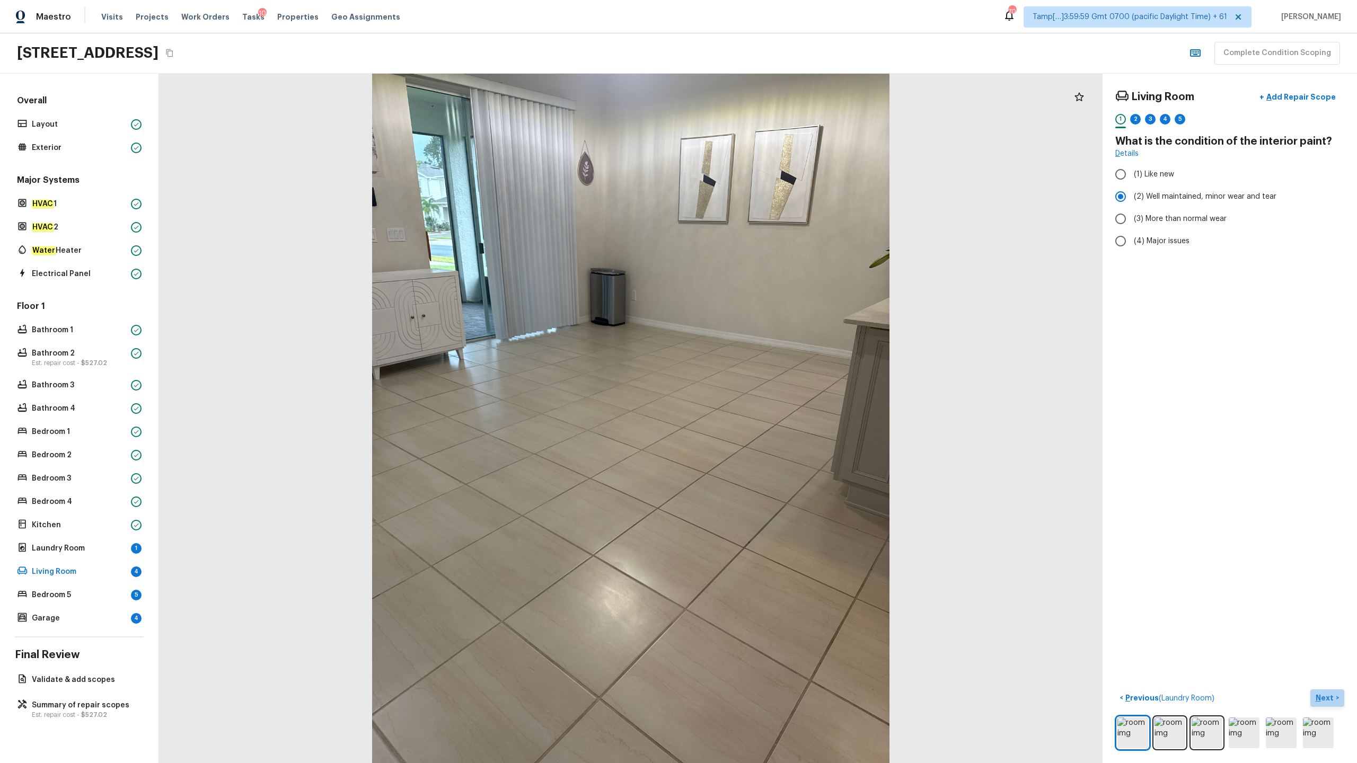
click at [763, 377] on p "Next" at bounding box center [1326, 698] width 20 height 11
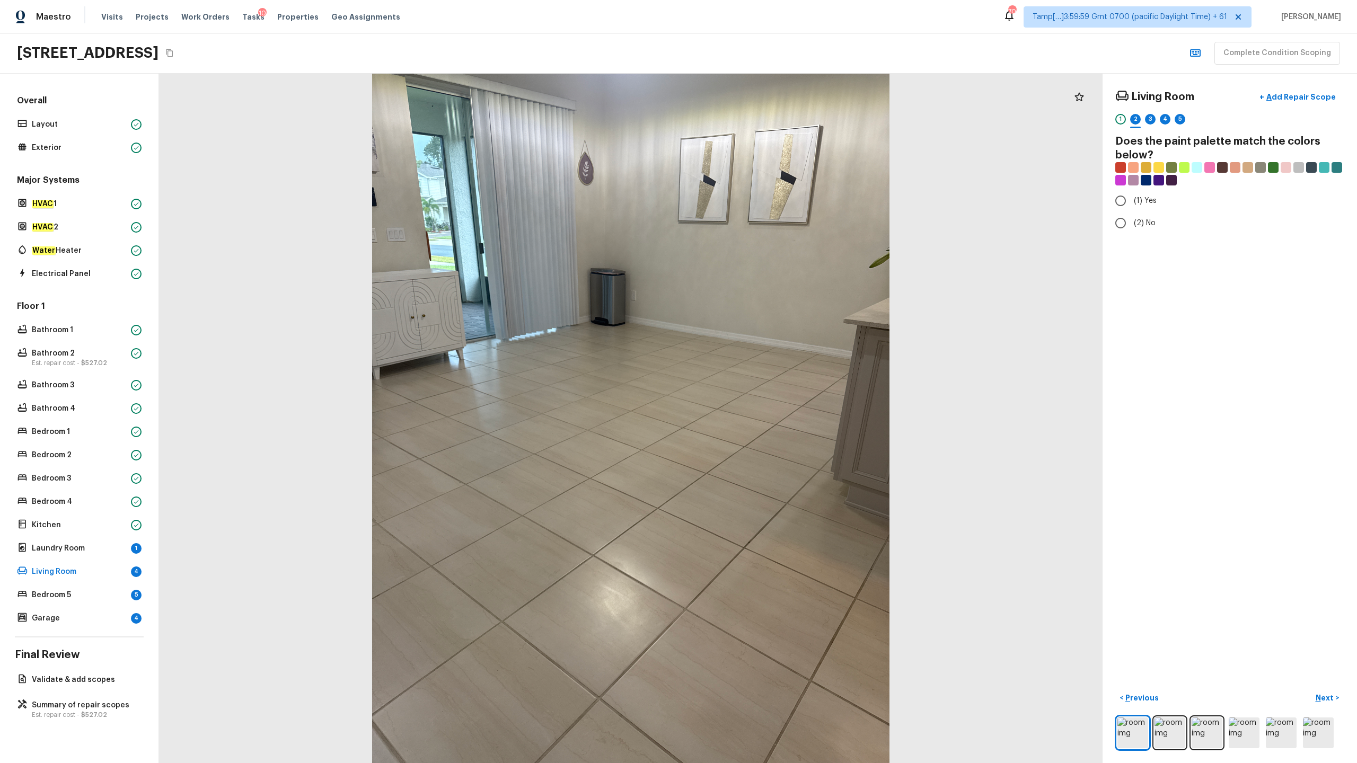
radio input "true"
click at [763, 377] on p "Next" at bounding box center [1326, 698] width 20 height 11
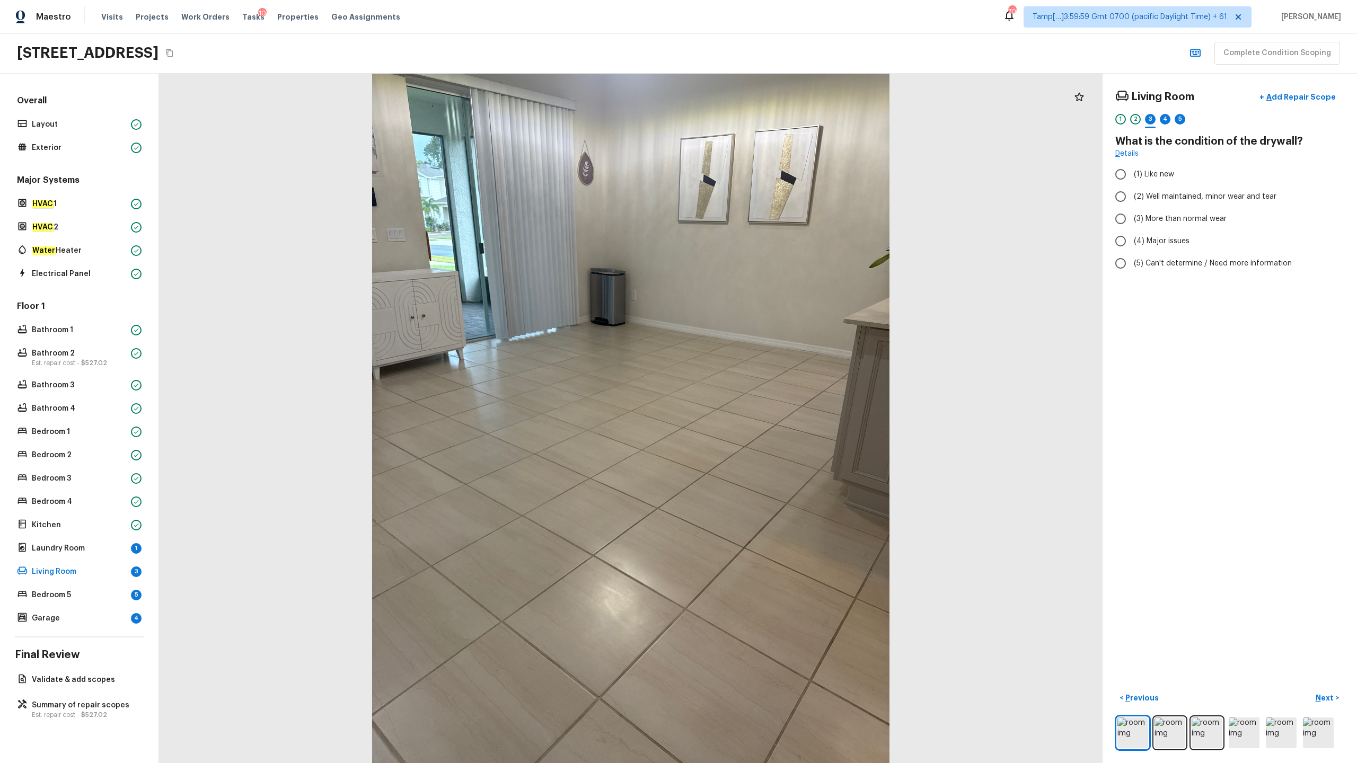
radio input "true"
click at [763, 377] on p "Next" at bounding box center [1326, 698] width 20 height 11
click at [763, 225] on span "(3) Tile" at bounding box center [1146, 227] width 24 height 11
click at [763, 225] on input "(3) Tile" at bounding box center [1121, 227] width 22 height 22
checkbox input "true"
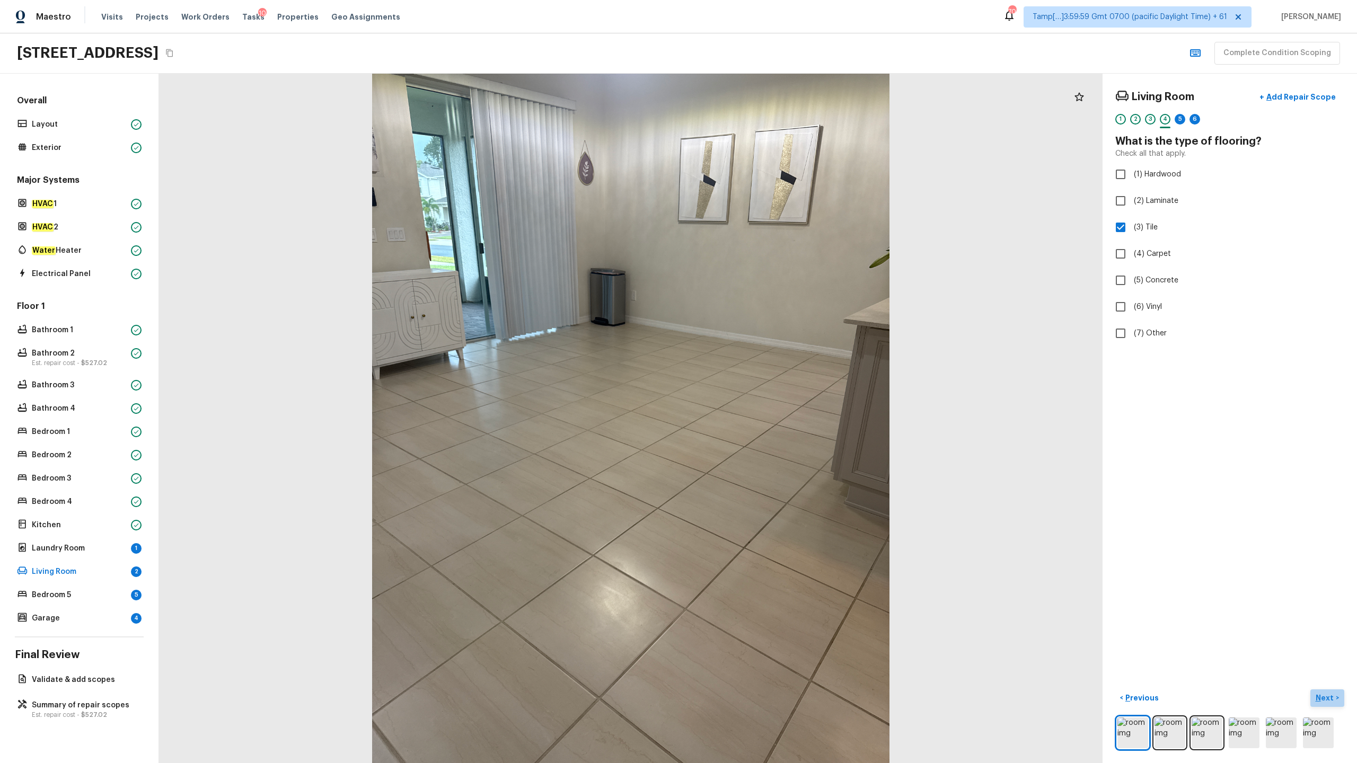
click at [763, 377] on p "Next" at bounding box center [1326, 698] width 20 height 11
radio input "true"
click at [763, 377] on p "Next" at bounding box center [1326, 698] width 20 height 11
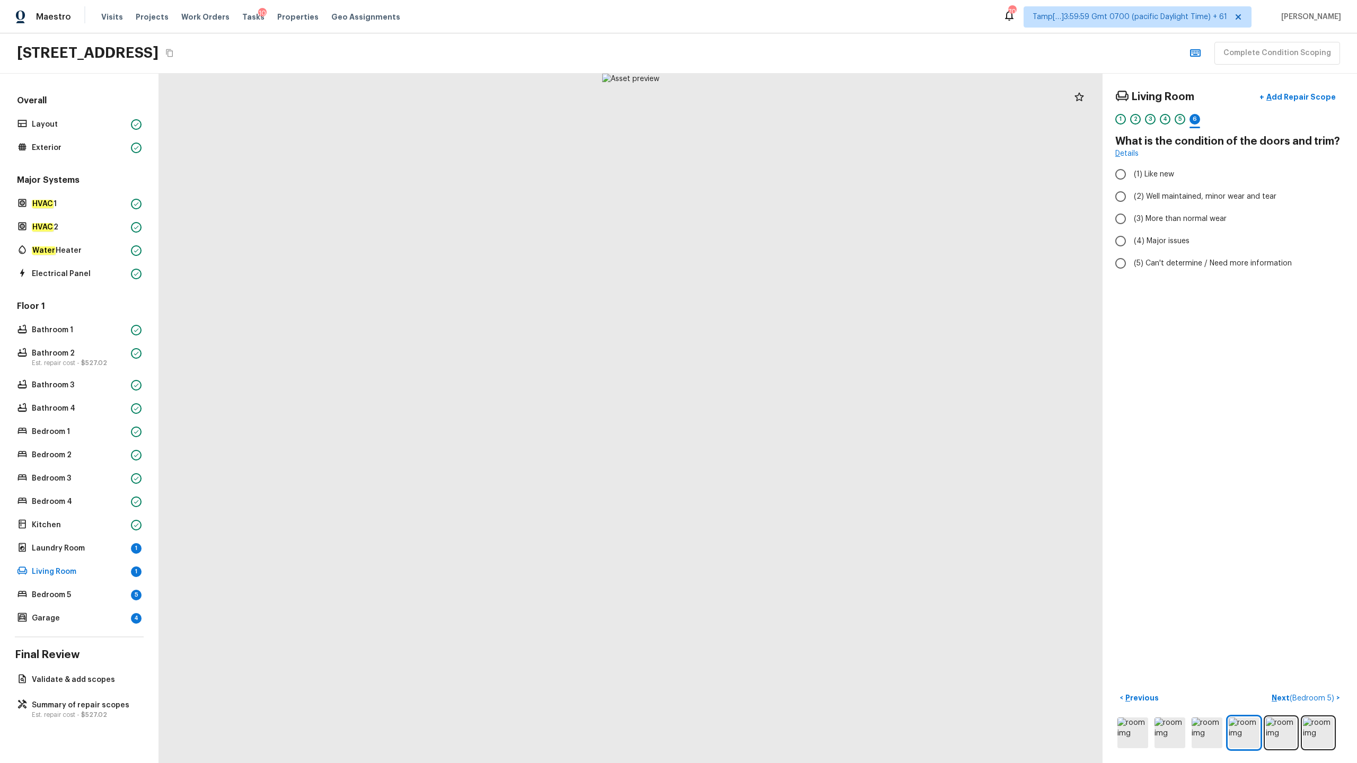
radio input "true"
click at [763, 377] on p "Next ( Bedroom 5 )" at bounding box center [1304, 698] width 65 height 11
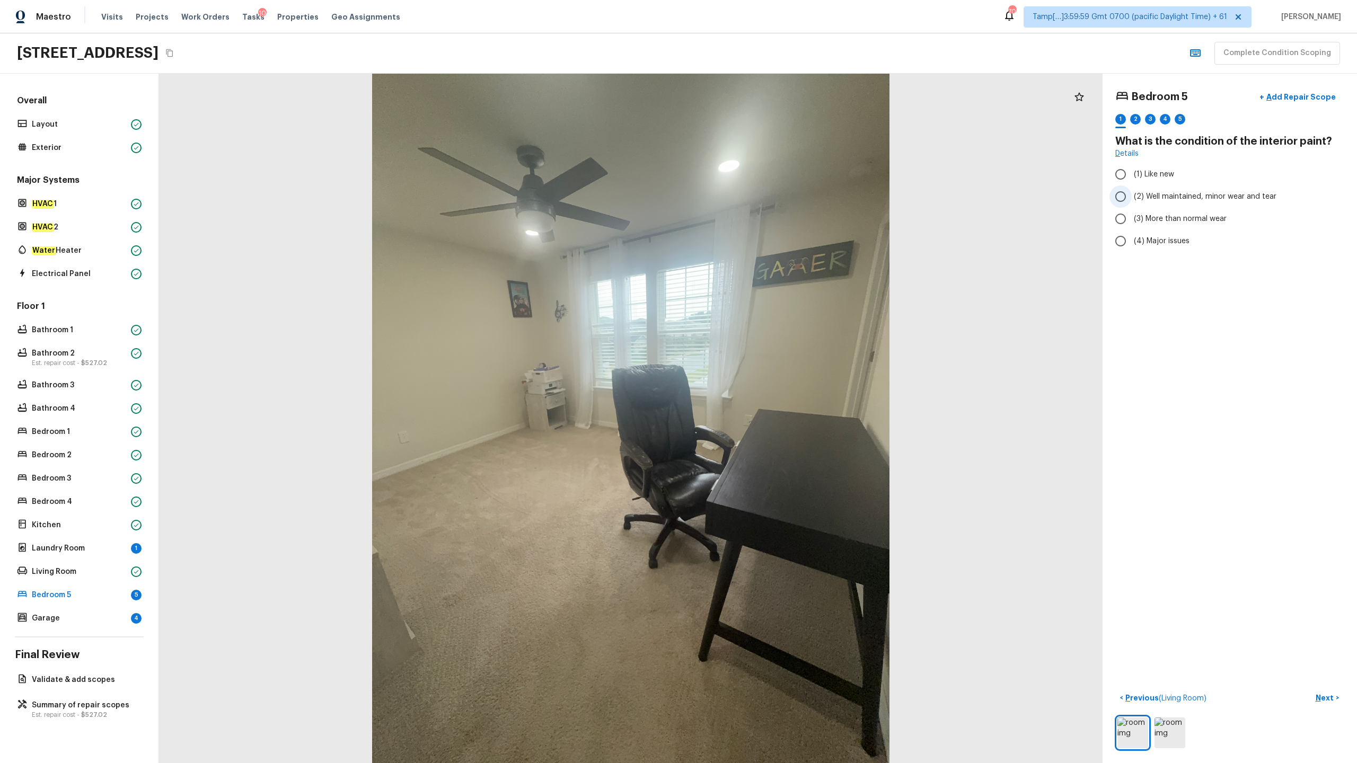
radio input "true"
click at [763, 377] on p "Next" at bounding box center [1326, 698] width 20 height 11
radio input "true"
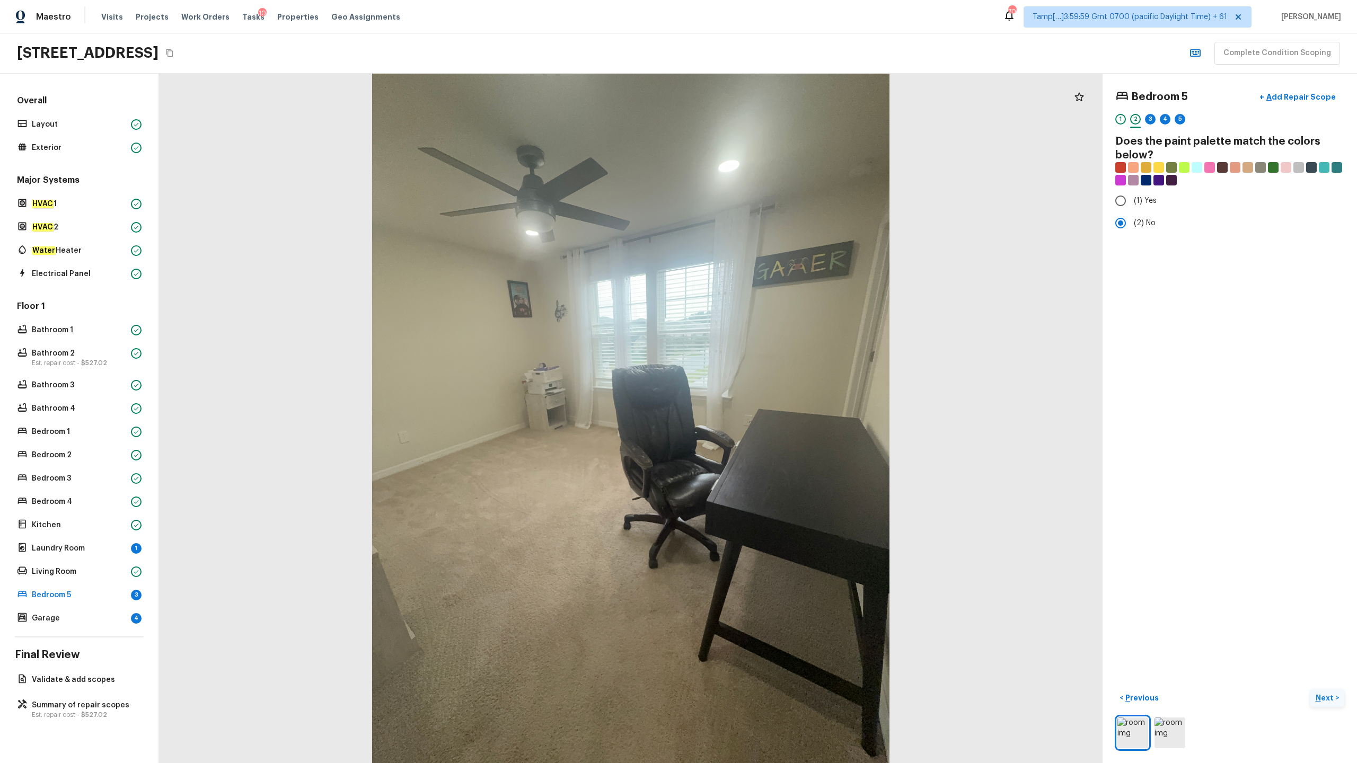
click at [763, 377] on p "Next" at bounding box center [1326, 698] width 20 height 11
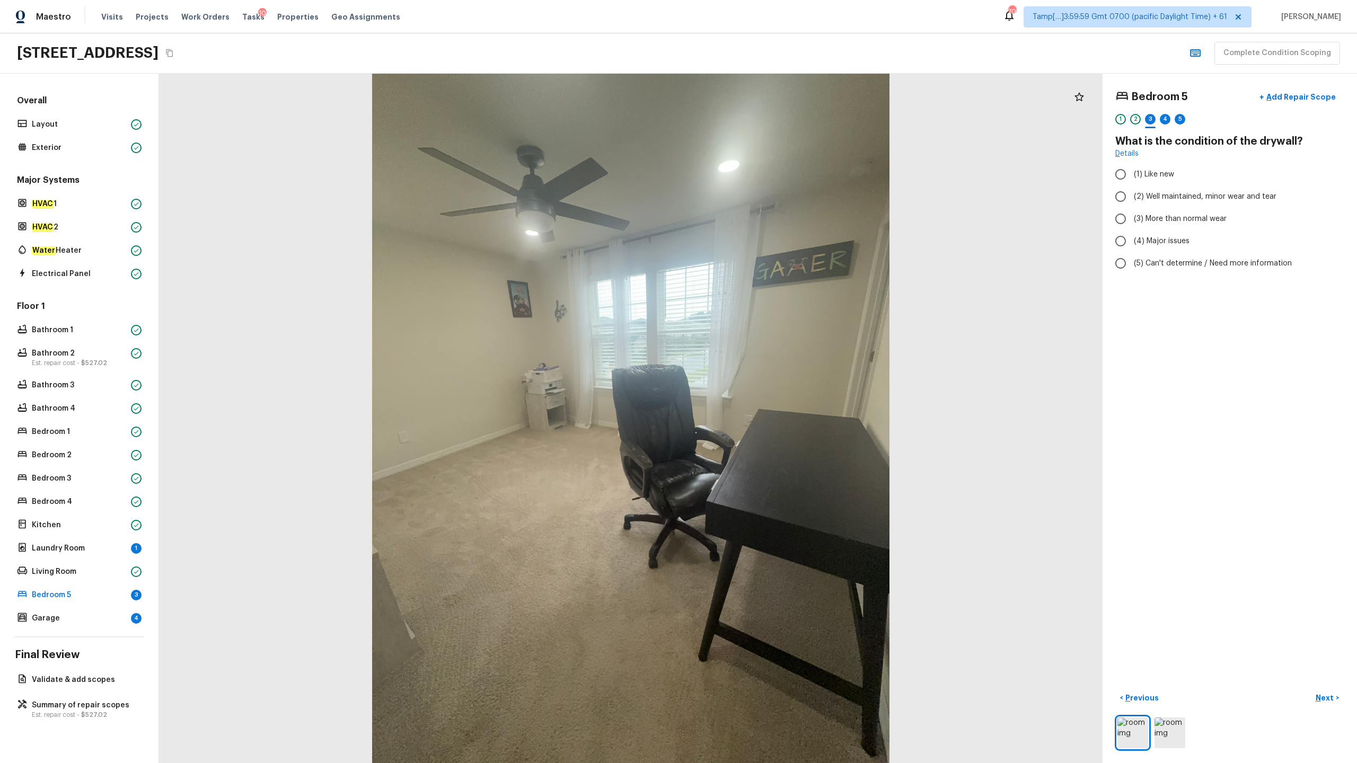
radio input "true"
click at [763, 377] on p "Next" at bounding box center [1326, 698] width 20 height 11
click at [763, 257] on span "(4) Carpet" at bounding box center [1152, 254] width 37 height 11
click at [763, 257] on input "(4) Carpet" at bounding box center [1121, 254] width 22 height 22
checkbox input "true"
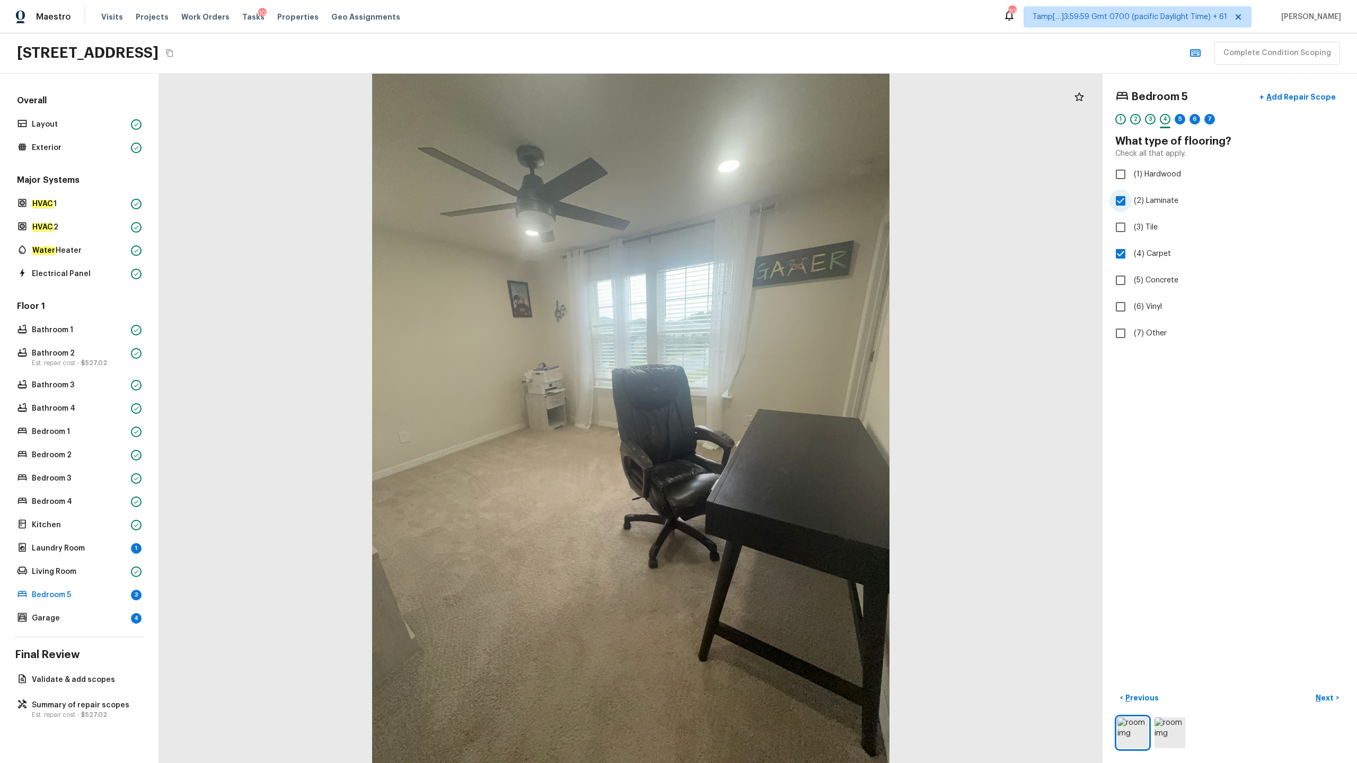
click at [763, 203] on span "(2) Laminate" at bounding box center [1156, 201] width 45 height 11
click at [763, 203] on input "(2) Laminate" at bounding box center [1121, 201] width 22 height 22
checkbox input "false"
click at [763, 377] on p "Next" at bounding box center [1326, 698] width 20 height 11
click at [763, 191] on label "(2) Well maintained, minor wear and tear" at bounding box center [1223, 197] width 226 height 22
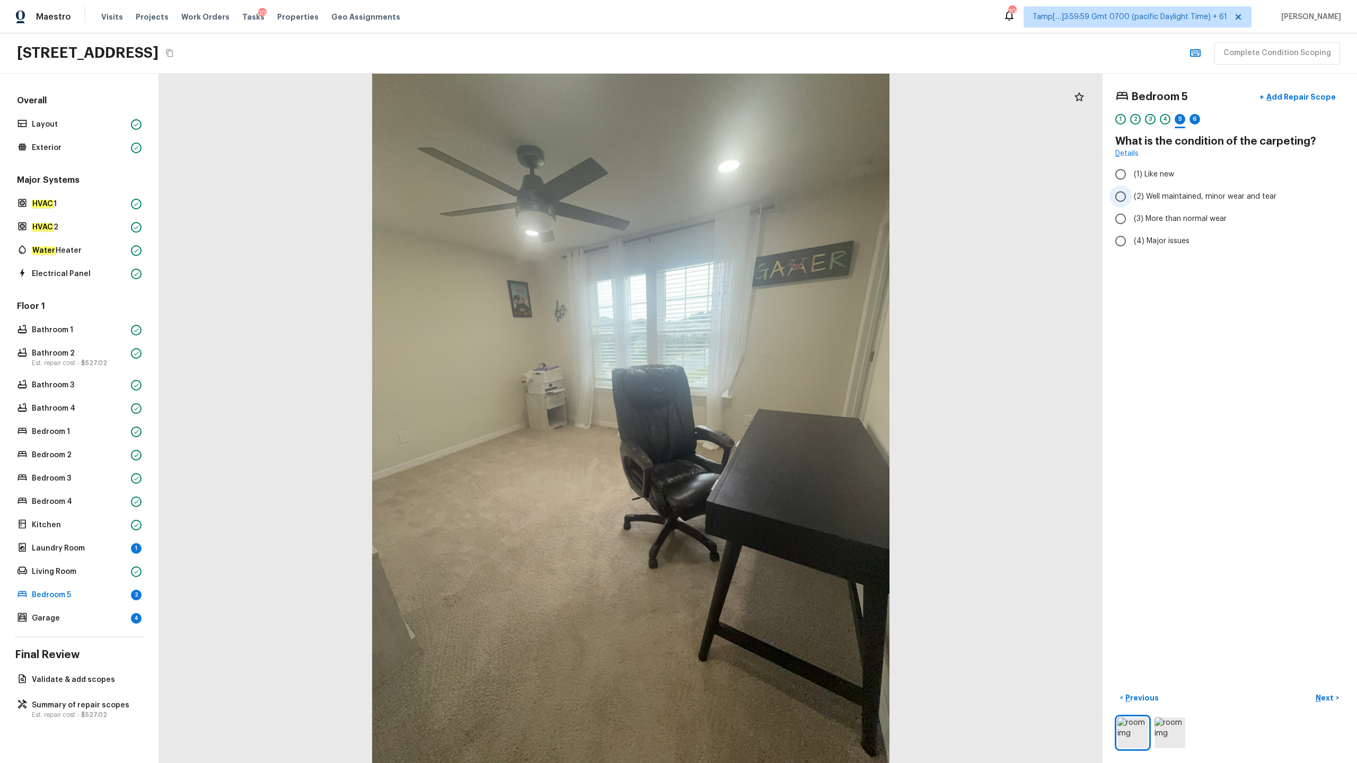
click at [763, 191] on input "(2) Well maintained, minor wear and tear" at bounding box center [1121, 197] width 22 height 22
radio input "true"
click at [763, 377] on p "Next" at bounding box center [1326, 698] width 20 height 11
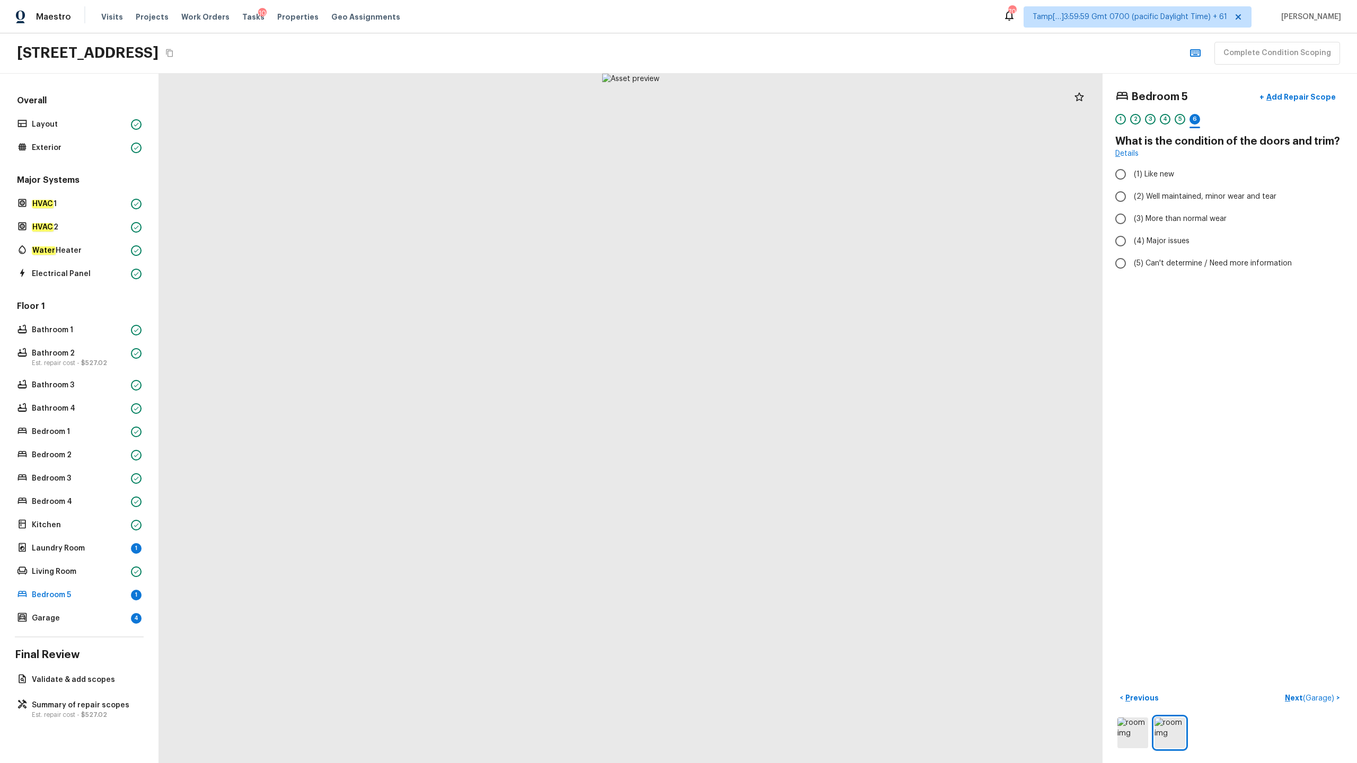
radio input "true"
click at [763, 377] on p "Next ( Garage )" at bounding box center [1310, 698] width 51 height 11
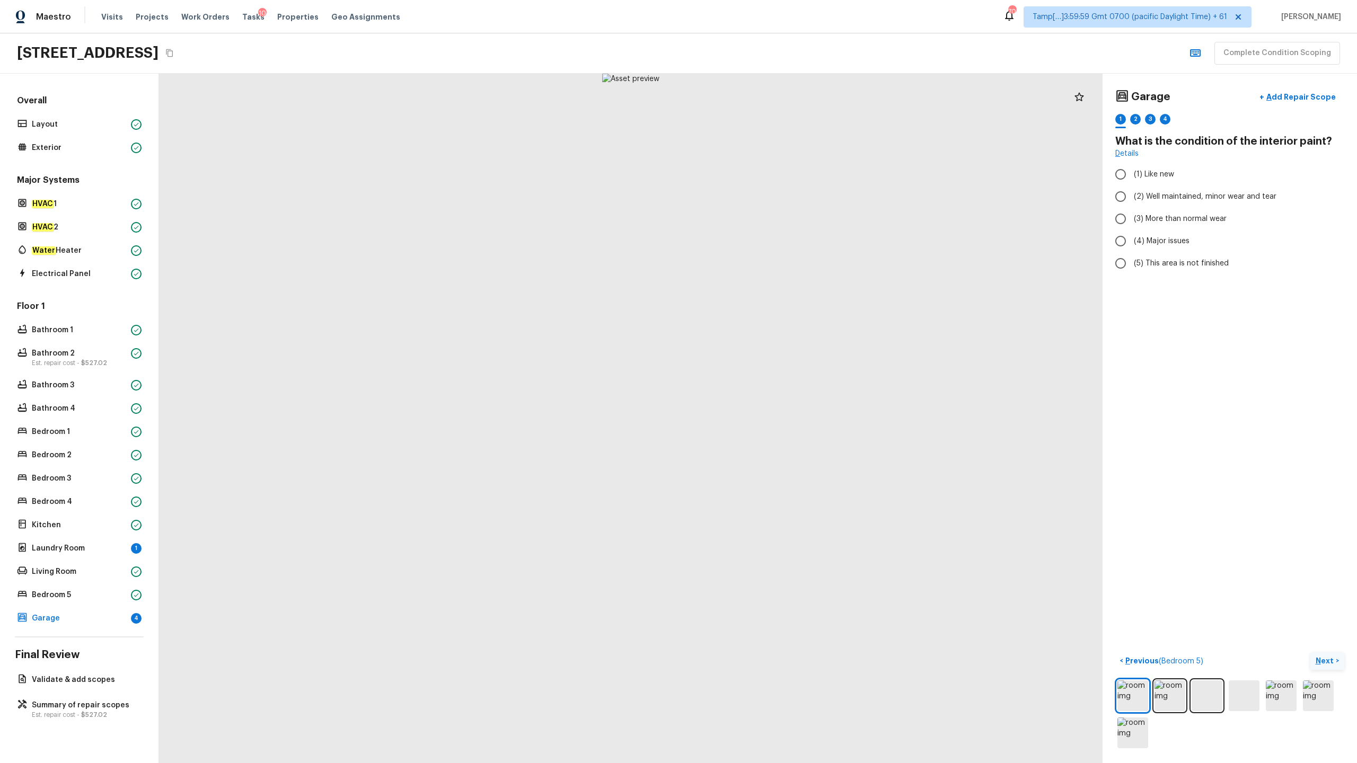
radio input "true"
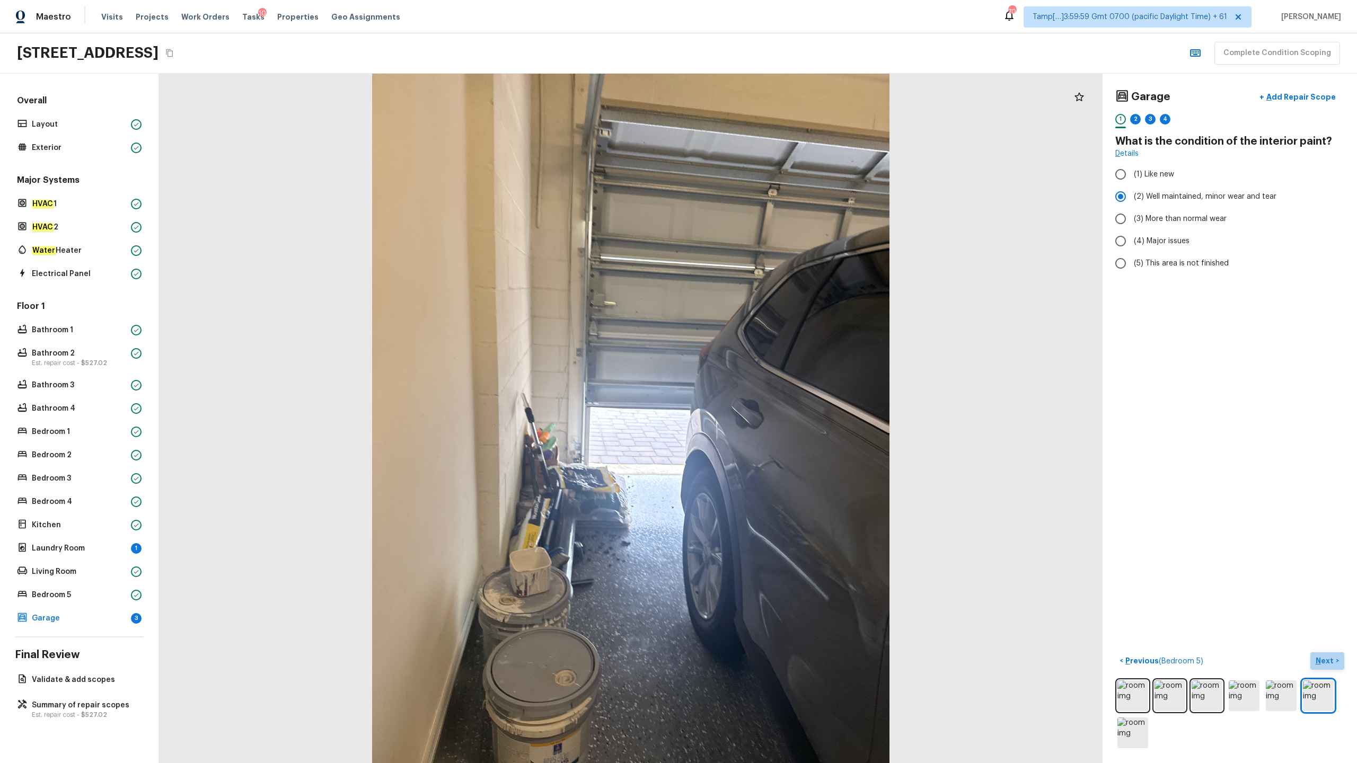
click at [763, 377] on p "Next" at bounding box center [1326, 661] width 20 height 11
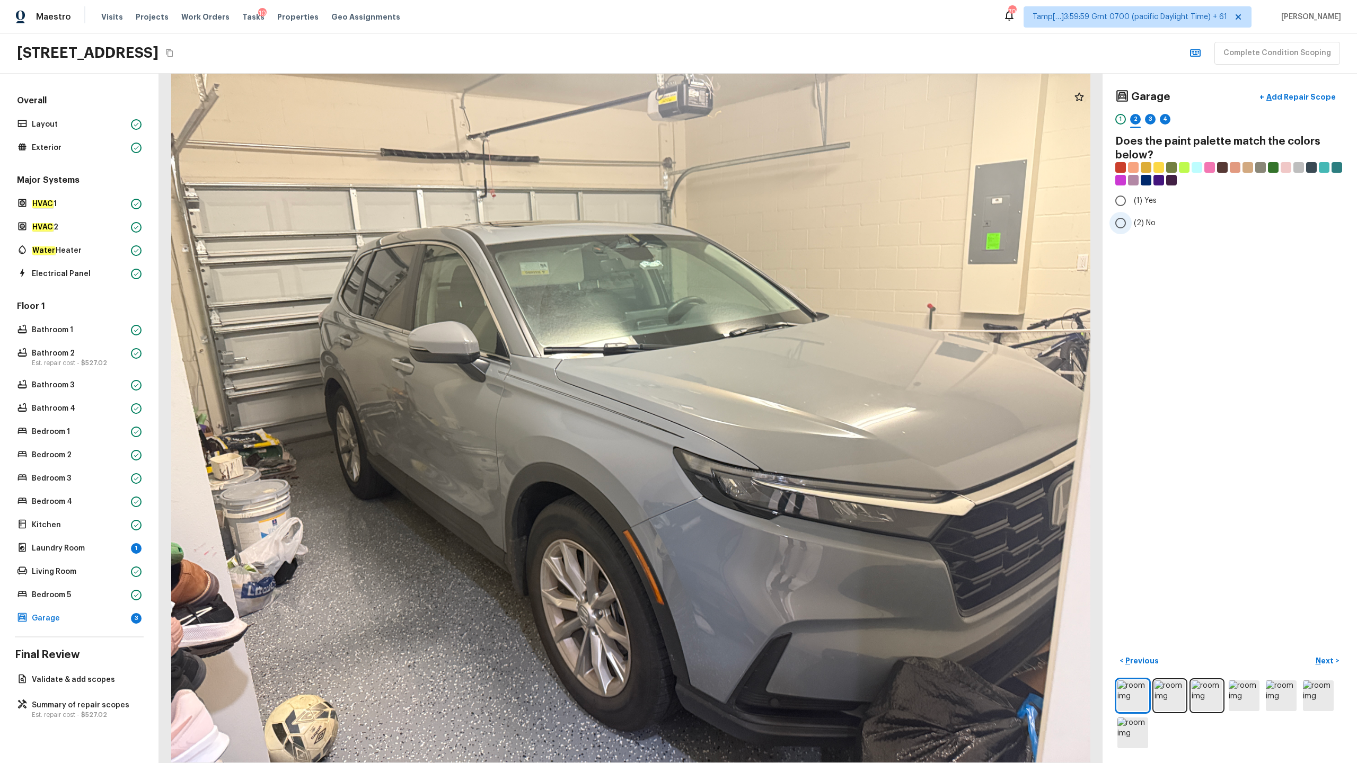
click at [763, 221] on span "(2) No" at bounding box center [1145, 223] width 22 height 11
click at [763, 221] on input "(2) No" at bounding box center [1121, 223] width 22 height 22
radio input "true"
click at [763, 377] on p "Next" at bounding box center [1326, 661] width 20 height 11
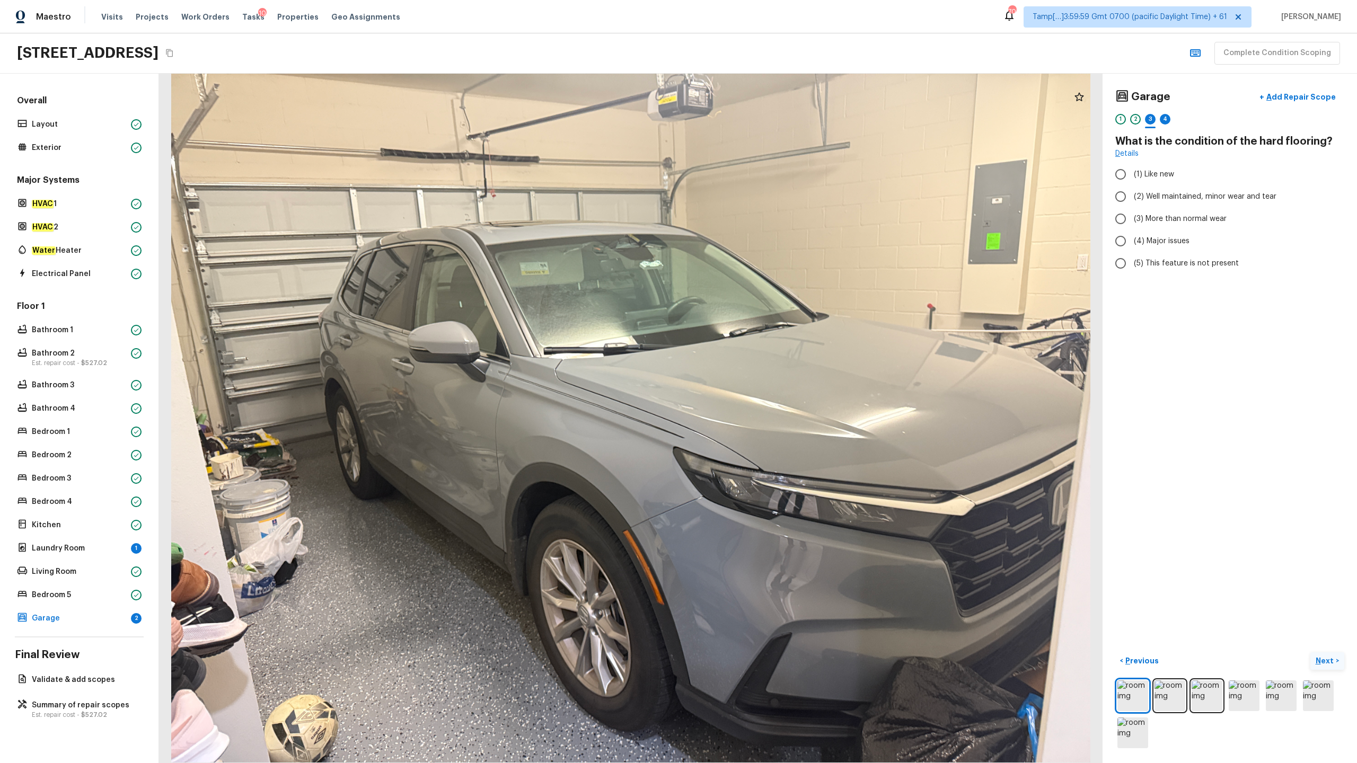
radio input "true"
click at [763, 377] on p "Next" at bounding box center [1326, 661] width 20 height 11
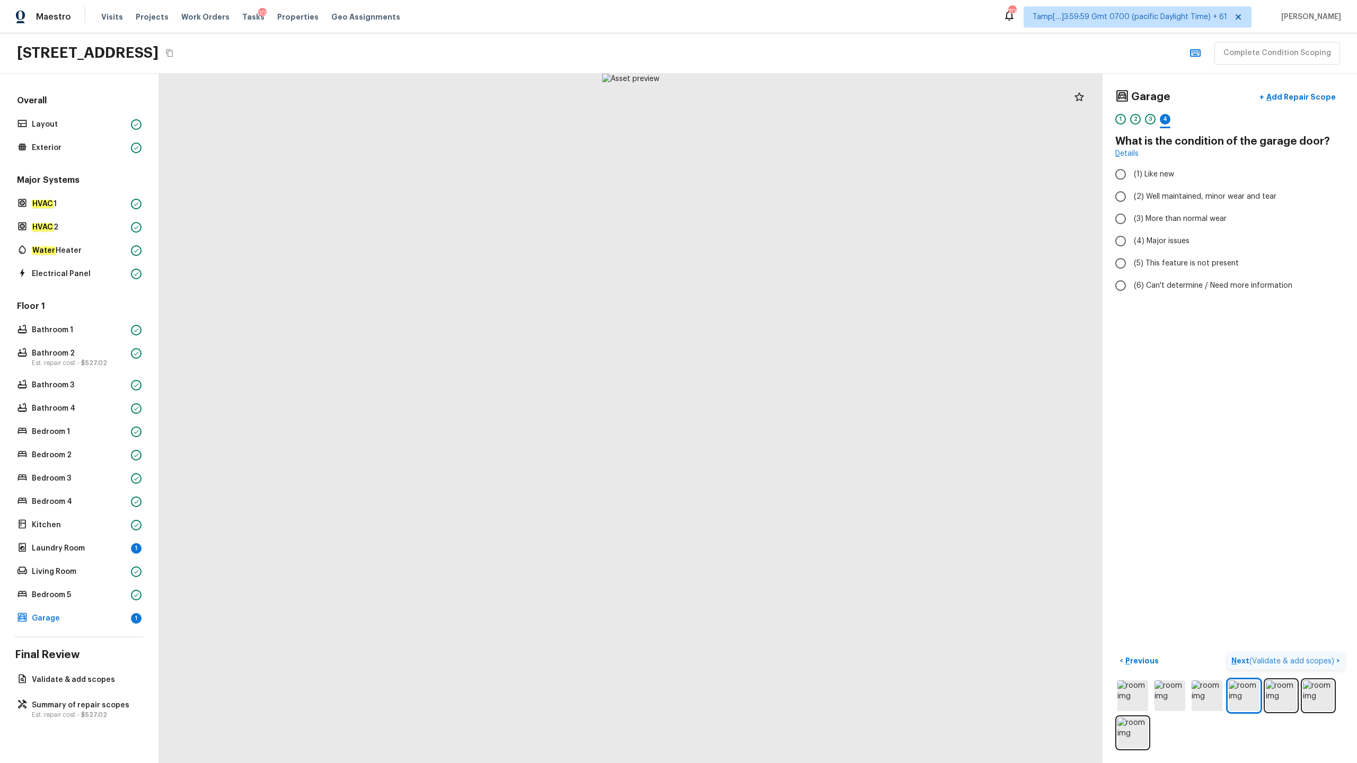
radio input "true"
click at [763, 377] on span "( Validate & add scopes )" at bounding box center [1292, 661] width 85 height 7
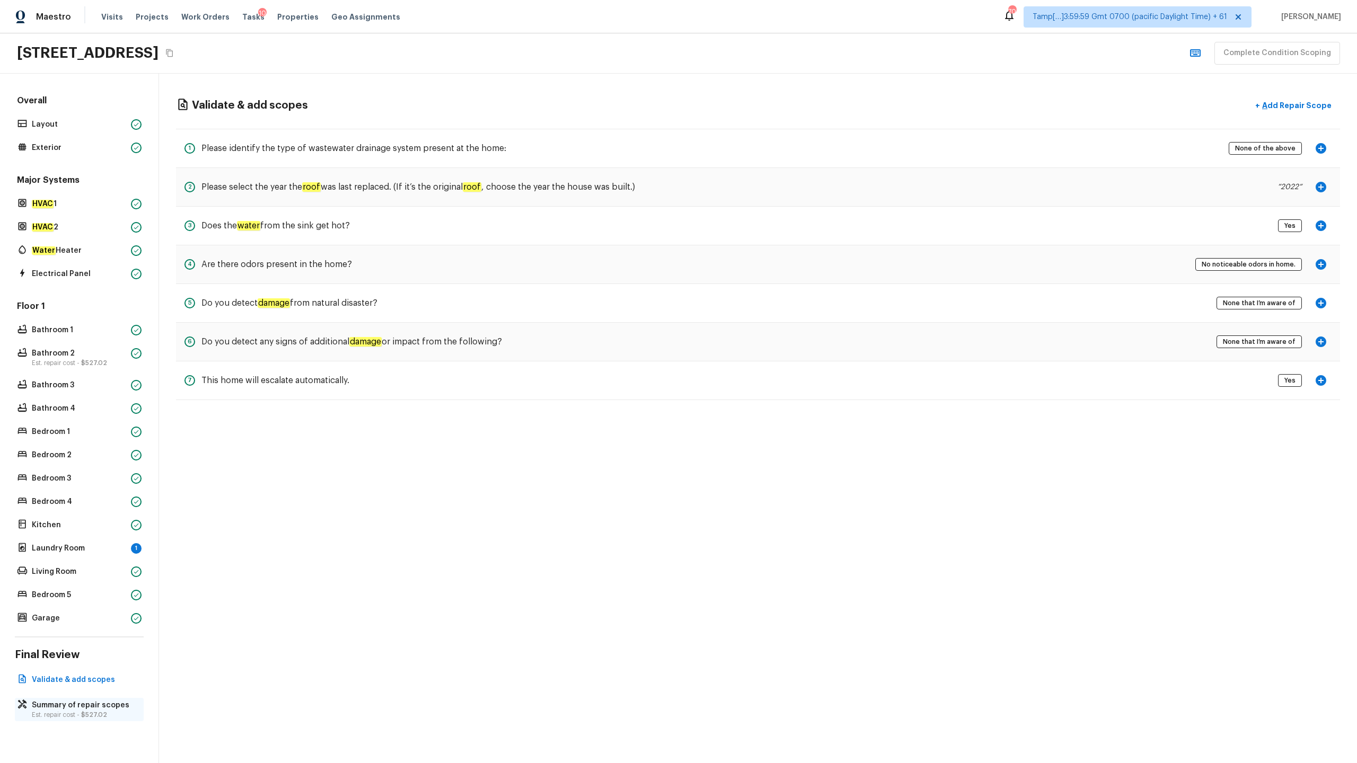
click at [97, 377] on p "Summary of repair scopes" at bounding box center [84, 705] width 105 height 11
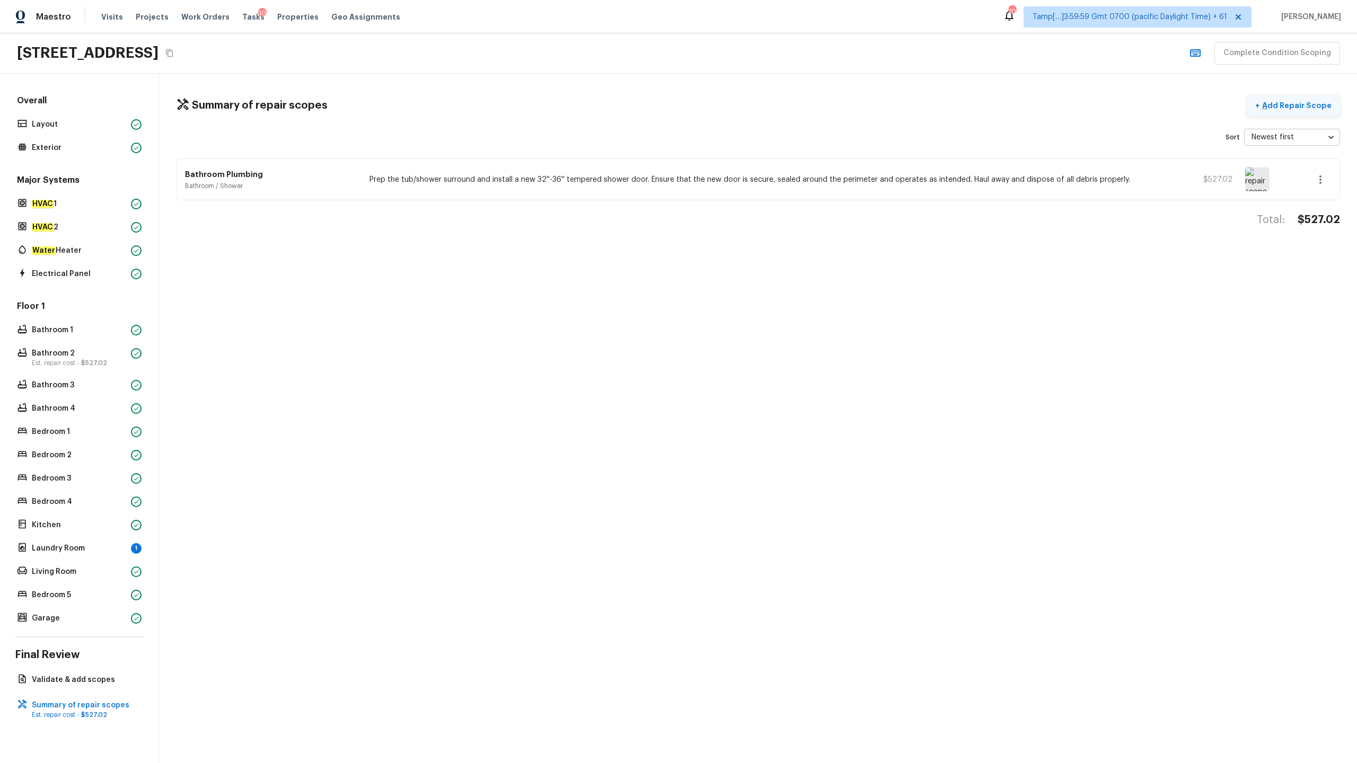
click at [763, 105] on p "Add Repair Scope" at bounding box center [1296, 105] width 72 height 11
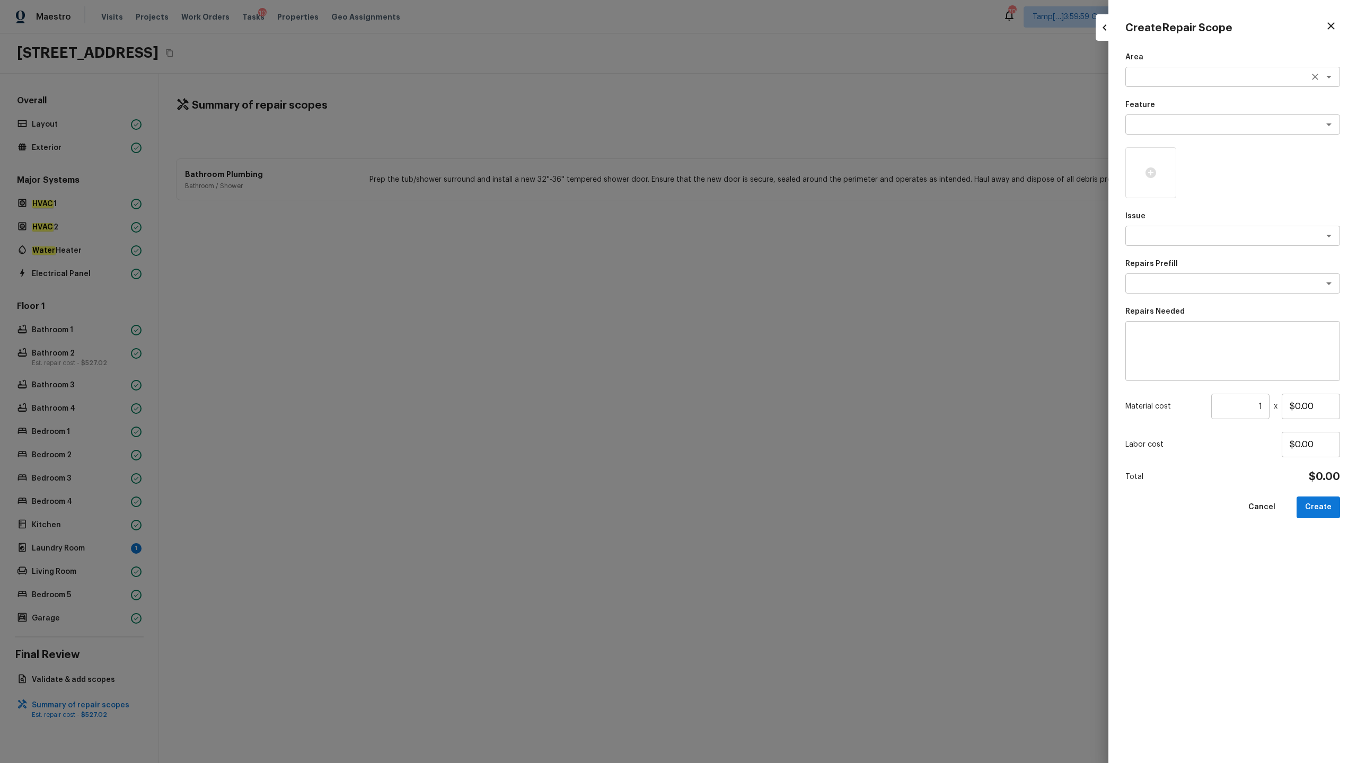
click at [763, 79] on textarea at bounding box center [1217, 77] width 175 height 11
click at [763, 103] on li "Interior Overall" at bounding box center [1232, 99] width 215 height 17
type textarea "Interior Overall"
click at [763, 124] on textarea at bounding box center [1217, 124] width 175 height 11
click at [763, 149] on li "Overall Paint" at bounding box center [1232, 147] width 215 height 17
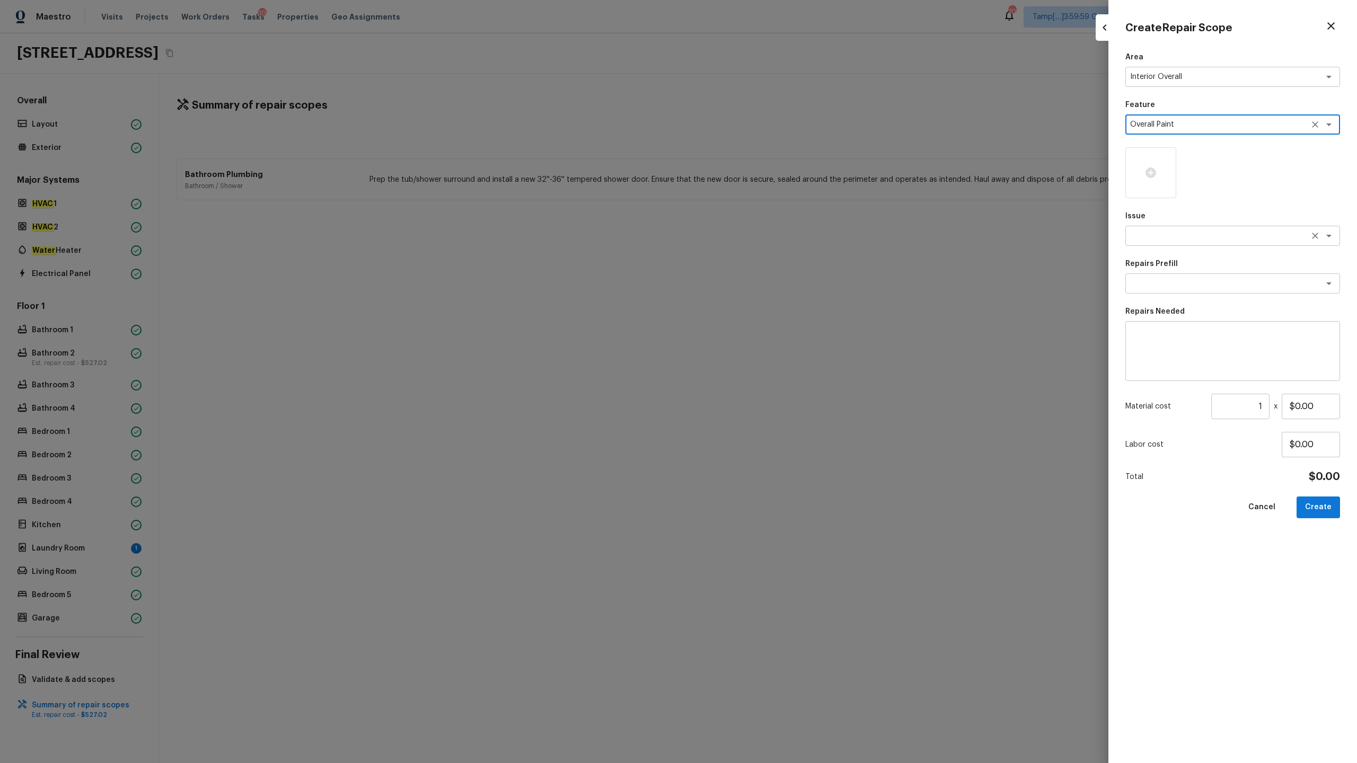
type textarea "Overall Paint"
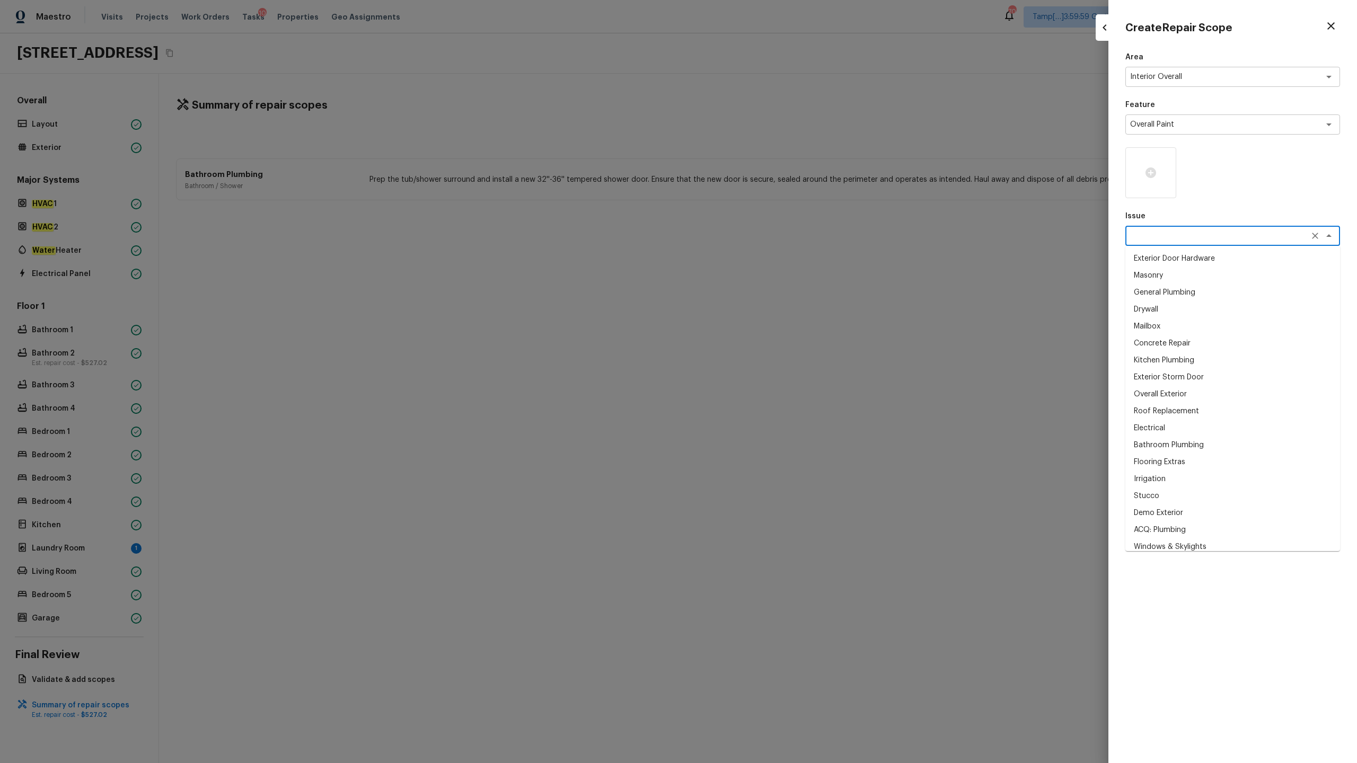
click at [763, 233] on textarea at bounding box center [1217, 236] width 175 height 11
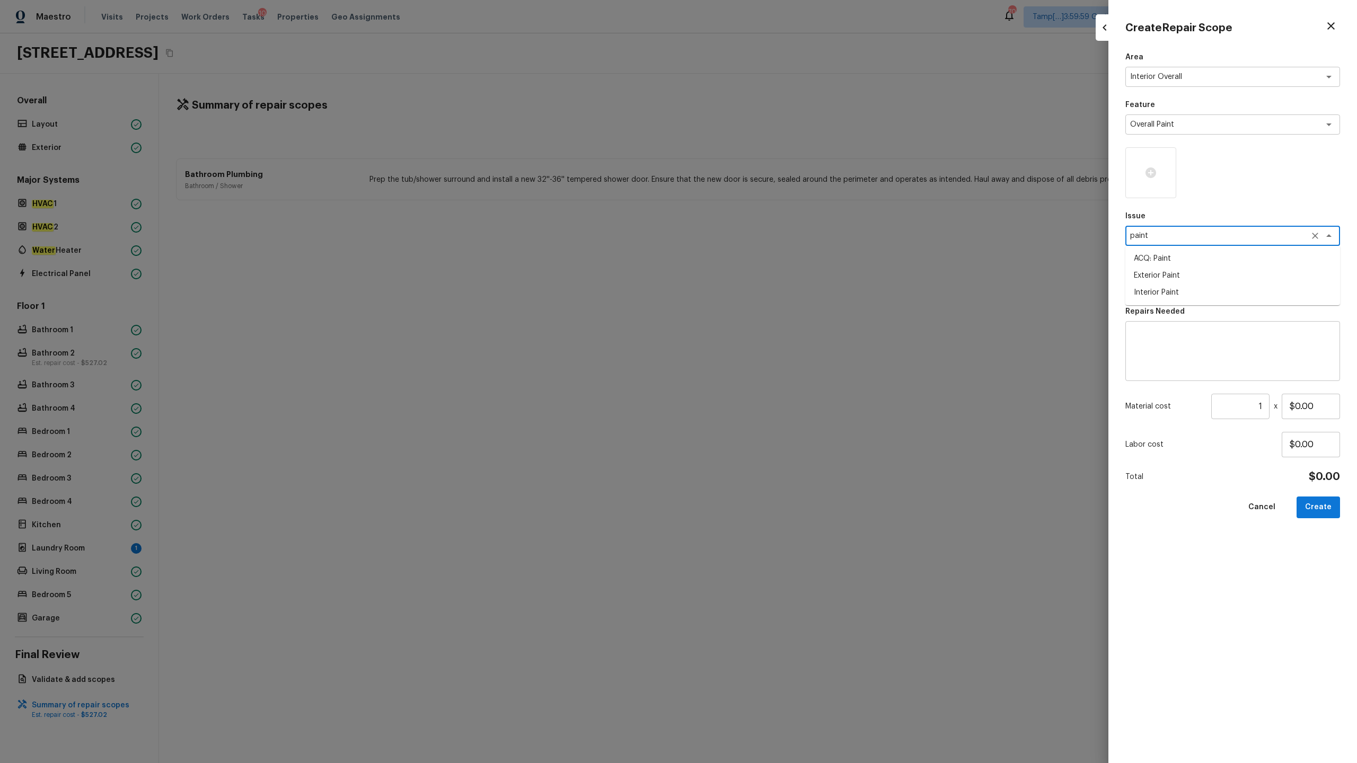
click at [763, 258] on li "ACQ: Paint" at bounding box center [1232, 258] width 215 height 17
type textarea "ACQ: Paint"
click at [763, 294] on div "Area Interior Overall x ​ Feature Overall Paint x ​ Issue ACQ: Paint x ​ Repair…" at bounding box center [1232, 399] width 215 height 694
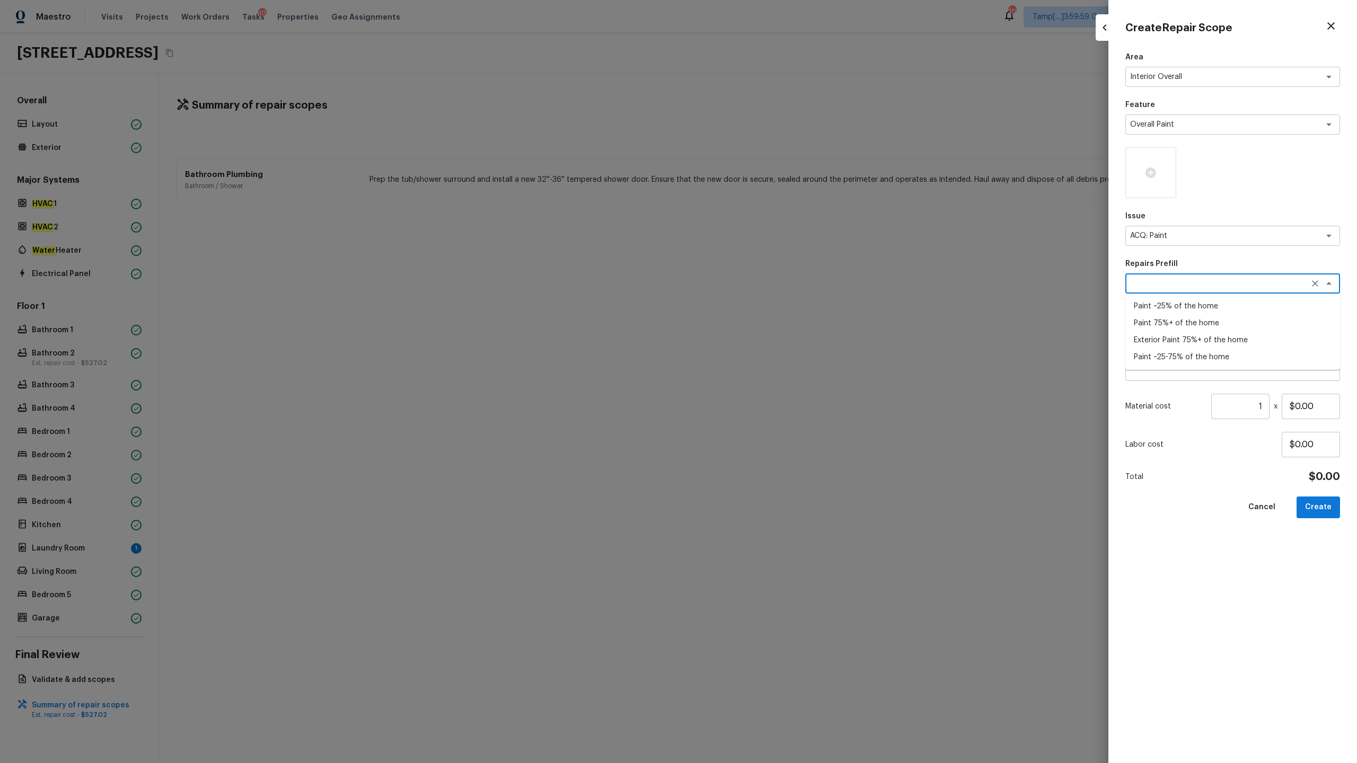
click at [763, 288] on textarea at bounding box center [1217, 283] width 175 height 11
click at [763, 306] on li "Paint ~25% of the home" at bounding box center [1232, 306] width 215 height 17
type textarea "Paint ~25% of the home"
type textarea "Acquisition Scope: ~25% of the home needs interior paint"
type input "$0.46"
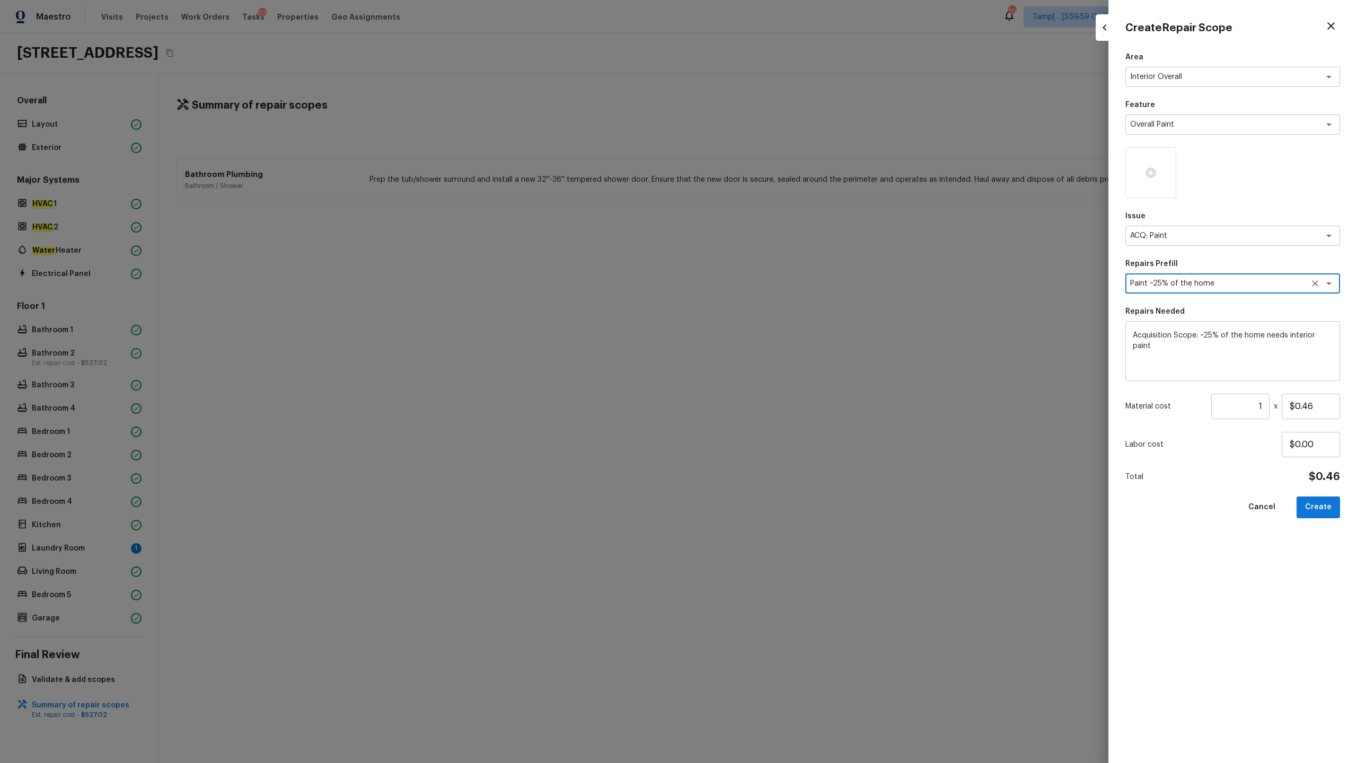
click at [763, 377] on input "1" at bounding box center [1240, 406] width 58 height 25
type input "2894"
click at [763, 377] on input "$0.46" at bounding box center [1311, 406] width 58 height 25
click at [763, 377] on button "Create" at bounding box center [1318, 508] width 43 height 22
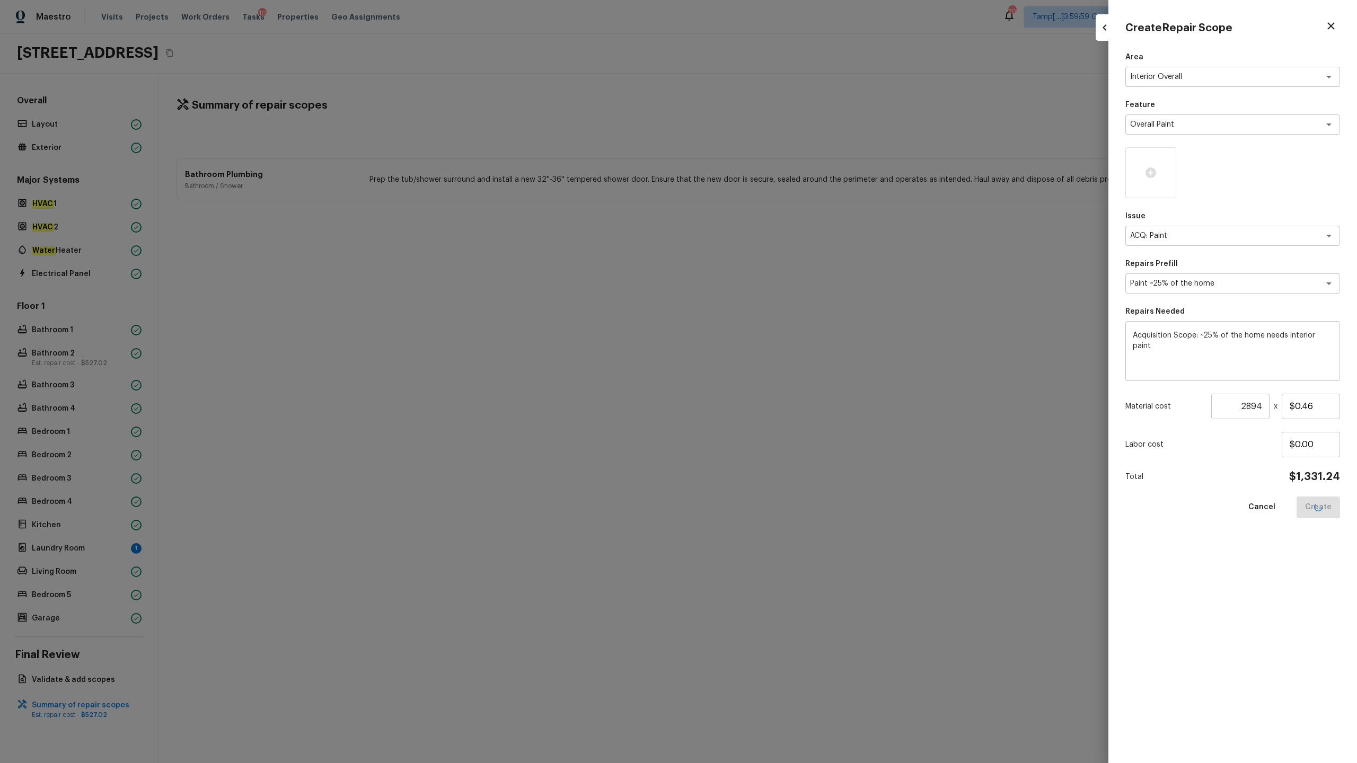
type input "1"
type input "$0.00"
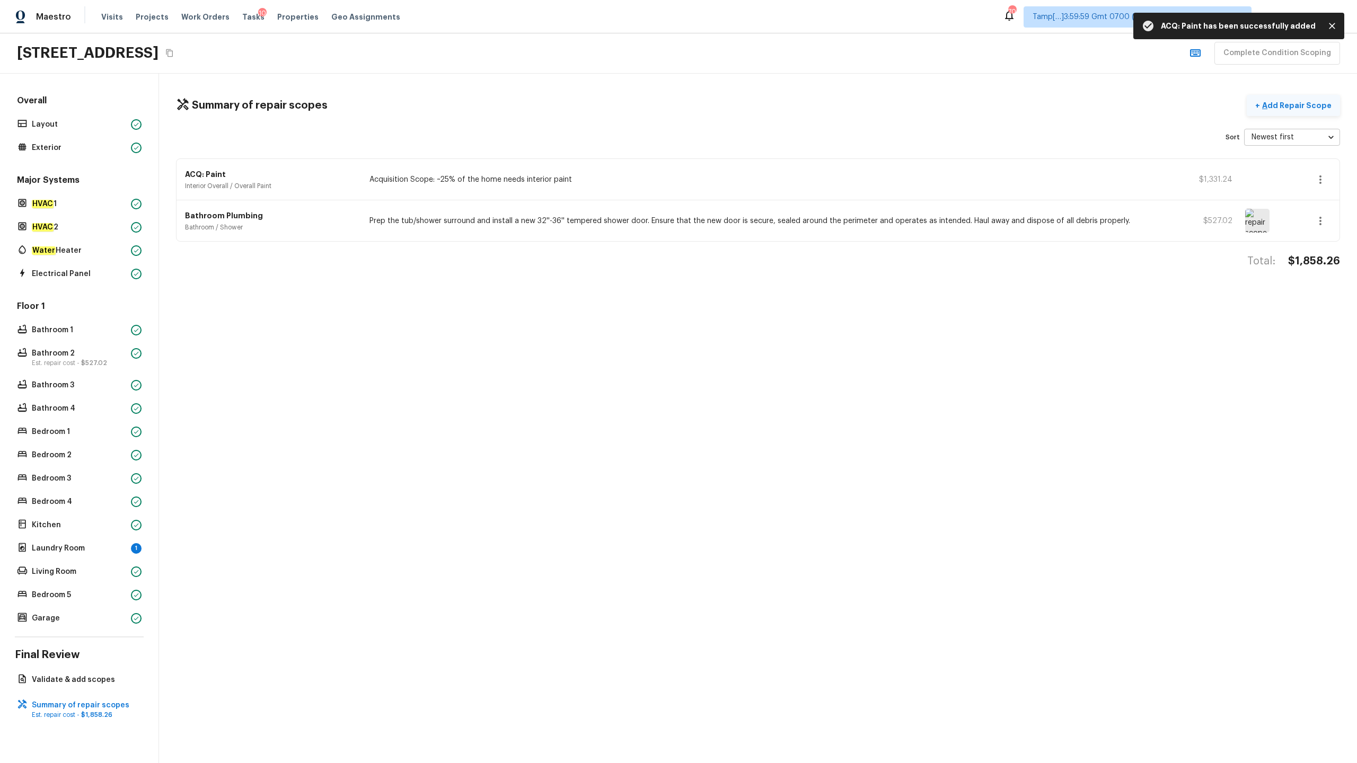
click at [763, 108] on p "Add Repair Scope" at bounding box center [1296, 105] width 72 height 11
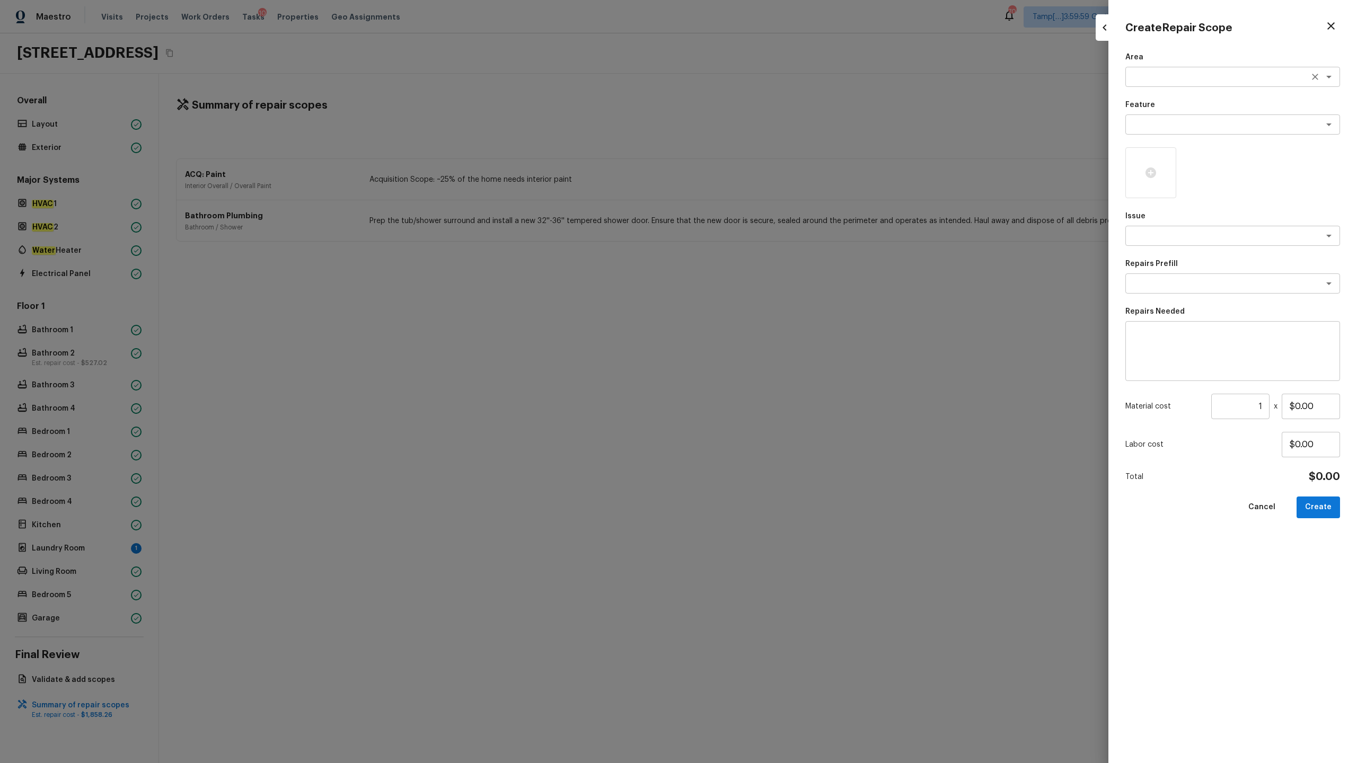
click at [763, 76] on textarea at bounding box center [1217, 77] width 175 height 11
click at [763, 95] on li "Interior Overall" at bounding box center [1232, 99] width 215 height 17
type textarea "Interior Overall"
click at [763, 122] on textarea at bounding box center [1217, 124] width 175 height 11
click at [763, 180] on li "Flooring" at bounding box center [1232, 181] width 215 height 17
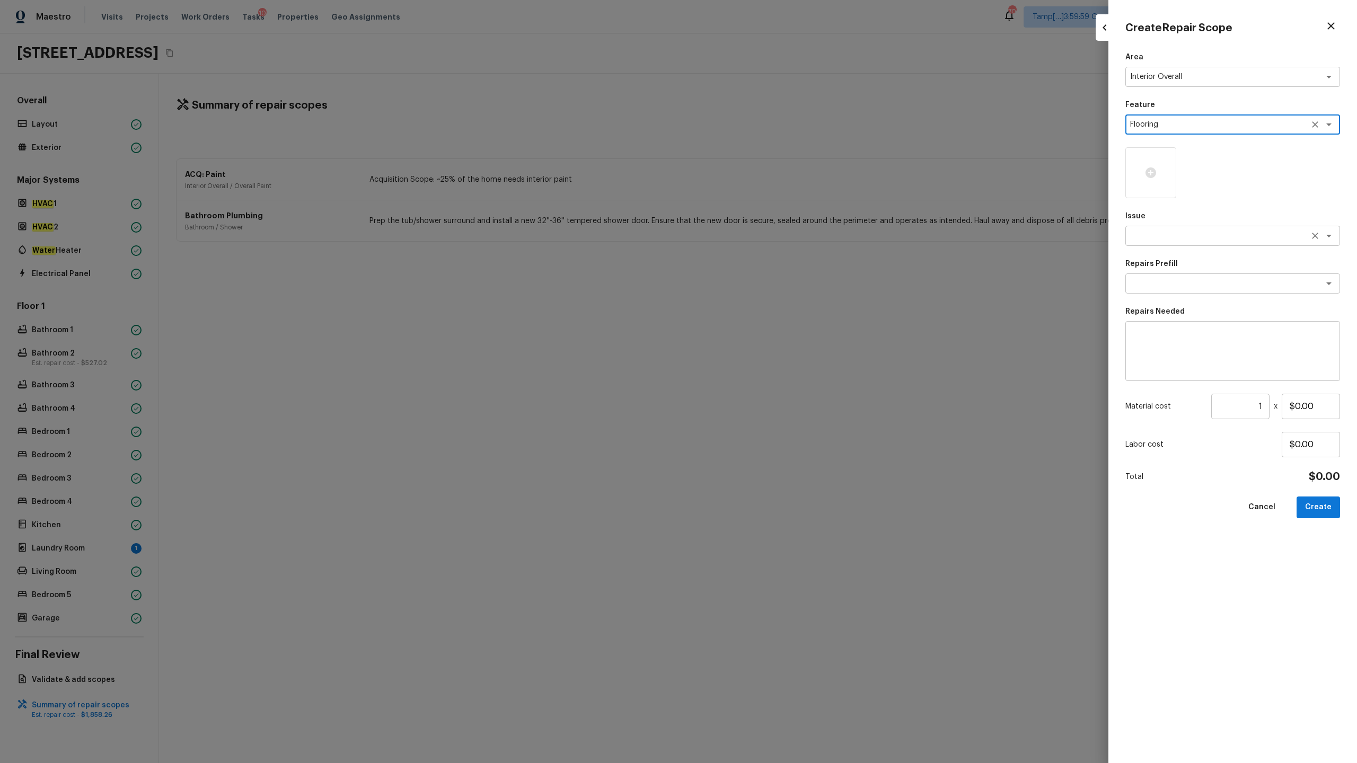
type textarea "Flooring"
click at [763, 239] on textarea at bounding box center [1217, 236] width 175 height 11
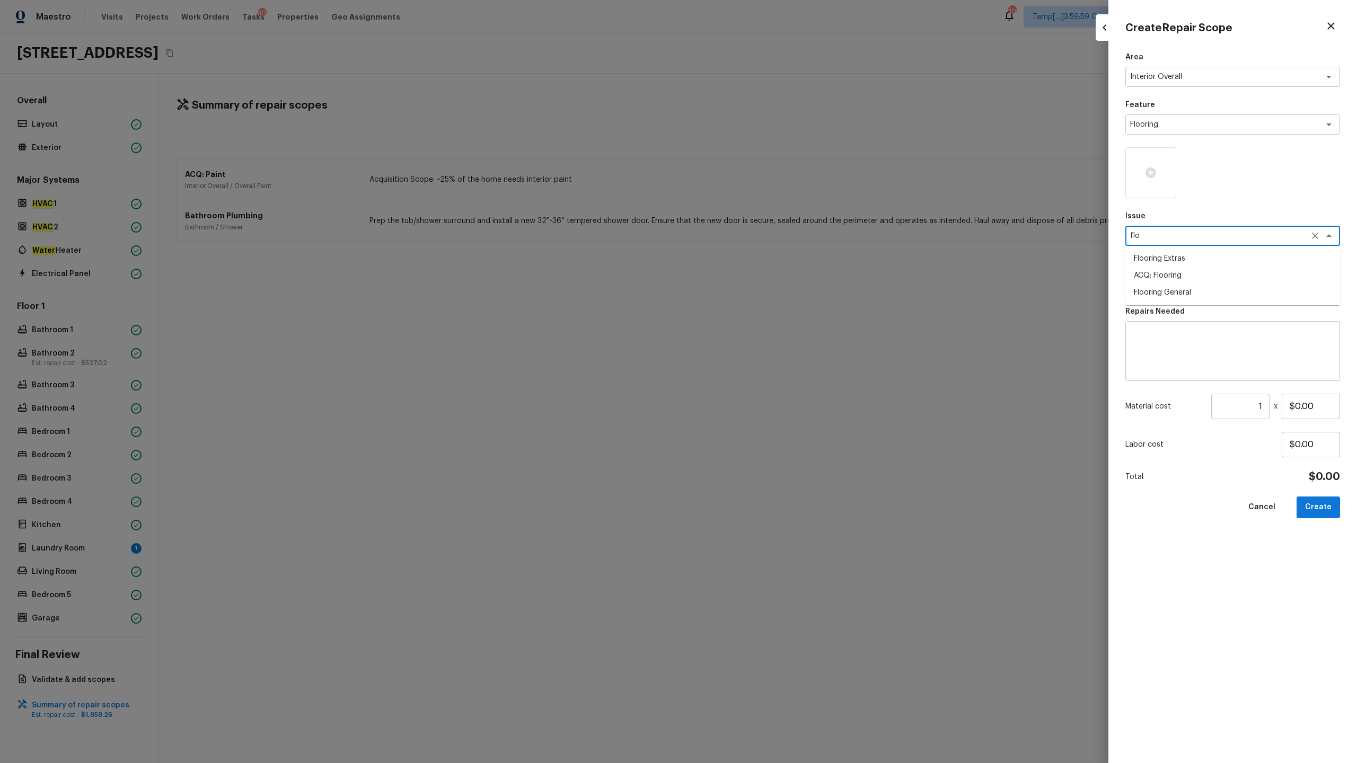
click at [763, 273] on li "ACQ: Flooring" at bounding box center [1232, 275] width 215 height 17
type textarea "ACQ: Flooring"
click at [763, 296] on div "Area Interior Overall x ​ Feature Flooring x ​ Issue ACQ: Flooring x ​ Repairs …" at bounding box center [1232, 399] width 215 height 694
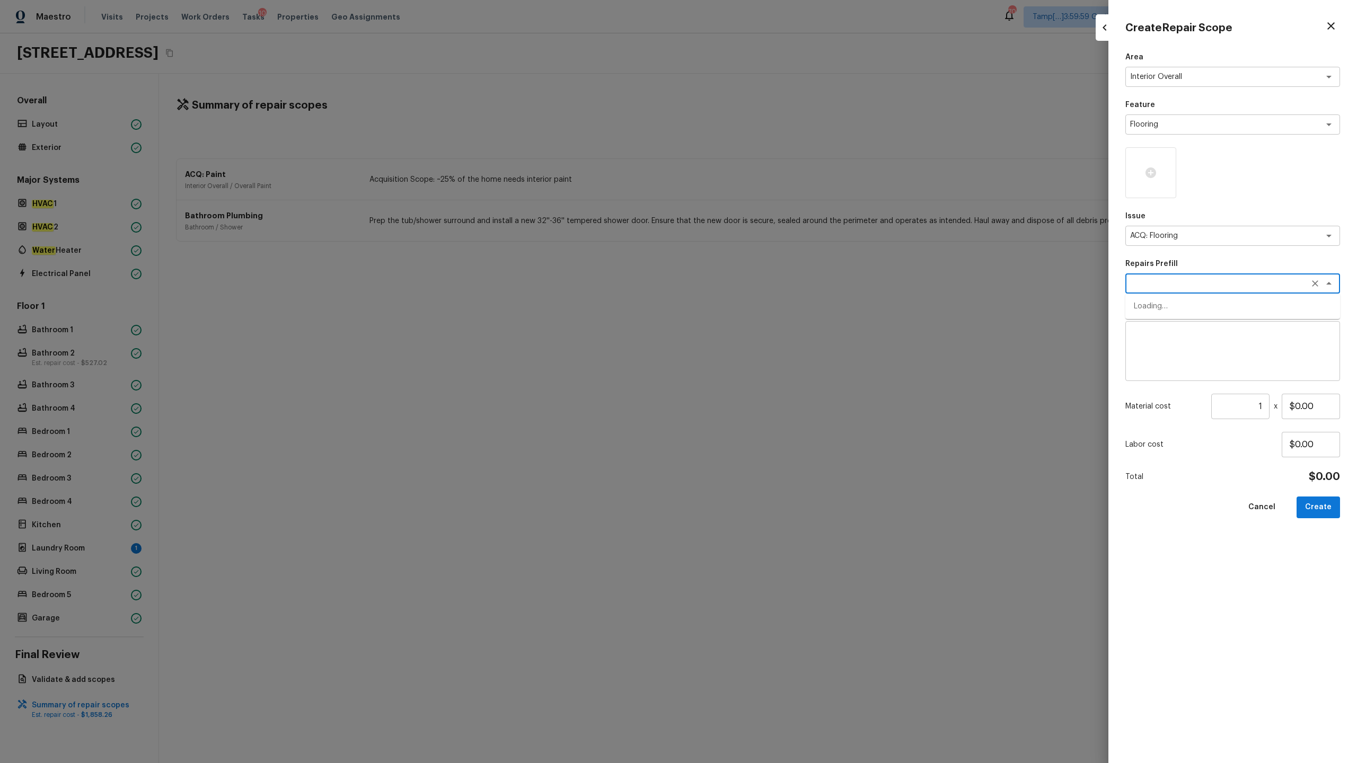
click at [763, 285] on textarea at bounding box center [1217, 283] width 175 height 11
click at [763, 305] on li "Minimum Flooring Repairs" at bounding box center [1232, 306] width 215 height 17
type textarea "Minimum Flooring Repairs"
type textarea "Acquisition Scope: Minimum flooring repairs"
type input "$0.20"
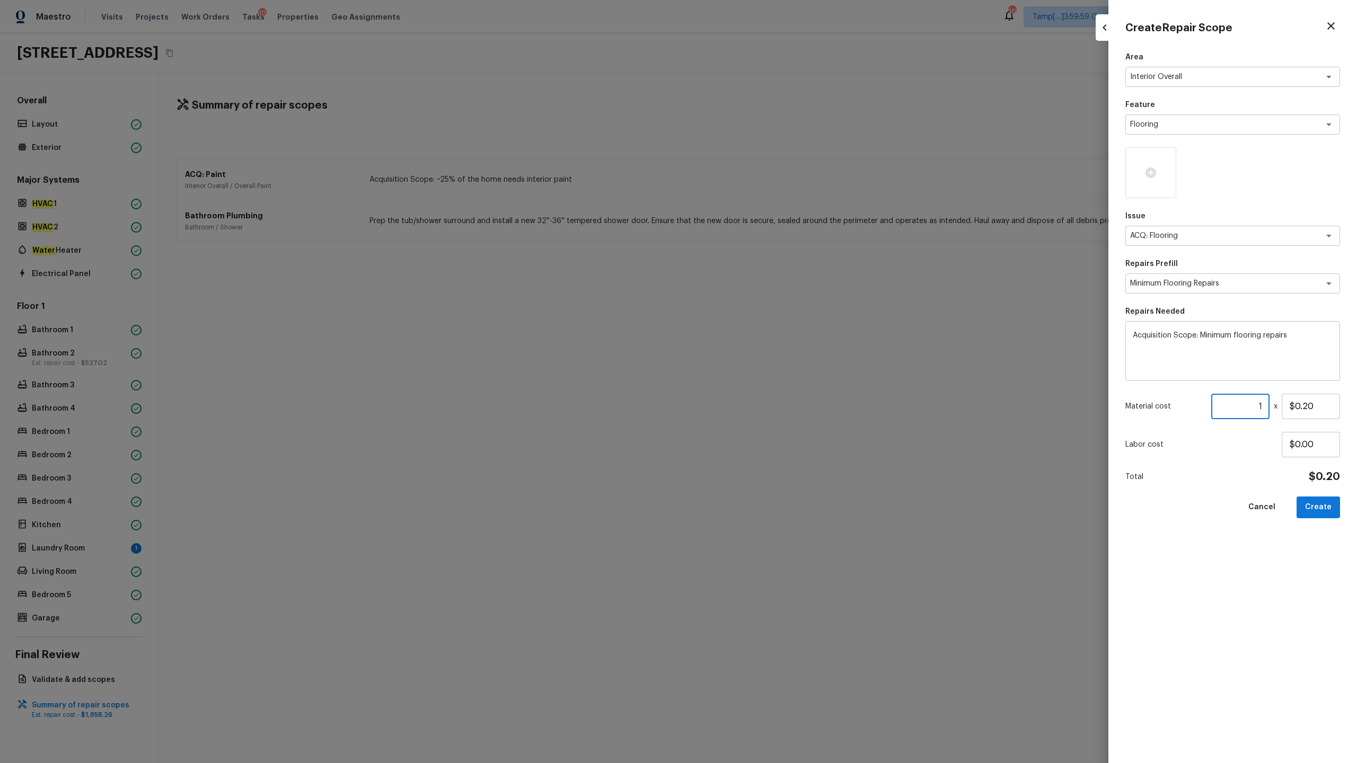
click at [763, 377] on input "1" at bounding box center [1240, 406] width 58 height 25
type input "2894"
click at [763, 377] on input "$0.20" at bounding box center [1311, 406] width 58 height 25
click at [763, 377] on button "Create" at bounding box center [1318, 508] width 43 height 22
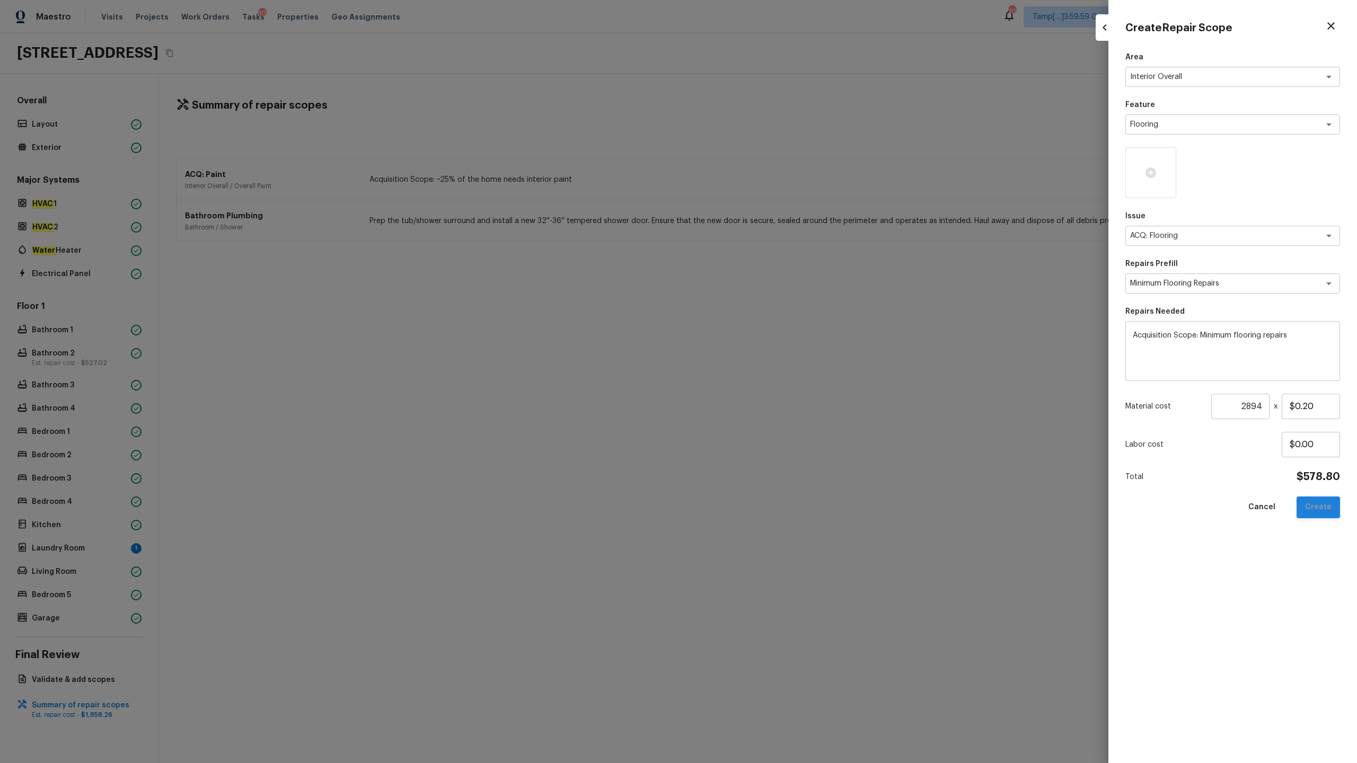
type input "1"
type input "$0.00"
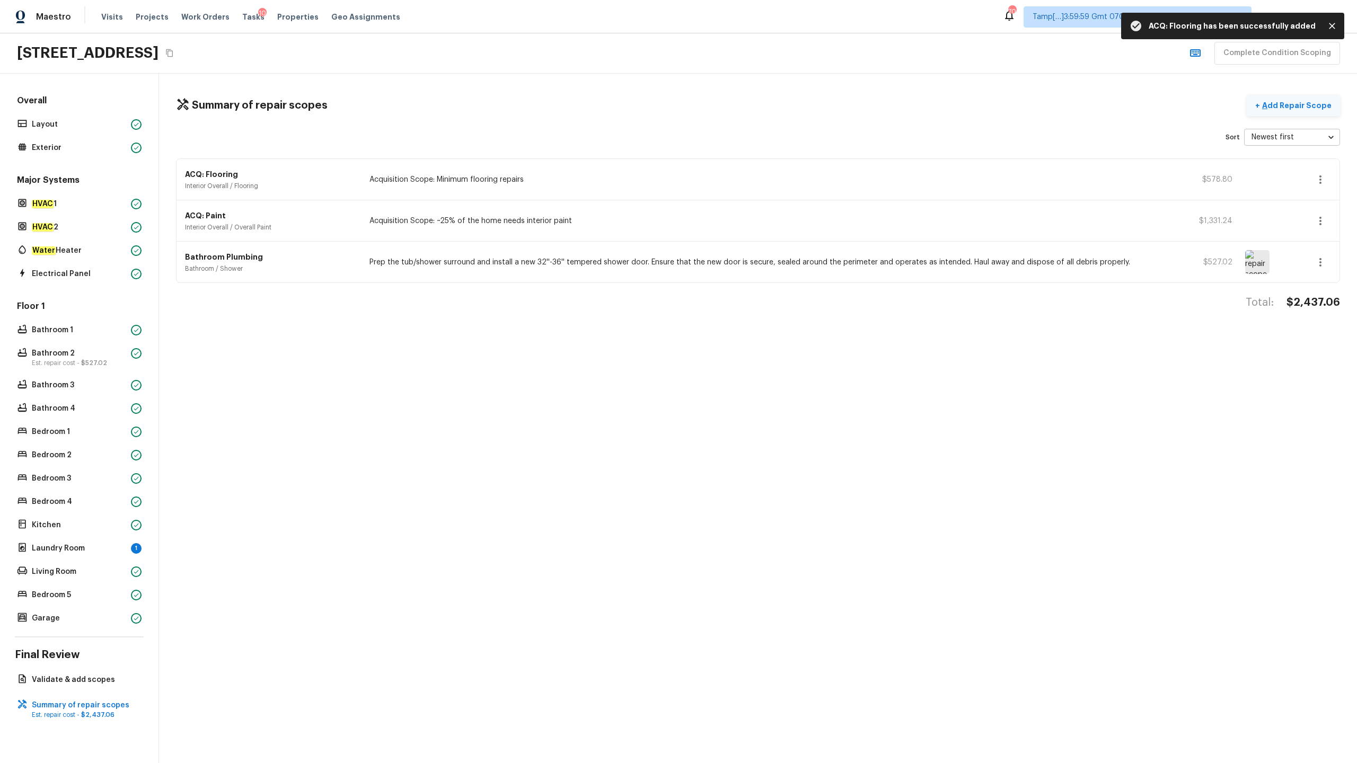
click at [763, 105] on p "Add Repair Scope" at bounding box center [1296, 105] width 72 height 11
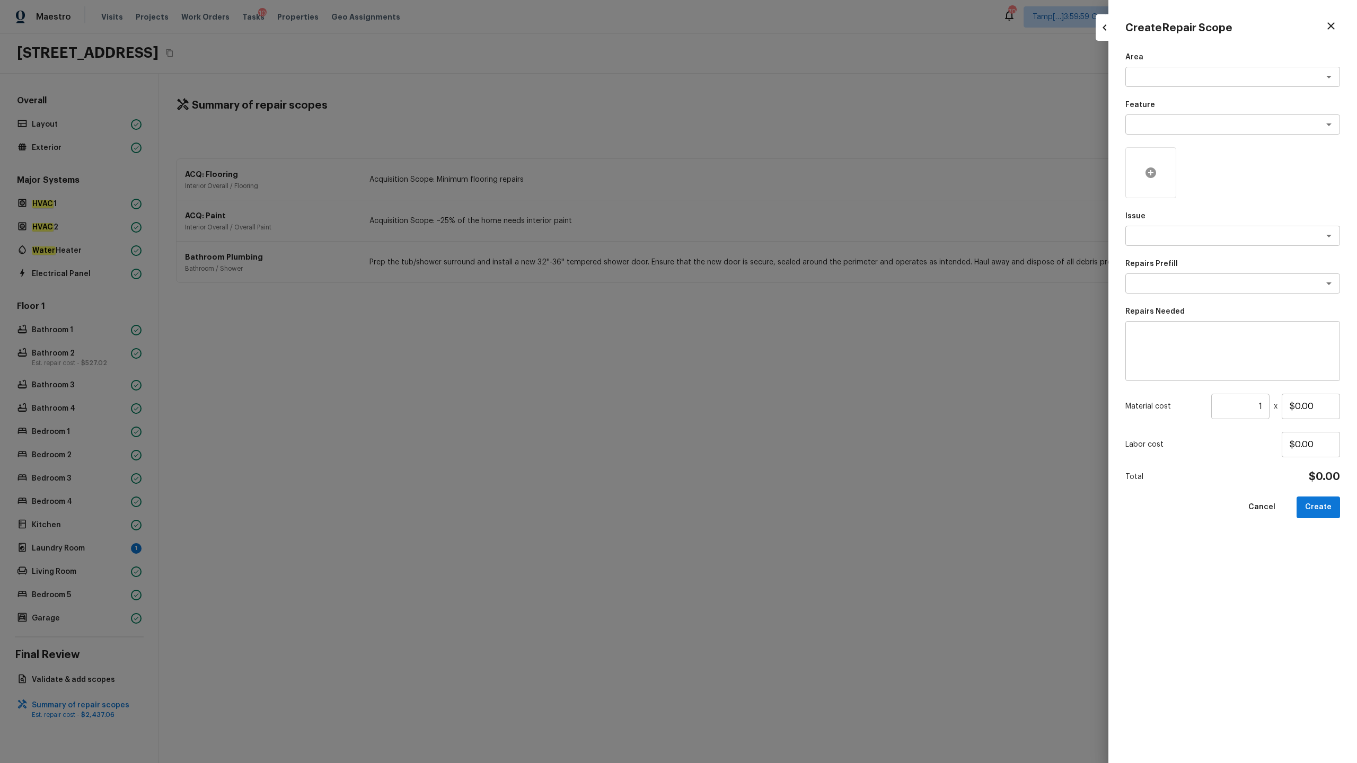
click at [763, 173] on icon at bounding box center [1151, 173] width 11 height 11
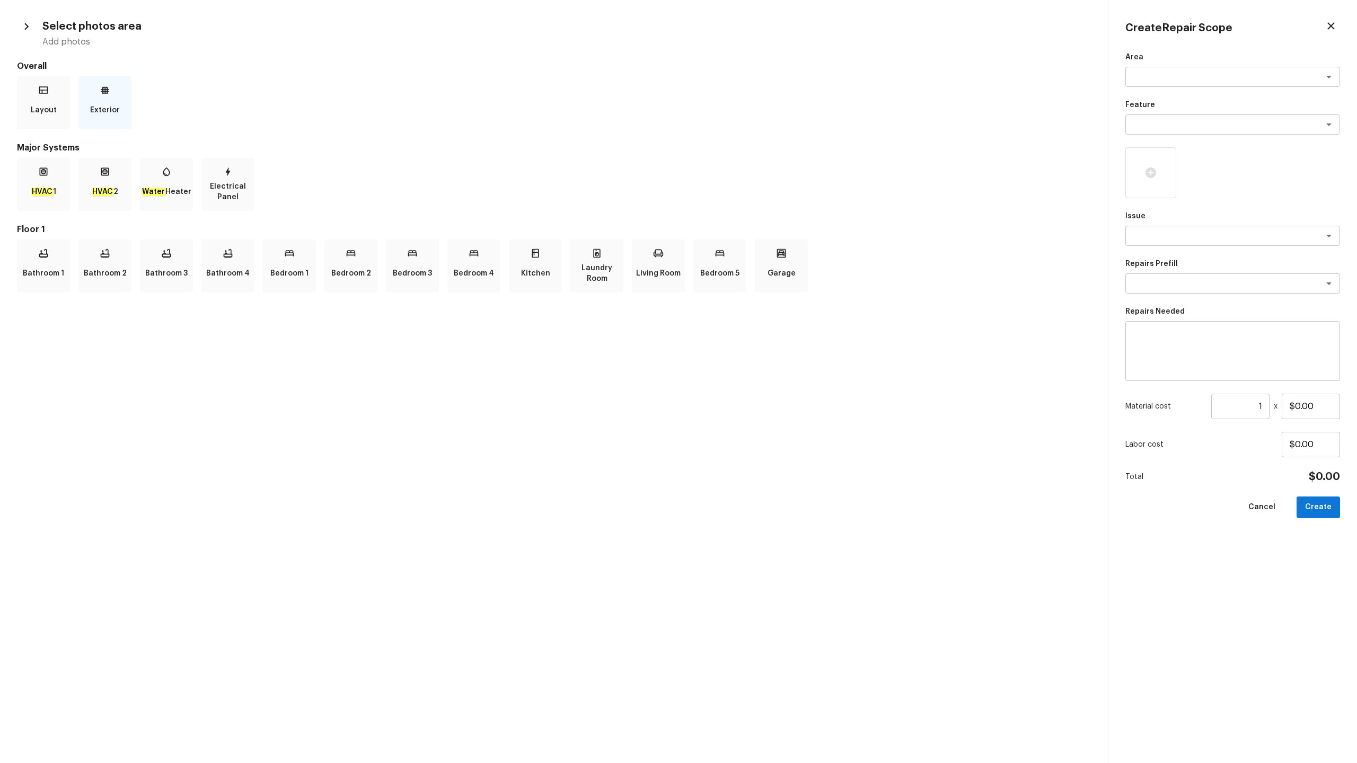
click at [83, 101] on div "Exterior" at bounding box center [104, 102] width 53 height 53
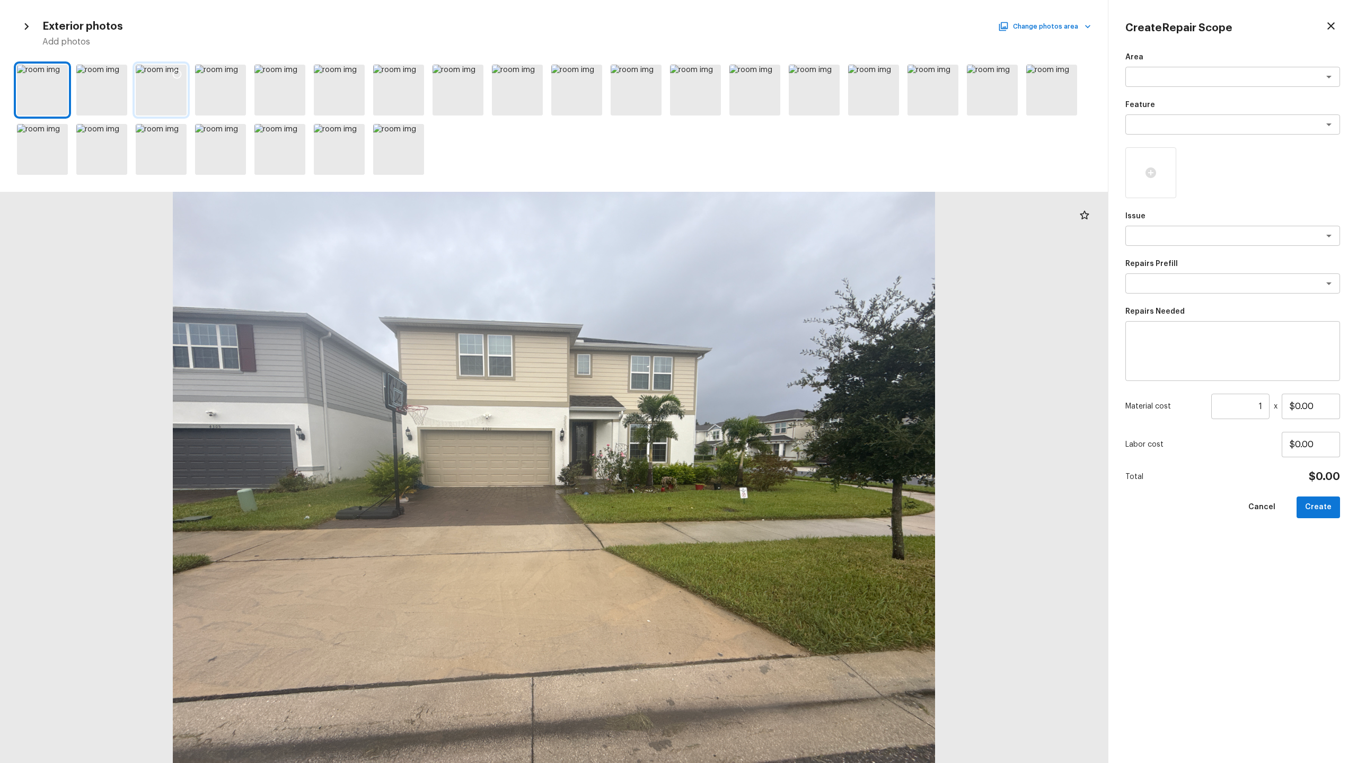
click at [170, 114] on div at bounding box center [161, 90] width 51 height 51
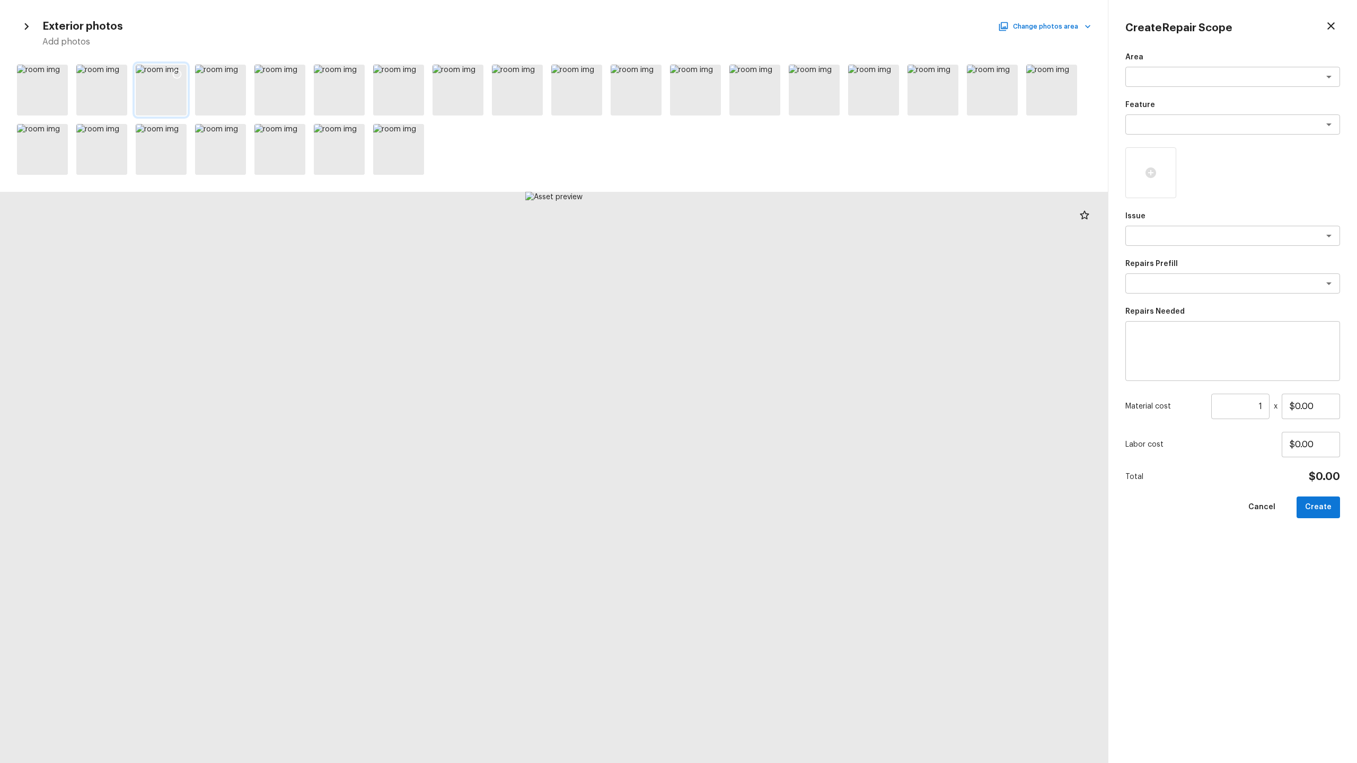
click at [174, 72] on icon at bounding box center [177, 74] width 9 height 9
click at [115, 75] on icon at bounding box center [117, 74] width 11 height 11
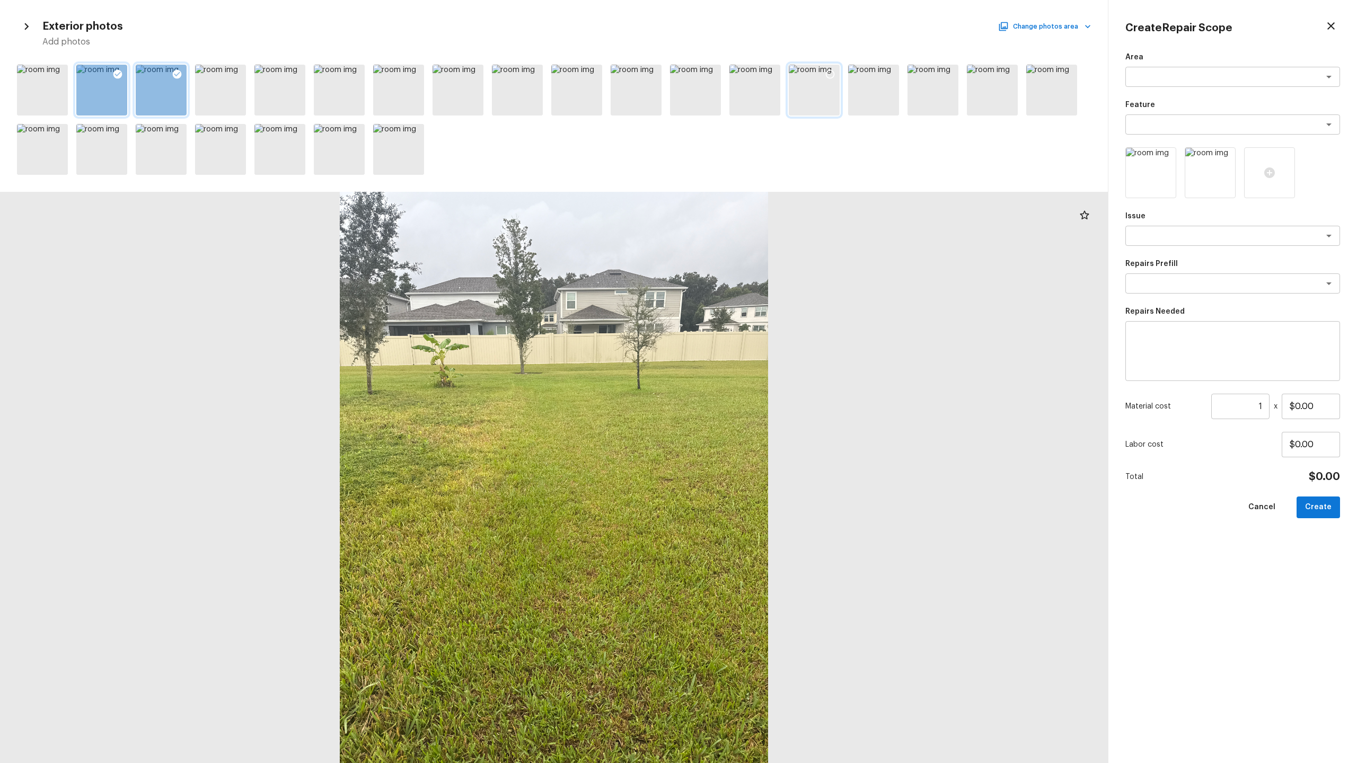
click at [763, 72] on icon at bounding box center [830, 74] width 11 height 11
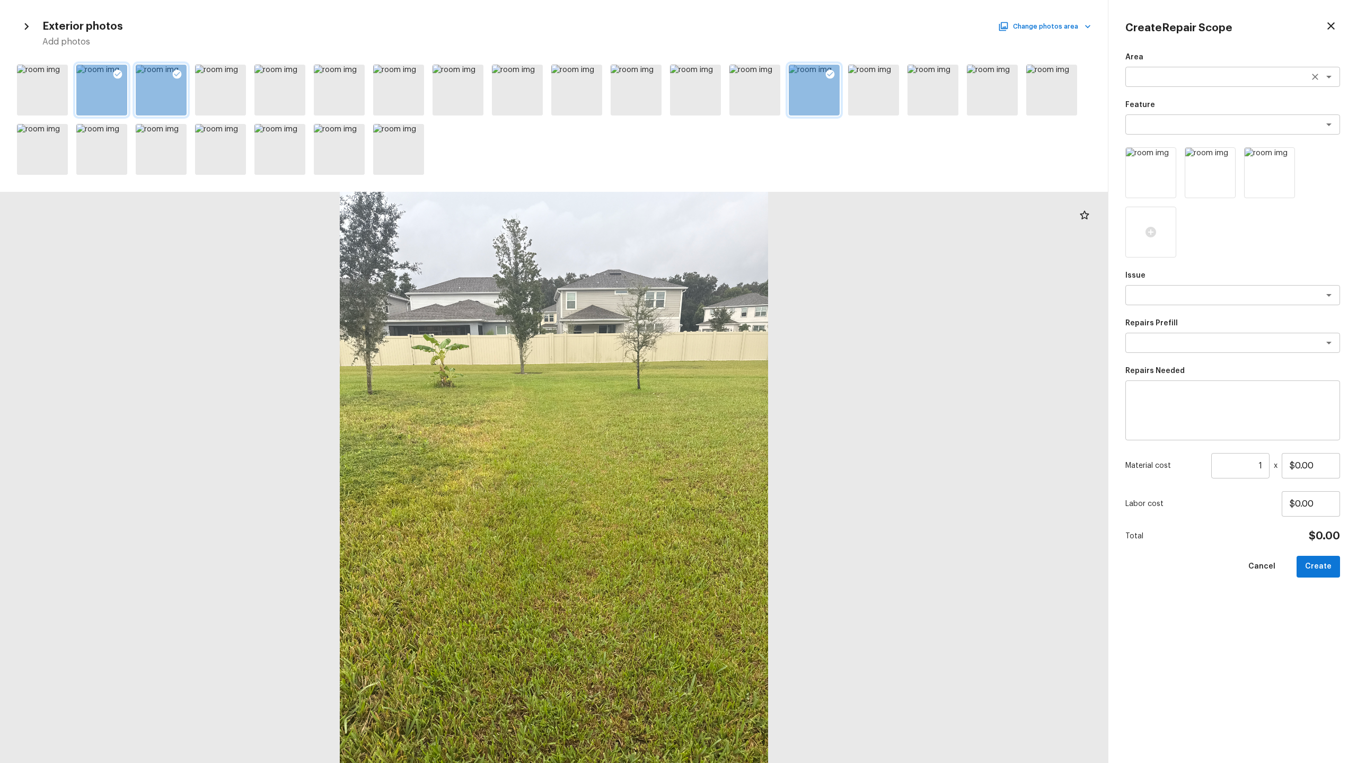
click at [763, 77] on textarea at bounding box center [1217, 77] width 175 height 11
click at [763, 100] on li "Exterior Overall" at bounding box center [1232, 99] width 215 height 17
type textarea "Exterior Overall"
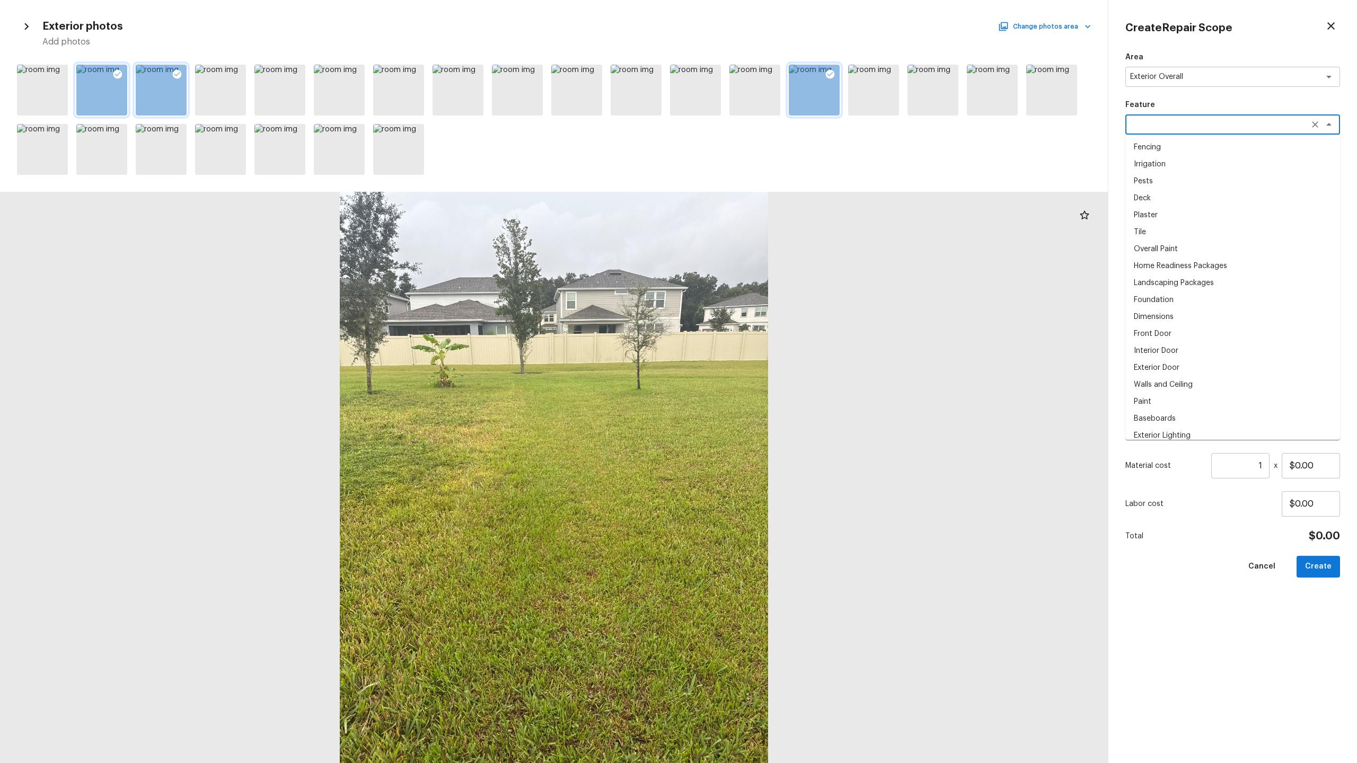
click at [763, 122] on textarea at bounding box center [1217, 124] width 175 height 11
click at [763, 145] on li "Landscaping Packages" at bounding box center [1232, 147] width 215 height 17
click at [763, 288] on div "x ​" at bounding box center [1232, 295] width 215 height 20
type textarea "Landscaping Packages"
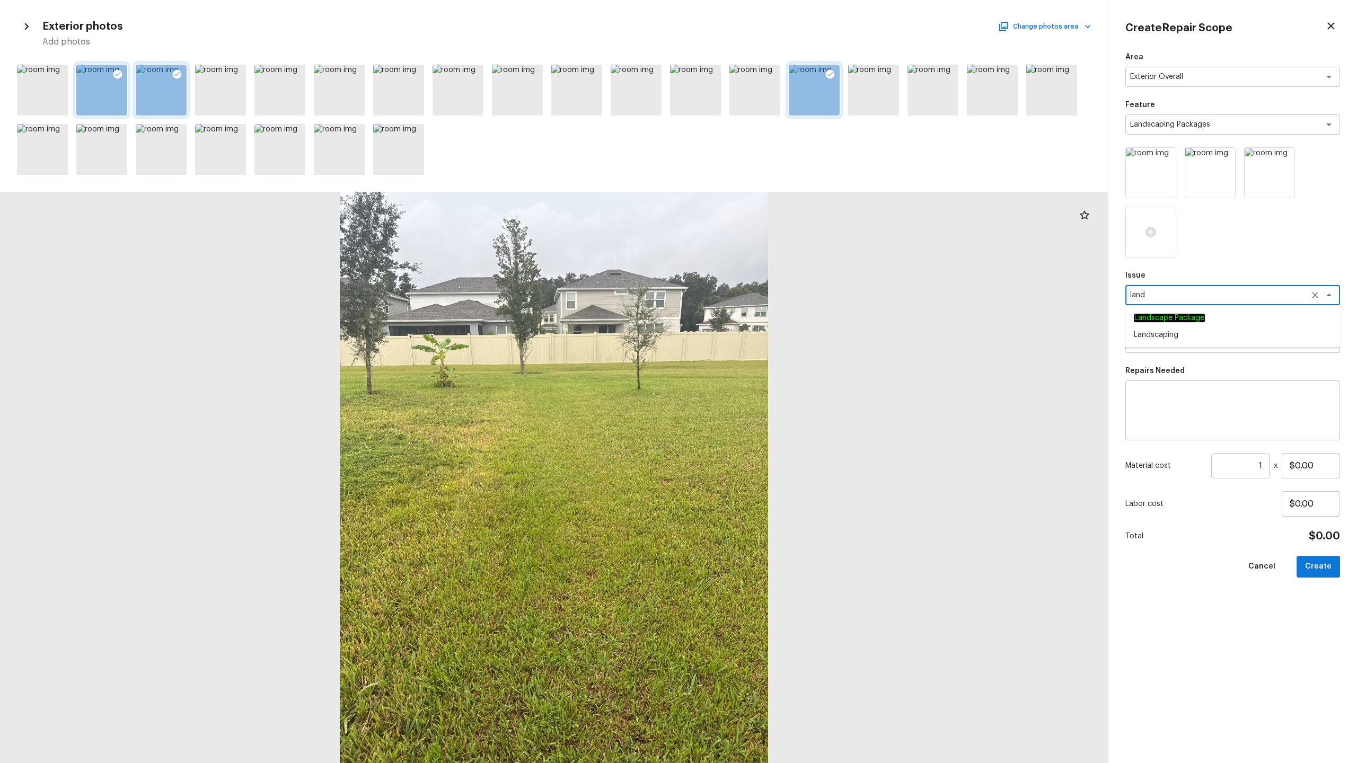
click at [763, 318] on em "Landscape Package" at bounding box center [1169, 318] width 71 height 8
click at [763, 333] on div "x ​" at bounding box center [1232, 343] width 215 height 20
type textarea "Landscape Package"
click at [763, 356] on ul "Initial landscaping package" at bounding box center [1232, 365] width 215 height 25
click at [763, 362] on li "Initial landscaping package" at bounding box center [1232, 365] width 215 height 17
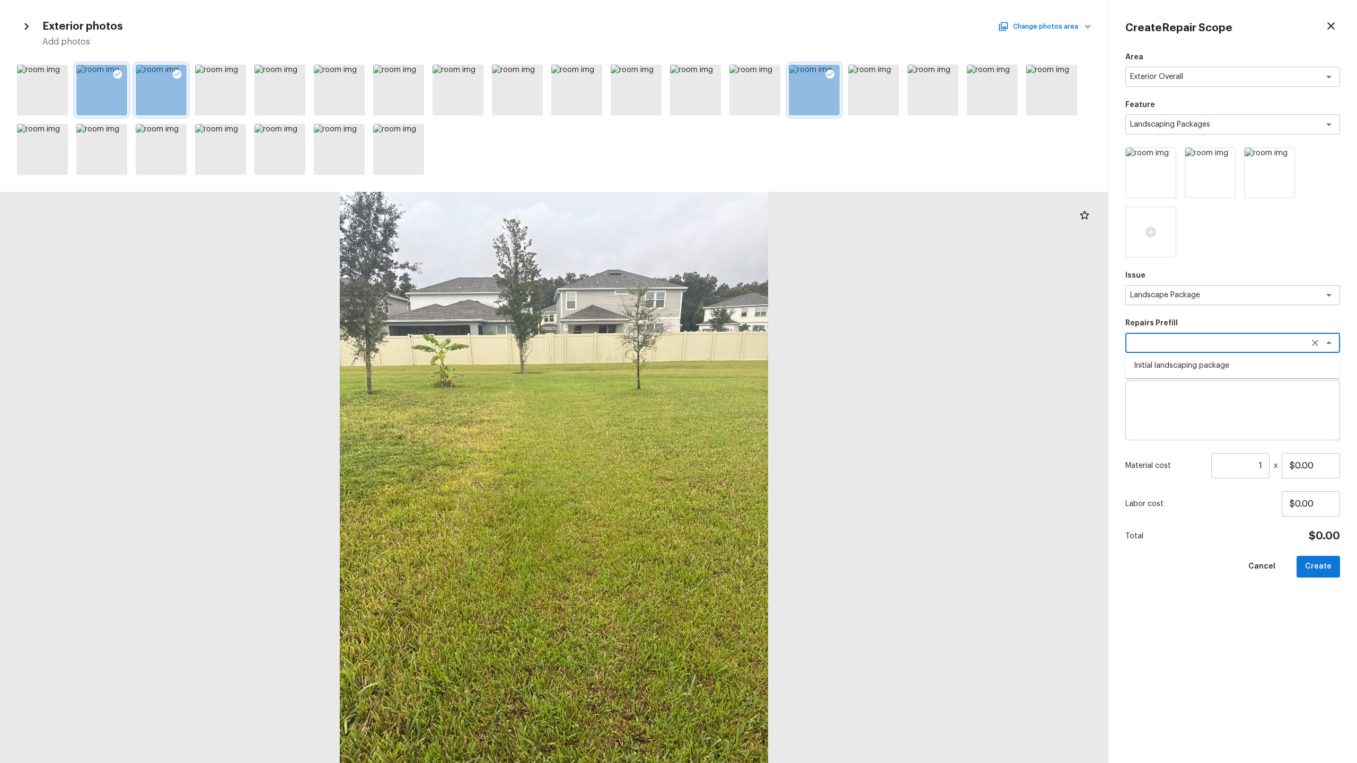
type textarea "Initial landscaping package"
type textarea "Mowing of grass up to 6" in height. Mow, edge along driveways & sidewalks, trim…"
type input "$300.00"
click at [763, 377] on button "Create" at bounding box center [1318, 567] width 43 height 22
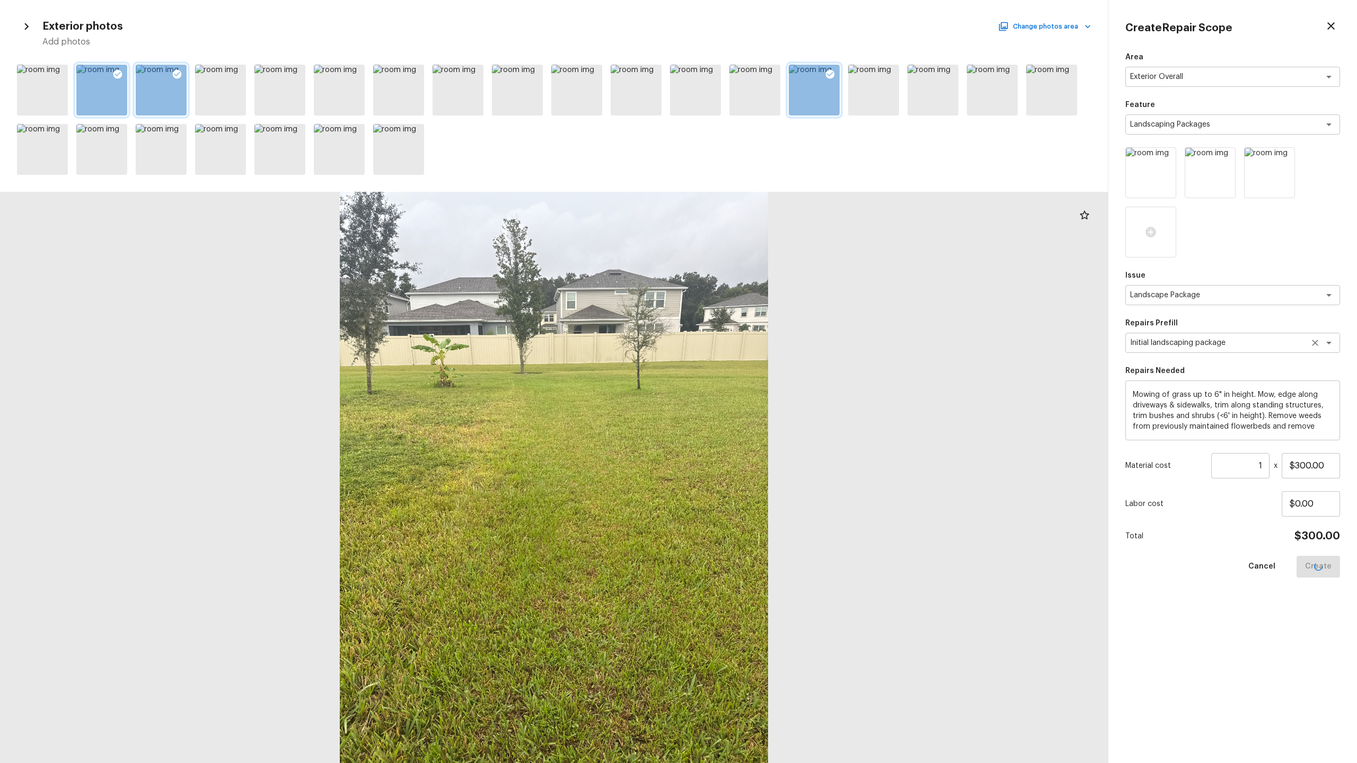
type input "$0.00"
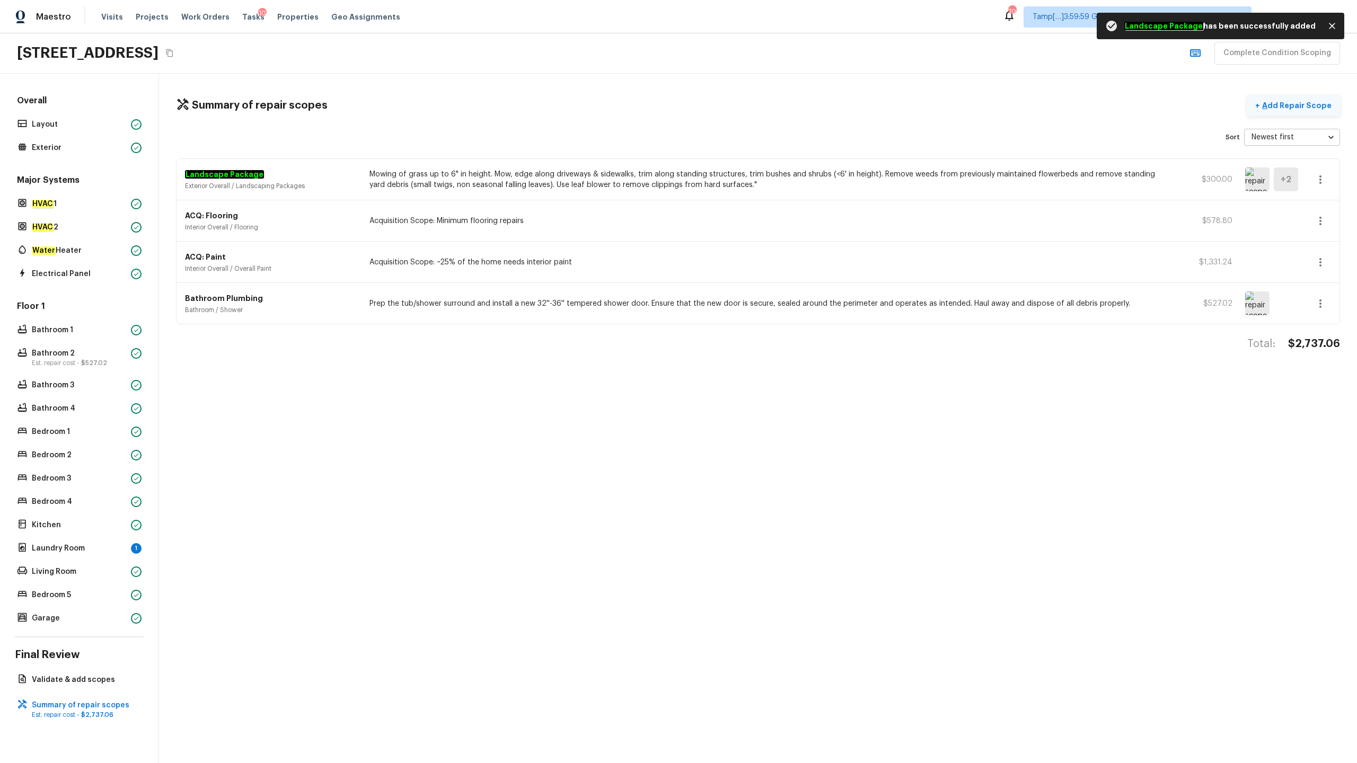
click at [763, 95] on button "+ Add Repair Scope" at bounding box center [1293, 106] width 93 height 22
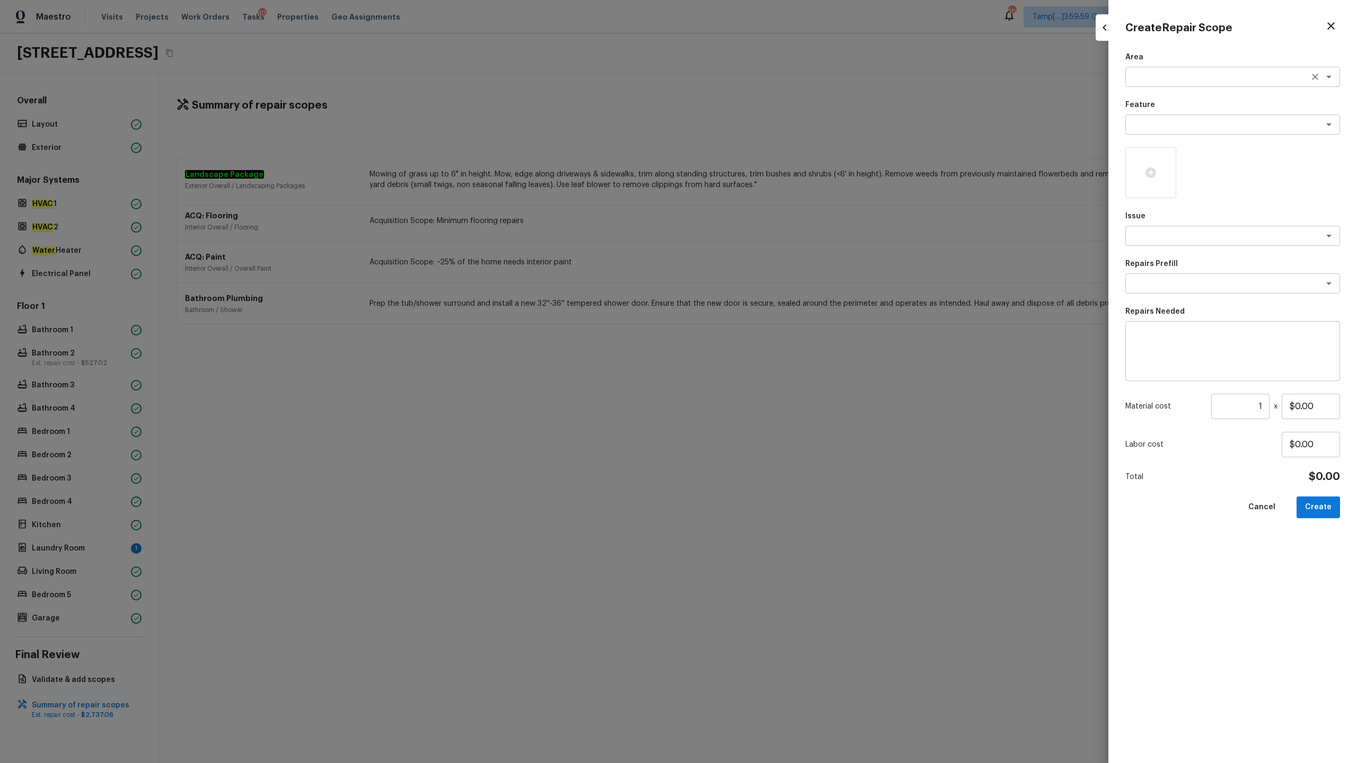
click at [763, 73] on textarea at bounding box center [1217, 77] width 175 height 11
click at [763, 98] on li "Exterior Overall" at bounding box center [1232, 99] width 215 height 17
type textarea "Exterior Overall"
click at [763, 127] on textarea at bounding box center [1217, 124] width 175 height 11
type textarea "press"
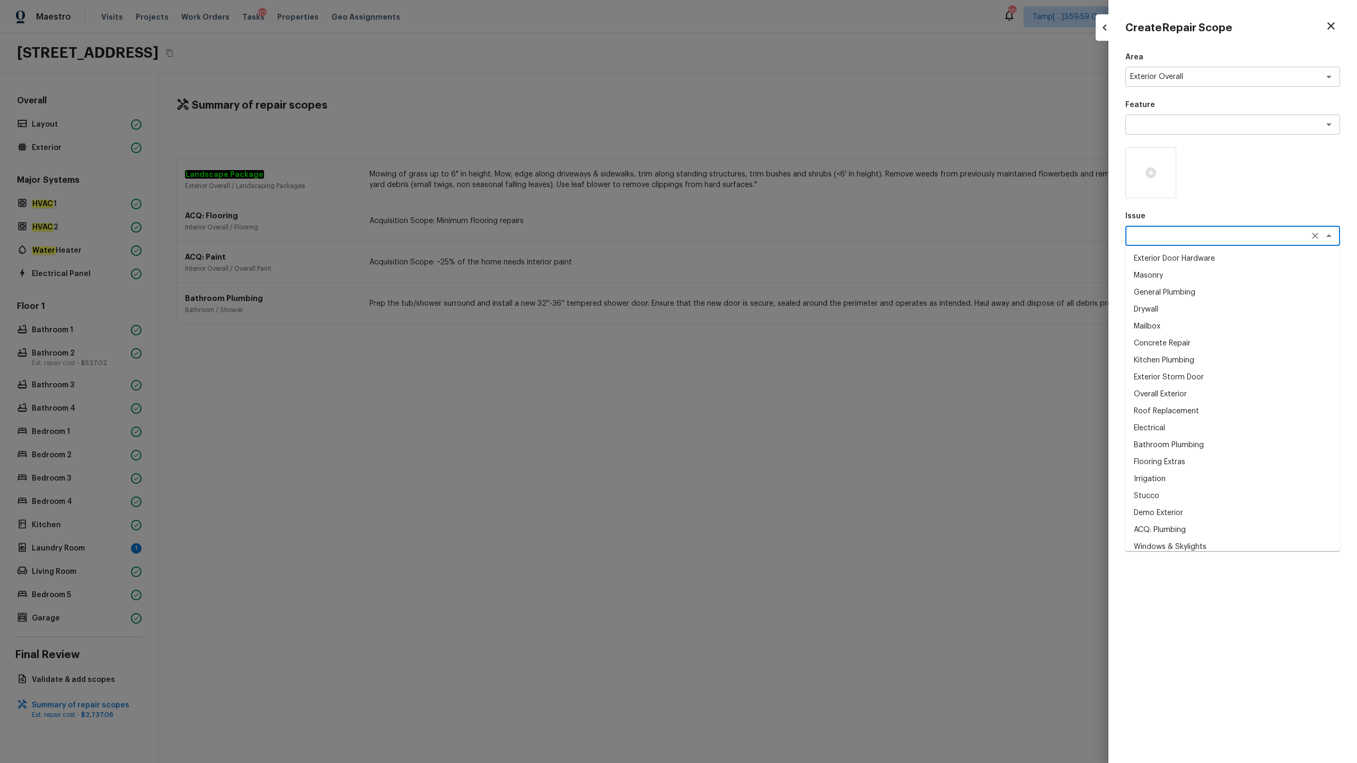
click at [763, 238] on textarea at bounding box center [1217, 236] width 175 height 11
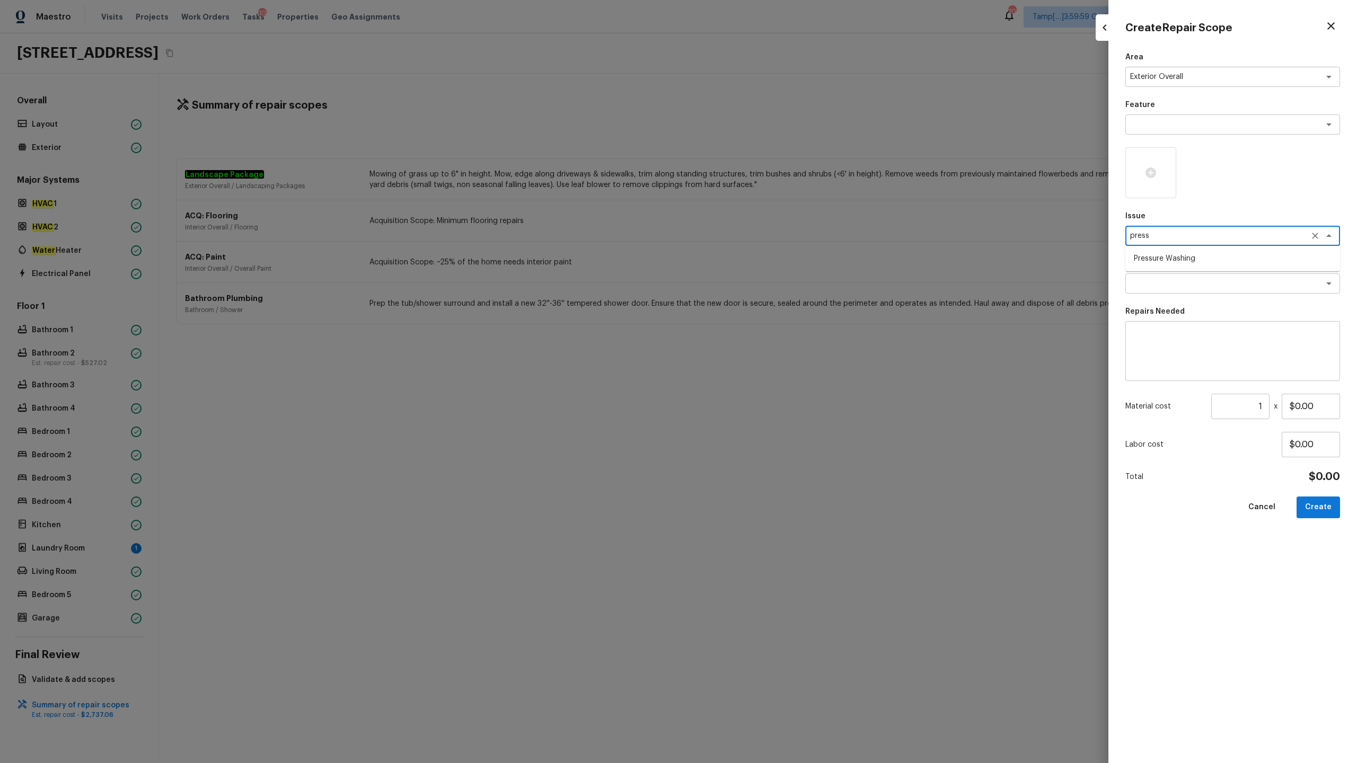
click at [763, 261] on li "Pressure Washing" at bounding box center [1232, 258] width 215 height 17
type textarea "Pressure Washing"
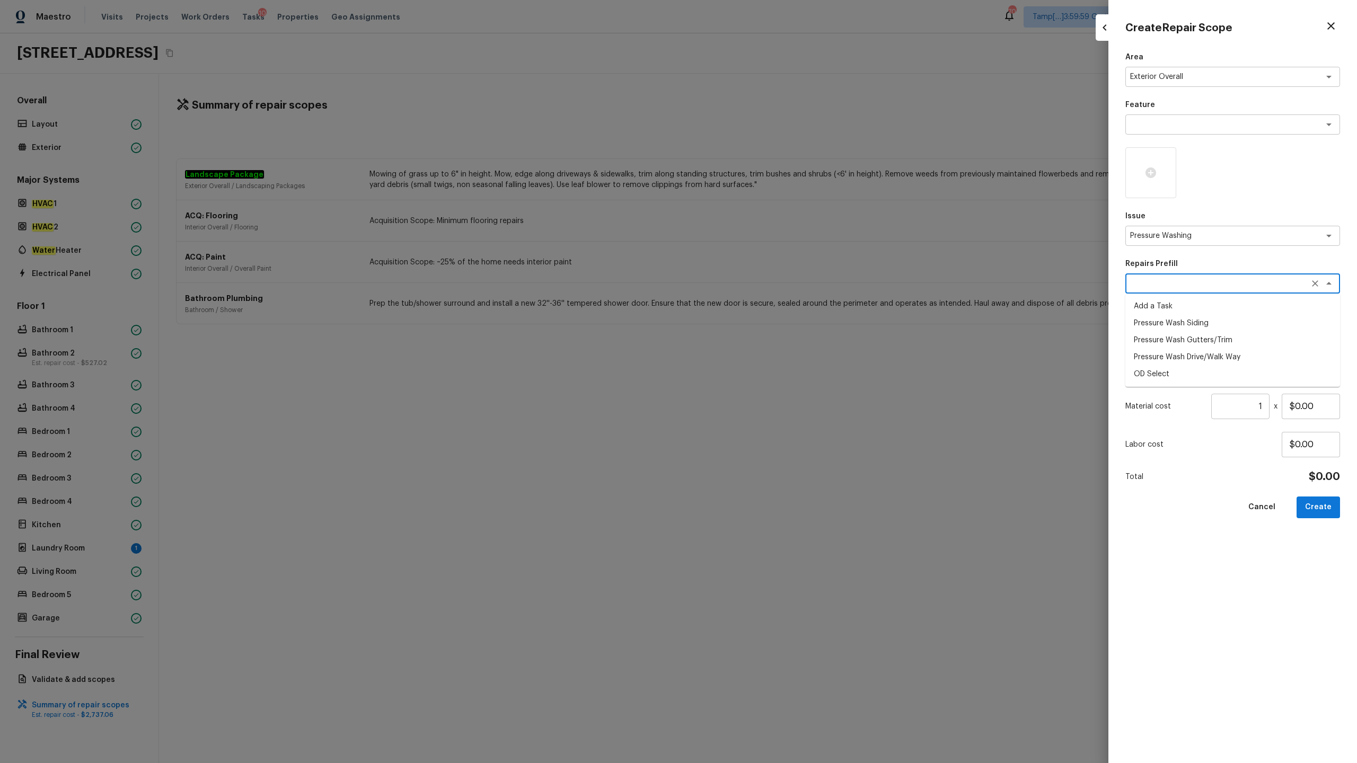
click at [763, 283] on textarea at bounding box center [1217, 283] width 175 height 11
click at [763, 333] on li "Pressure Wash Drive/Walk Way" at bounding box center [1232, 340] width 215 height 17
type textarea "Pressure Wash Drive/Walk Way"
type textarea "Pressure wash the driveways/walkways as directed by the PM. Ensure that all deb…"
type input "$125.00"
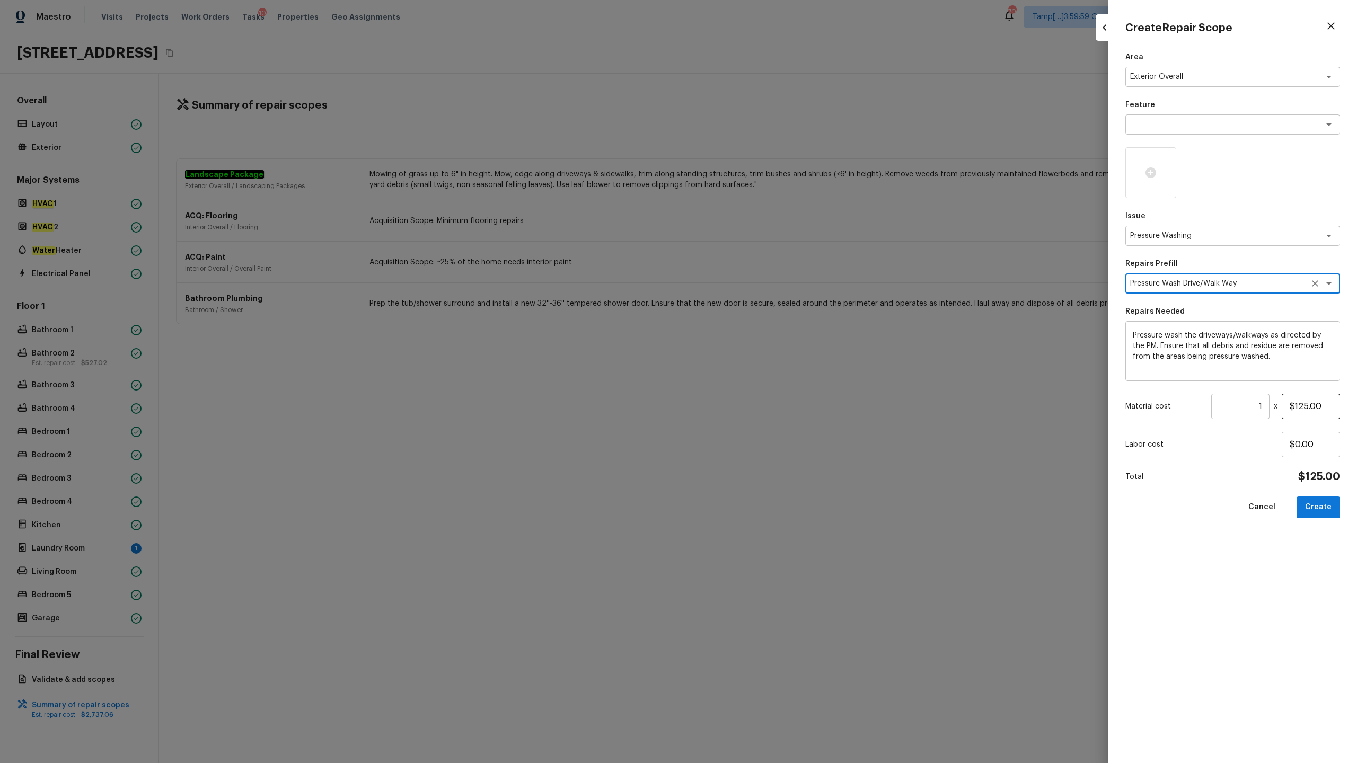
type textarea "Pressure Wash Drive/Walk Way"
click at [763, 377] on input "$125.00" at bounding box center [1311, 406] width 58 height 25
type input "$200.00"
click at [763, 169] on icon at bounding box center [1151, 173] width 11 height 11
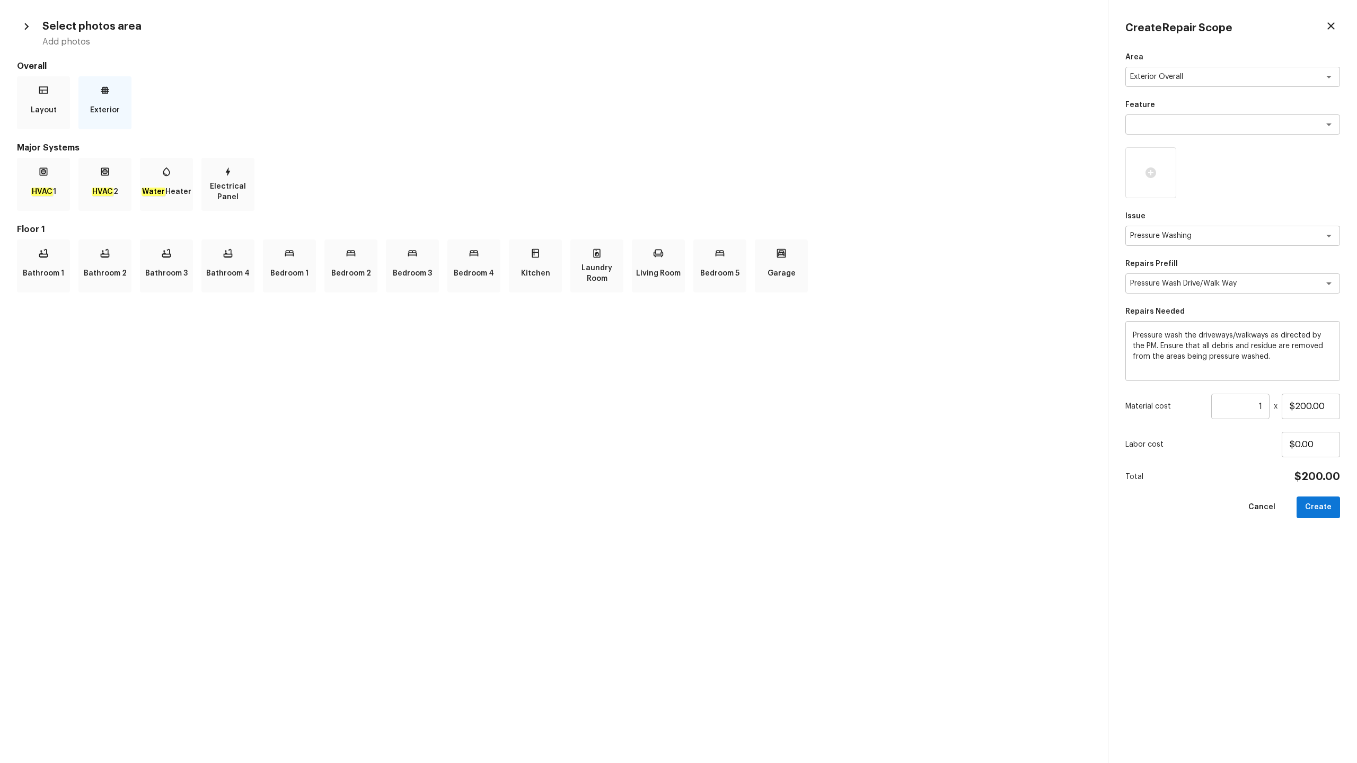
click at [112, 110] on p "Exterior" at bounding box center [105, 110] width 30 height 21
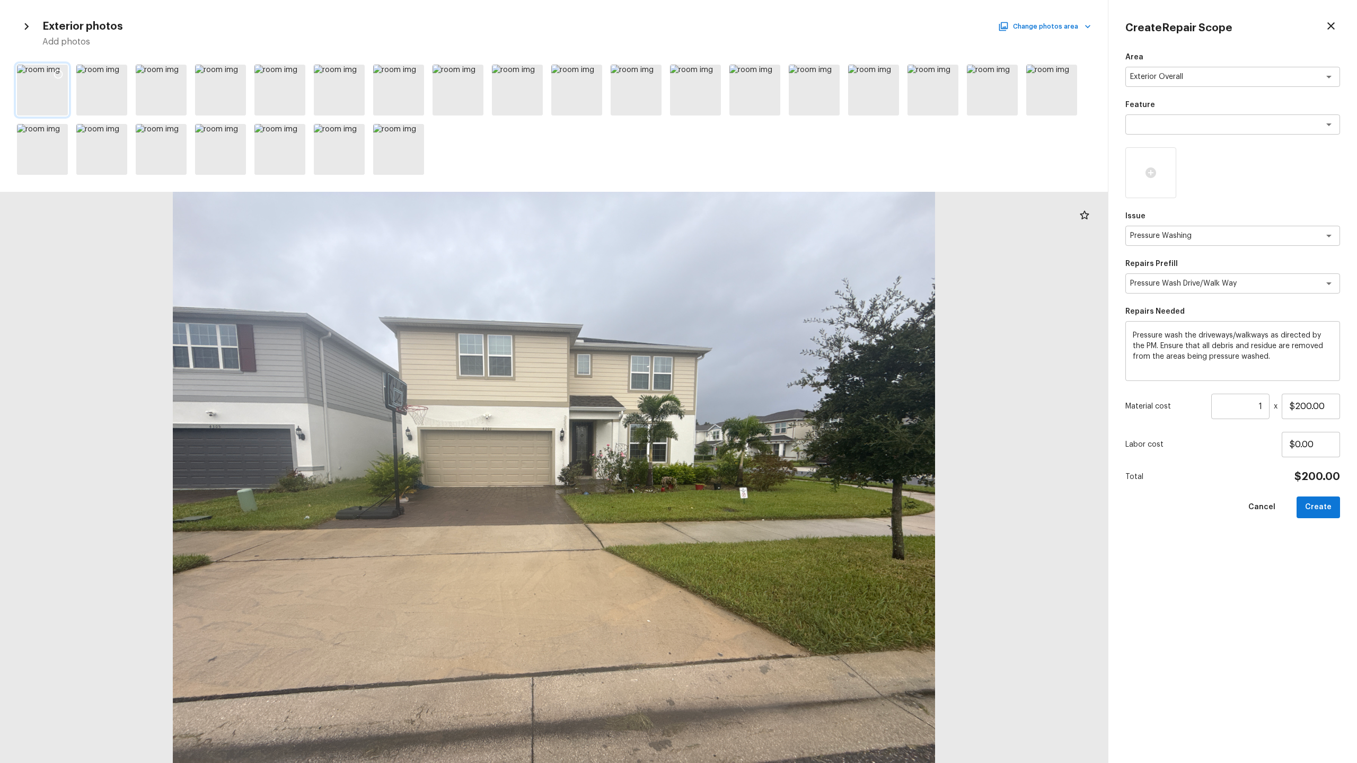
click at [58, 75] on icon at bounding box center [58, 74] width 11 height 11
click at [763, 377] on button "Create" at bounding box center [1318, 508] width 43 height 22
type input "$0.00"
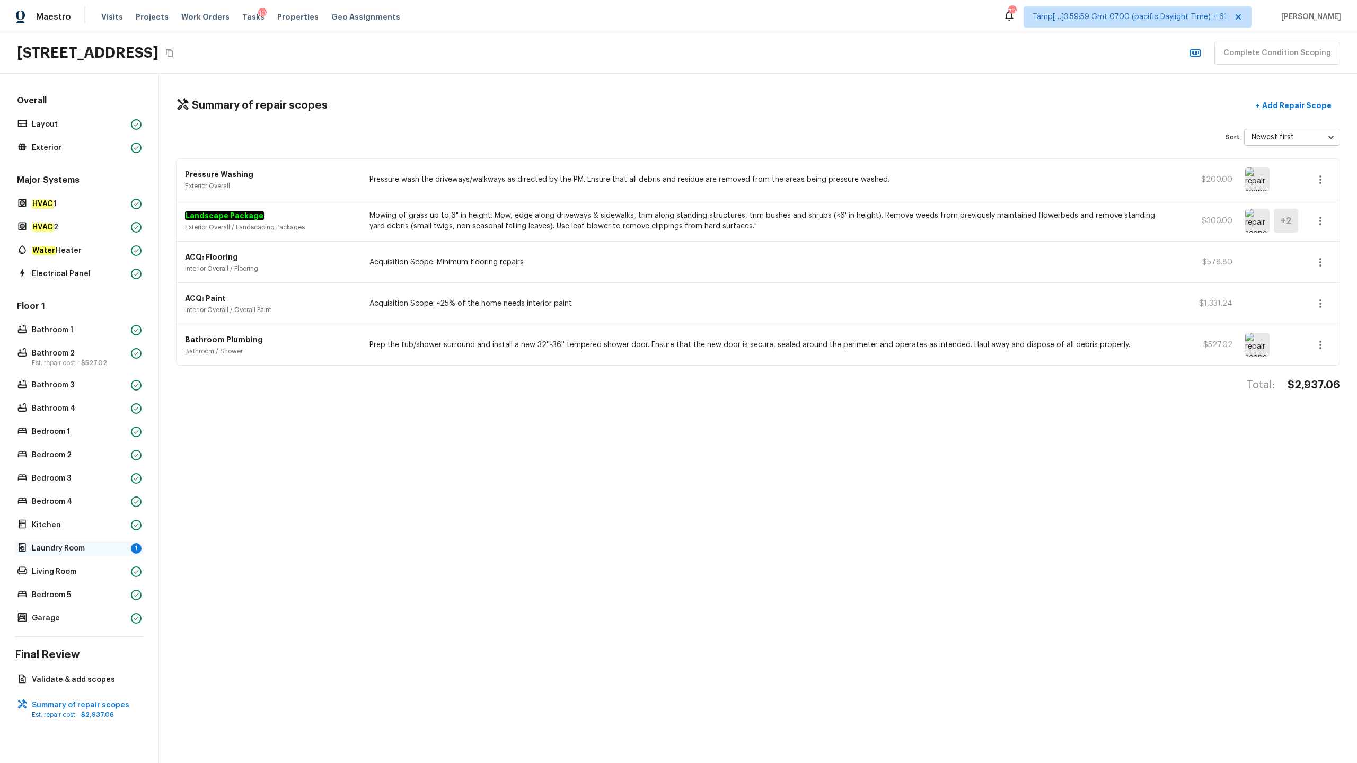
click at [78, 377] on p "Laundry Room" at bounding box center [79, 548] width 95 height 11
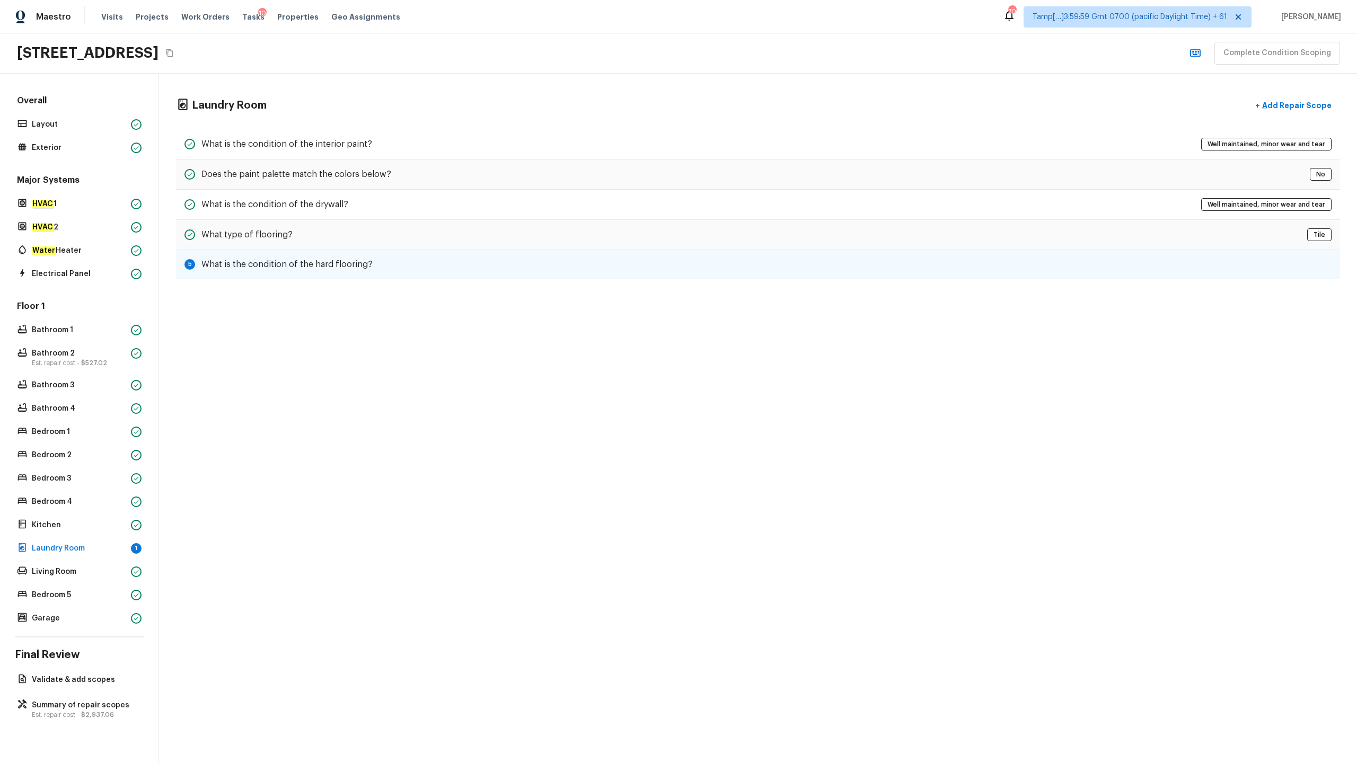
click at [312, 256] on div "5 What is the condition of the hard flooring?" at bounding box center [758, 264] width 1164 height 29
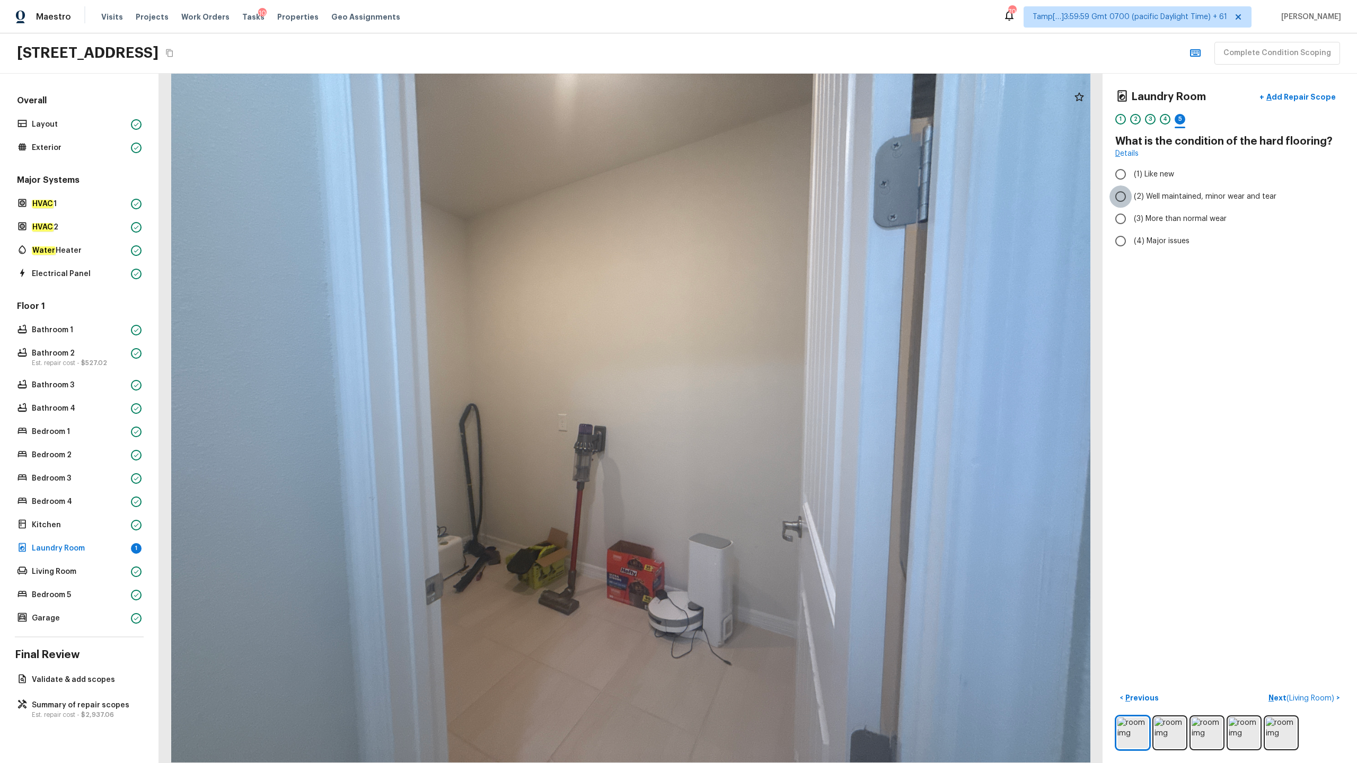
click at [763, 200] on input "(2) Well maintained, minor wear and tear" at bounding box center [1121, 197] width 22 height 22
click at [763, 377] on p "Next ( Living Room )" at bounding box center [1303, 698] width 68 height 11
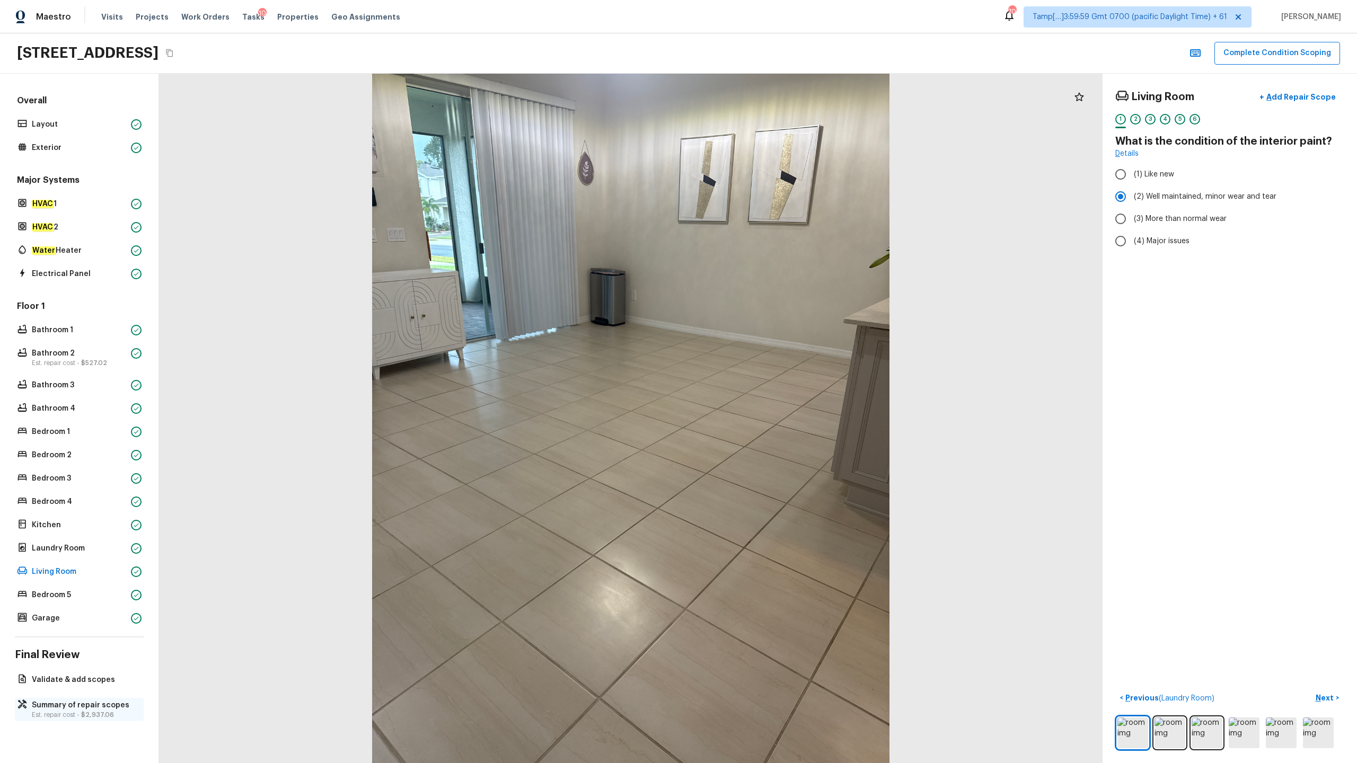
click at [103, 377] on p "Summary of repair scopes" at bounding box center [84, 705] width 105 height 11
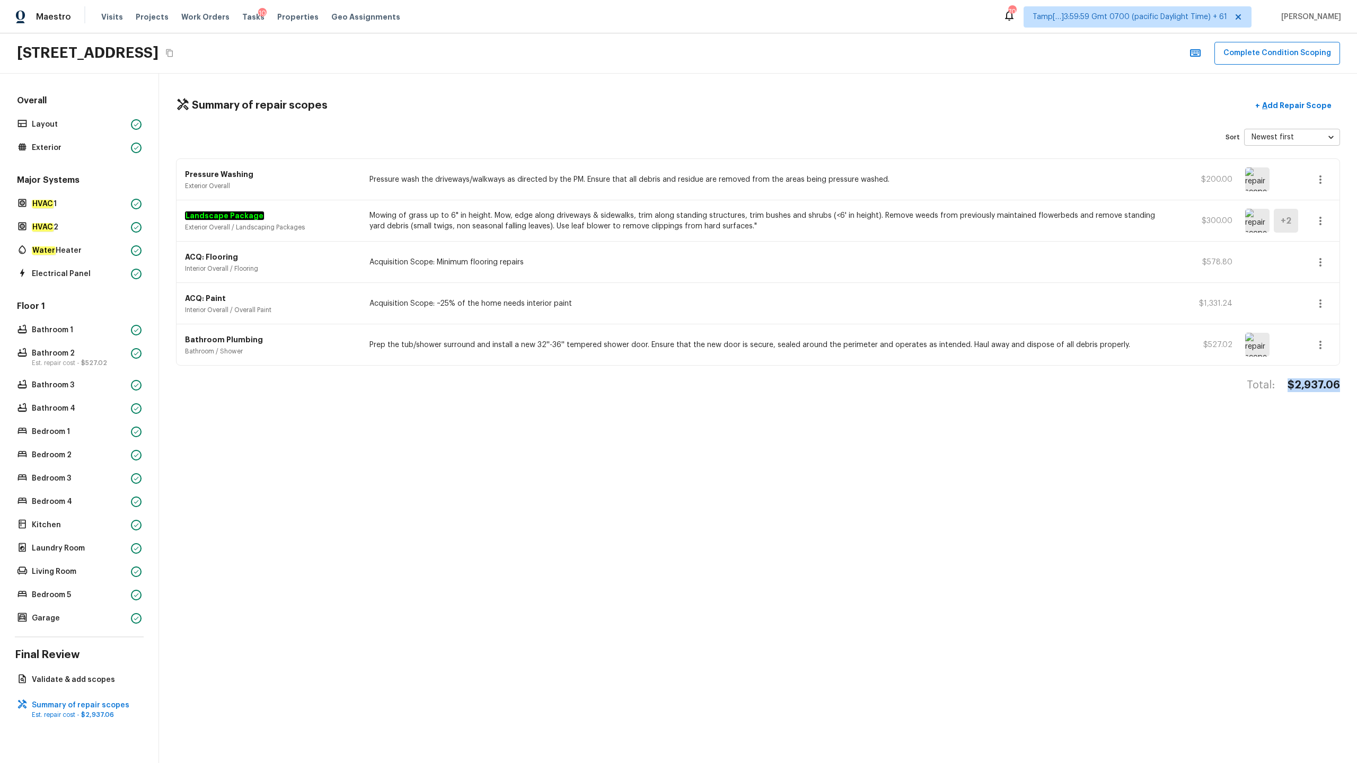
copy h4 "$2,937.06"
drag, startPoint x: 1286, startPoint y: 382, endPoint x: 1339, endPoint y: 383, distance: 53.6
click at [763, 377] on div "Total: $2,937.06" at bounding box center [758, 396] width 1164 height 35
click at [763, 53] on button "Complete Condition Scoping" at bounding box center [1278, 53] width 126 height 23
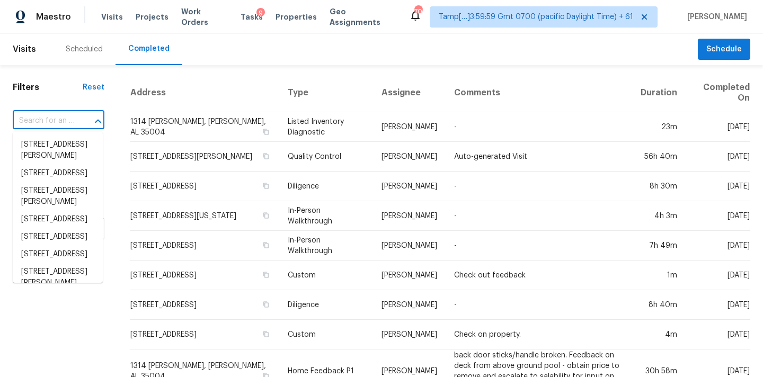
click at [39, 125] on input "text" at bounding box center [44, 121] width 62 height 16
paste input "[STREET_ADDRESS]"
type input "[STREET_ADDRESS]"
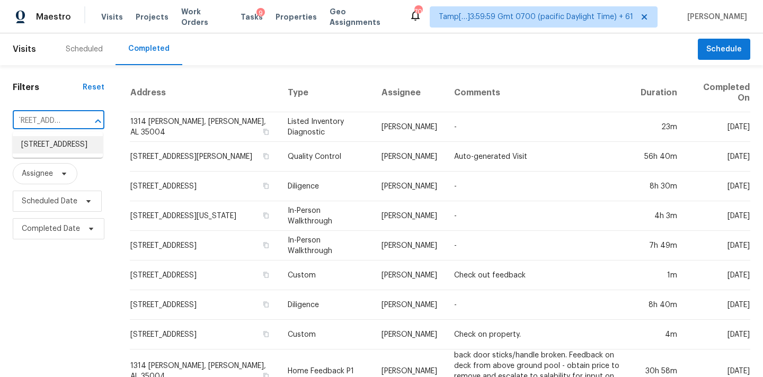
click at [42, 145] on li "[STREET_ADDRESS]" at bounding box center [58, 144] width 90 height 17
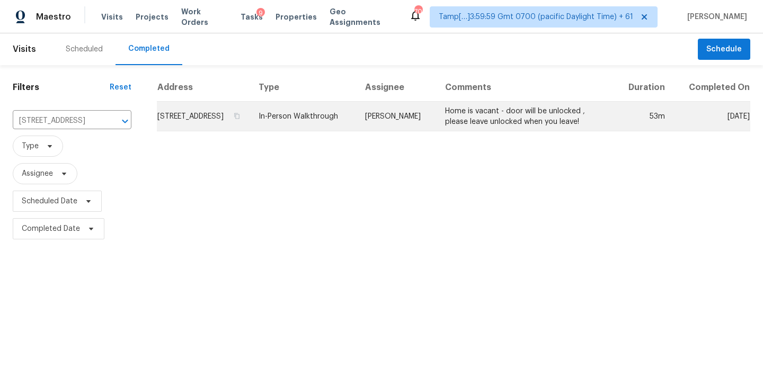
click at [429, 115] on td "[PERSON_NAME]" at bounding box center [397, 117] width 80 height 30
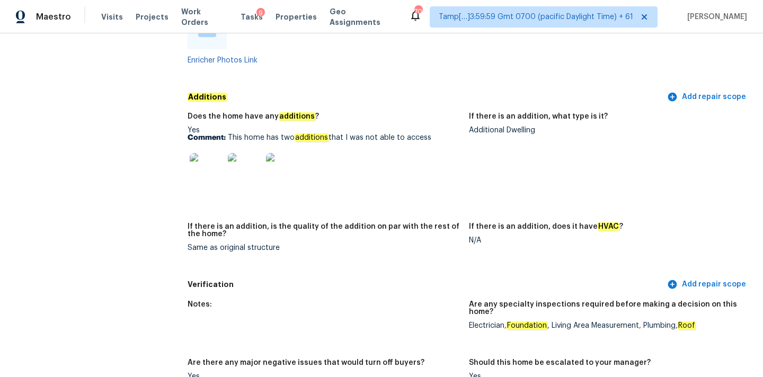
scroll to position [796, 0]
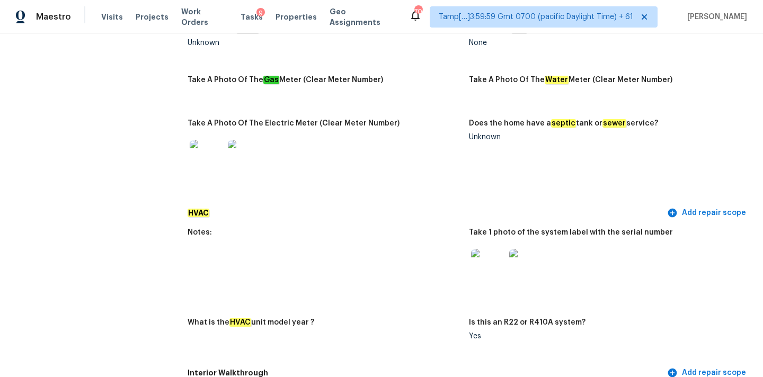
click at [484, 260] on img at bounding box center [488, 266] width 34 height 34
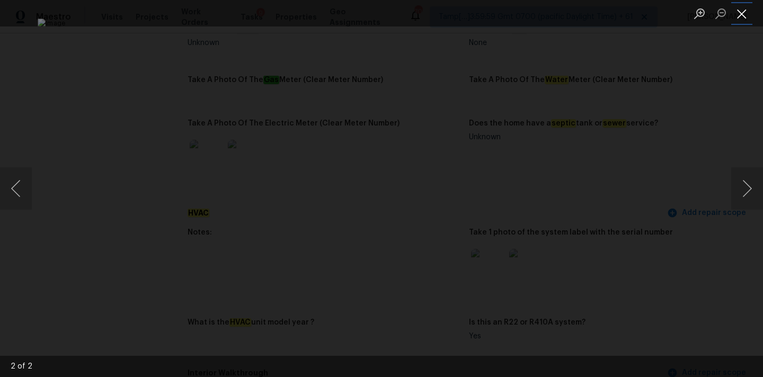
click at [737, 16] on button "Close lightbox" at bounding box center [742, 13] width 21 height 19
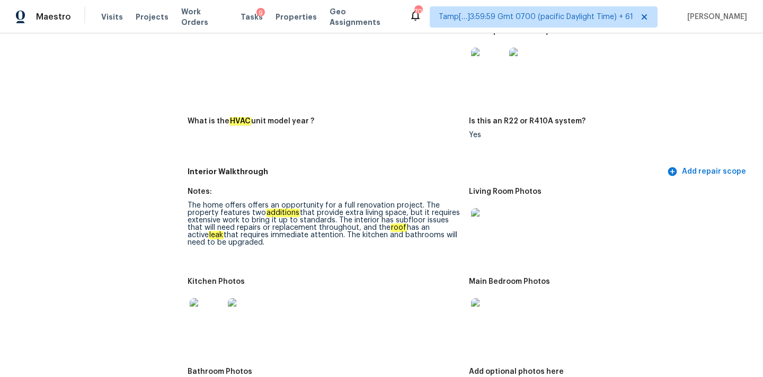
scroll to position [2096, 0]
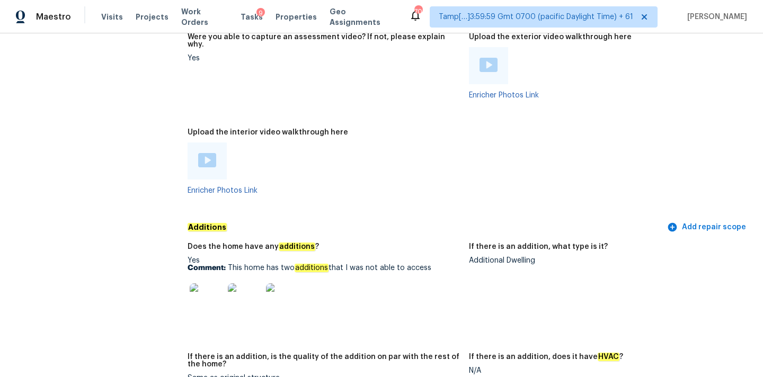
copy p "This home has two additions that I was not able to access"
drag, startPoint x: 227, startPoint y: 246, endPoint x: 432, endPoint y: 245, distance: 204.1
click at [432, 265] on p "Comment: This home has two additions that I was not able to access" at bounding box center [324, 268] width 273 height 7
click at [216, 292] on img at bounding box center [207, 301] width 34 height 34
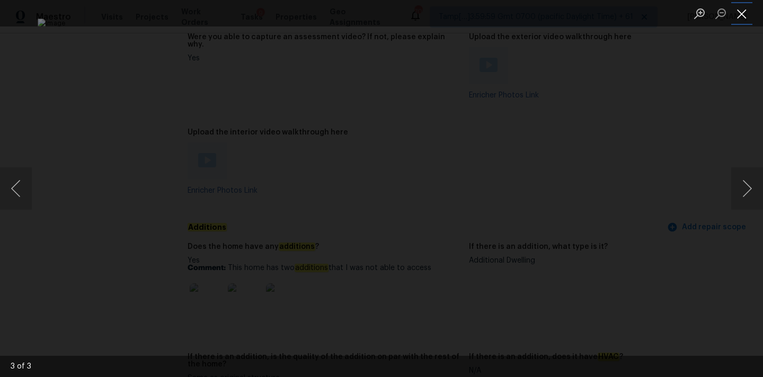
click at [744, 12] on button "Close lightbox" at bounding box center [742, 13] width 21 height 19
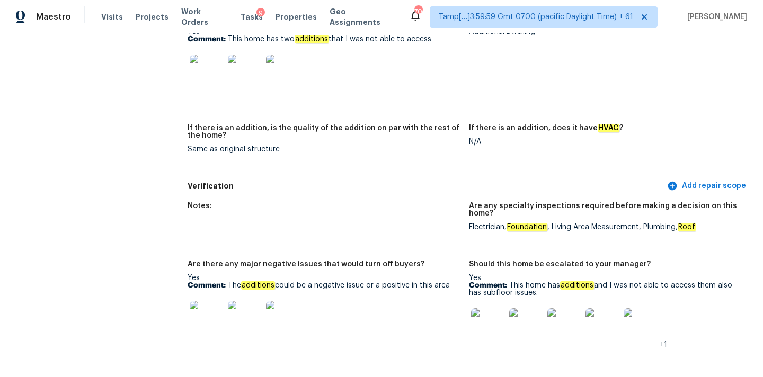
scroll to position [1508, 0]
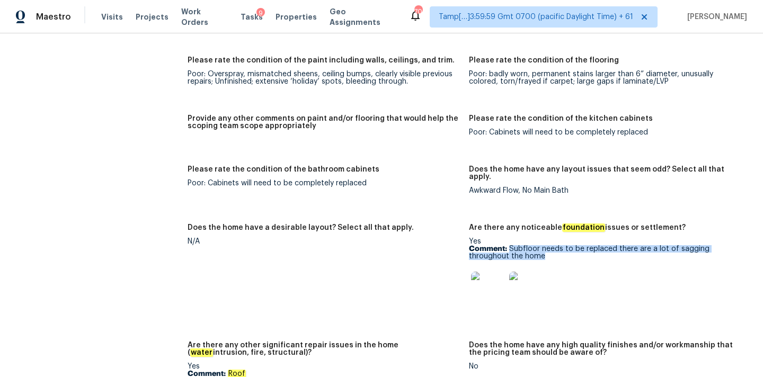
drag, startPoint x: 510, startPoint y: 226, endPoint x: 550, endPoint y: 235, distance: 41.3
click at [550, 245] on p "Comment: Subfloor needs to be replaced there are a lot of sagging throughout th…" at bounding box center [605, 252] width 273 height 15
copy p "Subfloor needs to be replaced there are a lot of sagging throughout the home"
click at [481, 272] on img at bounding box center [488, 289] width 34 height 34
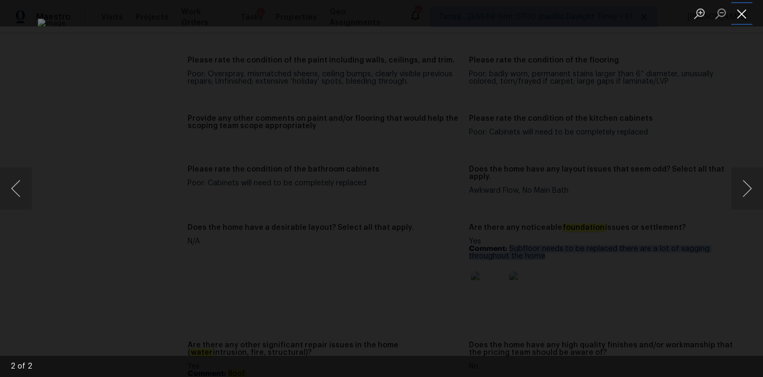
click at [740, 14] on button "Close lightbox" at bounding box center [742, 13] width 21 height 19
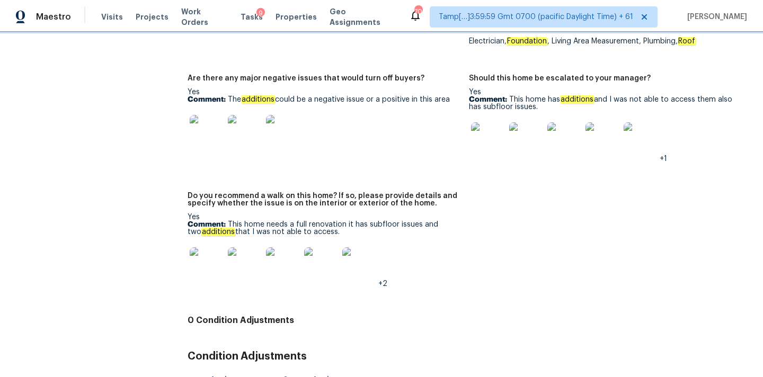
scroll to position [2517, 0]
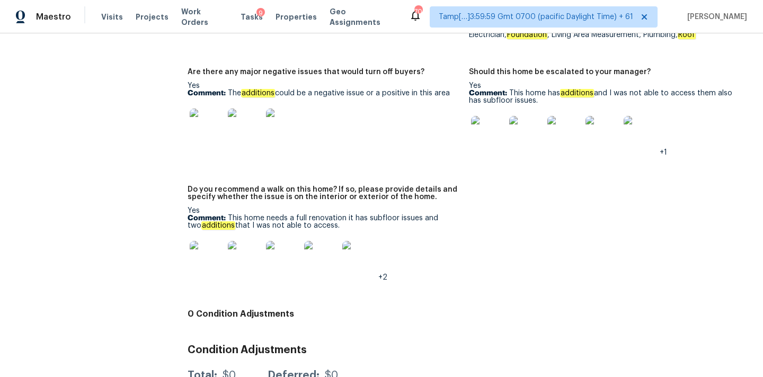
copy p "This home needs a full renovation it has subfloor issues and two additions that…"
drag, startPoint x: 227, startPoint y: 198, endPoint x: 352, endPoint y: 204, distance: 124.7
click at [352, 215] on p "Comment: This home needs a full renovation it has subfloor issues and two addit…" at bounding box center [324, 222] width 273 height 15
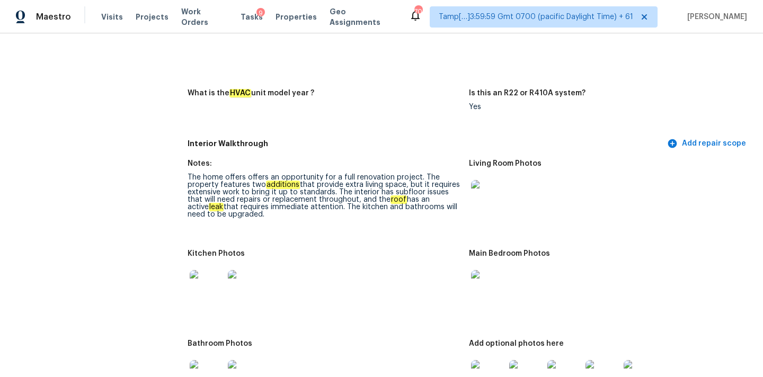
scroll to position [1018, 0]
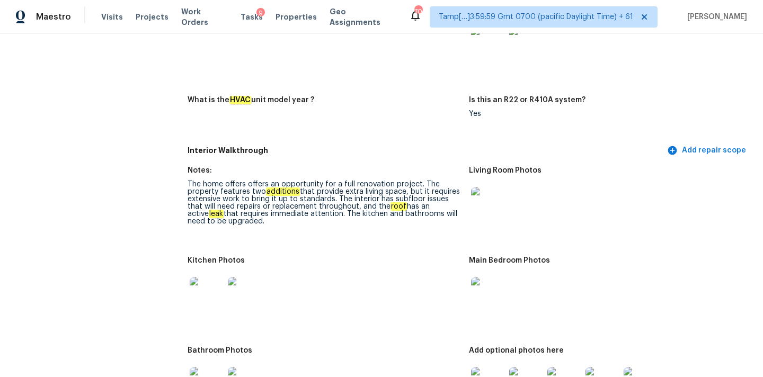
click at [493, 194] on img at bounding box center [488, 204] width 34 height 34
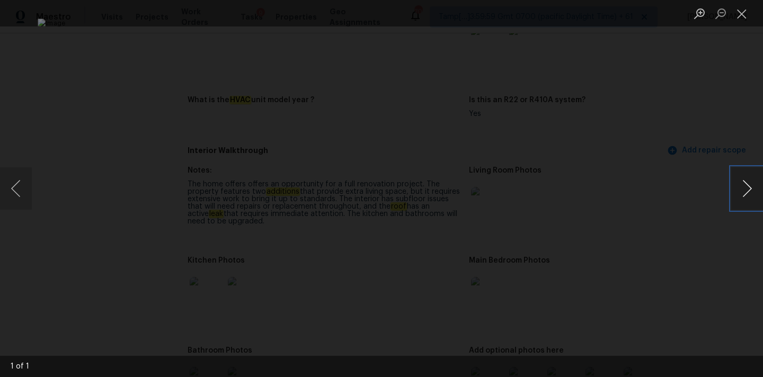
click at [751, 190] on button "Next image" at bounding box center [748, 189] width 32 height 42
click at [747, 190] on button "Next image" at bounding box center [748, 189] width 32 height 42
click at [744, 12] on button "Close lightbox" at bounding box center [742, 13] width 21 height 19
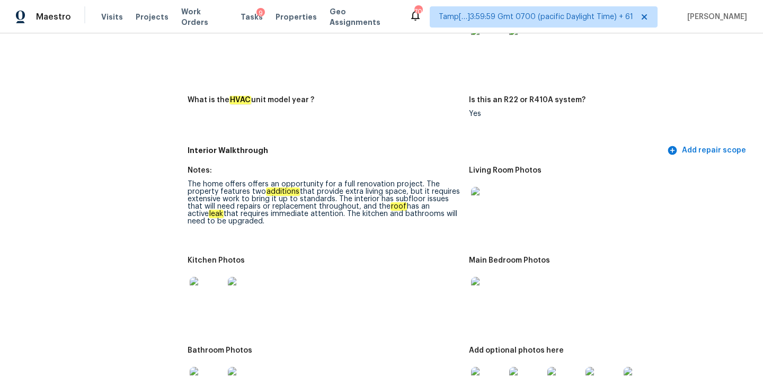
click at [481, 289] on img at bounding box center [488, 294] width 34 height 34
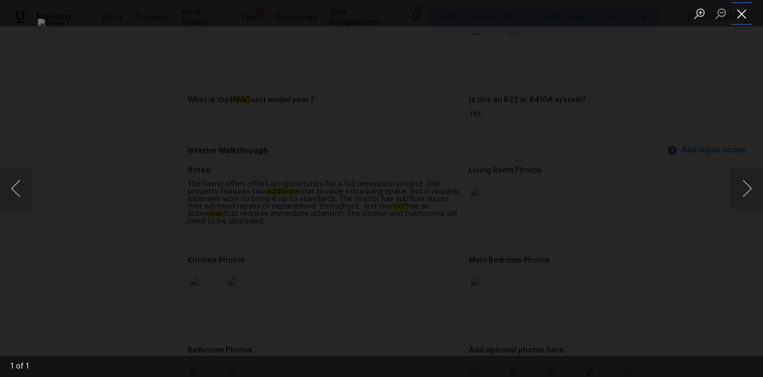
click at [742, 12] on button "Close lightbox" at bounding box center [742, 13] width 21 height 19
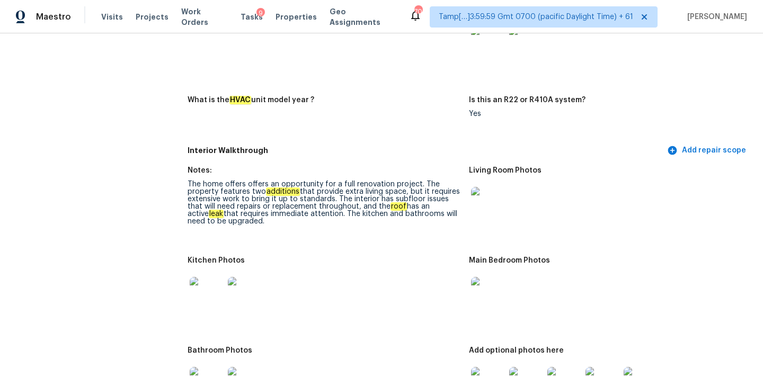
scroll to position [1192, 0]
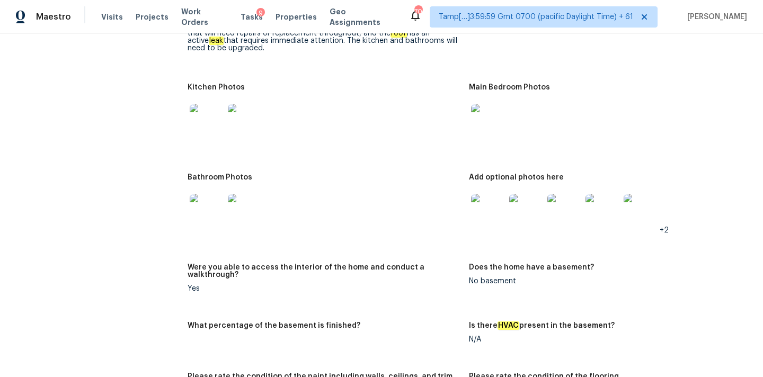
click at [205, 200] on img at bounding box center [207, 211] width 34 height 34
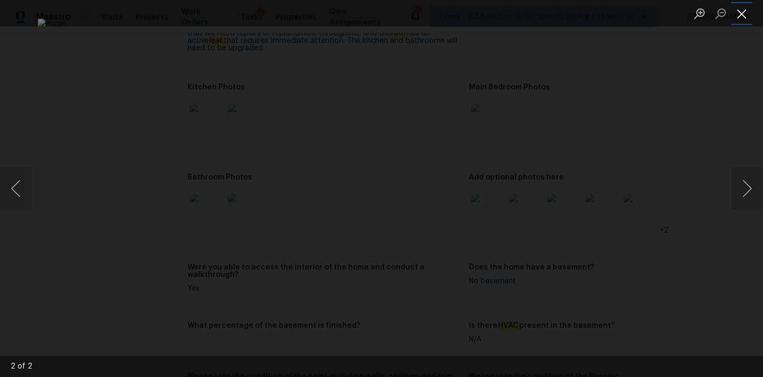
click at [741, 12] on button "Close lightbox" at bounding box center [742, 13] width 21 height 19
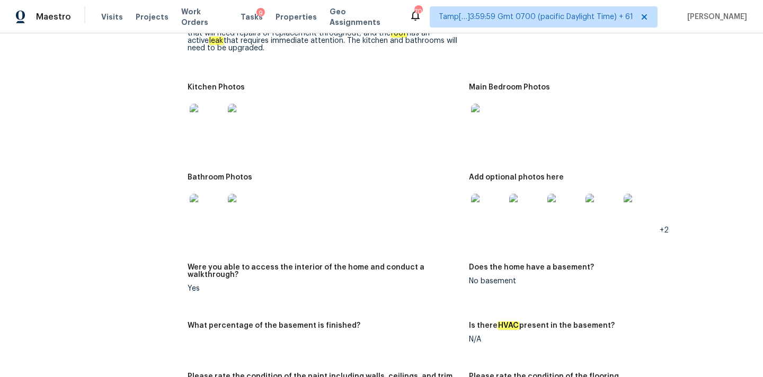
click at [212, 111] on img at bounding box center [207, 121] width 34 height 34
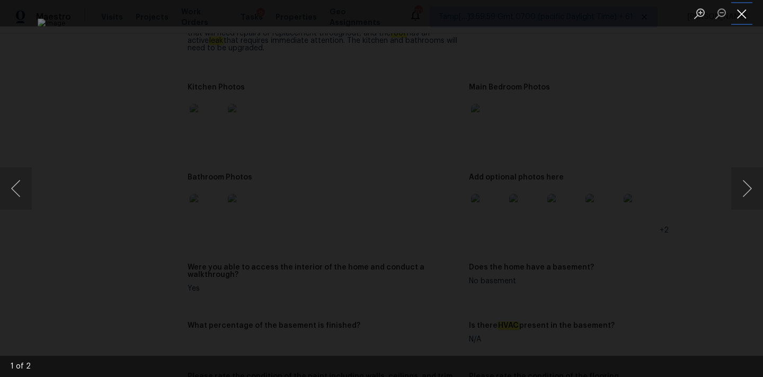
click at [747, 16] on button "Close lightbox" at bounding box center [742, 13] width 21 height 19
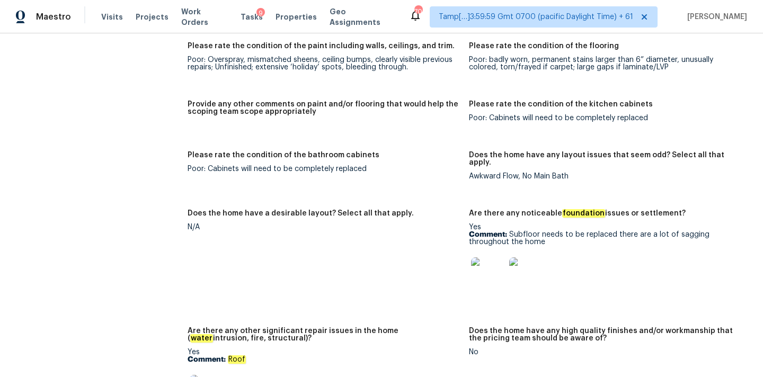
scroll to position [1568, 0]
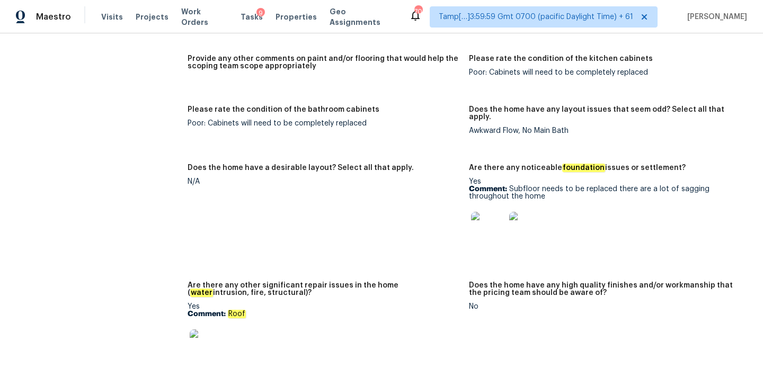
click at [486, 212] on img at bounding box center [488, 229] width 34 height 34
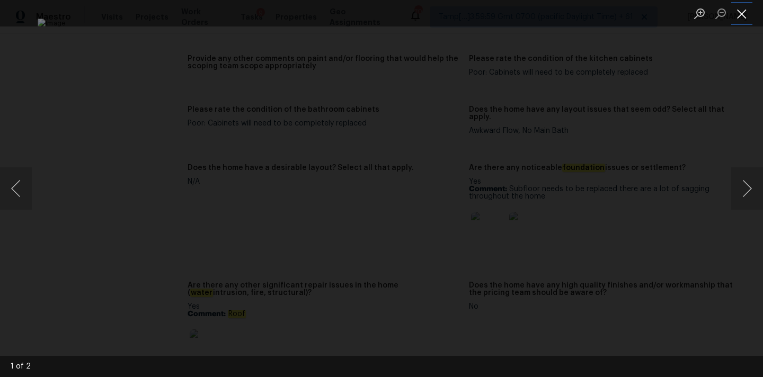
click at [737, 7] on button "Close lightbox" at bounding box center [742, 13] width 21 height 19
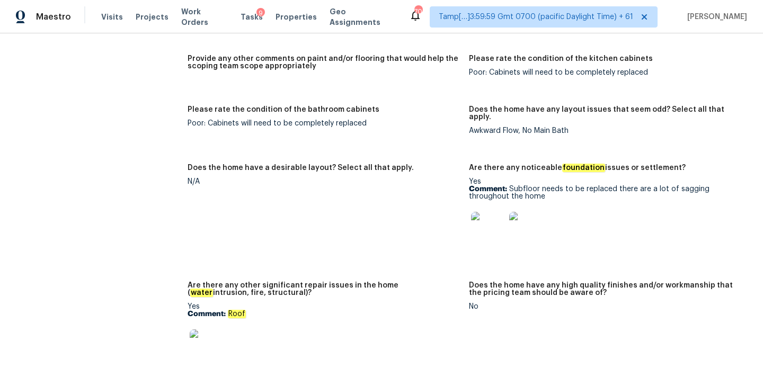
click at [199, 330] on img at bounding box center [207, 347] width 34 height 34
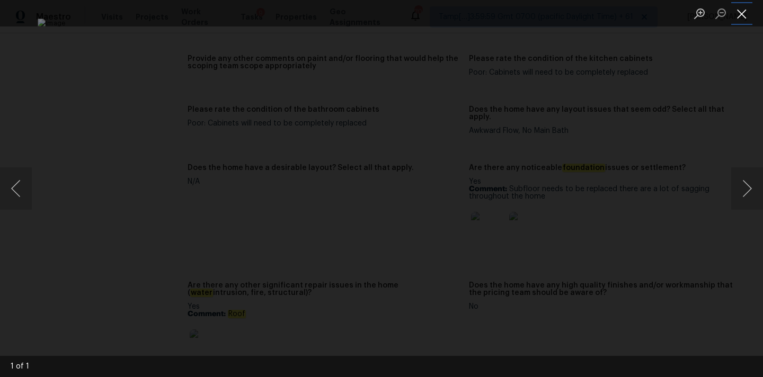
click at [735, 11] on button "Close lightbox" at bounding box center [742, 13] width 21 height 19
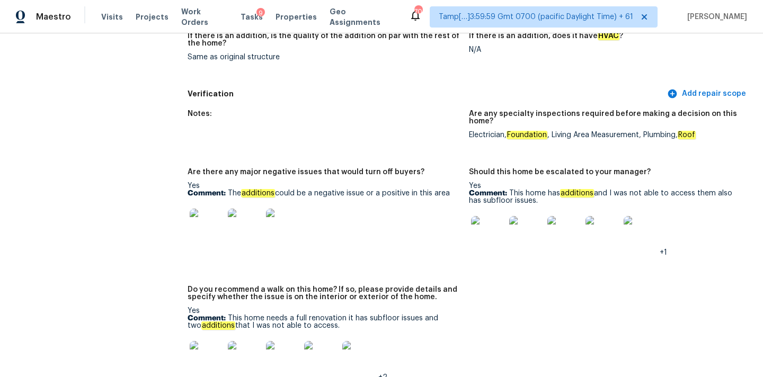
scroll to position [2439, 0]
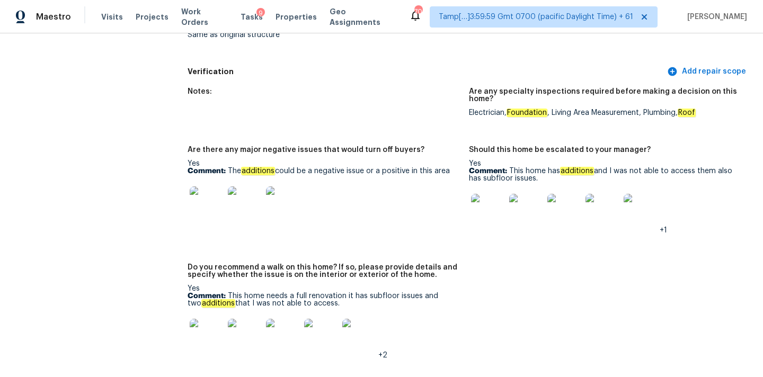
click at [206, 188] on img at bounding box center [207, 204] width 34 height 34
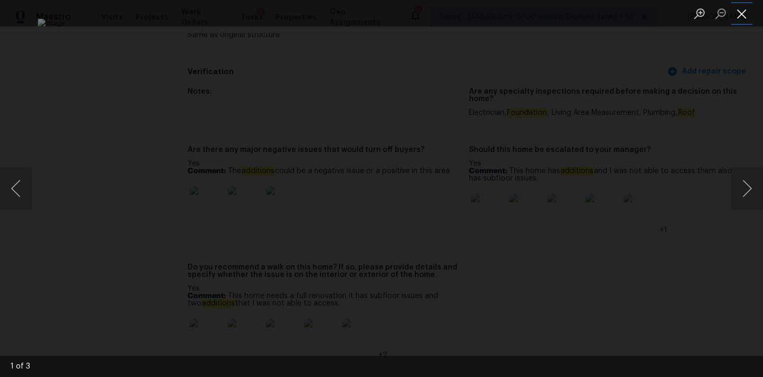
click at [740, 12] on button "Close lightbox" at bounding box center [742, 13] width 21 height 19
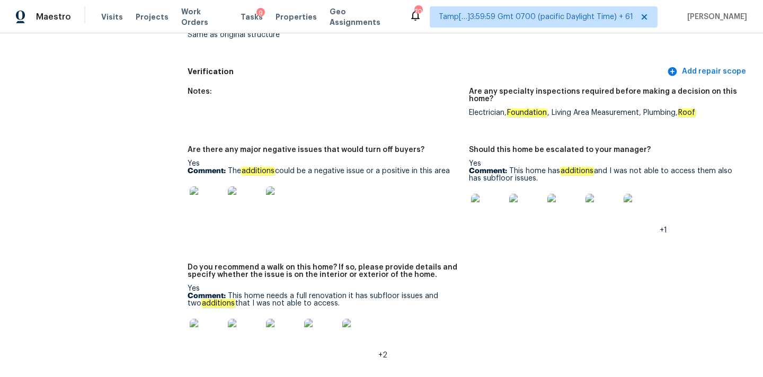
click at [476, 194] on img at bounding box center [488, 211] width 34 height 34
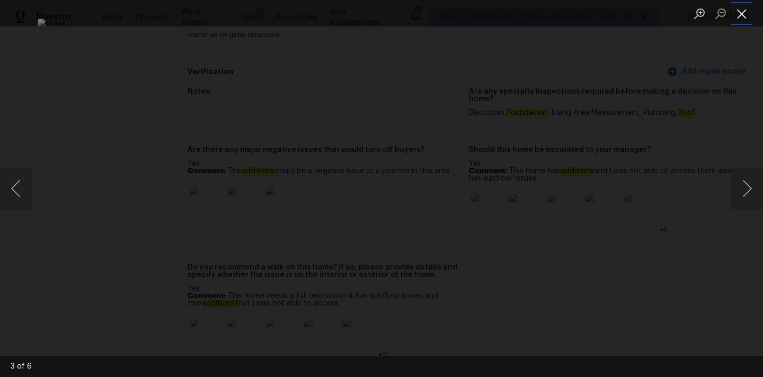
click at [740, 12] on button "Close lightbox" at bounding box center [742, 13] width 21 height 19
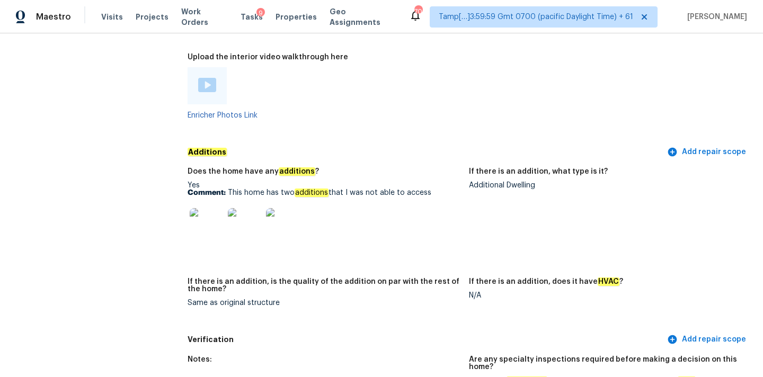
scroll to position [2150, 0]
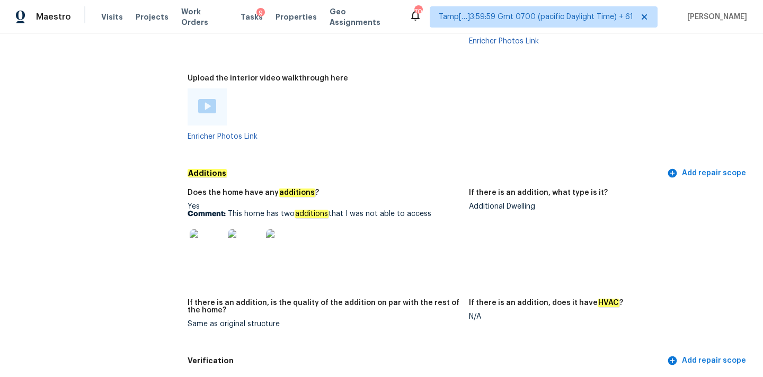
click at [251, 230] on img at bounding box center [245, 247] width 34 height 34
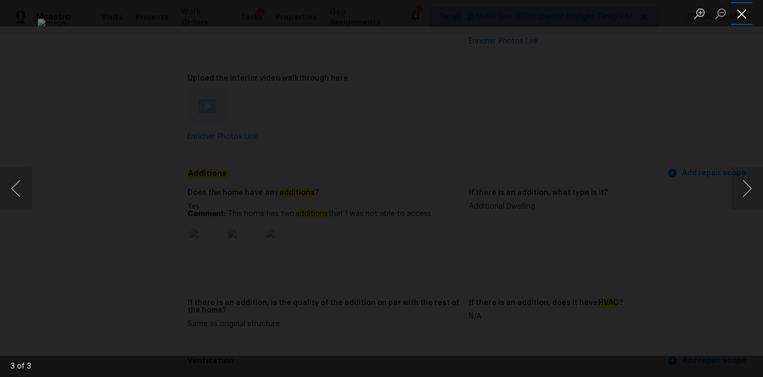
click at [740, 12] on button "Close lightbox" at bounding box center [742, 13] width 21 height 19
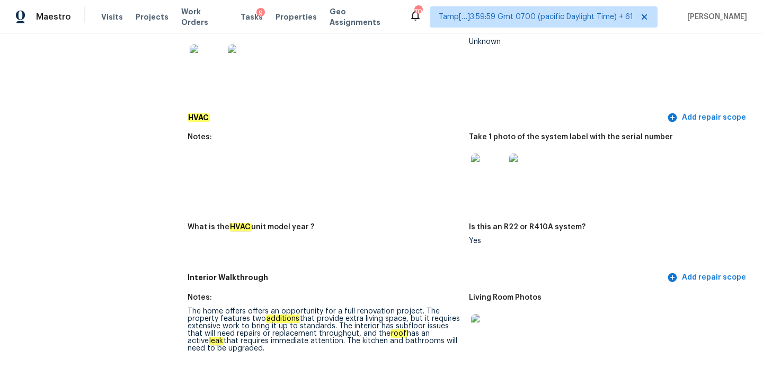
scroll to position [851, 0]
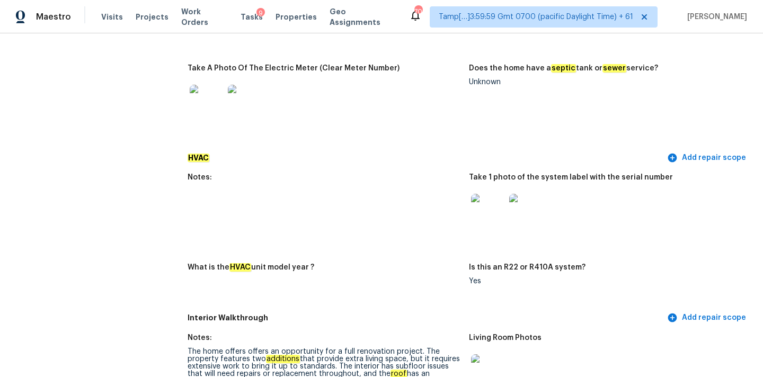
click at [486, 206] on img at bounding box center [488, 211] width 34 height 34
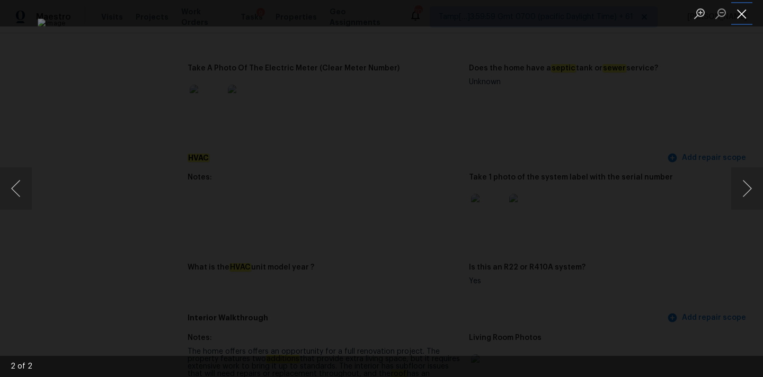
click at [744, 12] on button "Close lightbox" at bounding box center [742, 13] width 21 height 19
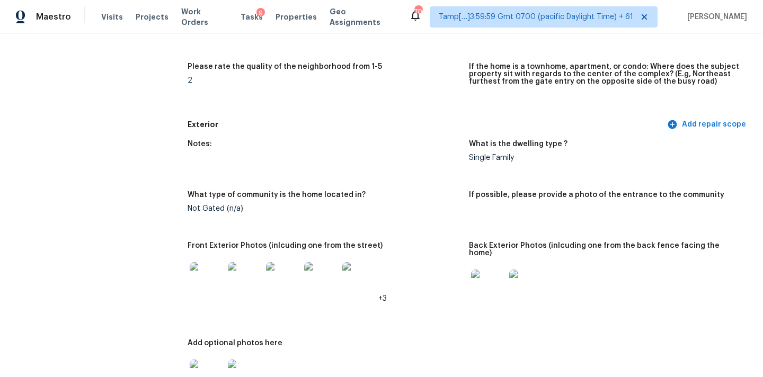
scroll to position [420, 0]
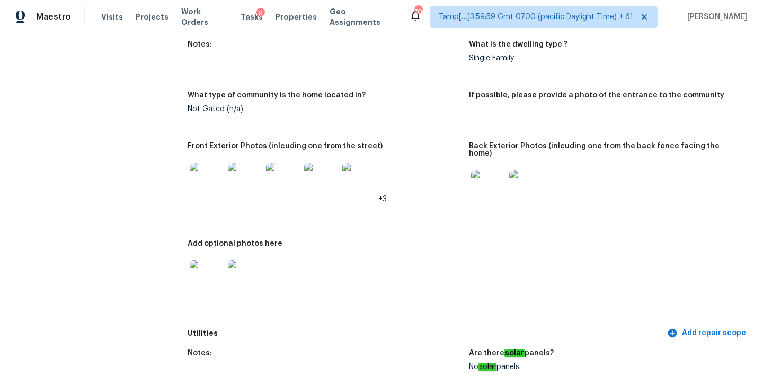
click at [213, 185] on img at bounding box center [207, 180] width 34 height 34
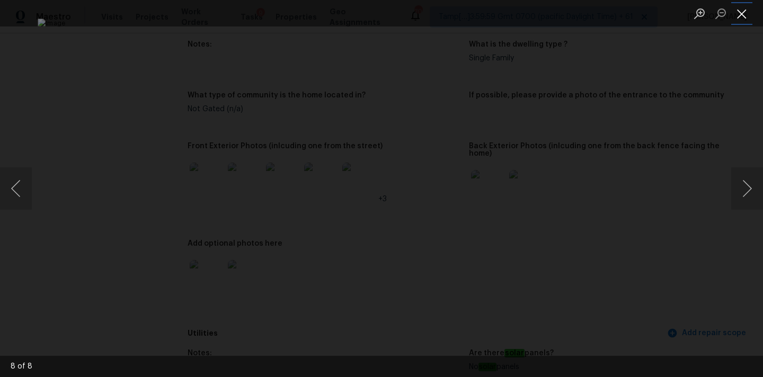
click at [743, 8] on button "Close lightbox" at bounding box center [742, 13] width 21 height 19
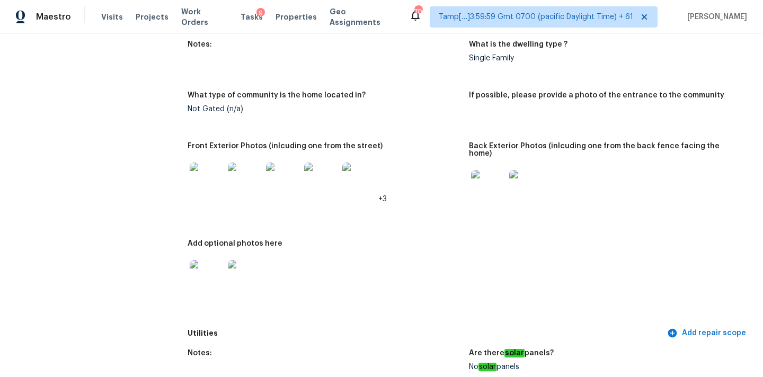
click at [494, 171] on img at bounding box center [488, 187] width 34 height 34
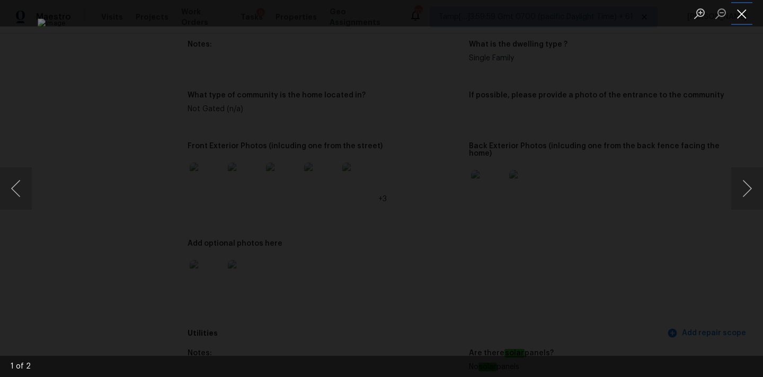
click at [743, 5] on button "Close lightbox" at bounding box center [742, 13] width 21 height 19
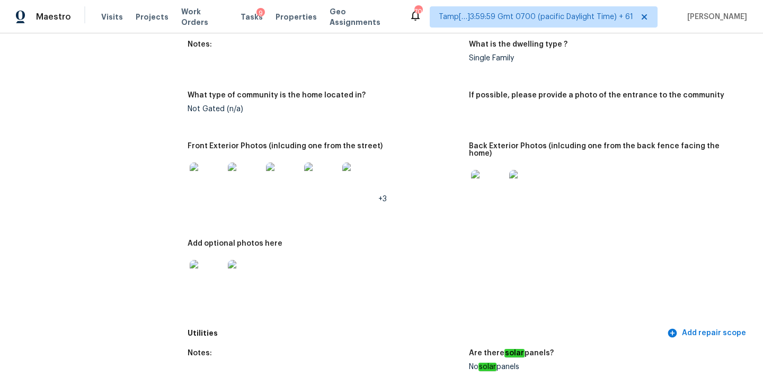
click at [212, 263] on img at bounding box center [207, 277] width 34 height 34
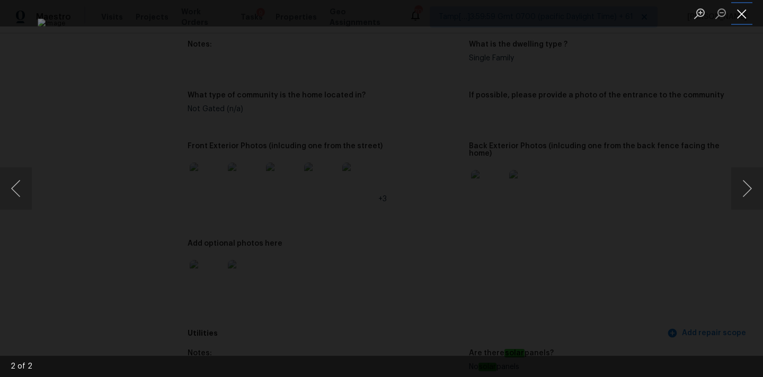
click at [745, 12] on button "Close lightbox" at bounding box center [742, 13] width 21 height 19
